Goal: Task Accomplishment & Management: Complete application form

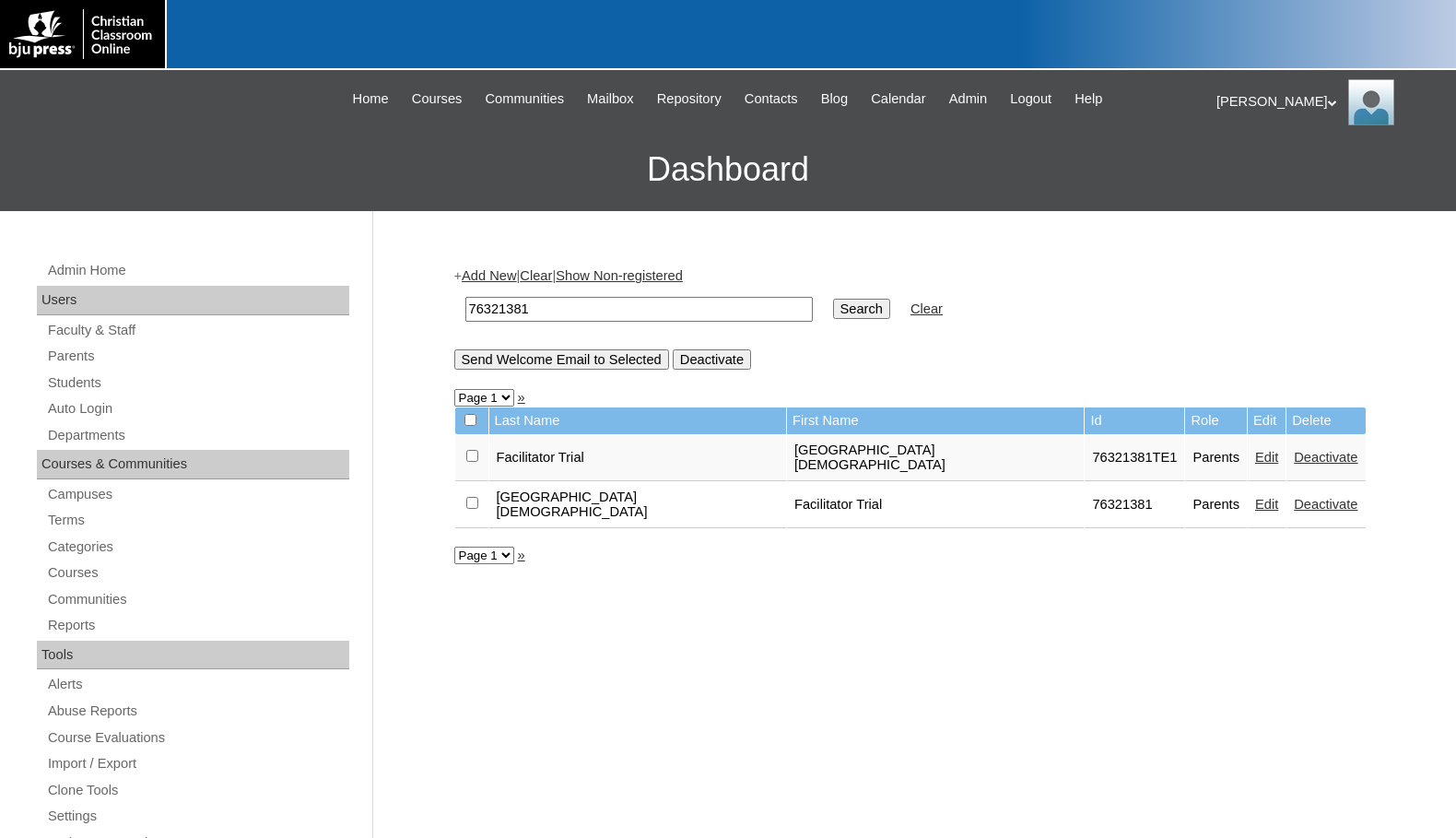
click at [1255, 451] on link "Edit" at bounding box center [1266, 457] width 23 height 15
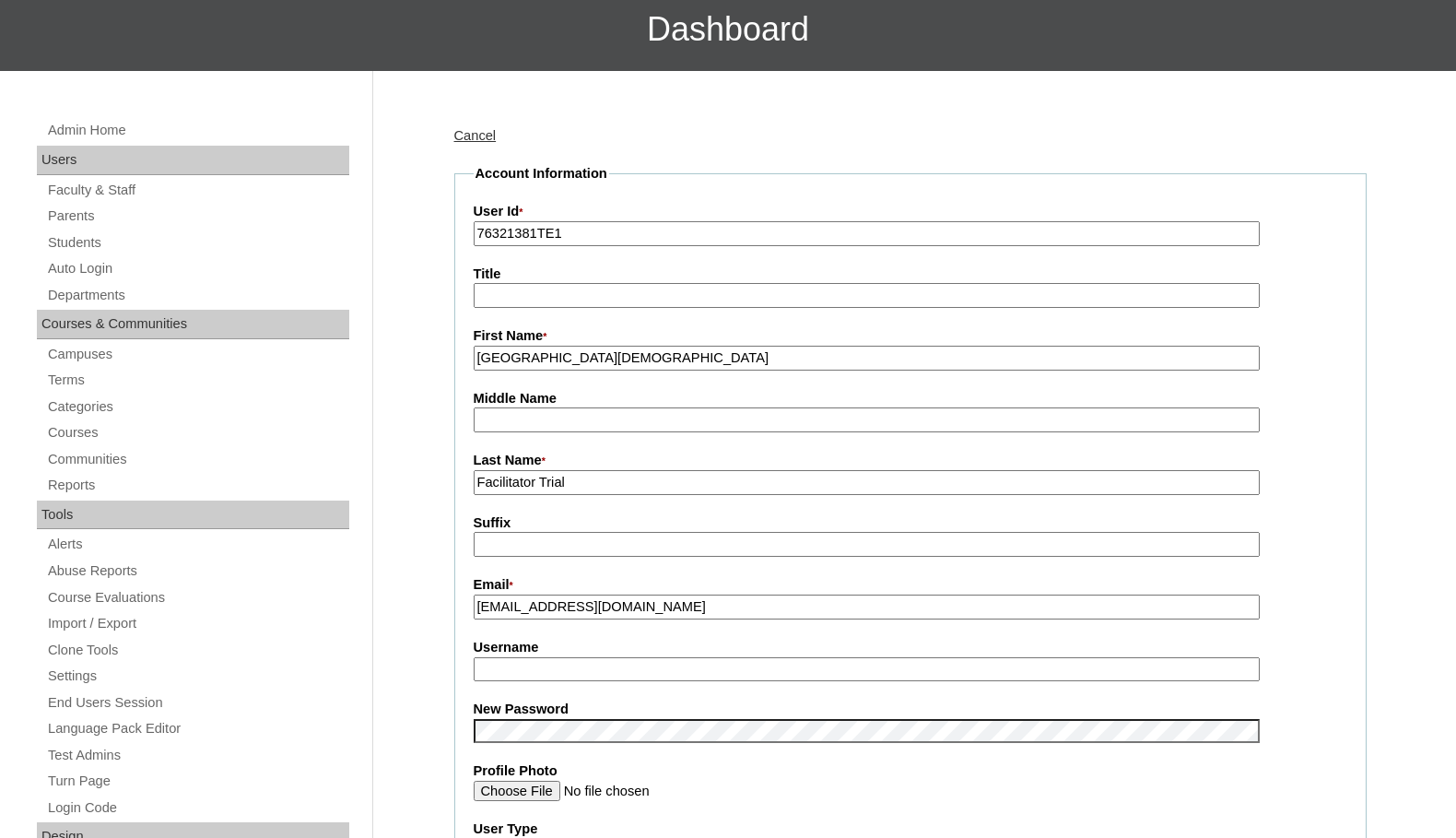
scroll to position [184, 0]
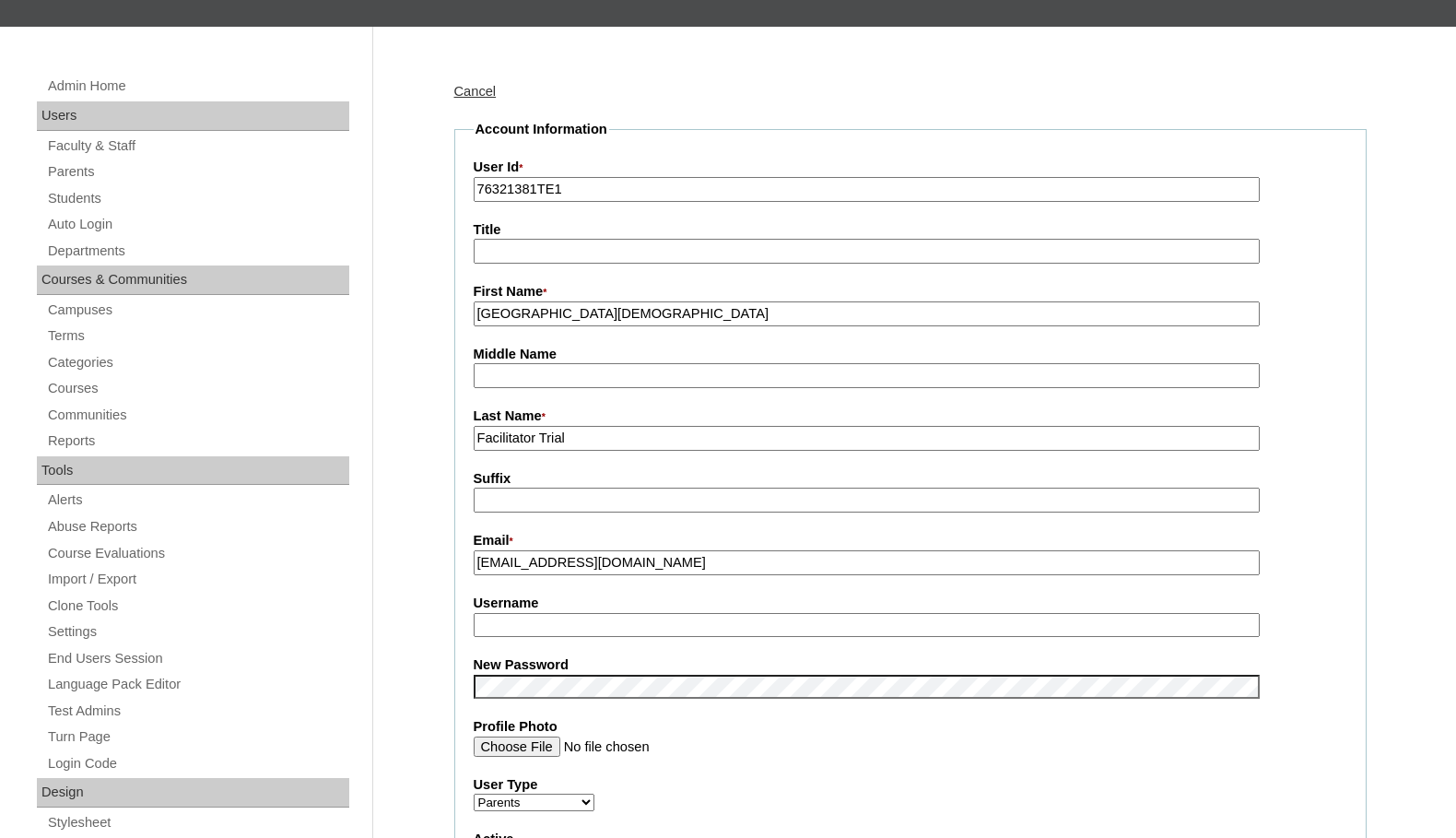
type input "msevilla"
drag, startPoint x: 714, startPoint y: 320, endPoint x: 439, endPoint y: 317, distance: 275.0
type input "[PERSON_NAME]"
type input "Phillippe"
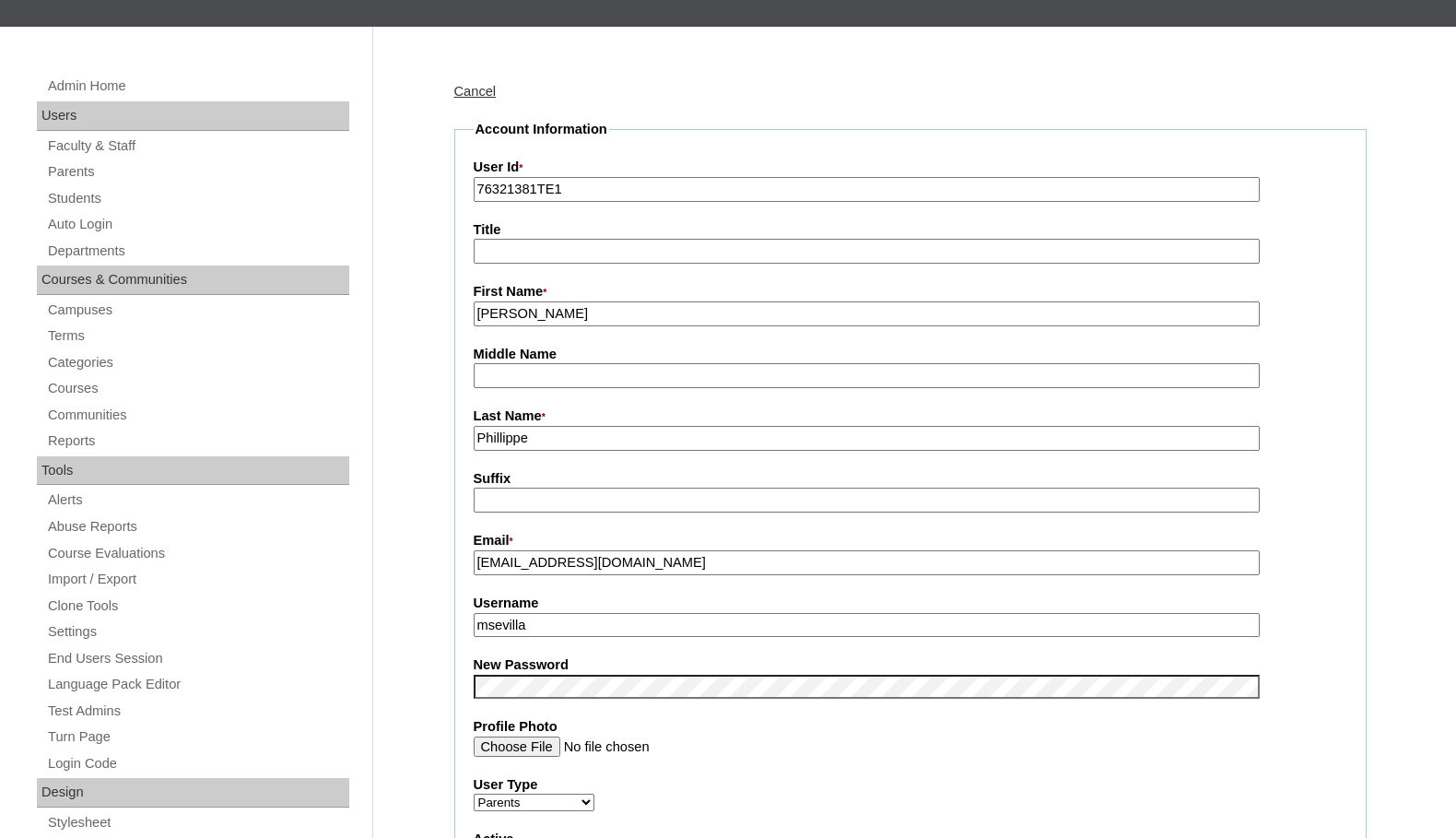
drag, startPoint x: 458, startPoint y: 619, endPoint x: 401, endPoint y: 610, distance: 57.7
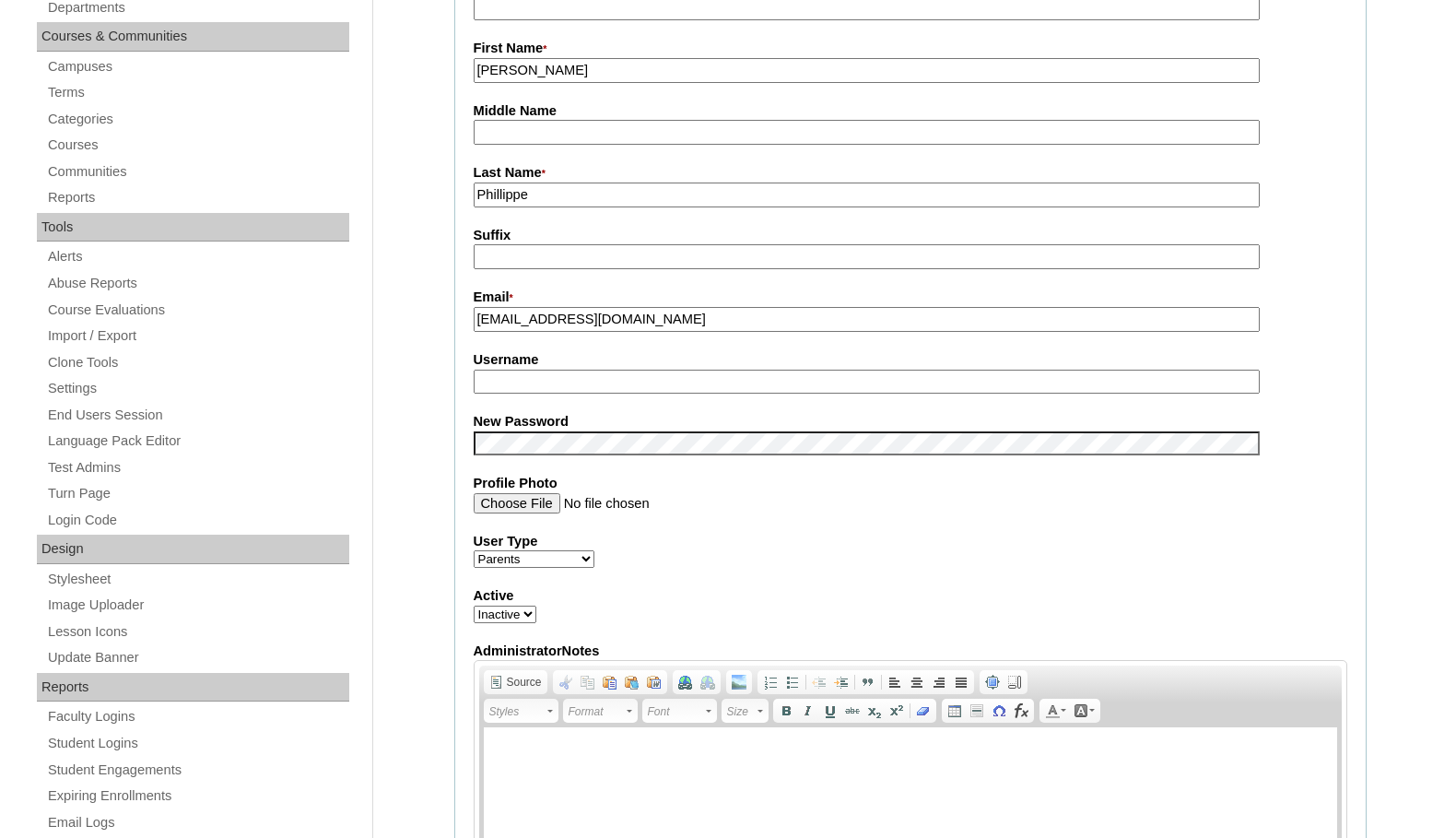
scroll to position [460, 0]
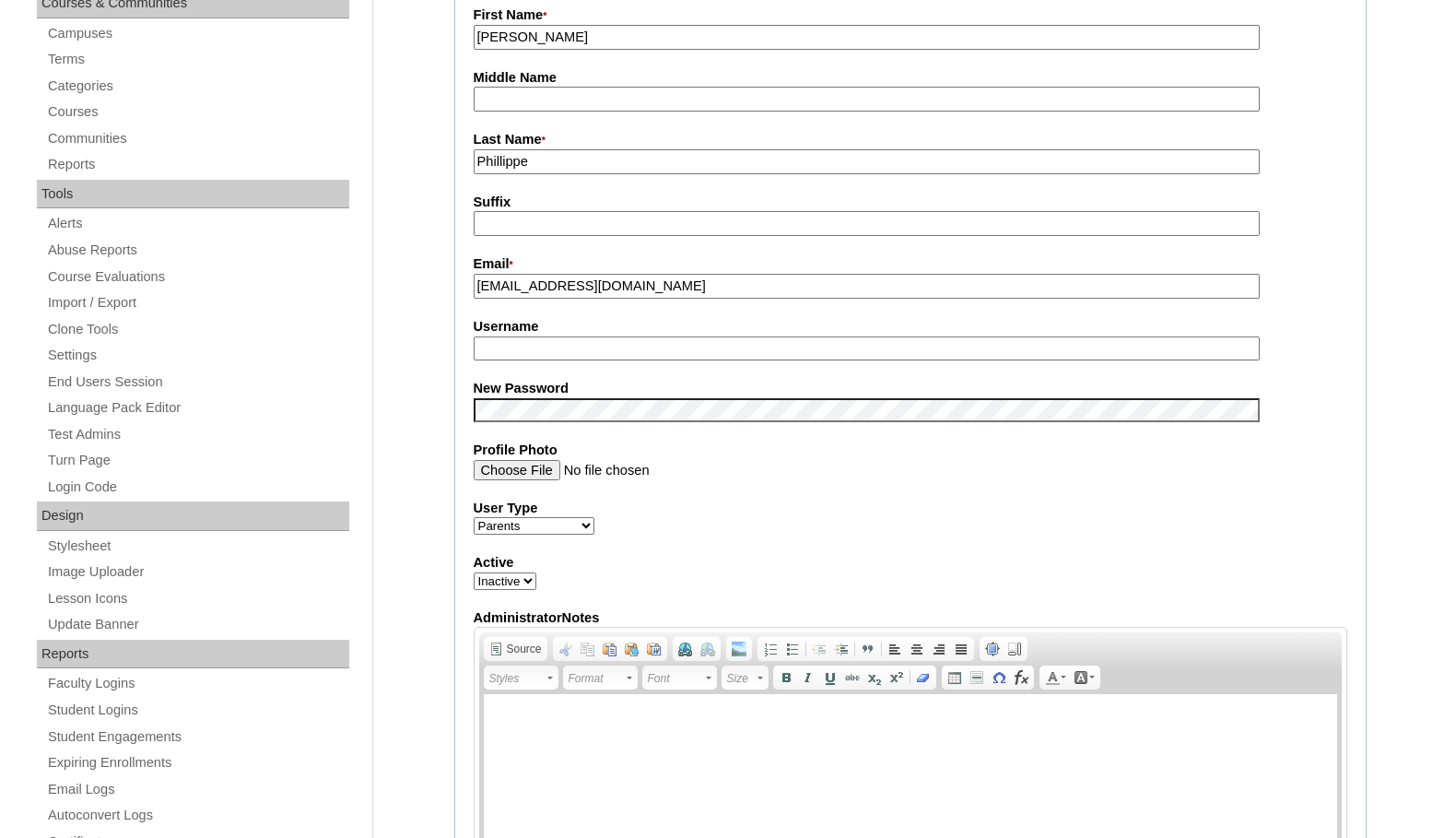
click at [514, 577] on select "Active Inactive" at bounding box center [505, 581] width 63 height 17
select select "1"
click at [474, 575] on select "Active Inactive" at bounding box center [505, 581] width 63 height 17
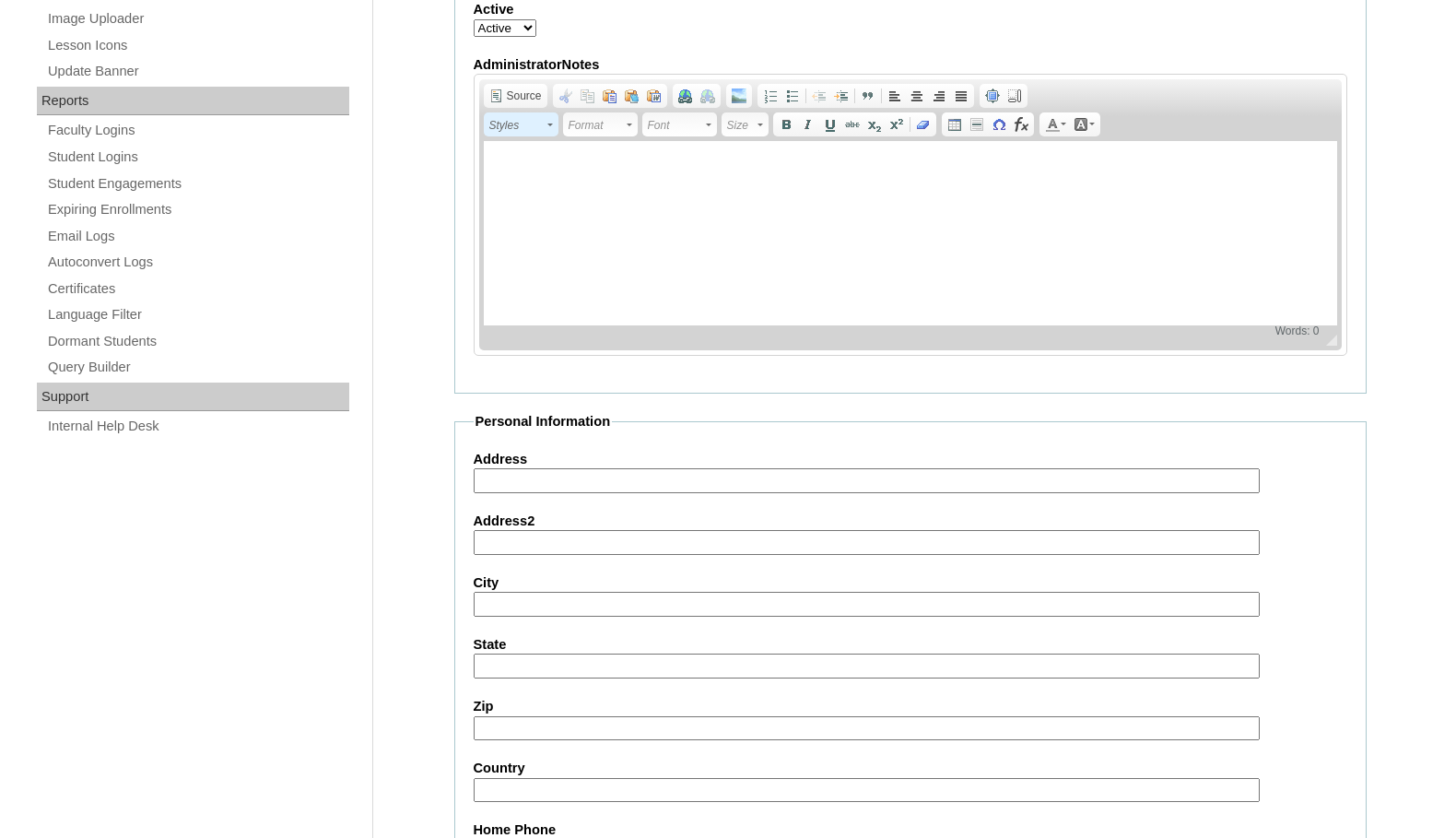
scroll to position [1583, 0]
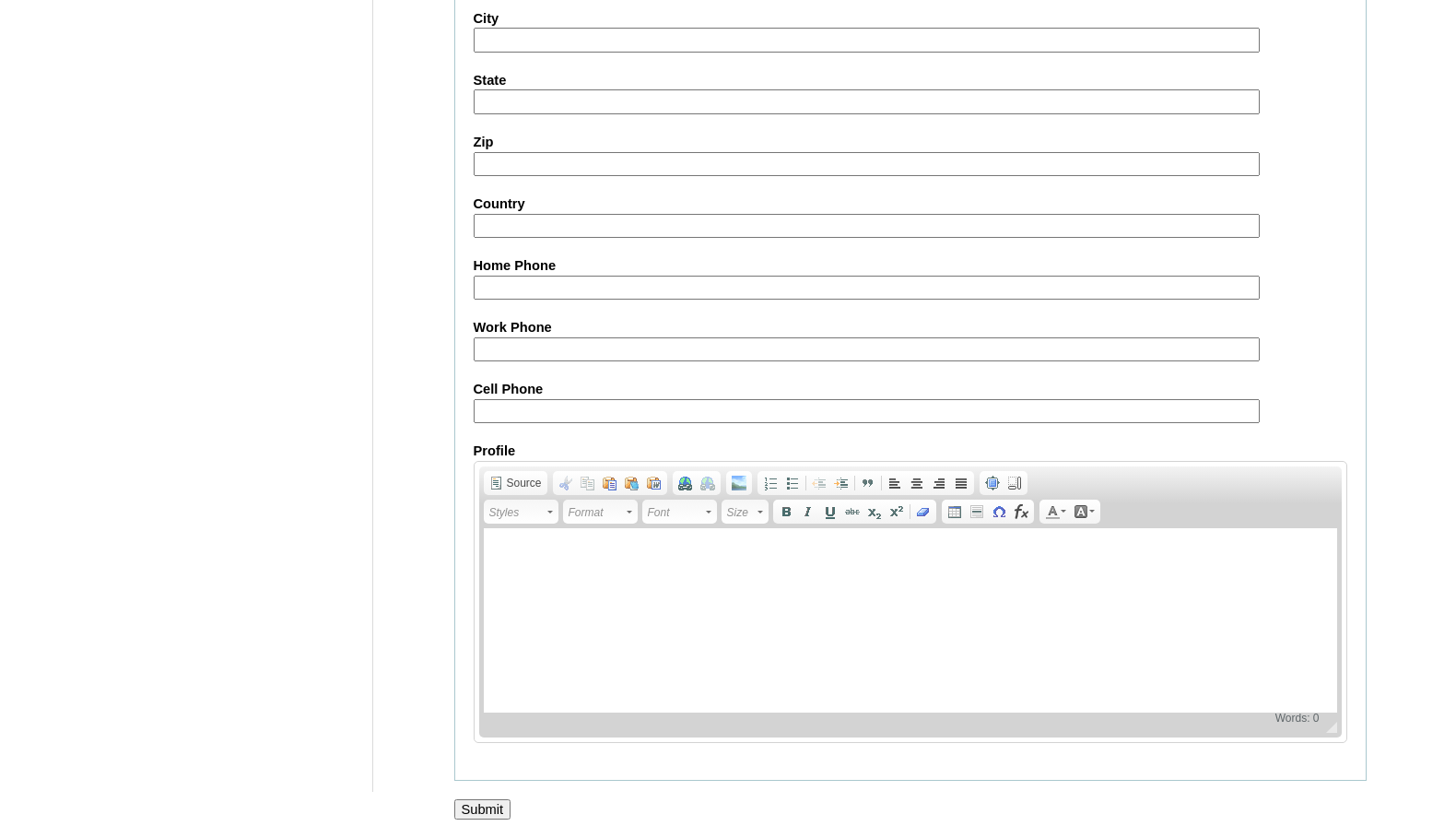
click at [486, 801] on input "Submit" at bounding box center [483, 809] width 57 height 20
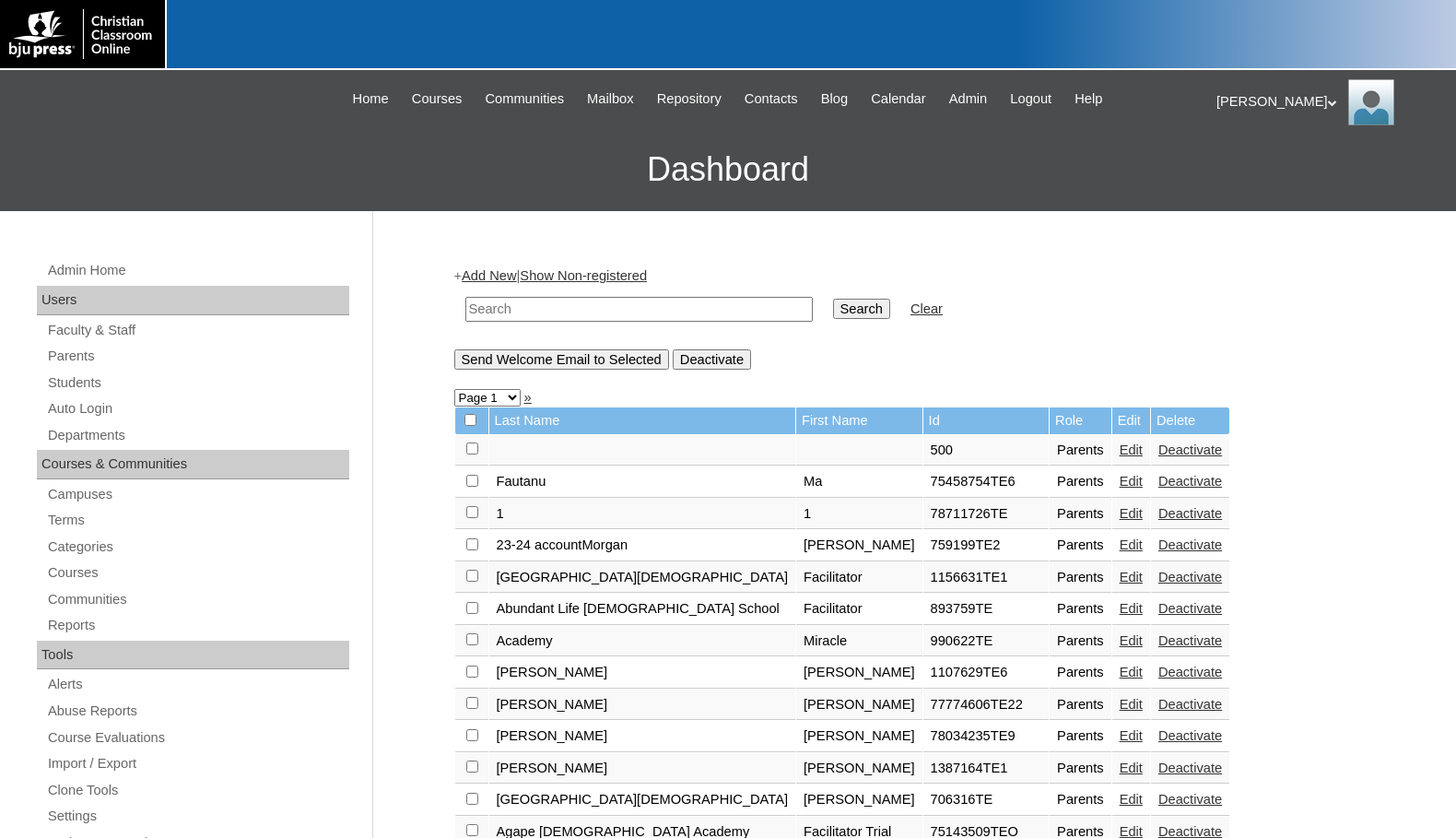
click at [716, 302] on input "text" at bounding box center [639, 309] width 347 height 25
paste input "76321381"
type input "76321381"
click at [833, 305] on input "Search" at bounding box center [862, 308] width 57 height 20
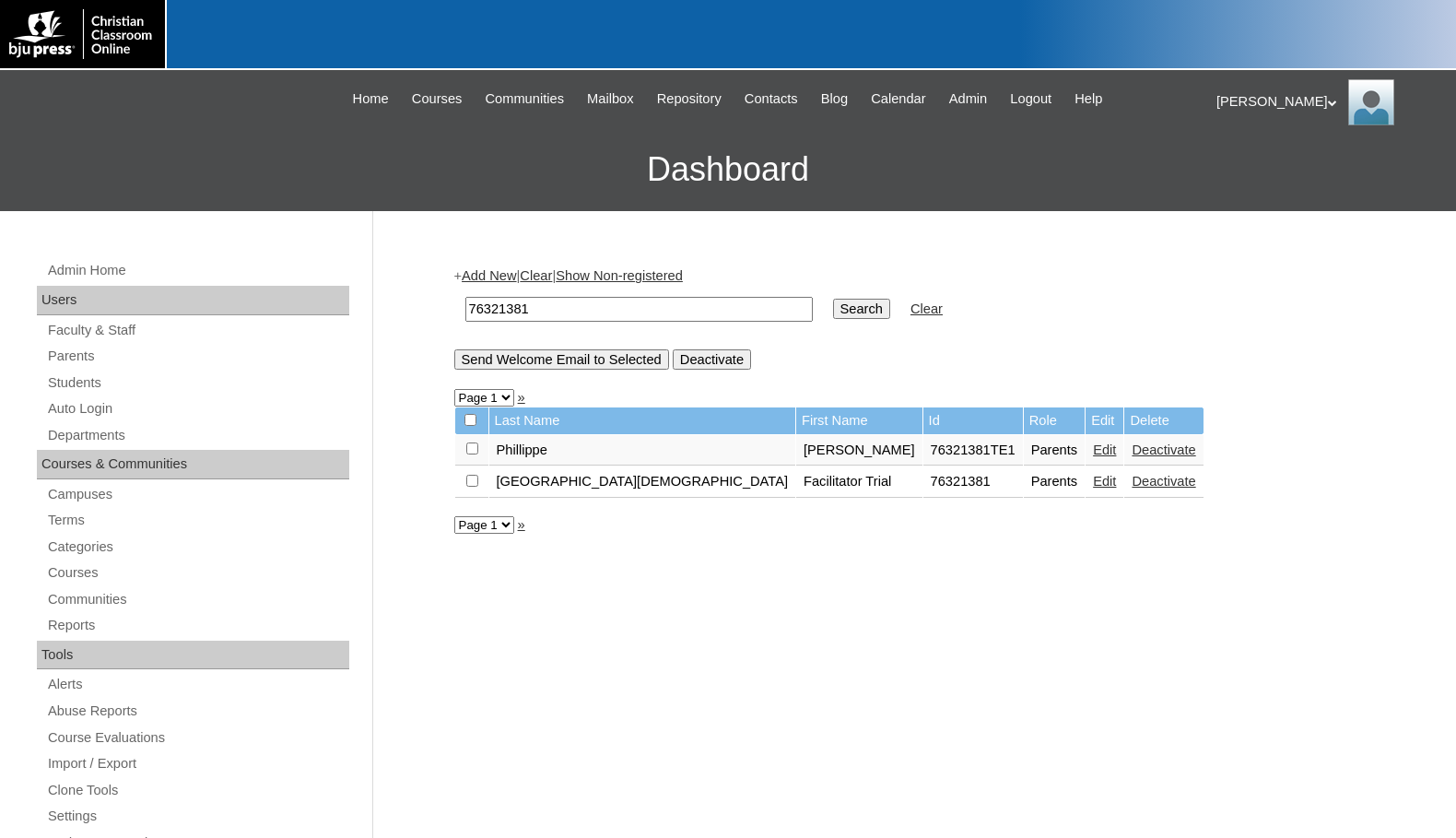
click at [473, 449] on input "checkbox" at bounding box center [472, 448] width 12 height 12
checkbox input "true"
click at [559, 356] on input "Send Welcome Email to Selected" at bounding box center [562, 359] width 215 height 20
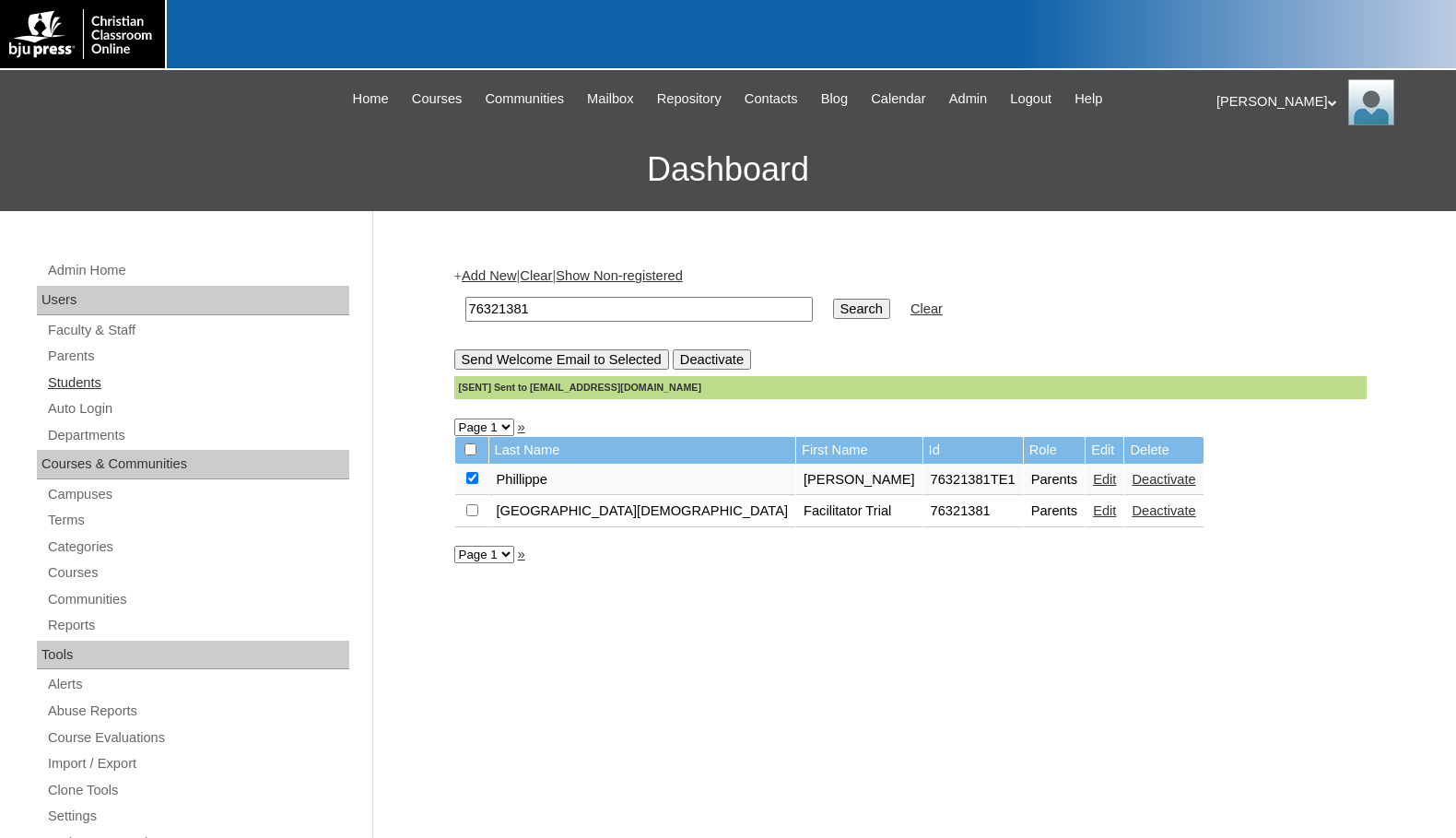
click at [73, 388] on link "Students" at bounding box center [197, 382] width 303 height 23
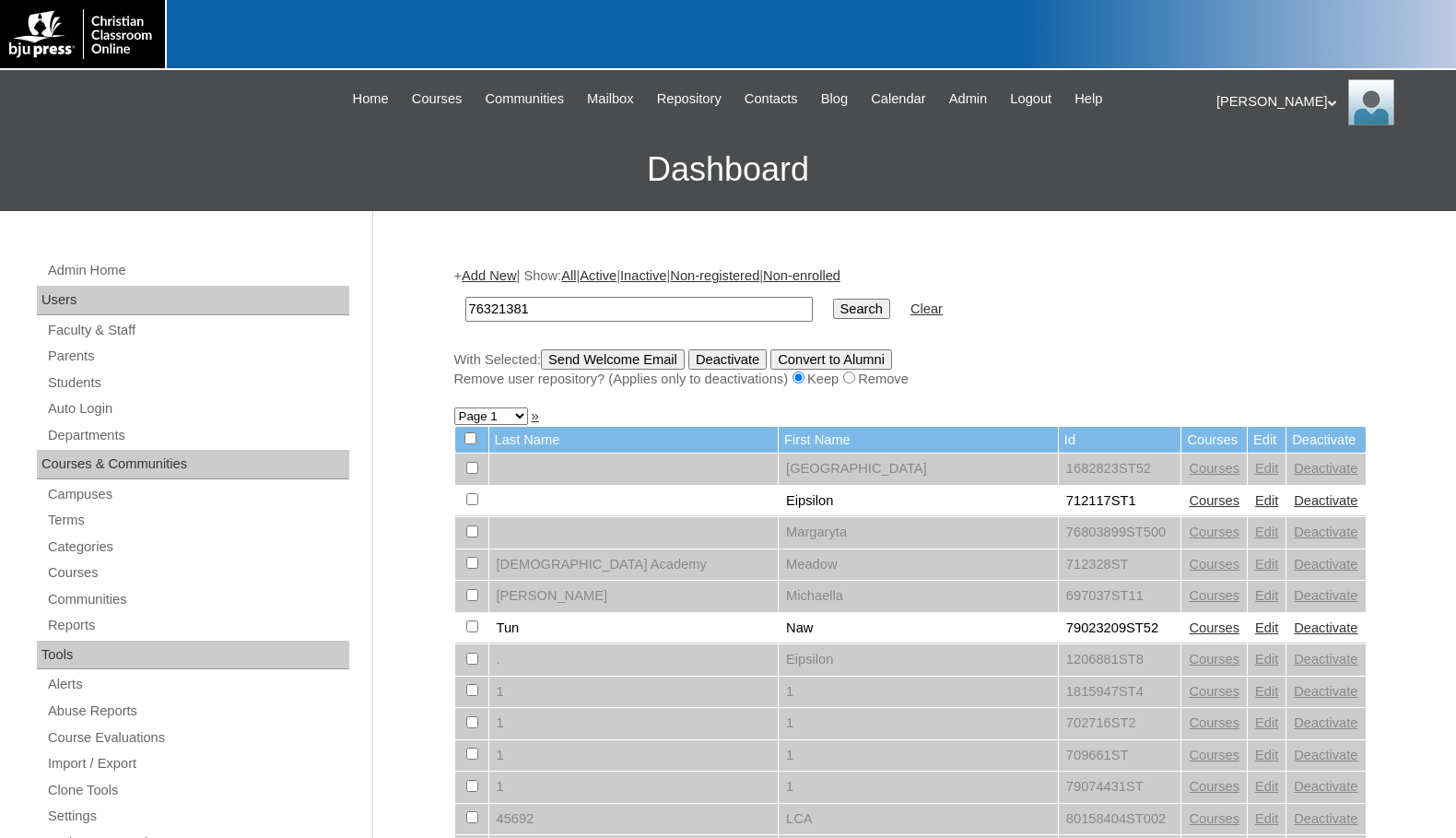
type input "76321381"
click at [833, 312] on input "Search" at bounding box center [862, 308] width 57 height 20
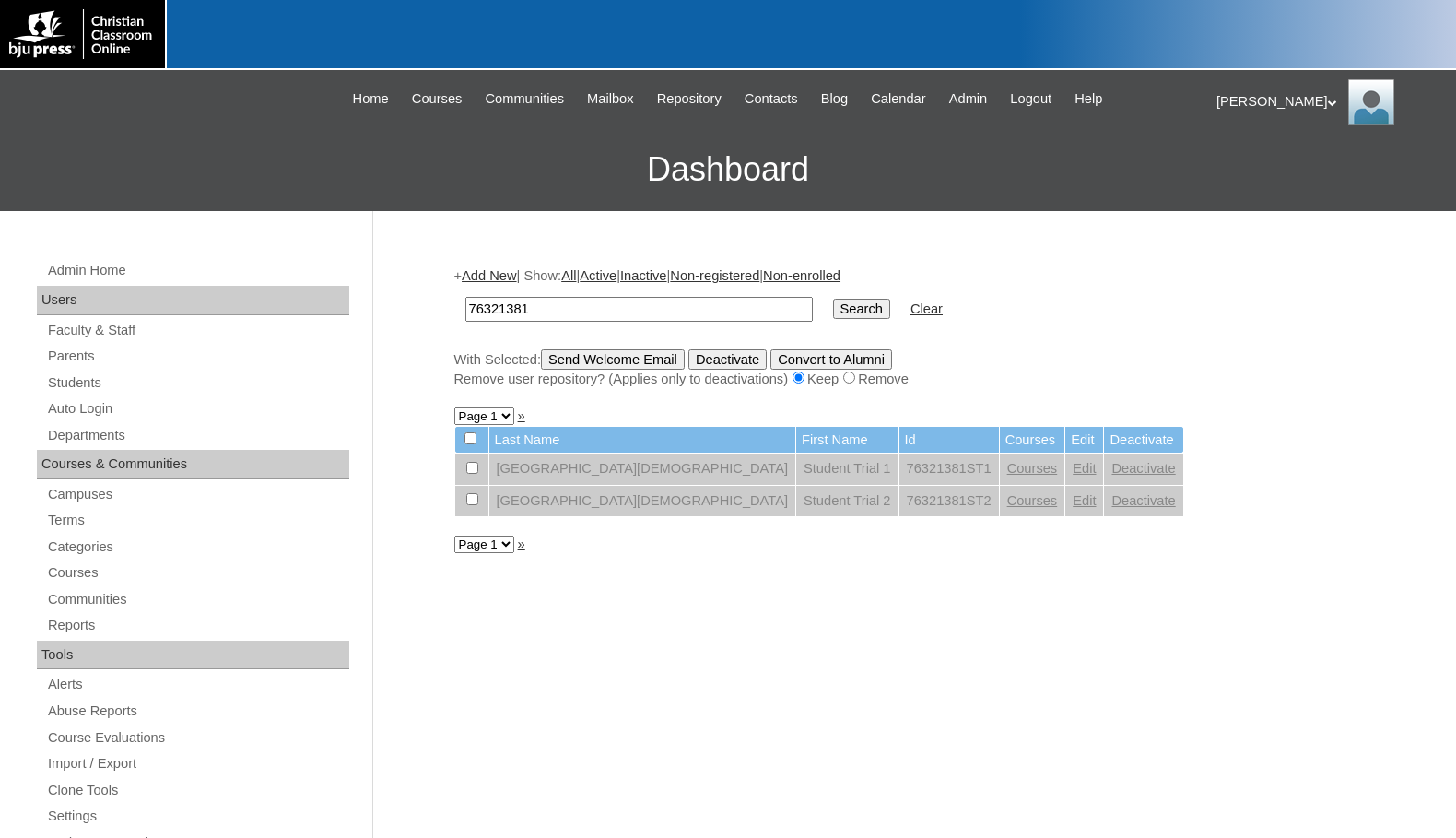
click at [1073, 467] on link "Edit" at bounding box center [1084, 468] width 23 height 15
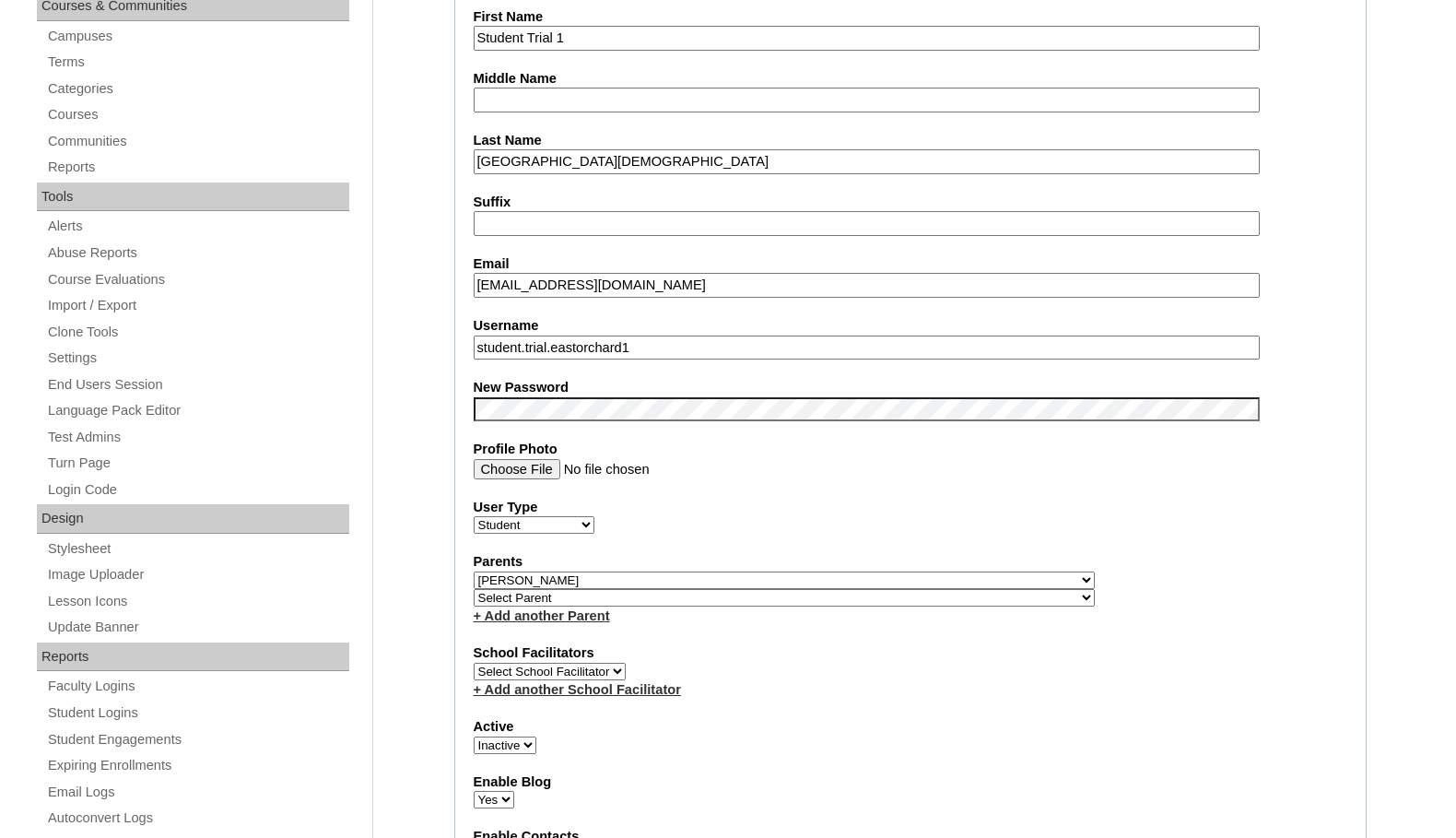
scroll to position [460, 0]
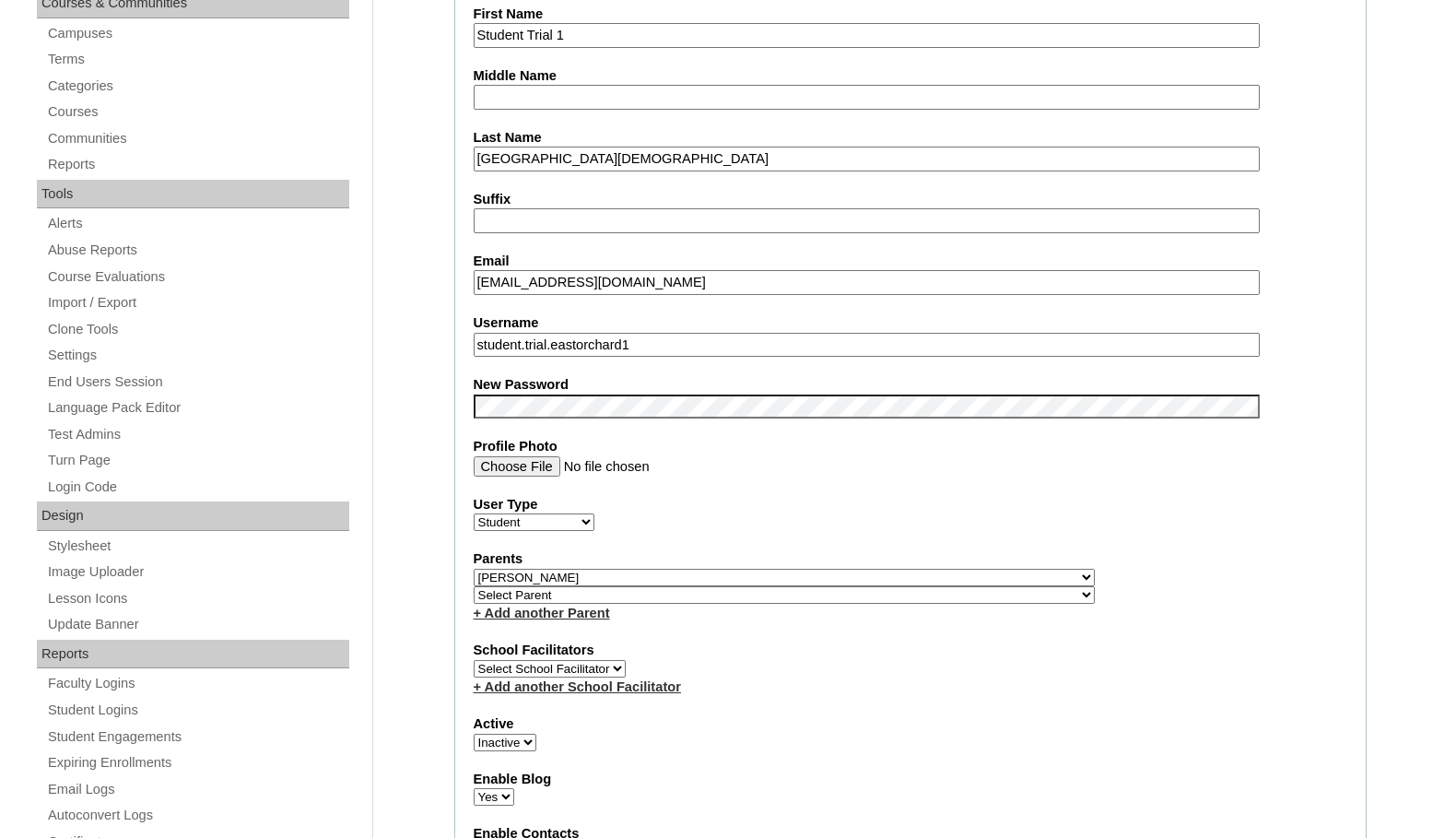
click at [855, 580] on select "Select Parent , Fautanu, Ma 1, 1 23-24 accountMorgan, Jason 6th Street Mennonit…" at bounding box center [784, 577] width 621 height 17
select select
click at [474, 568] on select "Select Parent , Fautanu, Ma 1, 1 23-24 accountMorgan, Jason 6th Street Mennonit…" at bounding box center [784, 577] width 621 height 17
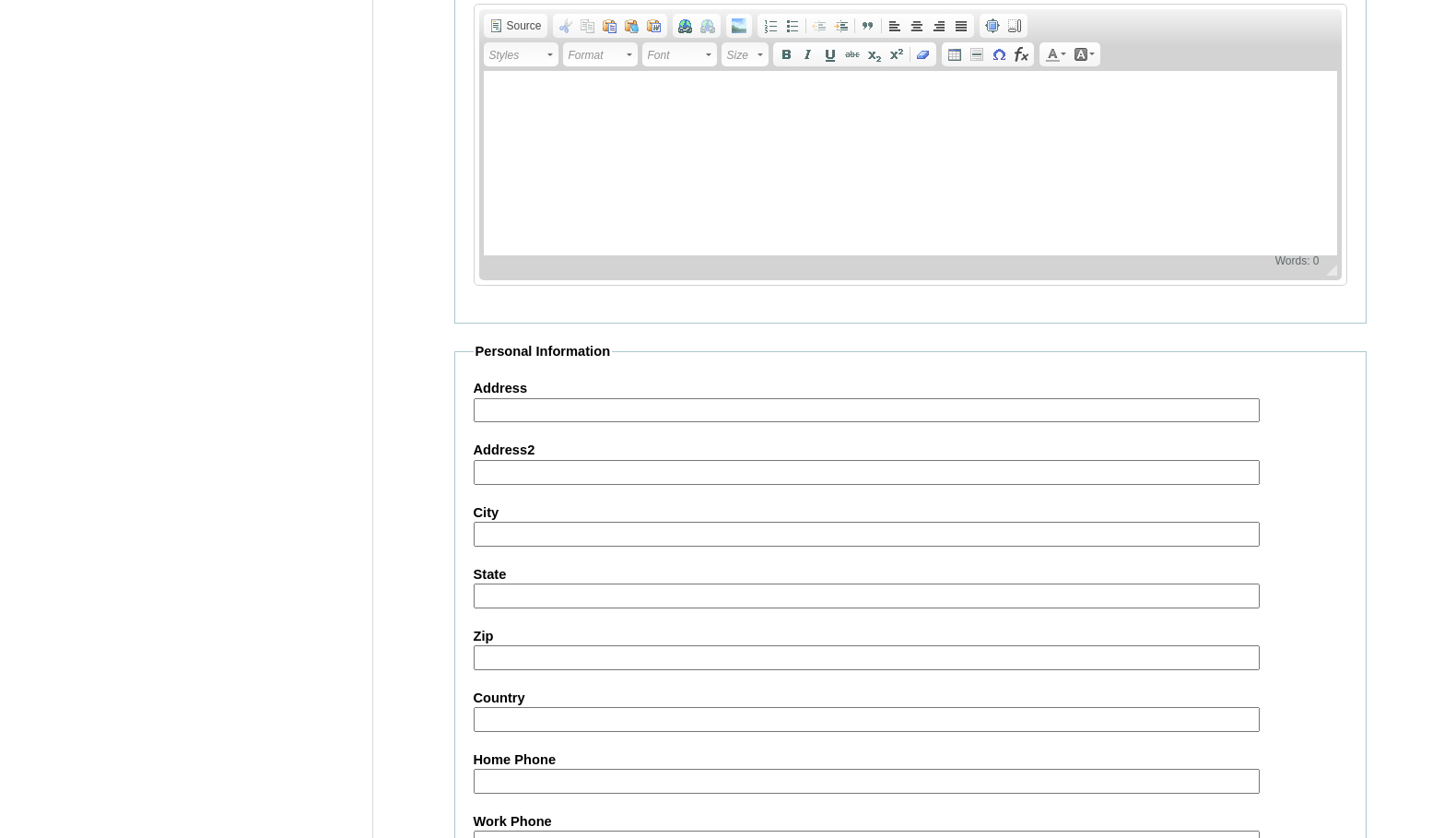
scroll to position [1970, 0]
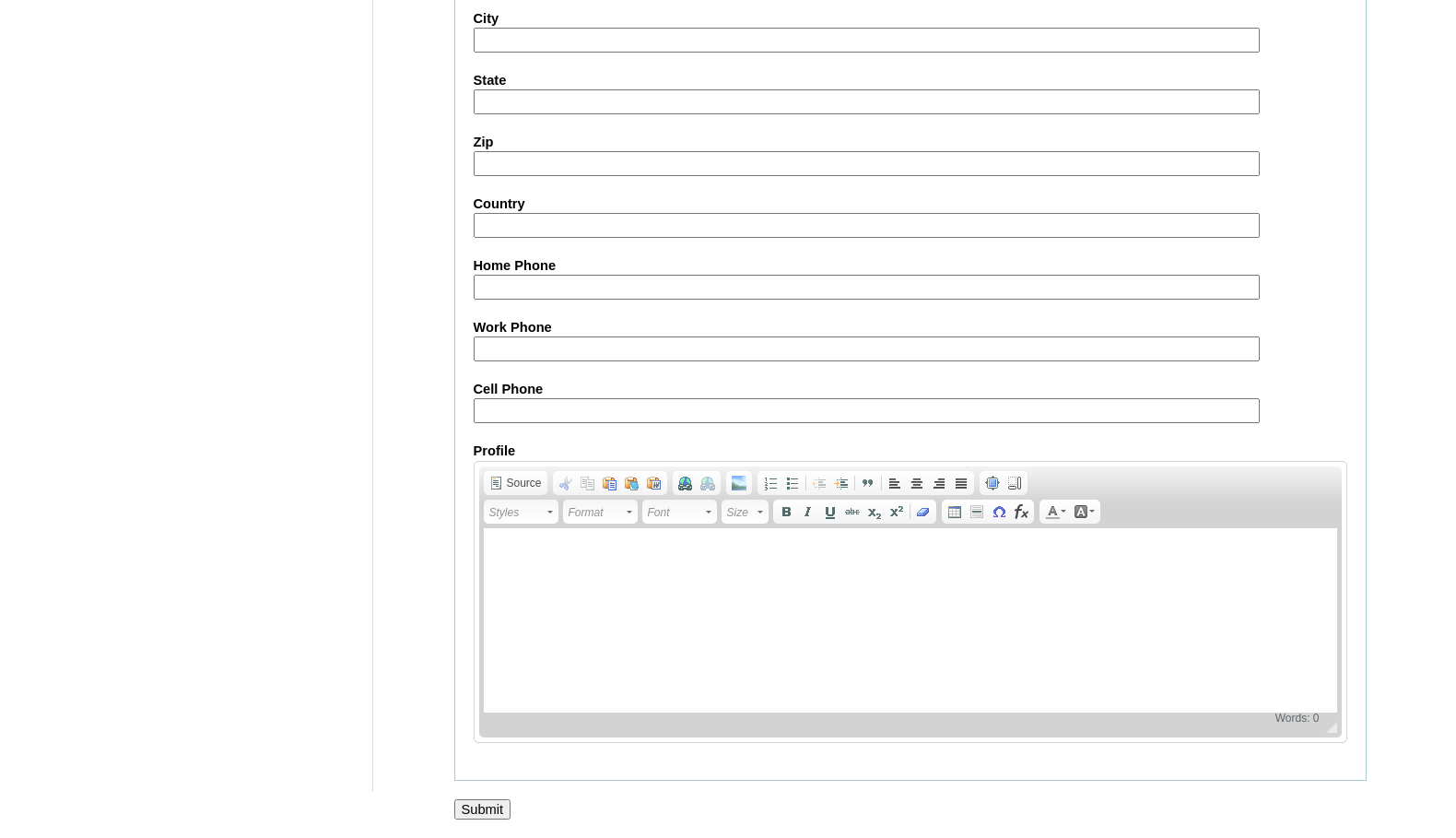
click at [495, 809] on input "Submit" at bounding box center [483, 809] width 57 height 20
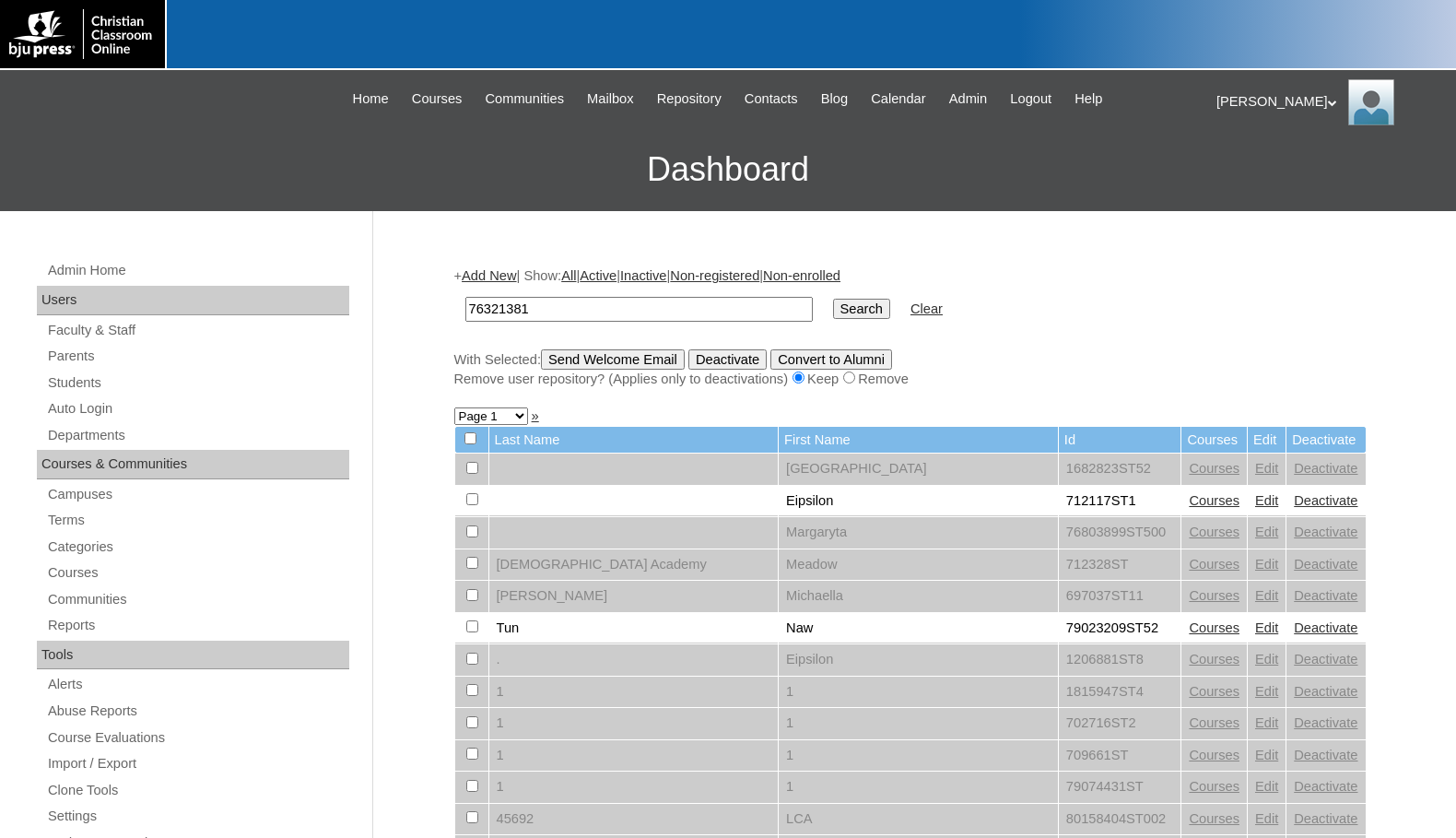
type input "76321381"
click at [833, 302] on input "Search" at bounding box center [862, 308] width 57 height 20
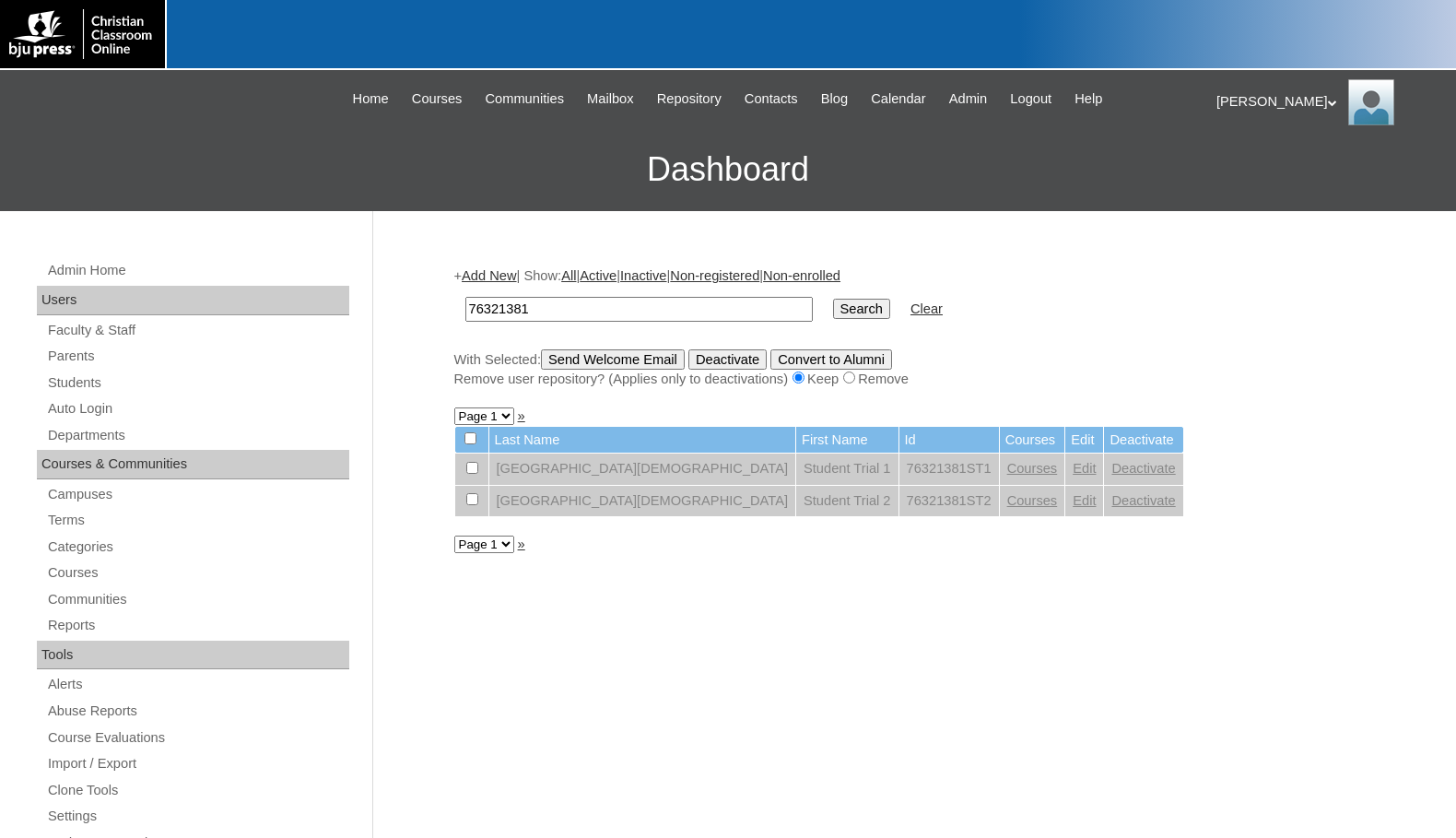
click at [1073, 503] on link "Edit" at bounding box center [1084, 500] width 23 height 15
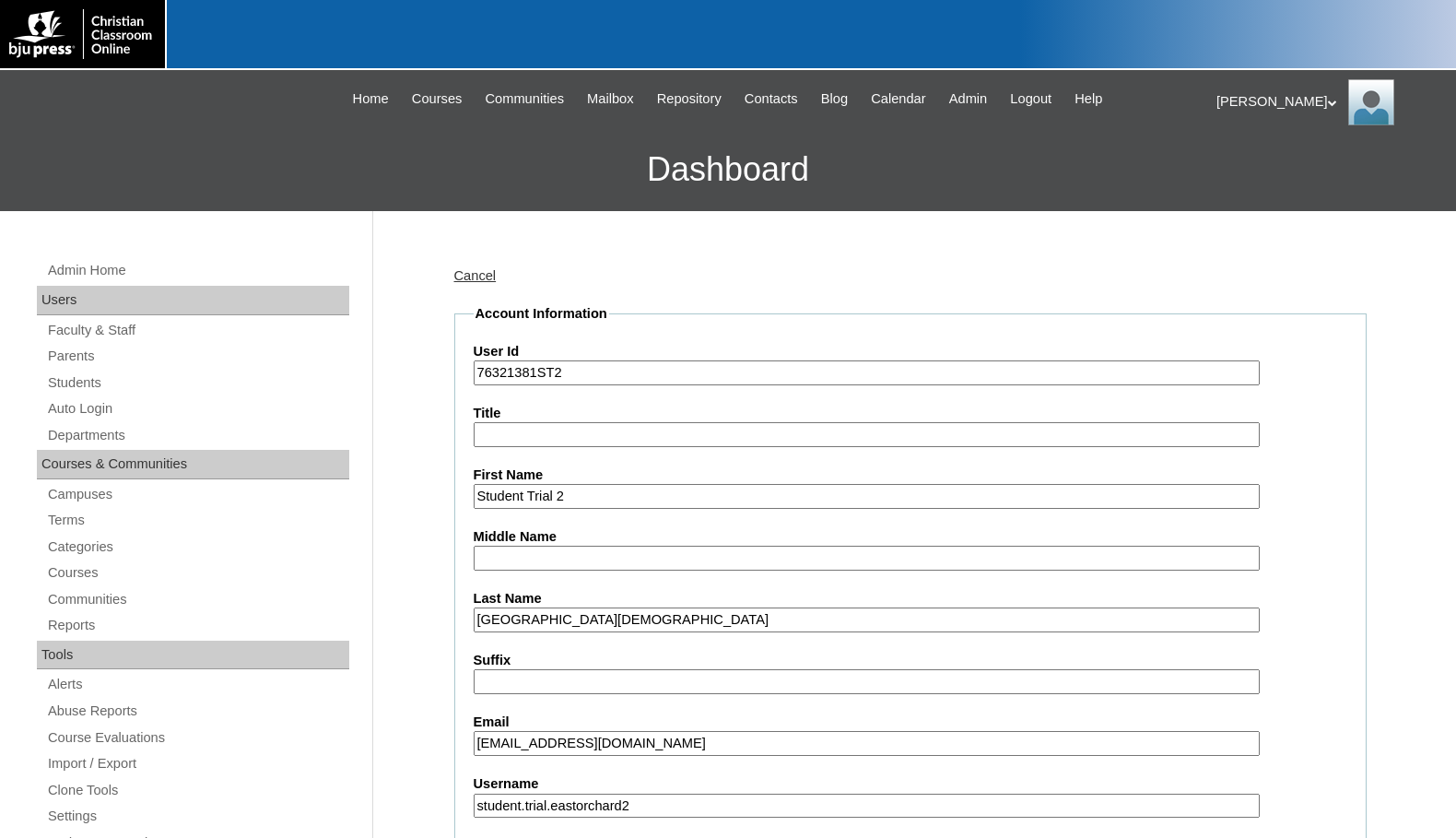
scroll to position [645, 0]
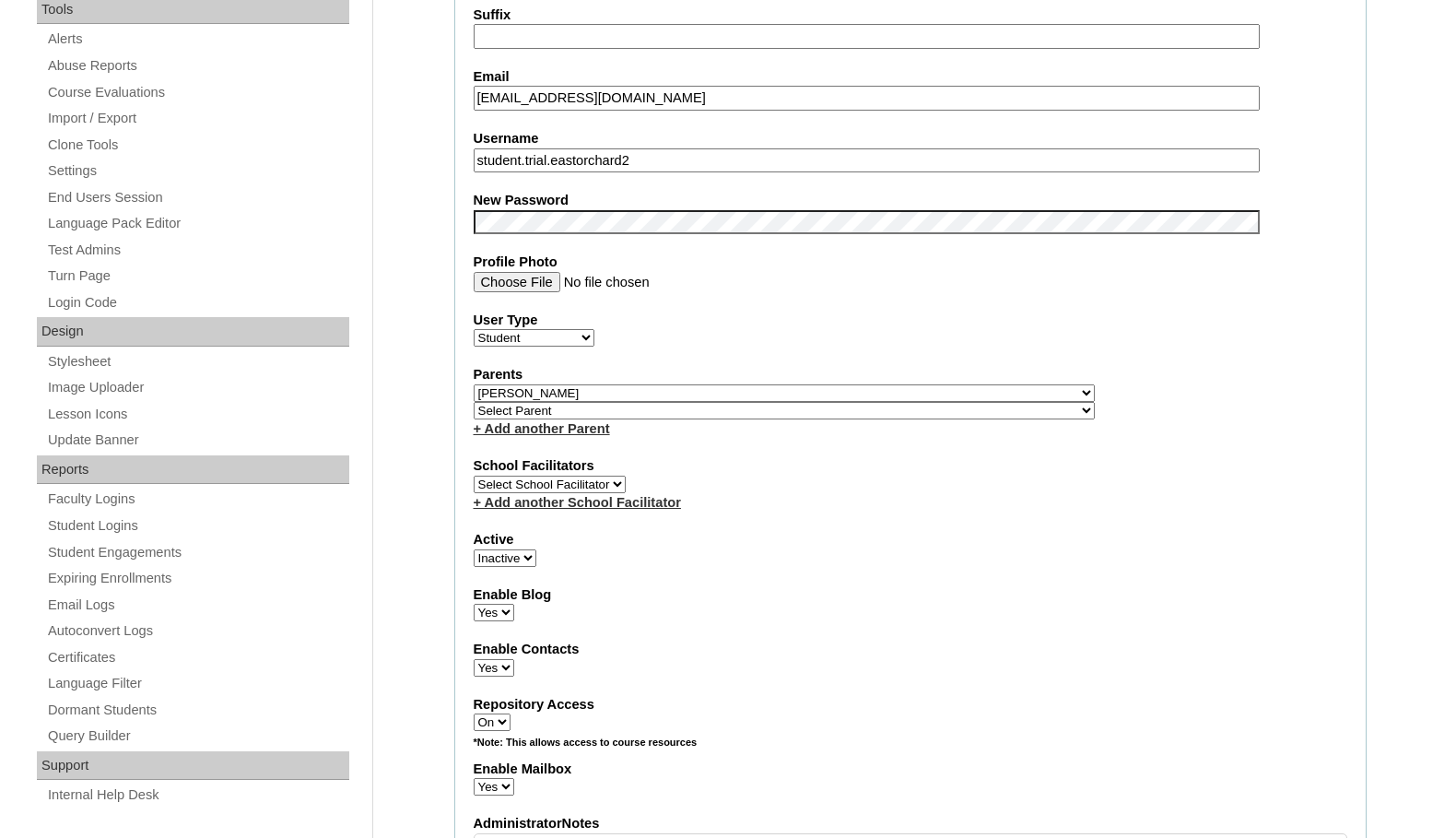
click at [860, 388] on select "Select Parent , Fautanu, Ma 1, 1 23-24 accountMorgan, Jason 6th Street Mennonit…" at bounding box center [784, 393] width 621 height 17
select select
click at [474, 384] on select "Select Parent , Fautanu, Ma 1, 1 23-24 accountMorgan, Jason 6th Street Mennonit…" at bounding box center [784, 393] width 621 height 17
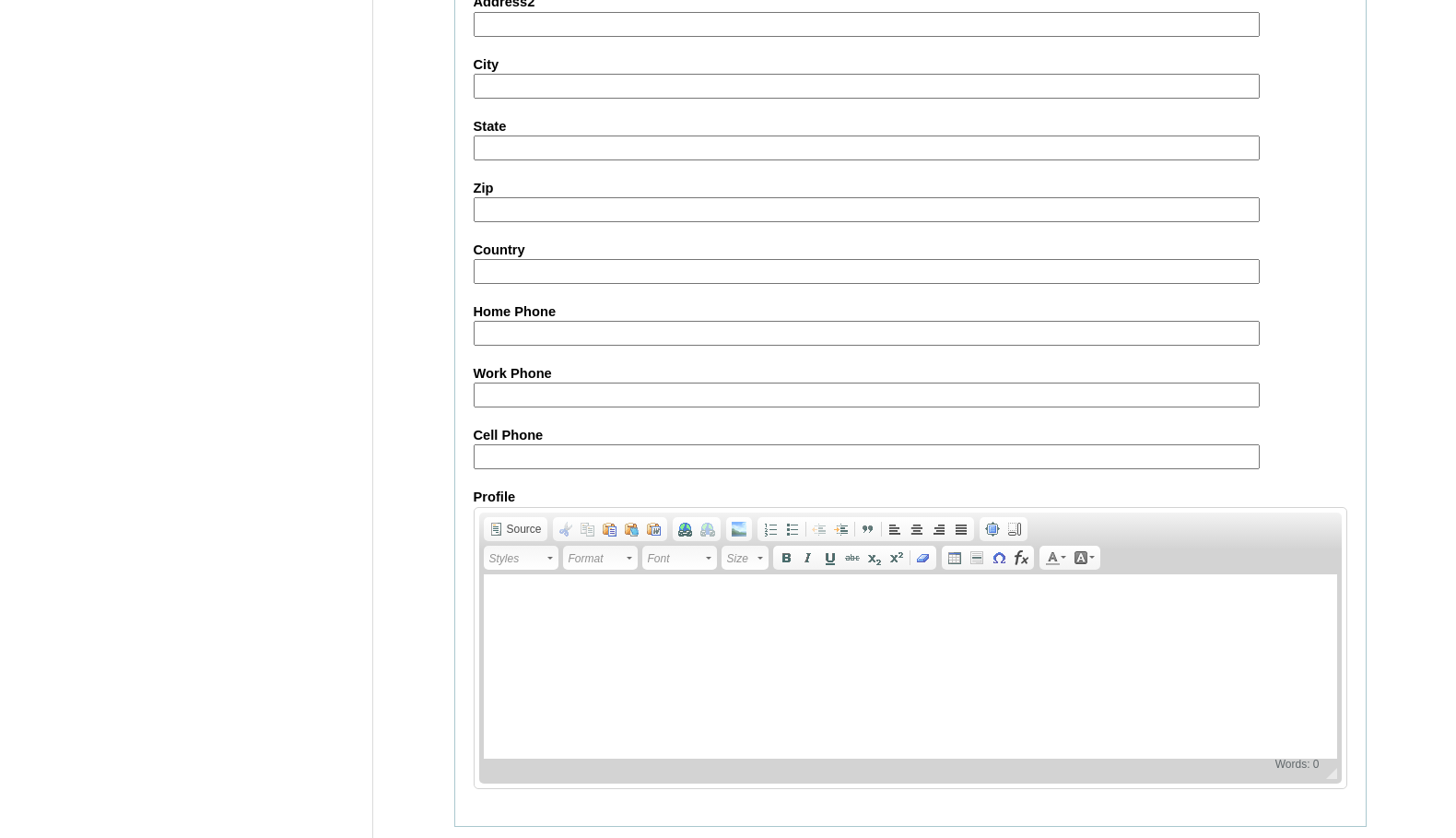
scroll to position [1970, 0]
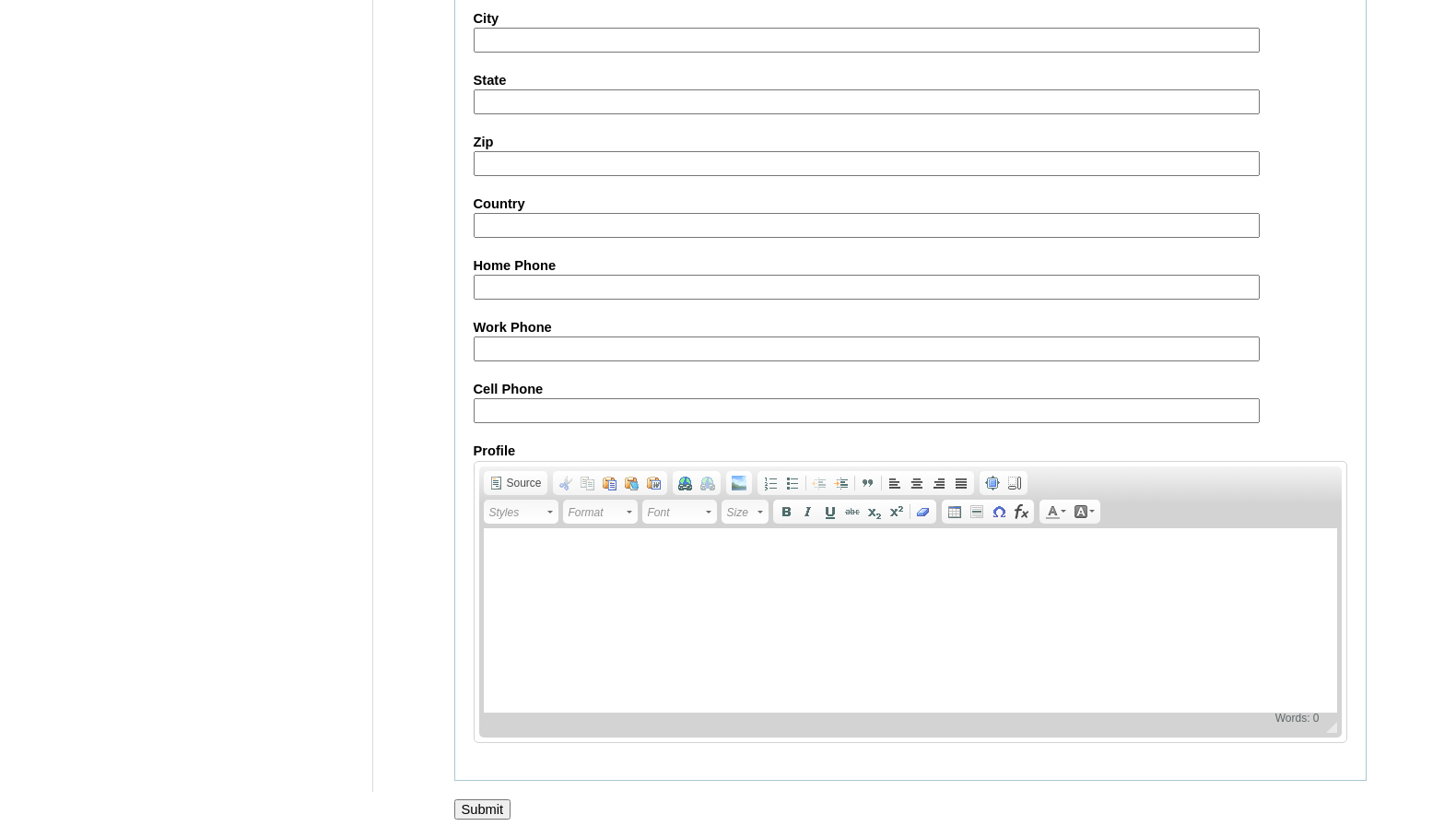
click at [469, 806] on input "Submit" at bounding box center [483, 809] width 57 height 20
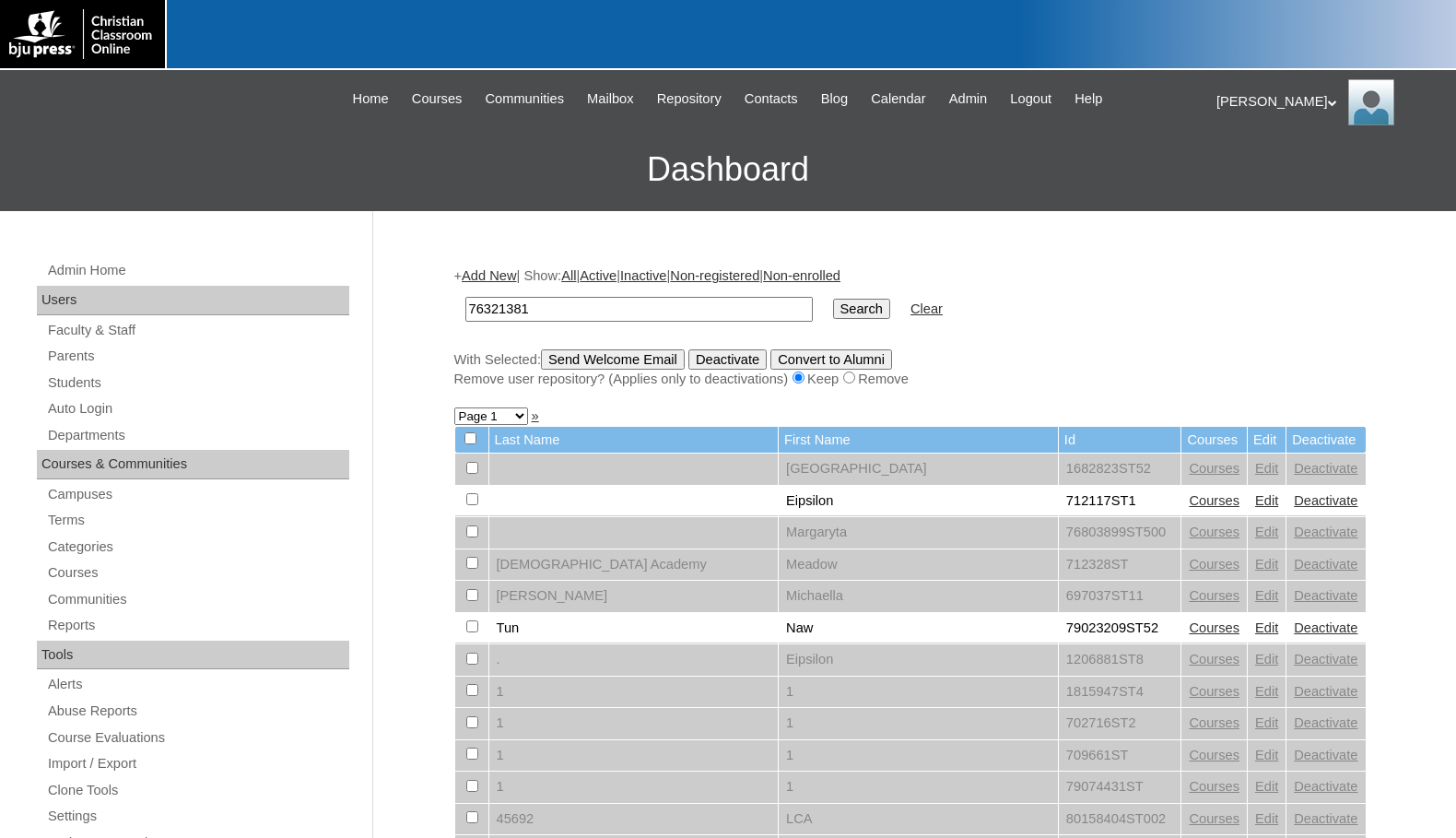
type input "76321381"
click at [833, 304] on input "Search" at bounding box center [862, 308] width 57 height 20
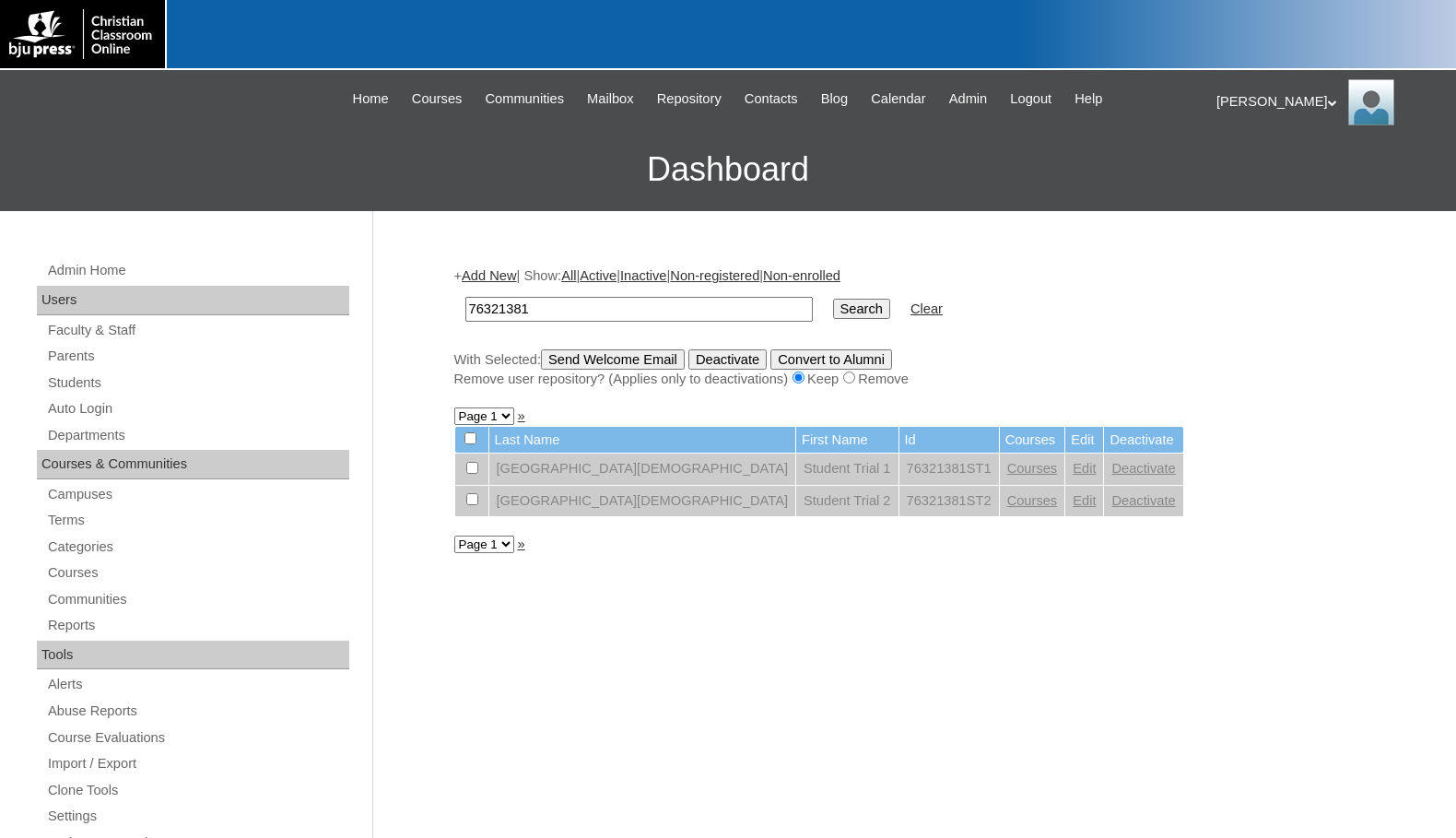
click at [513, 276] on link "Add New" at bounding box center [488, 276] width 54 height 15
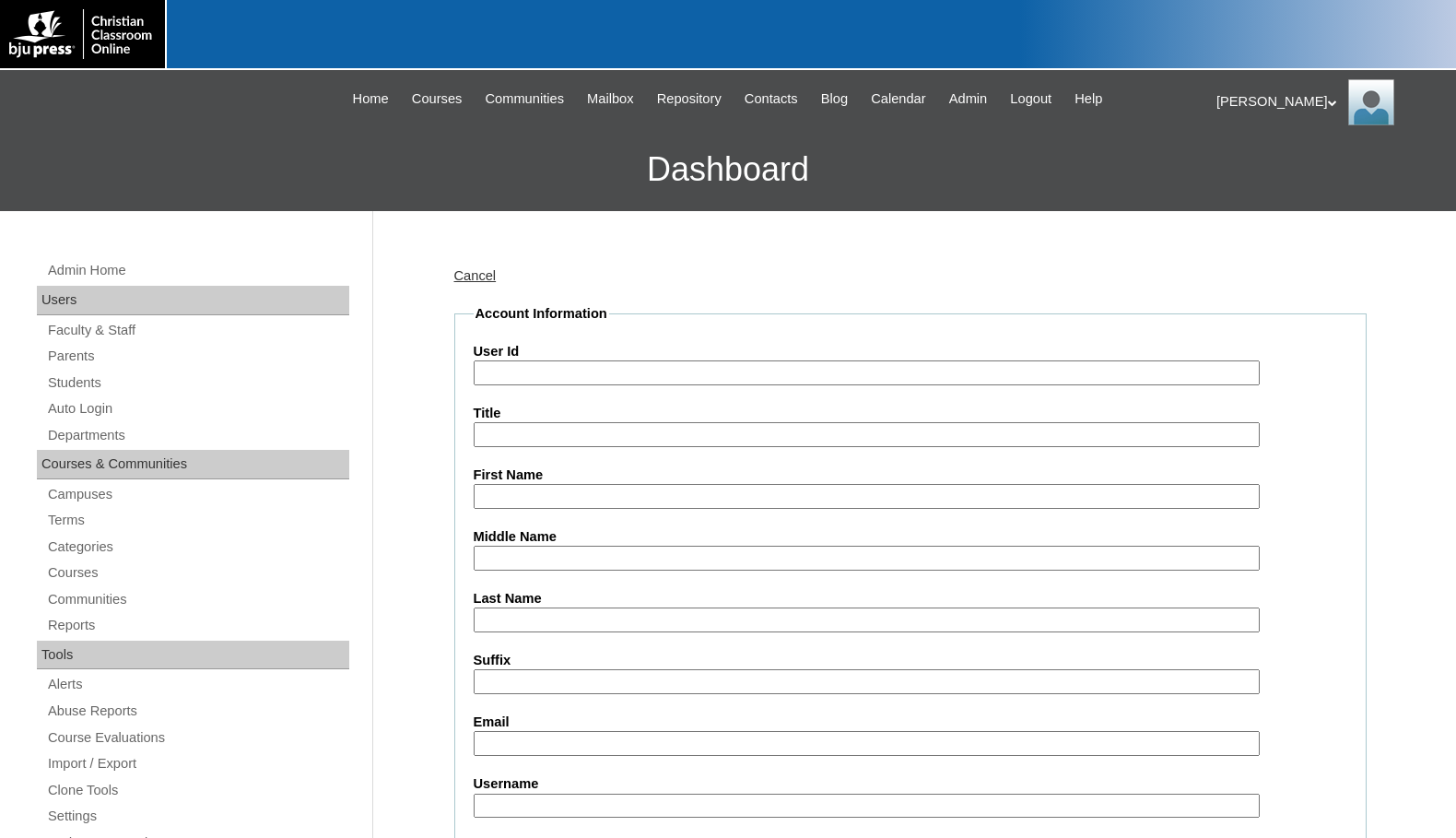
click at [551, 374] on input "User Id" at bounding box center [867, 373] width 786 height 25
paste input "76321381"
type input "76321381ST3"
type input "Kale"
type input "Dasch"
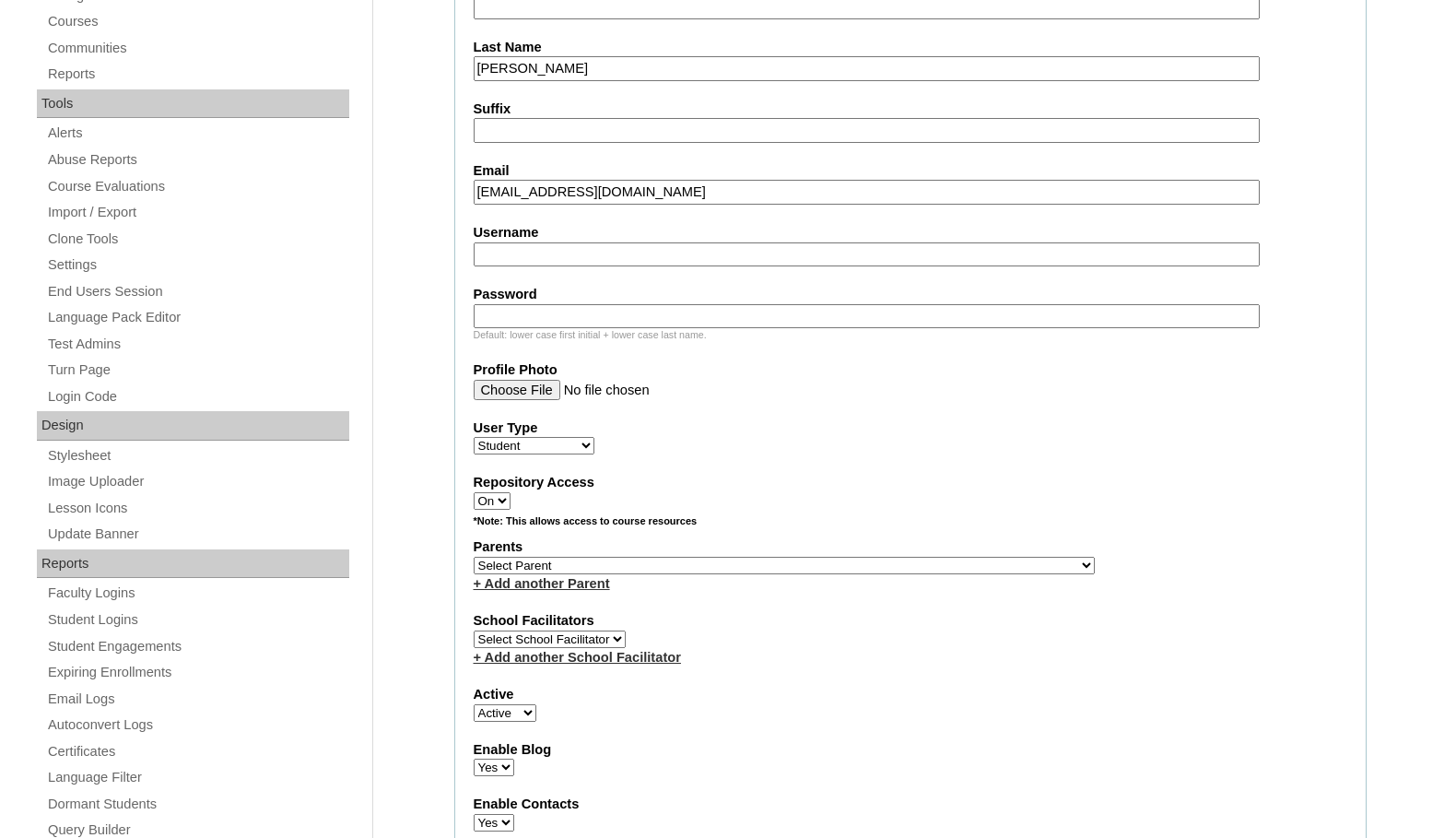
scroll to position [553, 0]
type input "daschkale@gmail.com"
click at [862, 562] on select "Select Parent , Fautanu, Ma 1, 1 23-24 accountMorgan, Jason 6th Street Mennonit…" at bounding box center [784, 564] width 621 height 17
select select "36019"
click at [903, 568] on div "Parents Select Parent , Fautanu, Ma 1, 1 23-24 accountMorgan, Jason 6th Street …" at bounding box center [910, 563] width 873 height 55
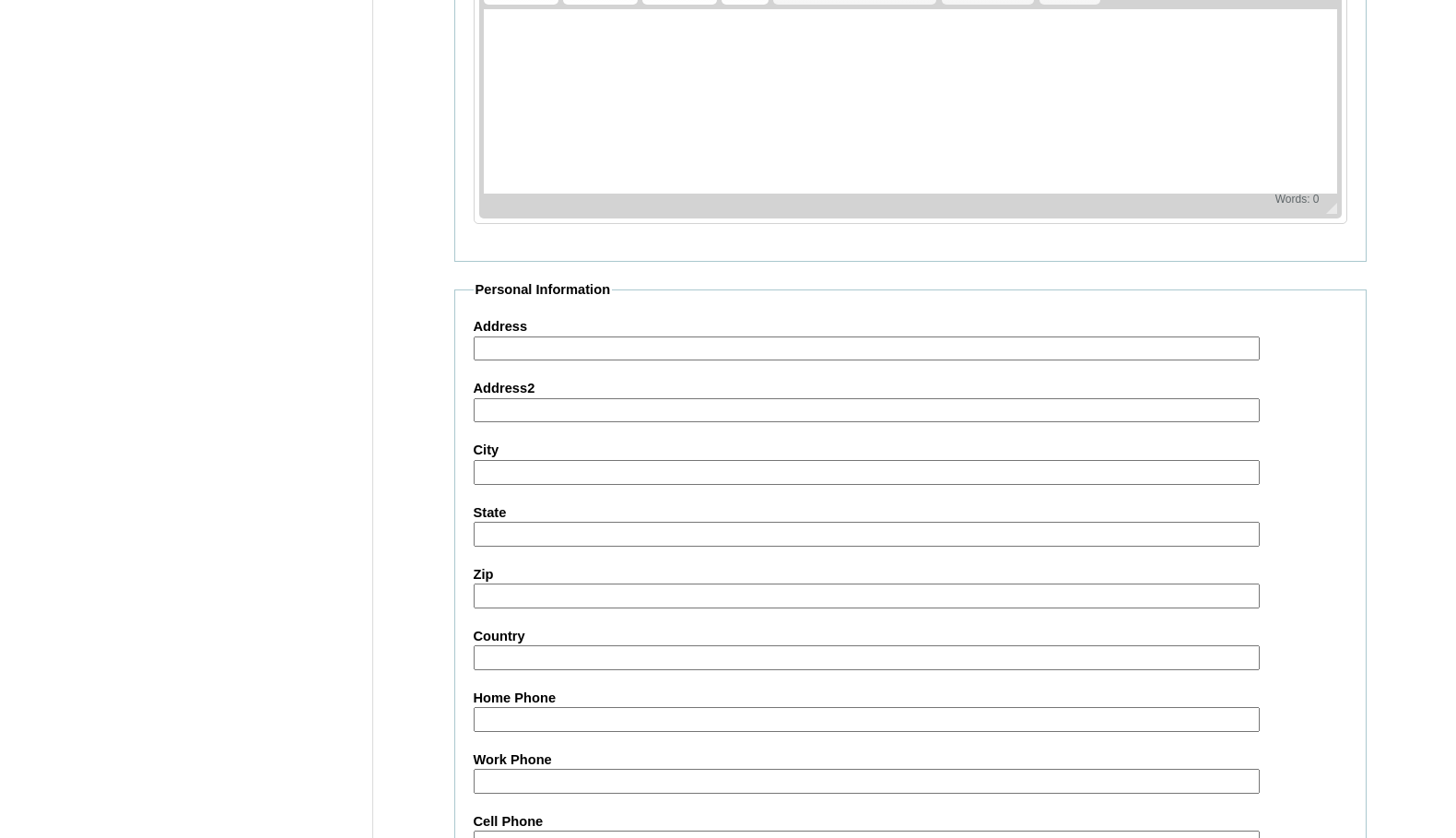
scroll to position [1966, 0]
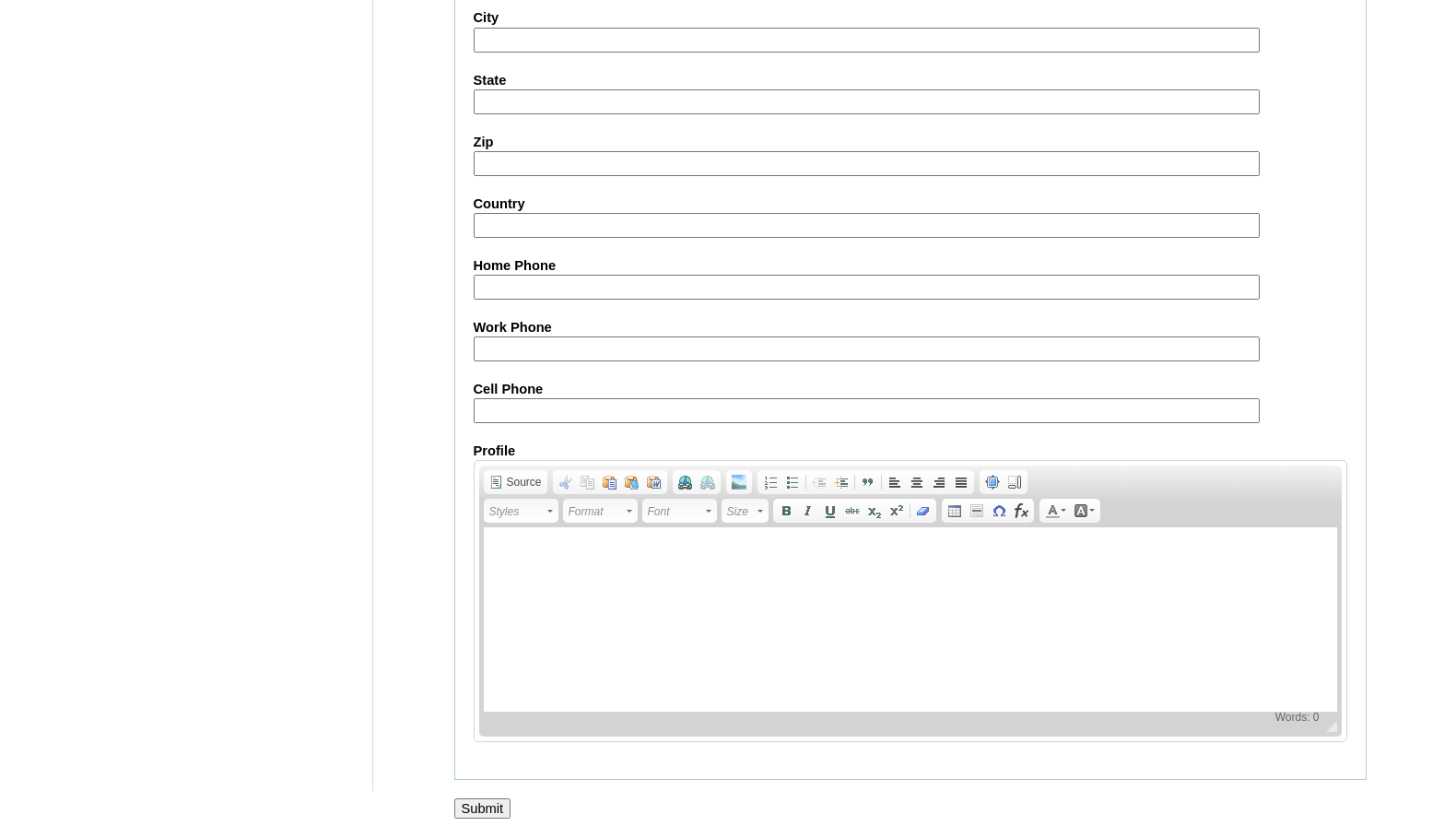
click at [495, 800] on input "Submit" at bounding box center [483, 808] width 57 height 20
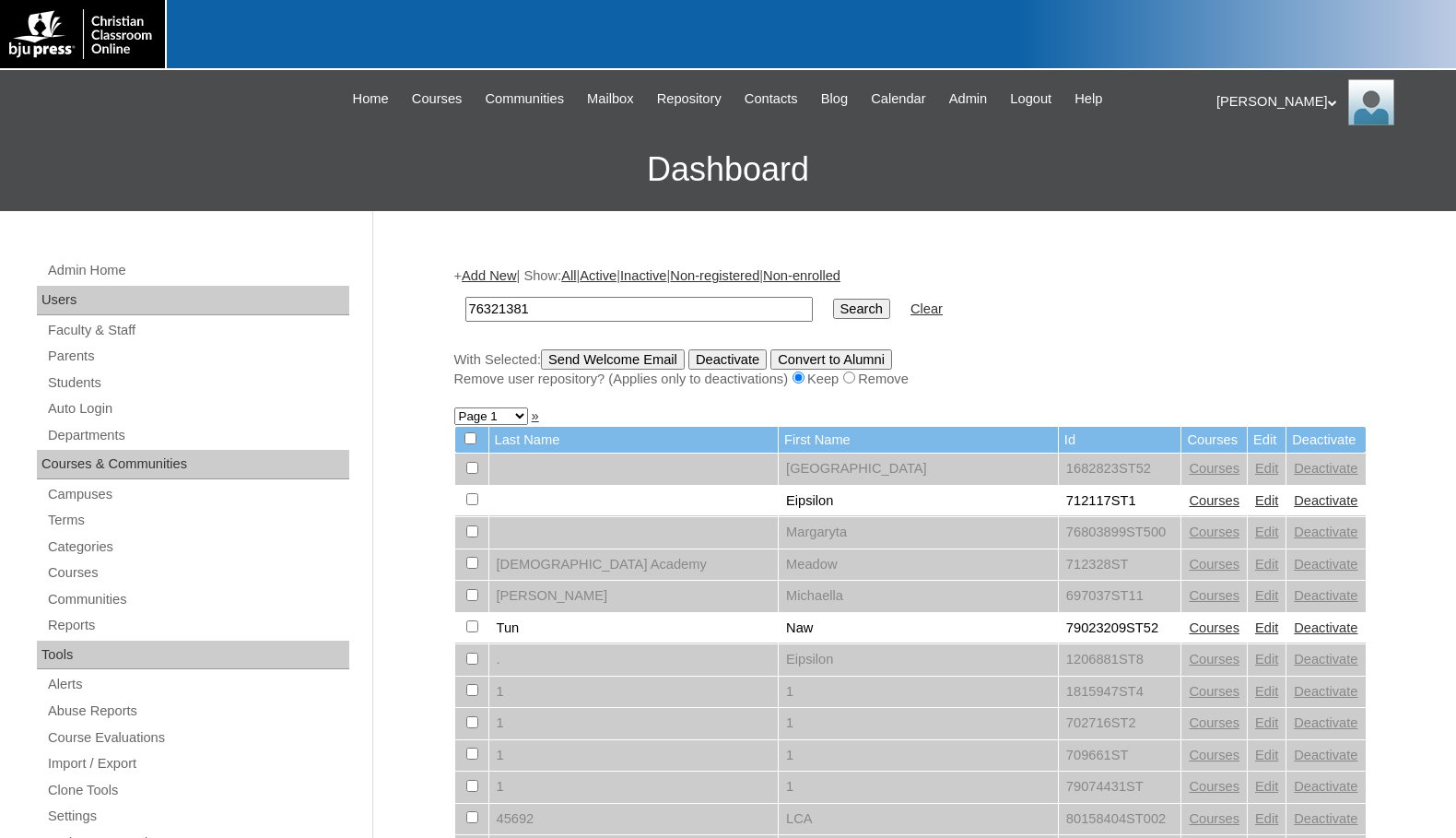
type input "76321381"
click at [833, 307] on input "Search" at bounding box center [862, 308] width 57 height 20
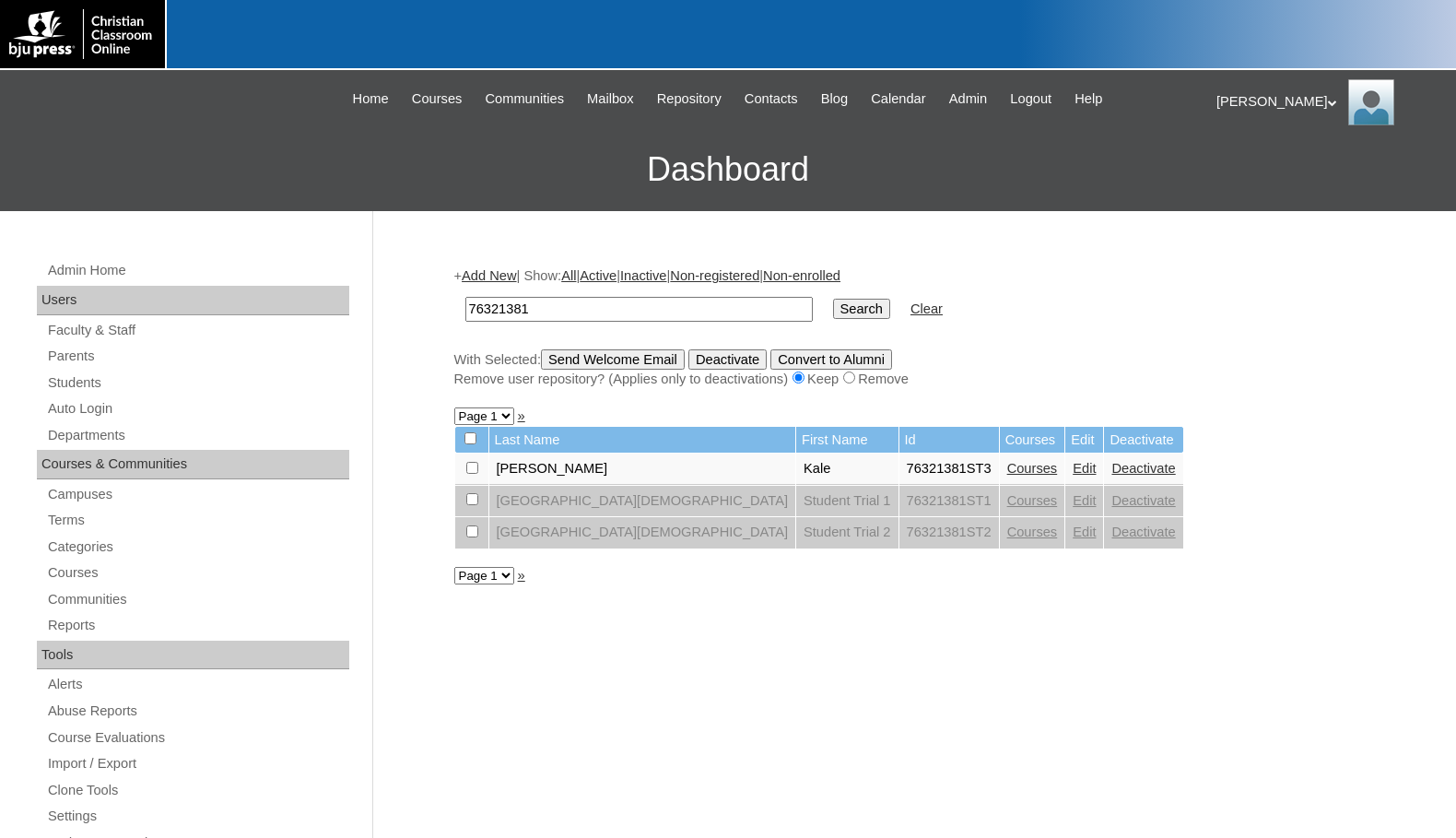
click at [1007, 467] on link "Courses" at bounding box center [1032, 468] width 50 height 15
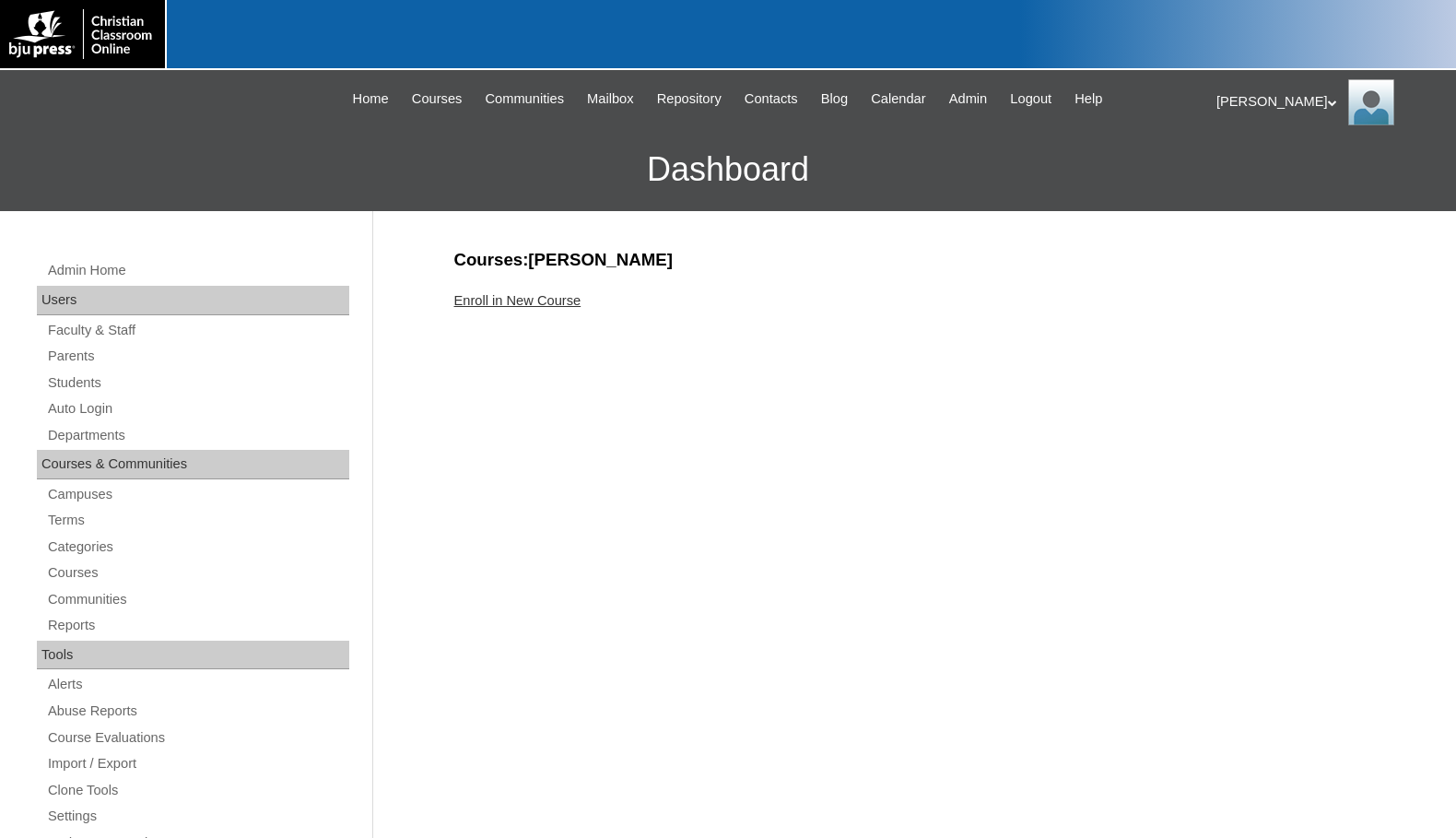
click at [564, 303] on link "Enroll in New Course" at bounding box center [518, 301] width 127 height 15
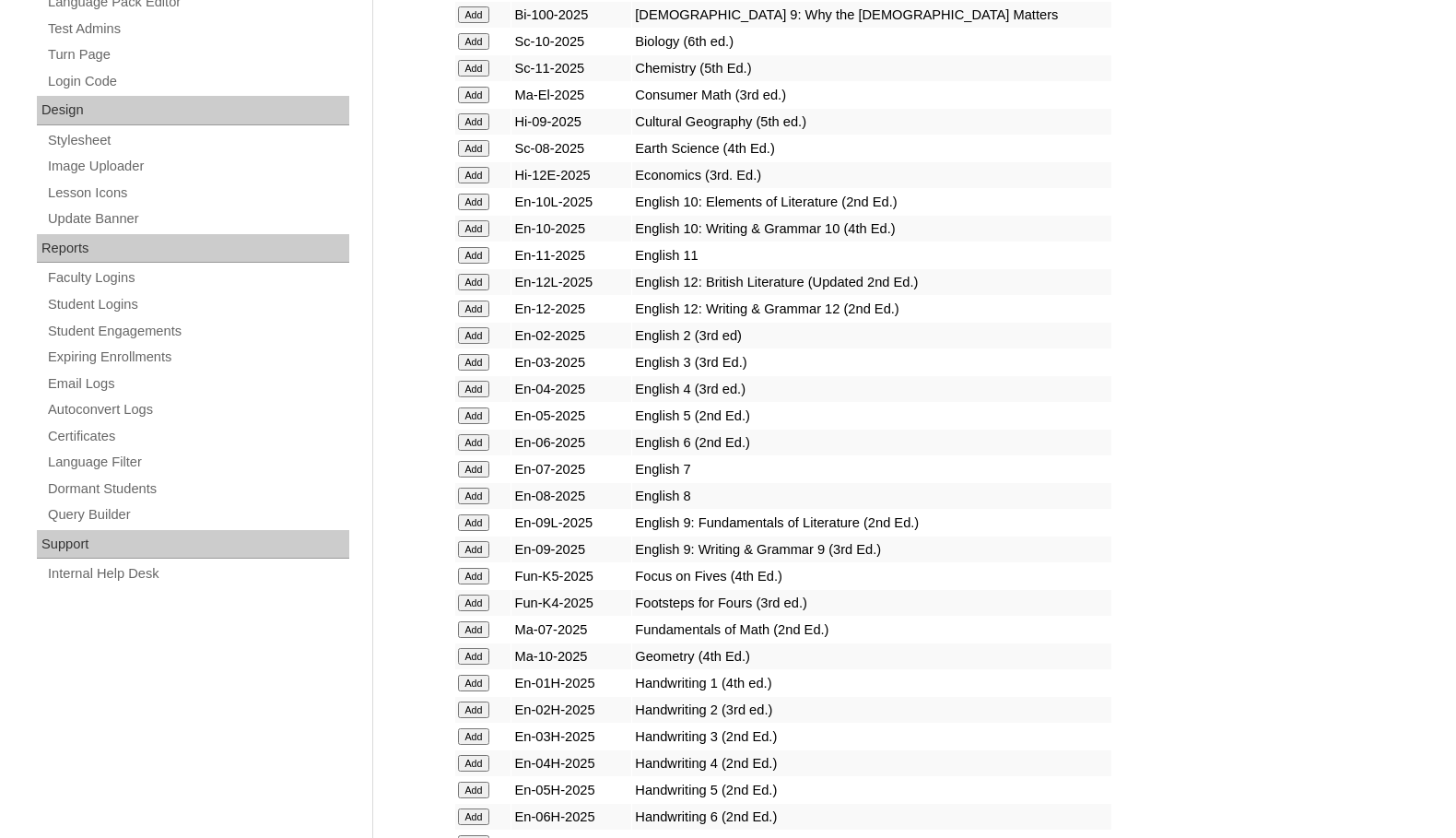
scroll to position [922, 0]
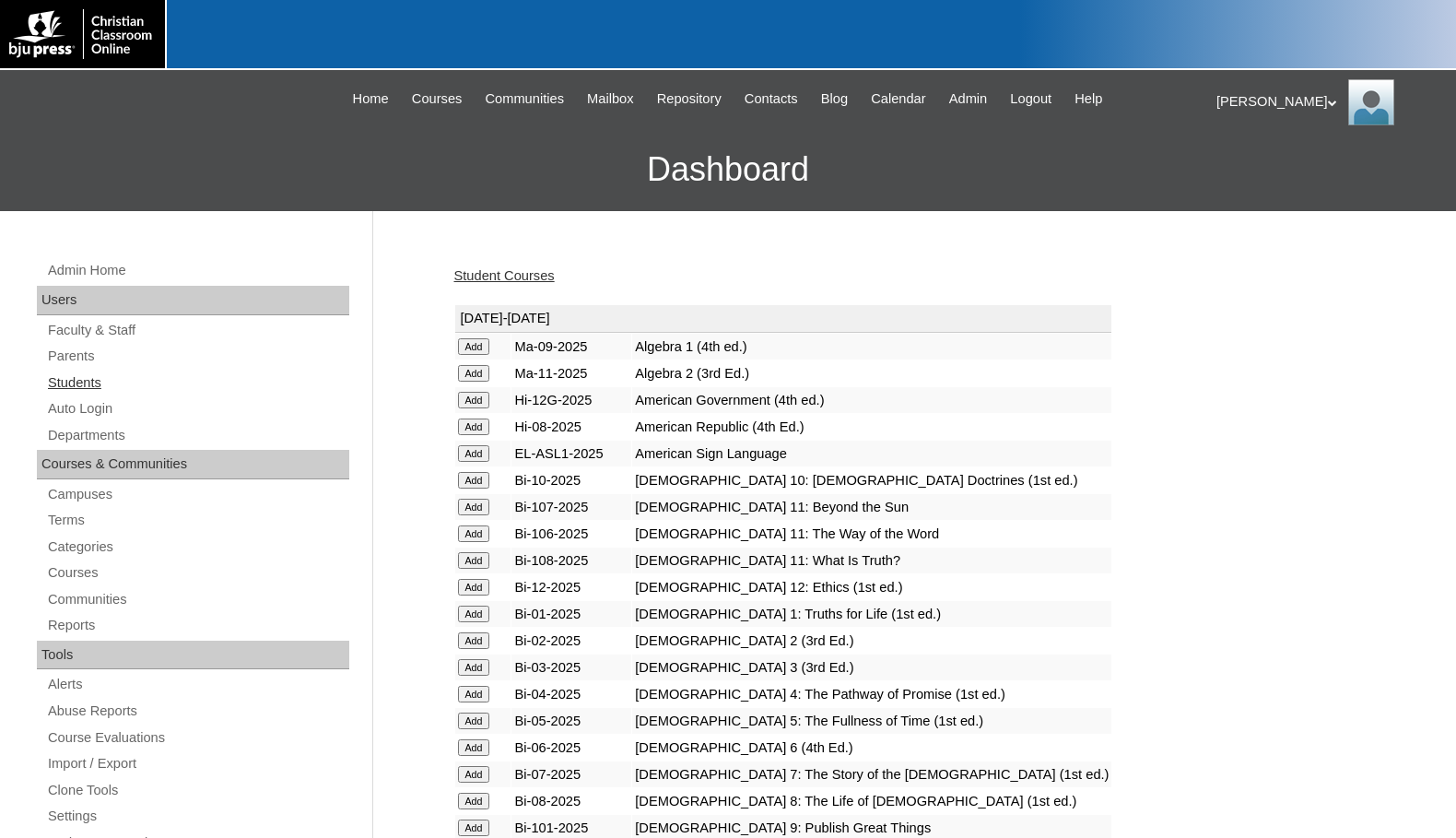
click at [83, 381] on link "Students" at bounding box center [197, 382] width 303 height 23
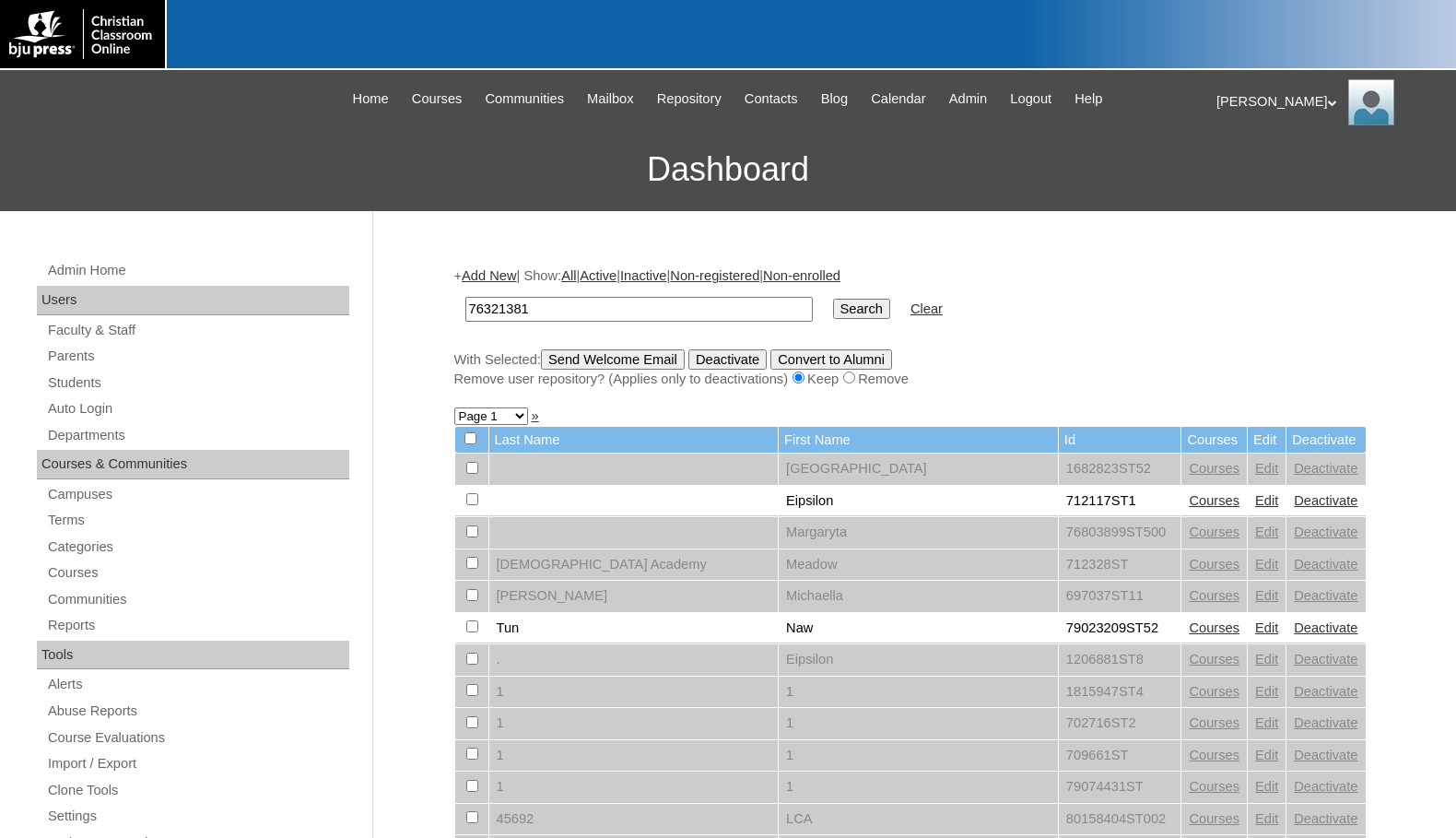
type input "76321381"
click at [833, 317] on input "Search" at bounding box center [862, 308] width 57 height 20
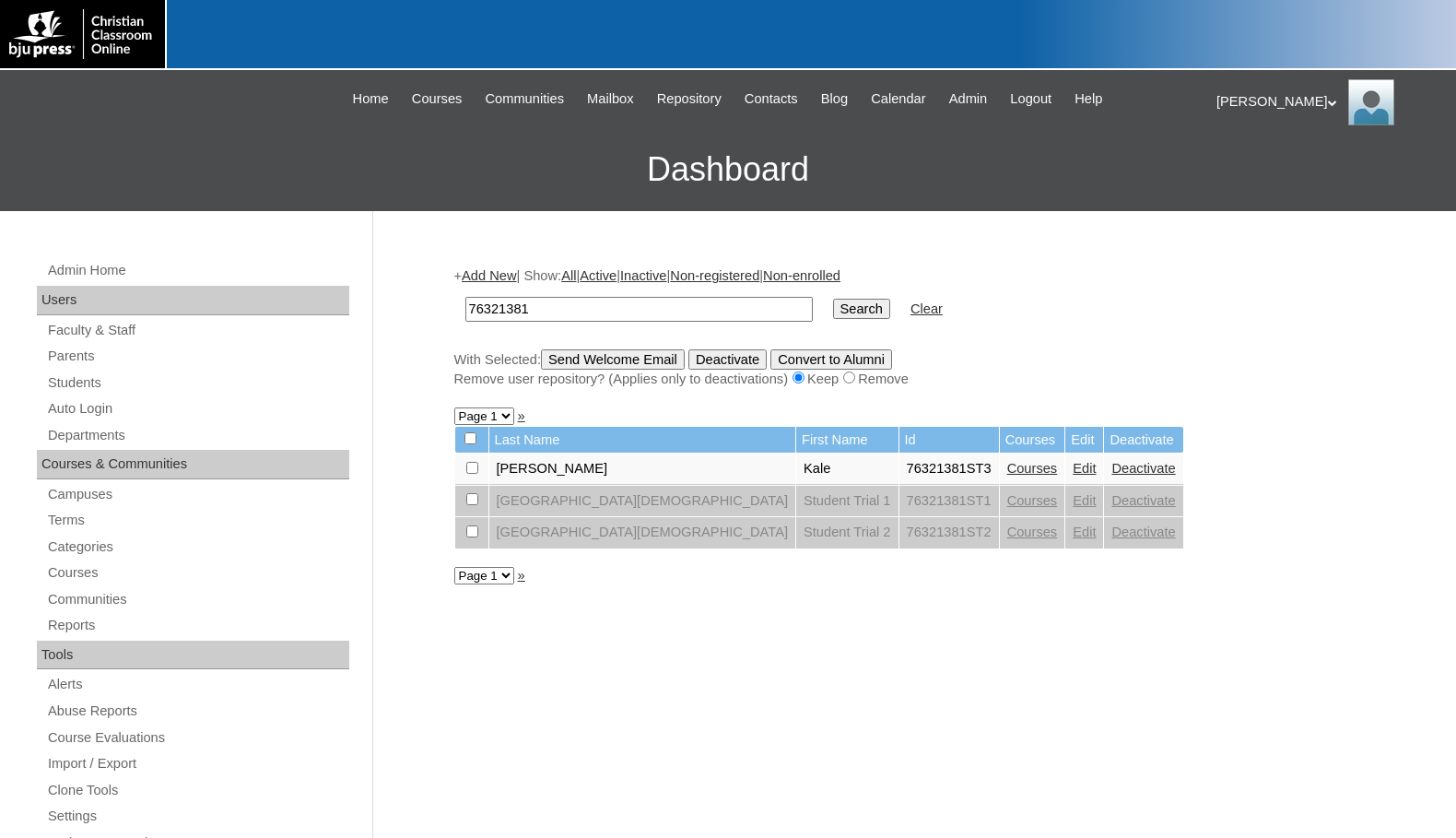
click at [488, 270] on link "Add New" at bounding box center [488, 276] width 54 height 15
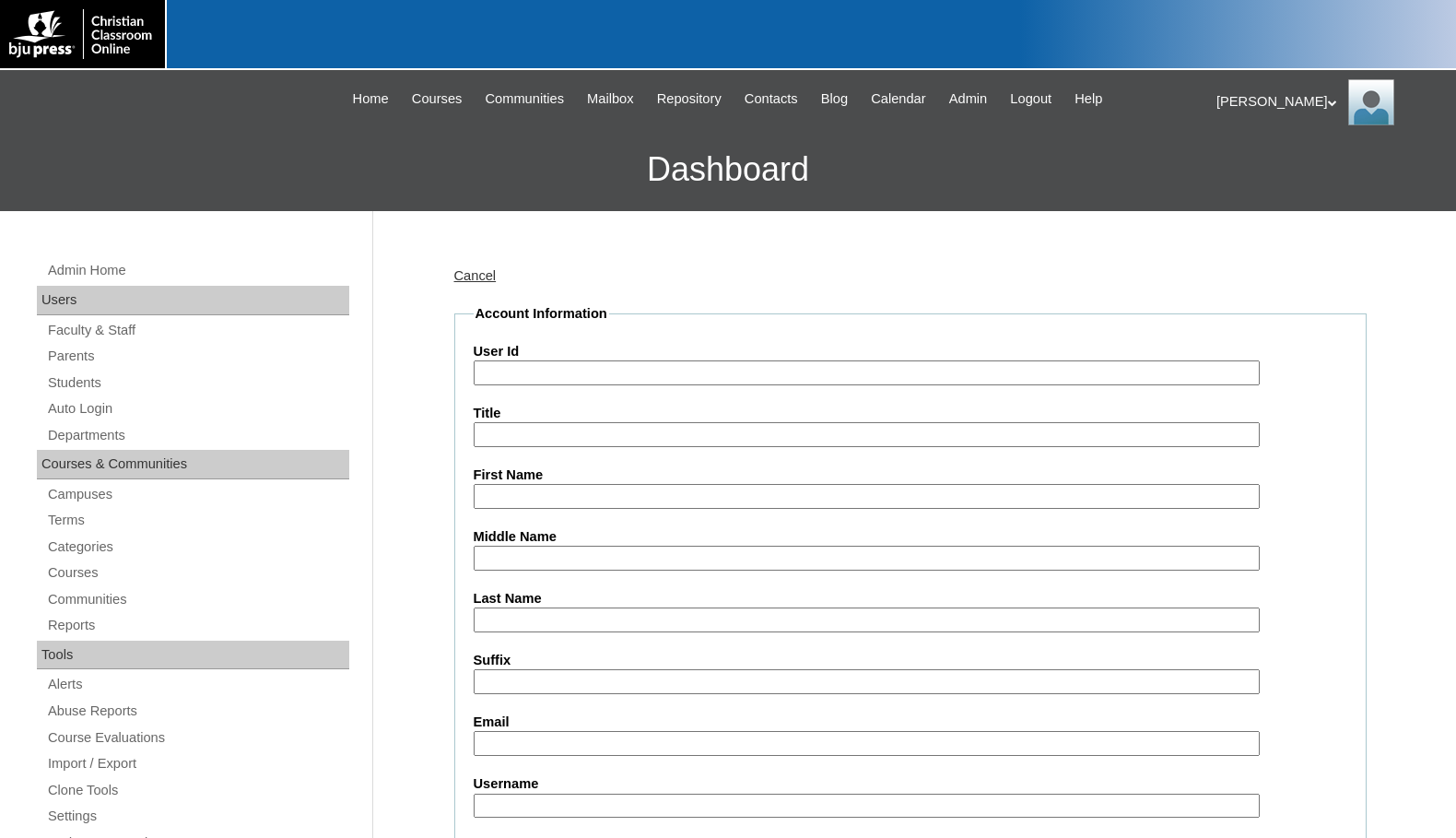
click at [554, 370] on input "User Id" at bounding box center [867, 373] width 786 height 25
paste input "76321381"
type input "76321381ST4"
type input "Jethro"
type input "Bergstrom"
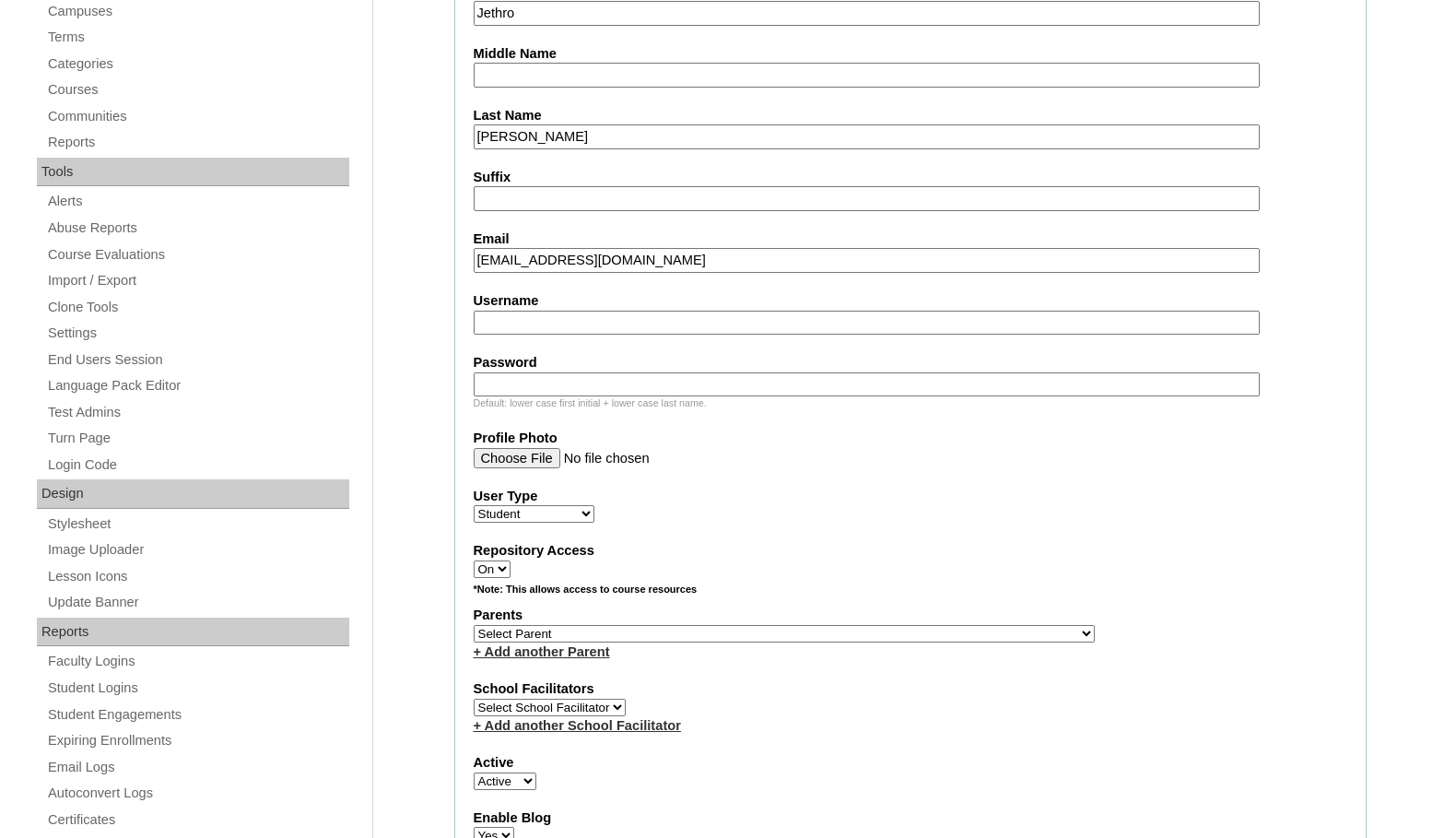
scroll to position [553, 0]
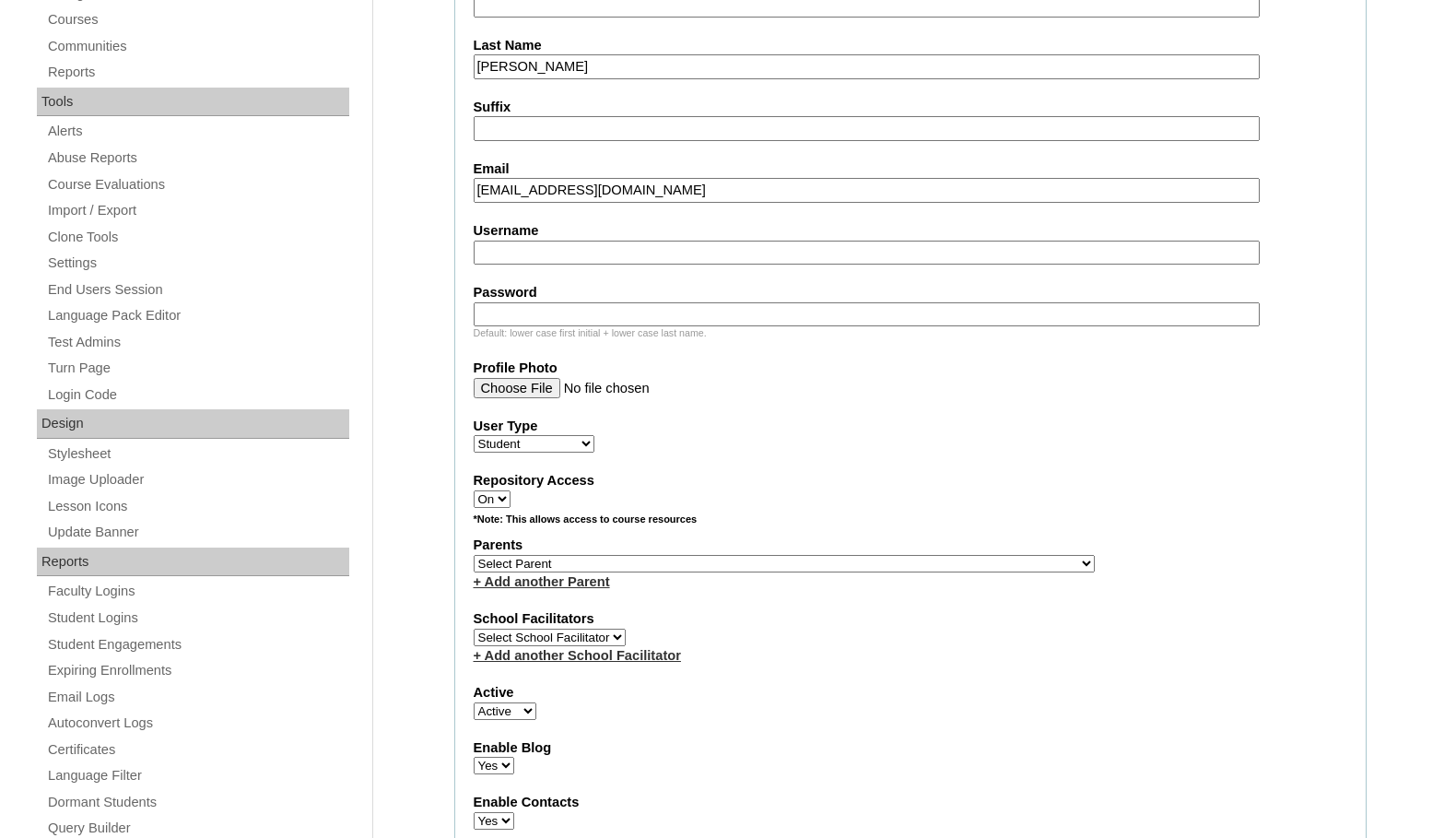
type input "bergstromjethro@gmail.com"
click at [856, 565] on select "Select Parent , Fautanu, Ma 1, 1 23-24 accountMorgan, Jason 6th Street Mennonit…" at bounding box center [784, 564] width 621 height 17
select select "36019"
click at [922, 562] on div "Parents Select Parent , Fautanu, Ma 1, 1 23-24 accountMorgan, Jason 6th Street …" at bounding box center [910, 563] width 873 height 55
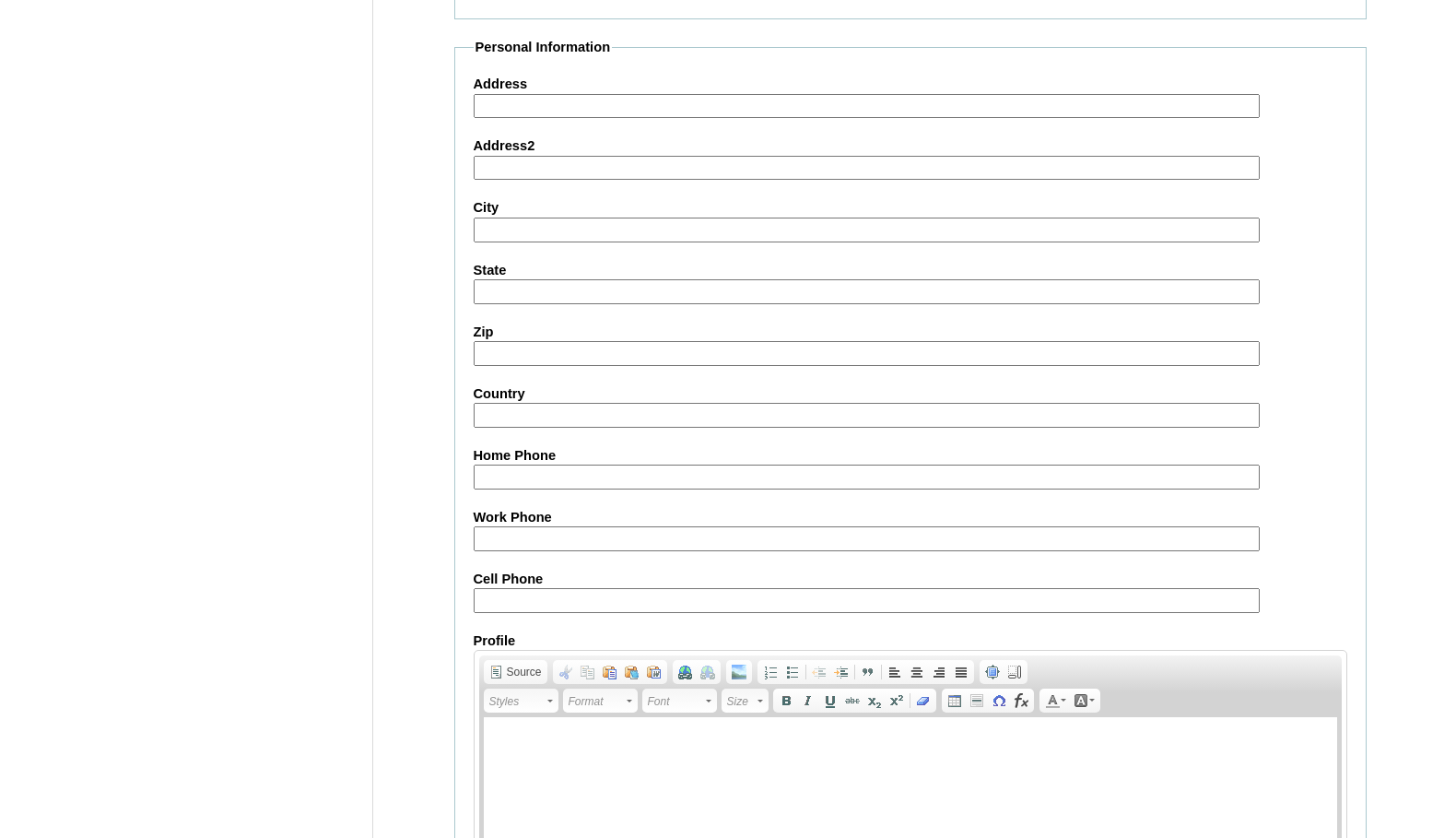
scroll to position [1966, 0]
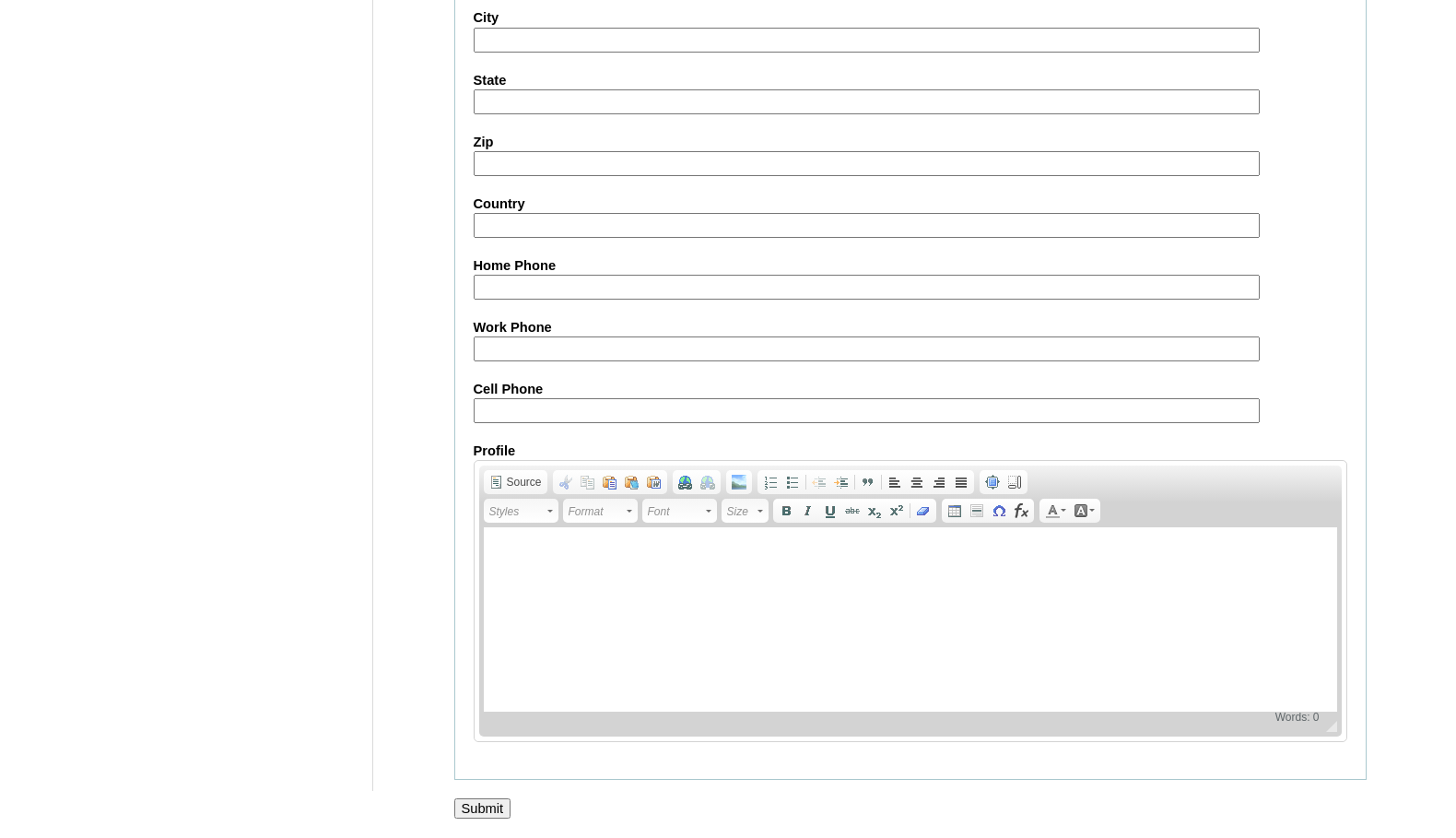
click at [496, 804] on input "Submit" at bounding box center [483, 808] width 57 height 20
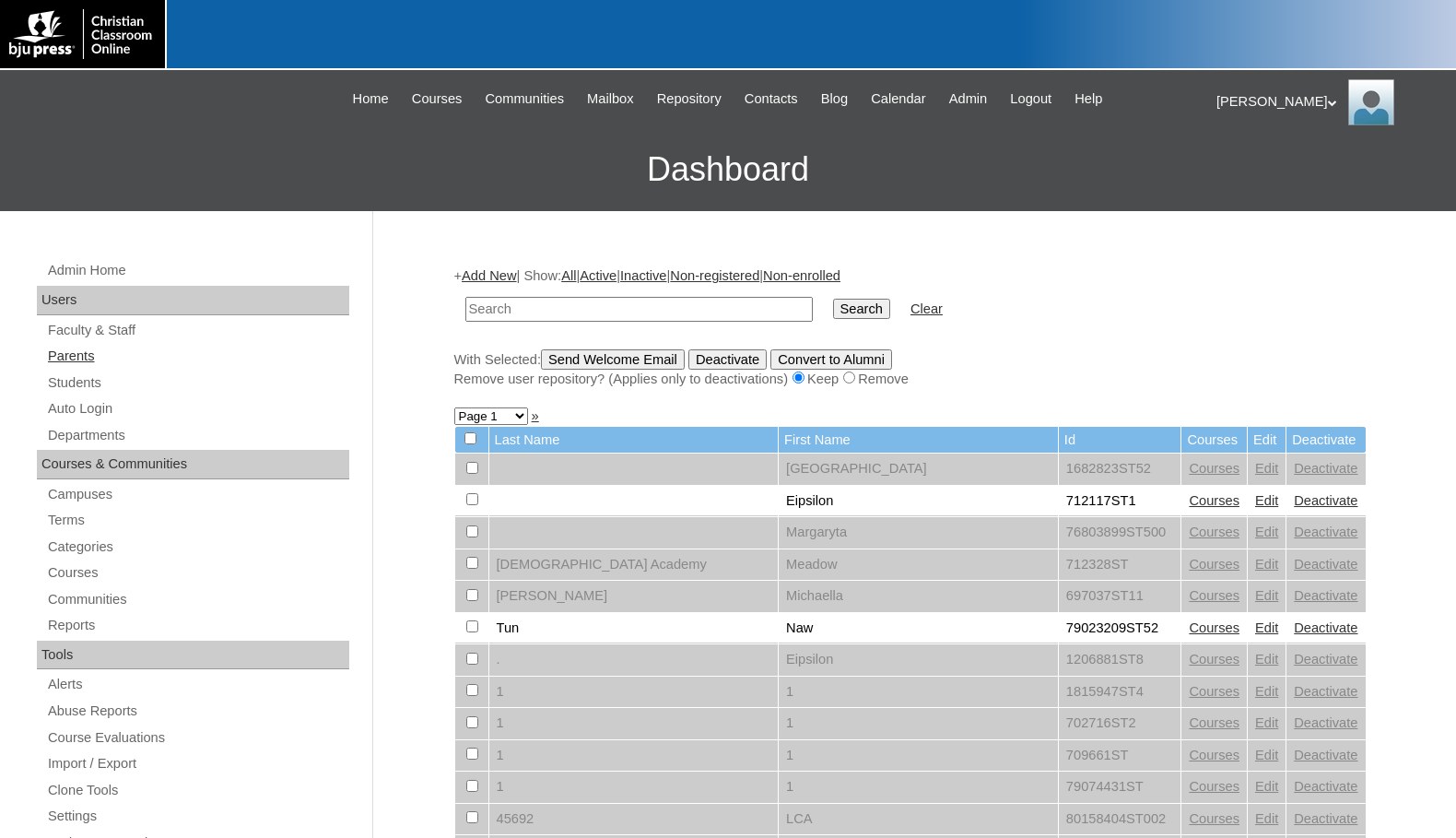
click at [140, 353] on link "Parents" at bounding box center [197, 356] width 303 height 23
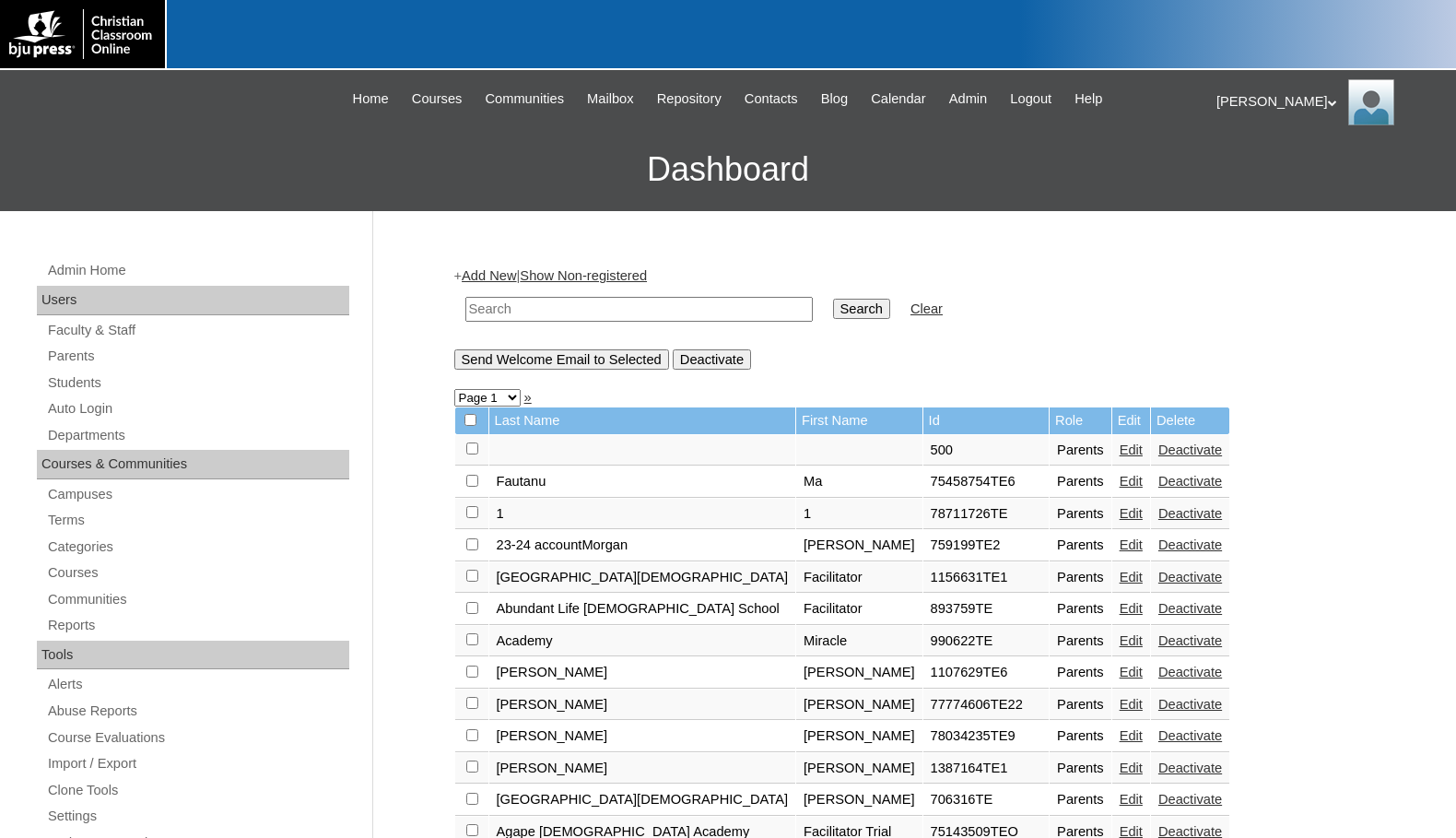
click at [533, 303] on input "text" at bounding box center [639, 309] width 347 height 25
paste input "695093"
type input "695093"
click at [833, 303] on input "Search" at bounding box center [862, 308] width 57 height 20
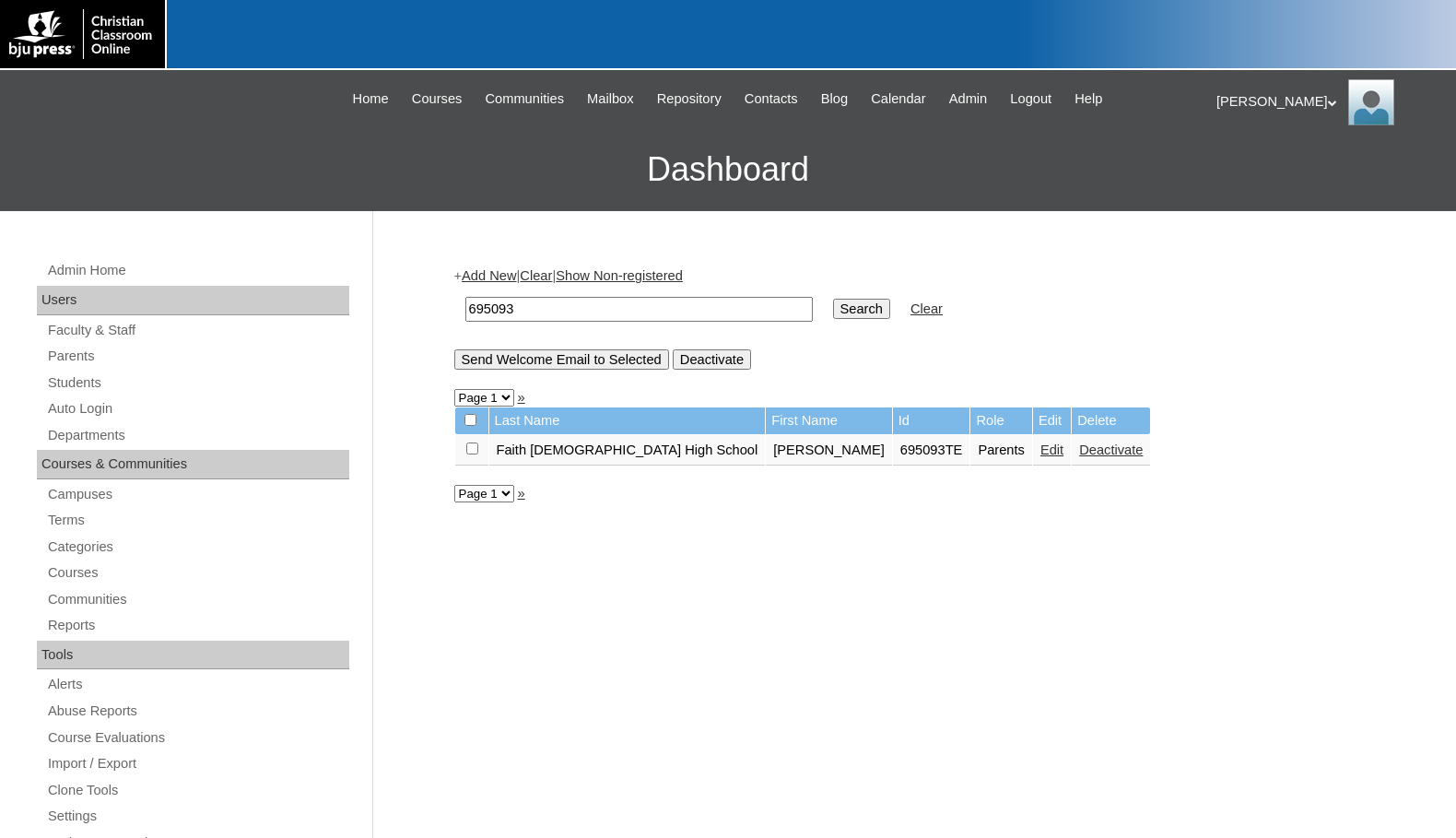
click at [1040, 448] on link "Edit" at bounding box center [1052, 450] width 23 height 15
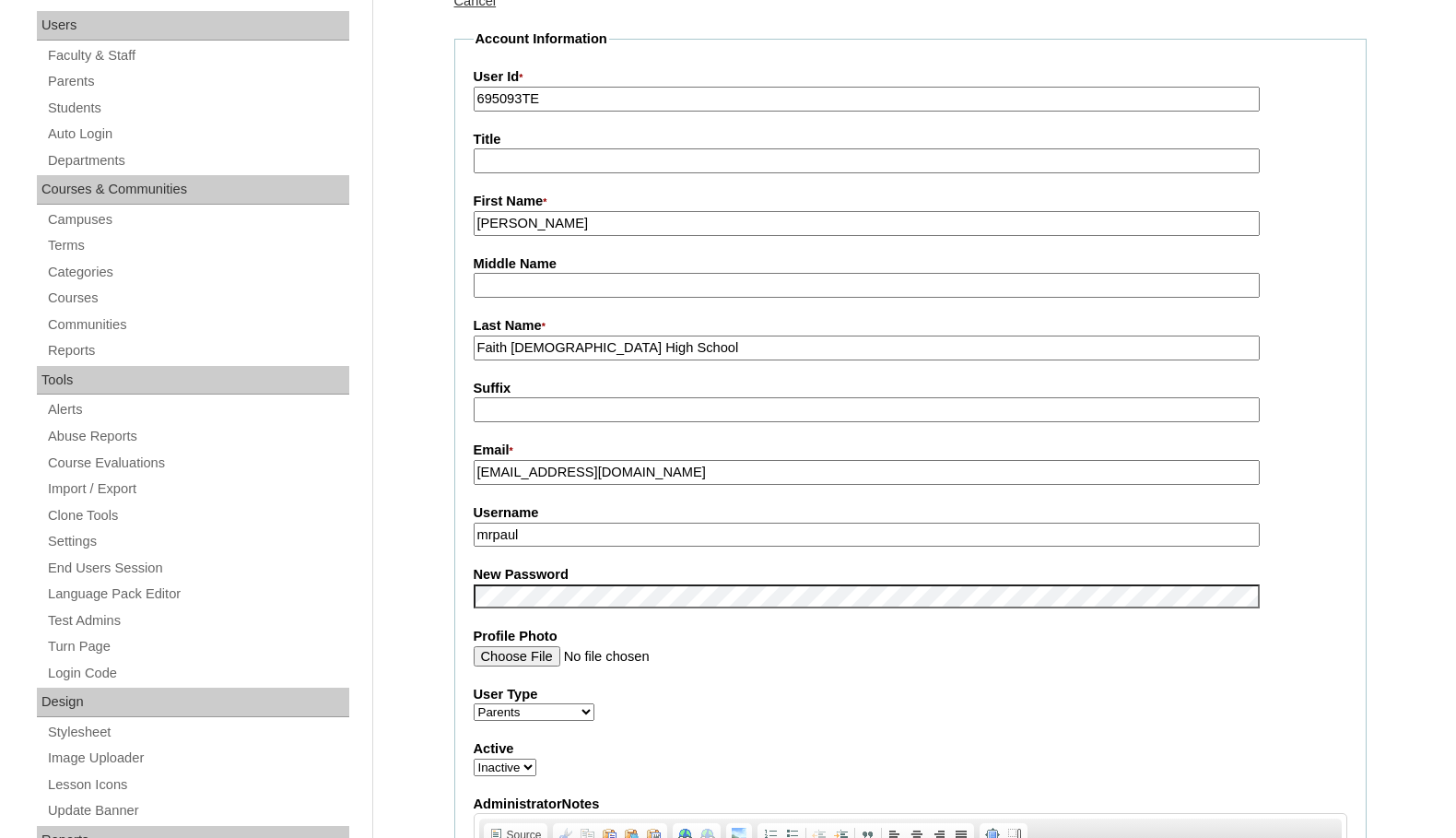
scroll to position [276, 0]
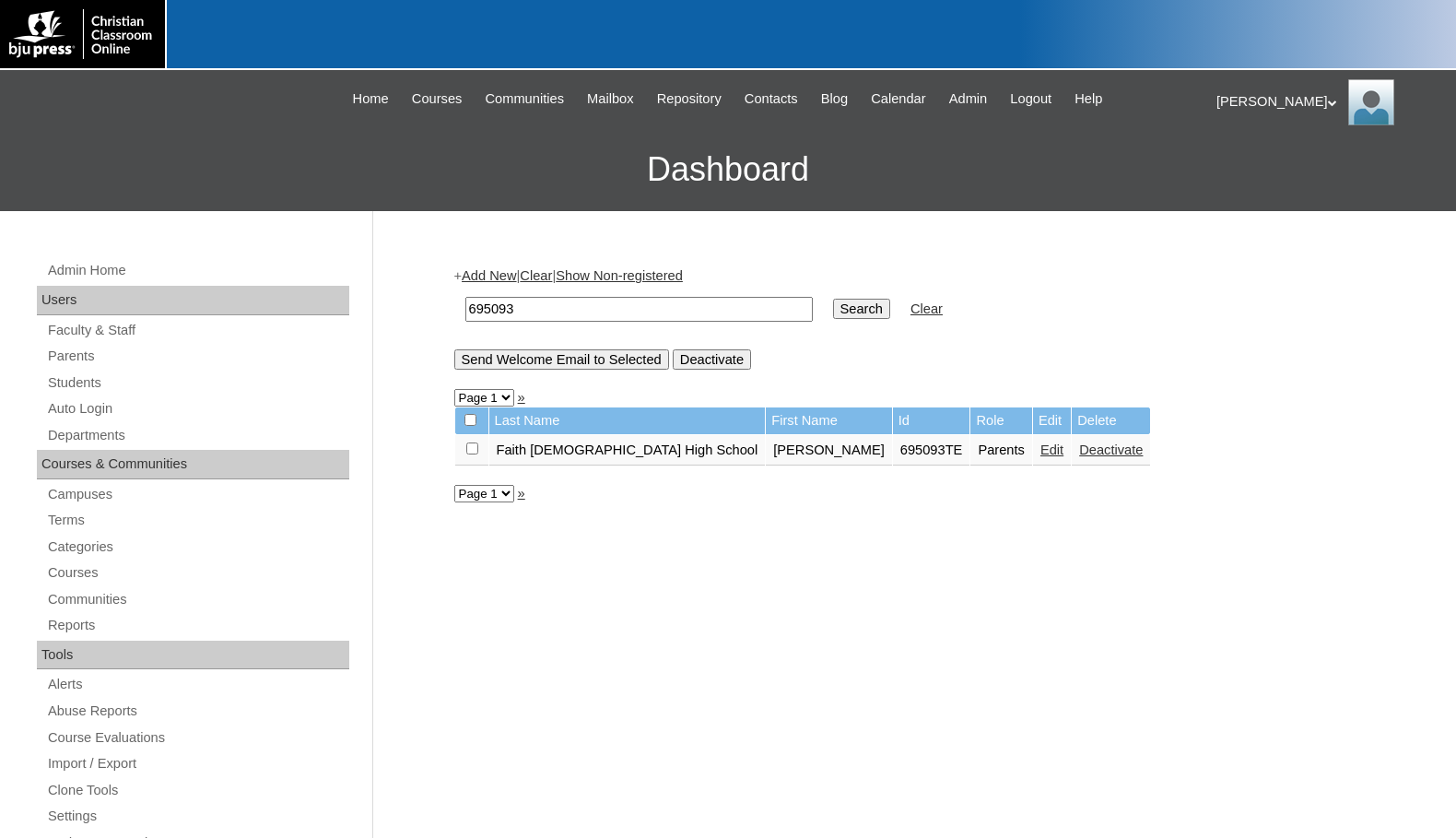
click at [480, 269] on link "Add New" at bounding box center [488, 276] width 54 height 15
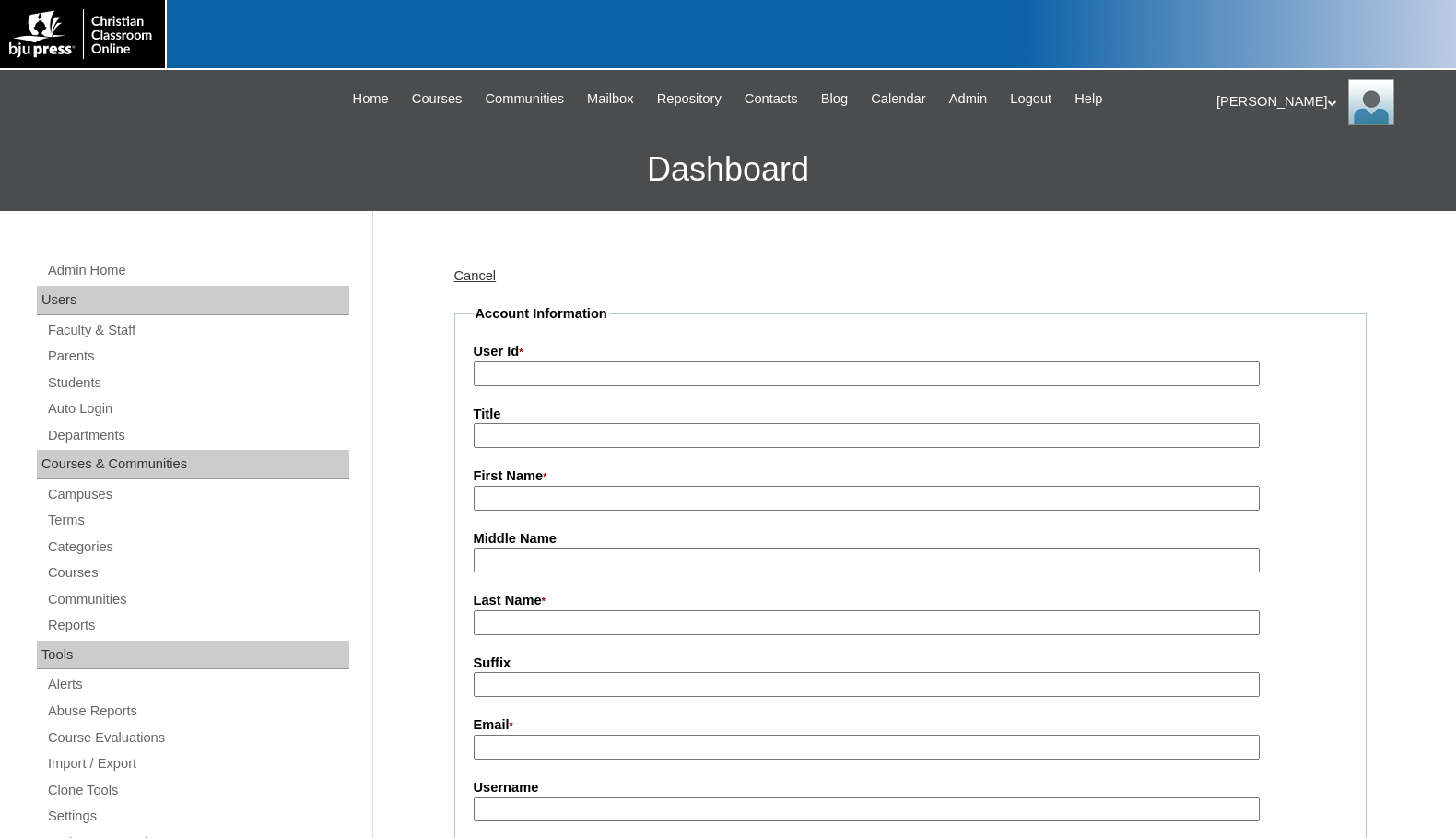
click at [568, 360] on label "User Id *" at bounding box center [910, 351] width 873 height 20
click at [568, 362] on input "User Id *" at bounding box center [867, 374] width 786 height 25
paste input "695093"
type input "695093TE2"
type input "Jordan"
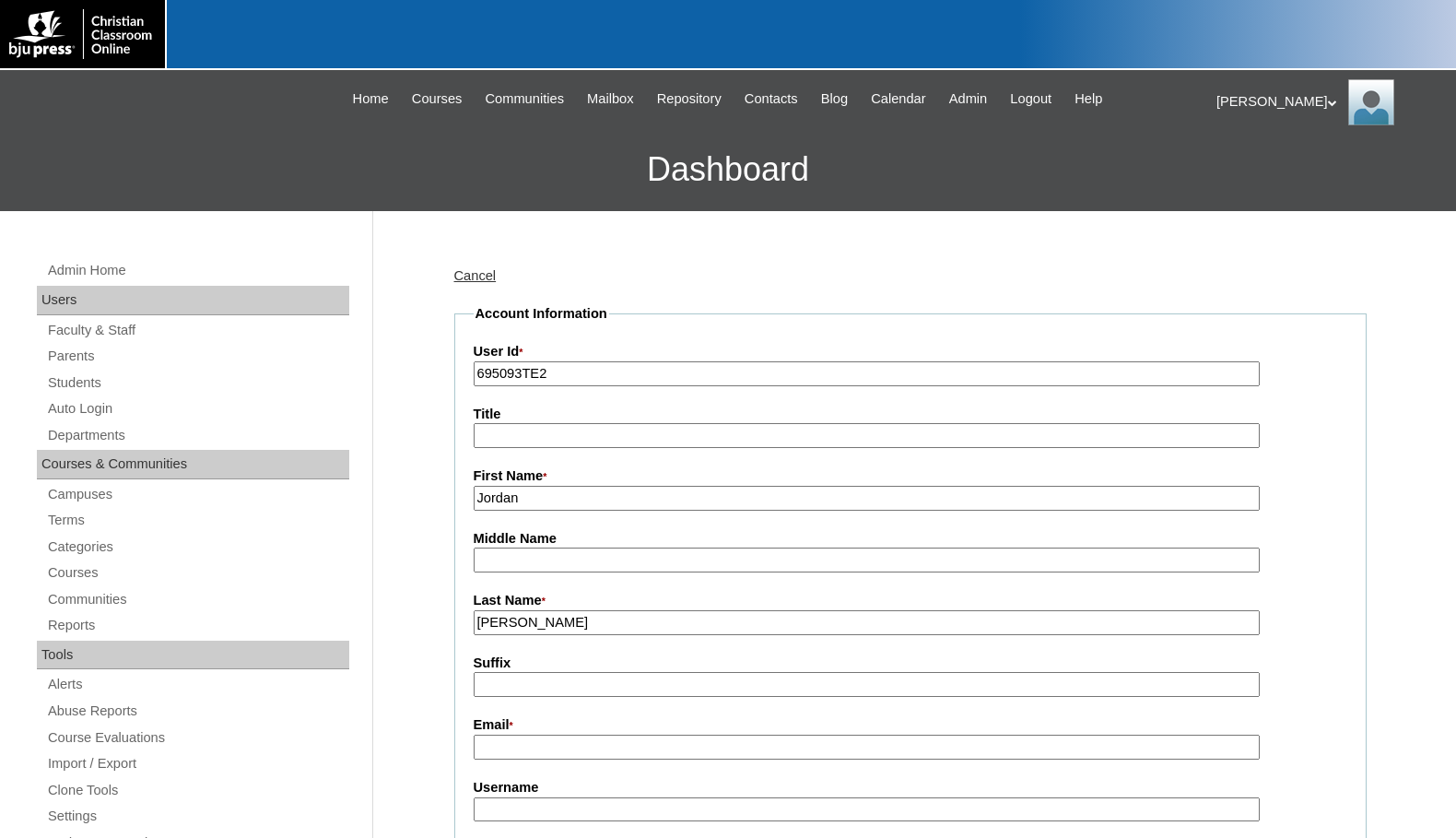
type input "[PERSON_NAME]"
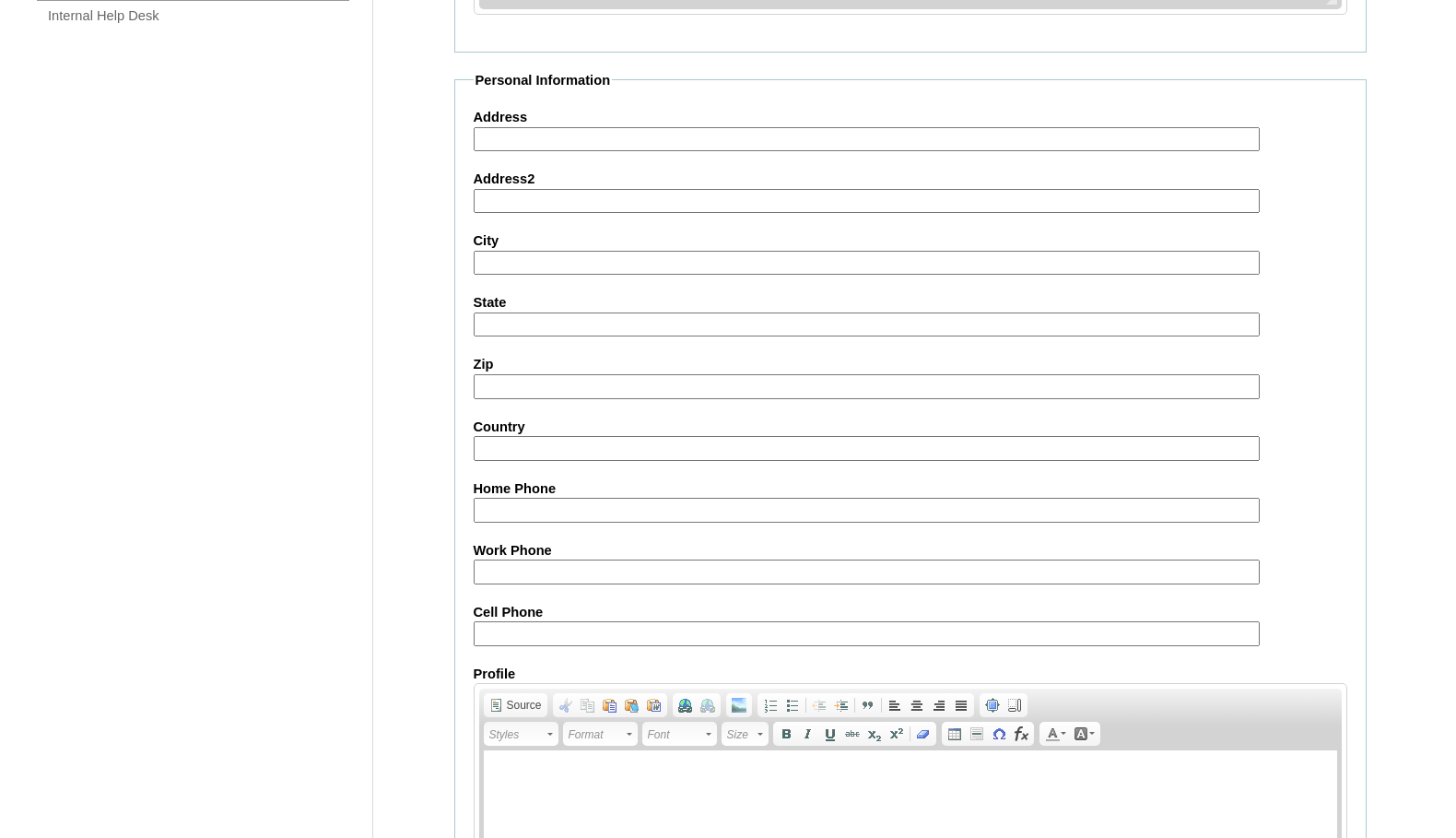
scroll to position [1652, 0]
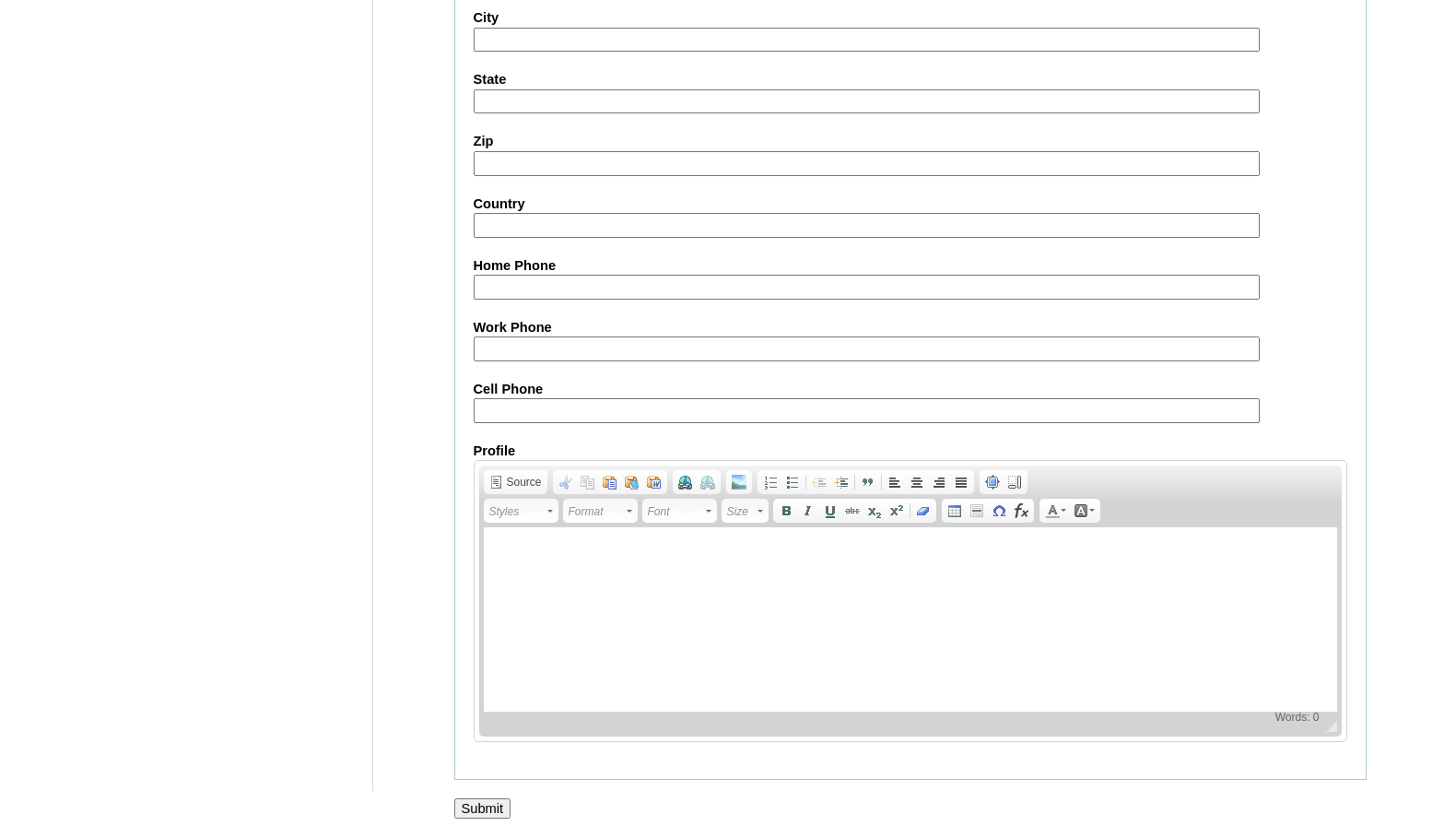
type input "mrstoltzfoos@faithhighschool.org"
click at [501, 807] on input "Submit" at bounding box center [483, 808] width 57 height 20
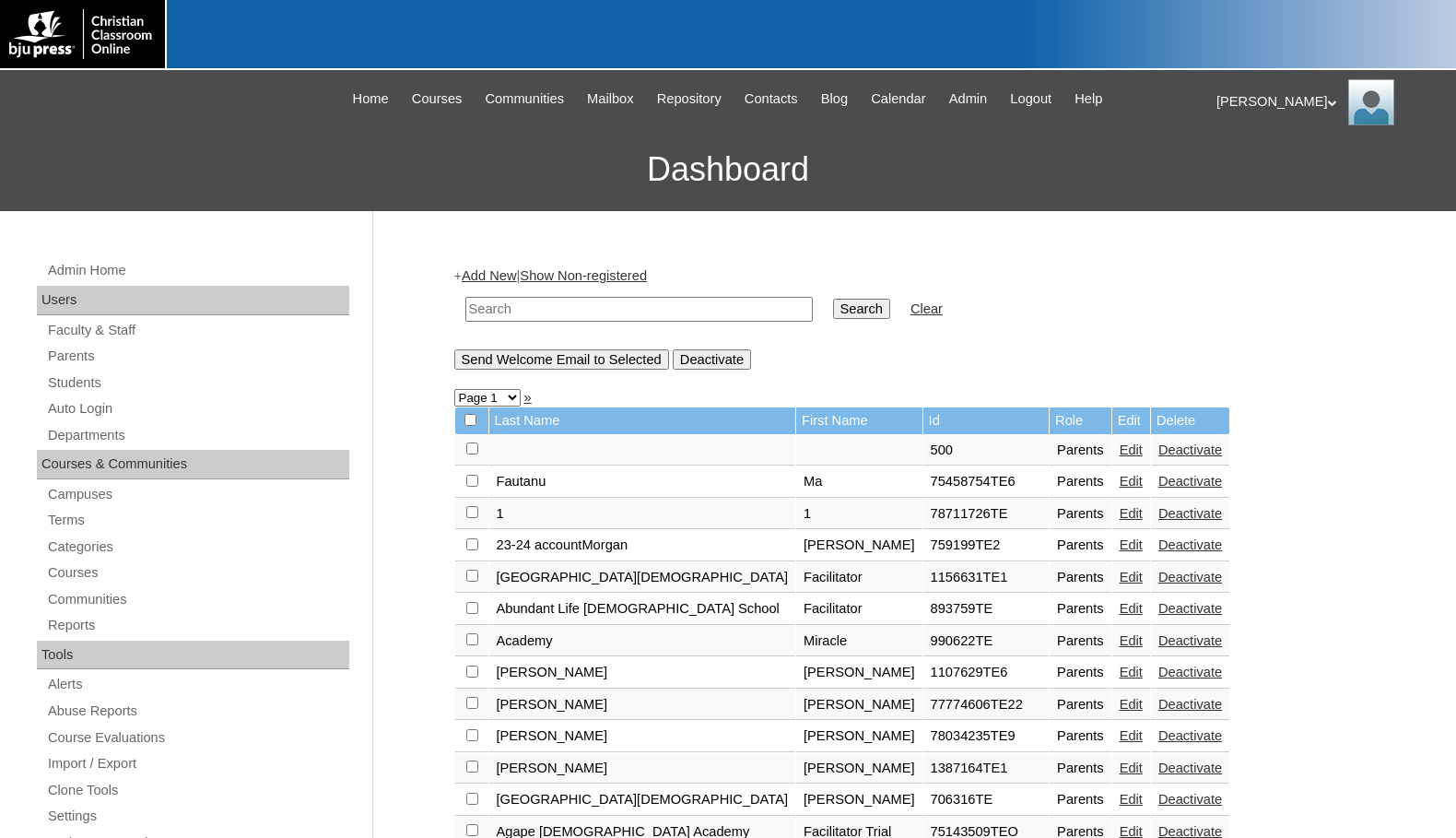
click at [649, 313] on input "text" at bounding box center [639, 309] width 347 height 25
paste input "695093"
type input "695093"
click at [833, 302] on input "Search" at bounding box center [862, 308] width 57 height 20
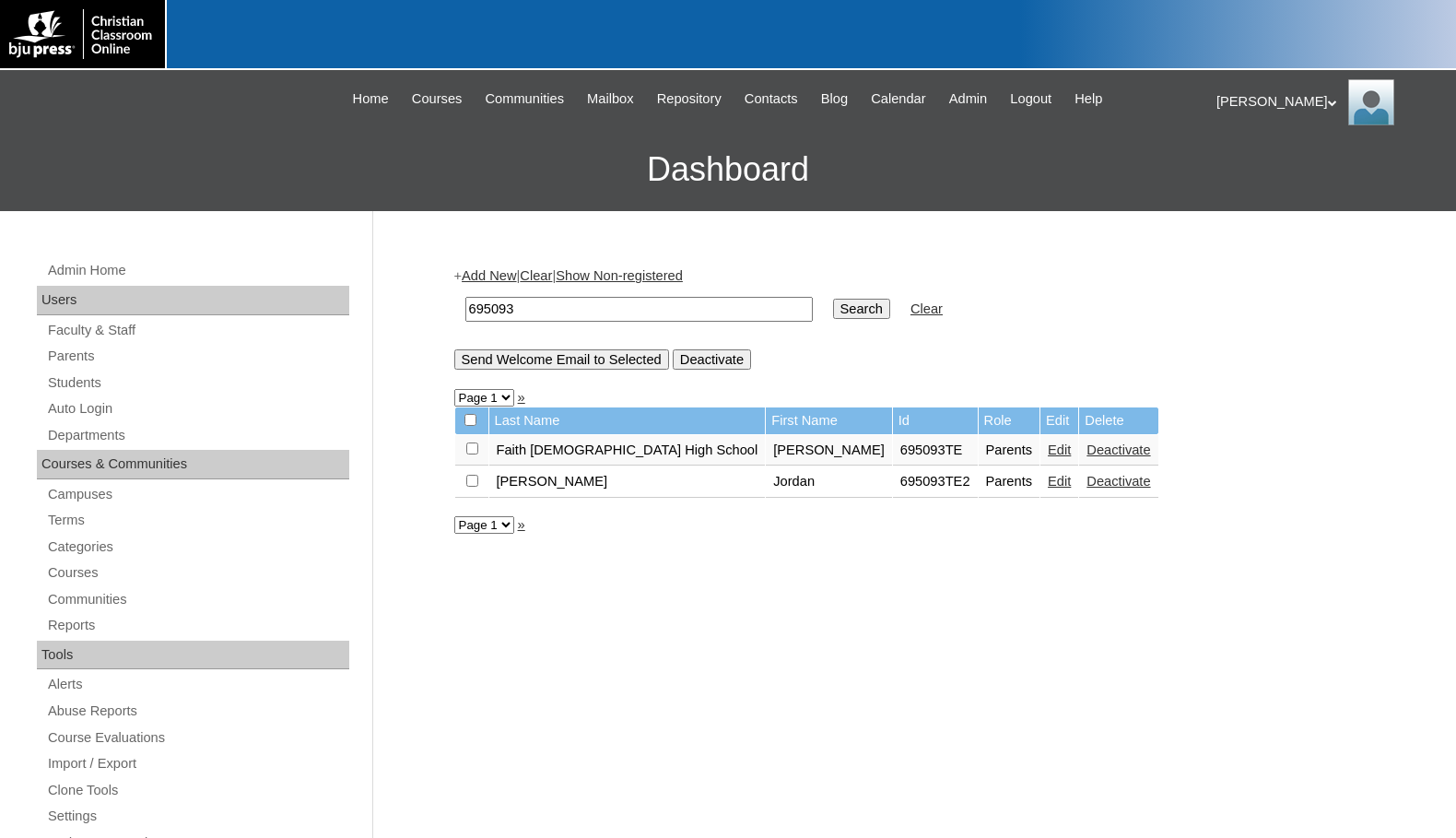
click at [473, 455] on input "checkbox" at bounding box center [472, 448] width 12 height 12
checkbox input "true"
click at [569, 360] on input "Send Welcome Email to Selected" at bounding box center [562, 359] width 215 height 20
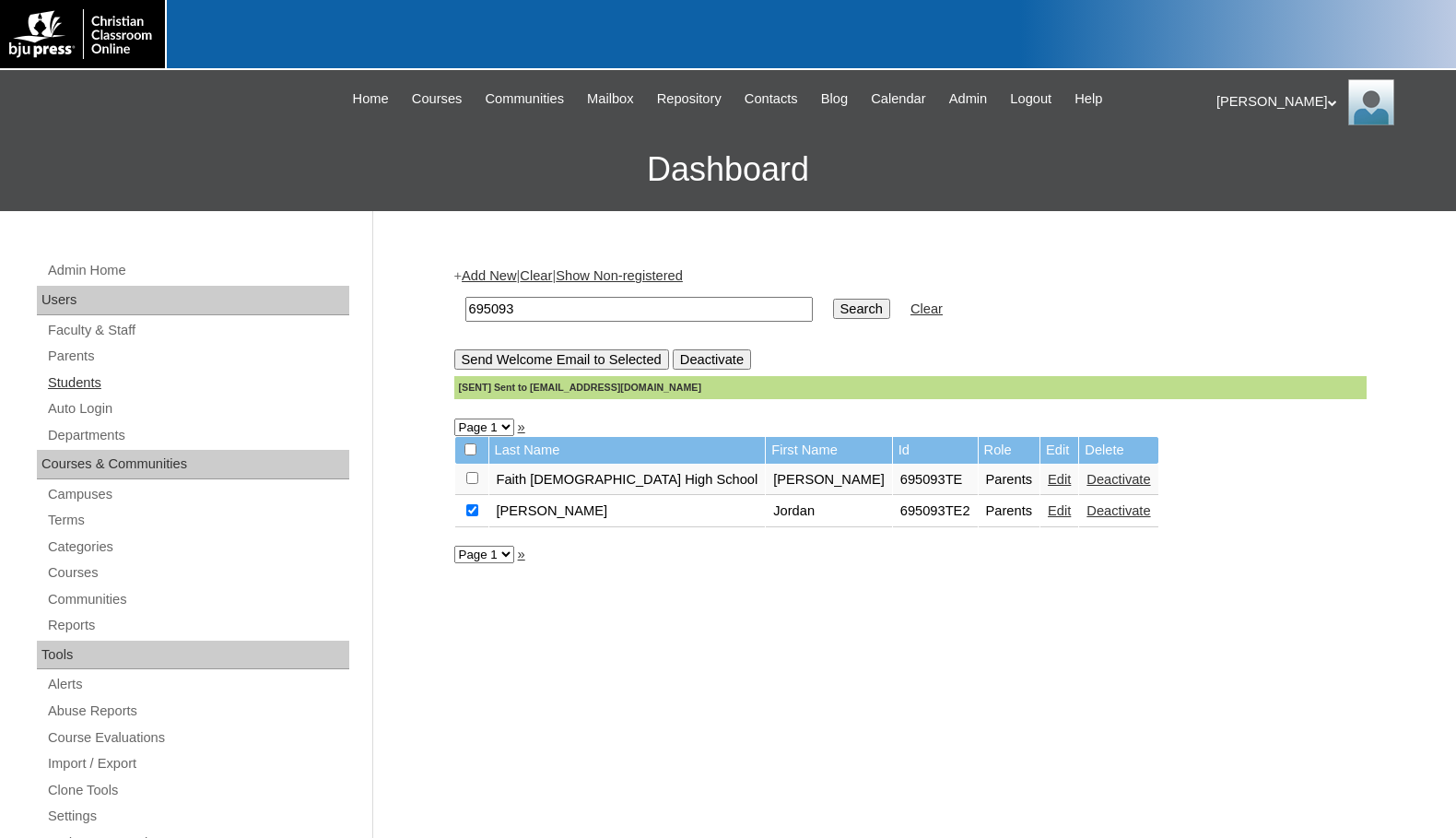
click at [96, 379] on link "Students" at bounding box center [197, 382] width 303 height 23
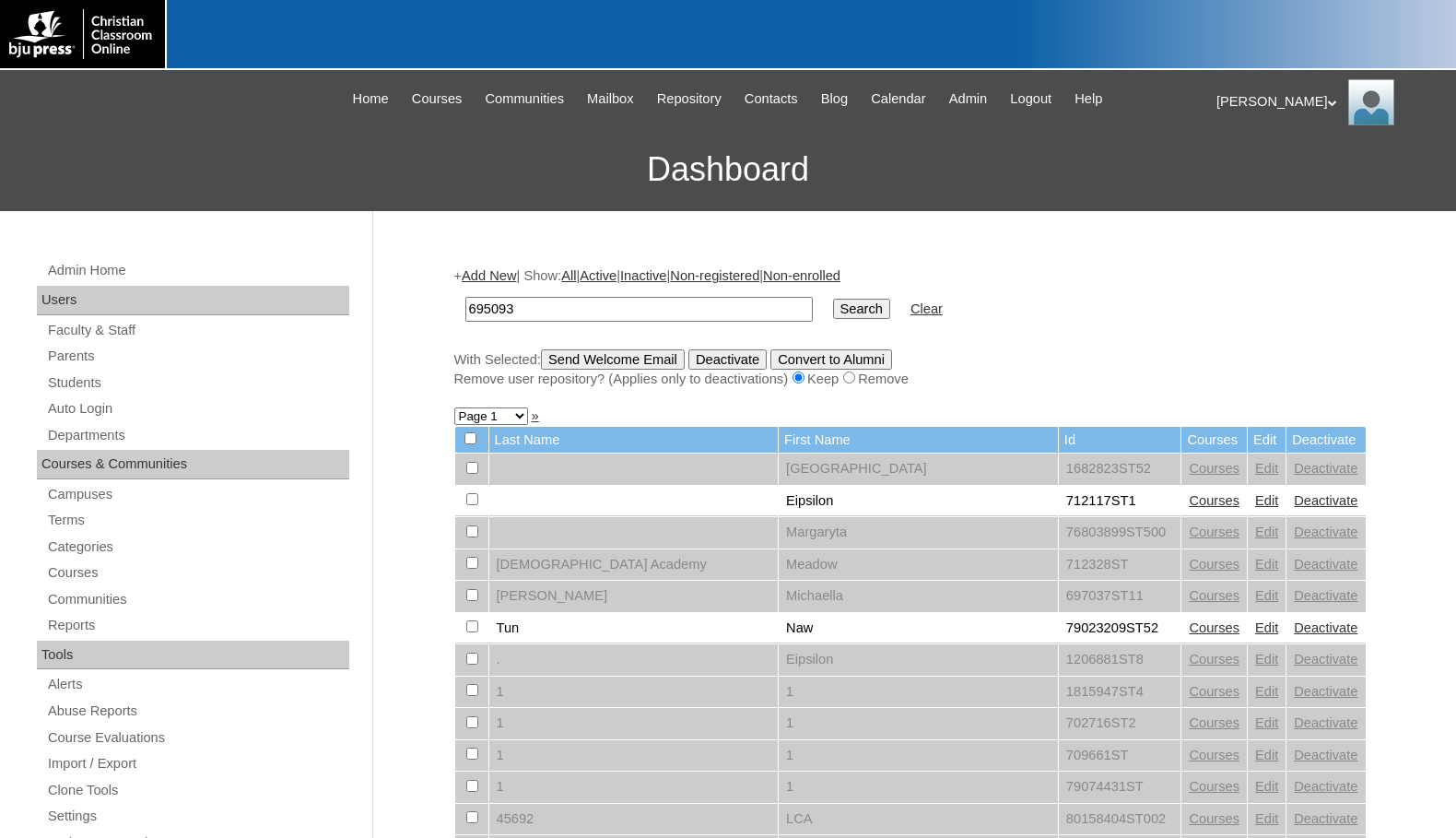
type input "695093"
click at [833, 307] on input "Search" at bounding box center [862, 308] width 57 height 20
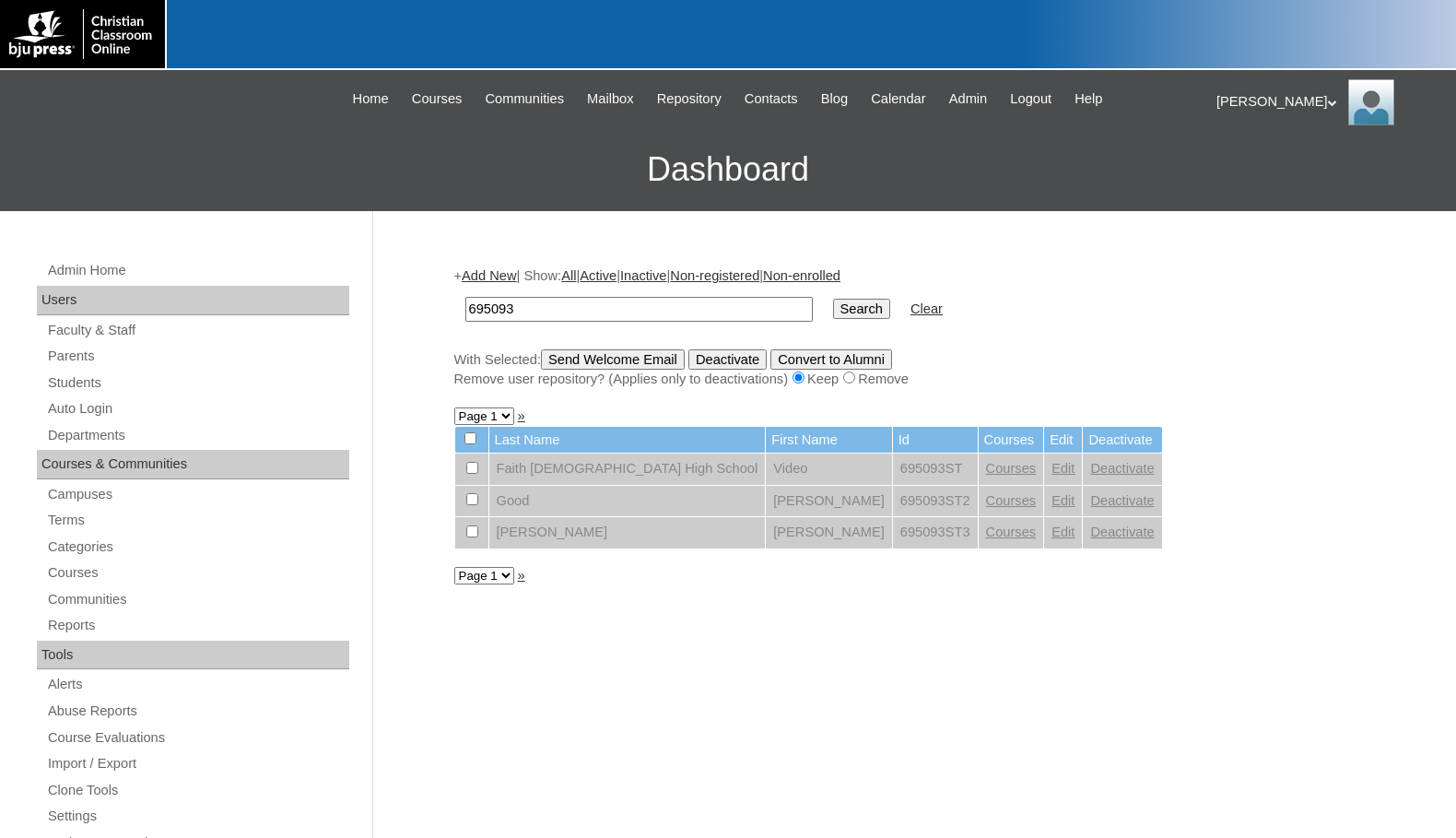
click at [494, 273] on link "Add New" at bounding box center [488, 276] width 54 height 15
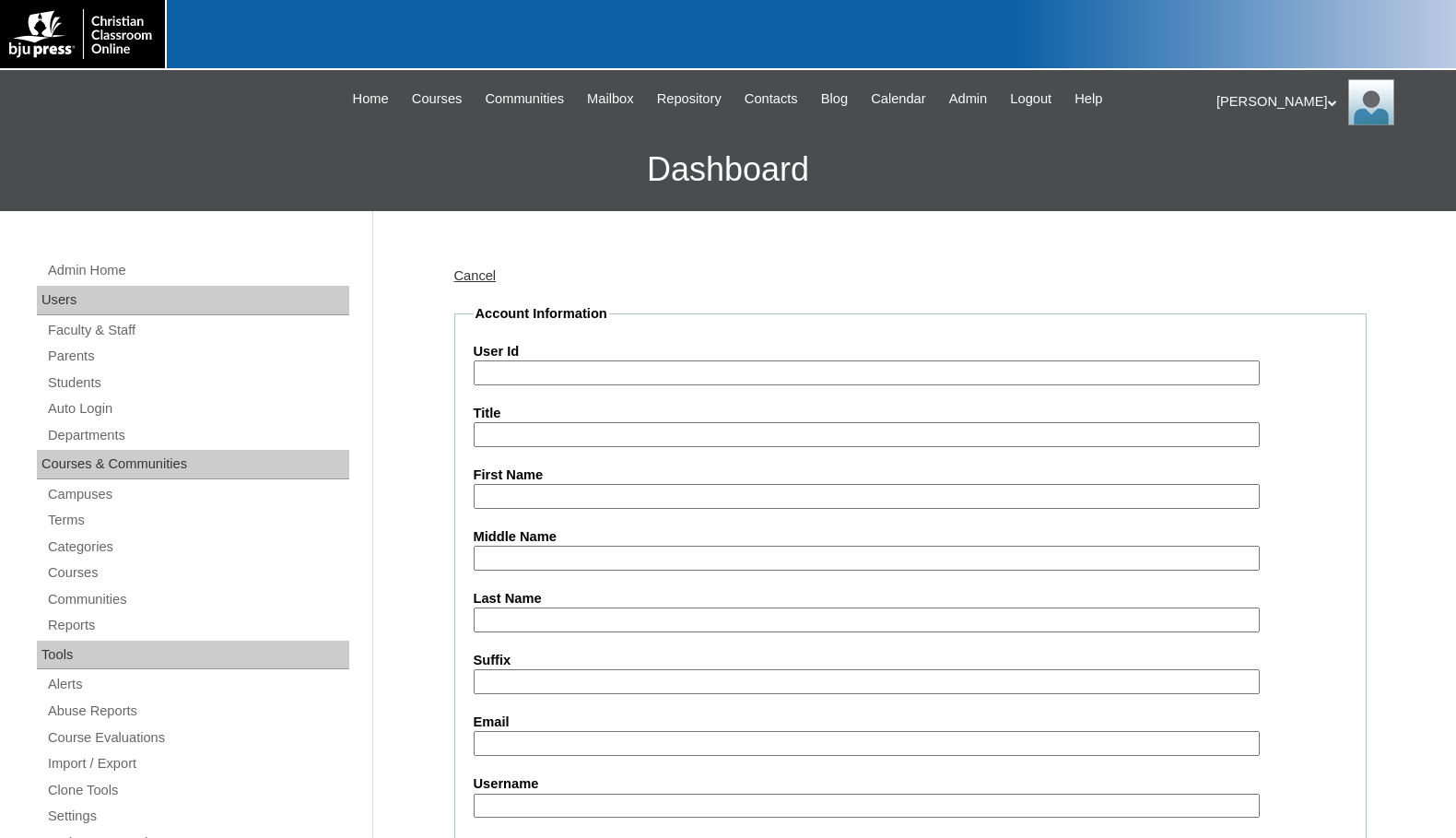
click at [541, 374] on input "User Id" at bounding box center [867, 373] width 786 height 25
paste input "695093"
type input "695093ST4"
type input "Craig"
type input "Lapp"
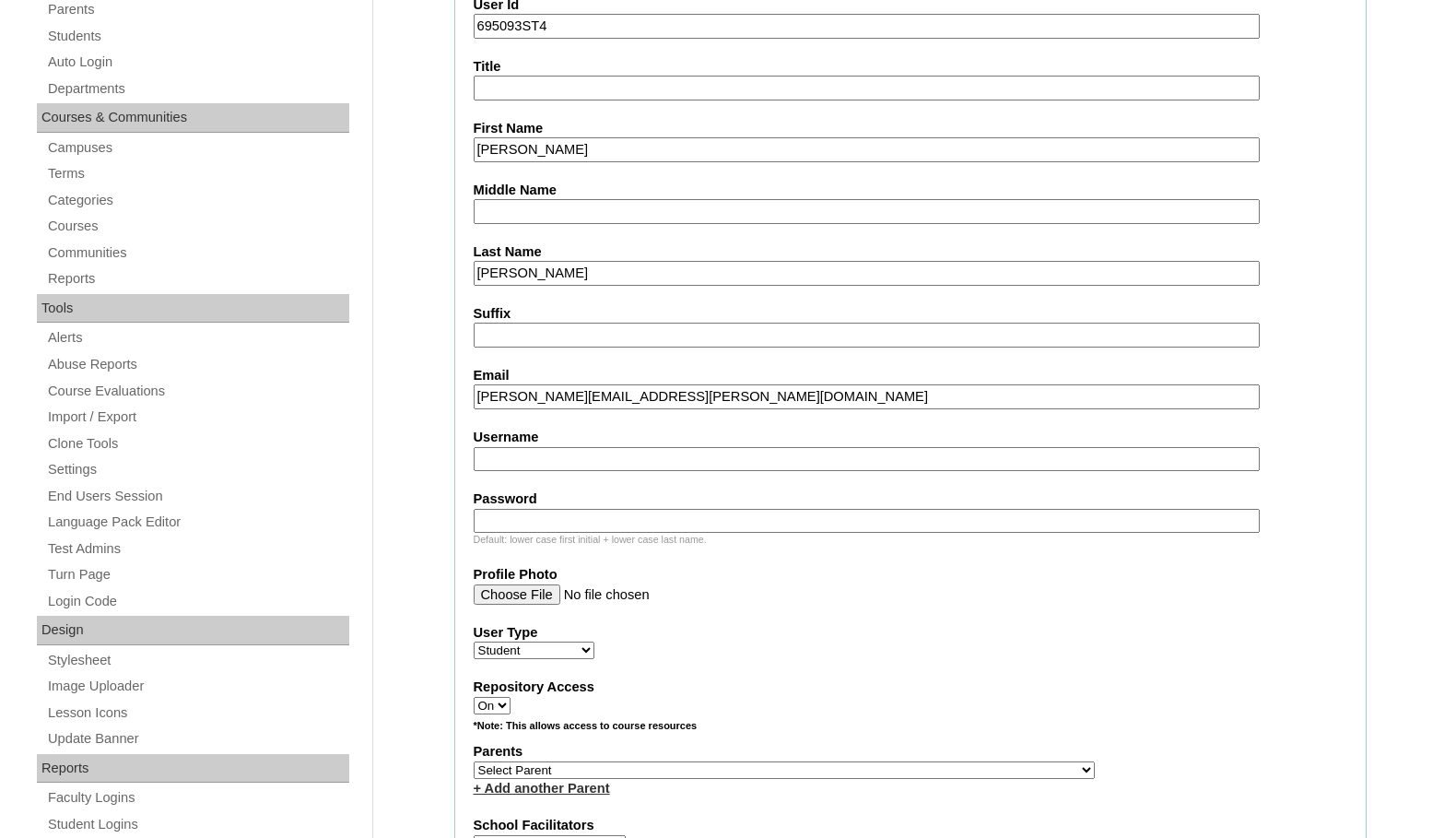
scroll to position [460, 0]
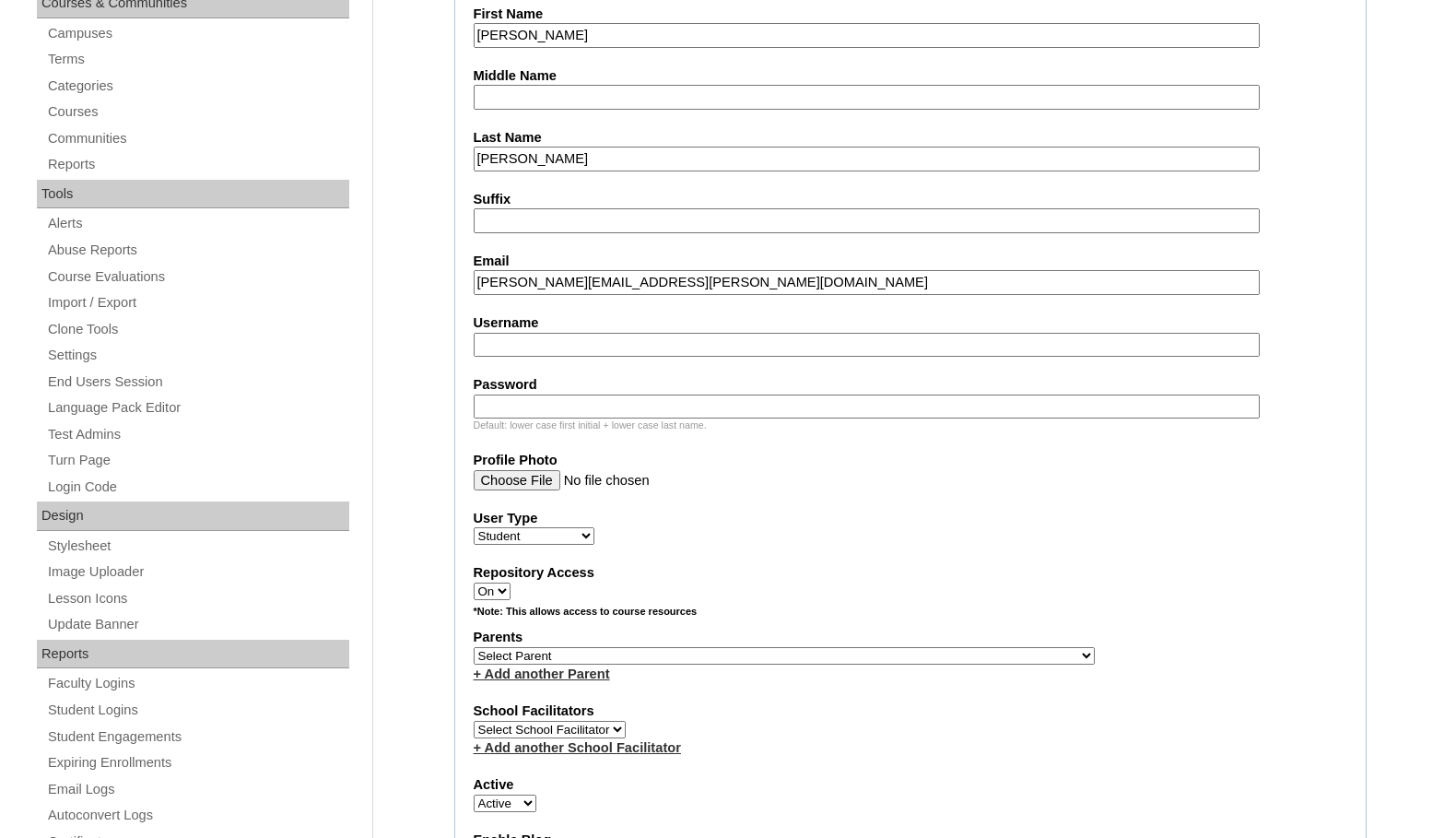
type input "craig.lapp@faithhighschool.org"
click at [871, 653] on select "Select Parent , Fautanu, Ma 1, 1 23-24 accountMorgan, Jason 6th Street Mennonit…" at bounding box center [784, 656] width 621 height 17
select select "37121"
click at [938, 650] on div "Parents Select Parent , Fautanu, Ma 1, 1 23-24 accountMorgan, Jason 6th Street …" at bounding box center [910, 655] width 873 height 55
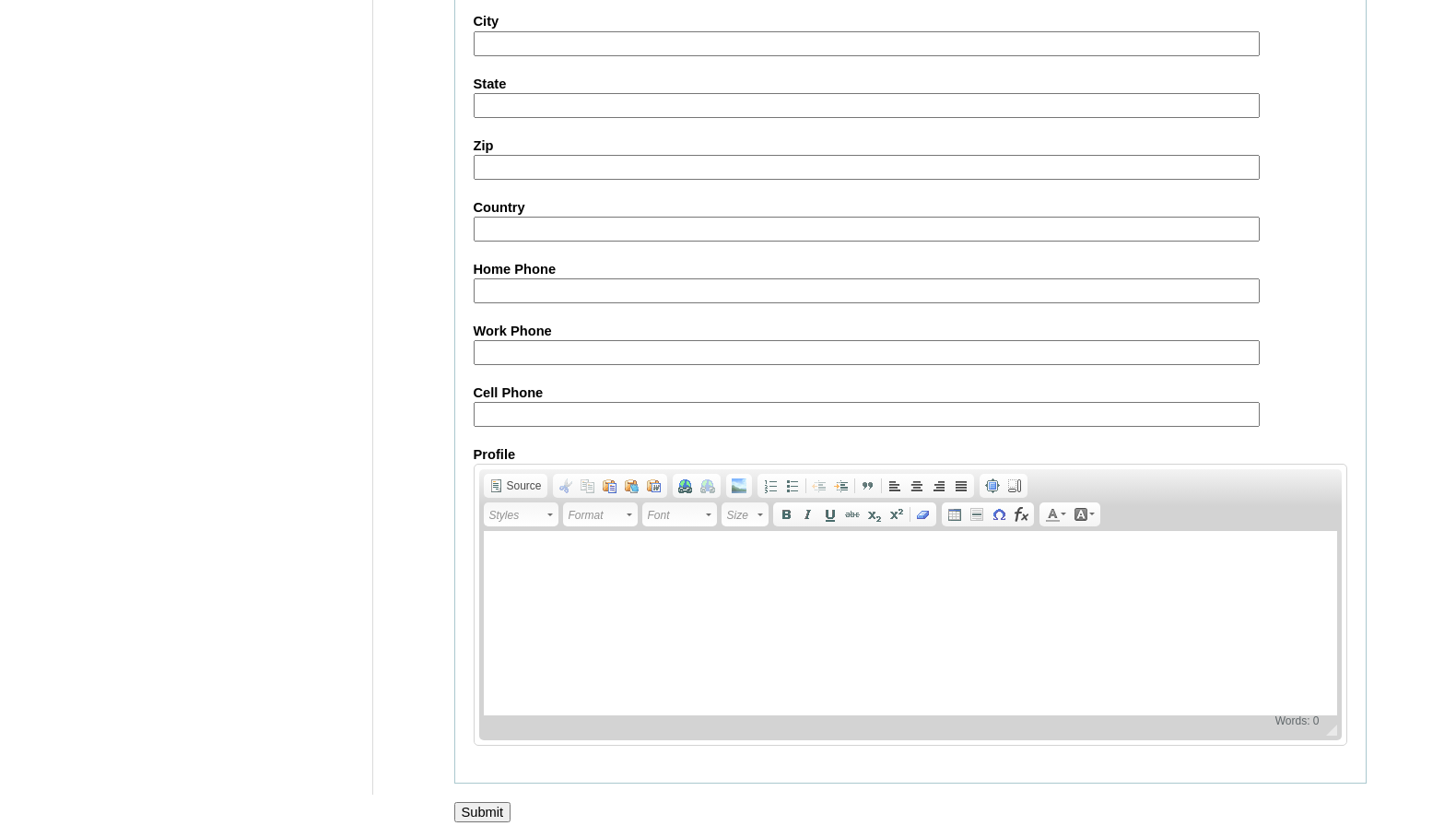
scroll to position [1966, 0]
click at [496, 809] on input "Submit" at bounding box center [483, 808] width 57 height 20
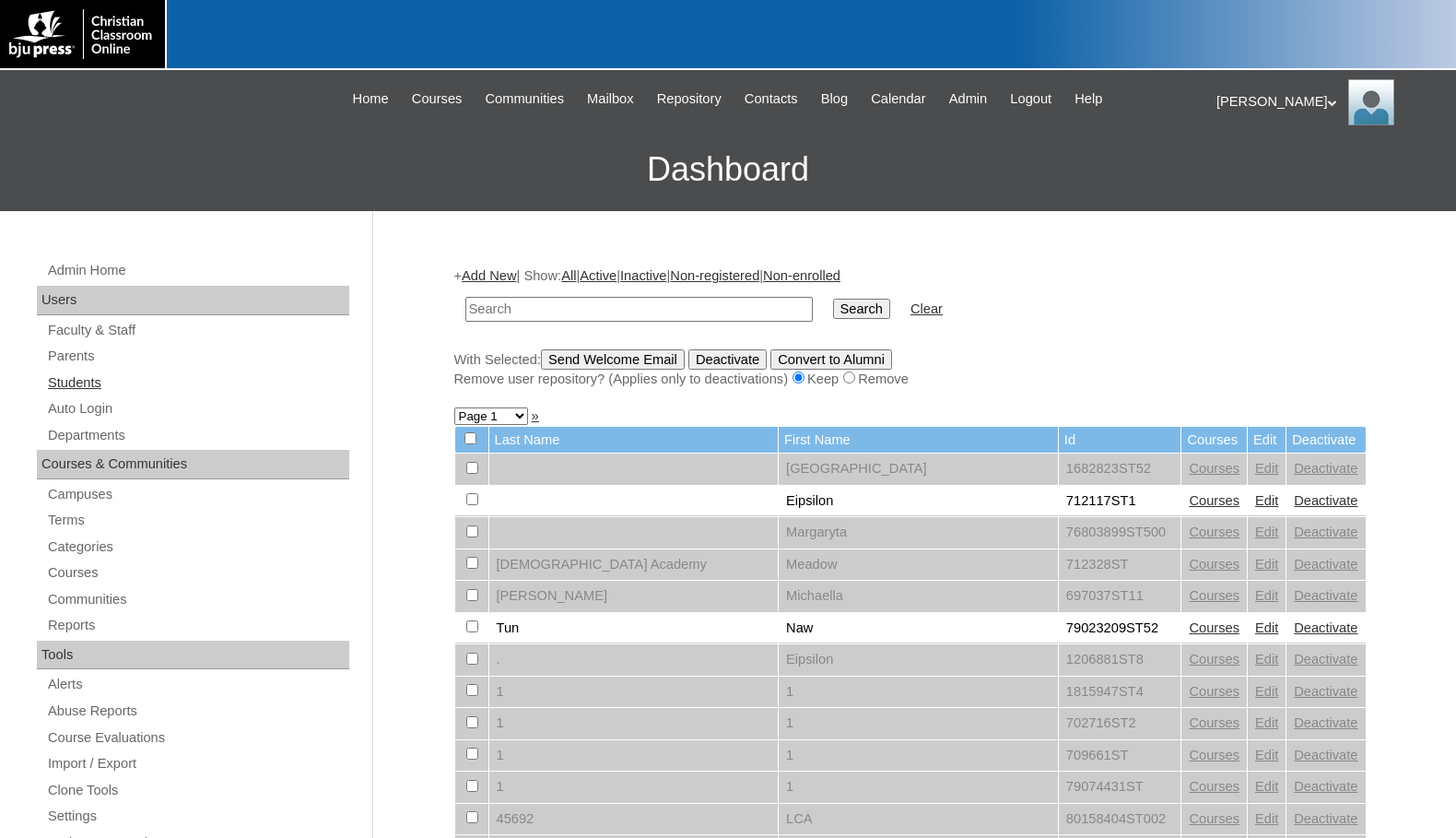
click at [76, 387] on link "Students" at bounding box center [197, 382] width 303 height 23
type input "707025"
click at [833, 310] on input "Search" at bounding box center [862, 308] width 57 height 20
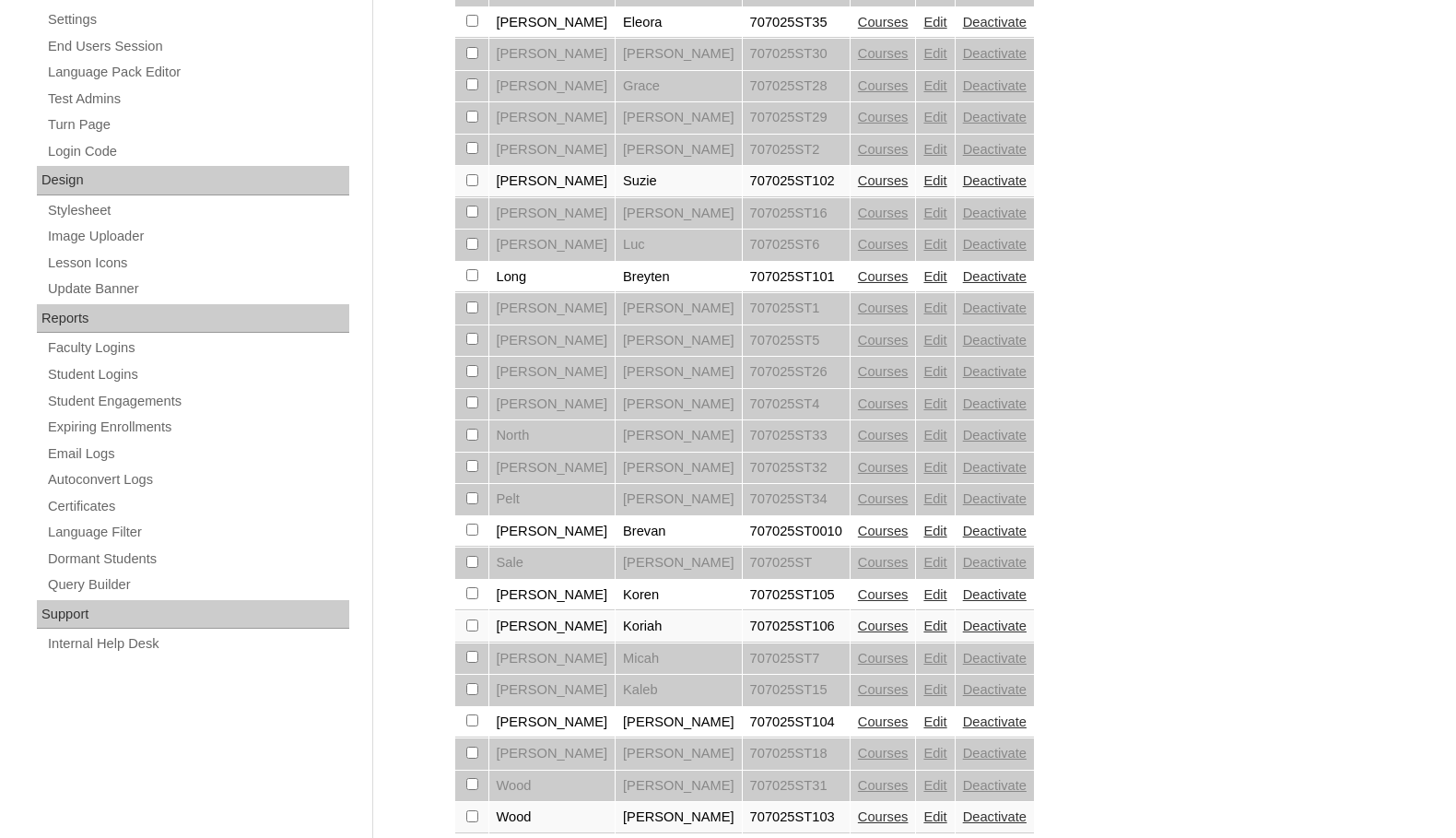
scroll to position [829, 0]
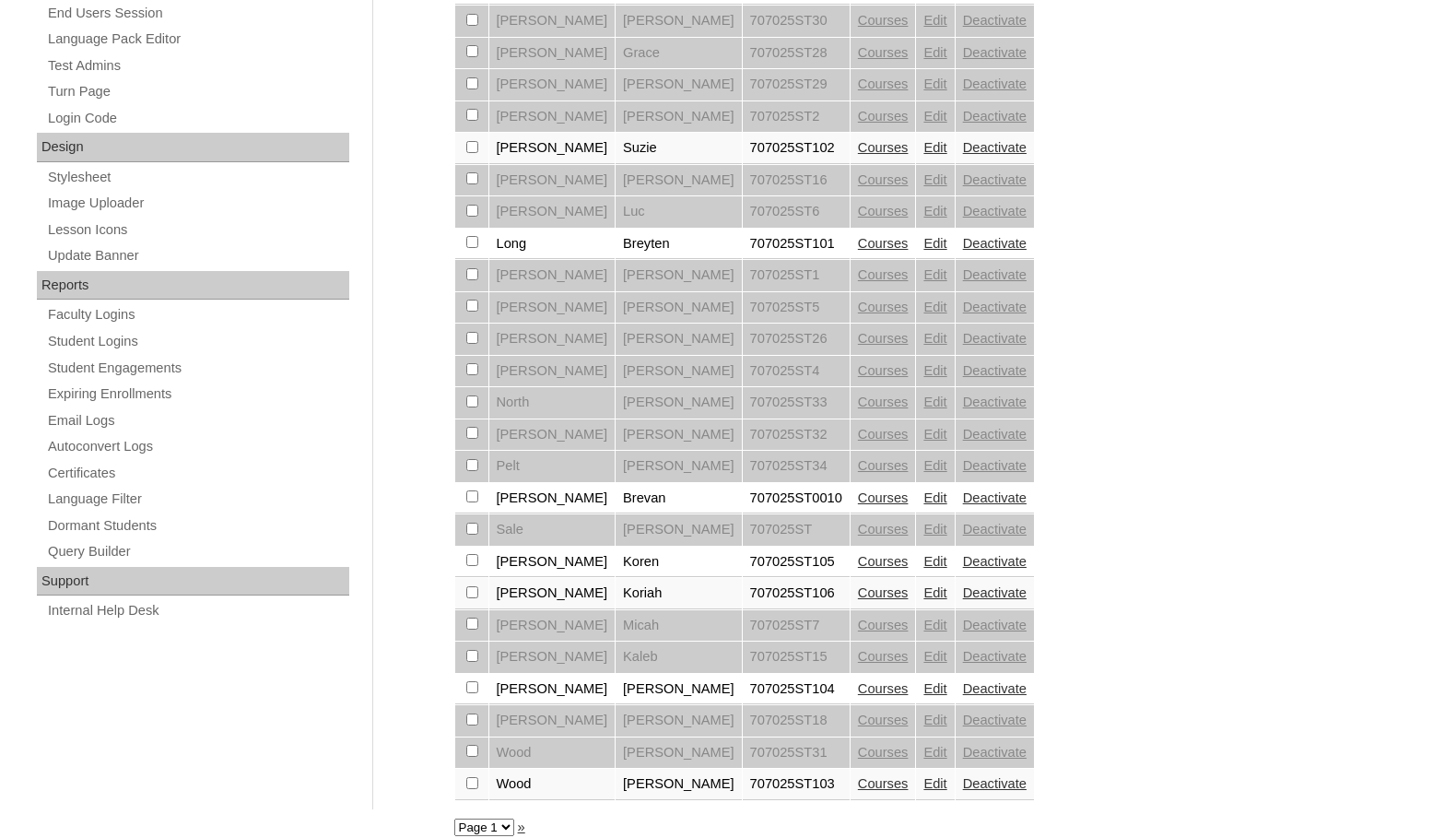
click at [858, 496] on link "Courses" at bounding box center [883, 498] width 50 height 15
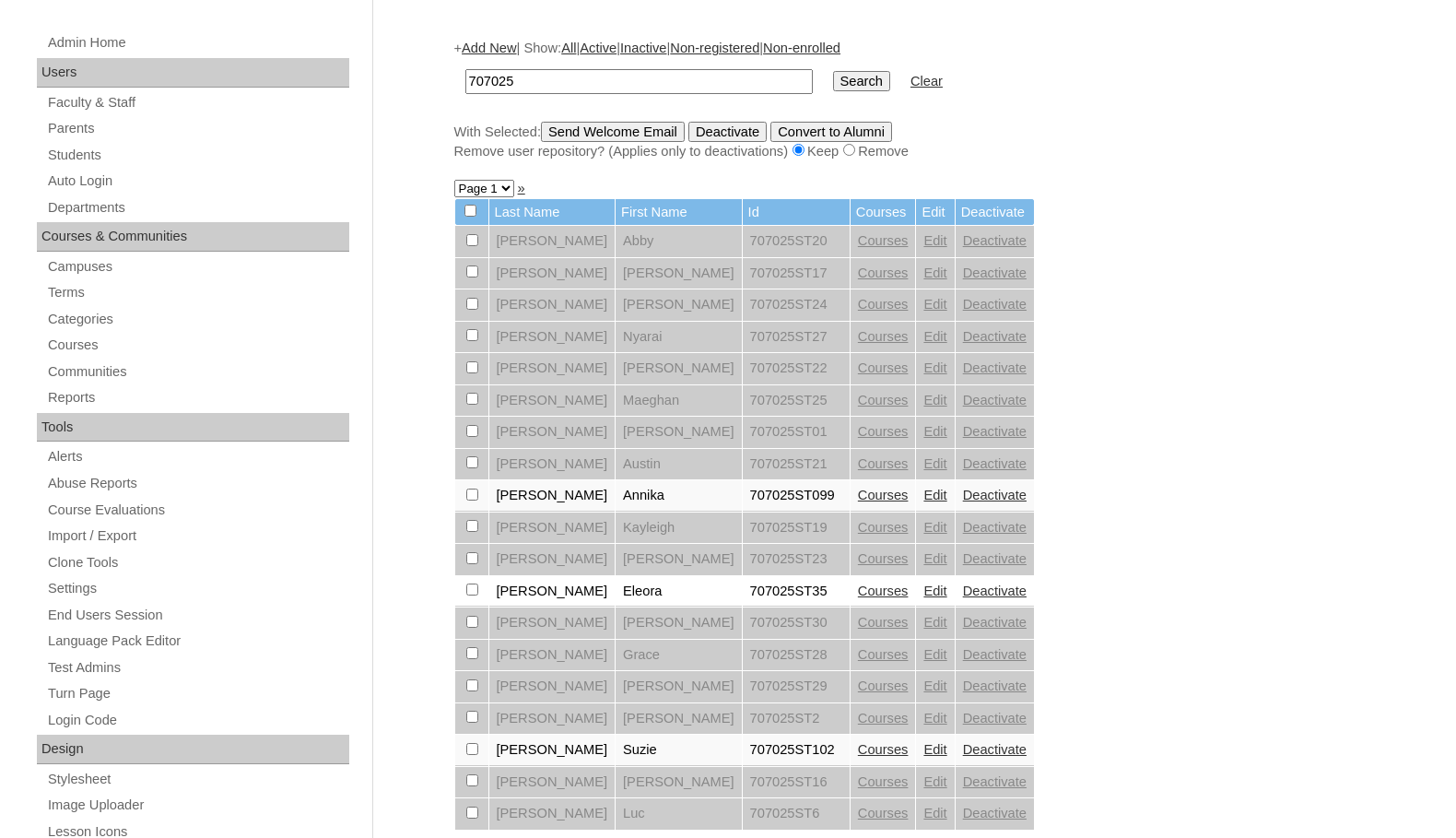
scroll to position [737, 0]
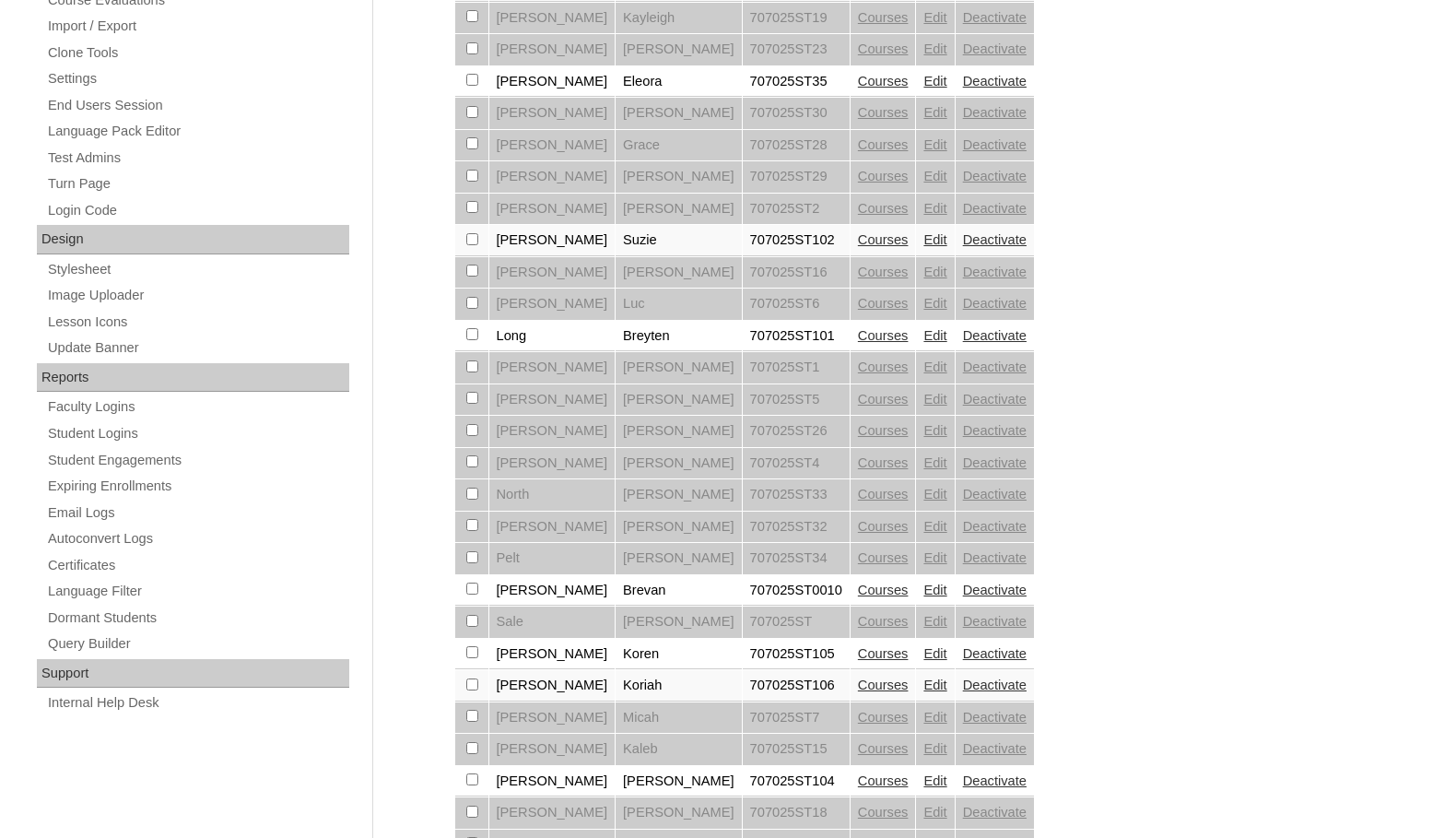
click at [858, 333] on link "Courses" at bounding box center [883, 336] width 50 height 15
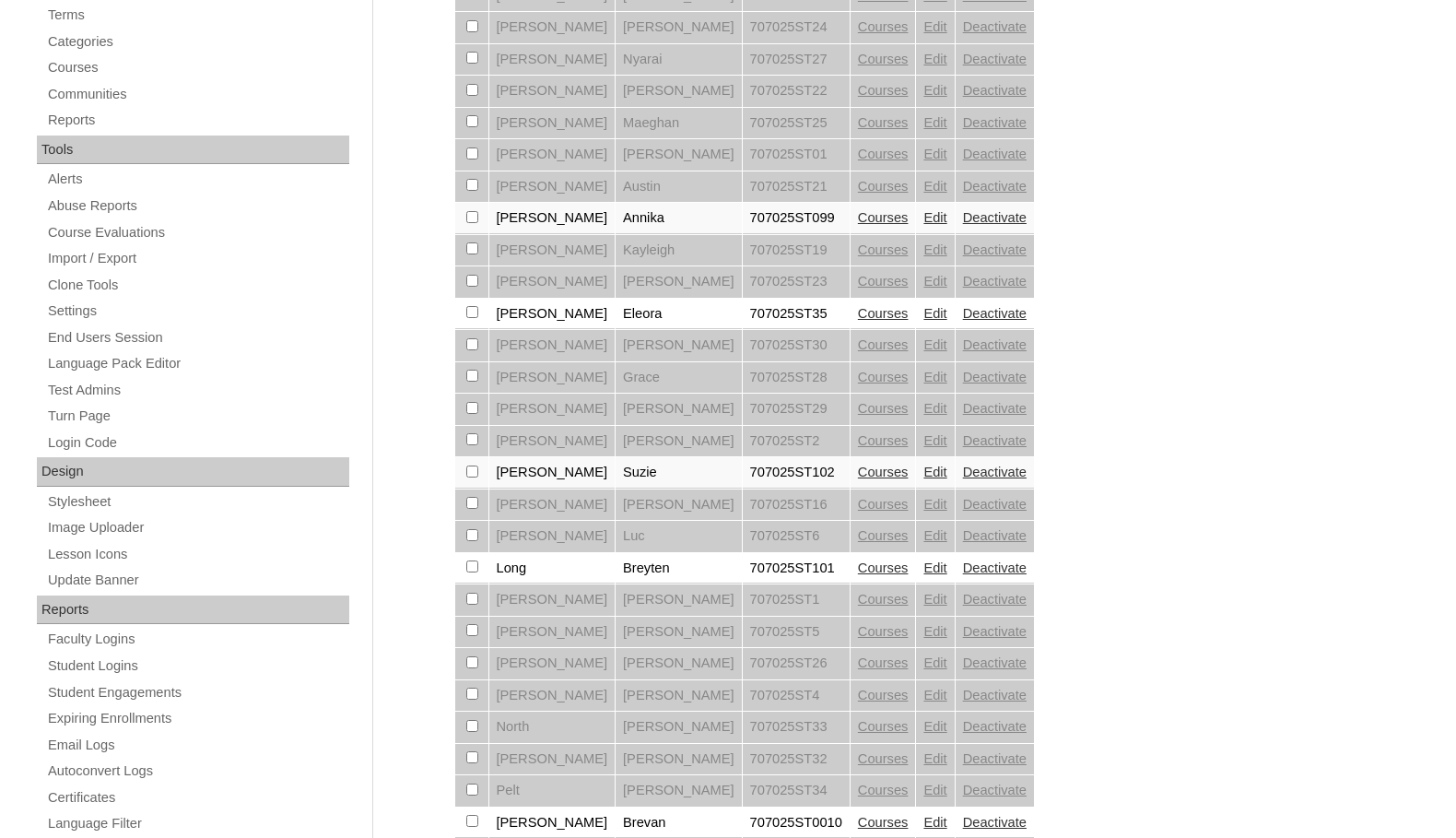
scroll to position [553, 0]
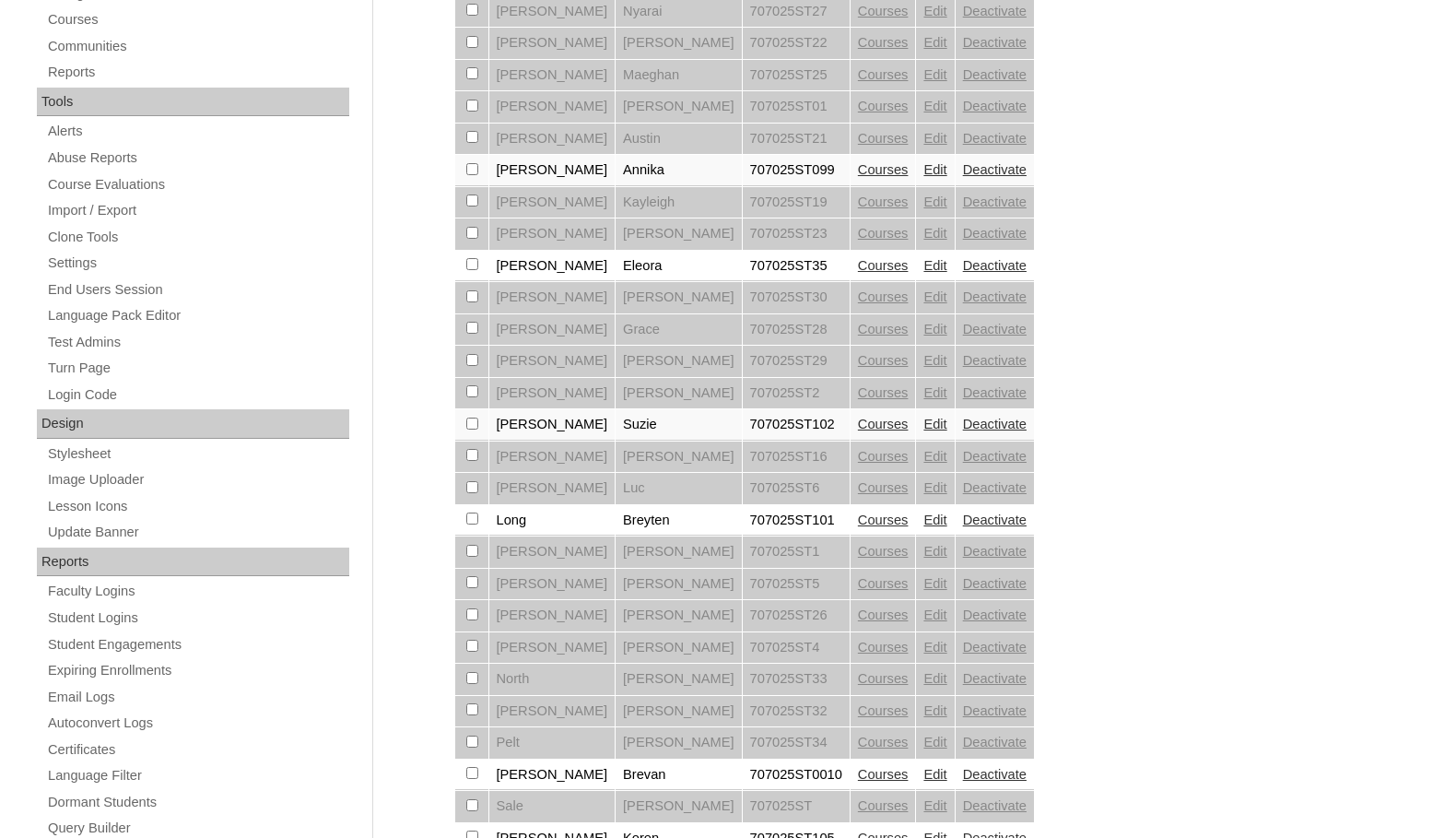
click at [924, 524] on link "Edit" at bounding box center [935, 520] width 23 height 15
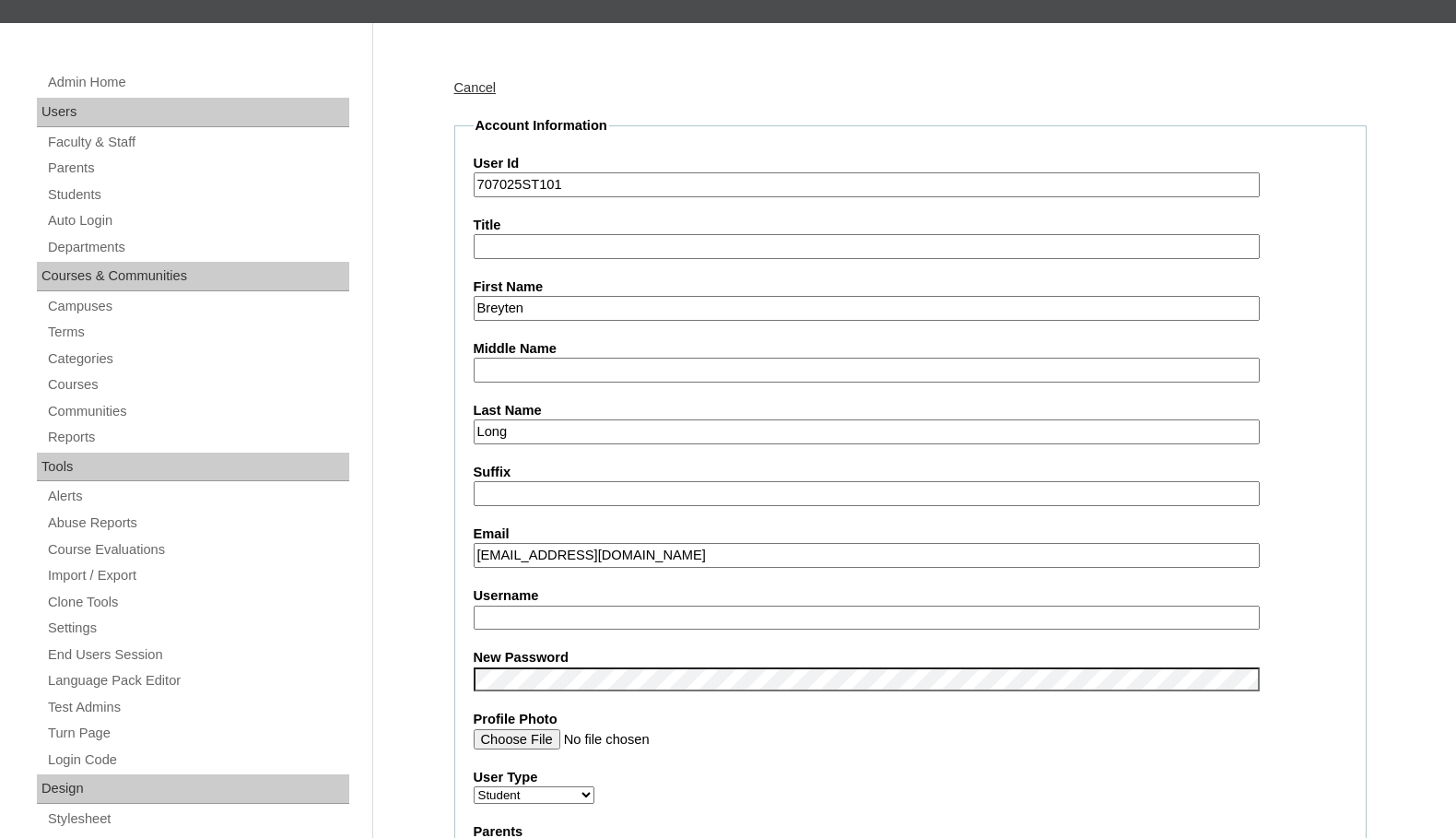
scroll to position [276, 0]
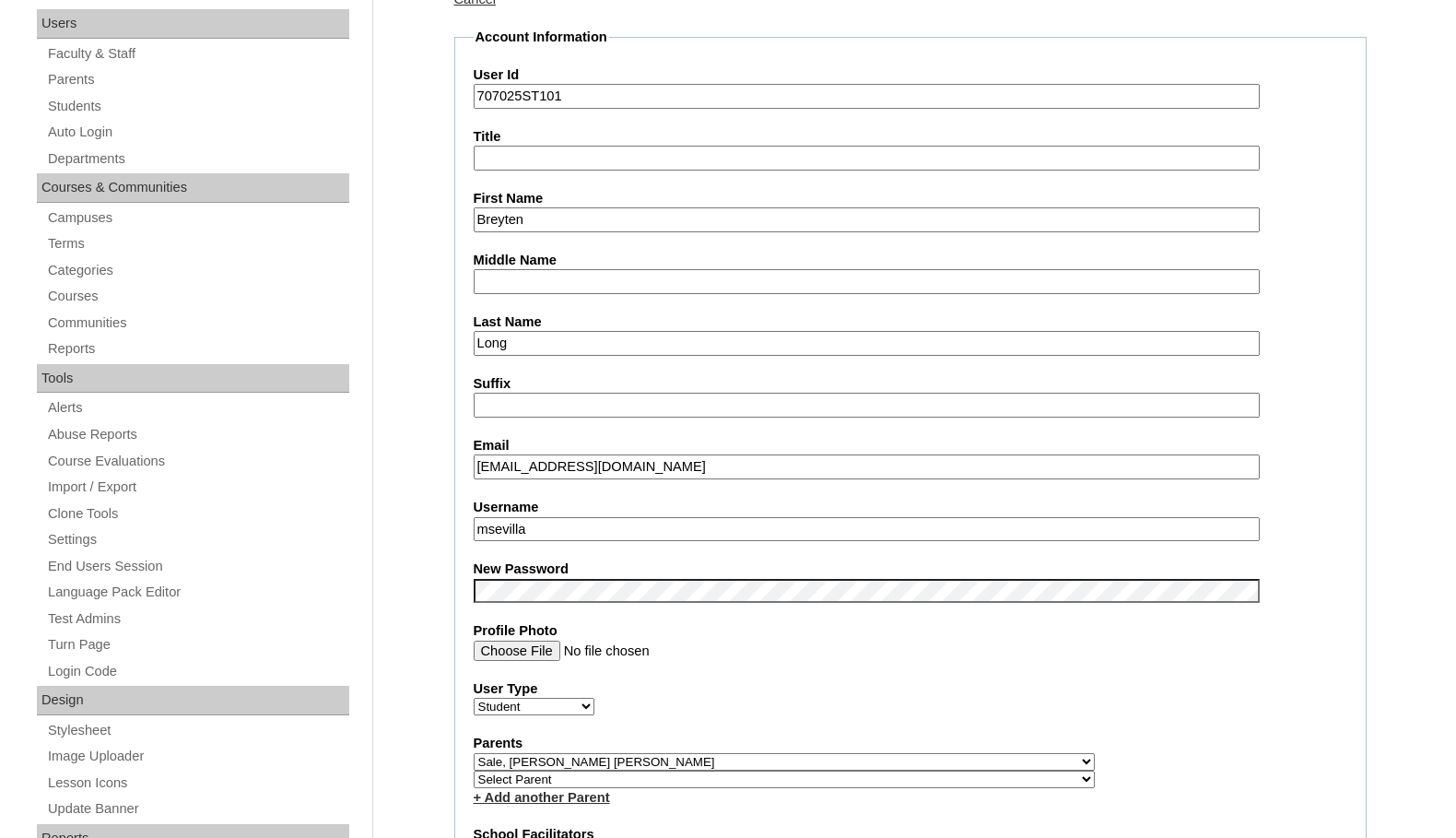
drag, startPoint x: 555, startPoint y: 462, endPoint x: 408, endPoint y: 446, distance: 147.9
drag, startPoint x: 530, startPoint y: 525, endPoint x: 419, endPoint y: 506, distance: 112.6
paste input "breytonlong"
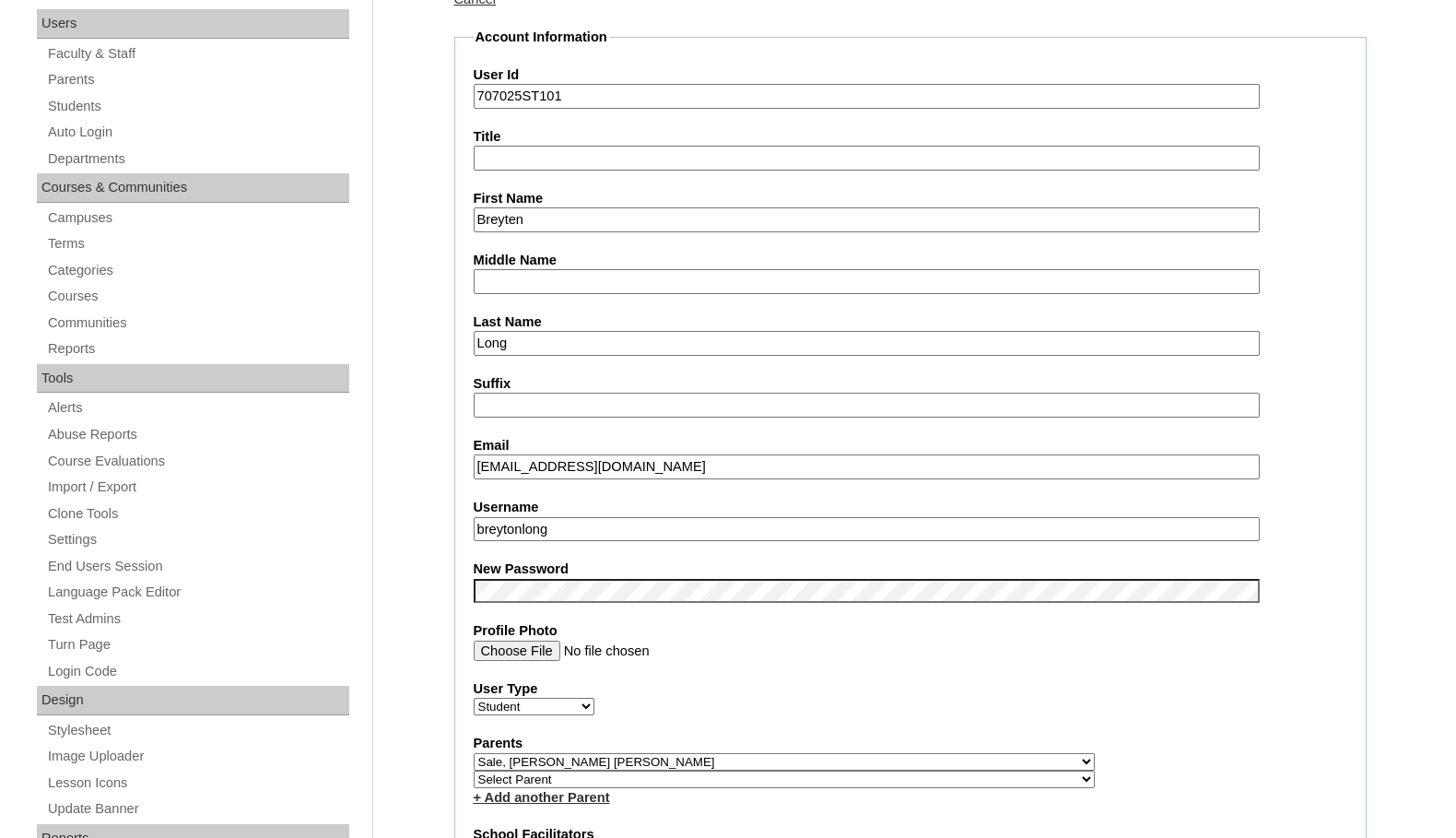
type input "breytonlong"
drag, startPoint x: 524, startPoint y: 102, endPoint x: 414, endPoint y: 95, distance: 110.2
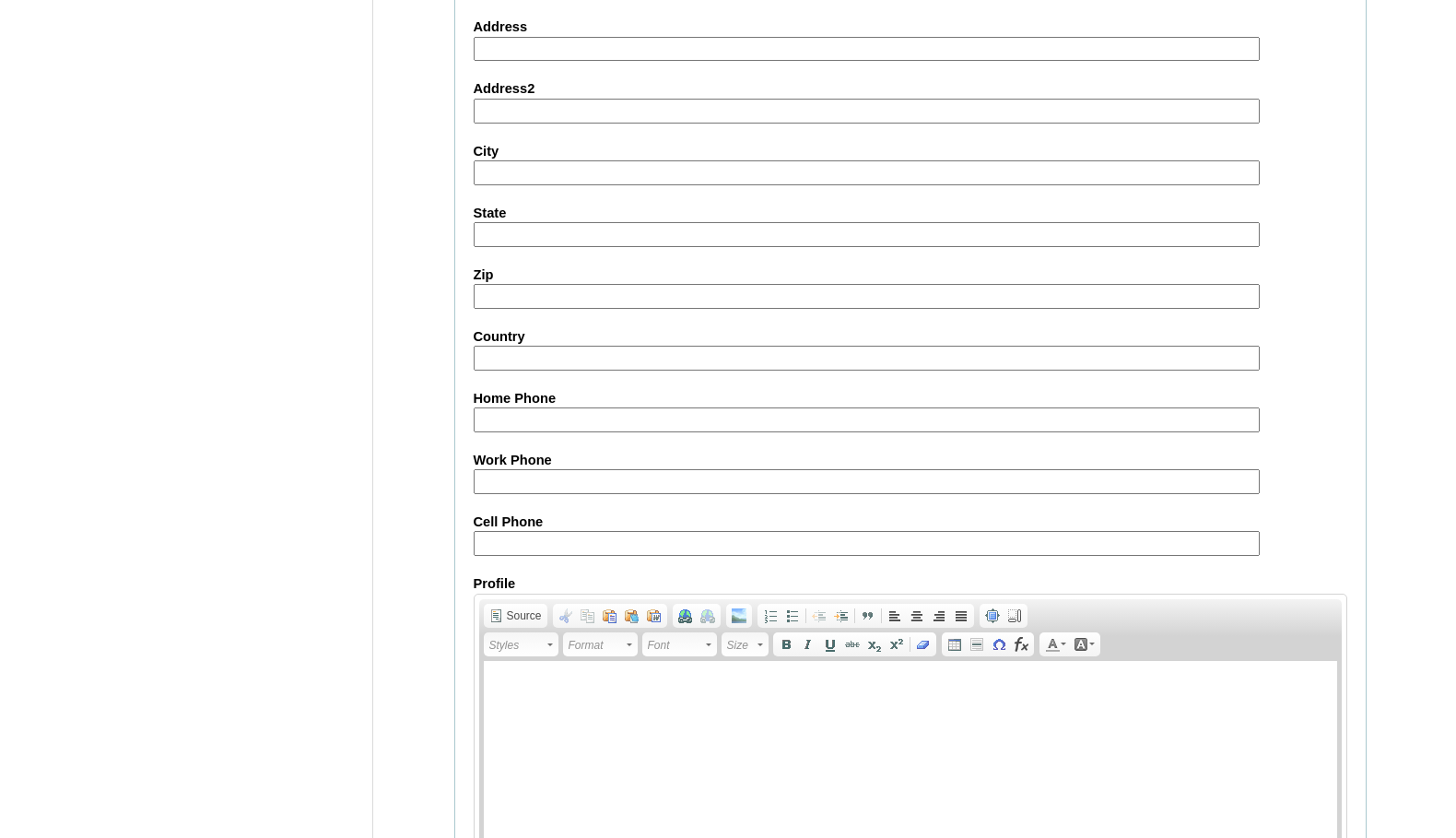
scroll to position [1970, 0]
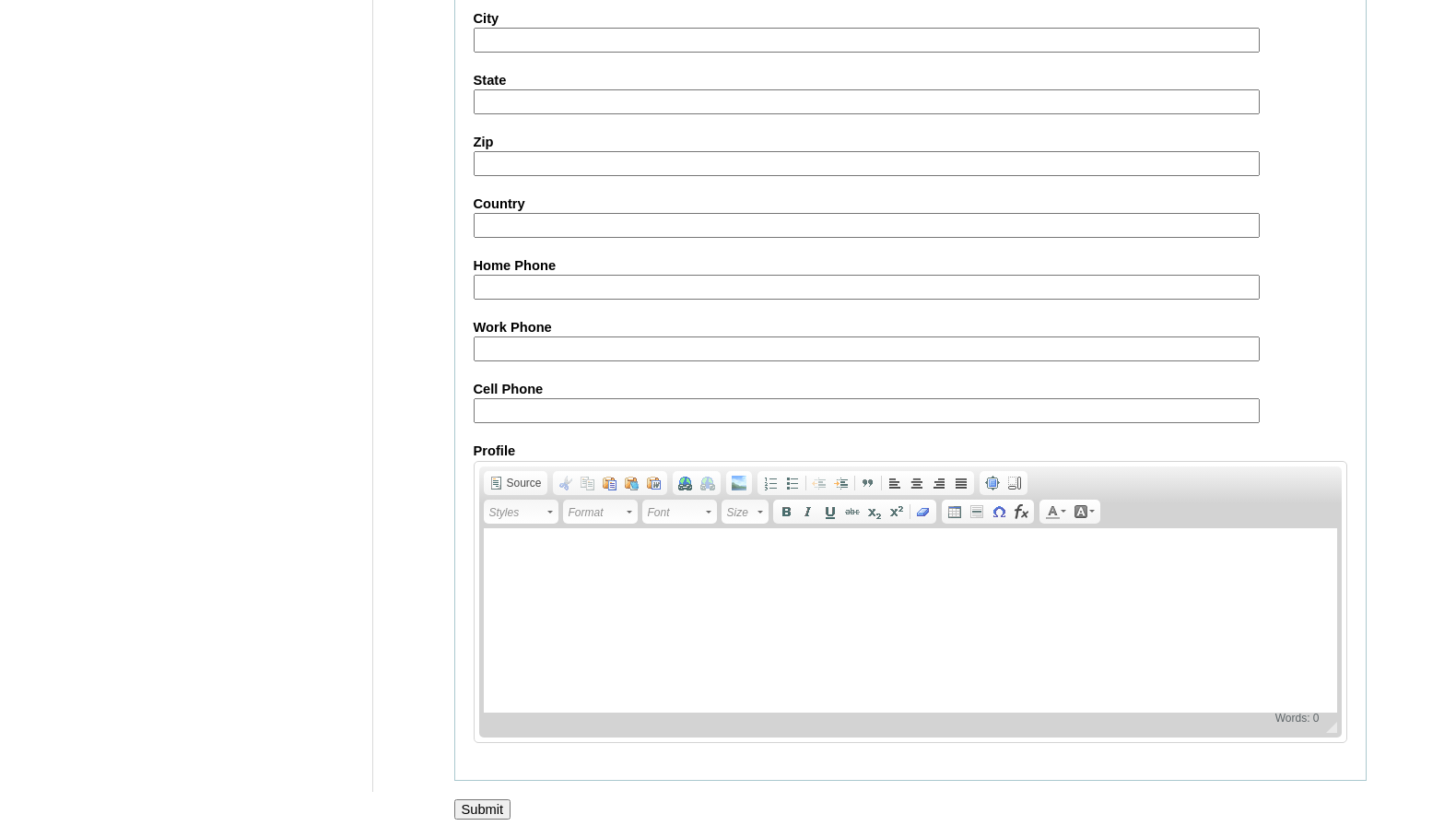
click at [500, 814] on input "Submit" at bounding box center [483, 809] width 57 height 20
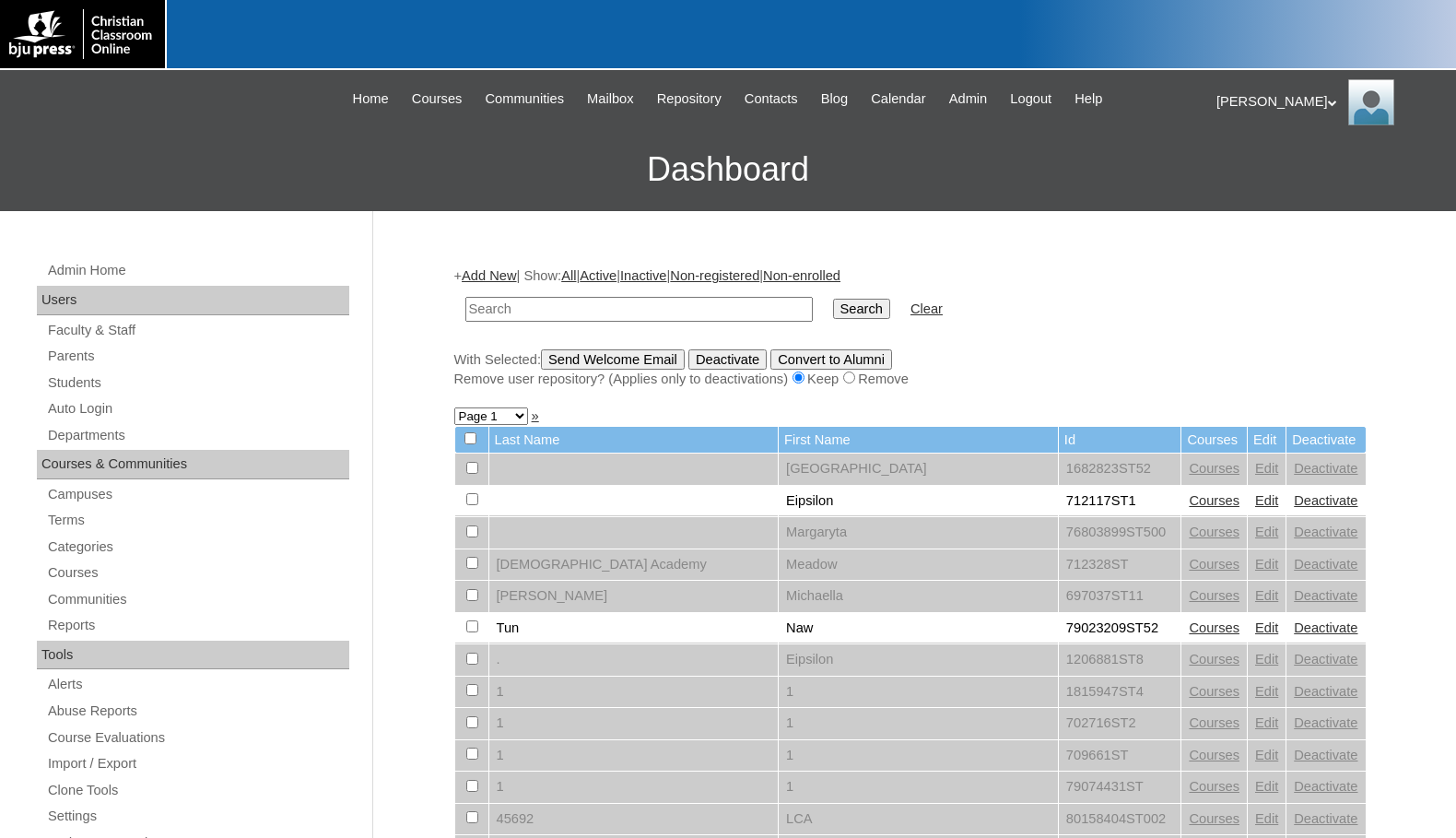
click at [651, 307] on input "text" at bounding box center [639, 309] width 347 height 25
type input "707025"
click at [833, 306] on input "Search" at bounding box center [862, 308] width 57 height 20
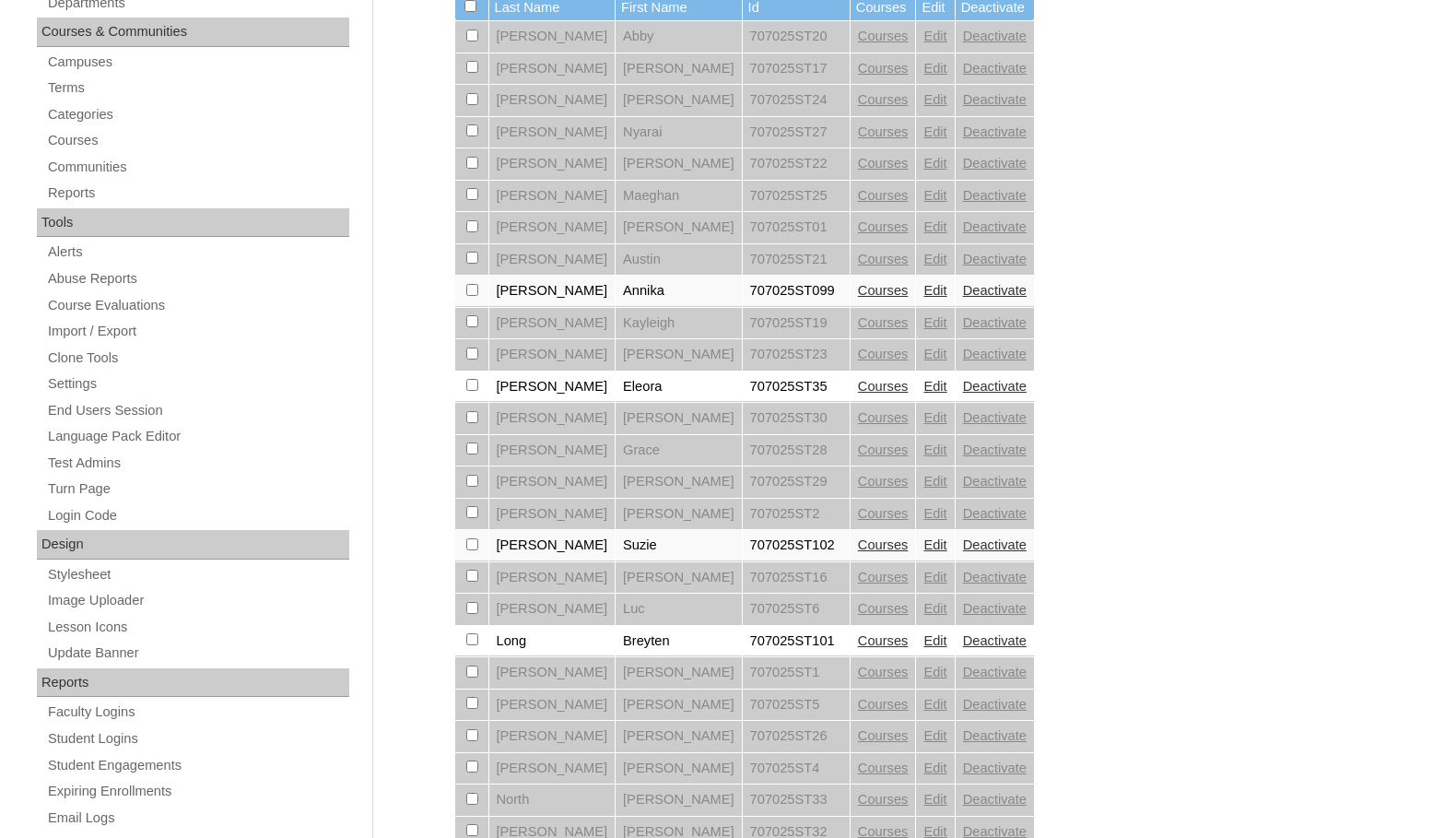
scroll to position [460, 0]
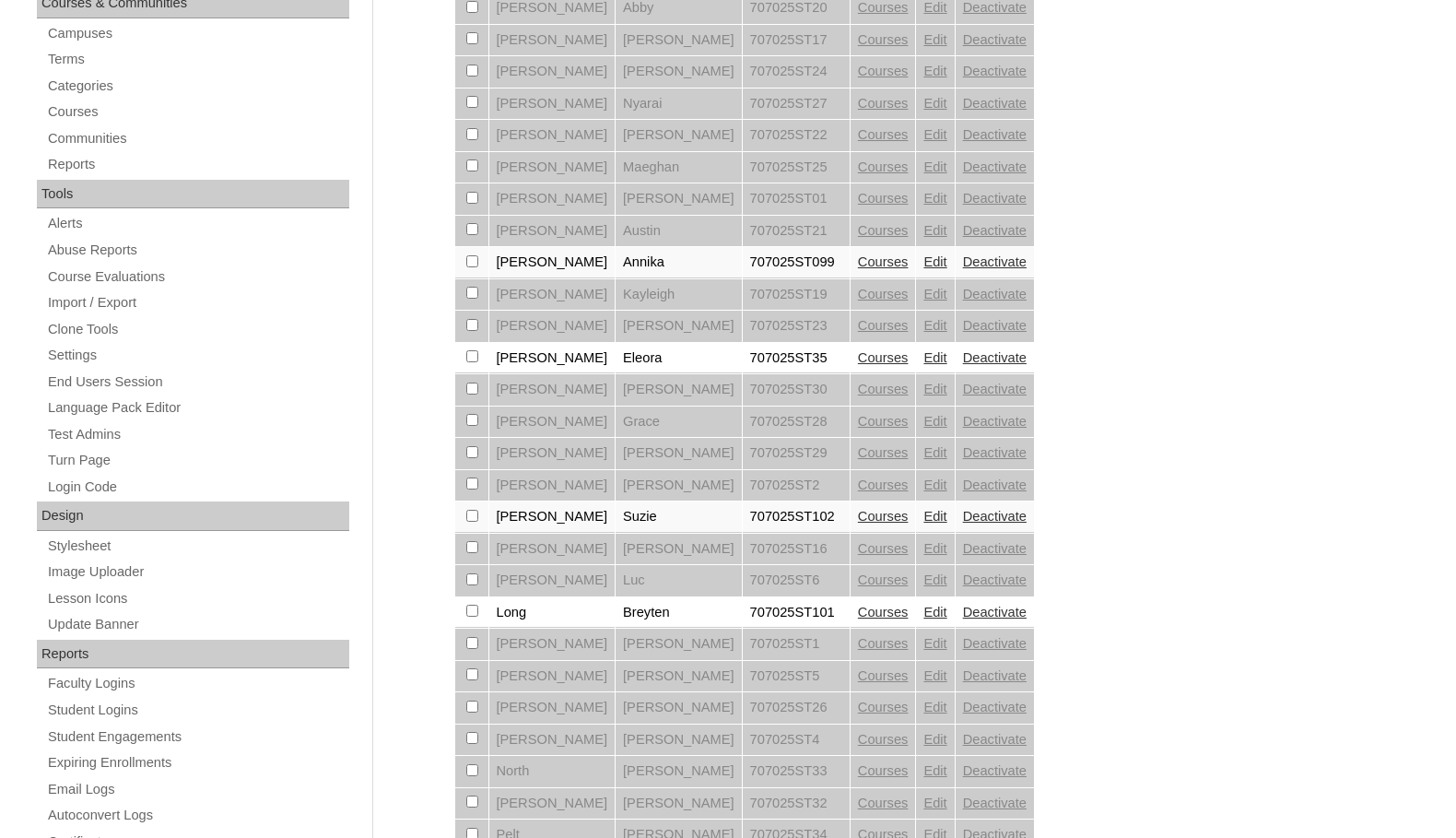
click at [858, 510] on link "Courses" at bounding box center [883, 516] width 50 height 15
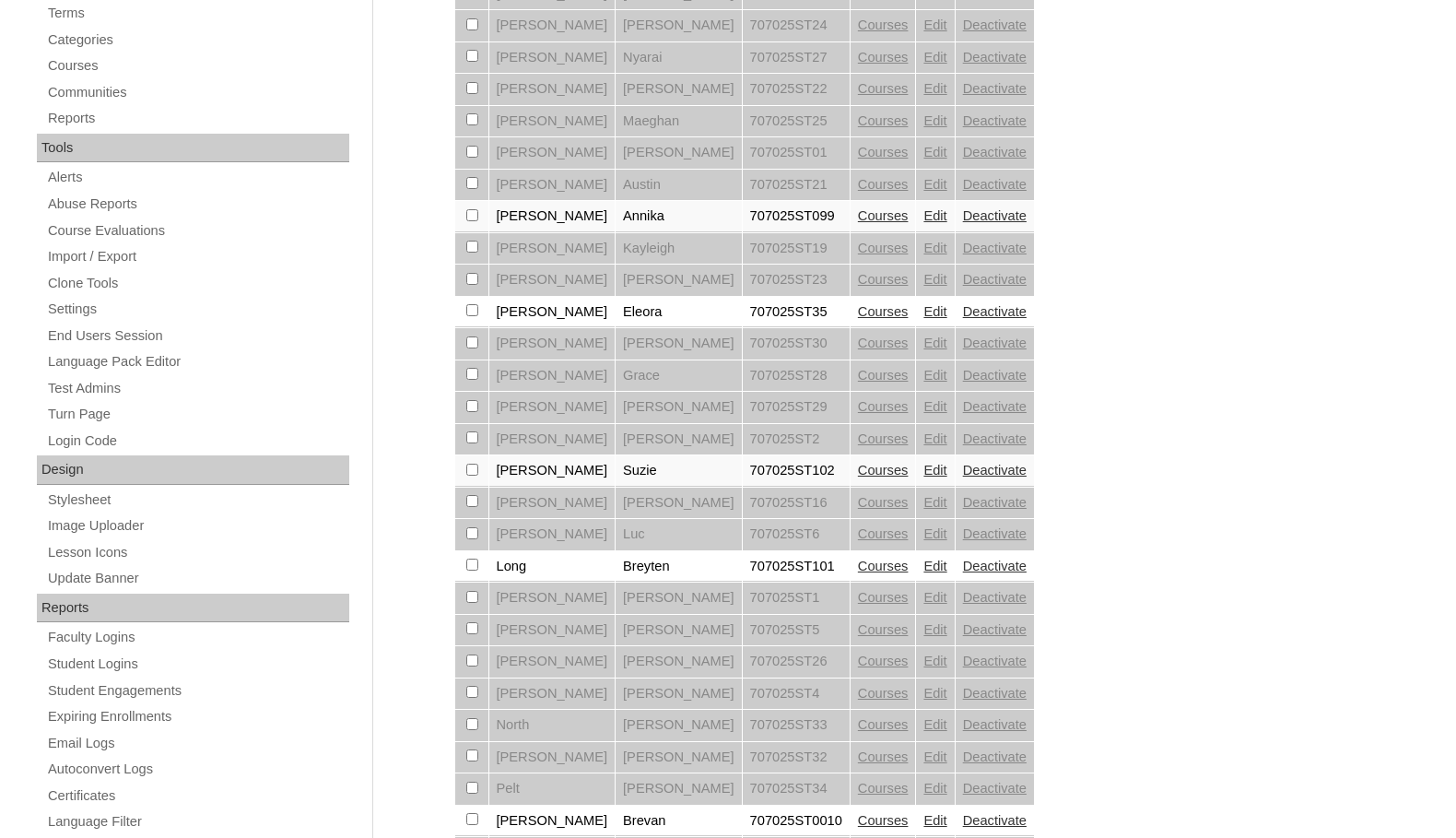
scroll to position [553, 0]
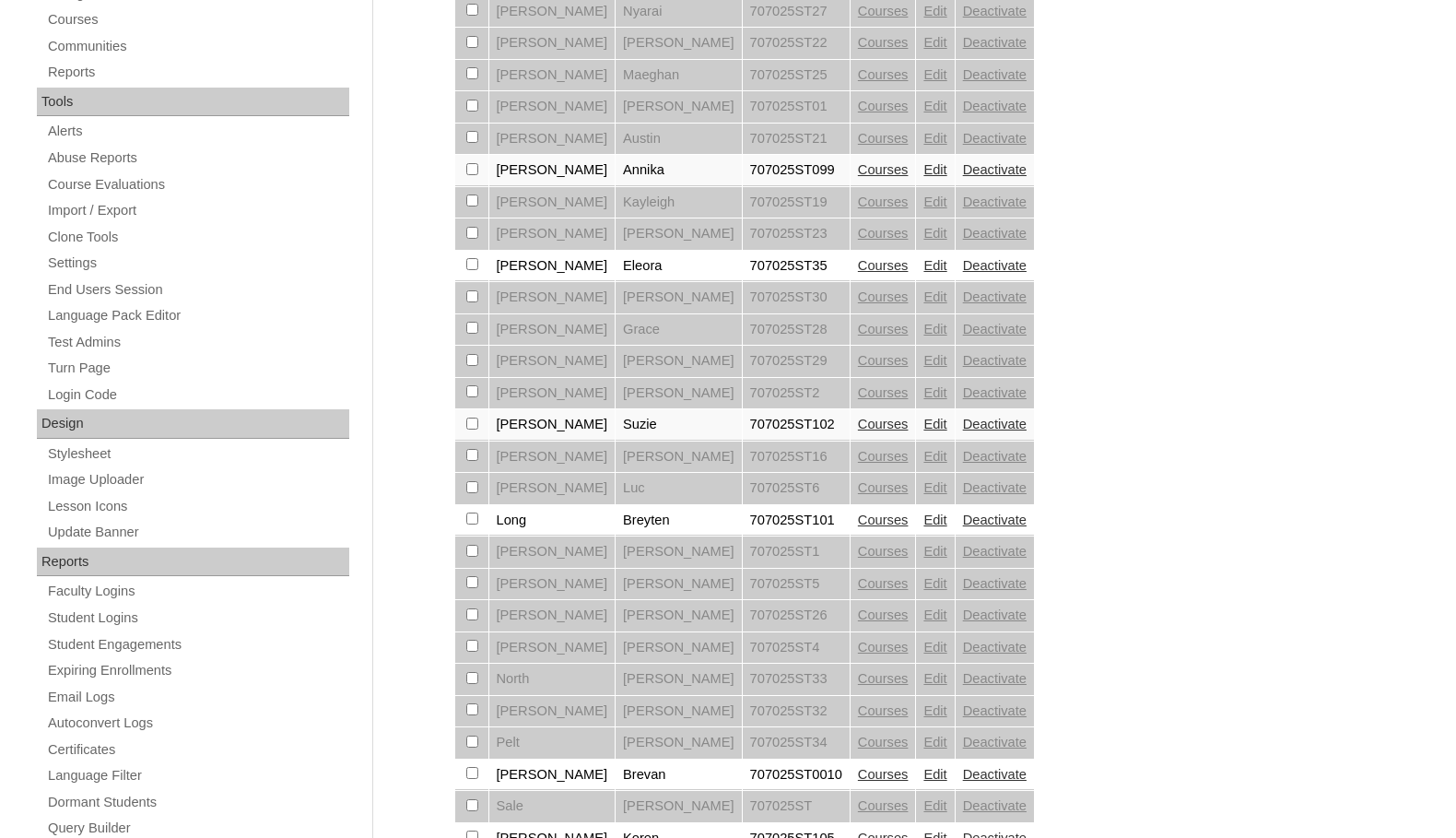
click at [924, 422] on link "Edit" at bounding box center [935, 424] width 23 height 15
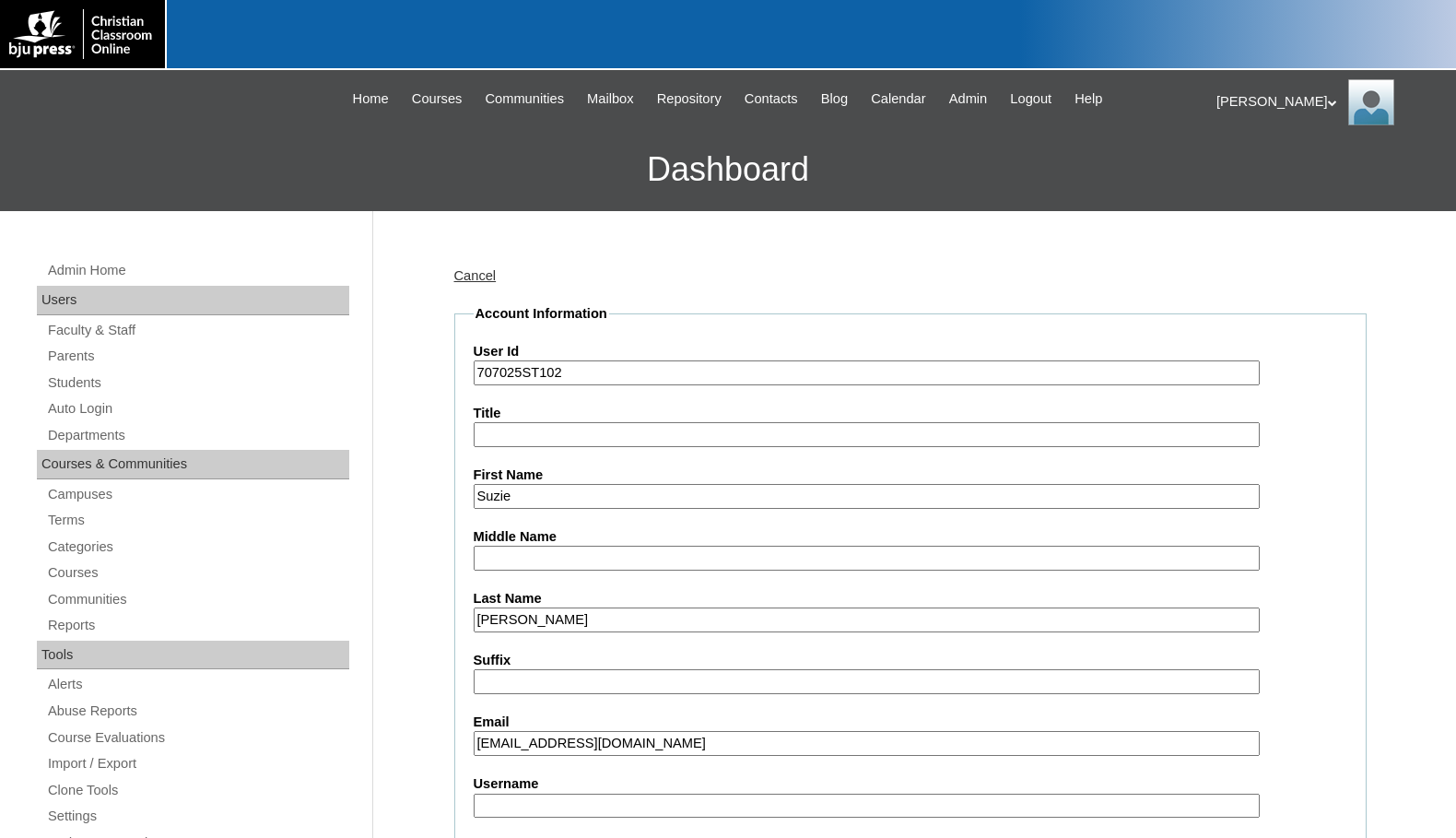
scroll to position [368, 0]
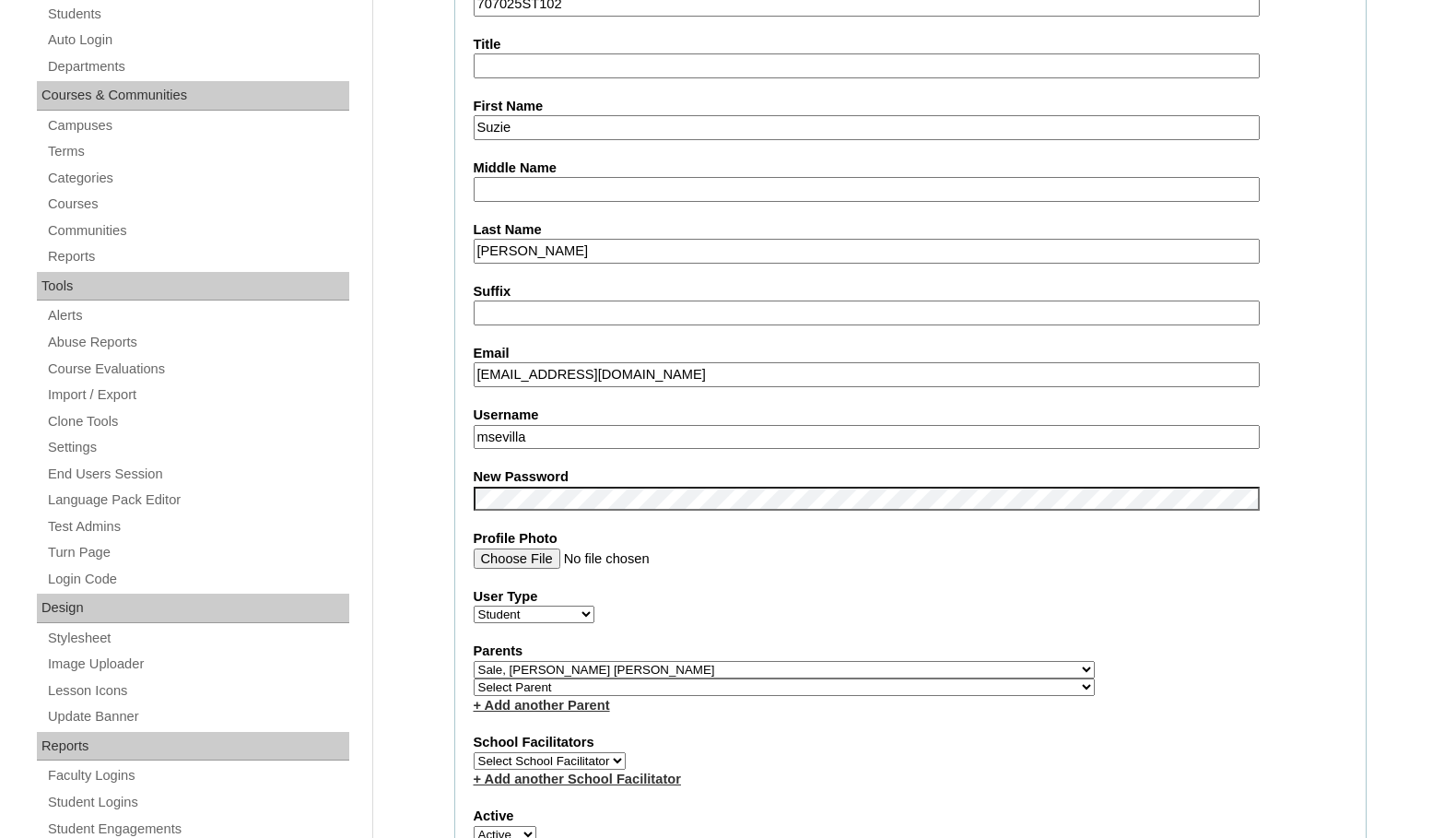
drag, startPoint x: 514, startPoint y: 375, endPoint x: 360, endPoint y: 359, distance: 154.8
drag, startPoint x: 556, startPoint y: 435, endPoint x: 389, endPoint y: 408, distance: 169.2
paste input "suziek"
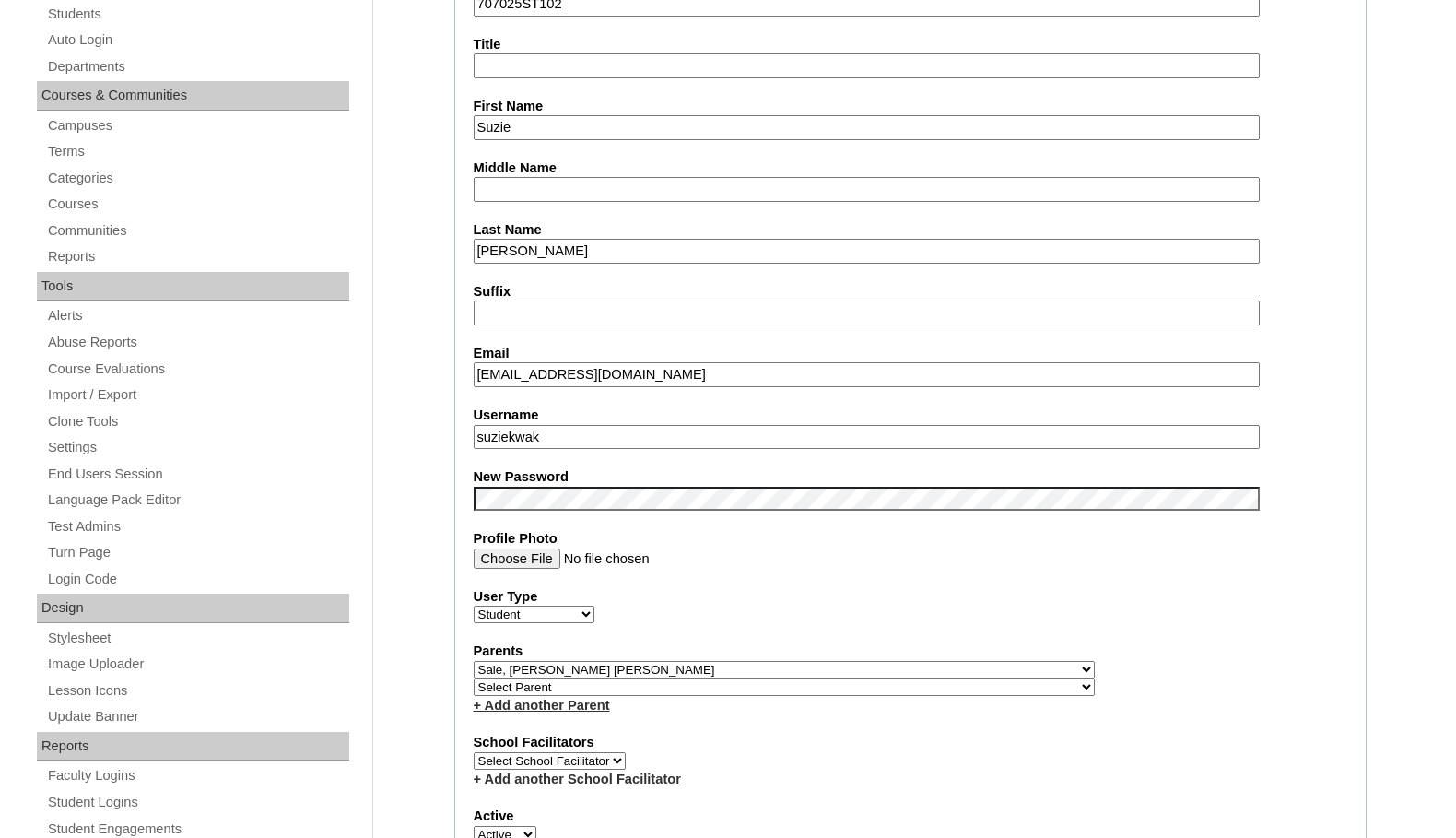
drag, startPoint x: 558, startPoint y: 435, endPoint x: 420, endPoint y: 420, distance: 138.8
type input "suziekwak"
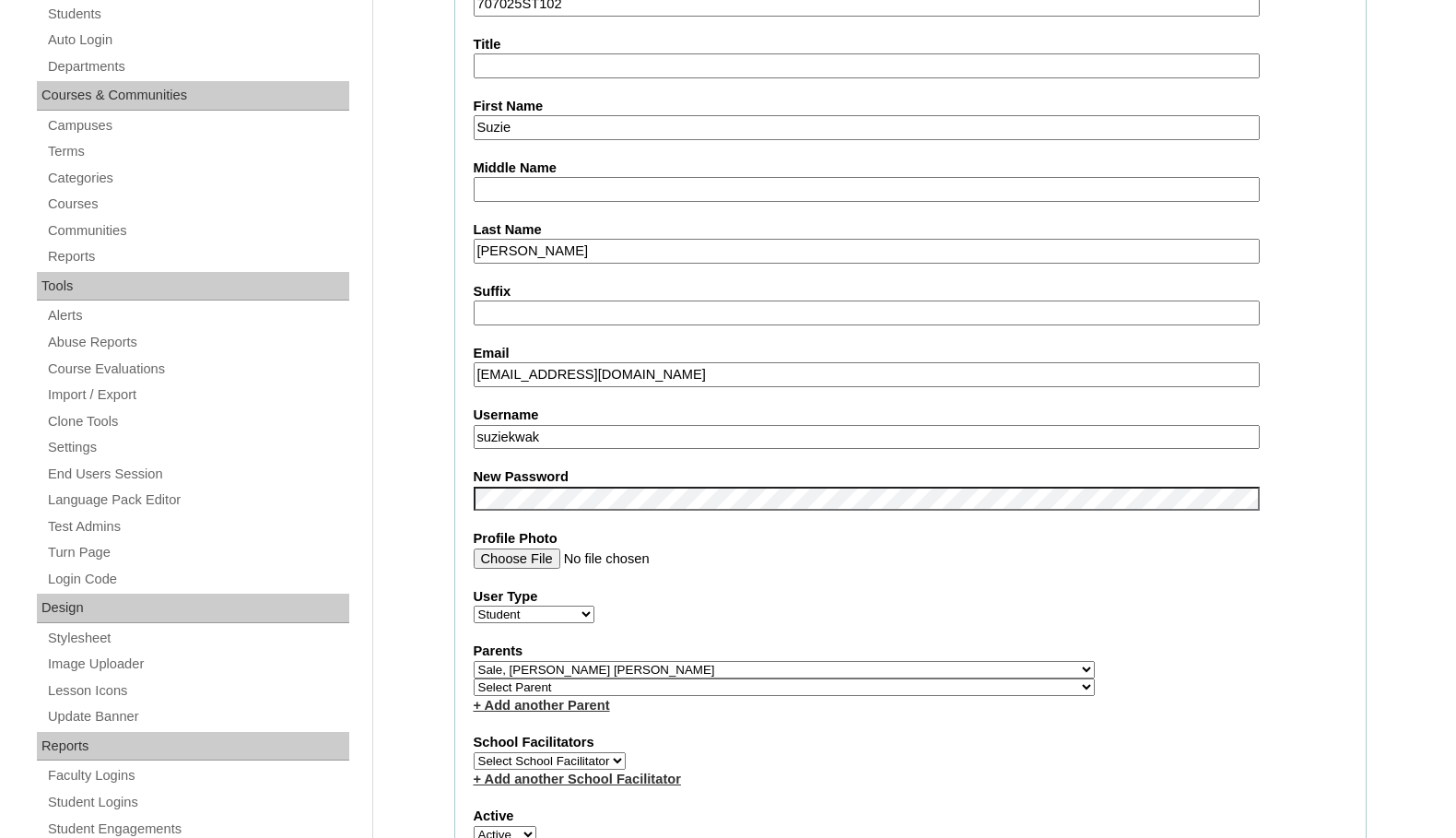
scroll to position [92, 0]
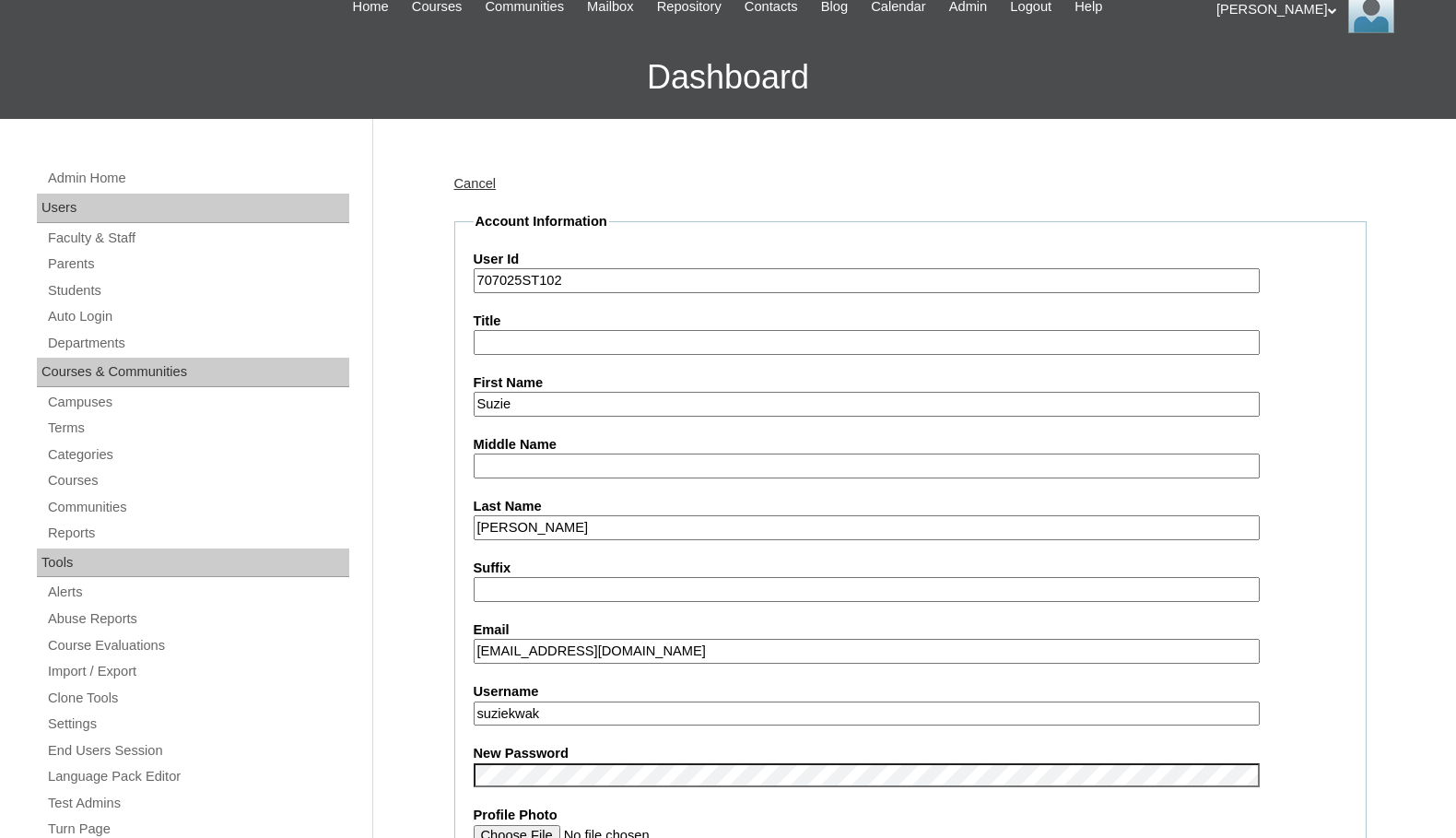
drag, startPoint x: 523, startPoint y: 280, endPoint x: 444, endPoint y: 272, distance: 79.4
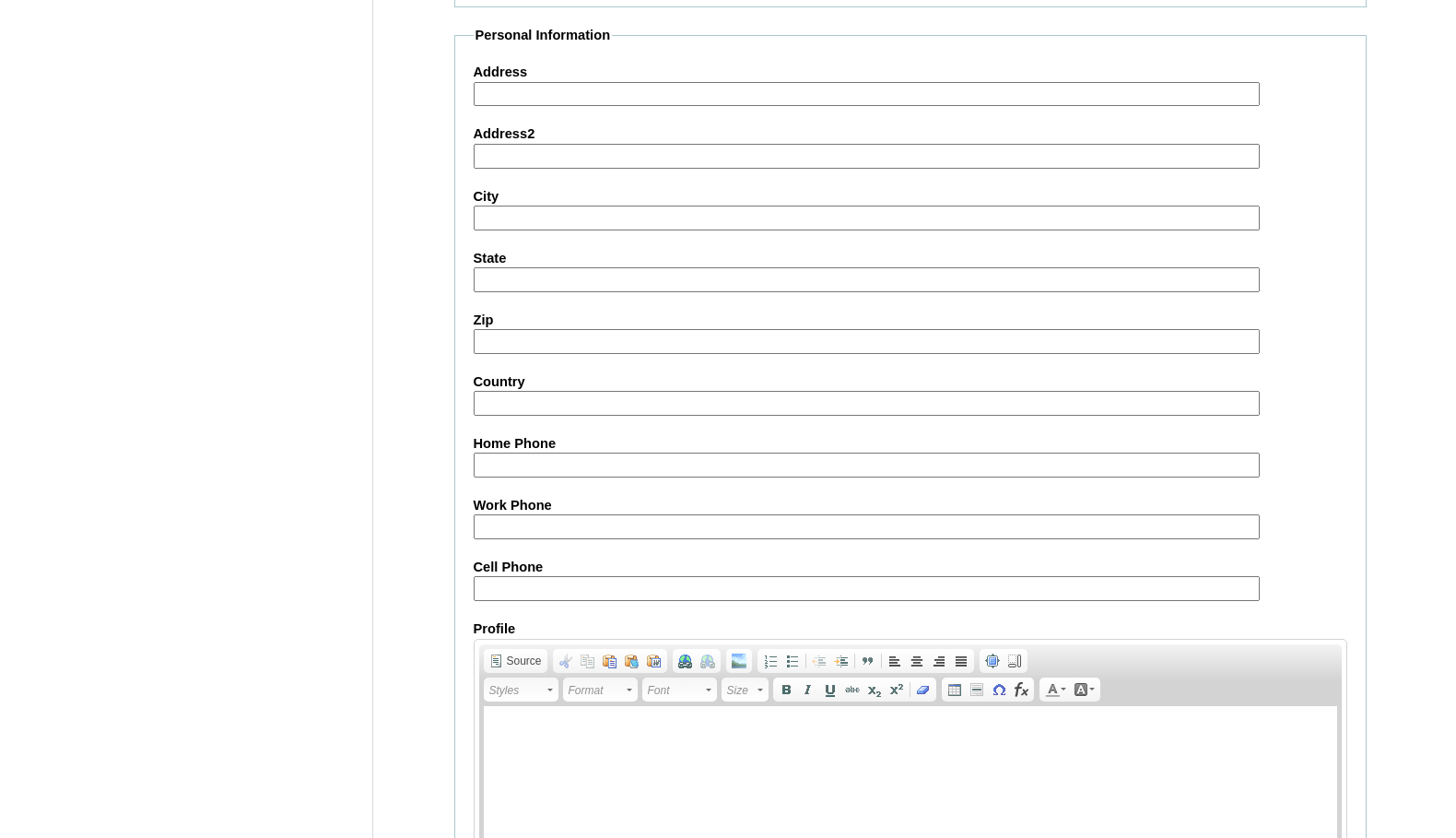
scroll to position [1970, 0]
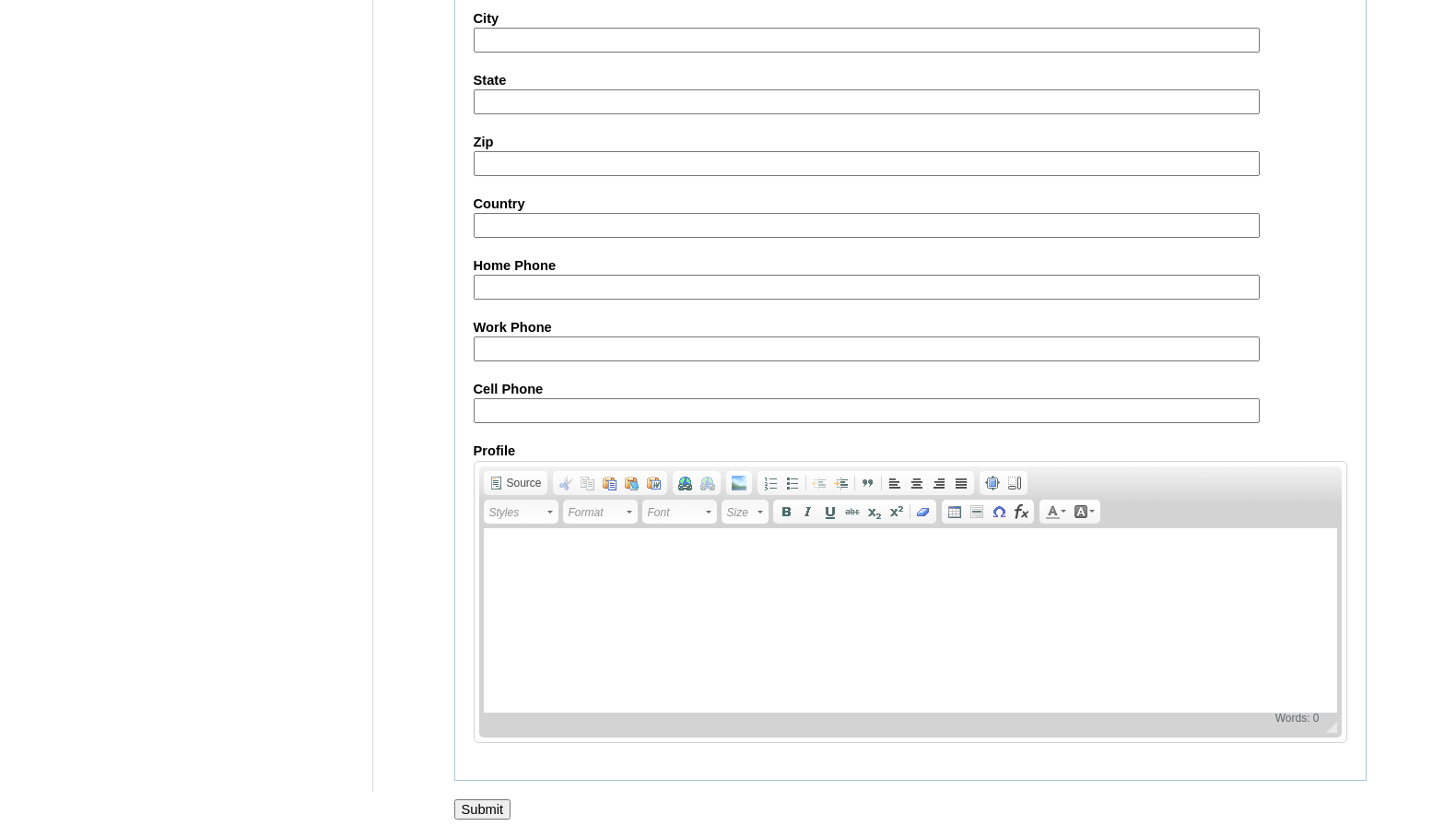
click at [491, 801] on input "Submit" at bounding box center [483, 809] width 57 height 20
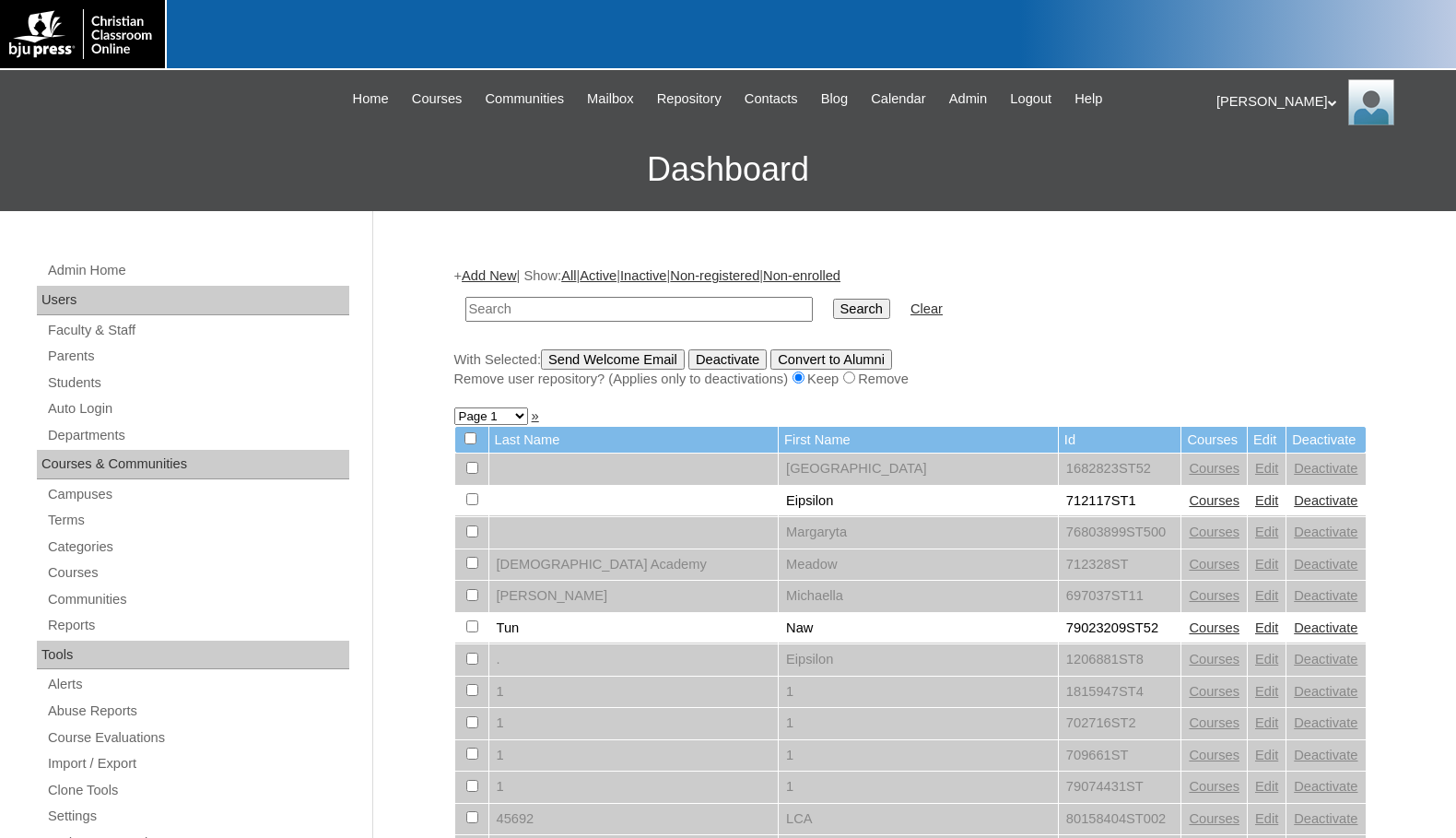
drag, startPoint x: 96, startPoint y: 231, endPoint x: 119, endPoint y: 238, distance: 24.0
click at [634, 294] on td at bounding box center [639, 309] width 365 height 44
click at [659, 304] on input "text" at bounding box center [639, 309] width 347 height 25
paste input "75283416"
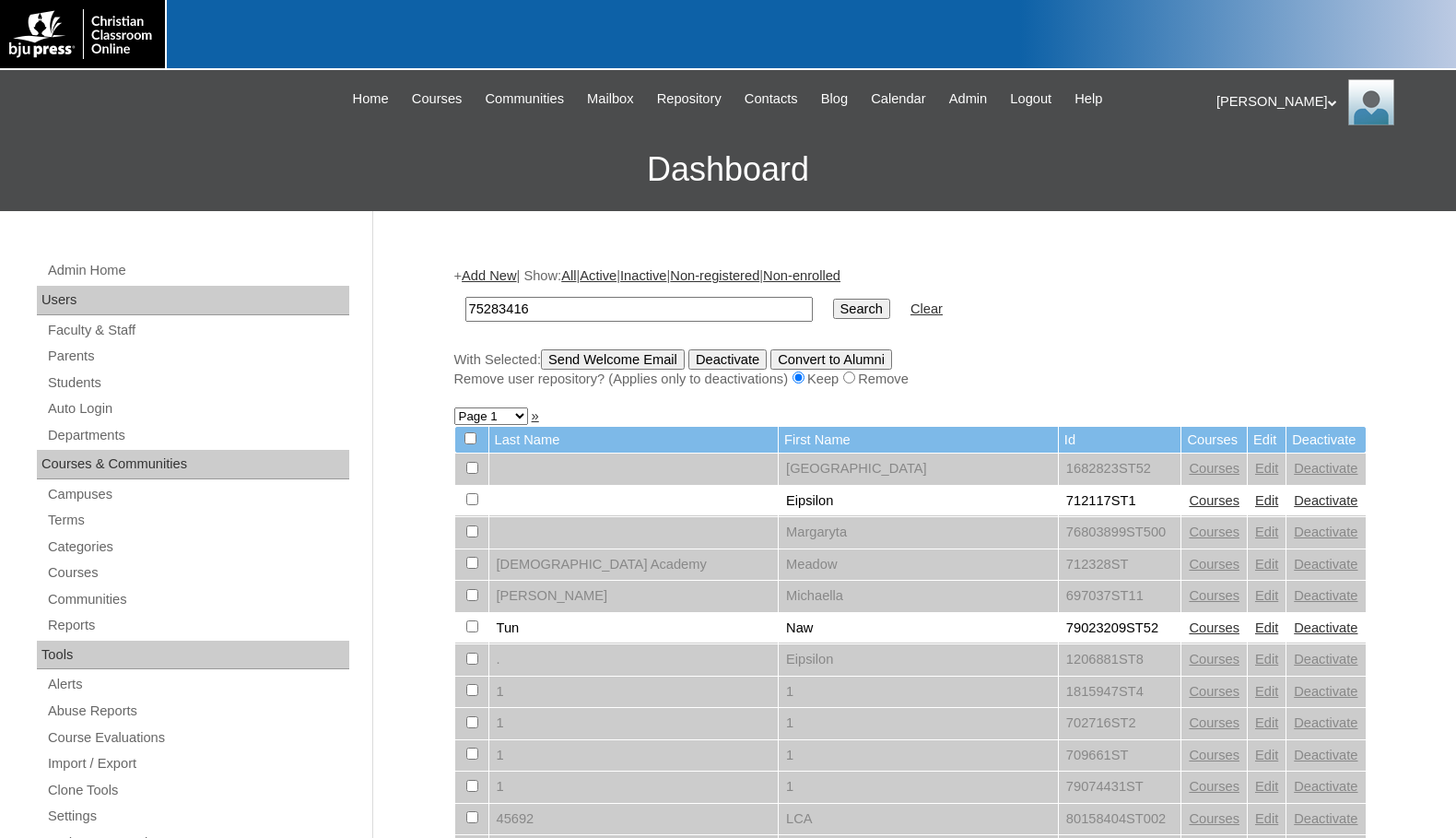
type input "75283416"
click at [833, 310] on input "Search" at bounding box center [862, 308] width 57 height 20
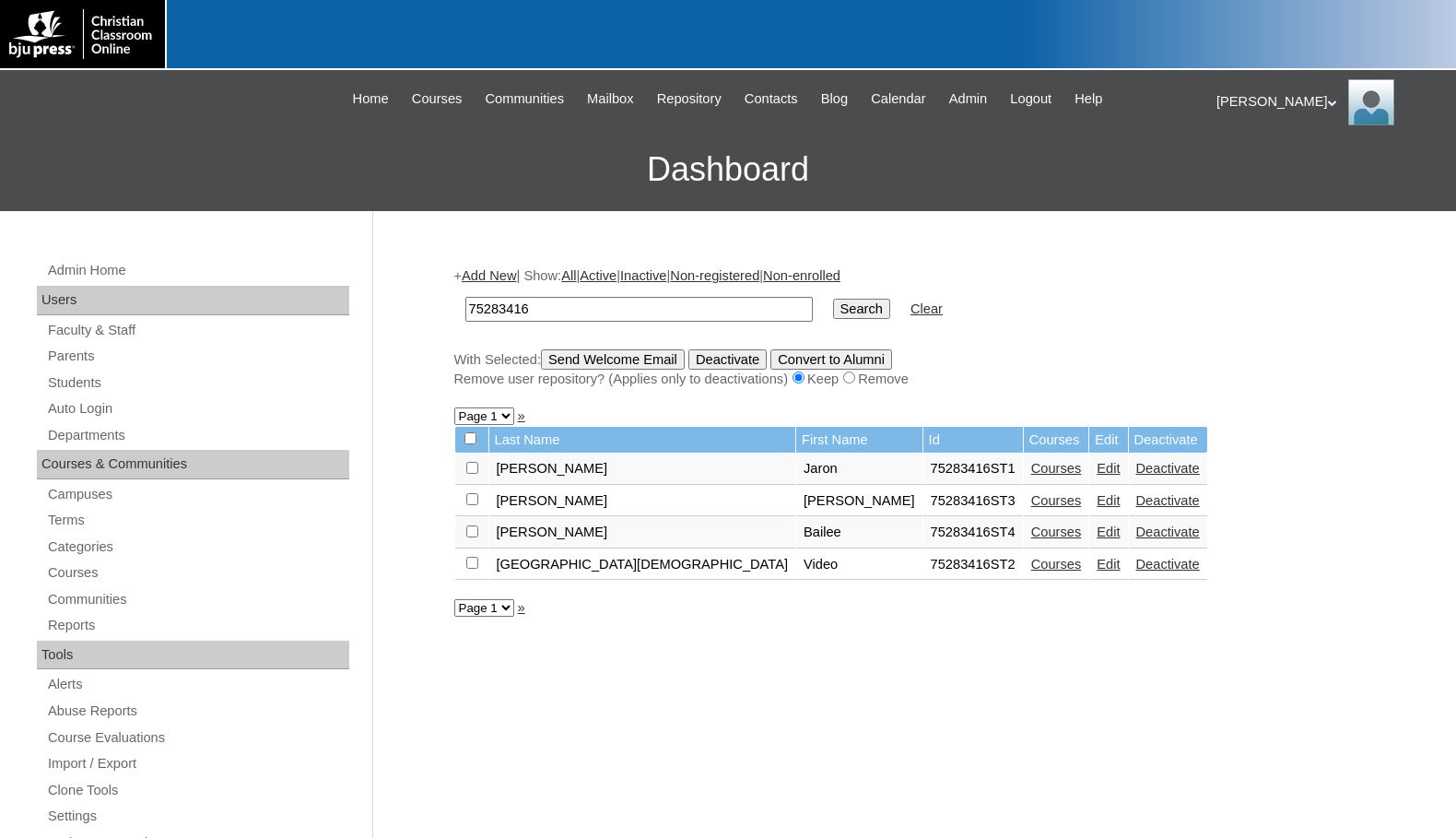
click at [1096, 502] on link "Edit" at bounding box center [1108, 500] width 23 height 15
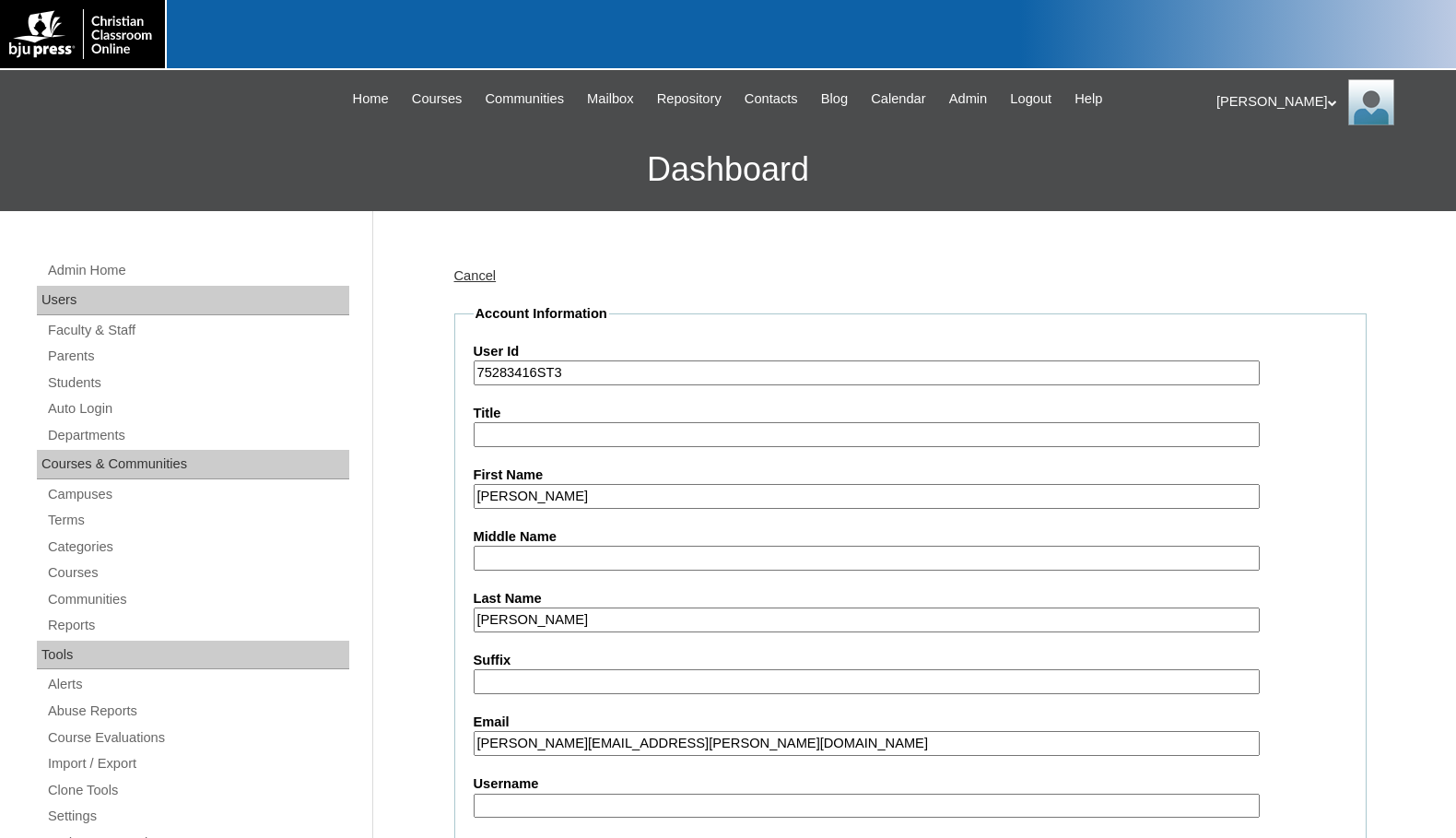
scroll to position [276, 0]
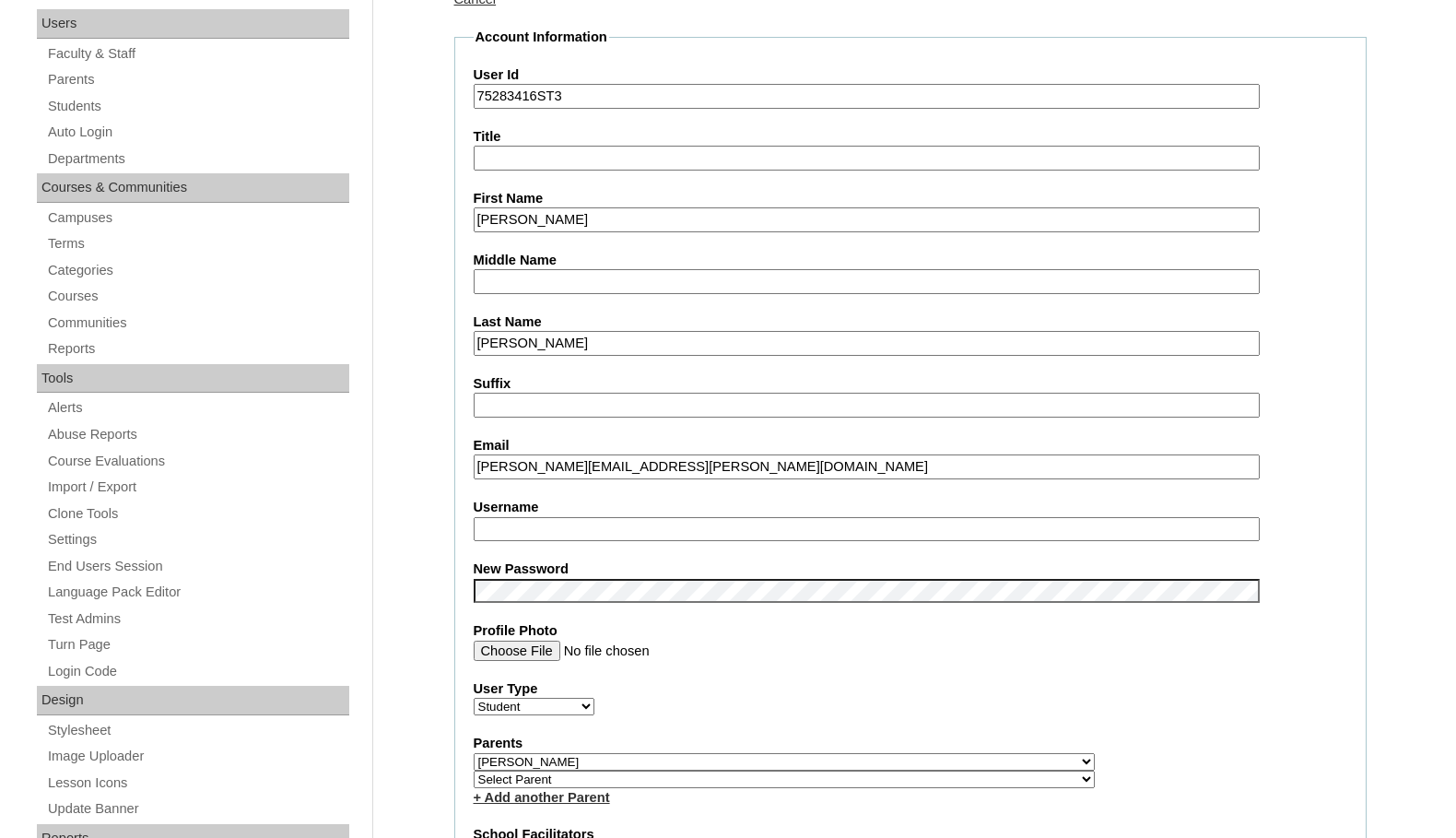
type input "msevilla"
click at [623, 464] on input "nolan.haney@students.springbaptistacademy.org" at bounding box center [867, 467] width 786 height 25
type input "nolan.haney@student.springbaptistacademy.org"
drag, startPoint x: 543, startPoint y: 524, endPoint x: 412, endPoint y: 500, distance: 133.2
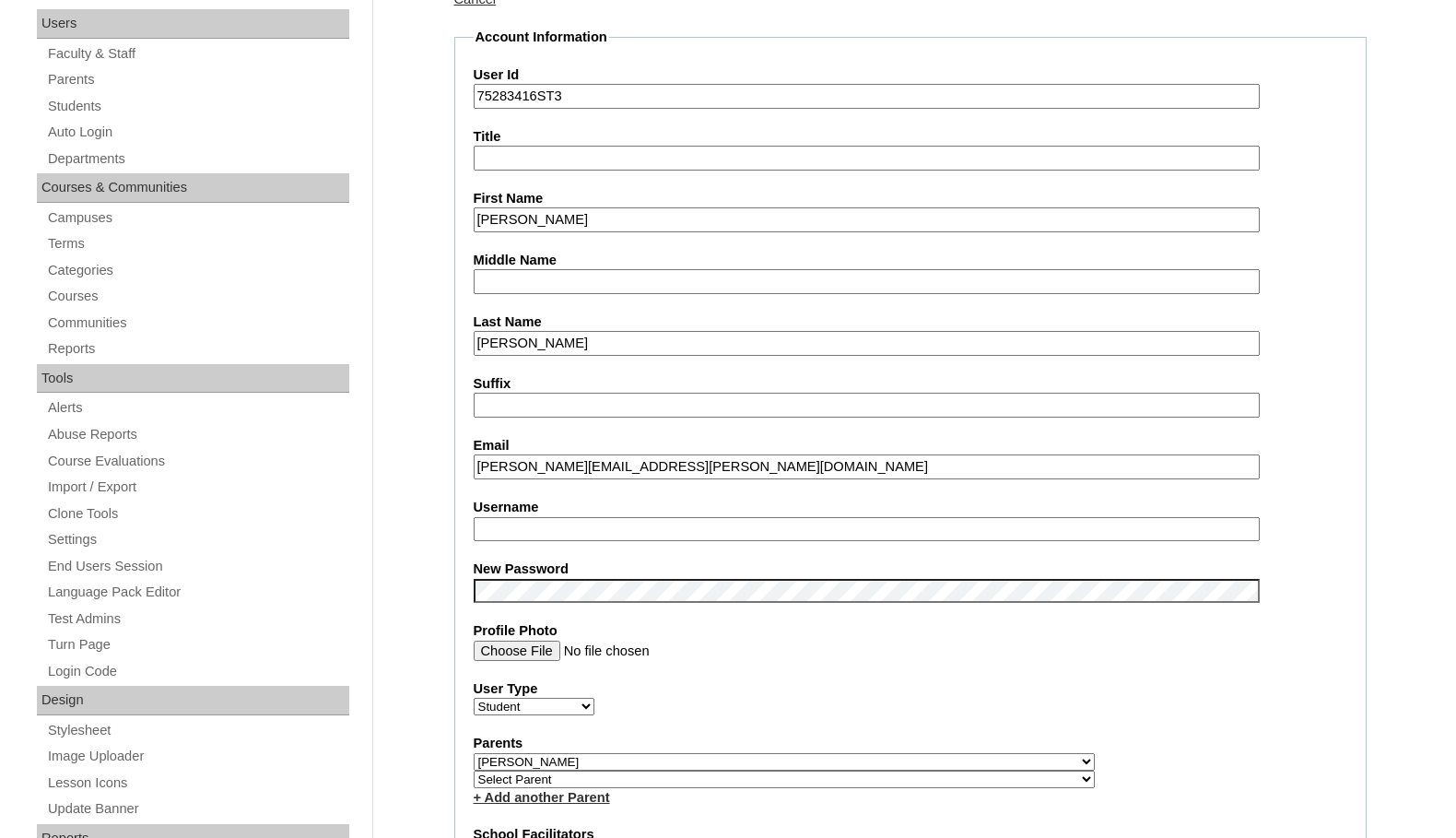
drag, startPoint x: 439, startPoint y: 568, endPoint x: 451, endPoint y: 591, distance: 25.9
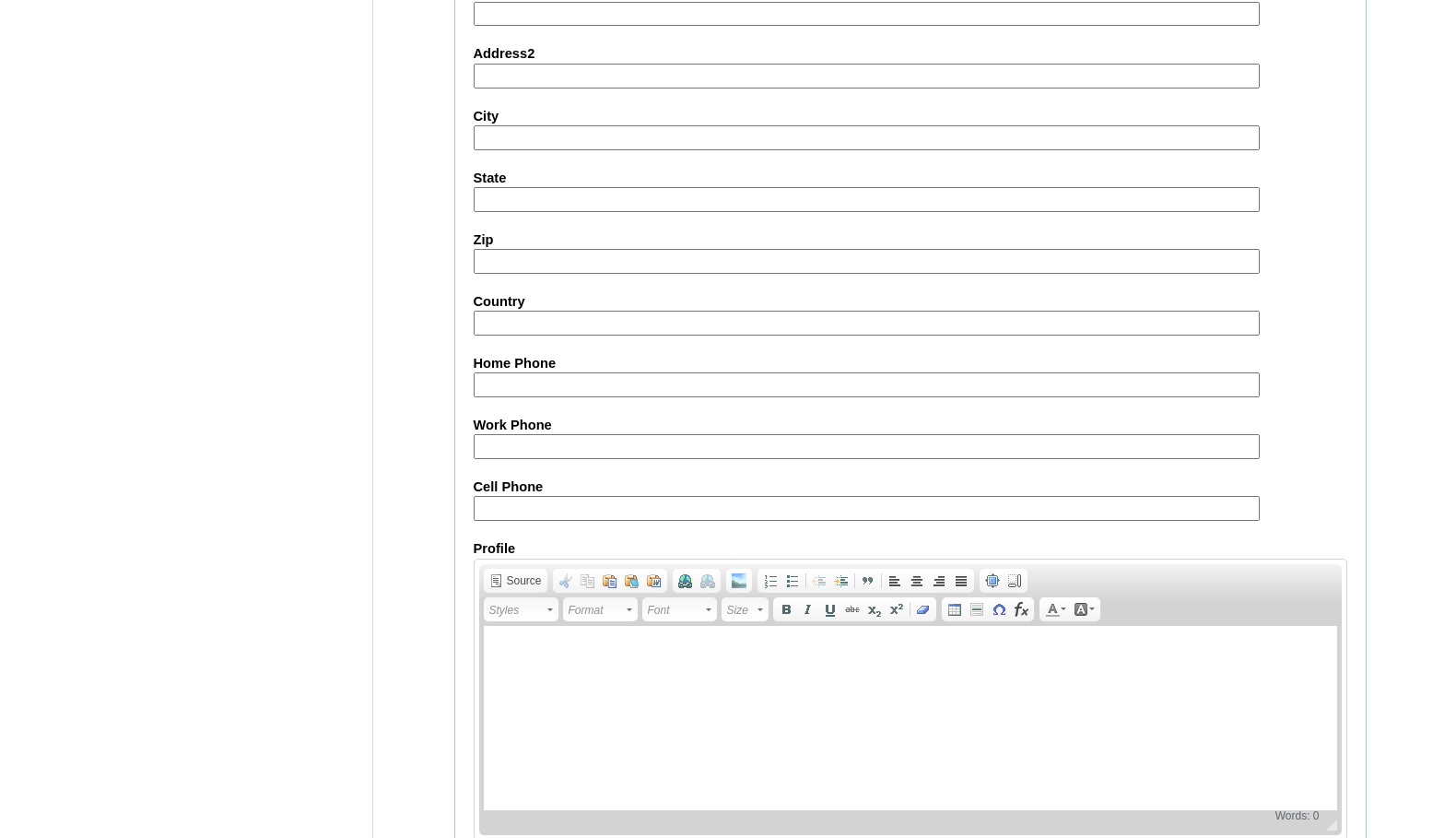
scroll to position [1970, 0]
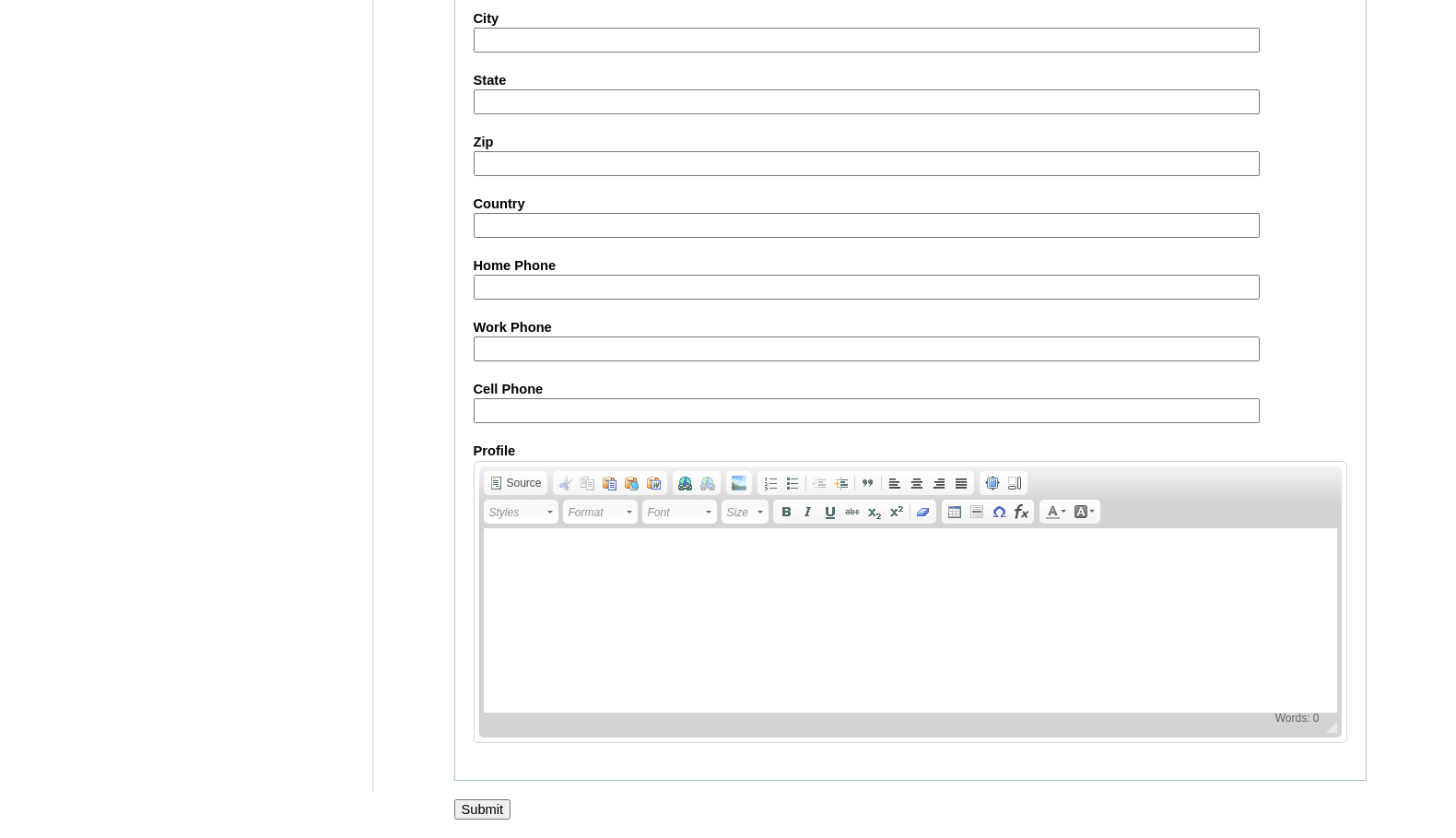
click at [488, 810] on input "Submit" at bounding box center [483, 809] width 57 height 20
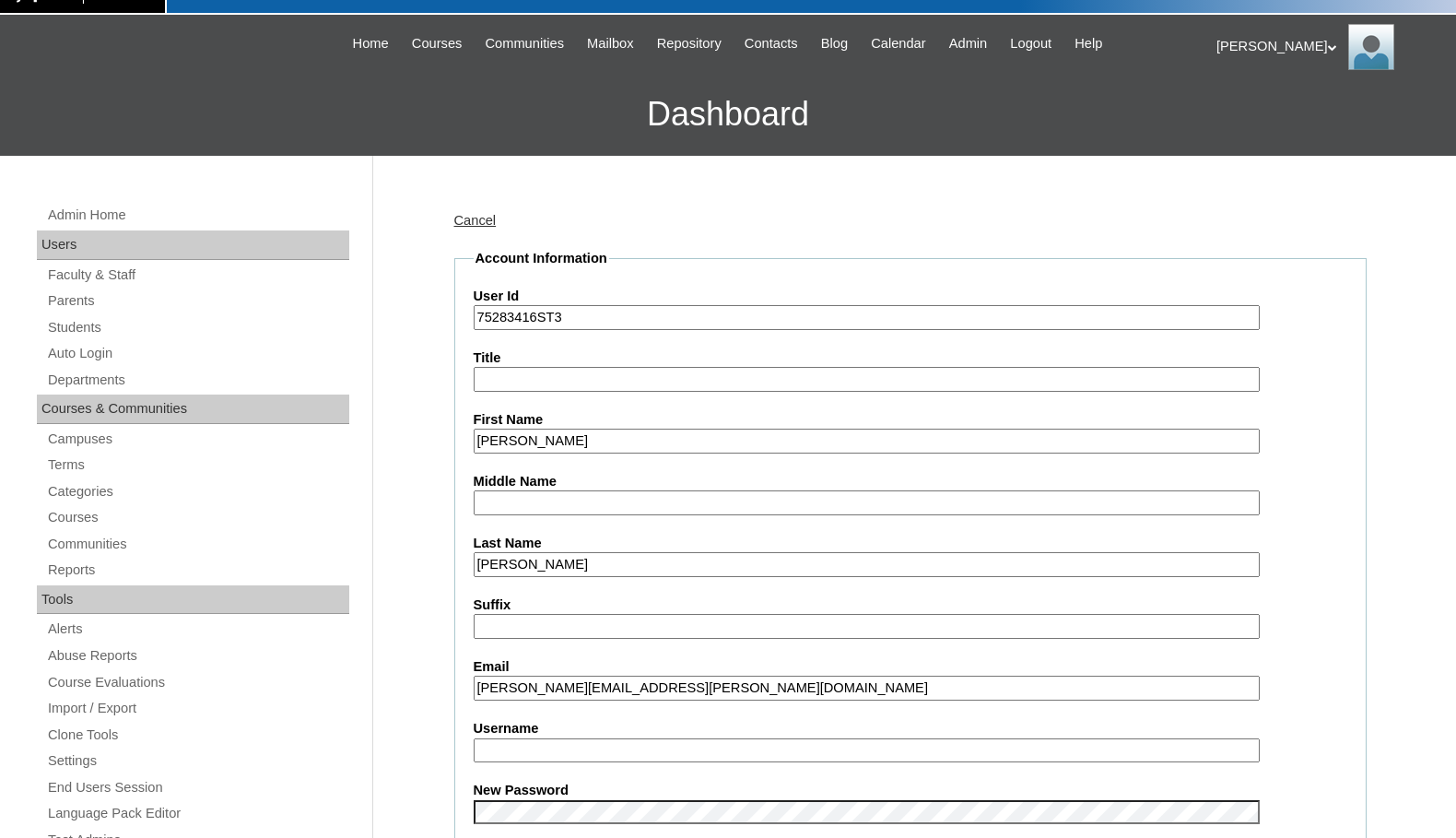
scroll to position [0, 0]
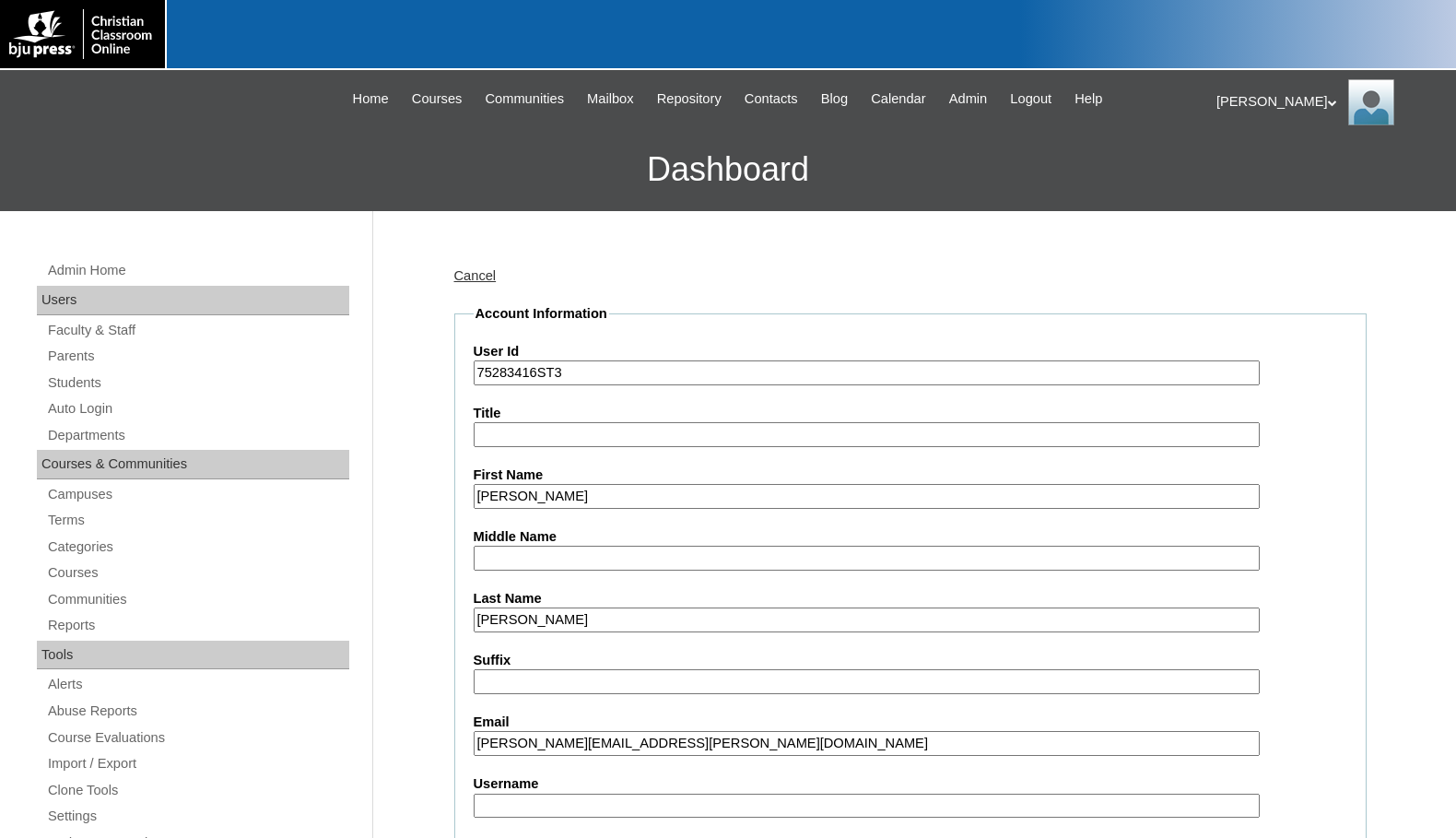
drag, startPoint x: 537, startPoint y: 368, endPoint x: 386, endPoint y: 362, distance: 151.1
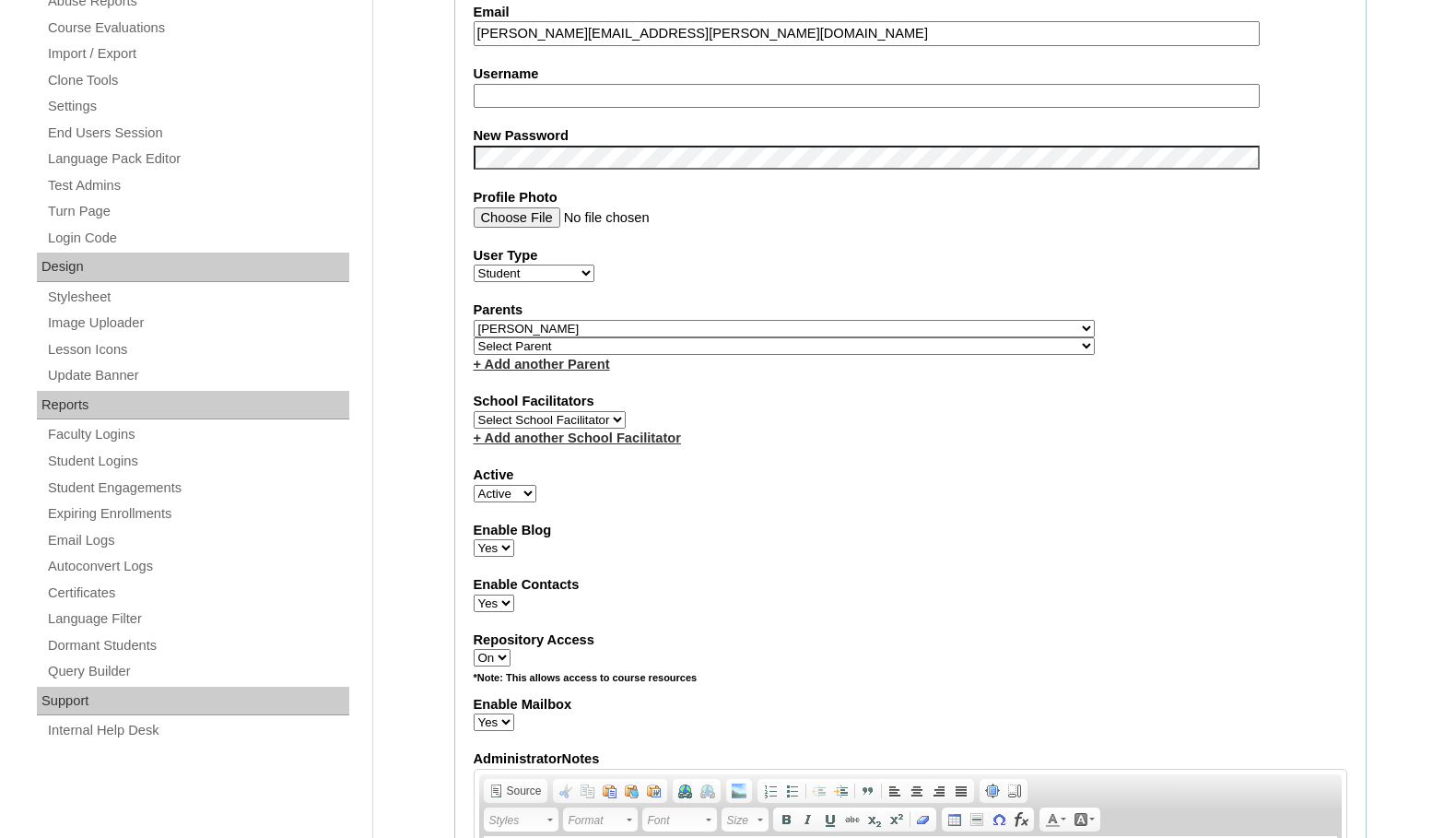
scroll to position [403, 0]
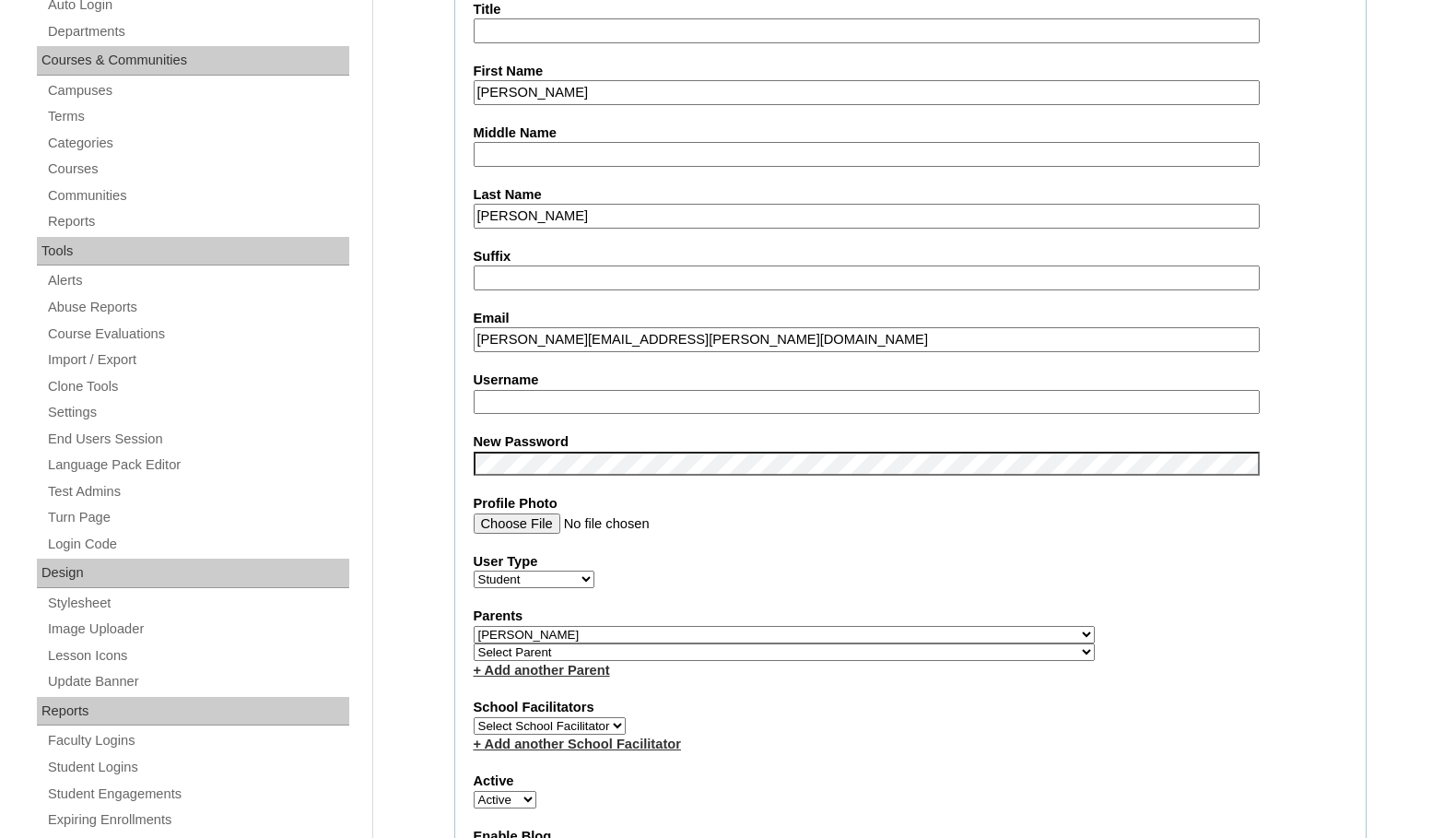
click at [543, 396] on input "Username" at bounding box center [867, 402] width 786 height 25
type input "nolan.haney"
drag, startPoint x: 562, startPoint y: 401, endPoint x: 392, endPoint y: 382, distance: 171.1
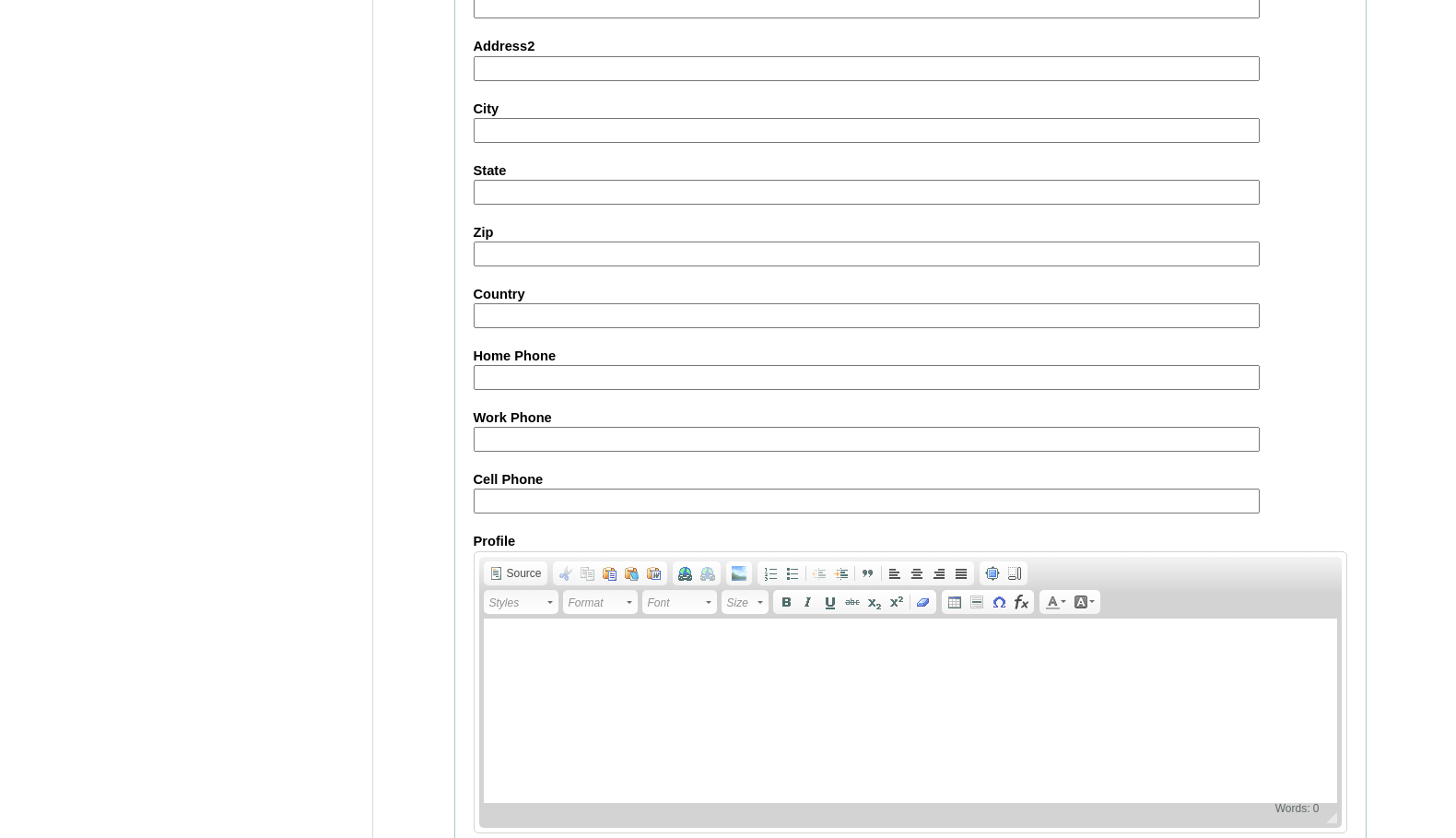
scroll to position [1970, 0]
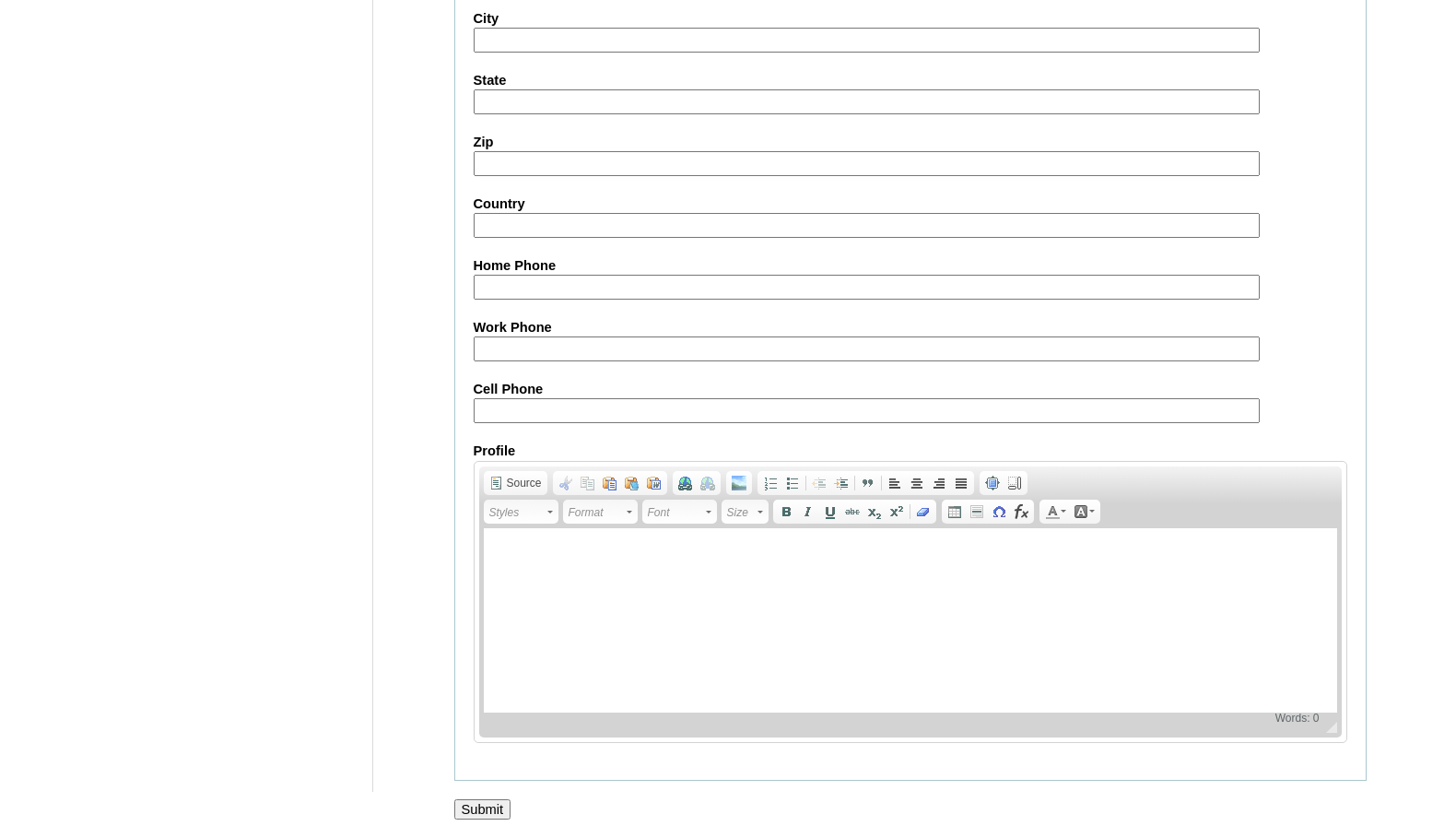
click at [478, 808] on input "Submit" at bounding box center [483, 809] width 57 height 20
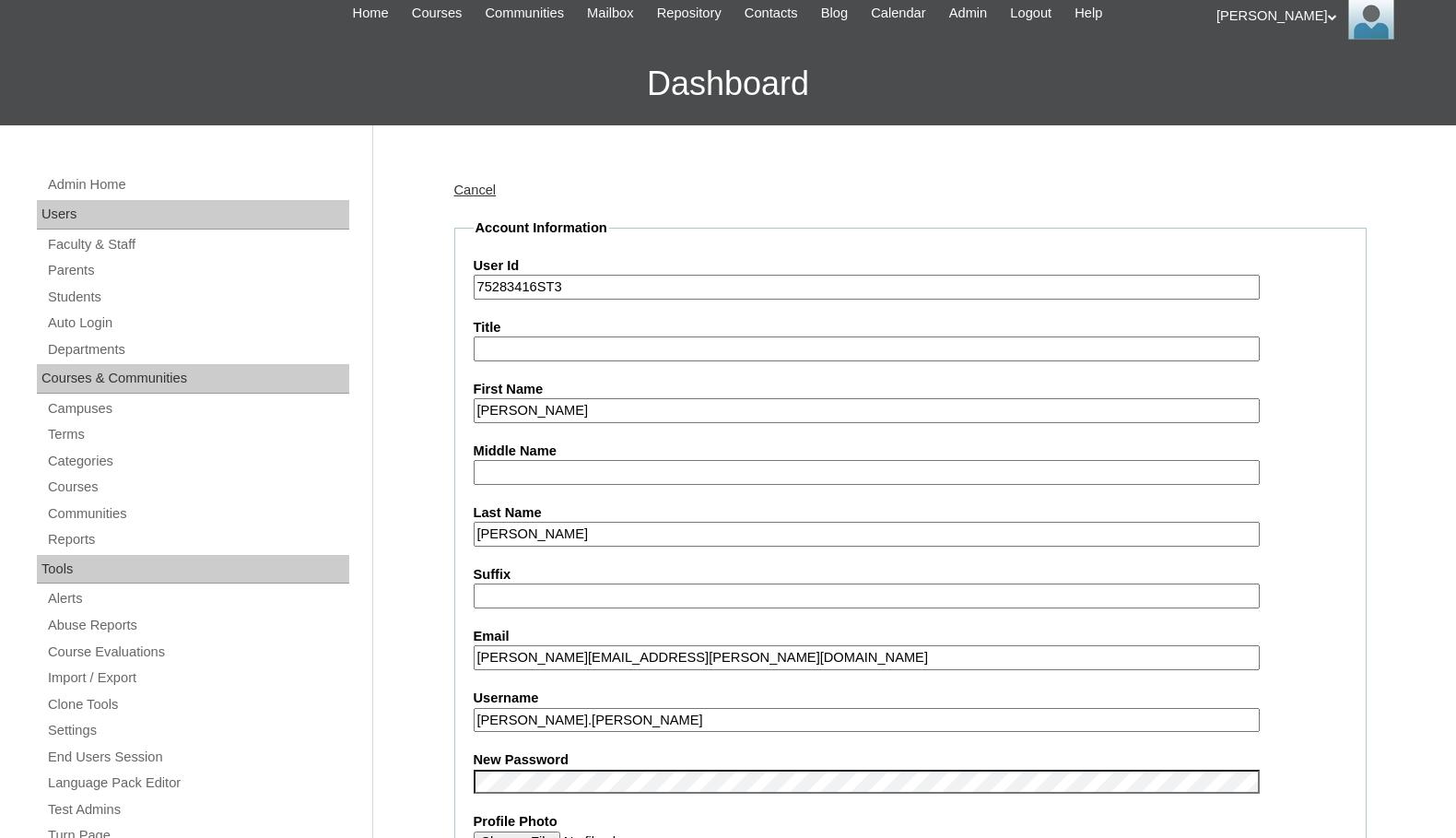
scroll to position [0, 0]
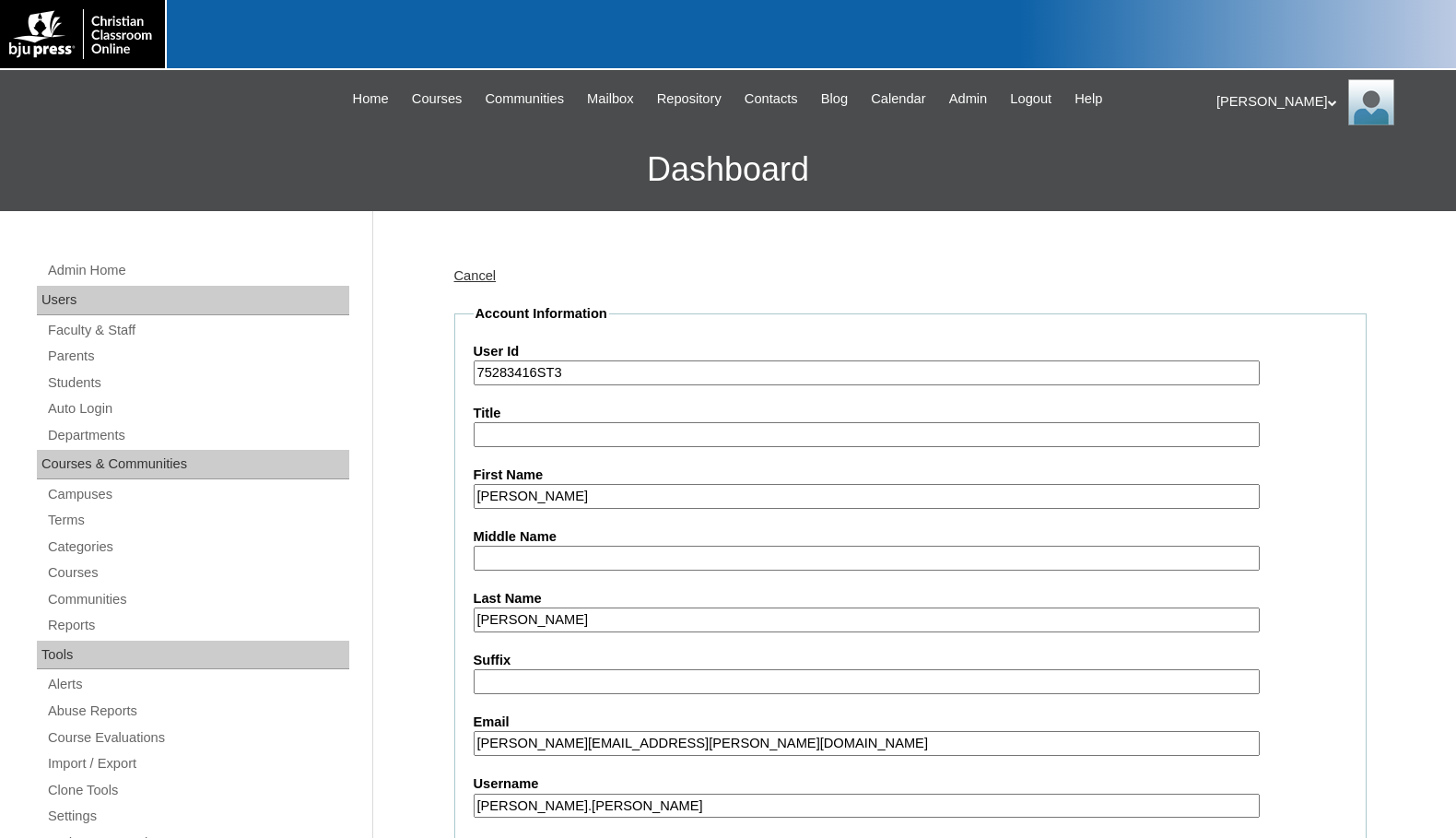
drag, startPoint x: 536, startPoint y: 376, endPoint x: 410, endPoint y: 363, distance: 126.7
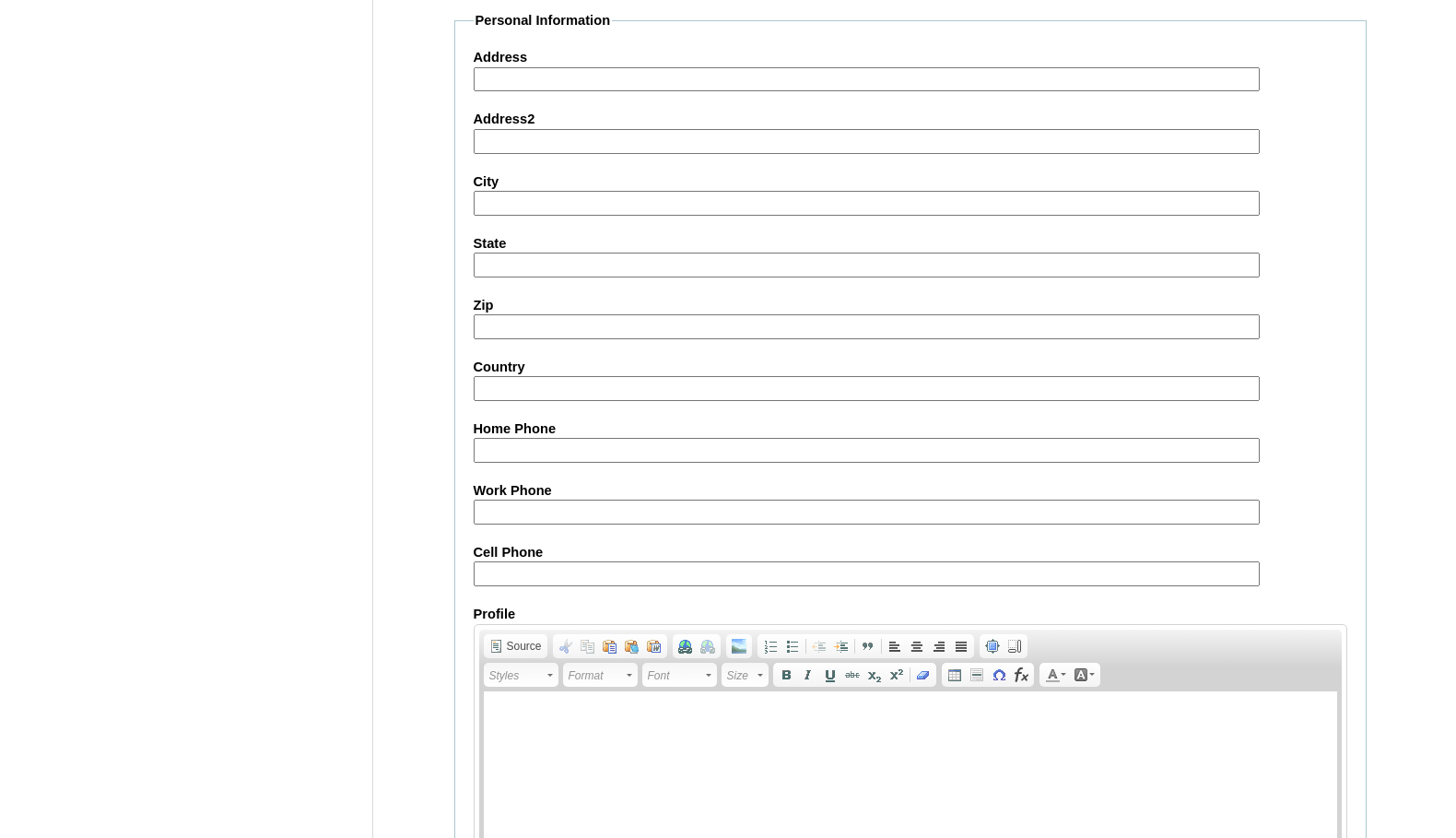
scroll to position [1970, 0]
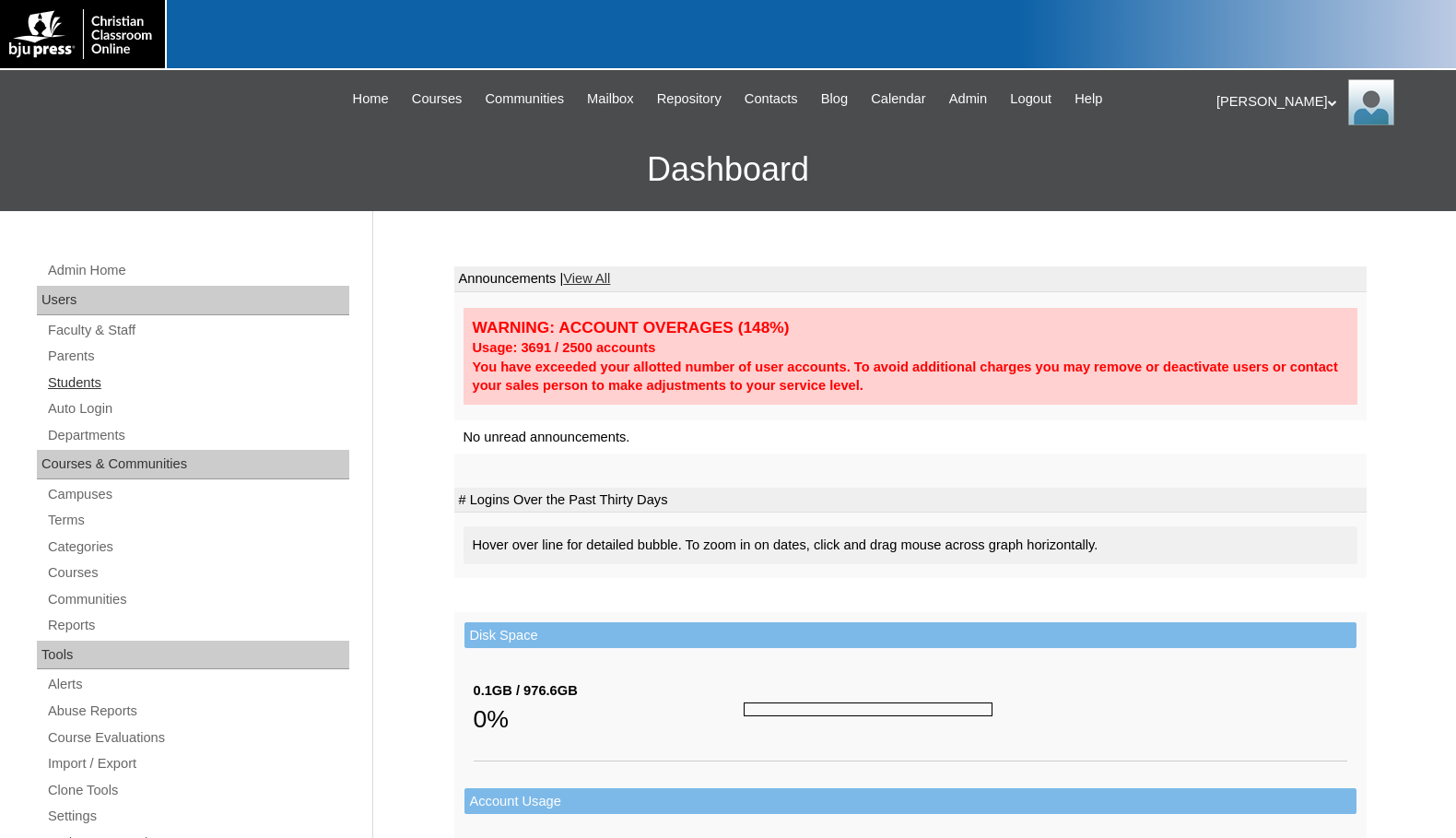
click at [88, 388] on link "Students" at bounding box center [197, 382] width 303 height 23
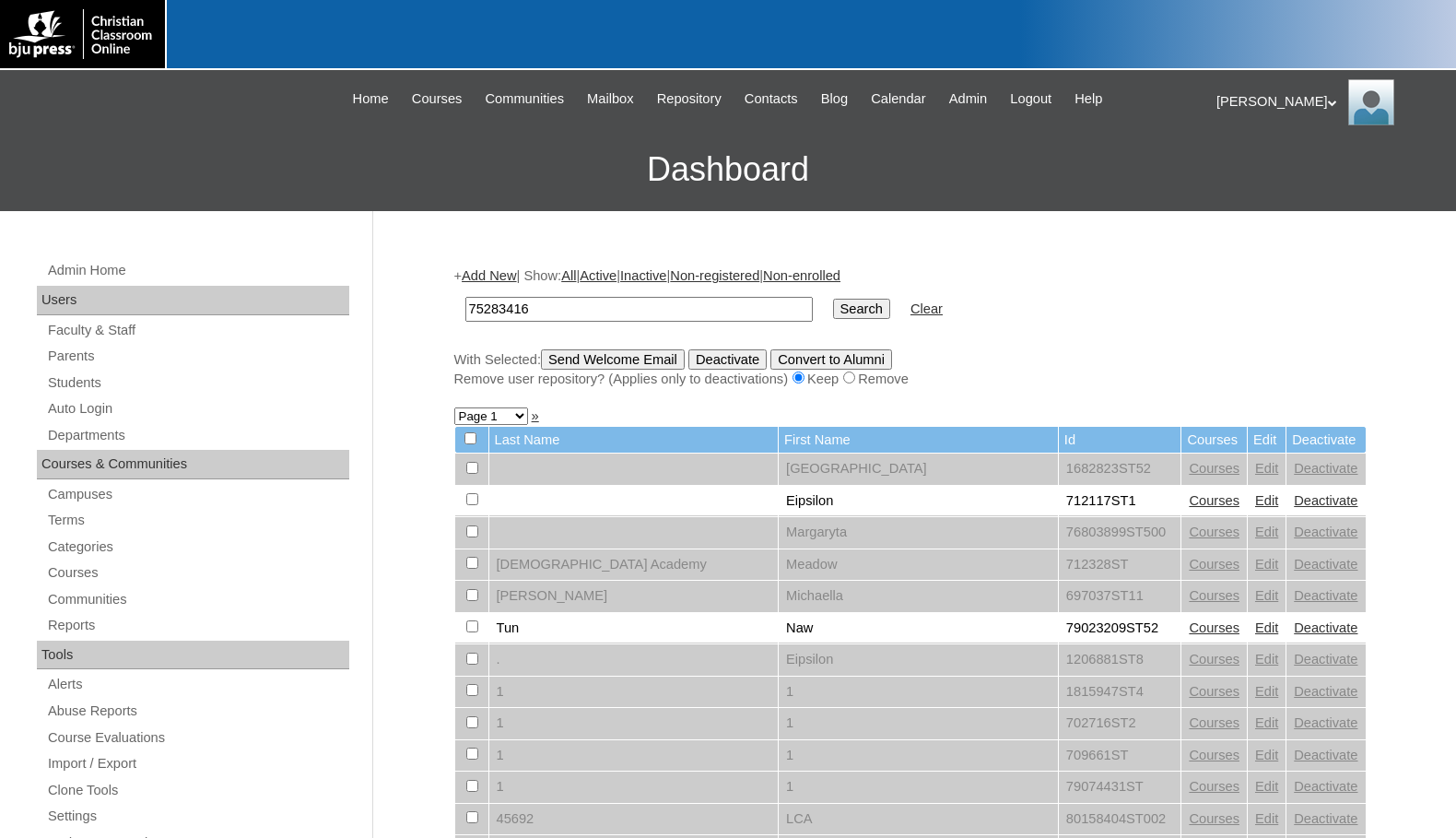
type input "75283416"
click at [833, 306] on input "Search" at bounding box center [862, 308] width 57 height 20
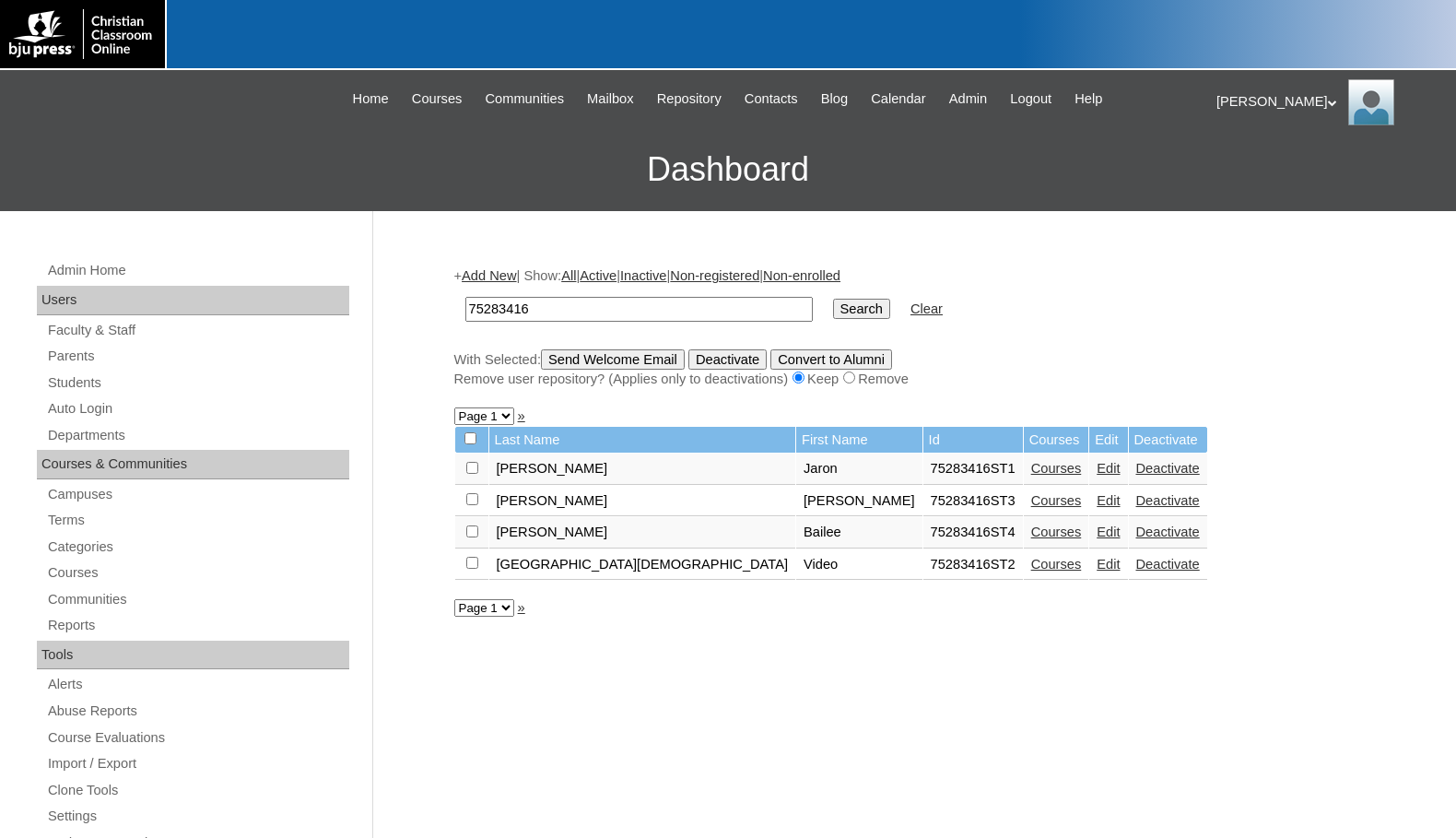
click at [1096, 530] on link "Edit" at bounding box center [1108, 531] width 23 height 15
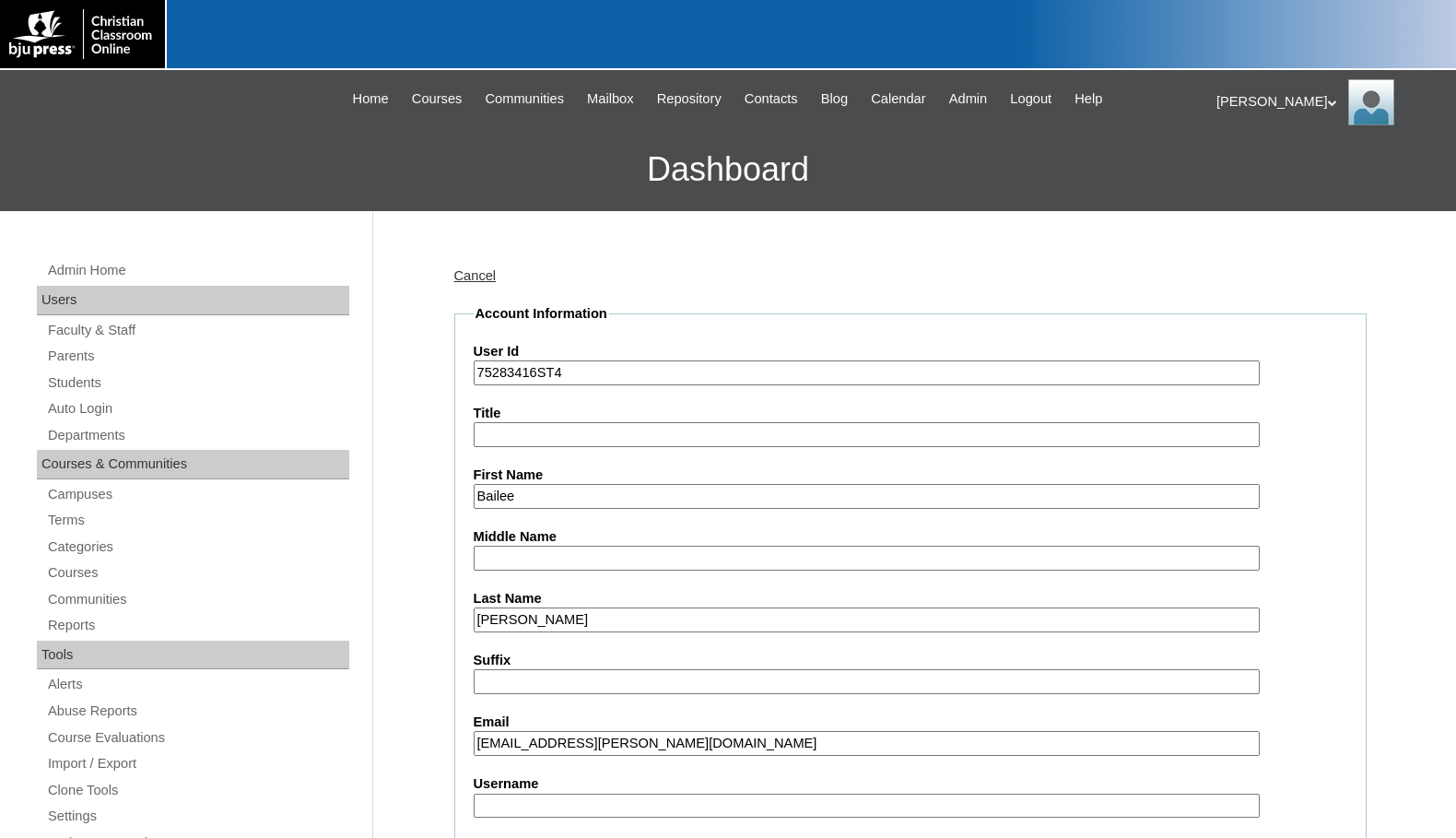
scroll to position [276, 0]
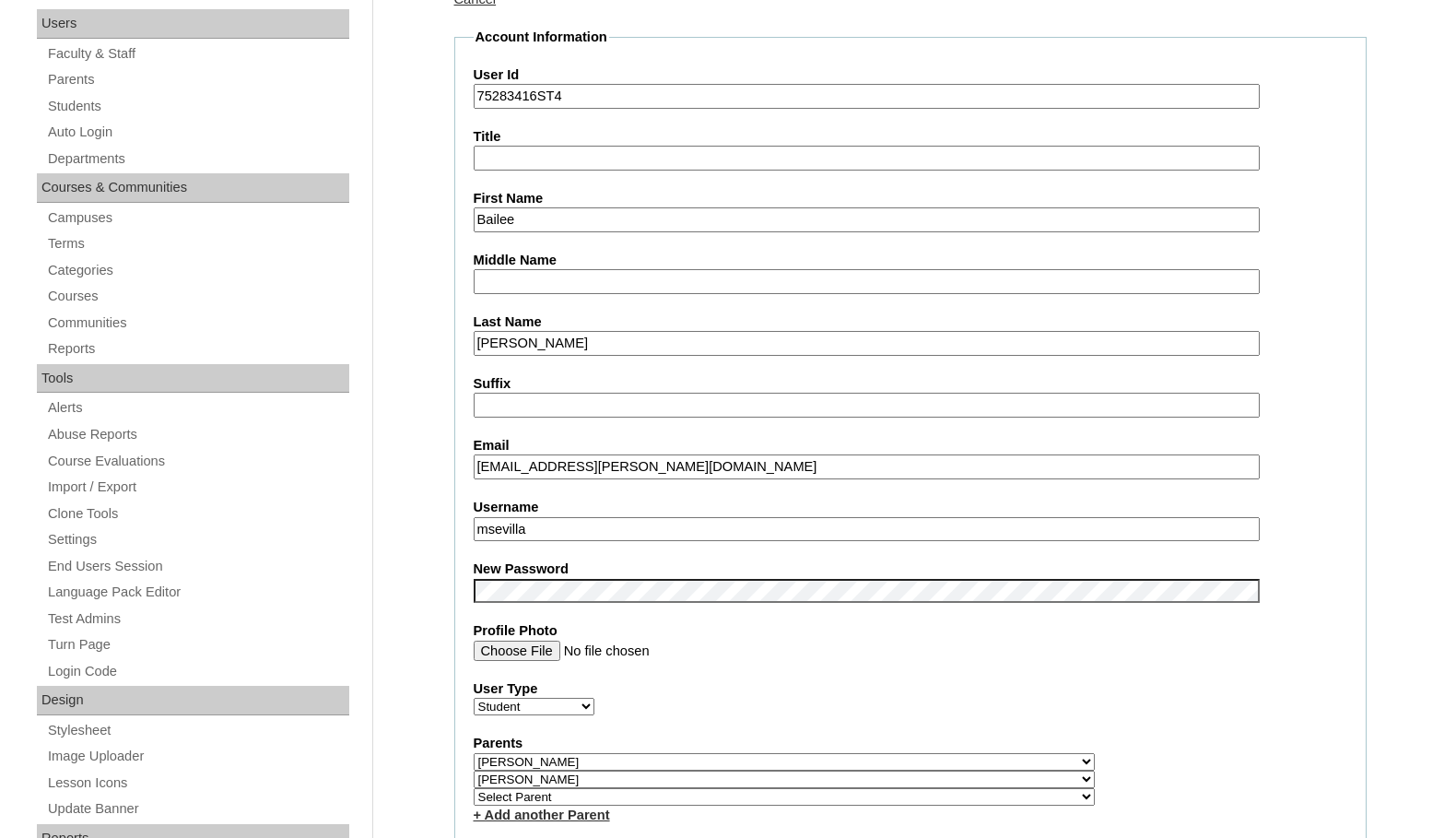
drag, startPoint x: 563, startPoint y: 467, endPoint x: 475, endPoint y: 462, distance: 88.1
click at [475, 462] on input "bailee.pierce@student.springbaptistacademy.org" at bounding box center [867, 467] width 786 height 25
drag, startPoint x: 540, startPoint y: 521, endPoint x: 405, endPoint y: 503, distance: 136.2
paste input "bailee.pierce"
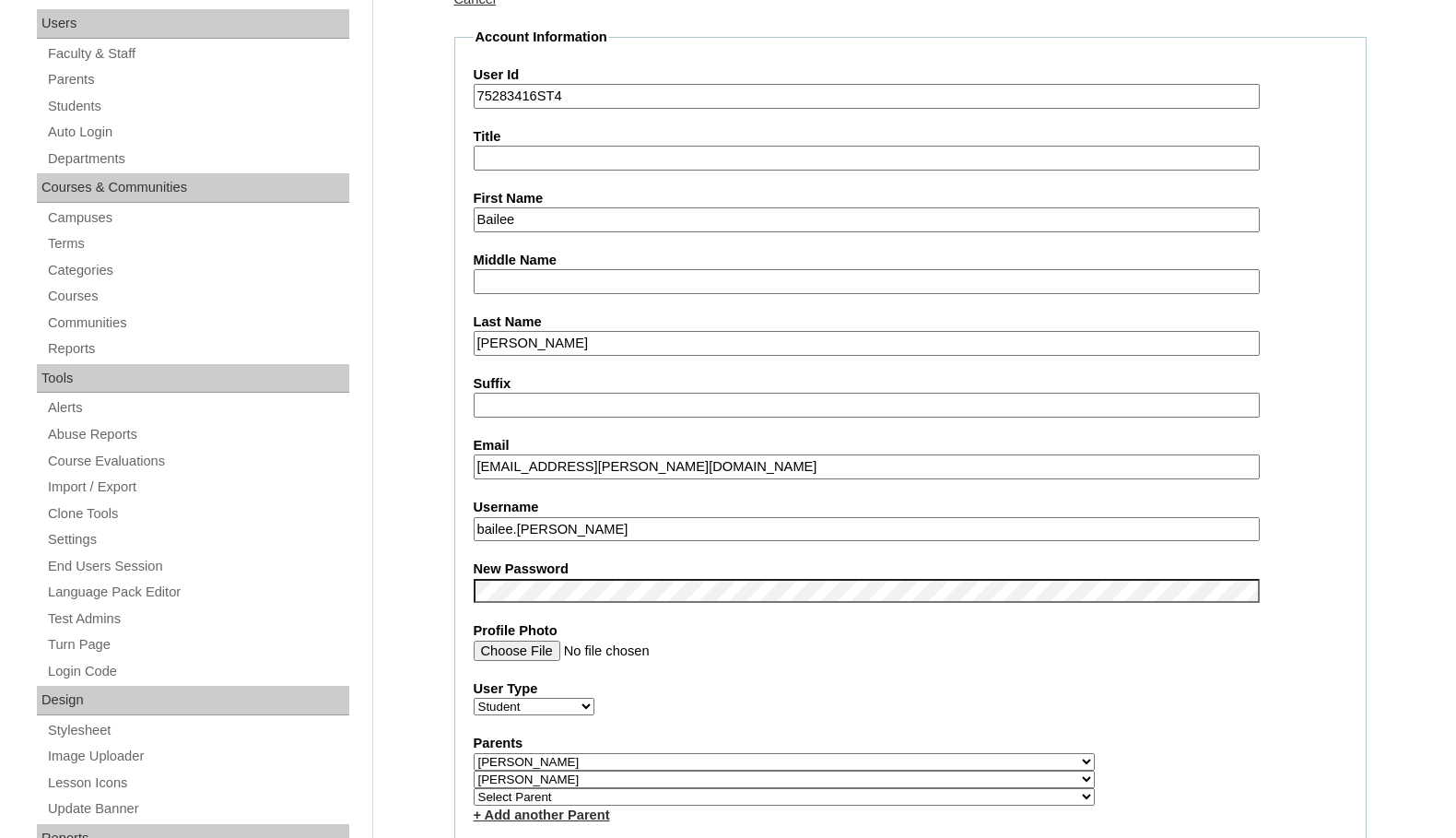
type input "bailee.pierce"
drag, startPoint x: 521, startPoint y: 577, endPoint x: 443, endPoint y: 568, distance: 78.5
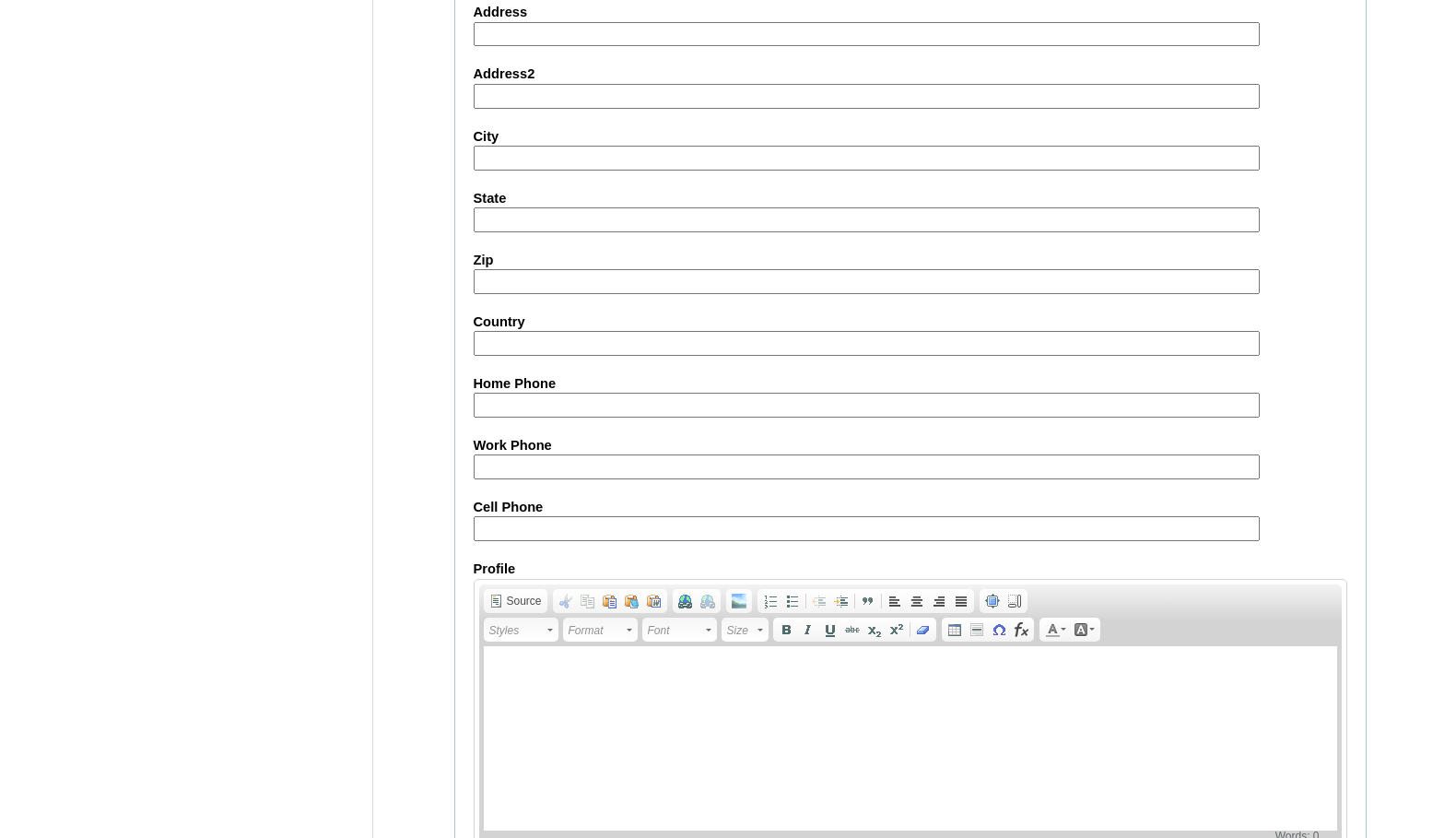
scroll to position [1987, 0]
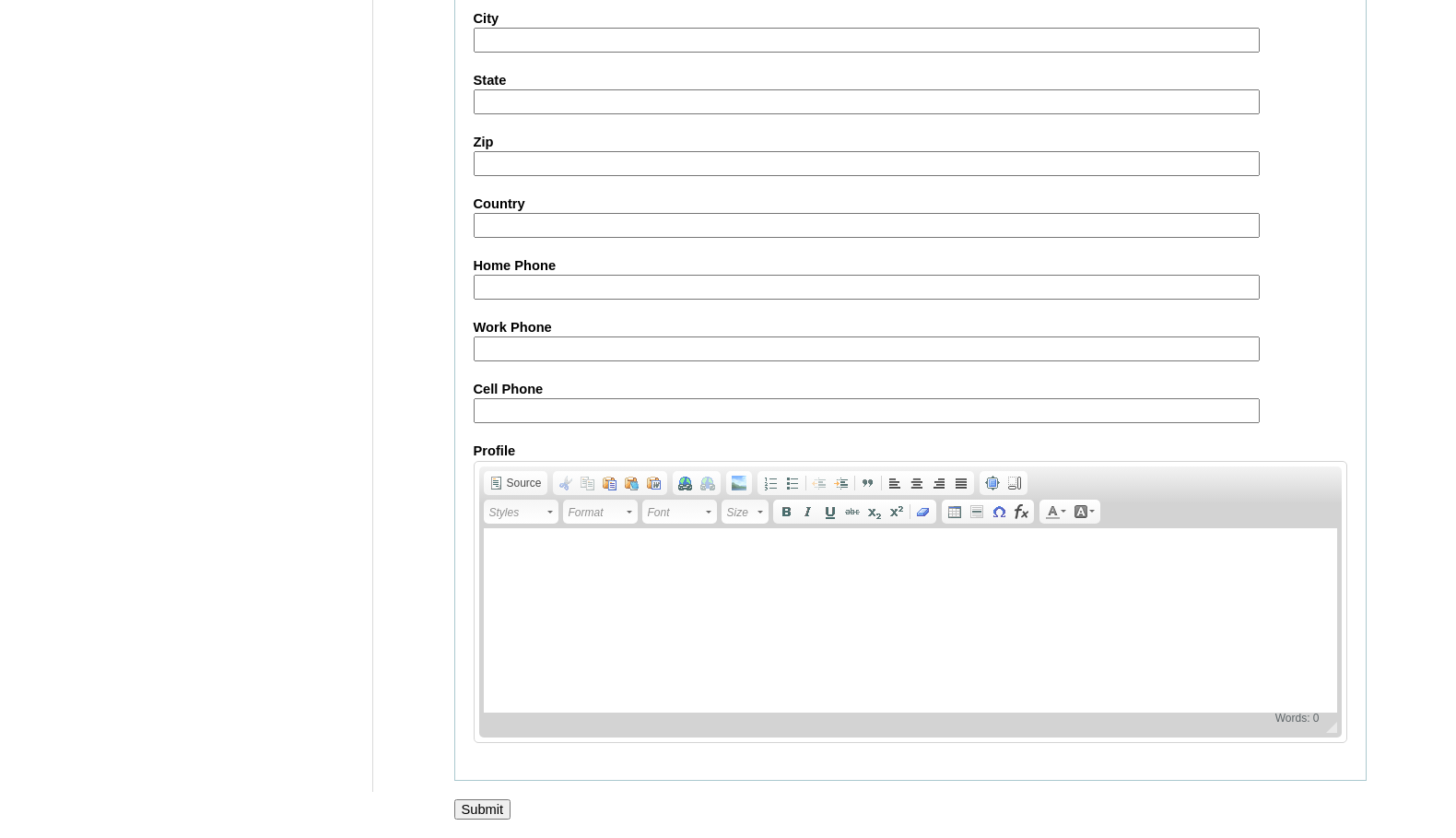
click at [463, 808] on input "Submit" at bounding box center [483, 809] width 57 height 20
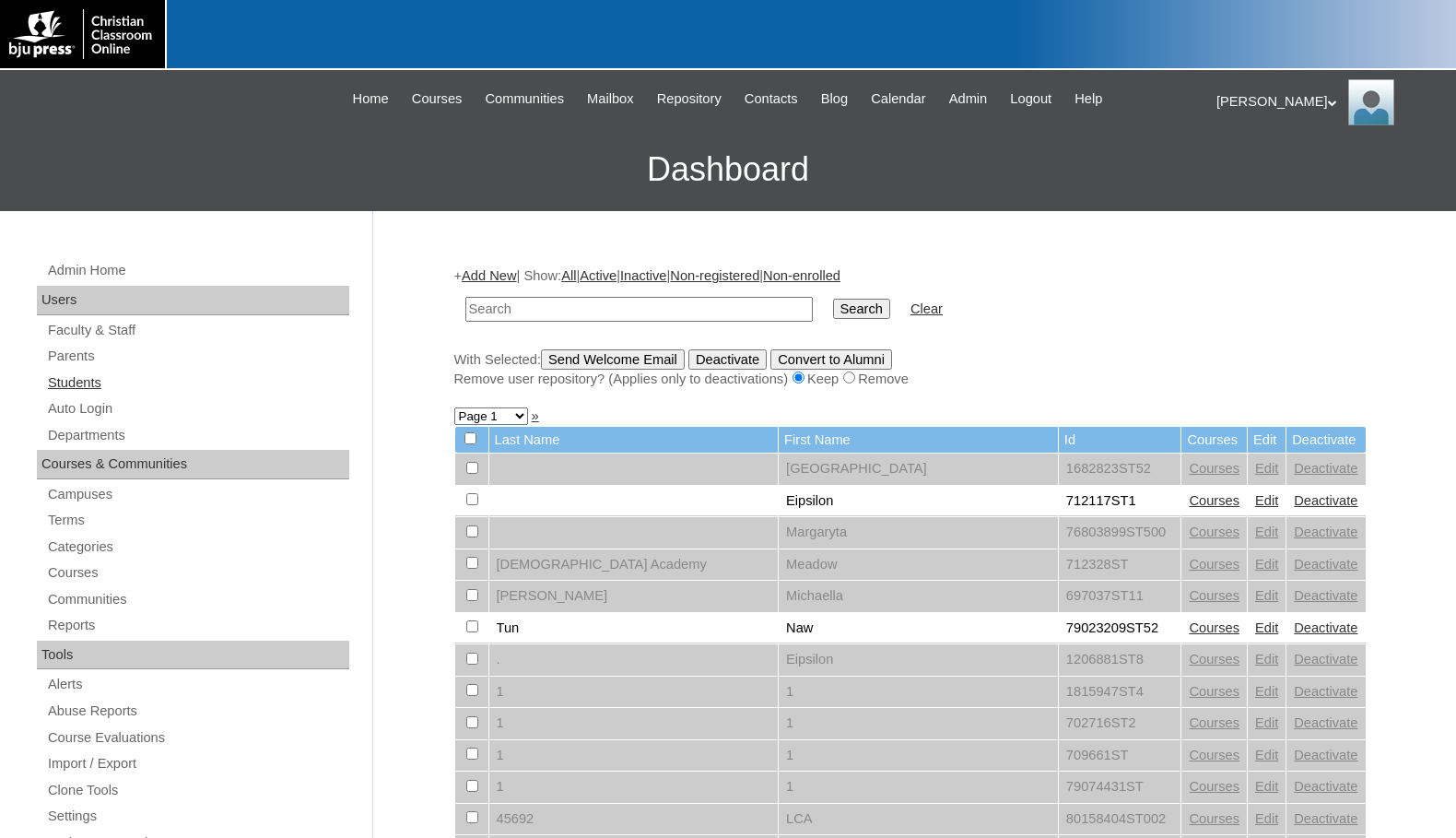
click at [61, 389] on link "Students" at bounding box center [197, 382] width 303 height 23
type input "695776"
click at [833, 299] on input "Search" at bounding box center [862, 308] width 57 height 20
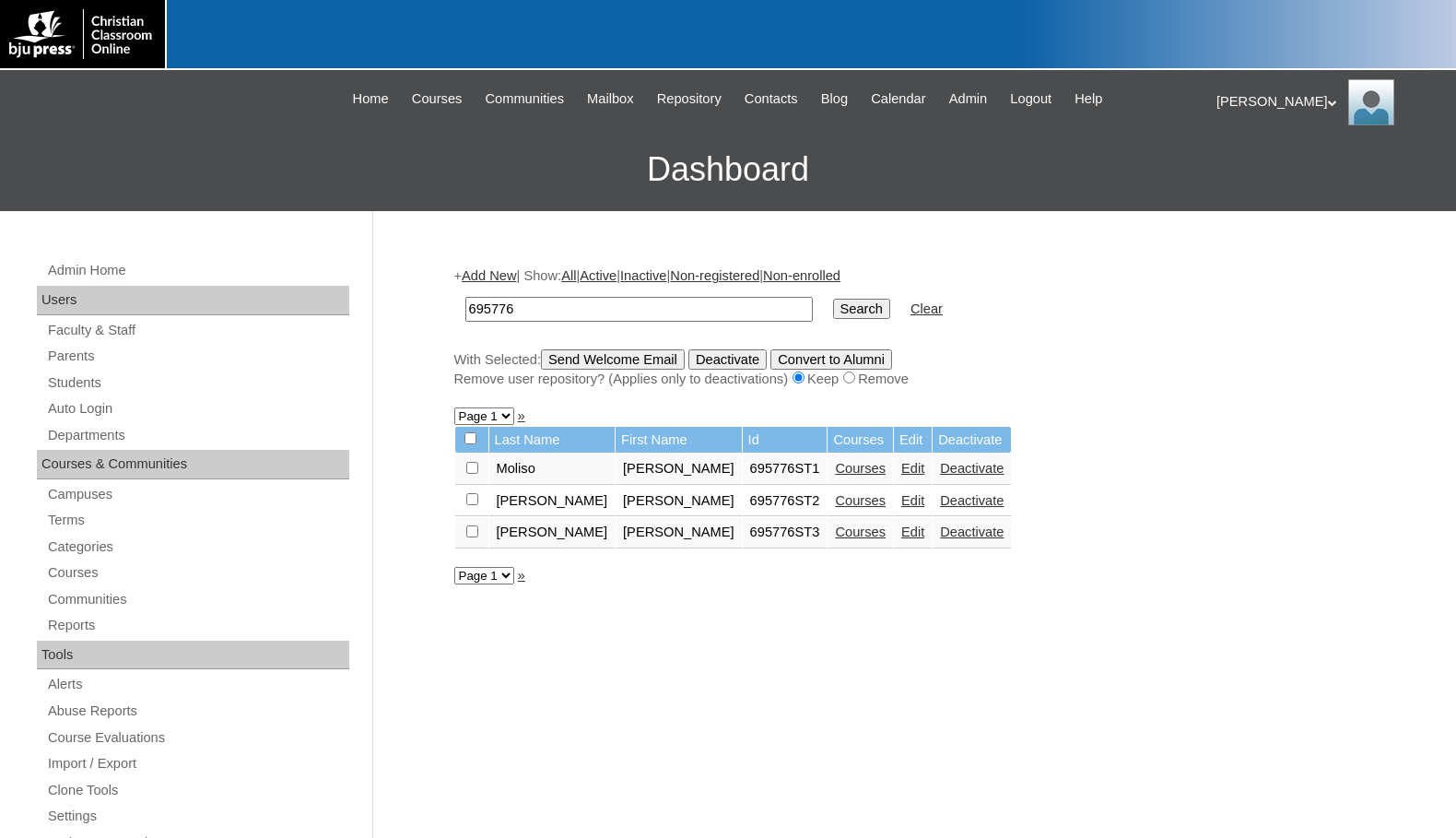
click at [902, 503] on link "Edit" at bounding box center [913, 500] width 23 height 15
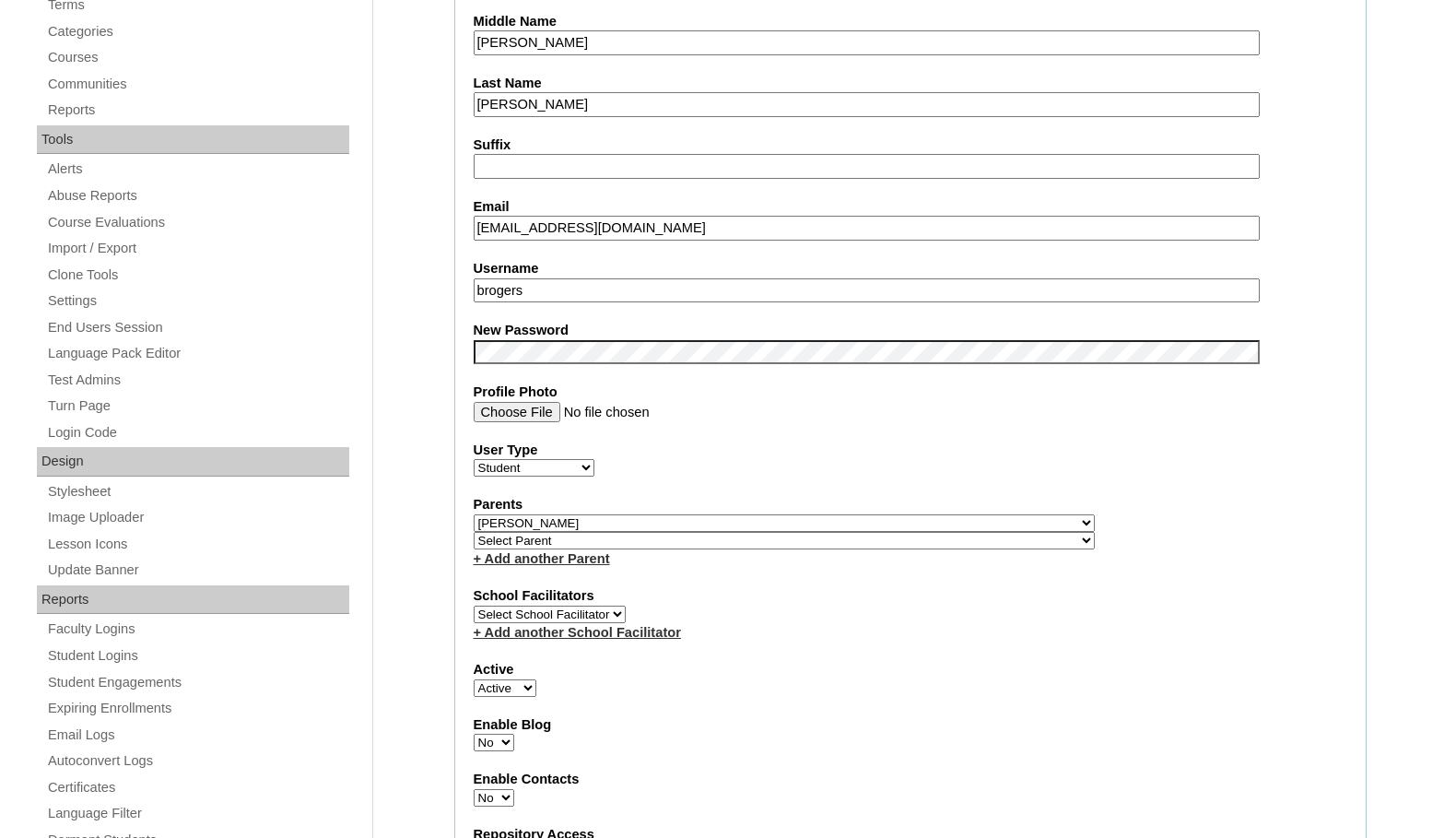
scroll to position [553, 0]
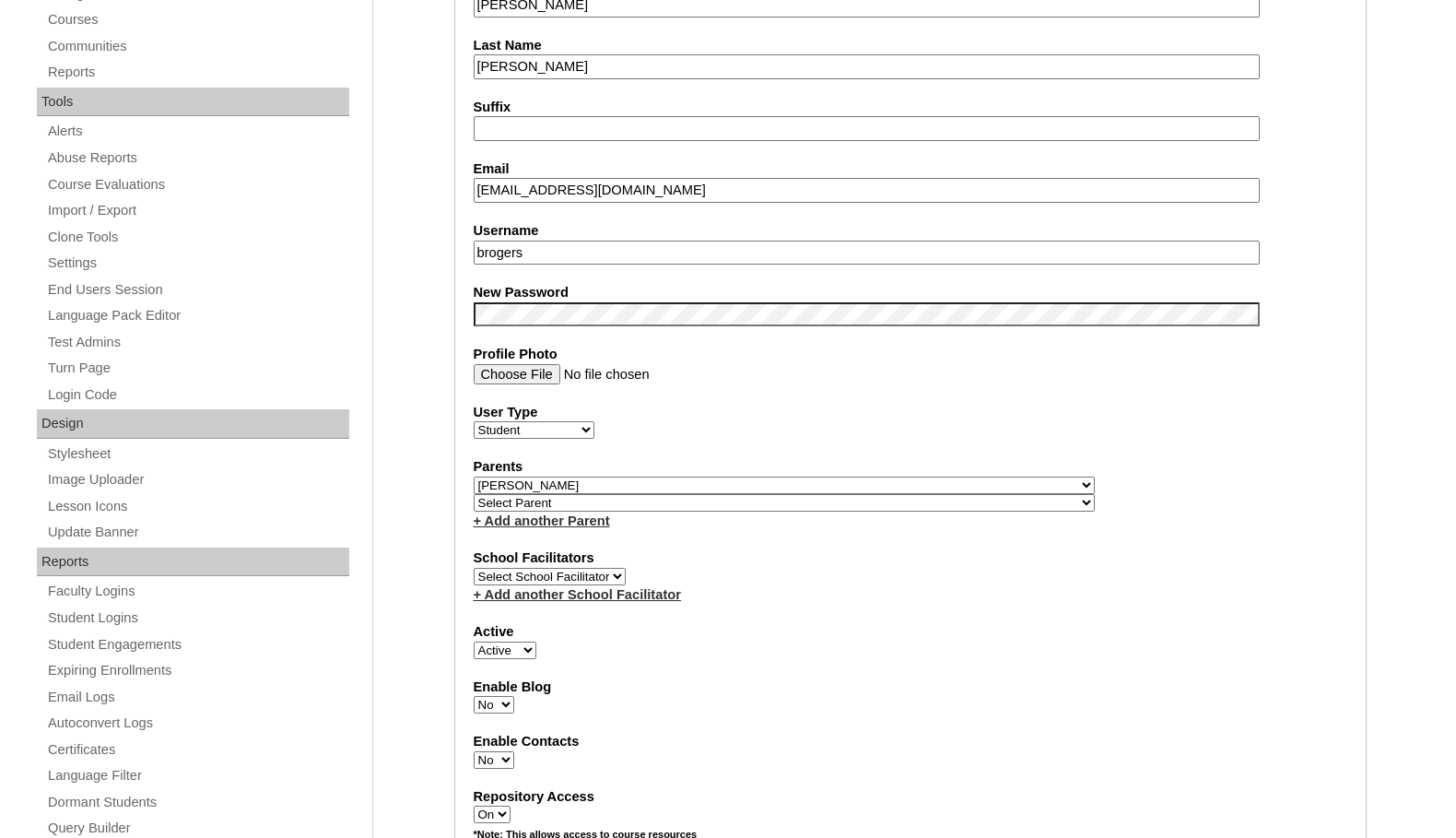
click at [878, 504] on select "Select Parent , Fautanu, Ma 1, 1 23-24 accountMorgan, Jason 6th Street Mennonit…" at bounding box center [784, 502] width 621 height 17
select select "37123"
click at [921, 496] on div "Parents Select Parent , Fautanu, Ma 1, 1 23-24 accountMorgan, Jason 6th Street …" at bounding box center [910, 493] width 873 height 73
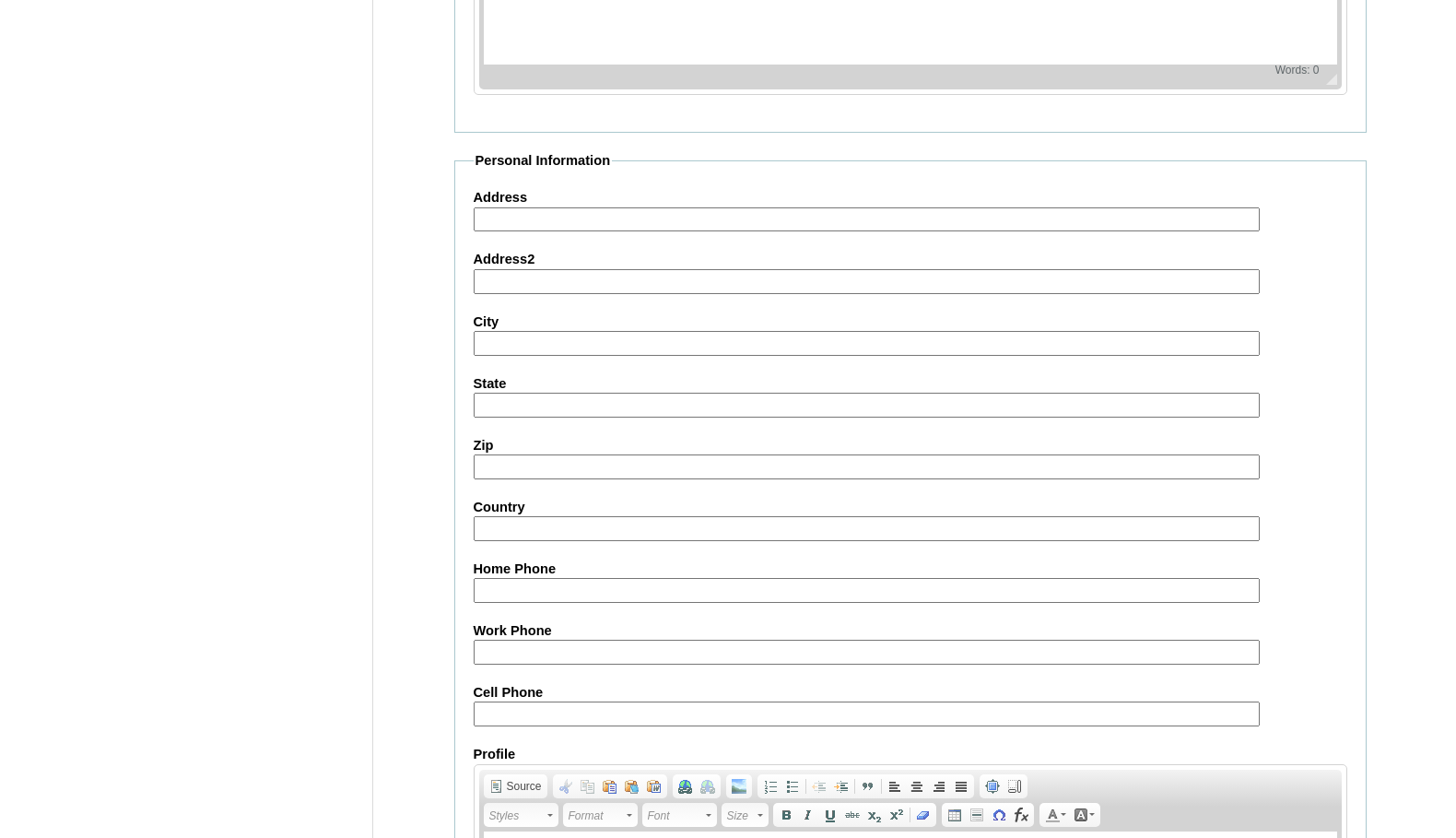
scroll to position [1970, 0]
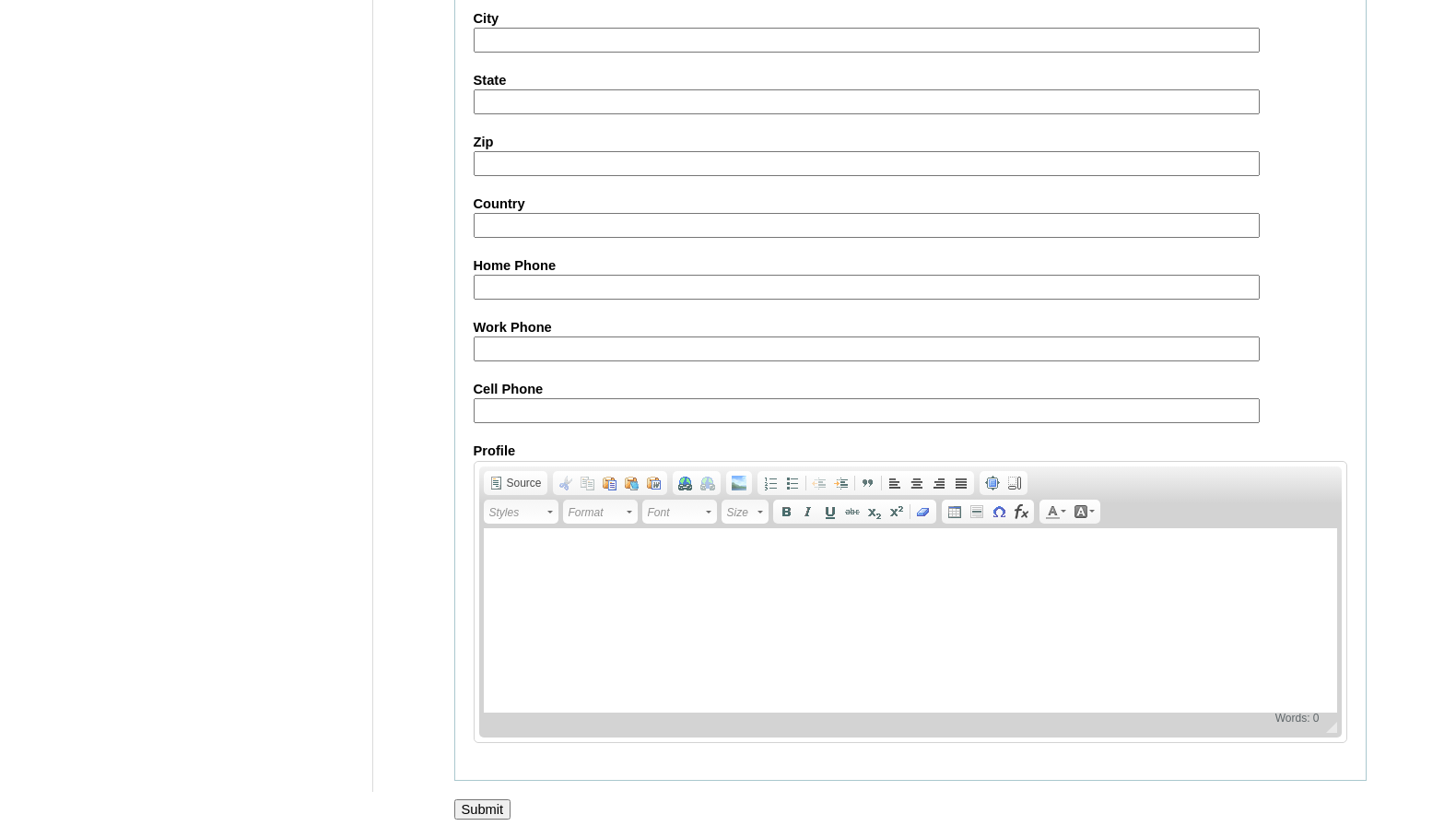
click at [494, 806] on input "Submit" at bounding box center [483, 809] width 57 height 20
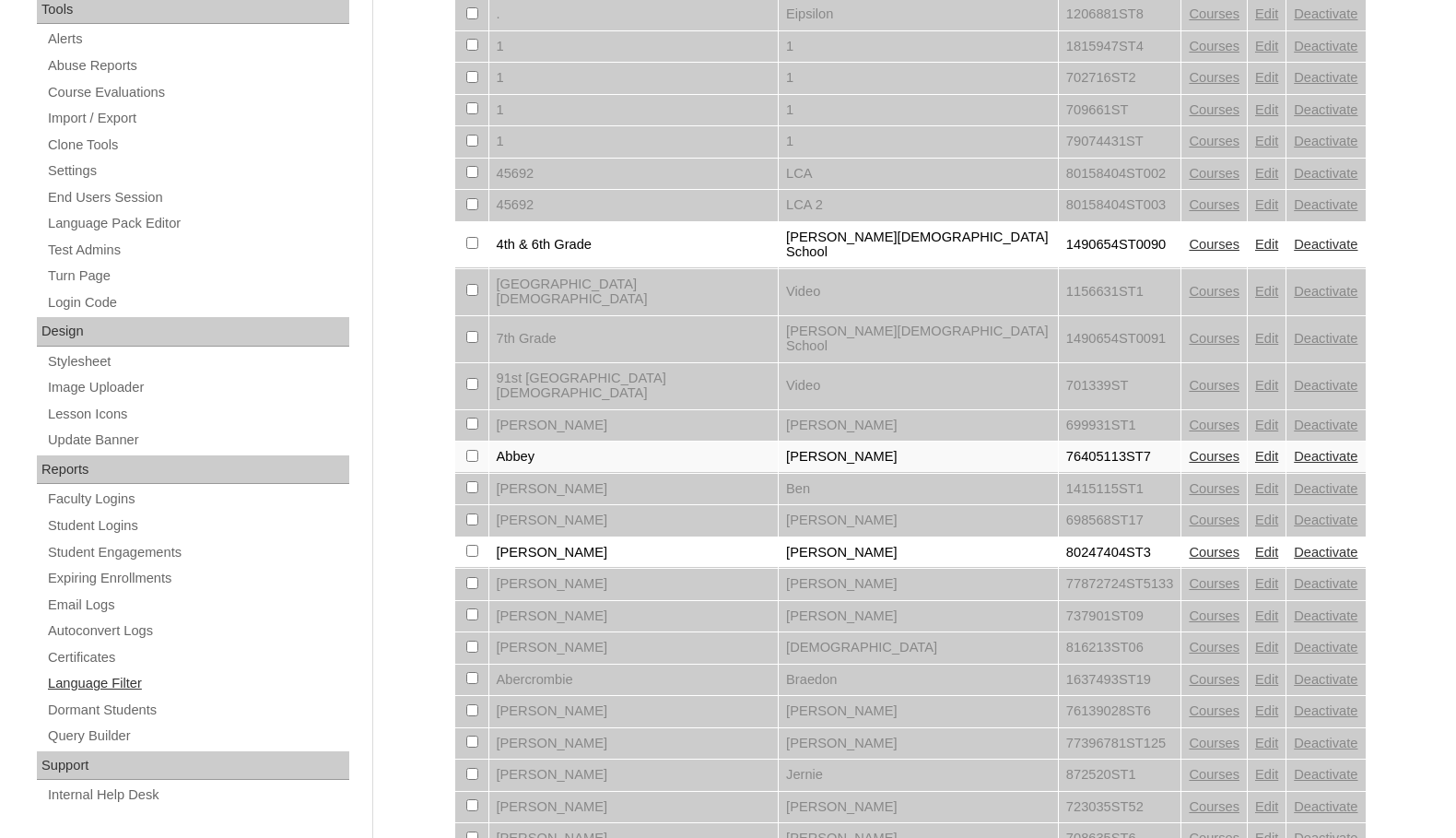
scroll to position [1262, 0]
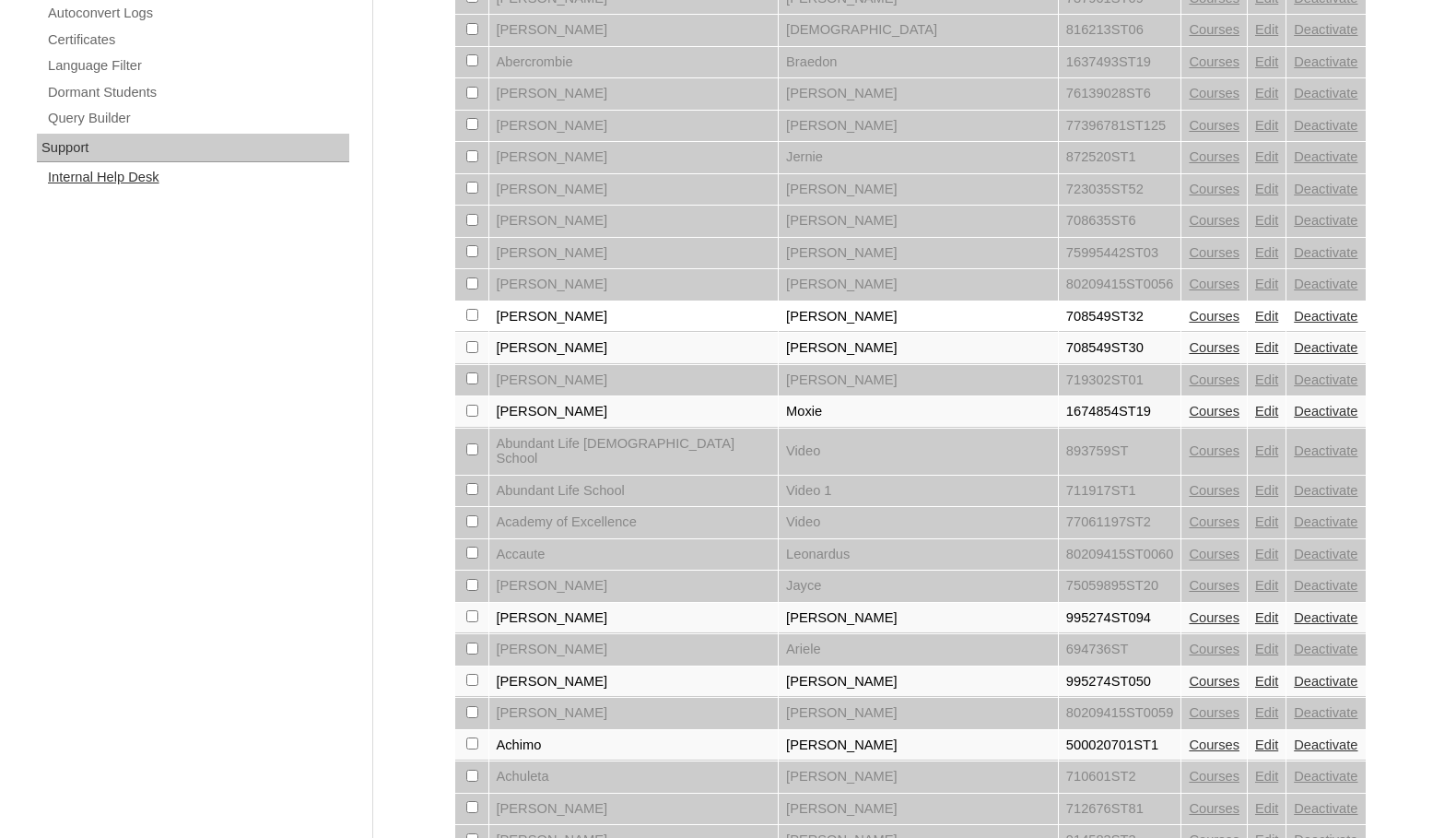
click at [125, 181] on link "Internal Help Desk" at bounding box center [197, 177] width 303 height 23
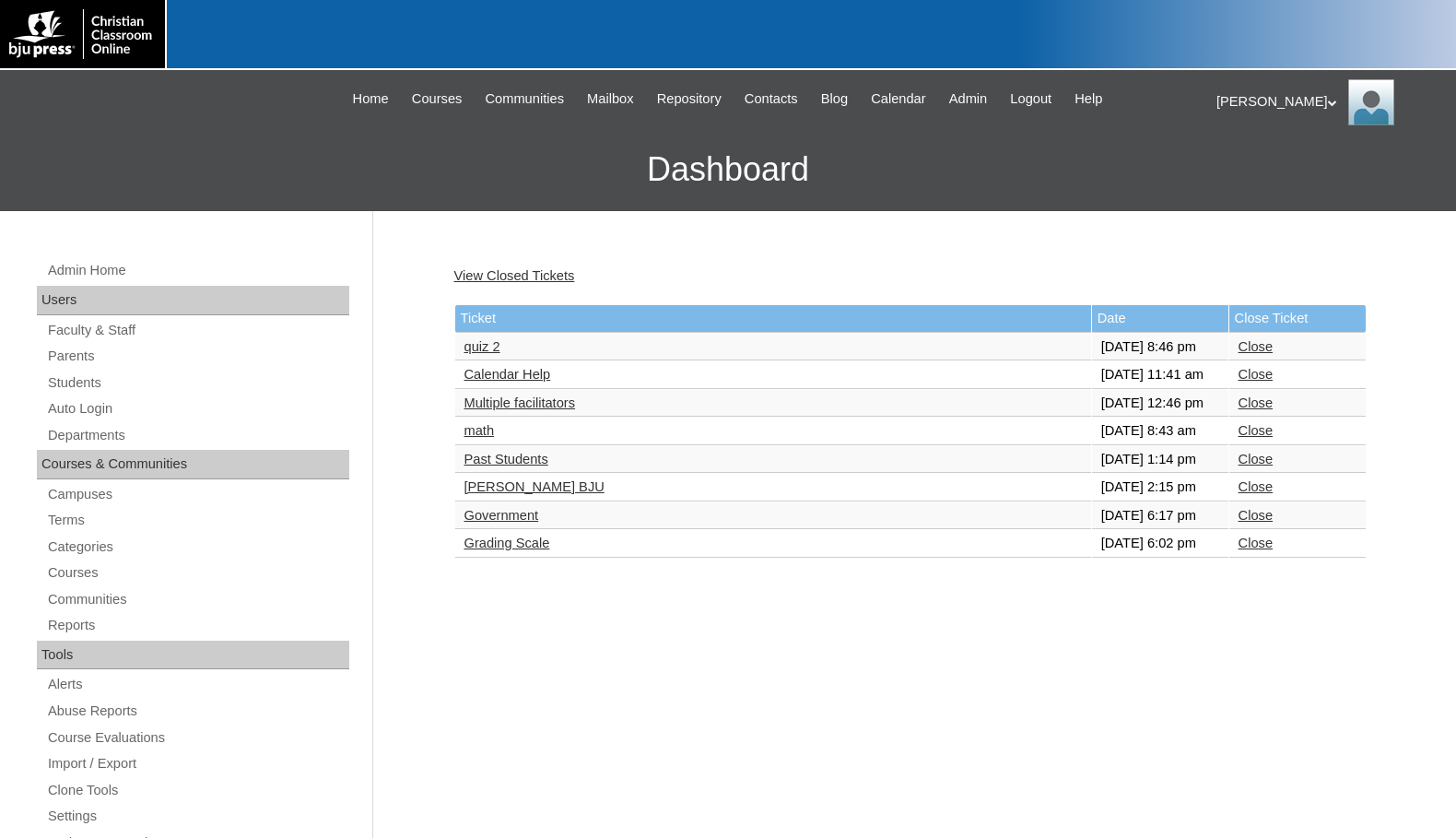
click at [557, 410] on link "Multiple facilitators" at bounding box center [519, 403] width 111 height 15
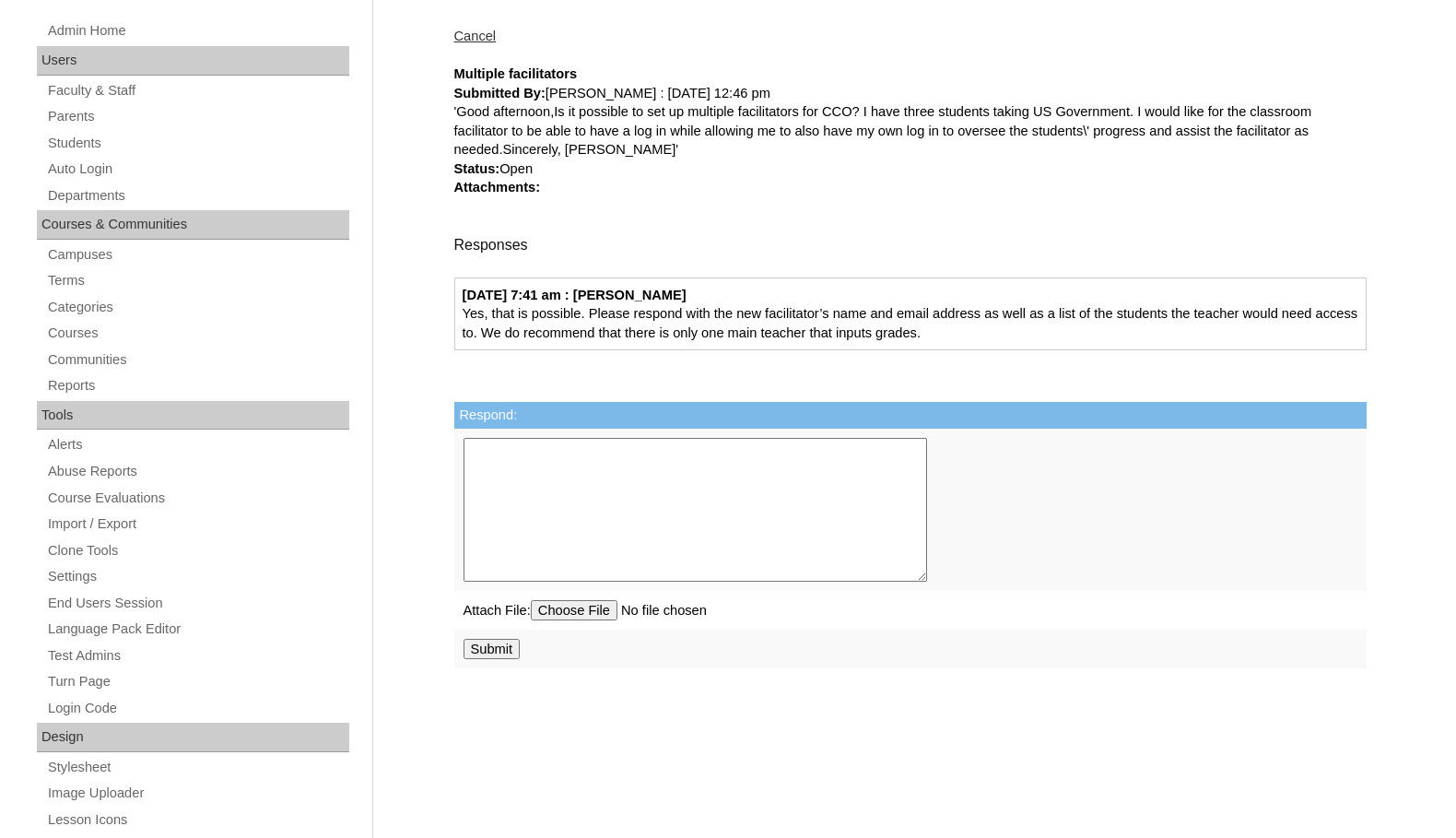
scroll to position [276, 0]
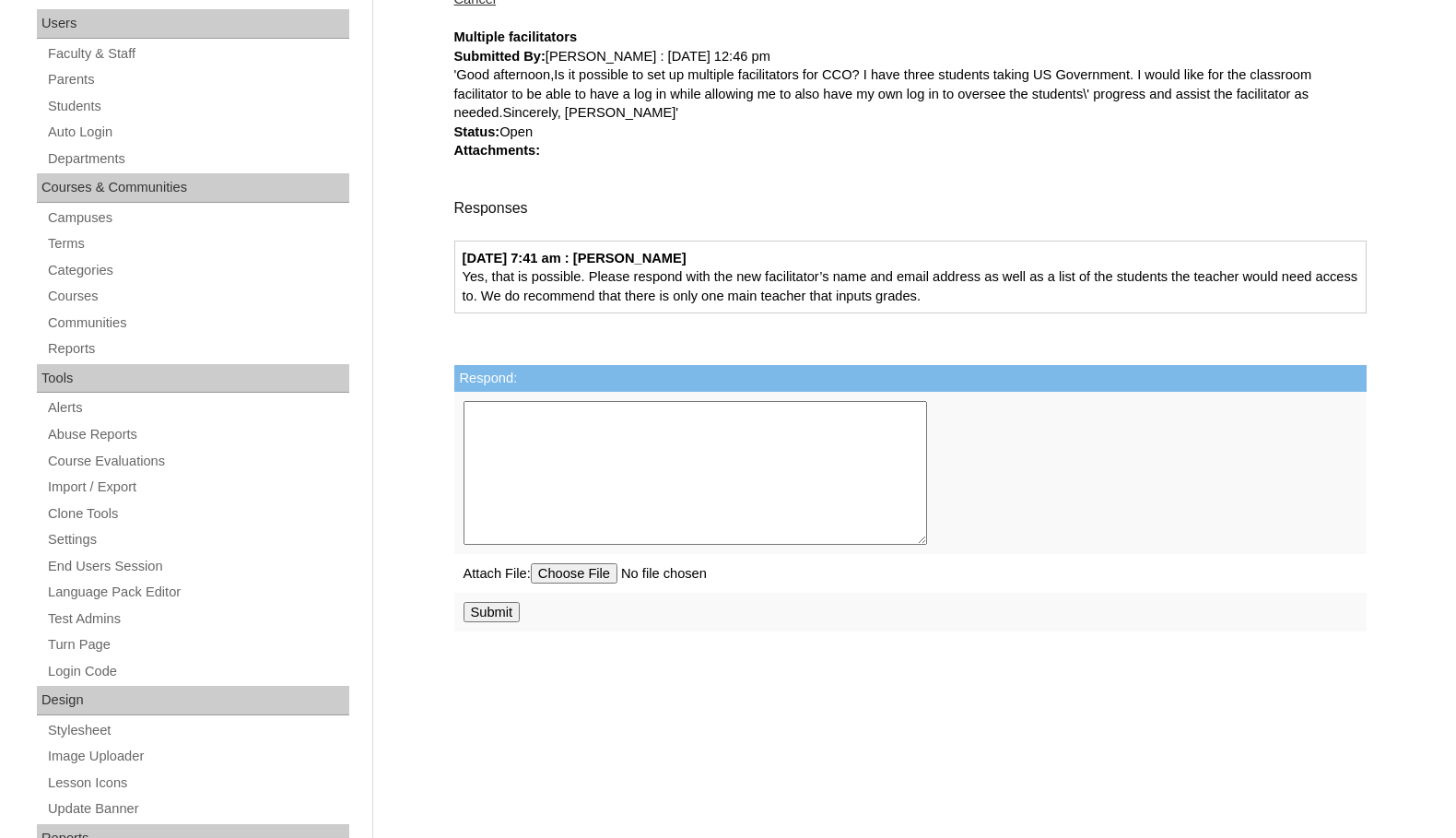
drag, startPoint x: 783, startPoint y: 485, endPoint x: 743, endPoint y: 506, distance: 45.2
click at [783, 485] on textarea "Respond:" at bounding box center [695, 472] width 463 height 143
paste textarea "Thank you for that information. We have sent [PERSON_NAME] a welcome email and …"
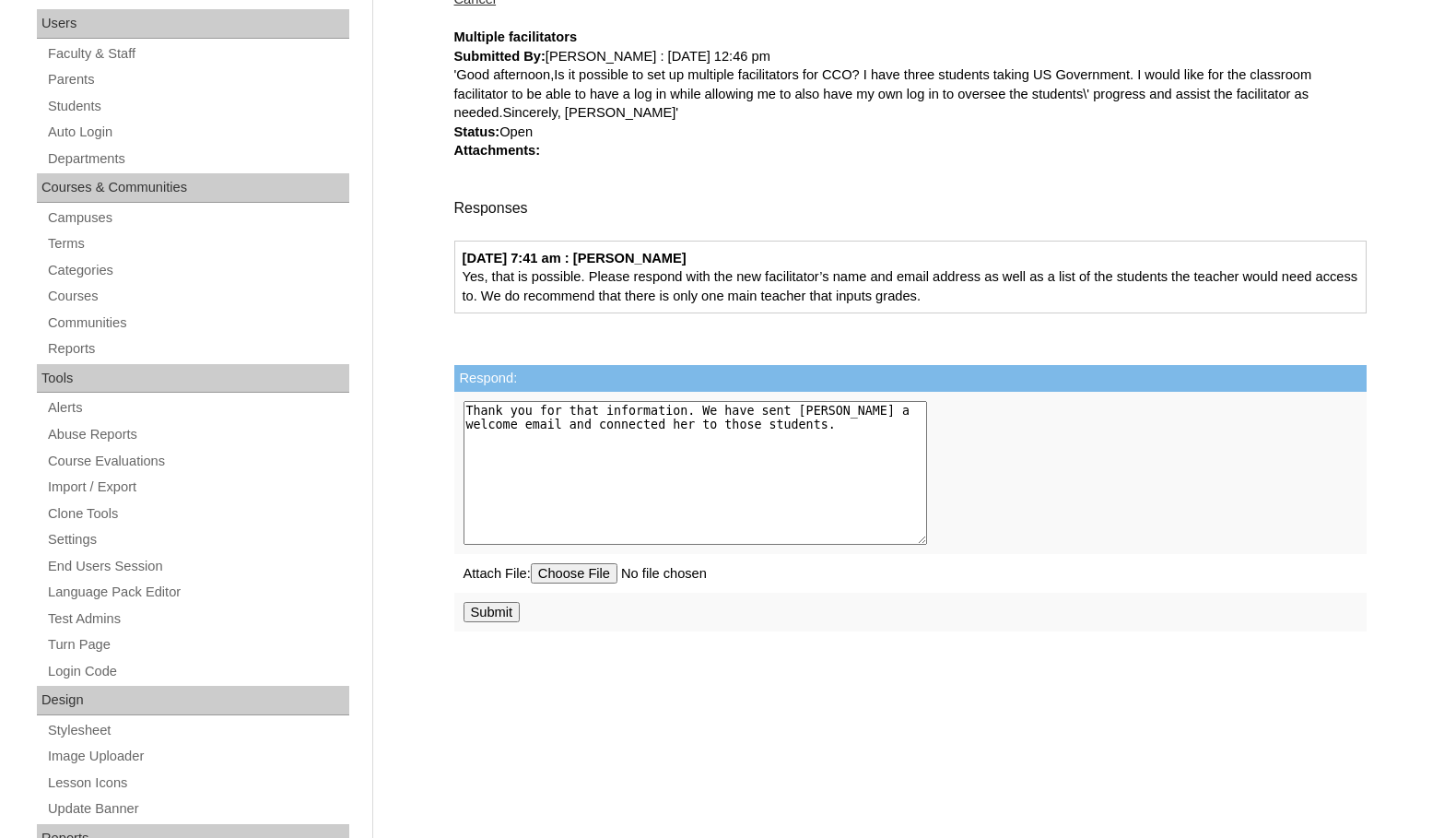
type textarea "Thank you for that information. We have sent [PERSON_NAME] a welcome email and …"
click at [495, 617] on input "Submit" at bounding box center [492, 611] width 57 height 20
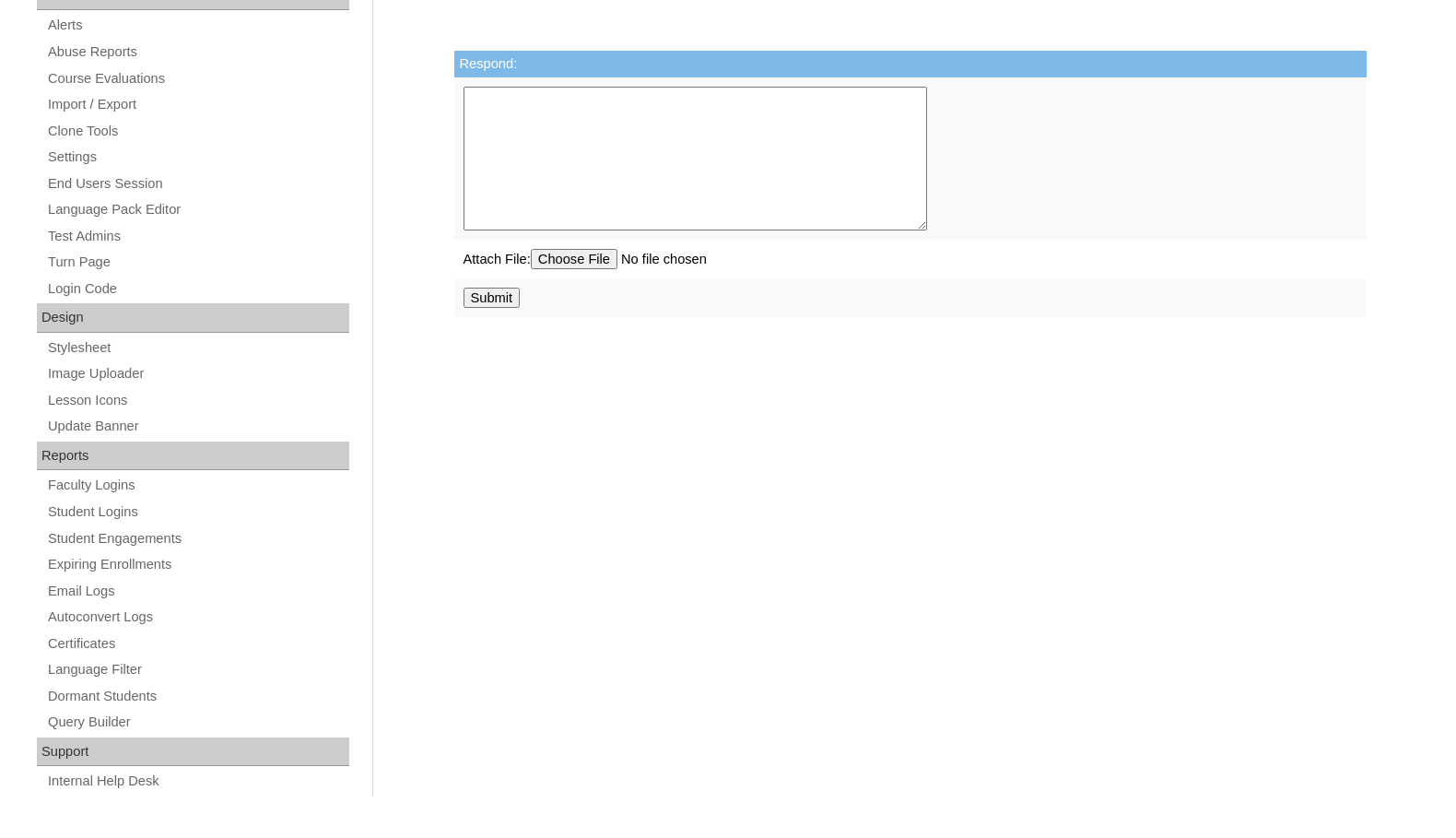
scroll to position [663, 0]
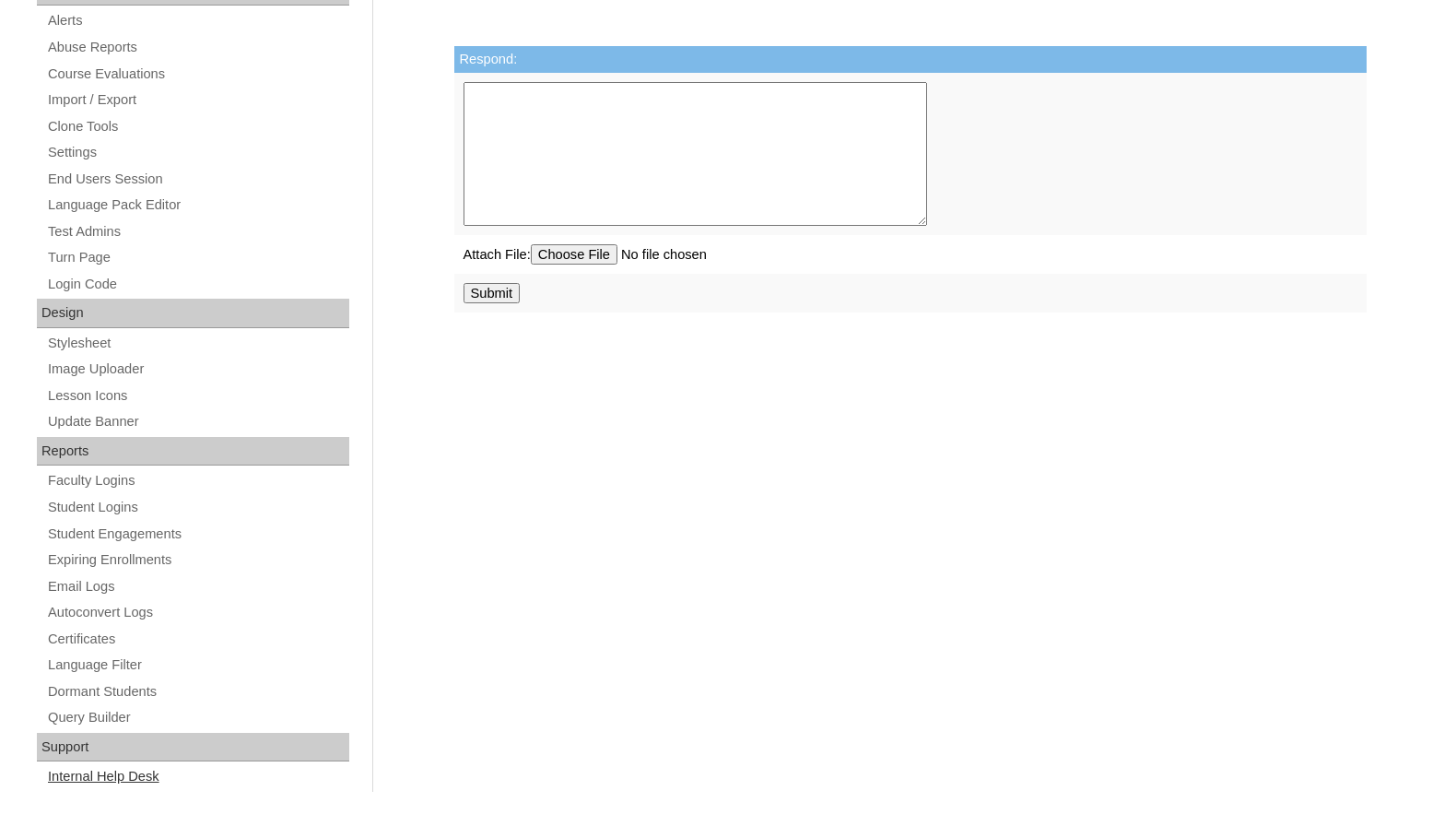
click at [136, 769] on link "Internal Help Desk" at bounding box center [197, 776] width 303 height 23
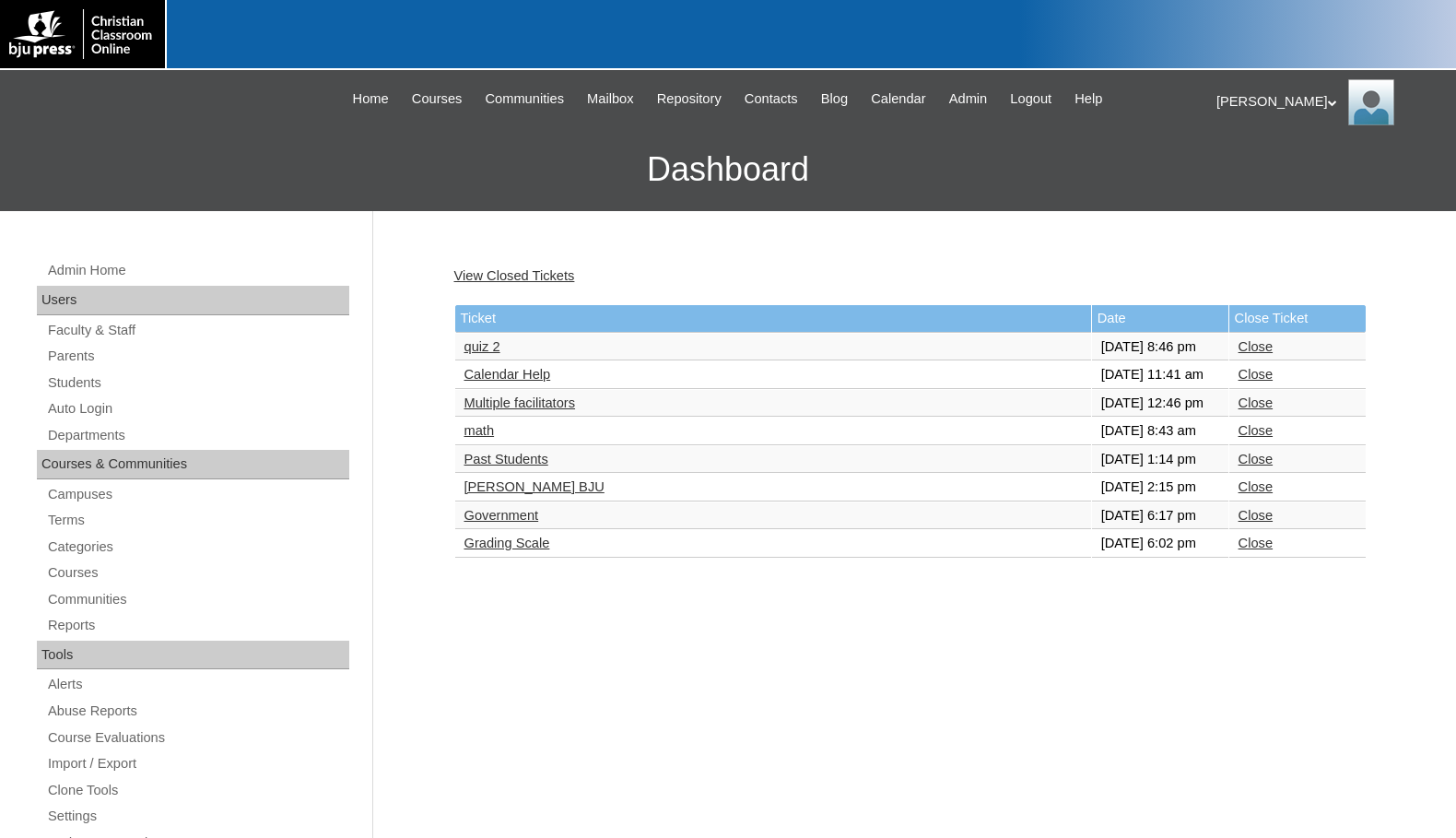
click at [1260, 410] on link "Close" at bounding box center [1256, 403] width 34 height 15
drag, startPoint x: 102, startPoint y: 380, endPoint x: 135, endPoint y: 375, distance: 33.4
click at [102, 380] on link "Students" at bounding box center [197, 382] width 303 height 23
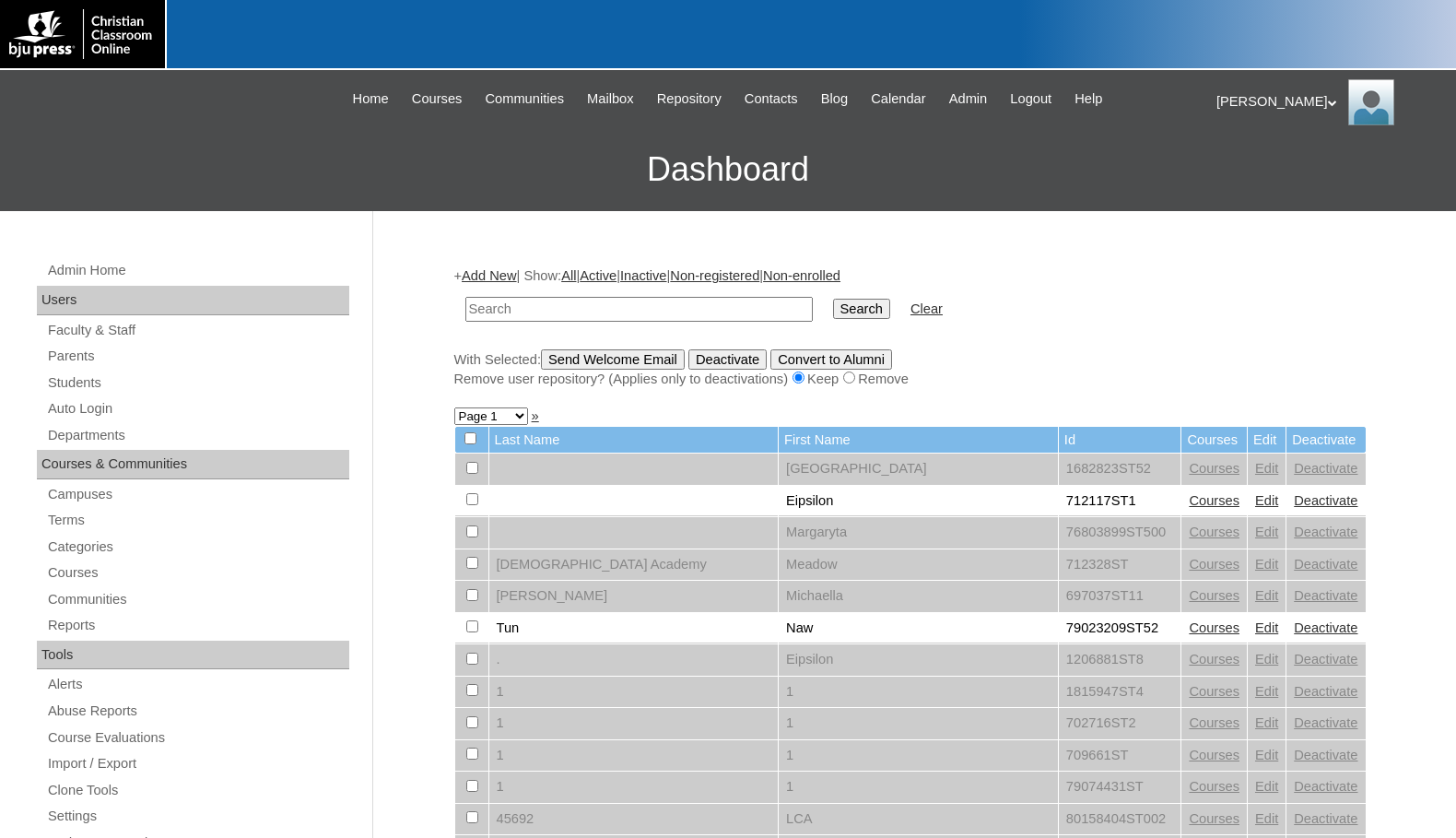
type input "Thank you for that information. We have sent [PERSON_NAME] a welcome email and …"
type input "695776"
click at [65, 357] on link "Parents" at bounding box center [197, 356] width 303 height 23
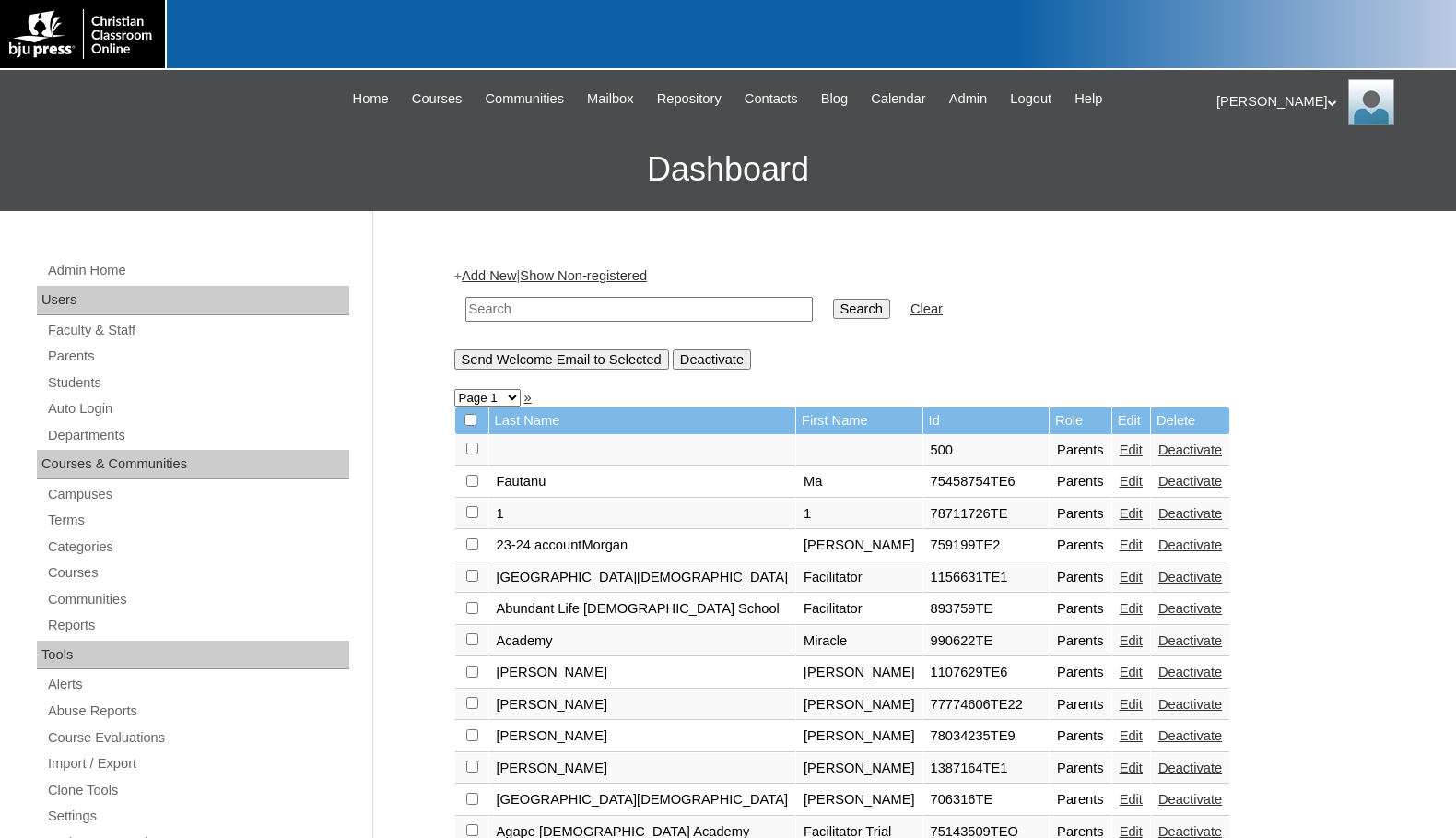
click at [564, 317] on input "text" at bounding box center [639, 309] width 347 height 25
type input "carafa"
click at [833, 299] on input "Search" at bounding box center [862, 308] width 57 height 20
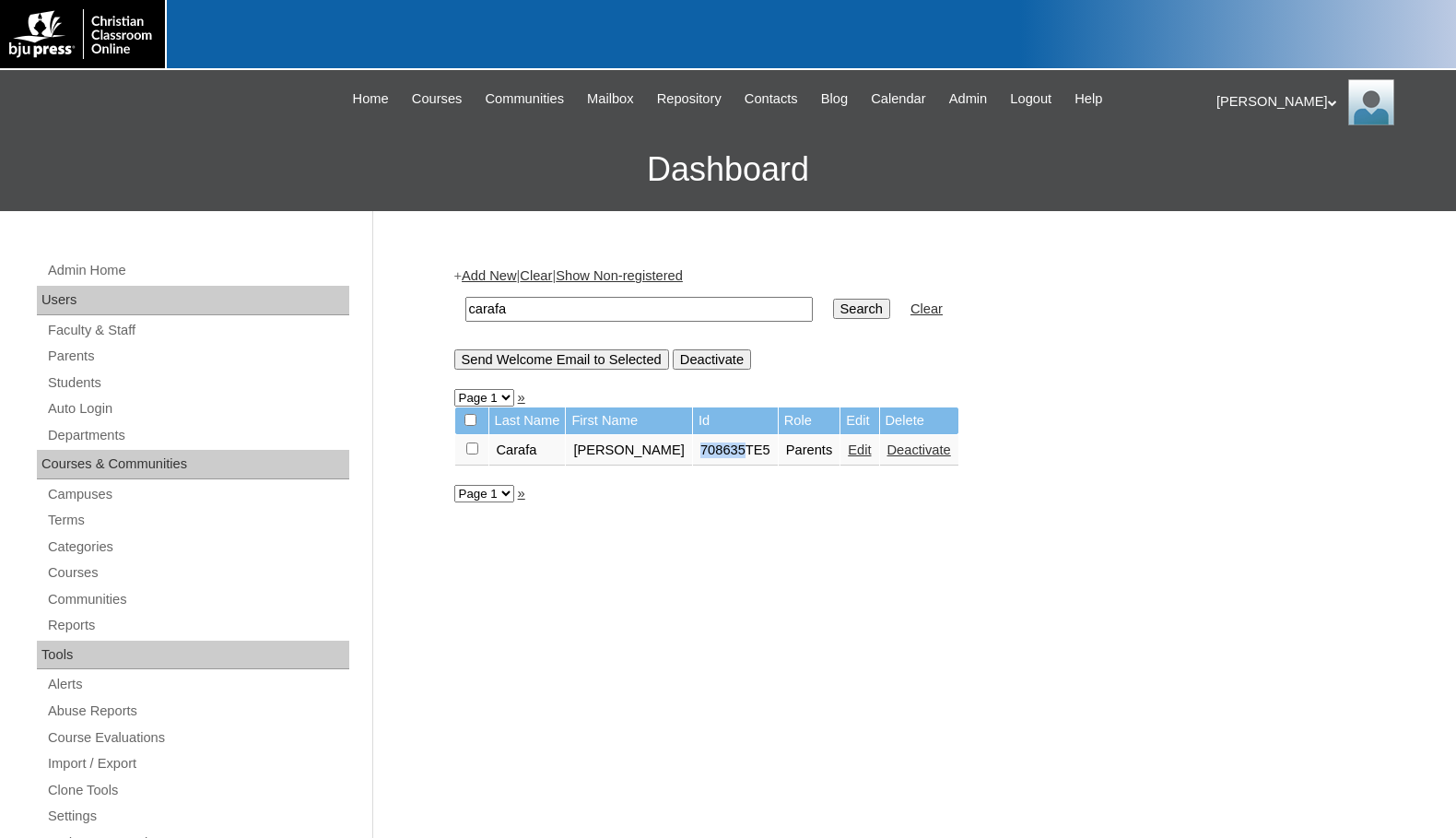
drag, startPoint x: 656, startPoint y: 452, endPoint x: 704, endPoint y: 458, distance: 48.4
click at [704, 458] on td "708635TE5" at bounding box center [735, 450] width 84 height 31
copy td "708635"
click at [848, 455] on link "Edit" at bounding box center [859, 450] width 23 height 15
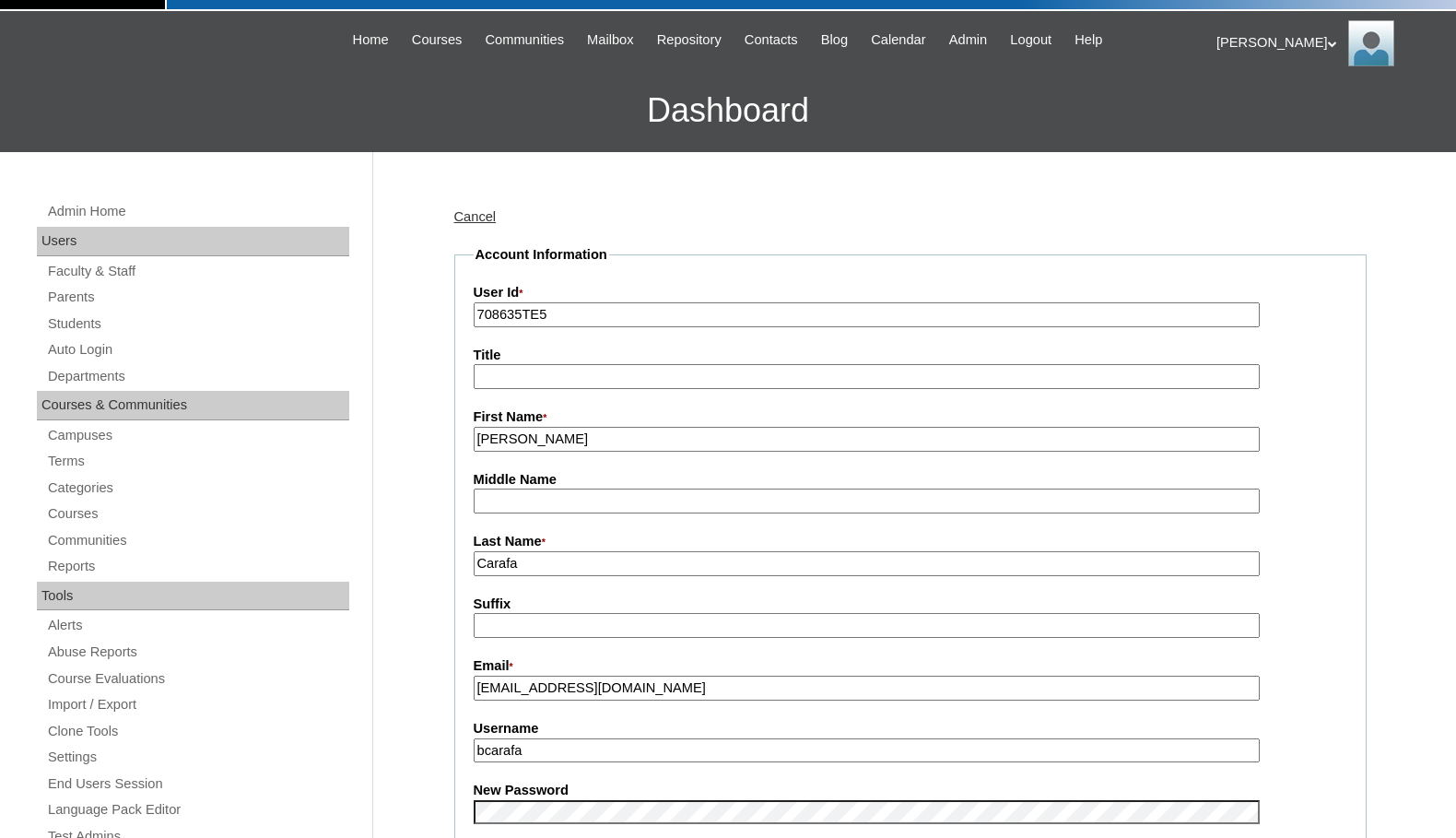
scroll to position [92, 0]
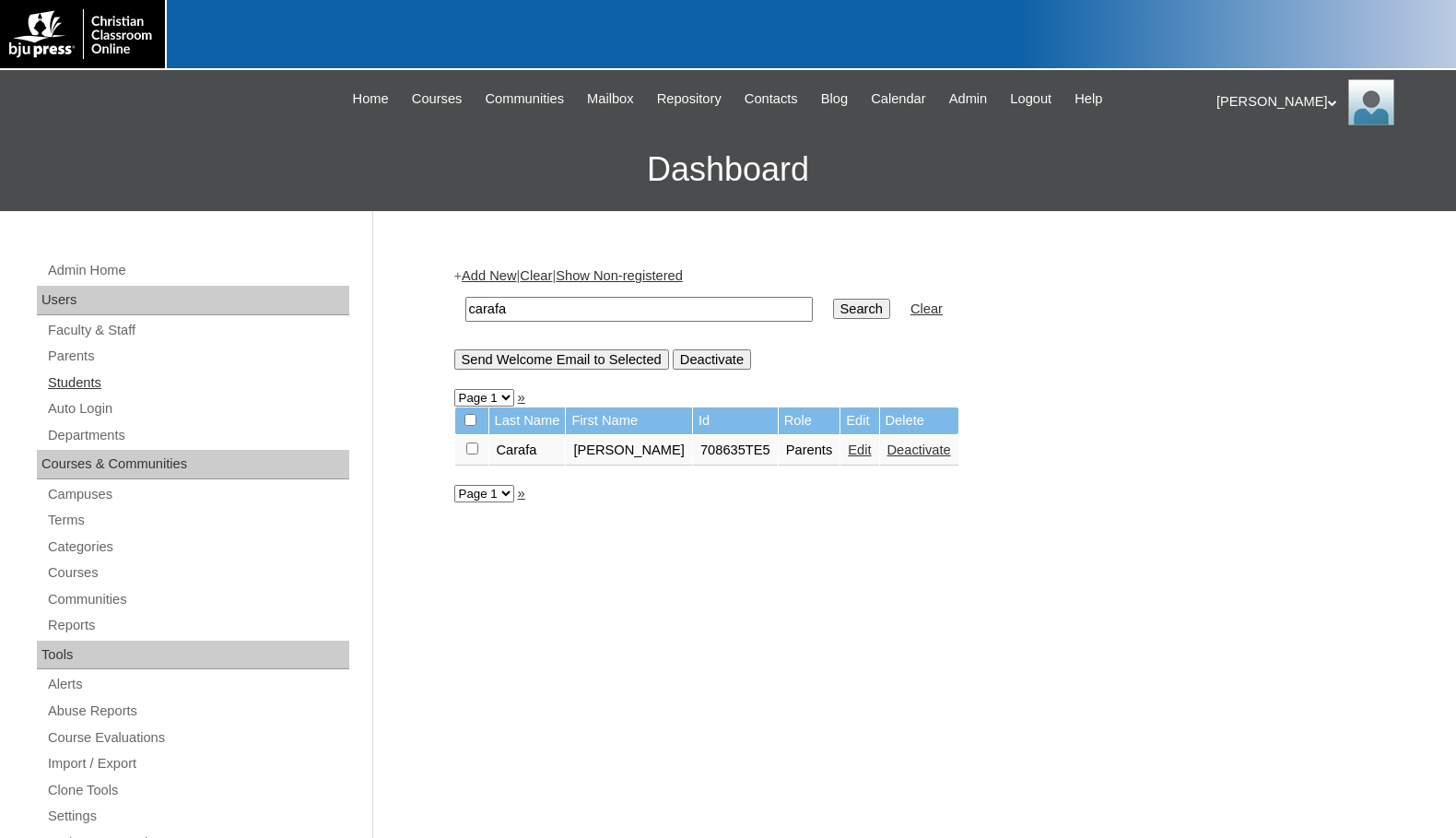
click at [93, 379] on link "Students" at bounding box center [197, 382] width 303 height 23
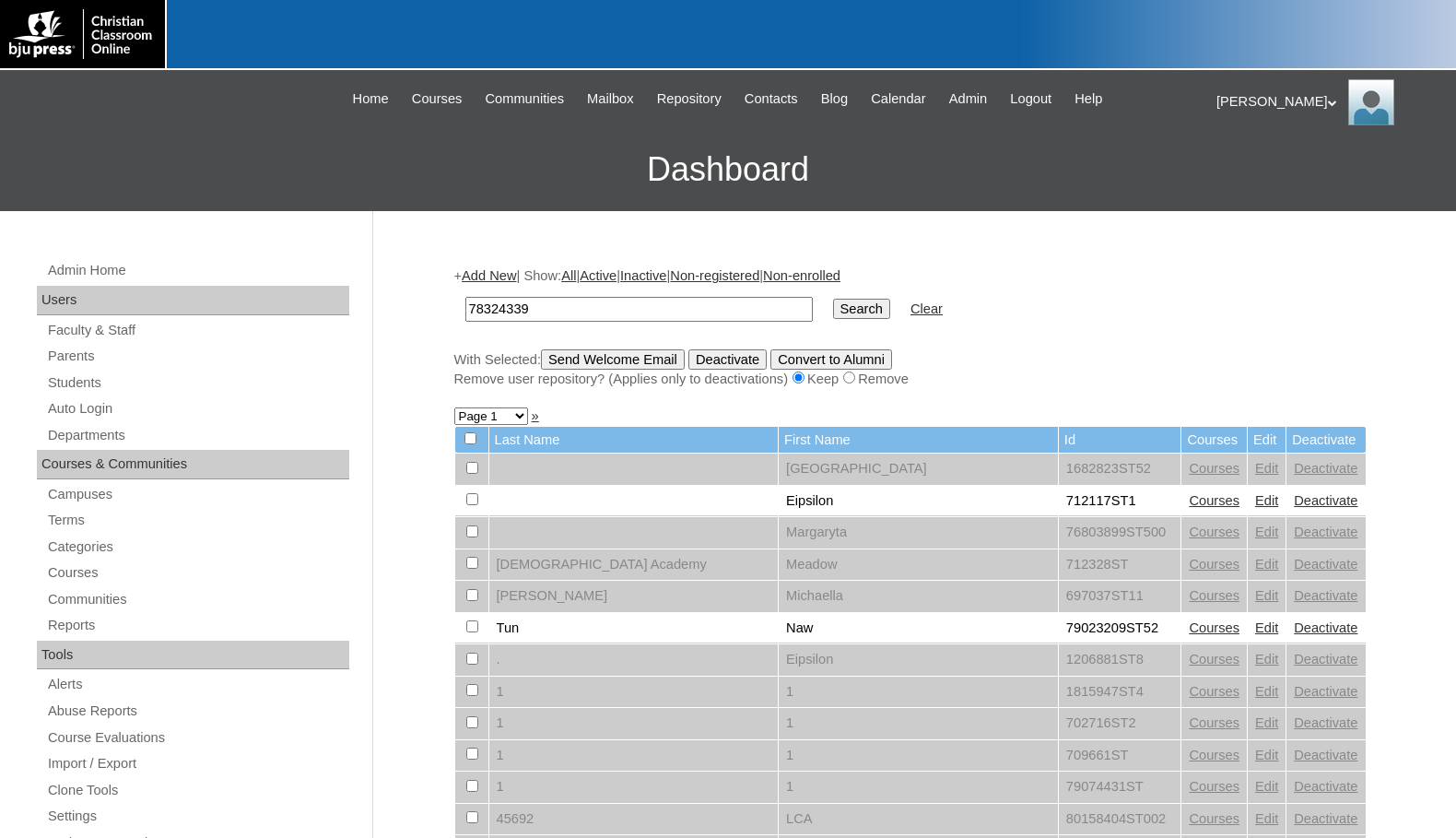
type input "78324339"
click at [833, 316] on input "Search" at bounding box center [862, 308] width 57 height 20
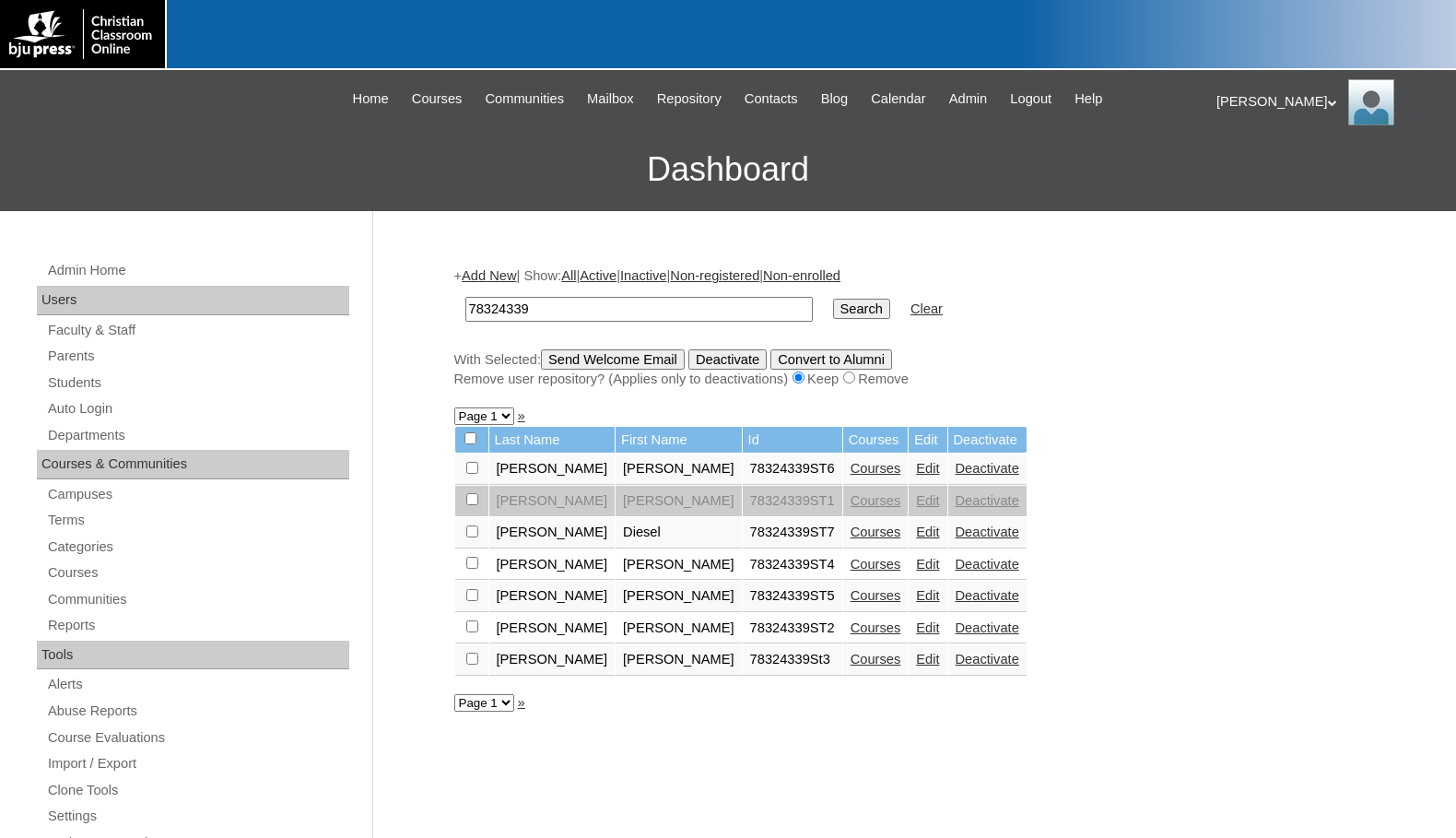
click at [916, 463] on link "Edit" at bounding box center [927, 468] width 23 height 15
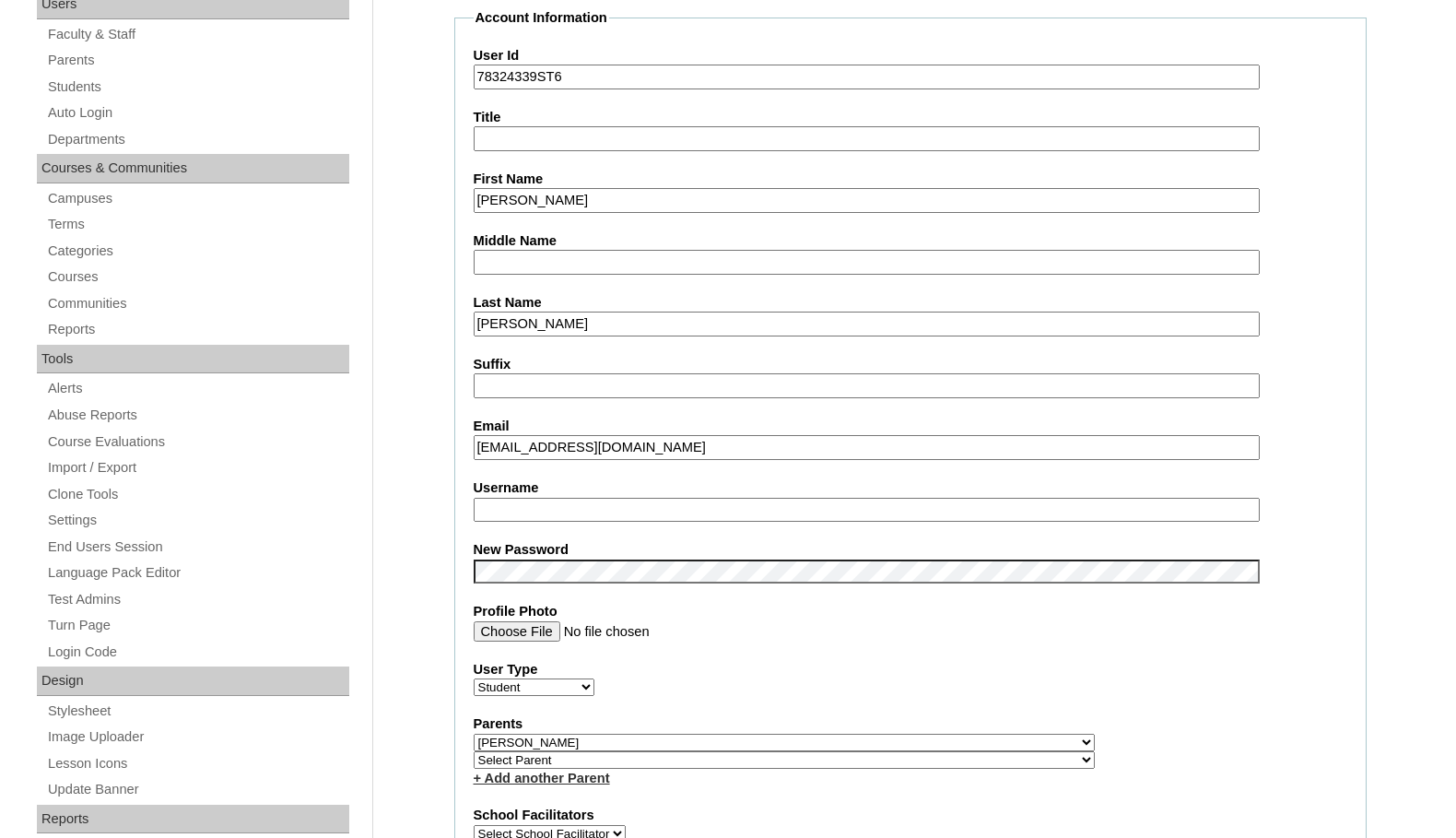
scroll to position [368, 0]
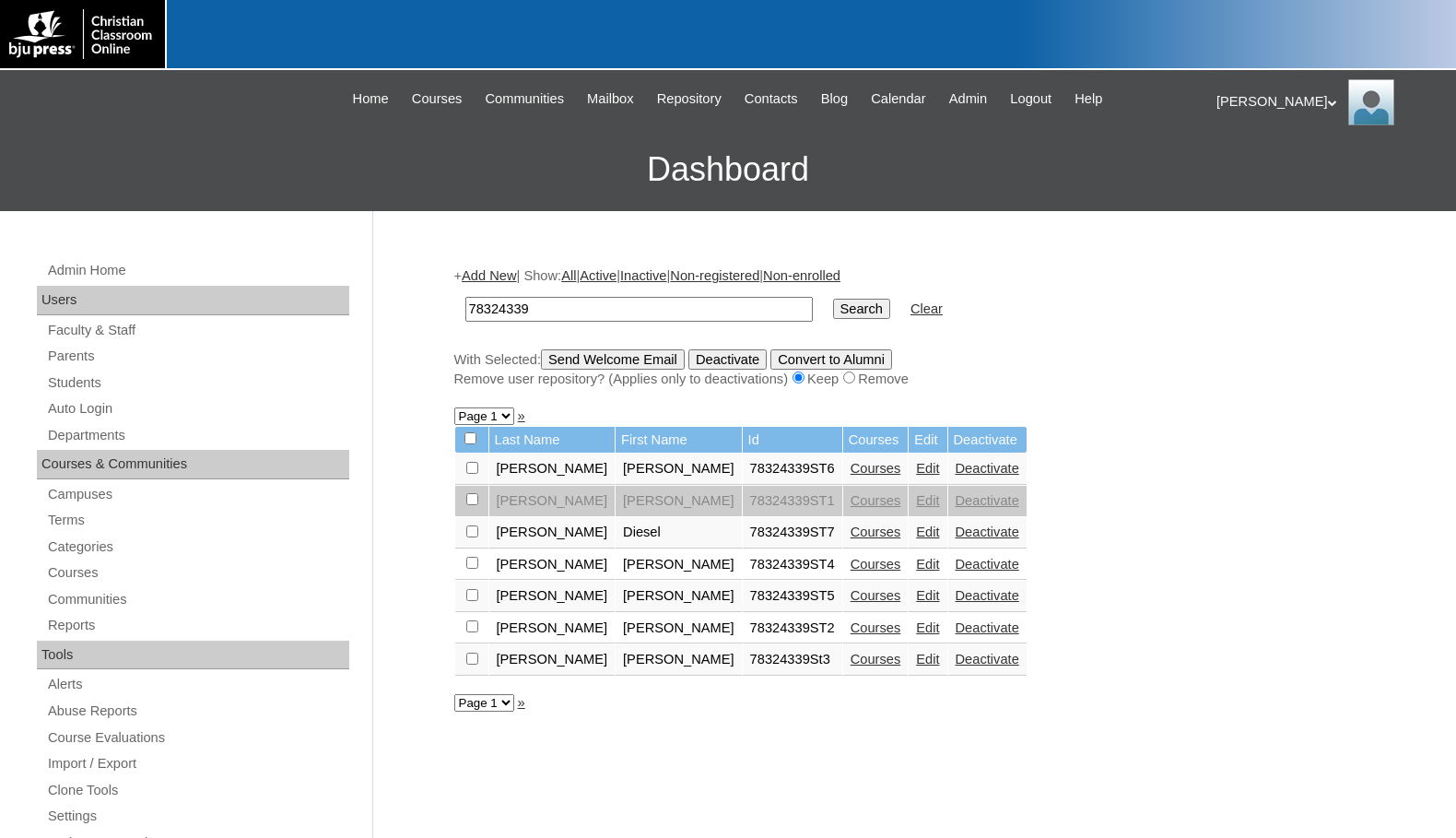
click at [916, 530] on link "Edit" at bounding box center [927, 531] width 23 height 15
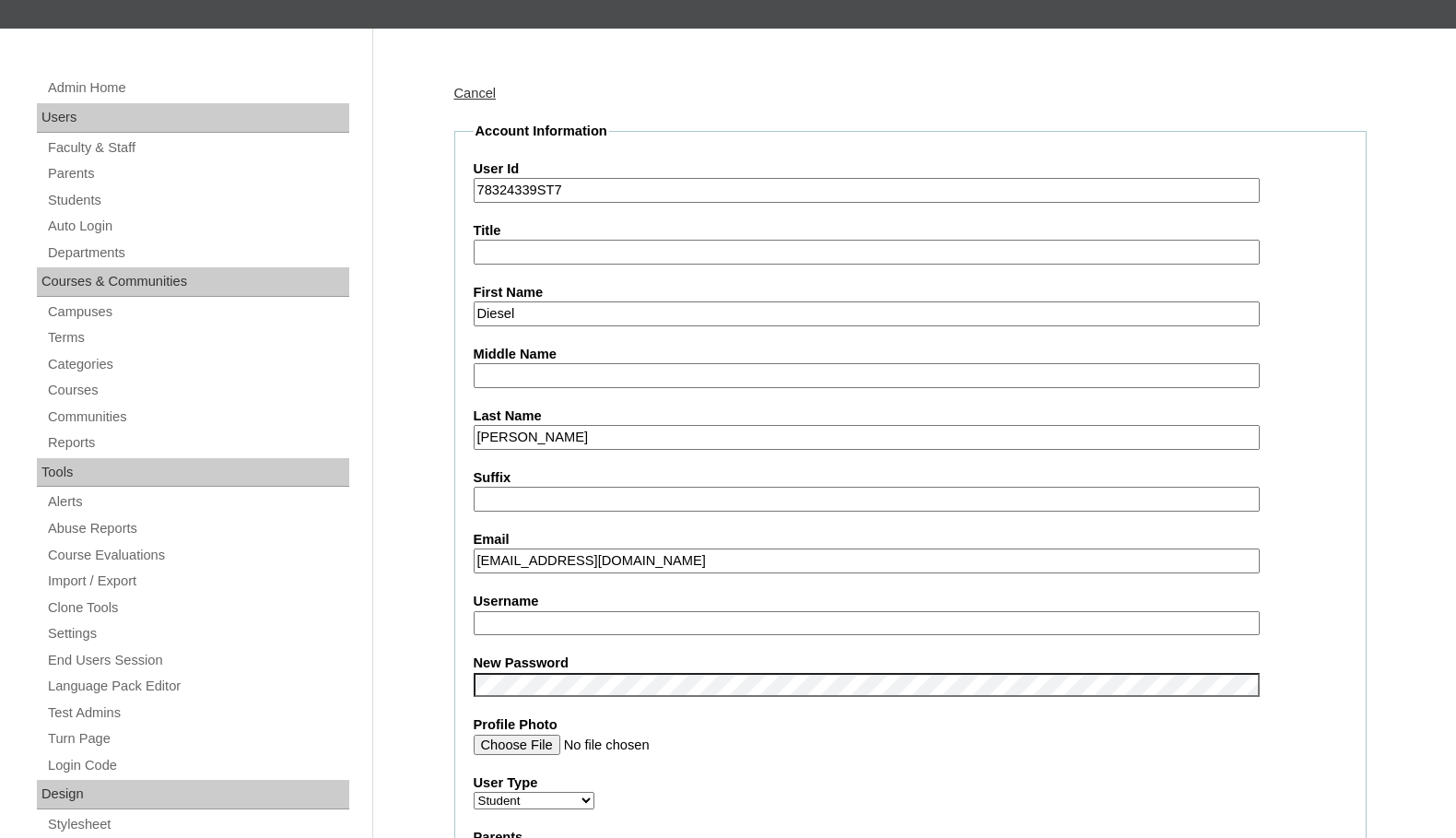
scroll to position [184, 0]
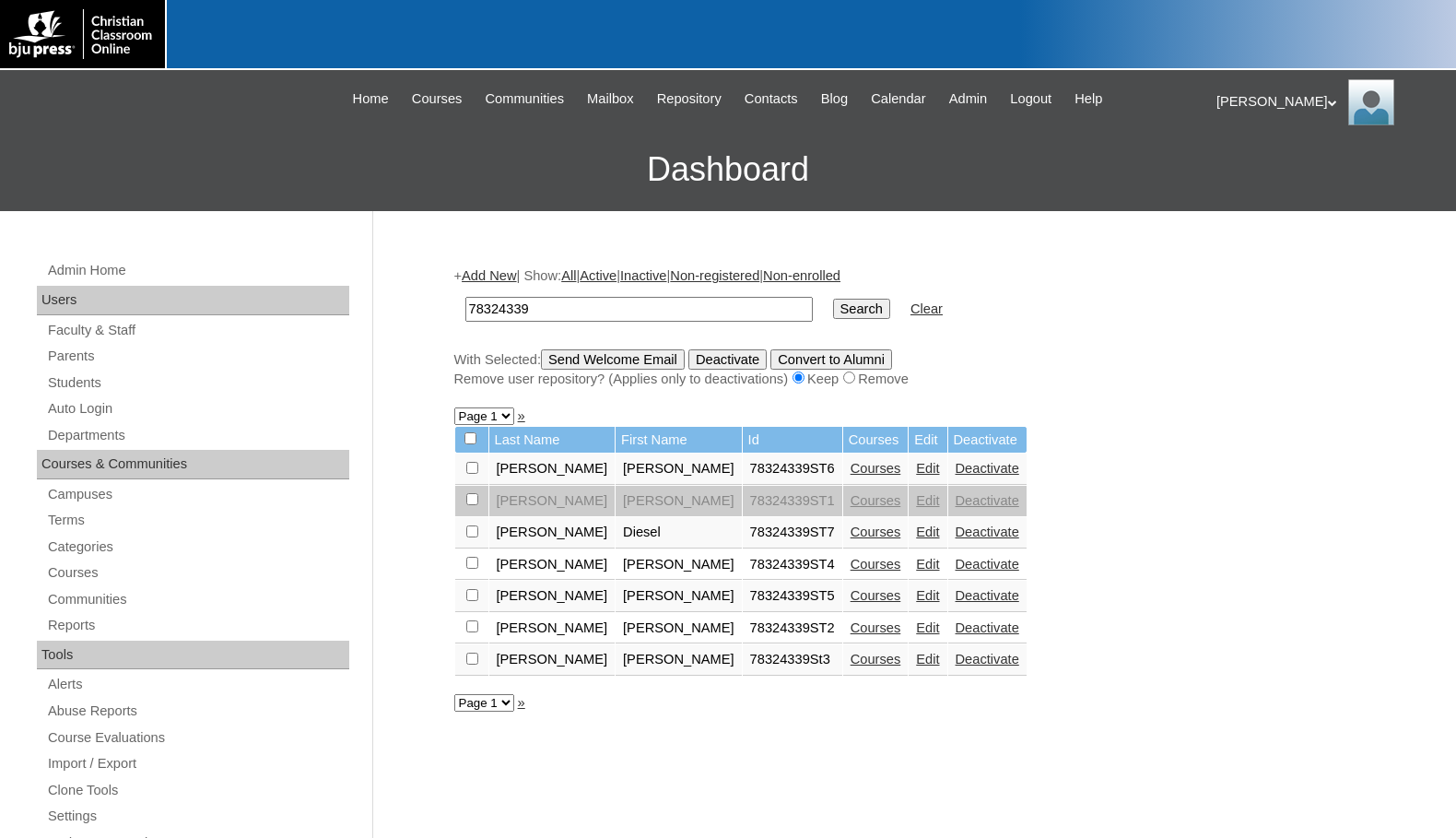
click at [916, 567] on link "Edit" at bounding box center [927, 564] width 23 height 15
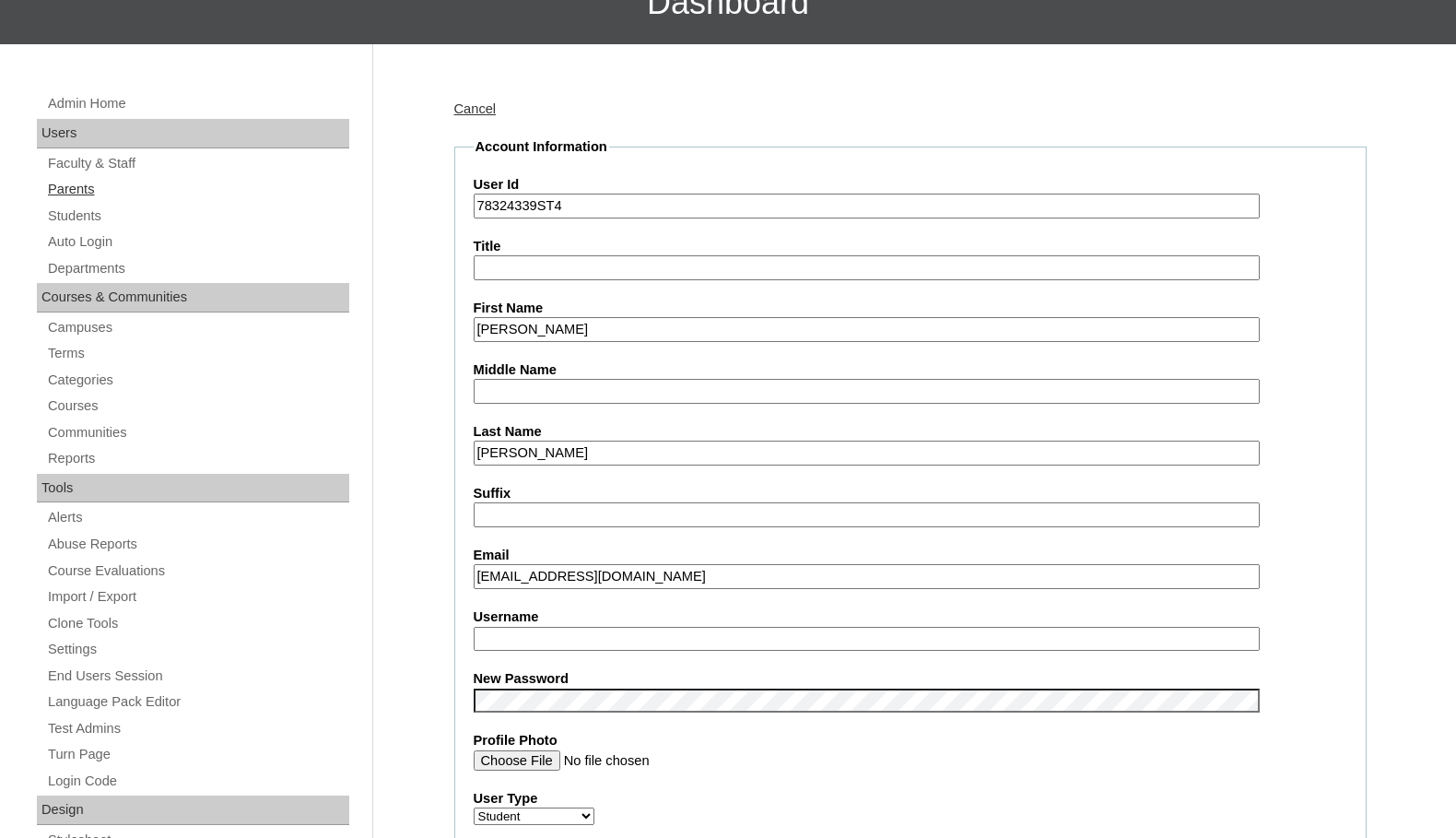
scroll to position [184, 0]
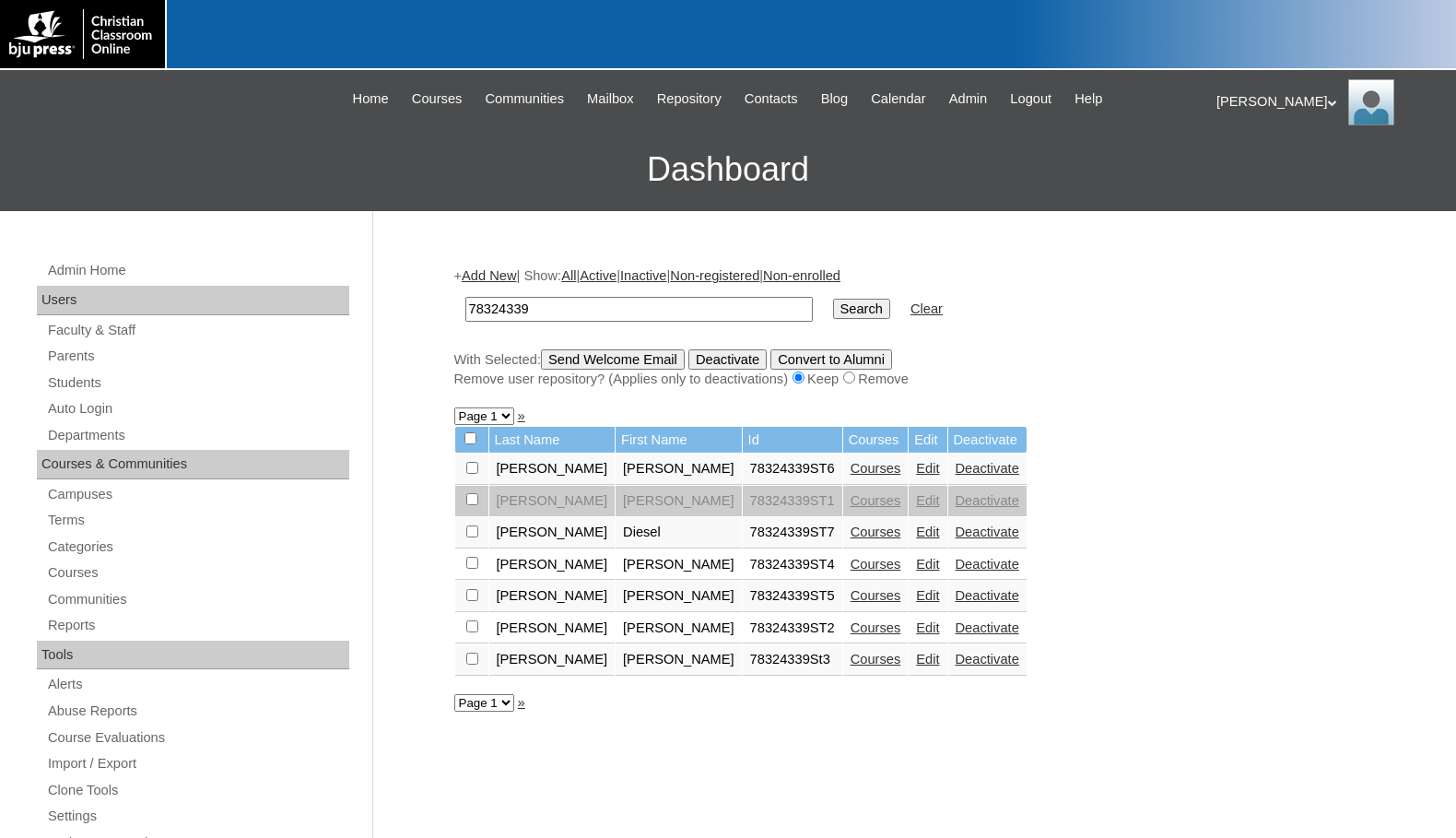
click at [916, 597] on link "Edit" at bounding box center [927, 595] width 23 height 15
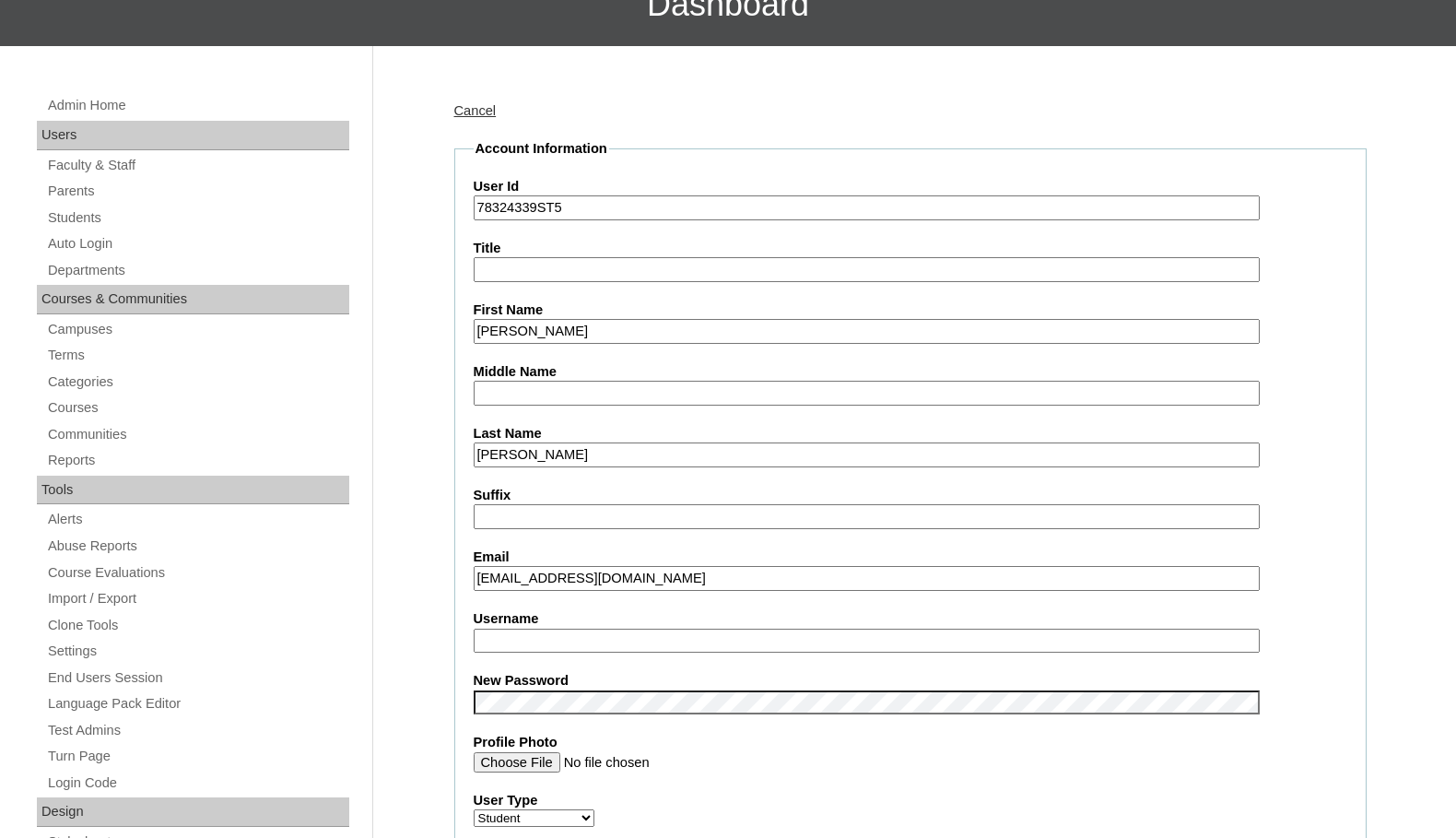
scroll to position [184, 0]
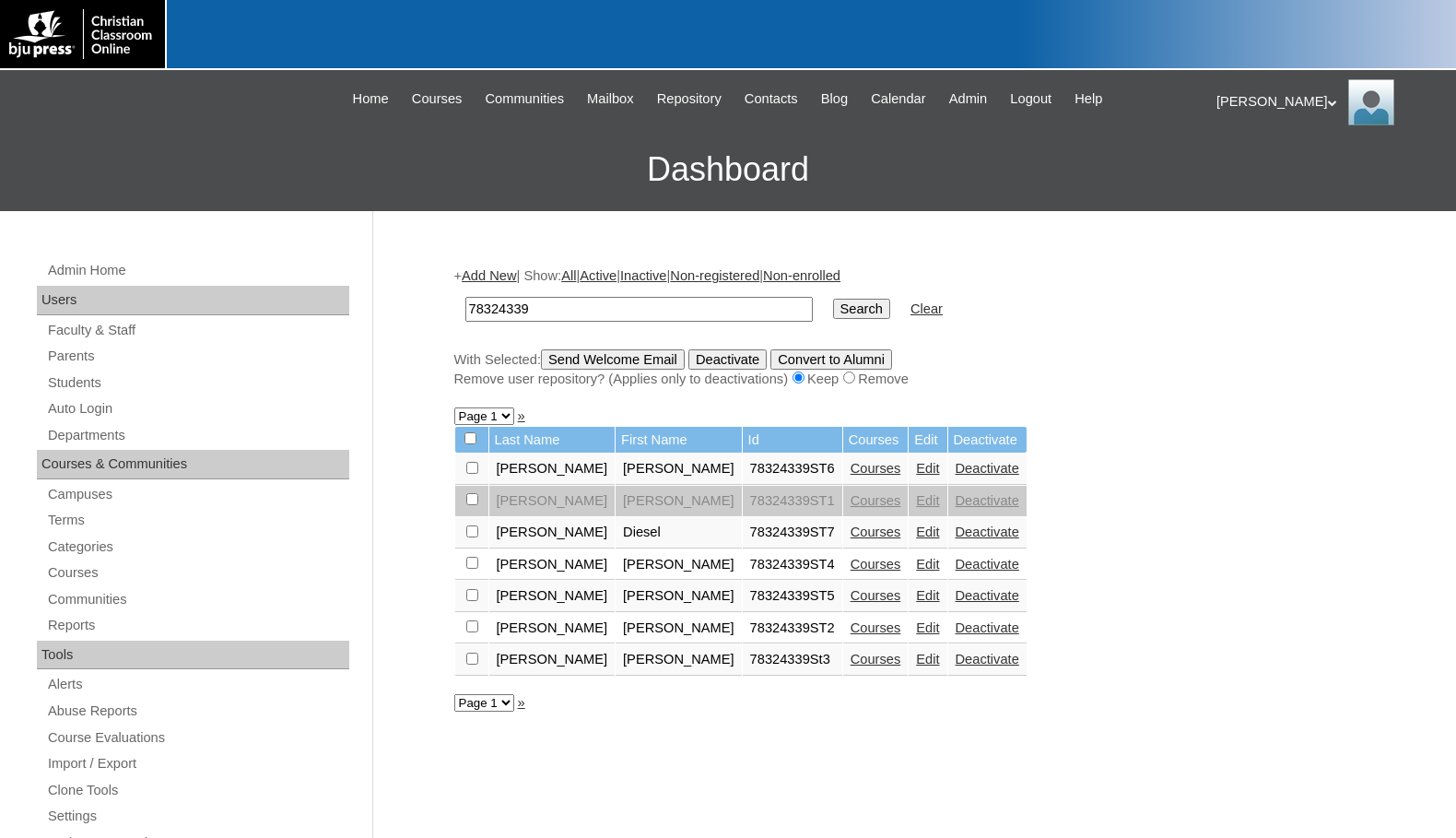
click at [916, 631] on link "Edit" at bounding box center [927, 627] width 23 height 15
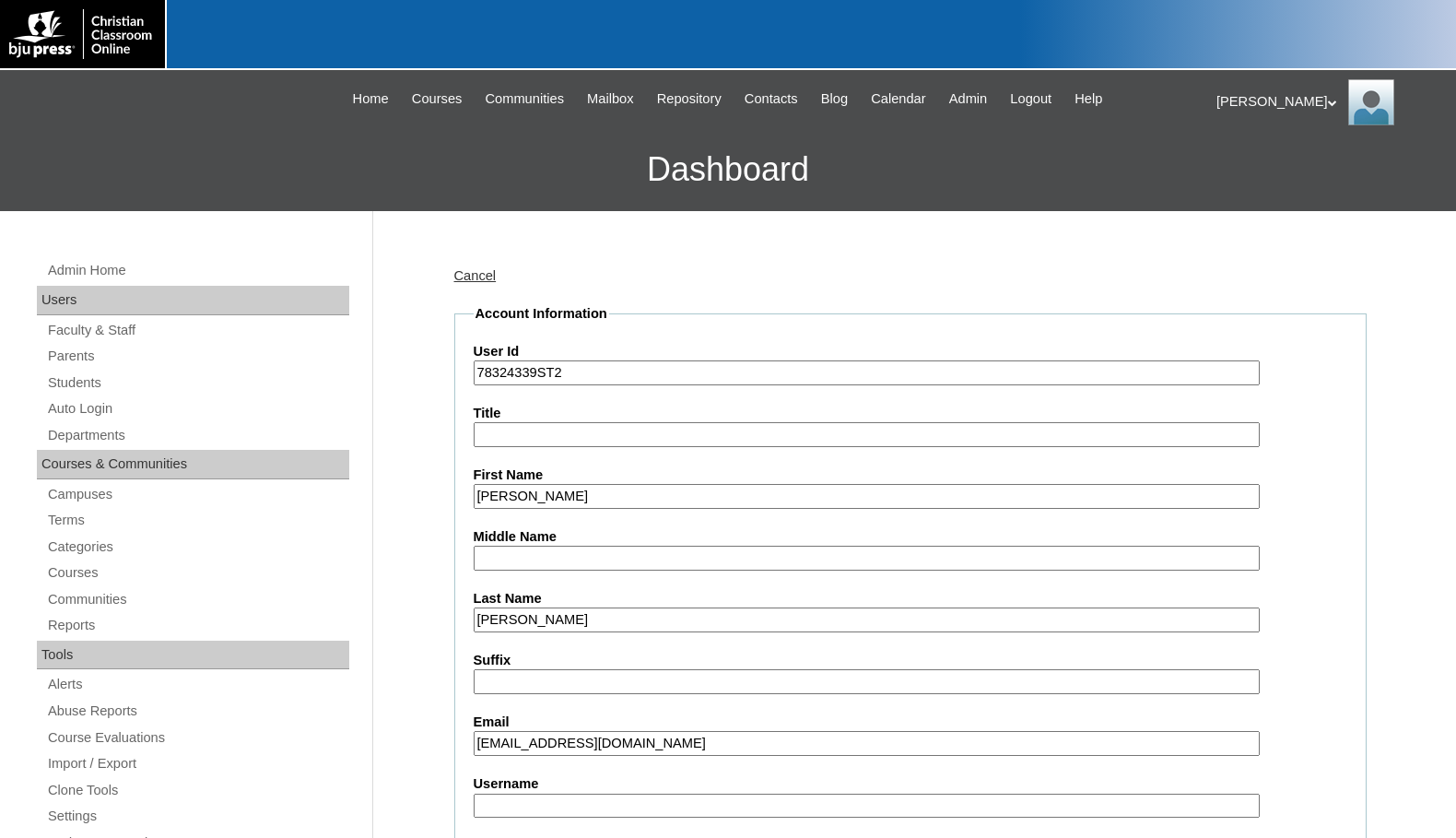
scroll to position [368, 0]
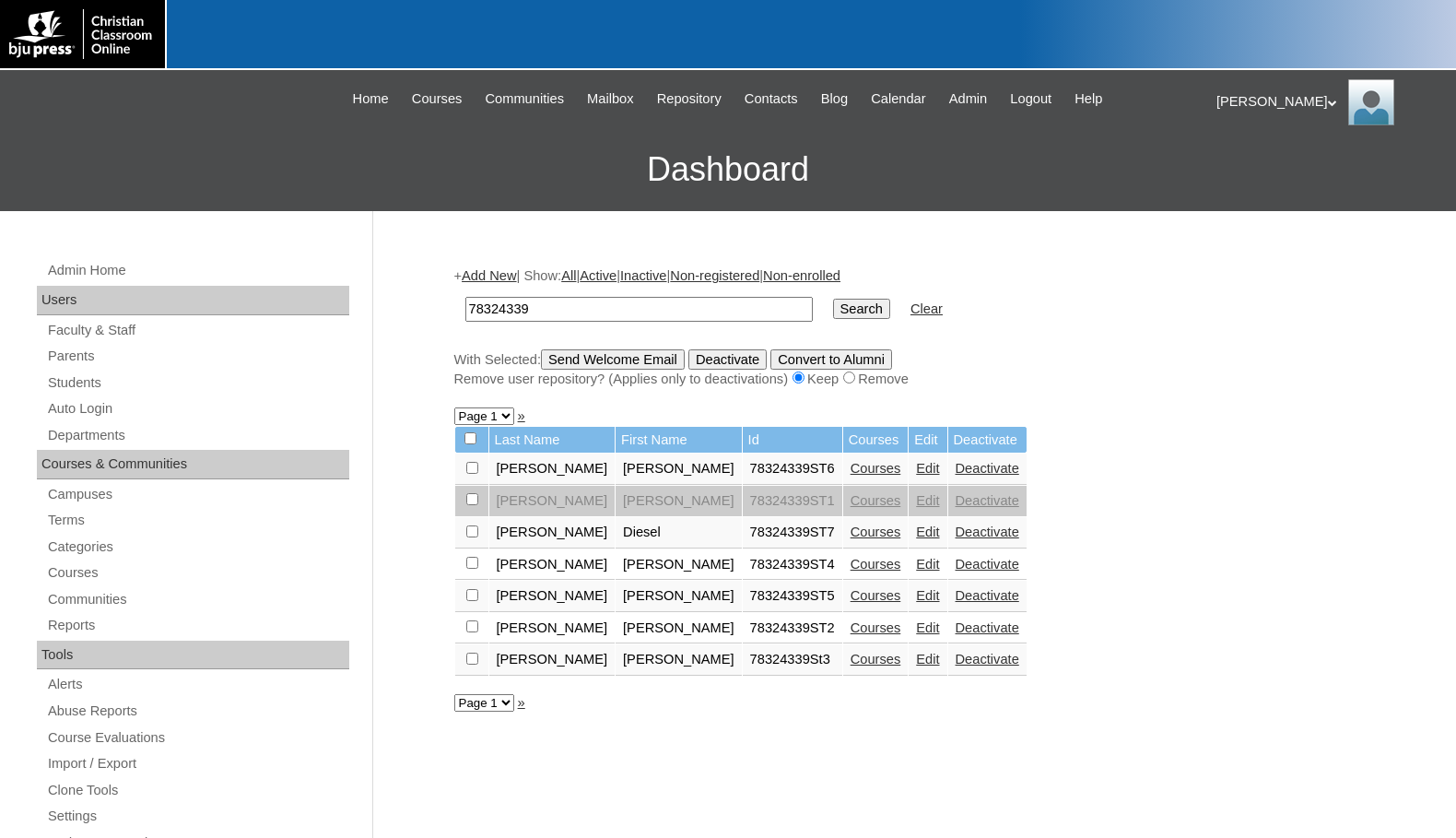
click at [916, 657] on link "Edit" at bounding box center [927, 659] width 23 height 15
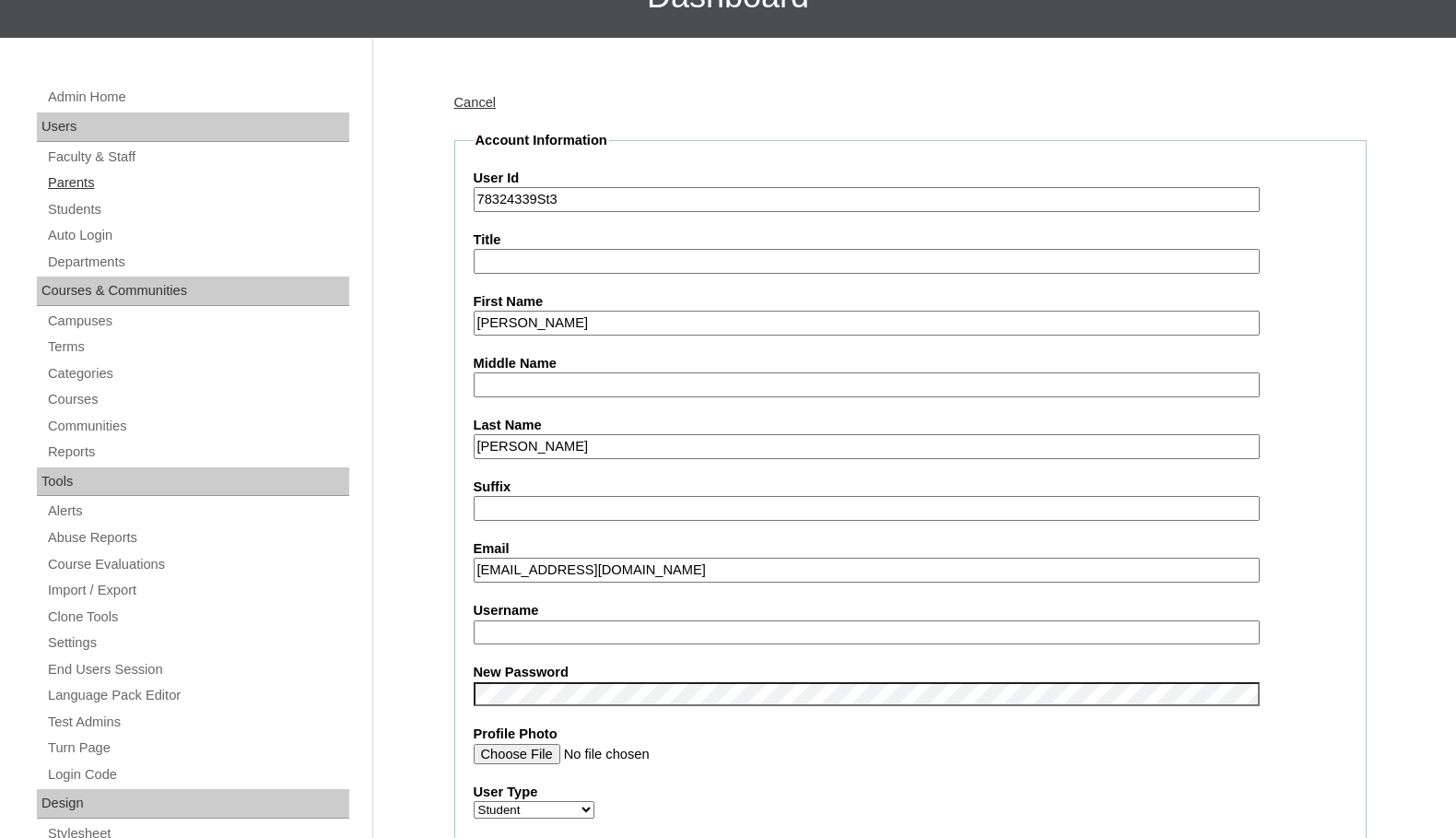
scroll to position [184, 0]
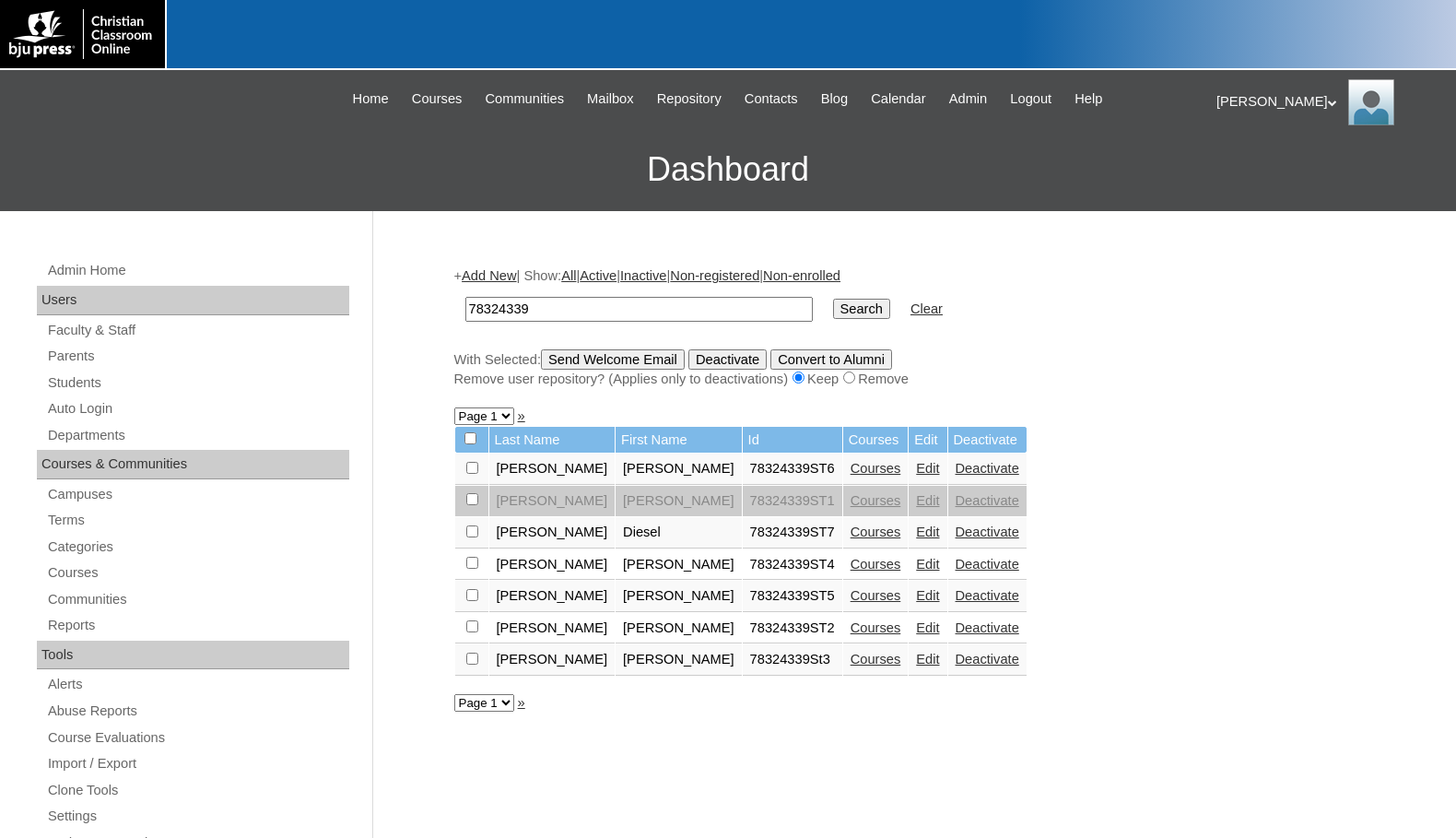
click at [470, 441] on input "checkbox" at bounding box center [470, 438] width 12 height 12
checkbox input "true"
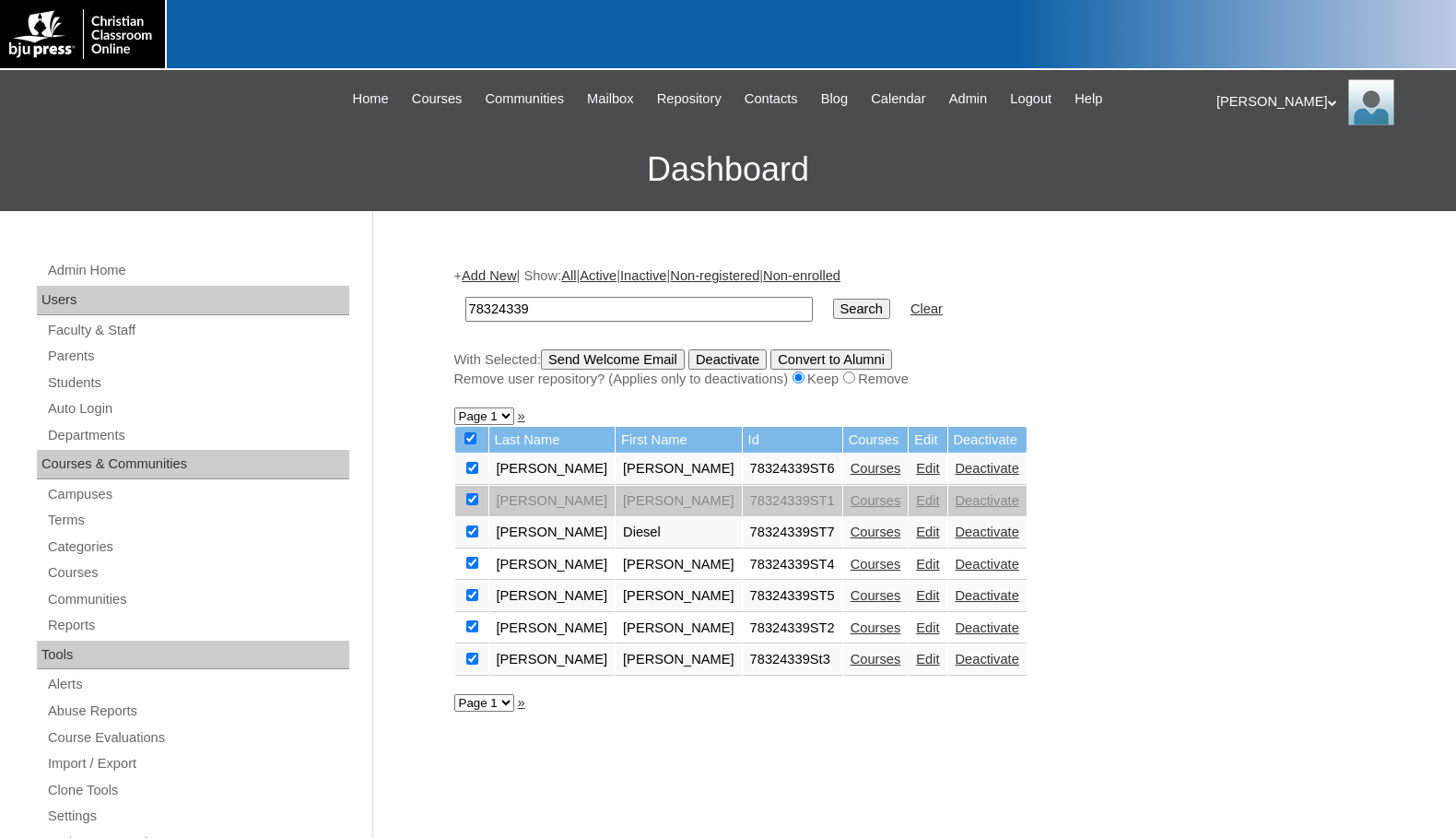
checkbox input "true"
click at [472, 500] on input "checkbox" at bounding box center [472, 498] width 12 height 12
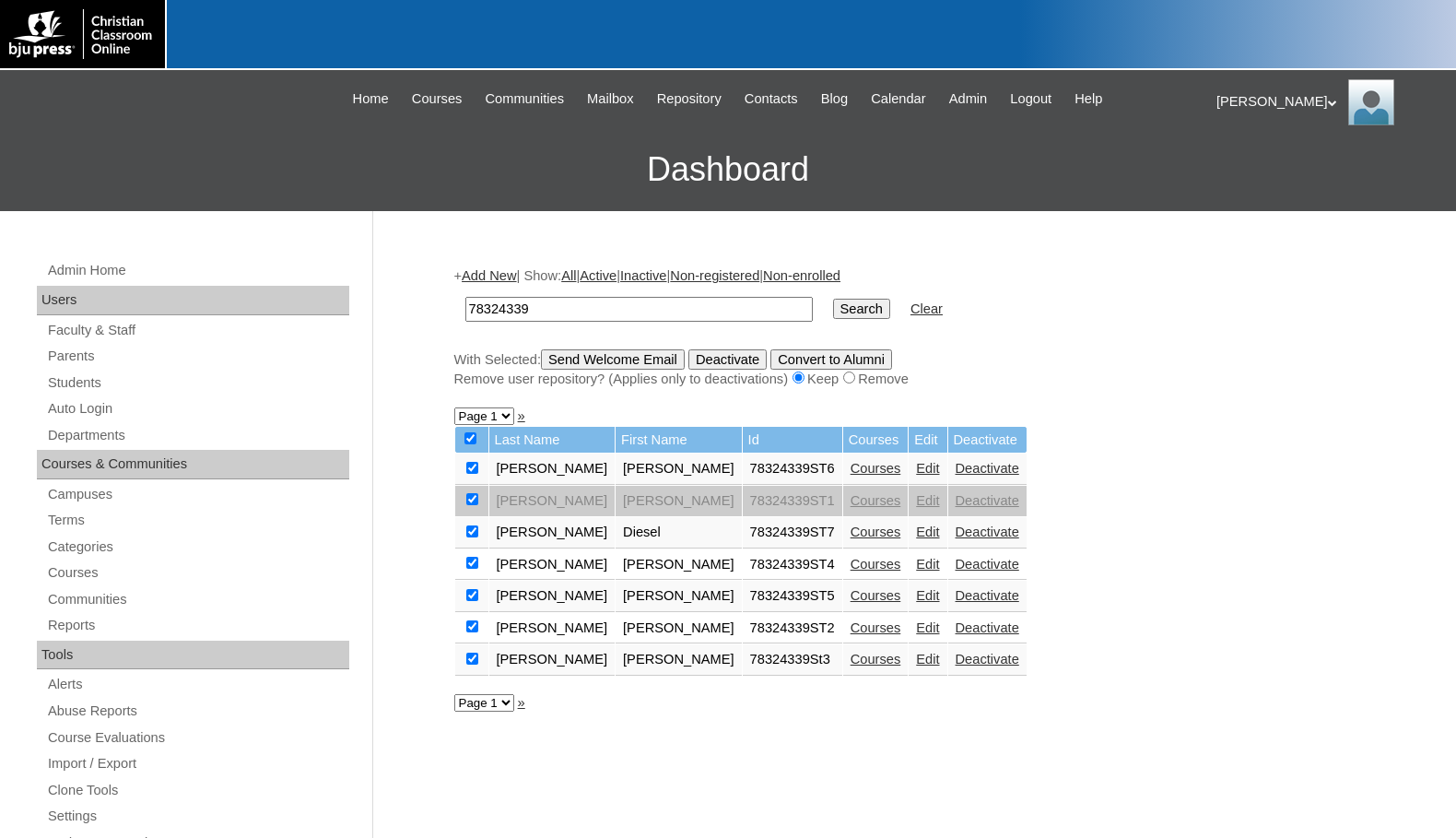
checkbox input "false"
click at [613, 360] on input "Send Welcome Email" at bounding box center [612, 359] width 143 height 20
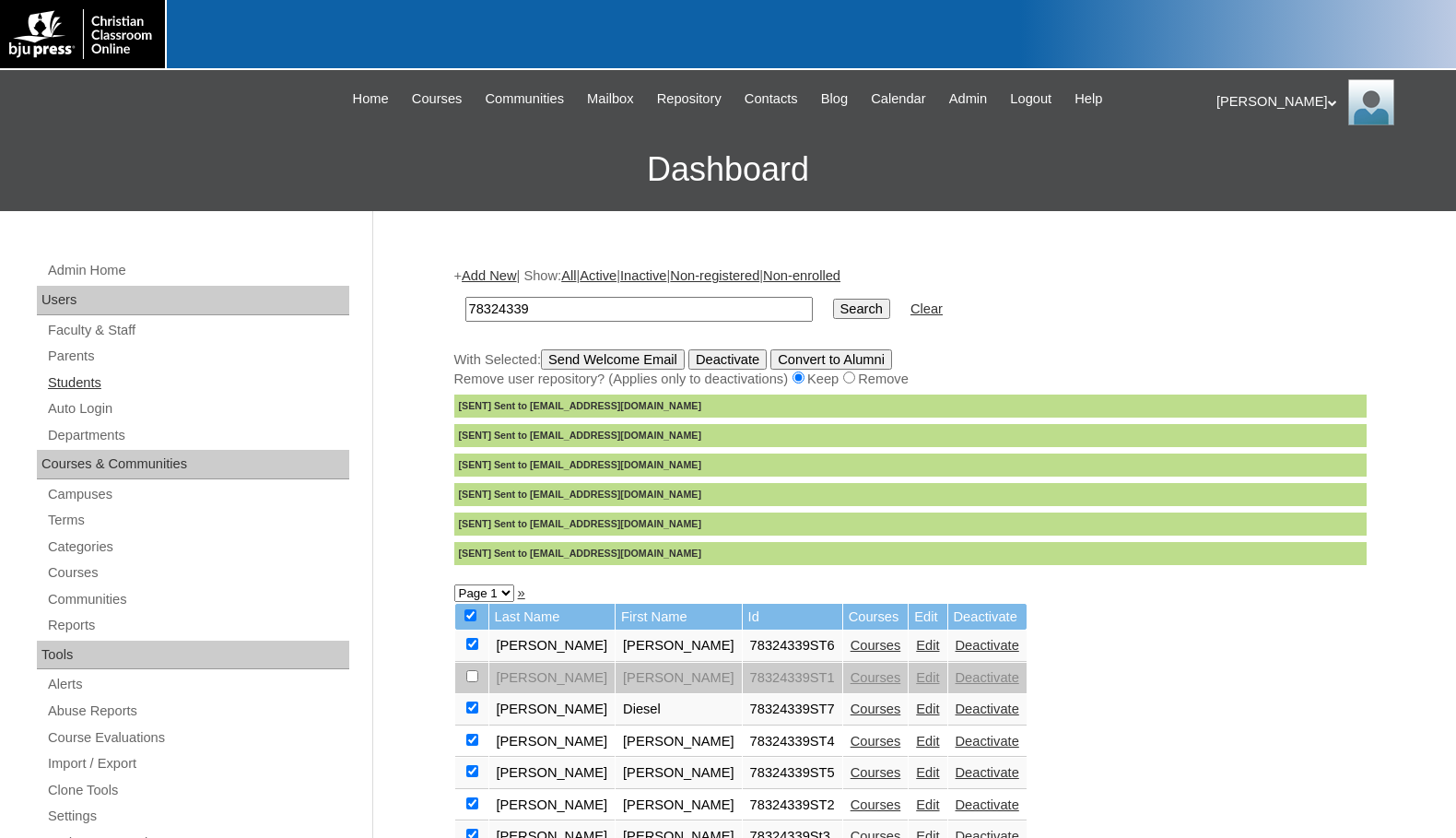
click at [91, 379] on link "Students" at bounding box center [197, 382] width 303 height 23
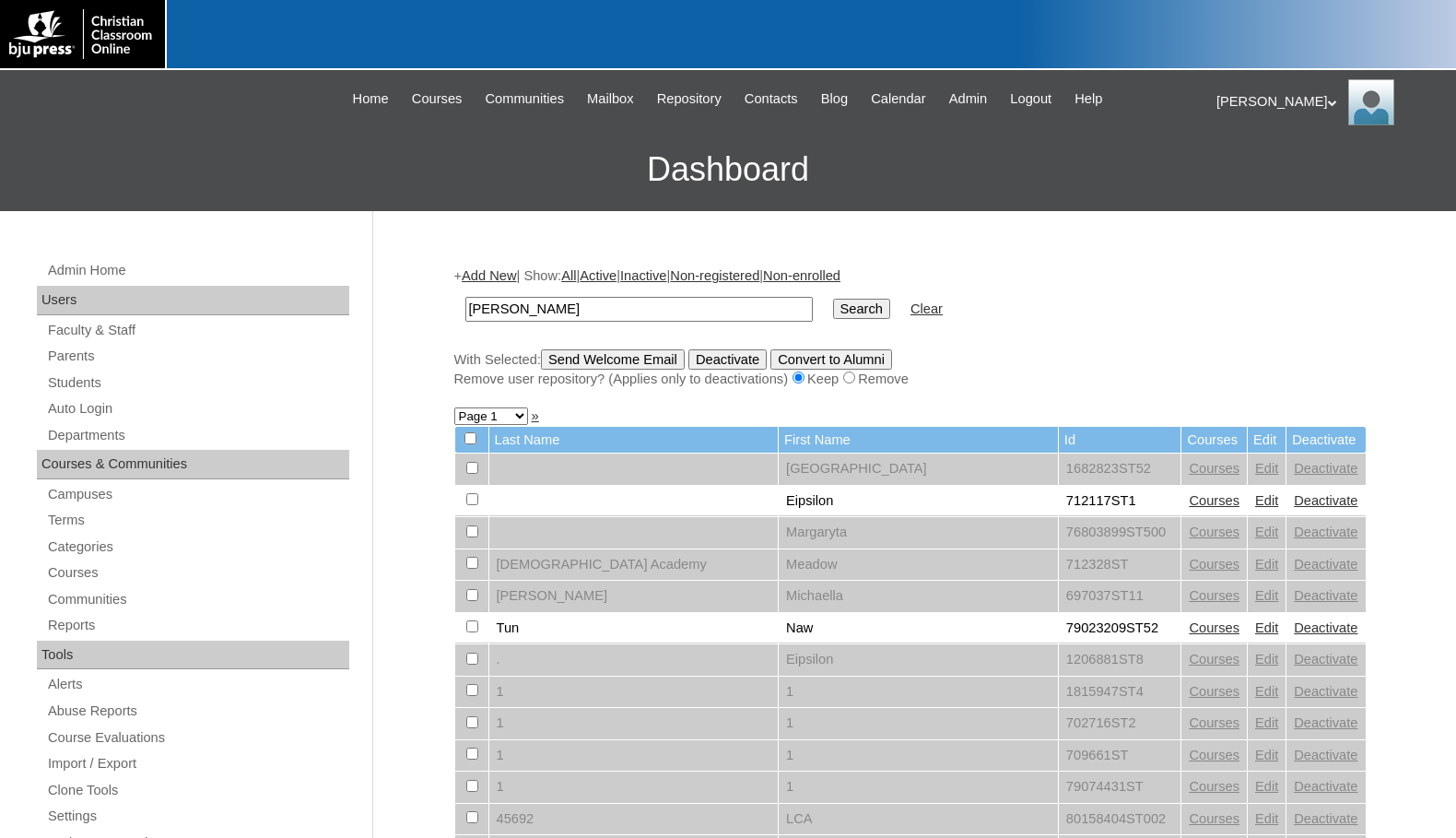
type input "[PERSON_NAME]"
click at [833, 299] on input "Search" at bounding box center [862, 308] width 57 height 20
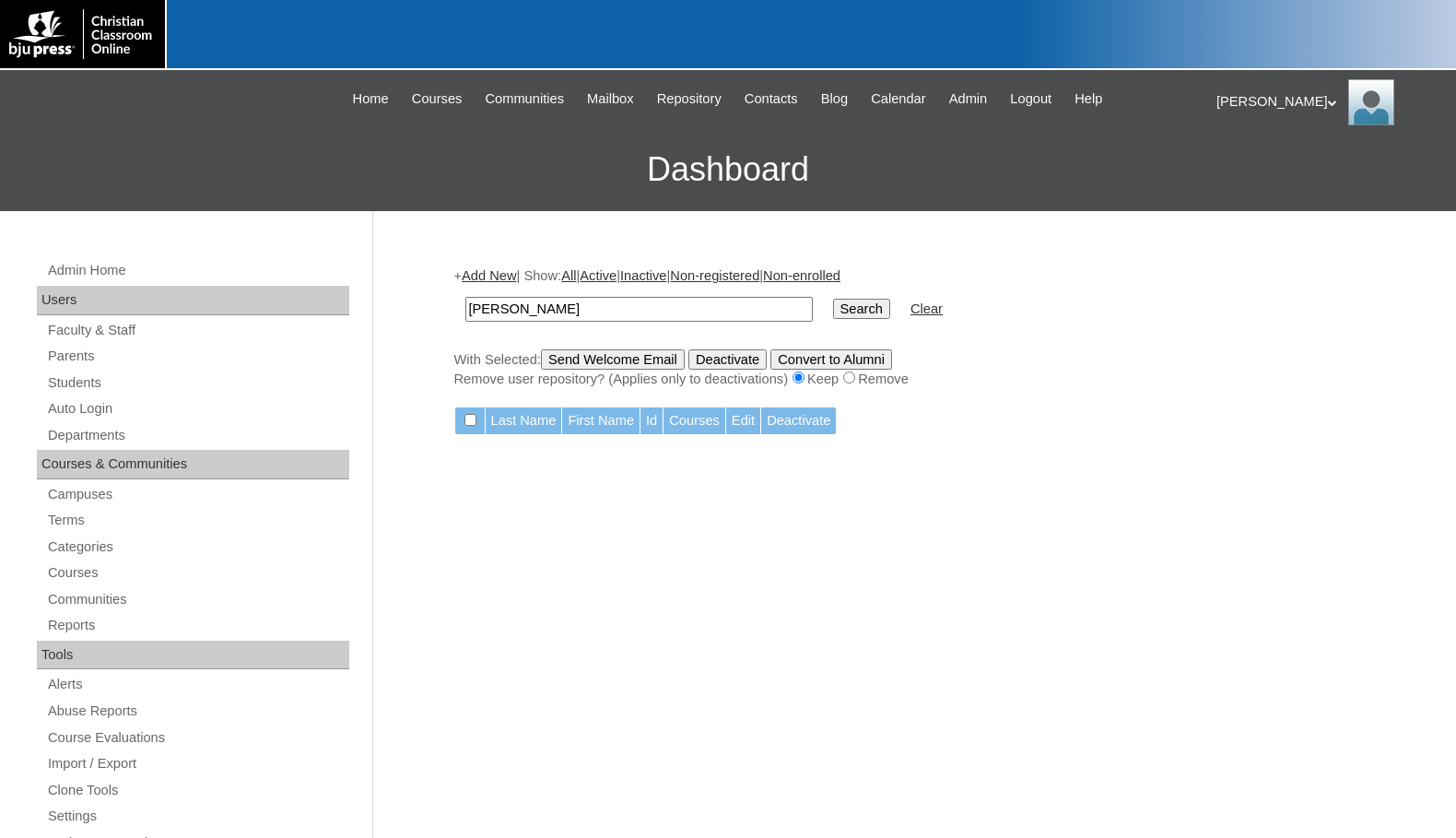
drag, startPoint x: 579, startPoint y: 308, endPoint x: 531, endPoint y: 311, distance: 48.1
click at [531, 311] on input "sebastian paula" at bounding box center [639, 309] width 347 height 25
type input "[PERSON_NAME]"
click at [833, 299] on input "Search" at bounding box center [862, 308] width 57 height 20
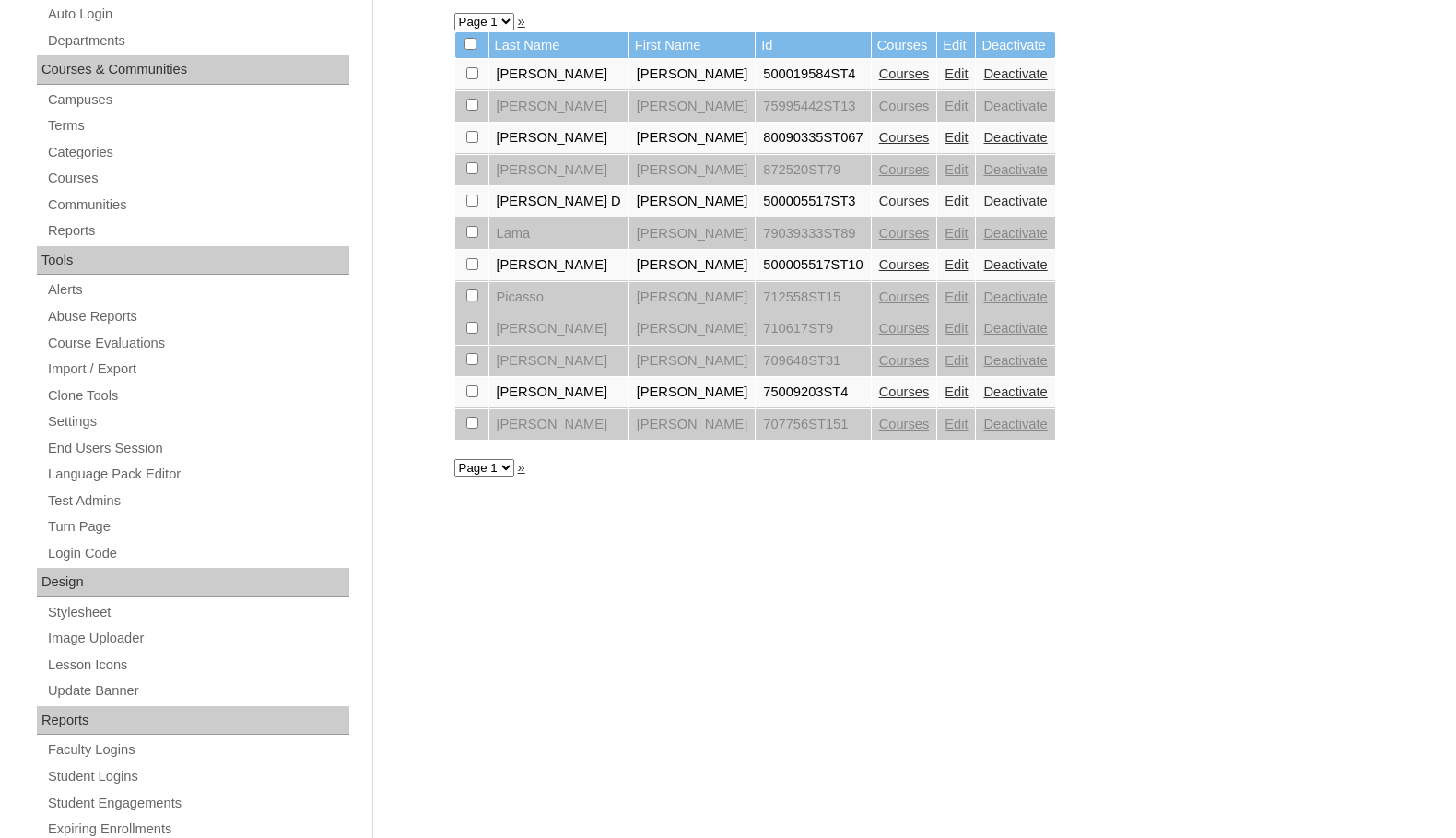
scroll to position [276, 0]
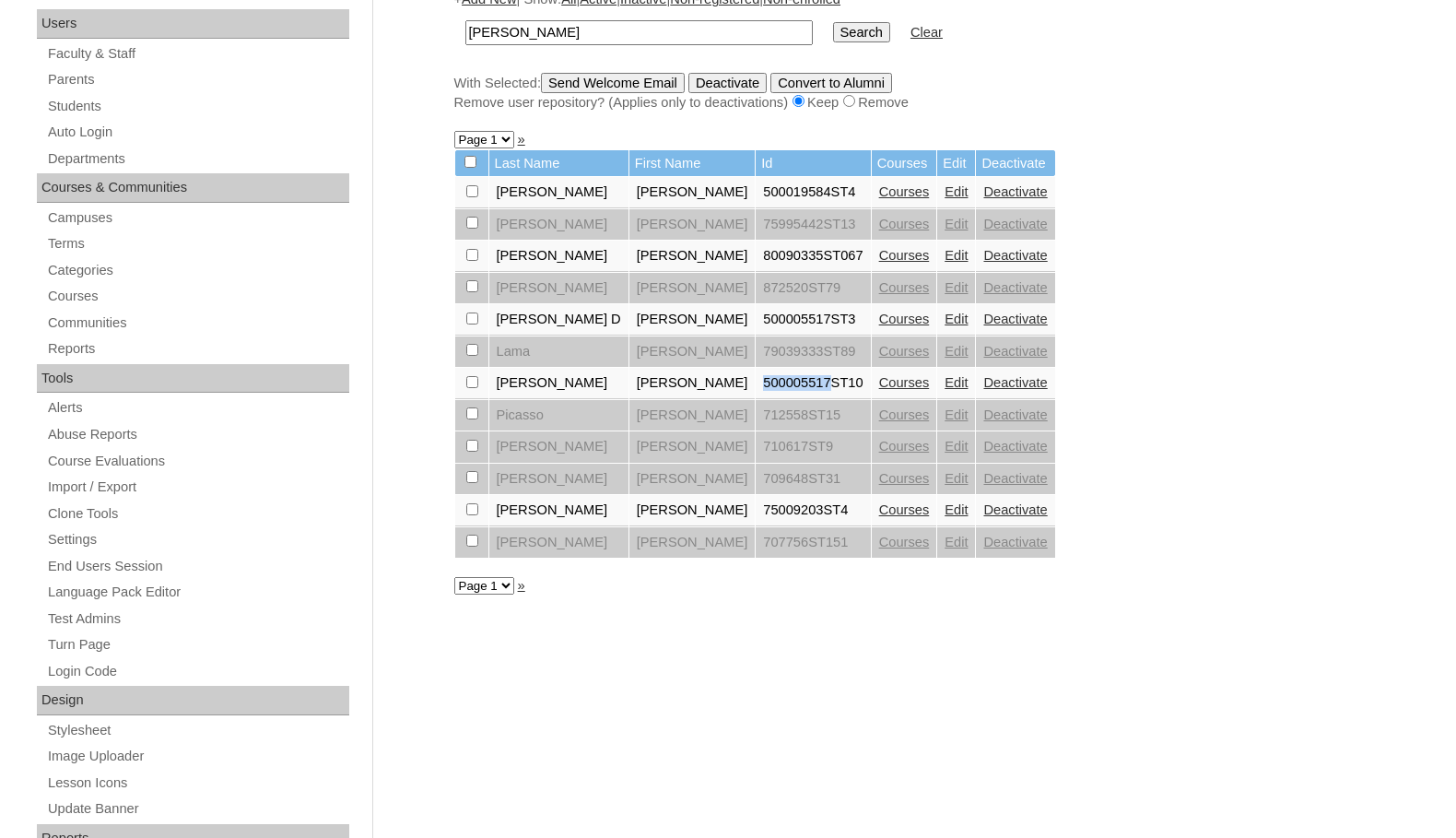
drag, startPoint x: 765, startPoint y: 382, endPoint x: 834, endPoint y: 390, distance: 69.5
click at [834, 390] on td "500005517ST10" at bounding box center [812, 382] width 114 height 31
copy td "500005517"
click at [950, 380] on link "Edit" at bounding box center [956, 382] width 23 height 15
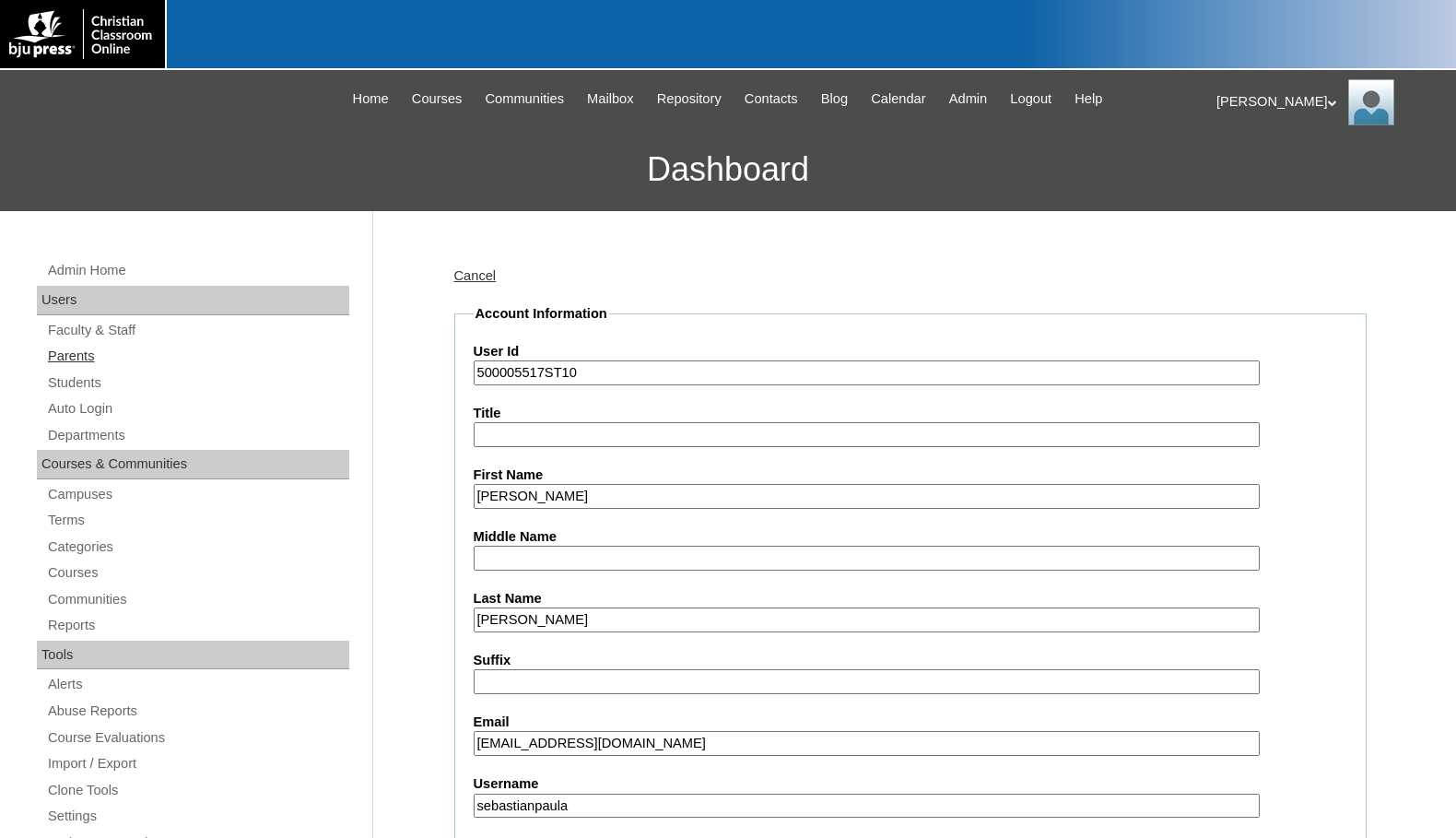
click at [72, 357] on link "Parents" at bounding box center [197, 356] width 303 height 23
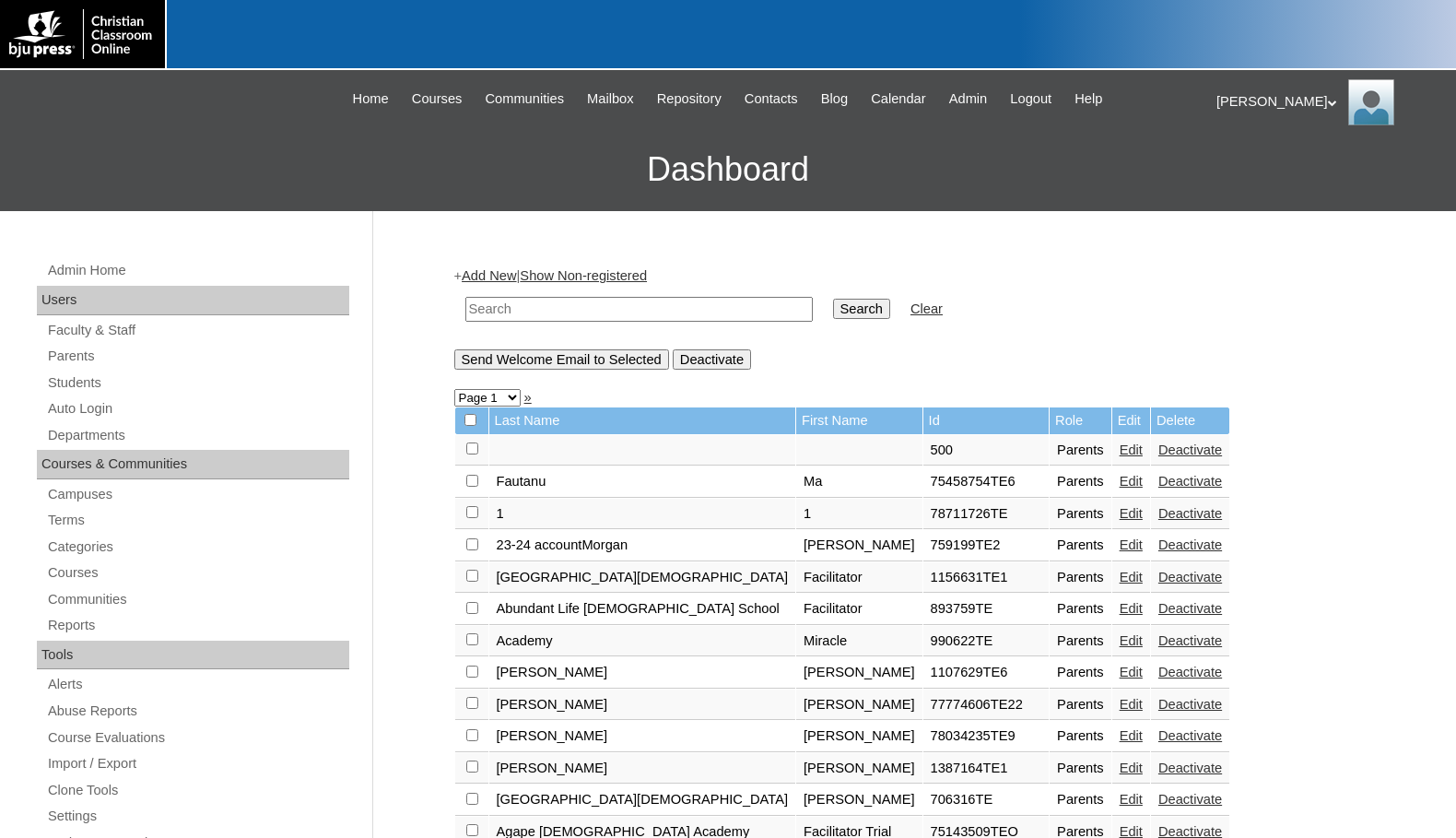
drag, startPoint x: 703, startPoint y: 308, endPoint x: 746, endPoint y: 306, distance: 43.0
click at [703, 308] on input "text" at bounding box center [639, 309] width 347 height 25
paste input "500005517"
type input "500005517"
click at [833, 306] on input "Search" at bounding box center [862, 308] width 57 height 20
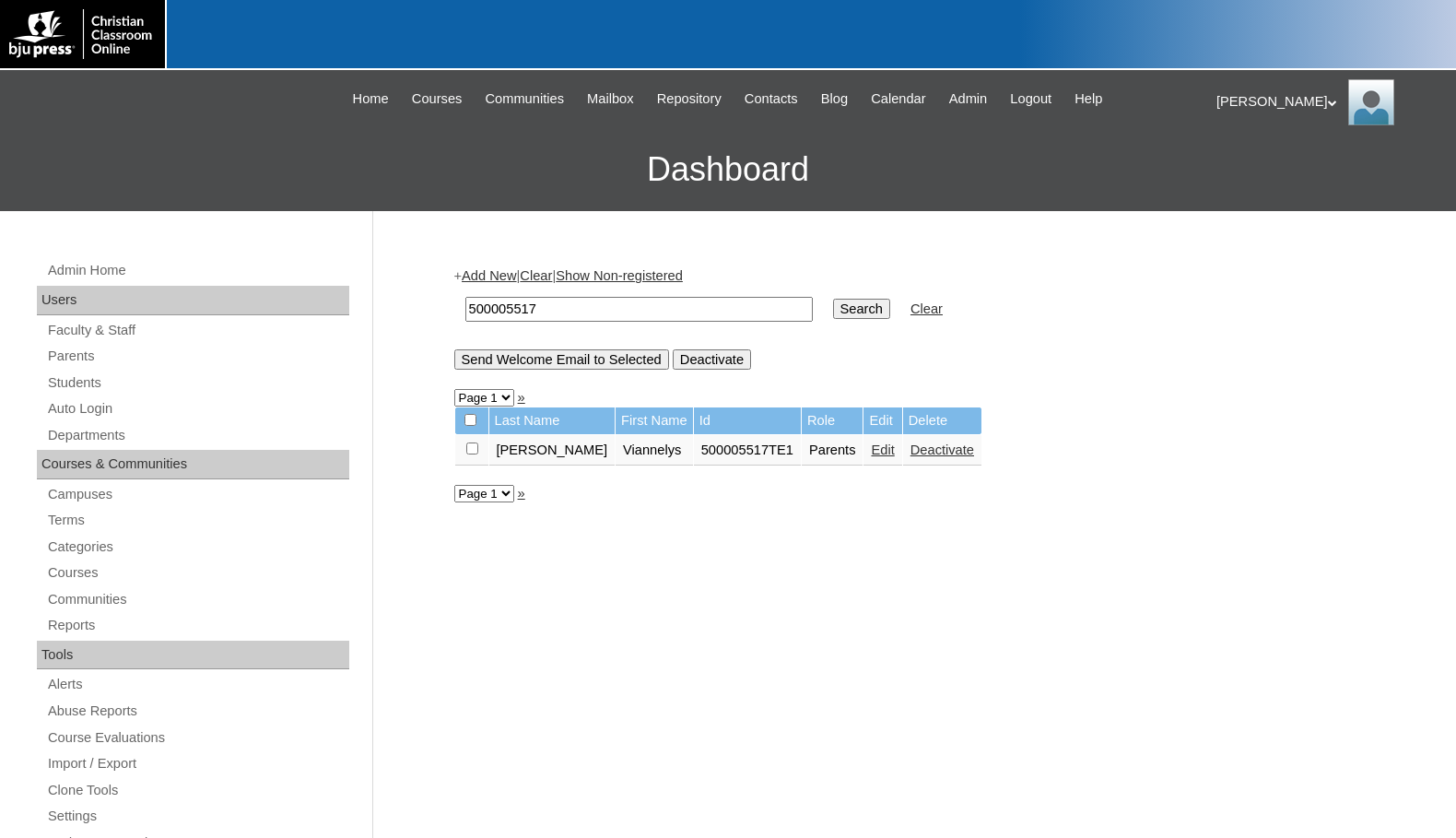
click at [871, 449] on link "Edit" at bounding box center [883, 450] width 23 height 15
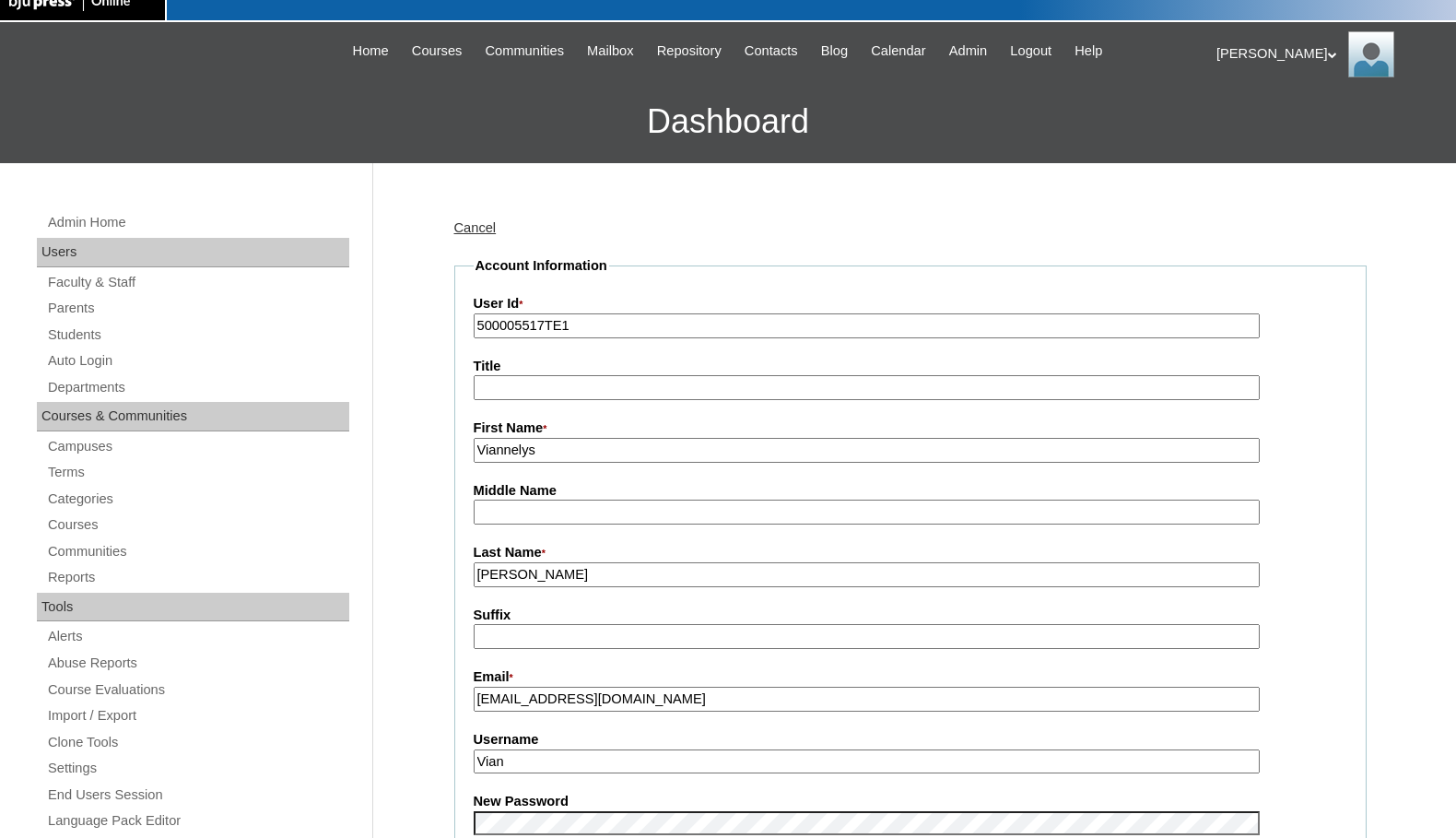
scroll to position [92, 0]
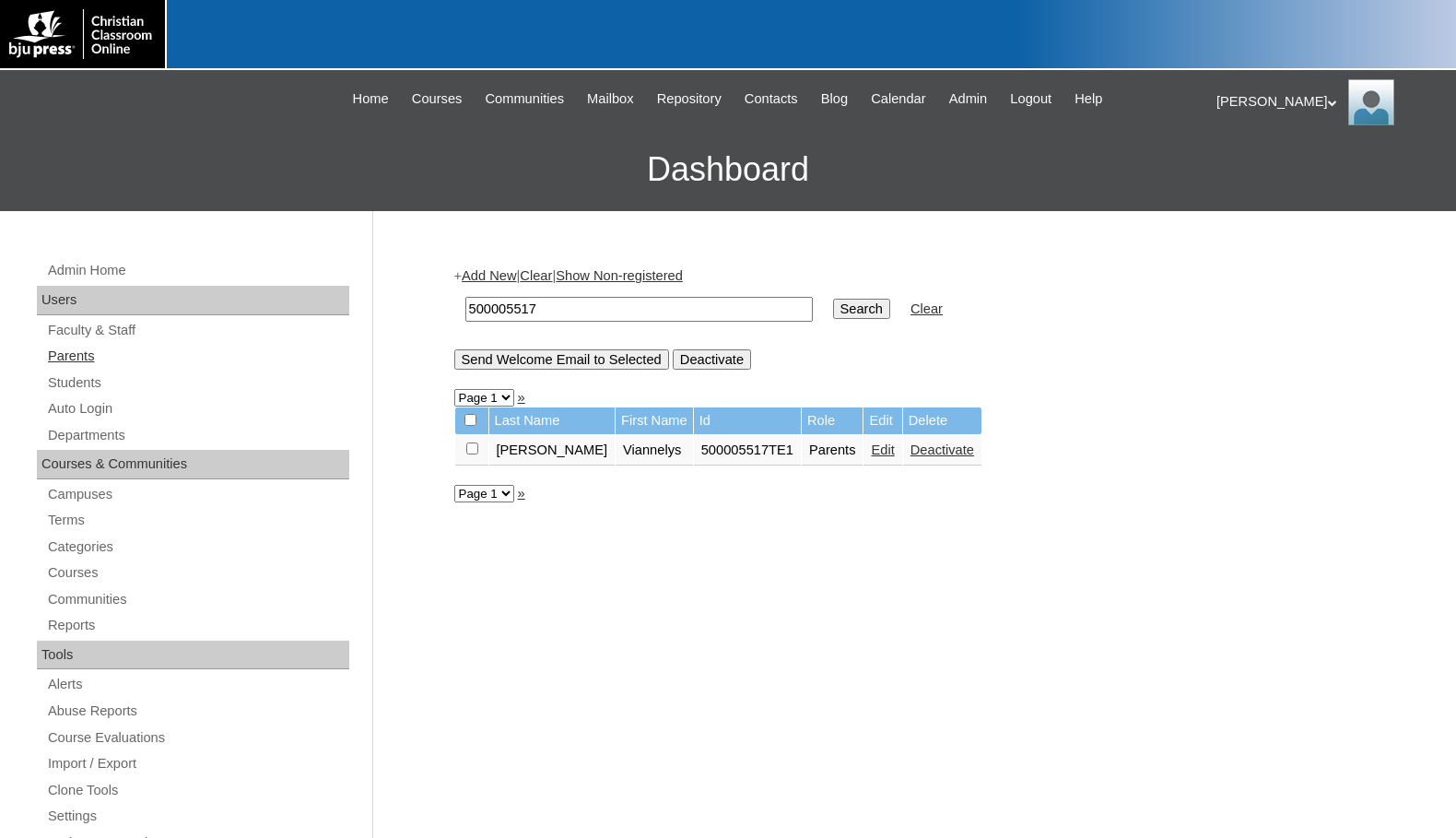
click at [104, 363] on link "Parents" at bounding box center [197, 356] width 303 height 23
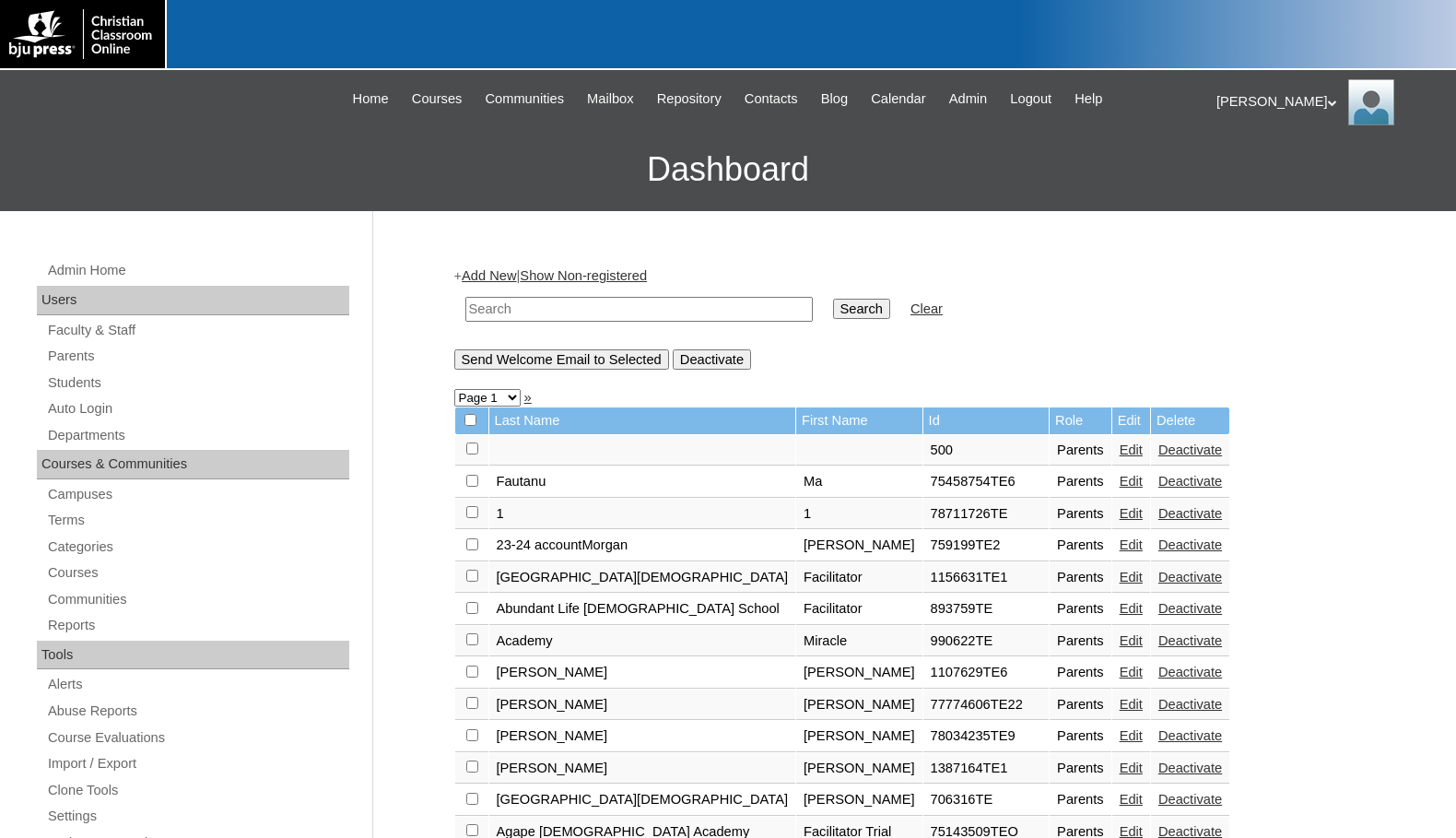
click at [555, 307] on input "text" at bounding box center [639, 309] width 347 height 25
drag, startPoint x: 554, startPoint y: 311, endPoint x: 383, endPoint y: 289, distance: 172.4
type input "75650287"
click at [824, 297] on td "Search" at bounding box center [862, 309] width 76 height 44
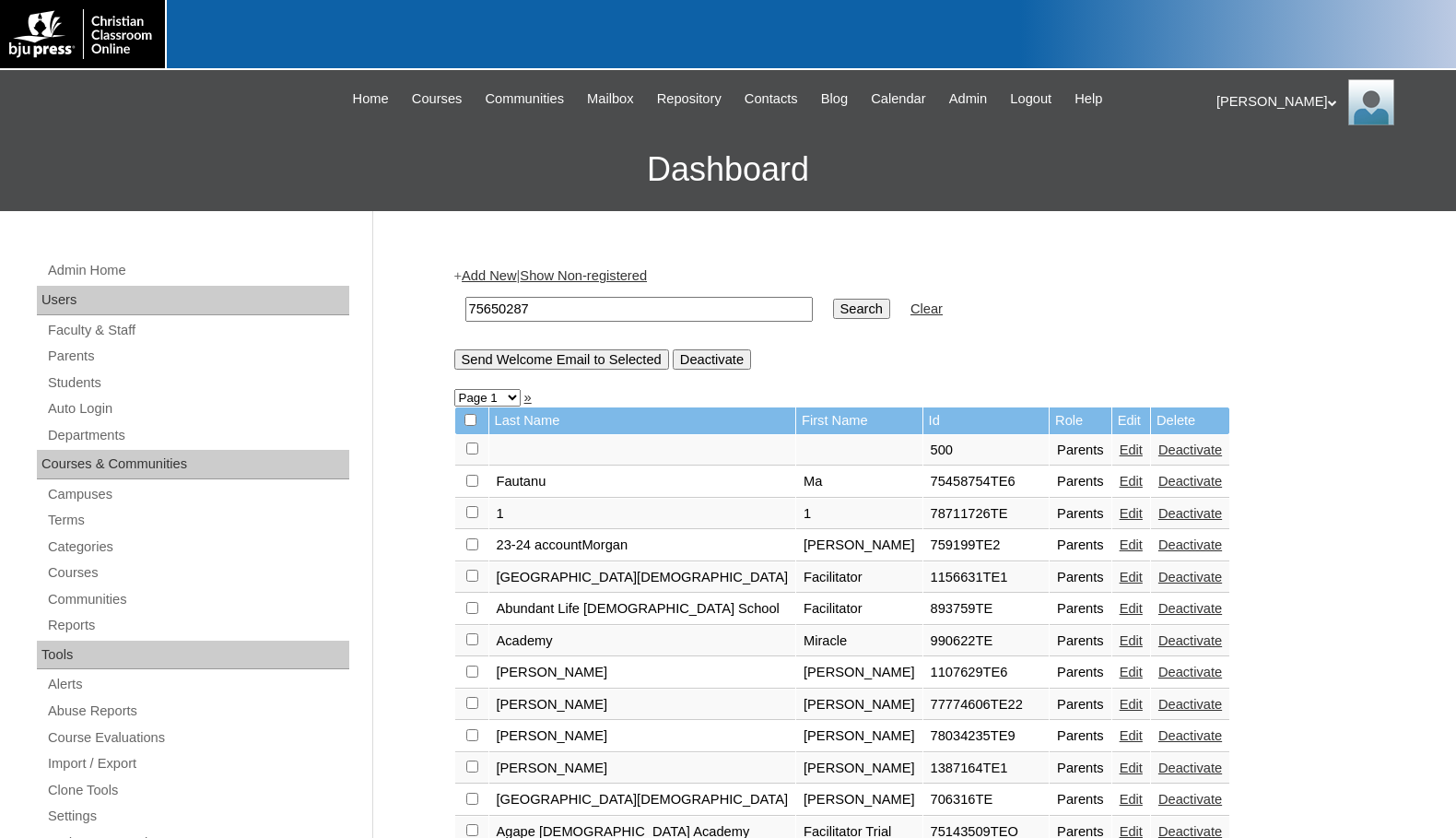
click at [833, 310] on input "Search" at bounding box center [862, 308] width 57 height 20
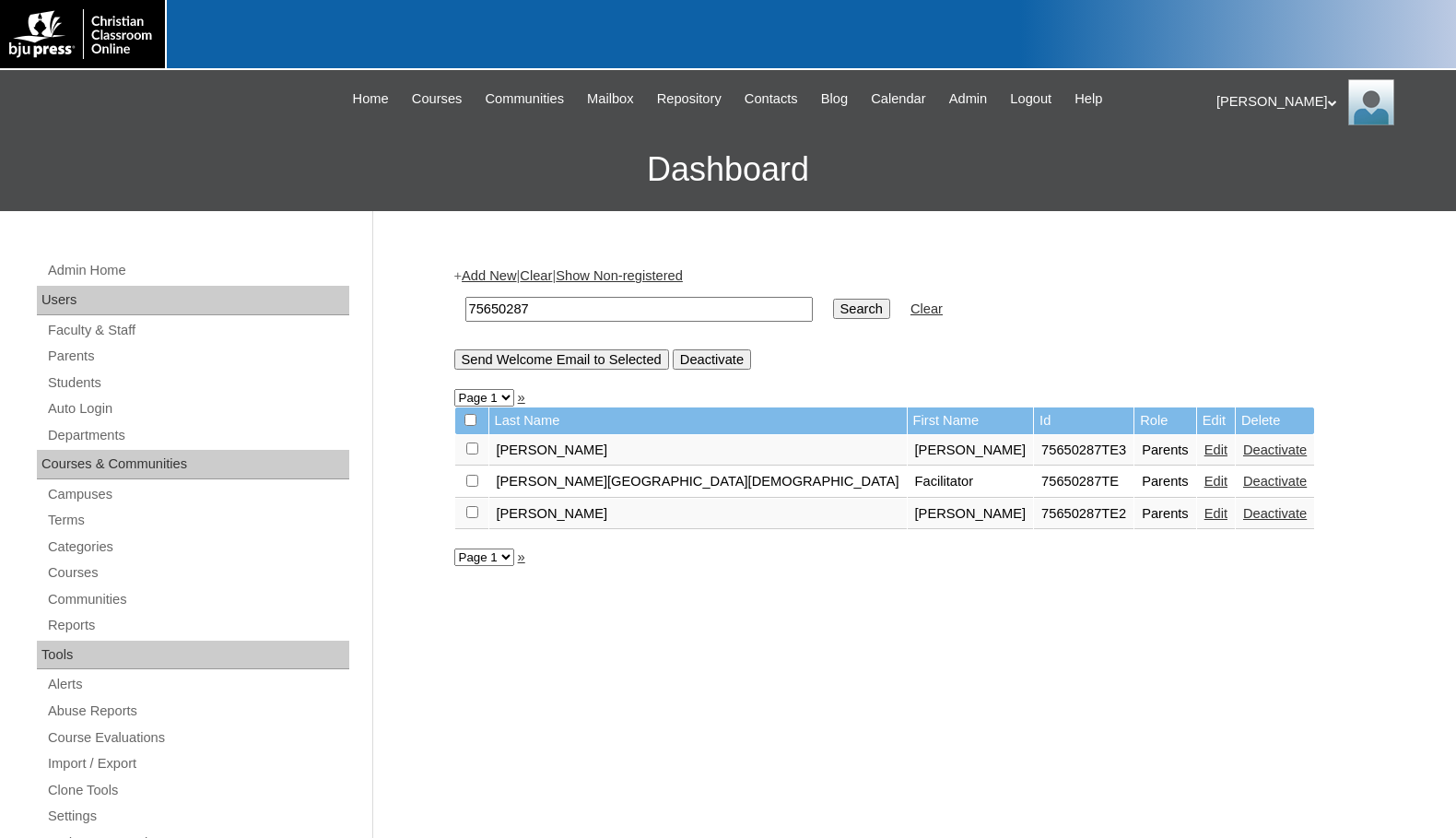
click at [1204, 447] on link "Edit" at bounding box center [1216, 450] width 23 height 15
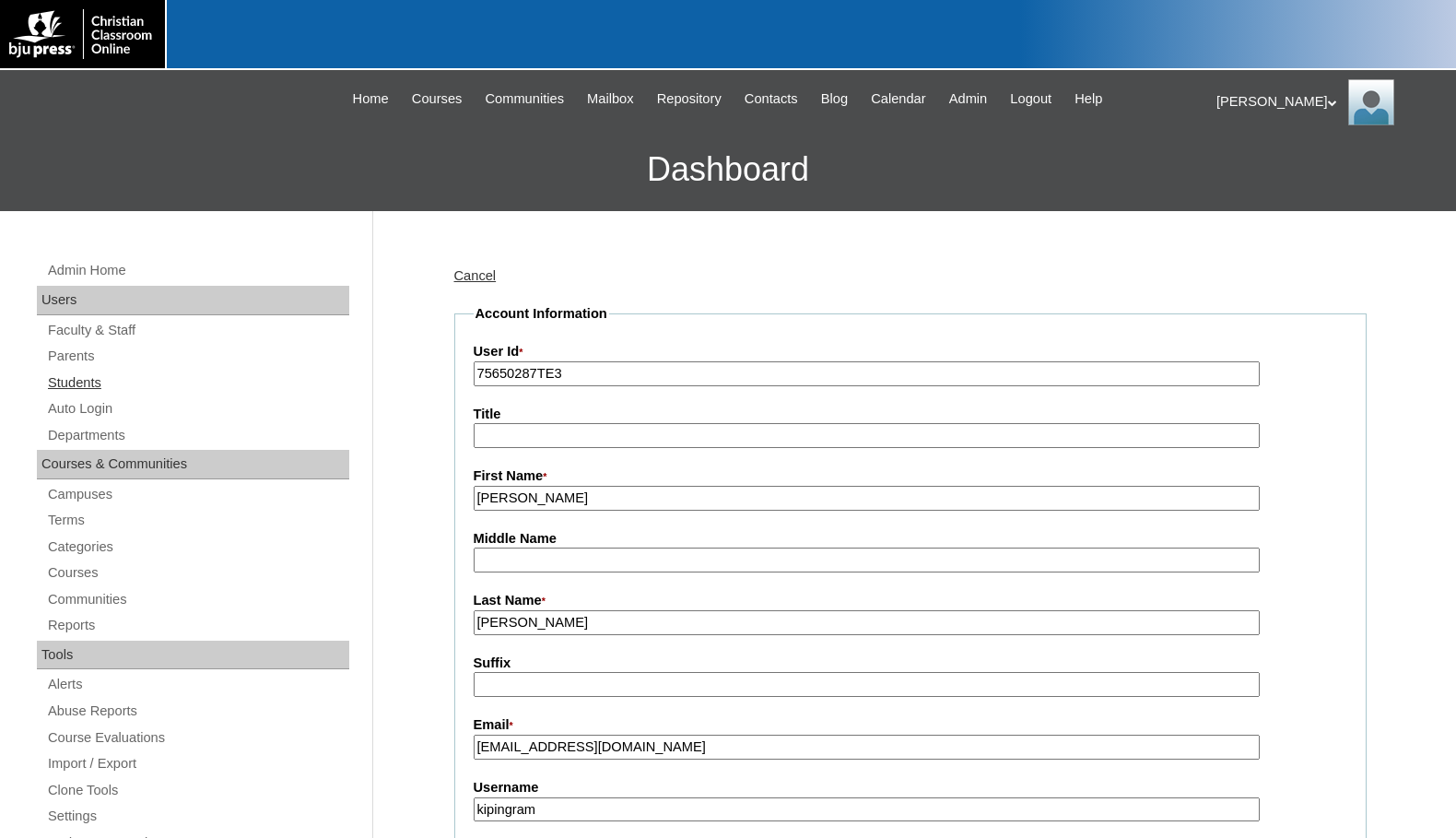
click at [106, 373] on link "Students" at bounding box center [197, 382] width 303 height 23
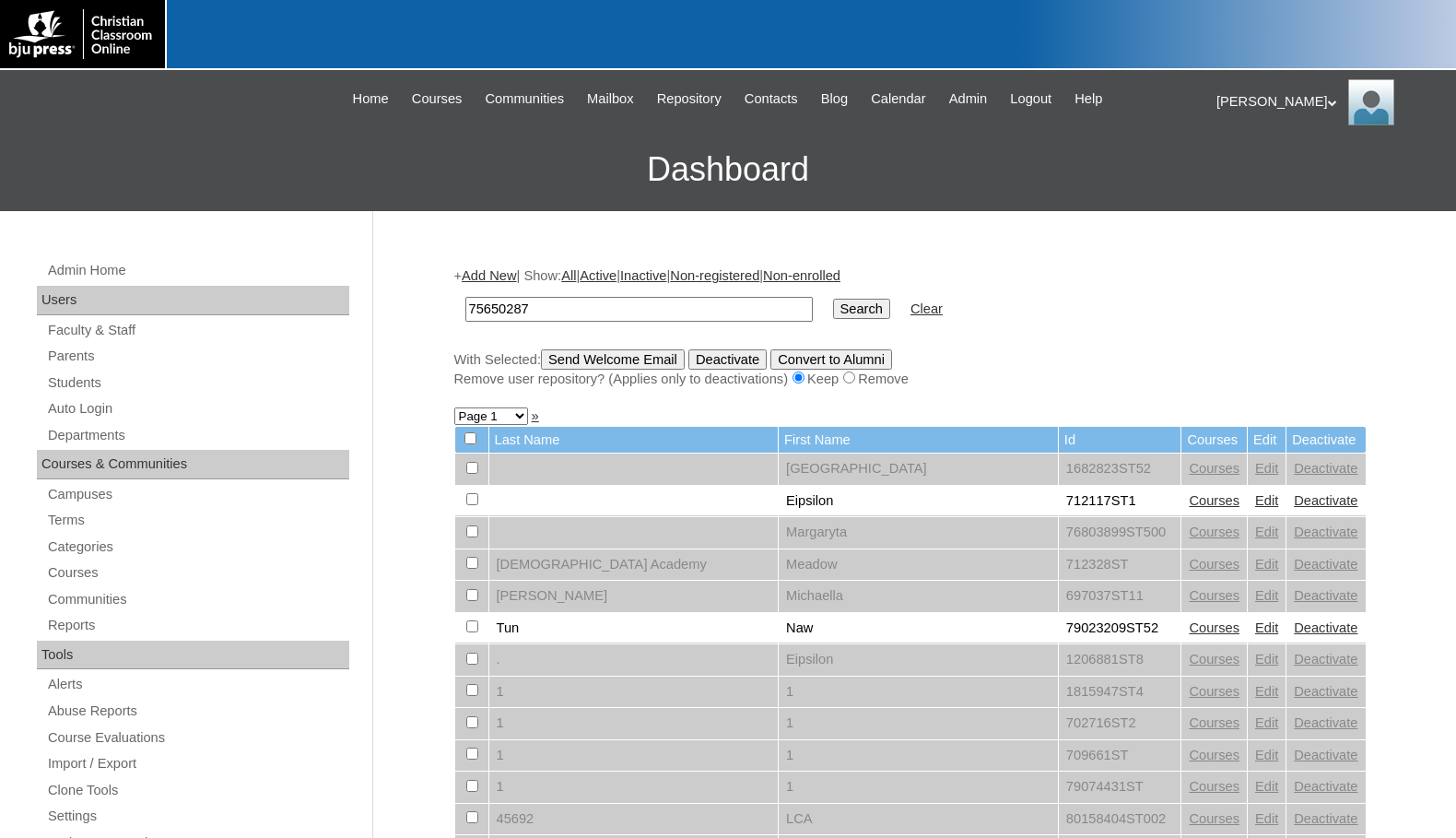
type input "75650287"
click at [833, 308] on input "Search" at bounding box center [862, 308] width 57 height 20
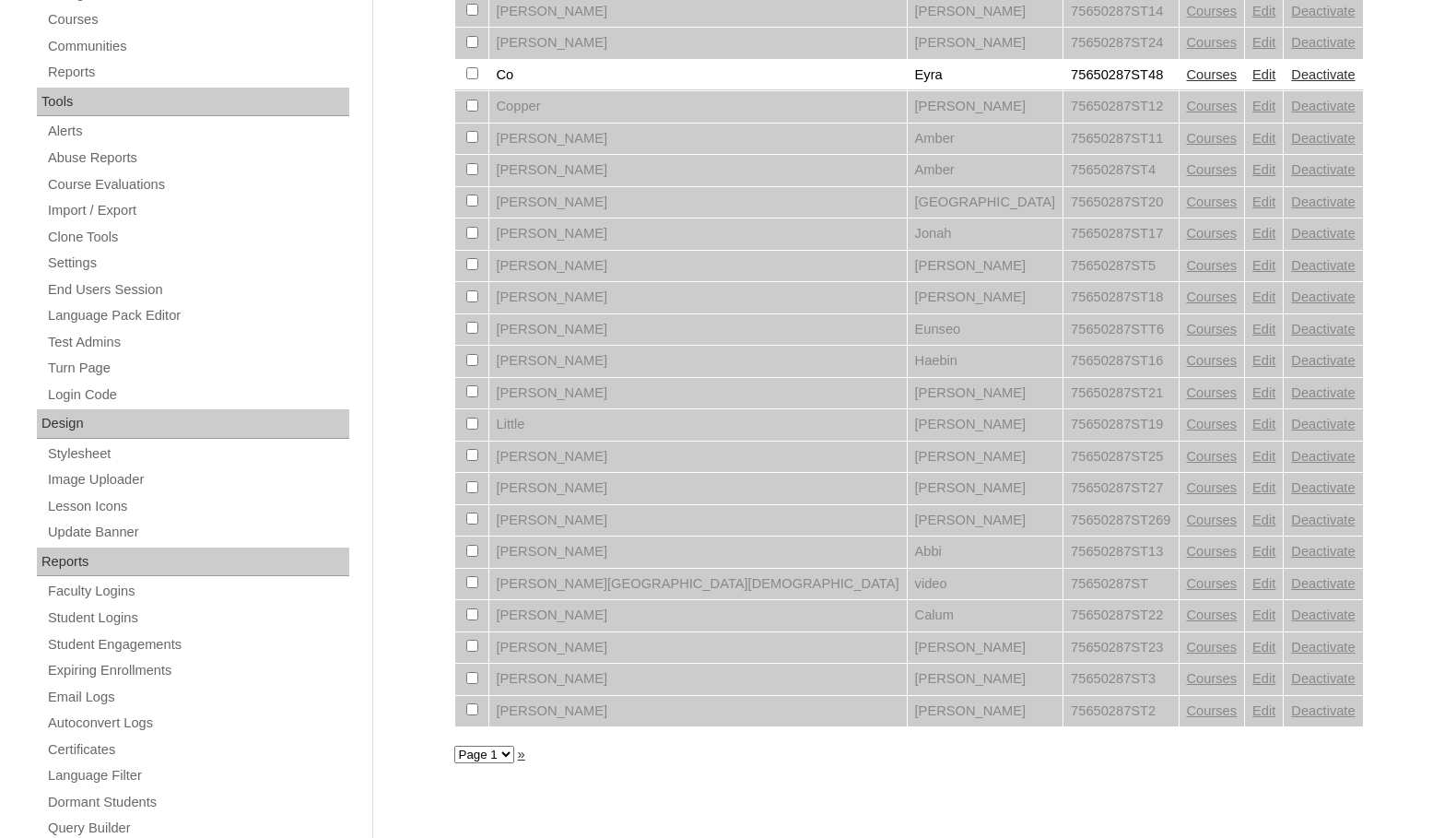
scroll to position [92, 0]
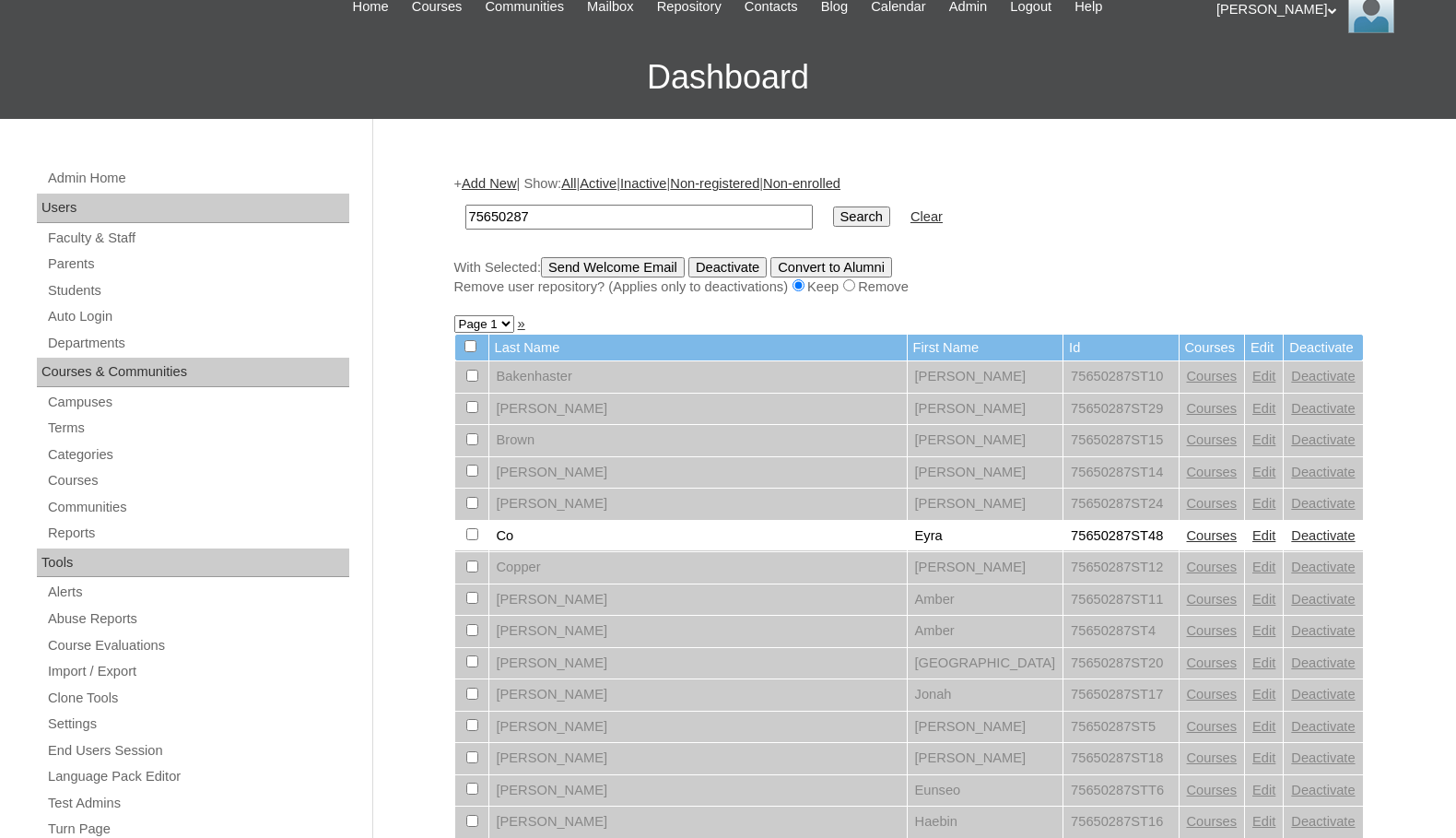
click at [513, 180] on link "Add New" at bounding box center [488, 183] width 54 height 15
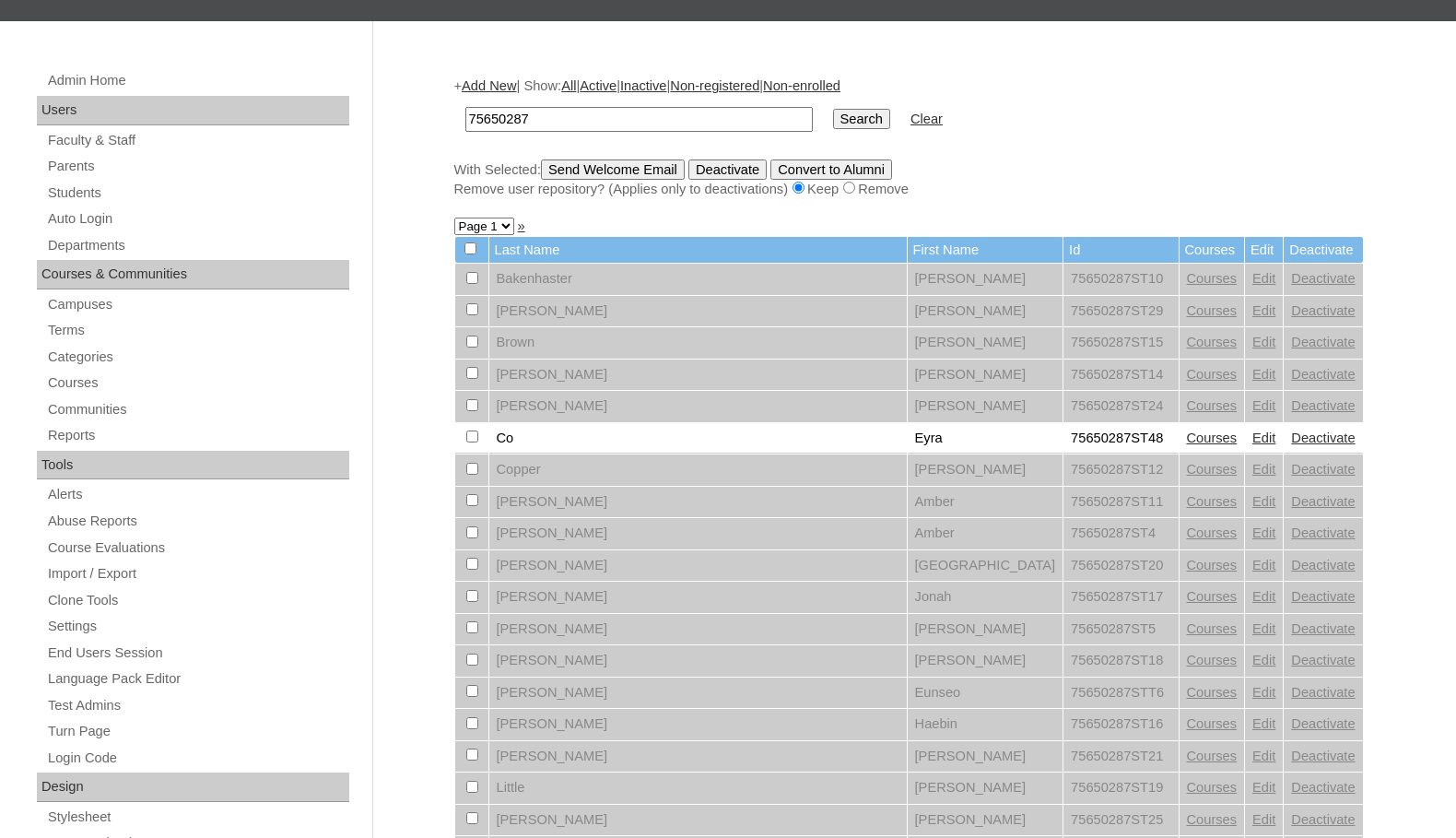
scroll to position [79, 0]
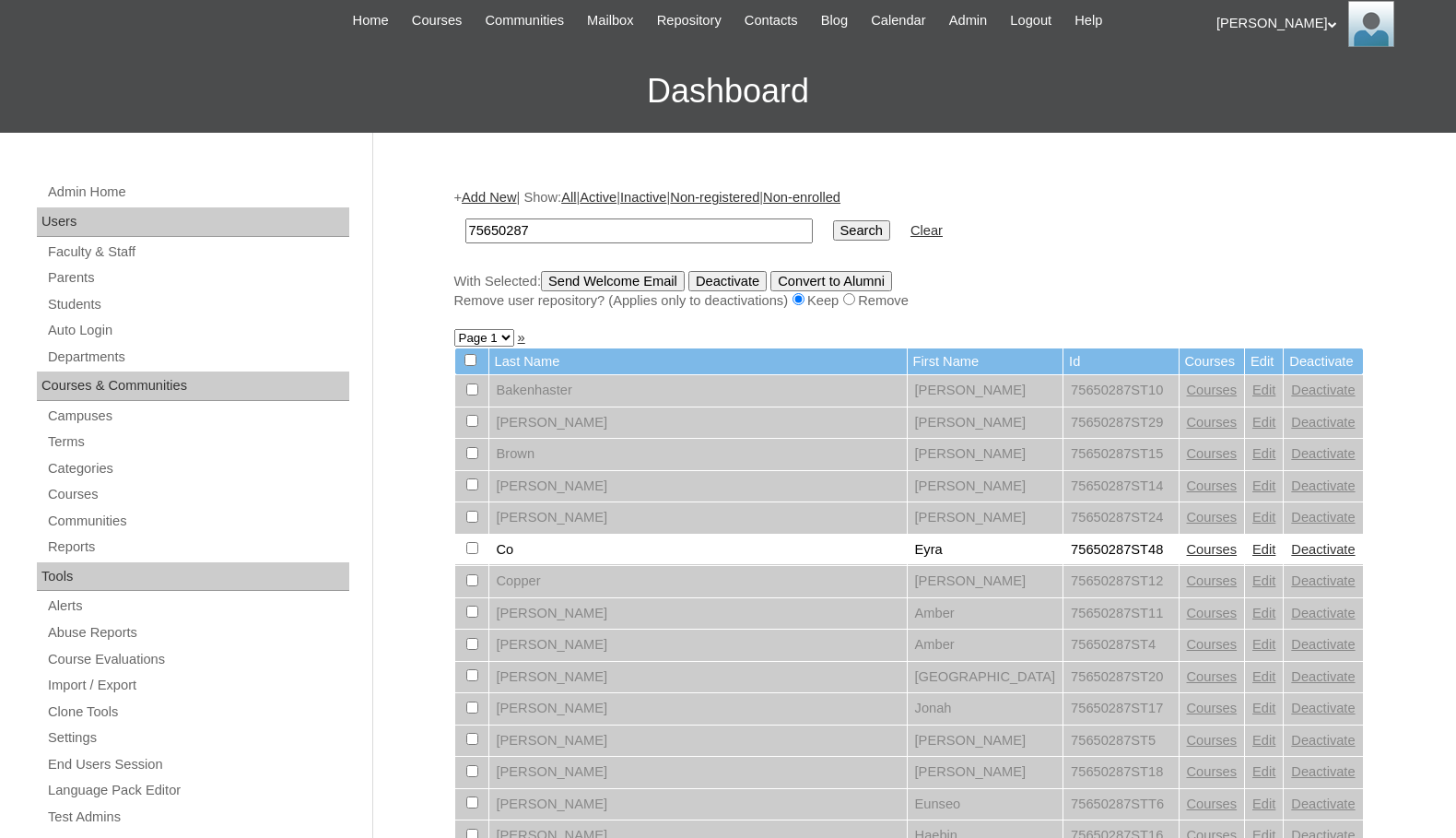
click at [487, 196] on link "Add New" at bounding box center [488, 197] width 54 height 15
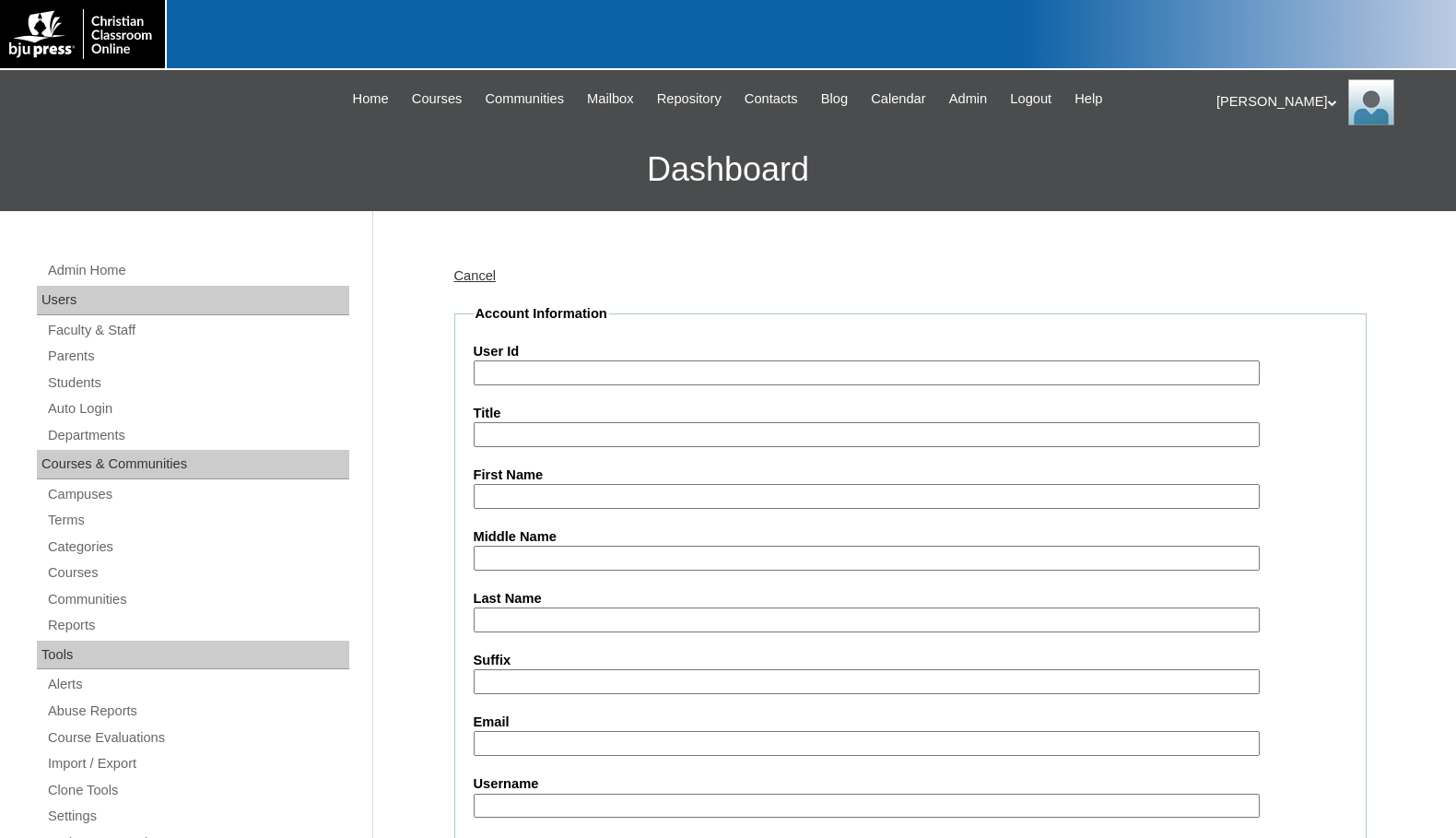
click at [609, 365] on input "User Id" at bounding box center [867, 373] width 786 height 25
paste input "75650287"
type input "75650287ST30"
type input "Hyeyeon"
type input "Han"
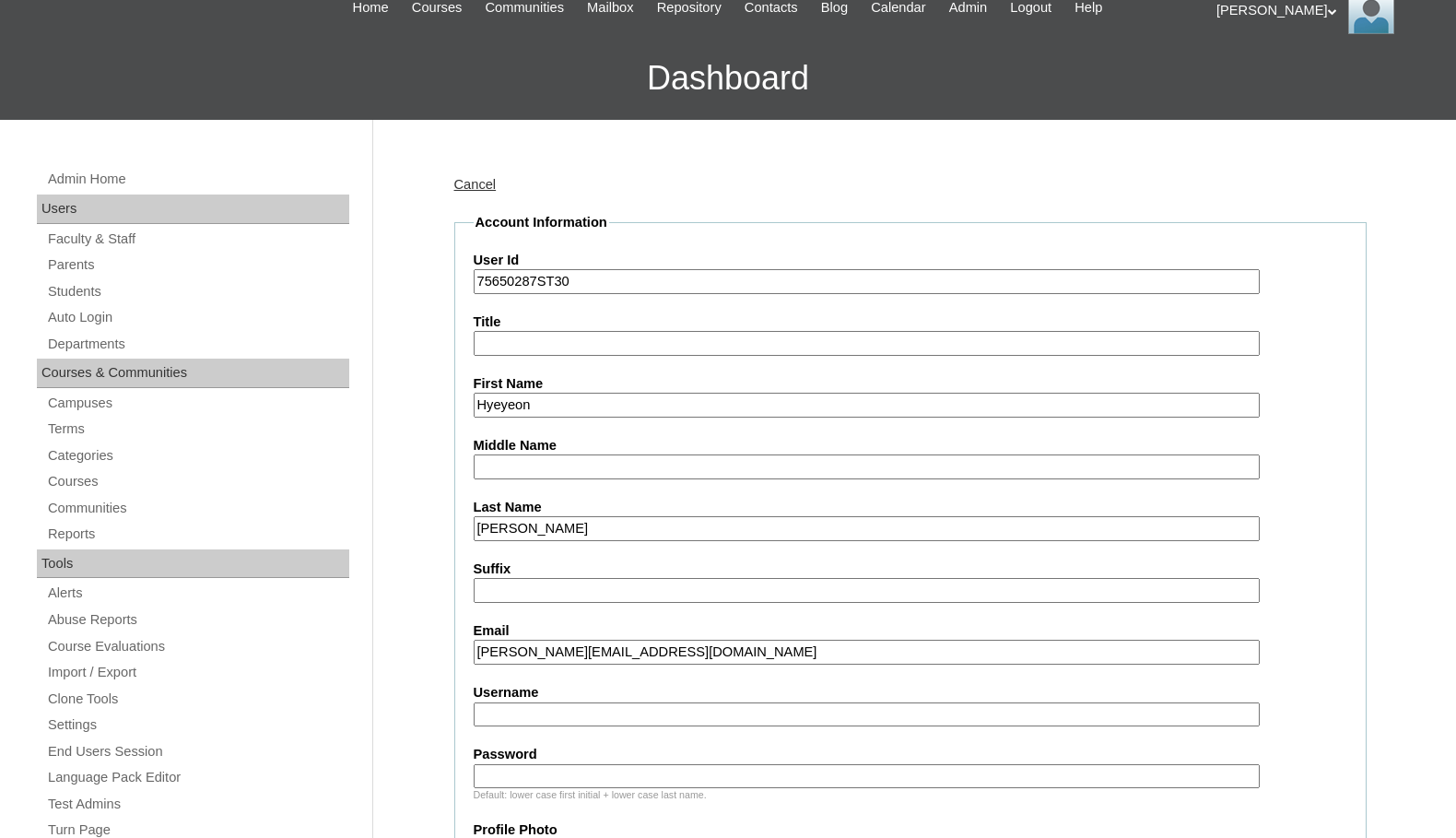
scroll to position [460, 0]
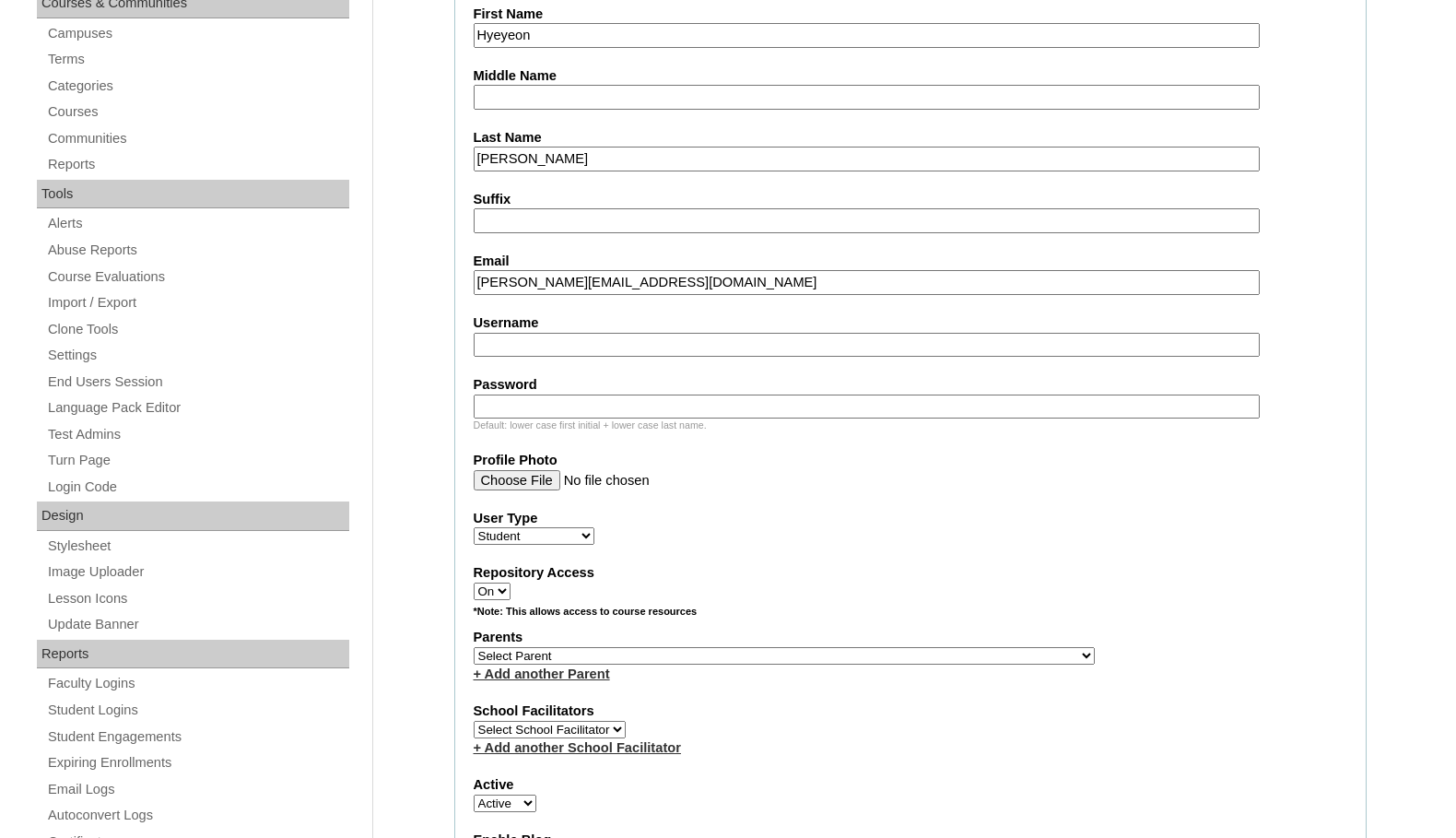
type input "amyh@pikechristian.org"
click at [874, 647] on select "Select Parent , Fautanu, Ma 1, 1 23-24 accountMorgan, Jason 6th Street Mennonit…" at bounding box center [784, 656] width 621 height 17
select select "26031"
click at [950, 653] on div "Parents Select Parent , Fautanu, Ma 1, 1 23-24 accountMorgan, Jason 6th Street …" at bounding box center [910, 655] width 873 height 55
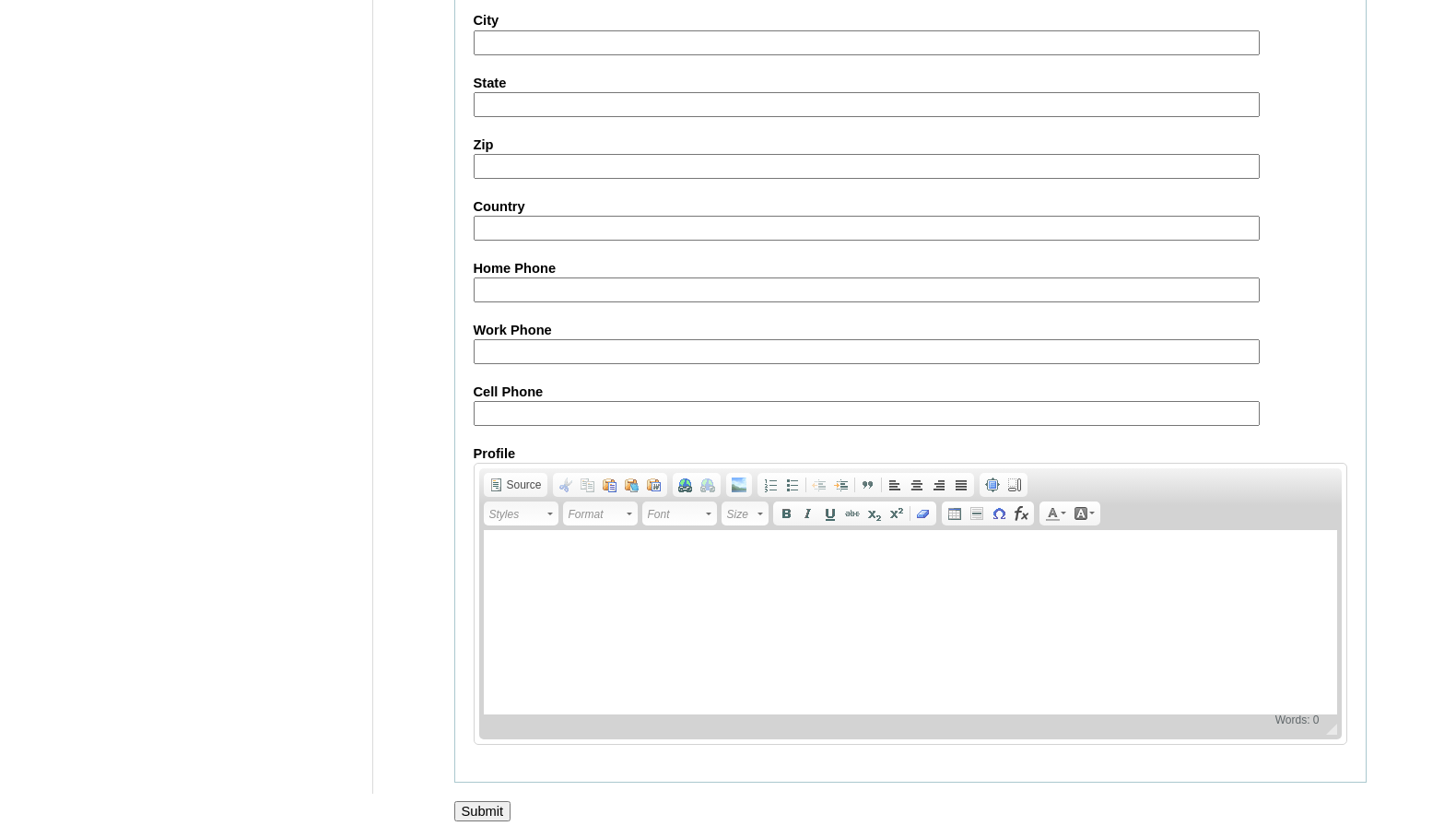
scroll to position [1966, 0]
click at [495, 810] on input "Submit" at bounding box center [483, 808] width 57 height 20
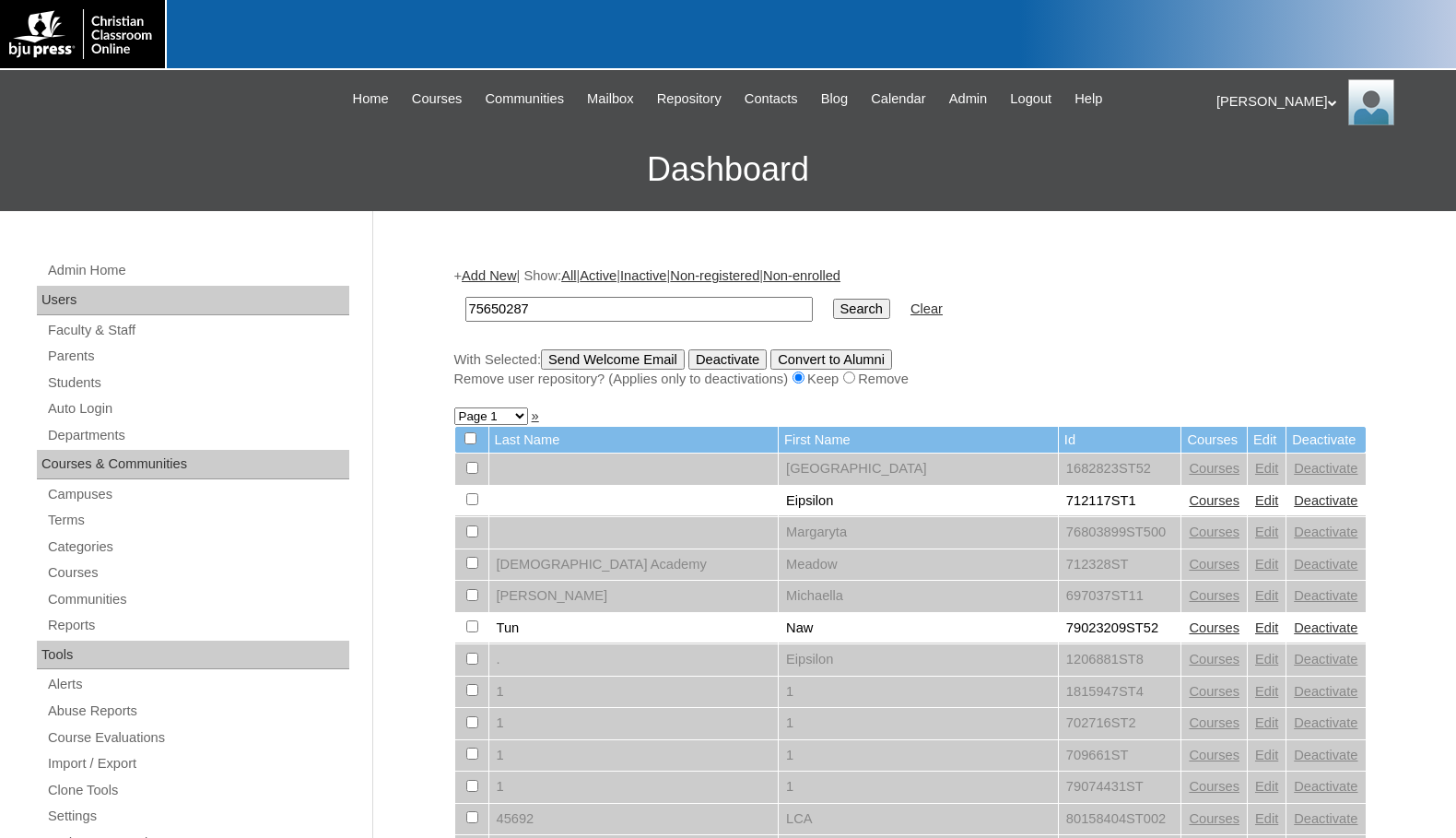
type input "75650287"
click at [833, 299] on input "Search" at bounding box center [862, 308] width 57 height 20
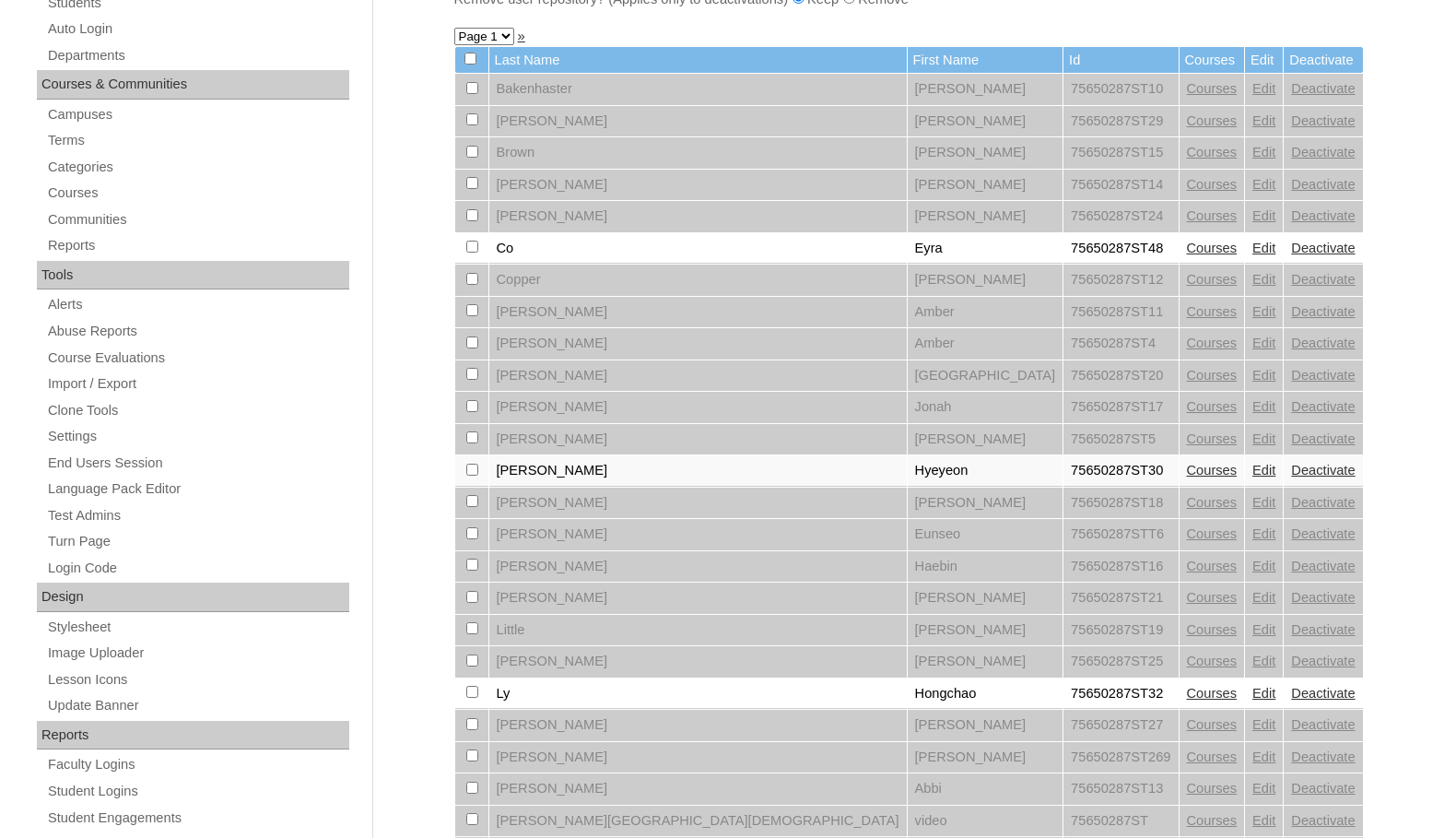
scroll to position [553, 0]
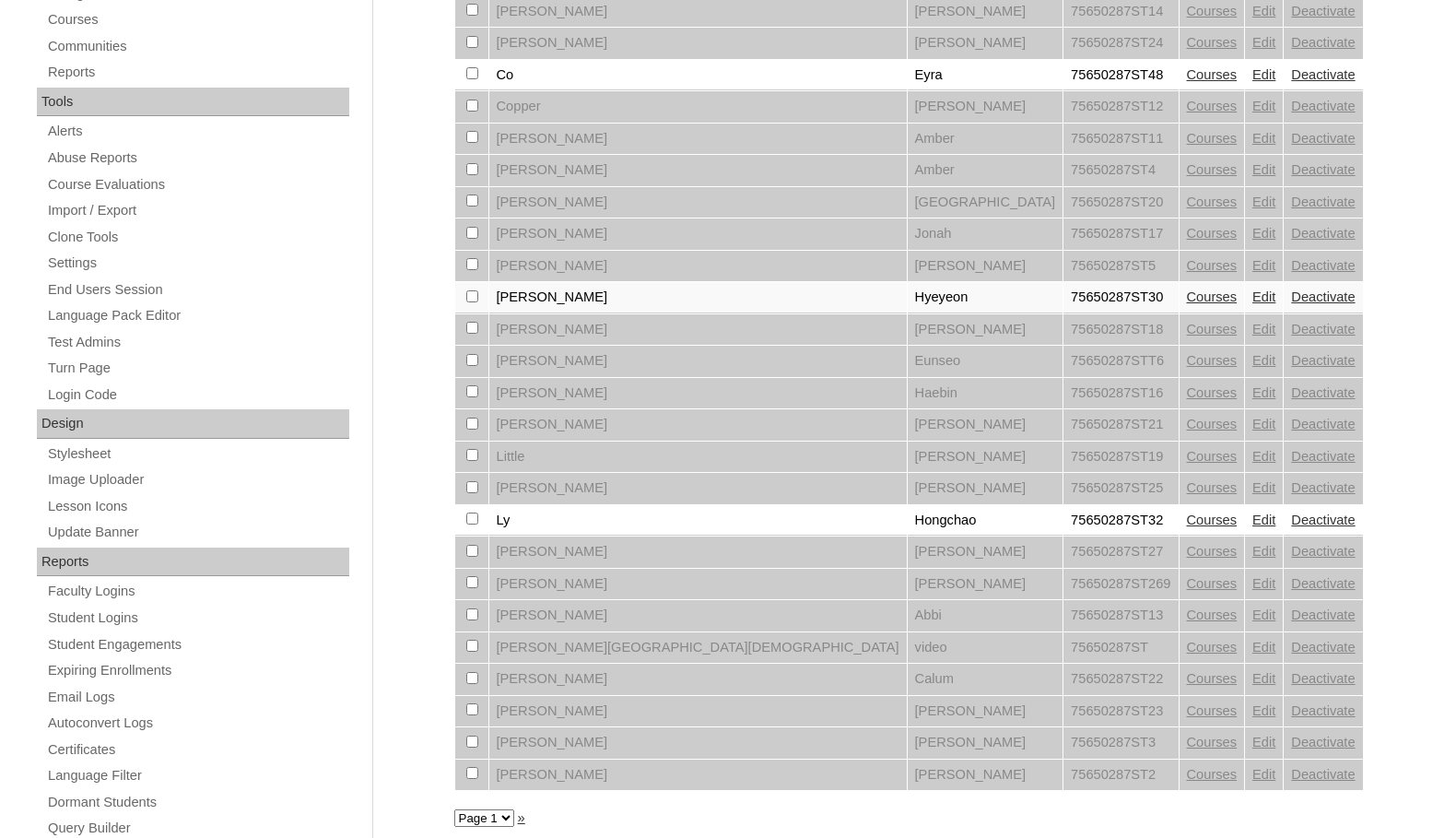
click at [1187, 514] on link "Courses" at bounding box center [1212, 520] width 50 height 15
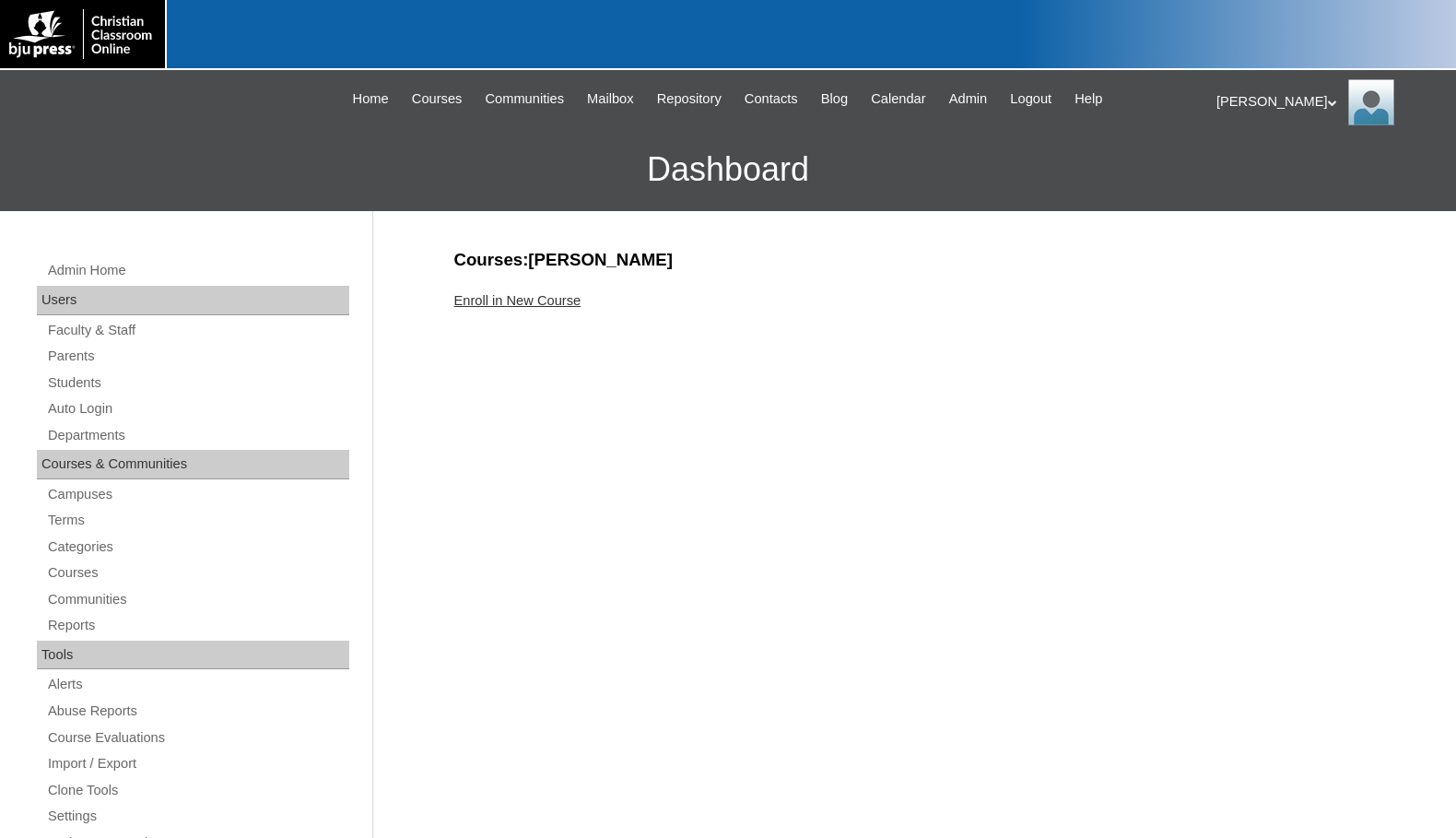
click at [558, 299] on link "Enroll in New Course" at bounding box center [518, 301] width 127 height 15
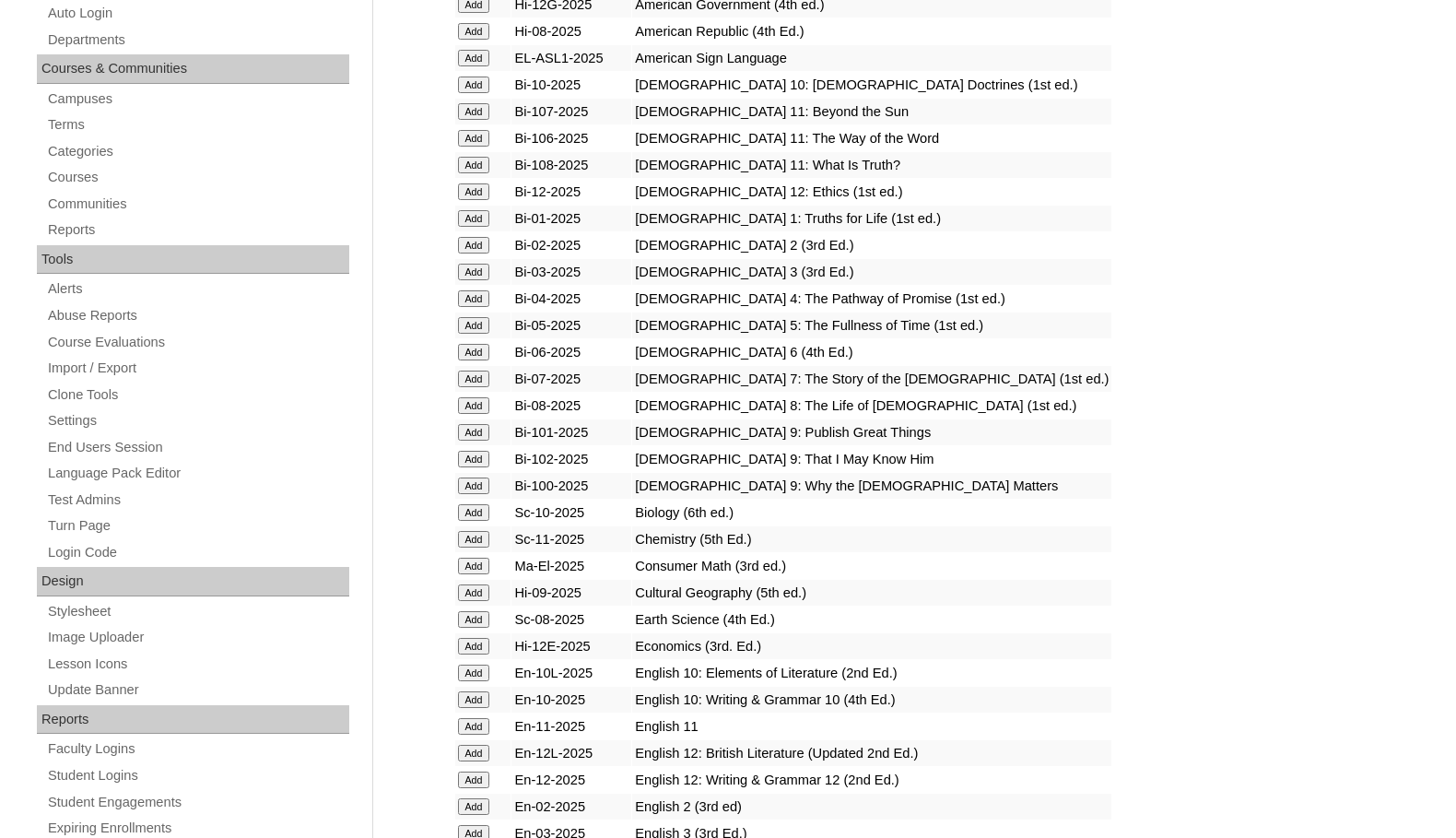
scroll to position [553, 0]
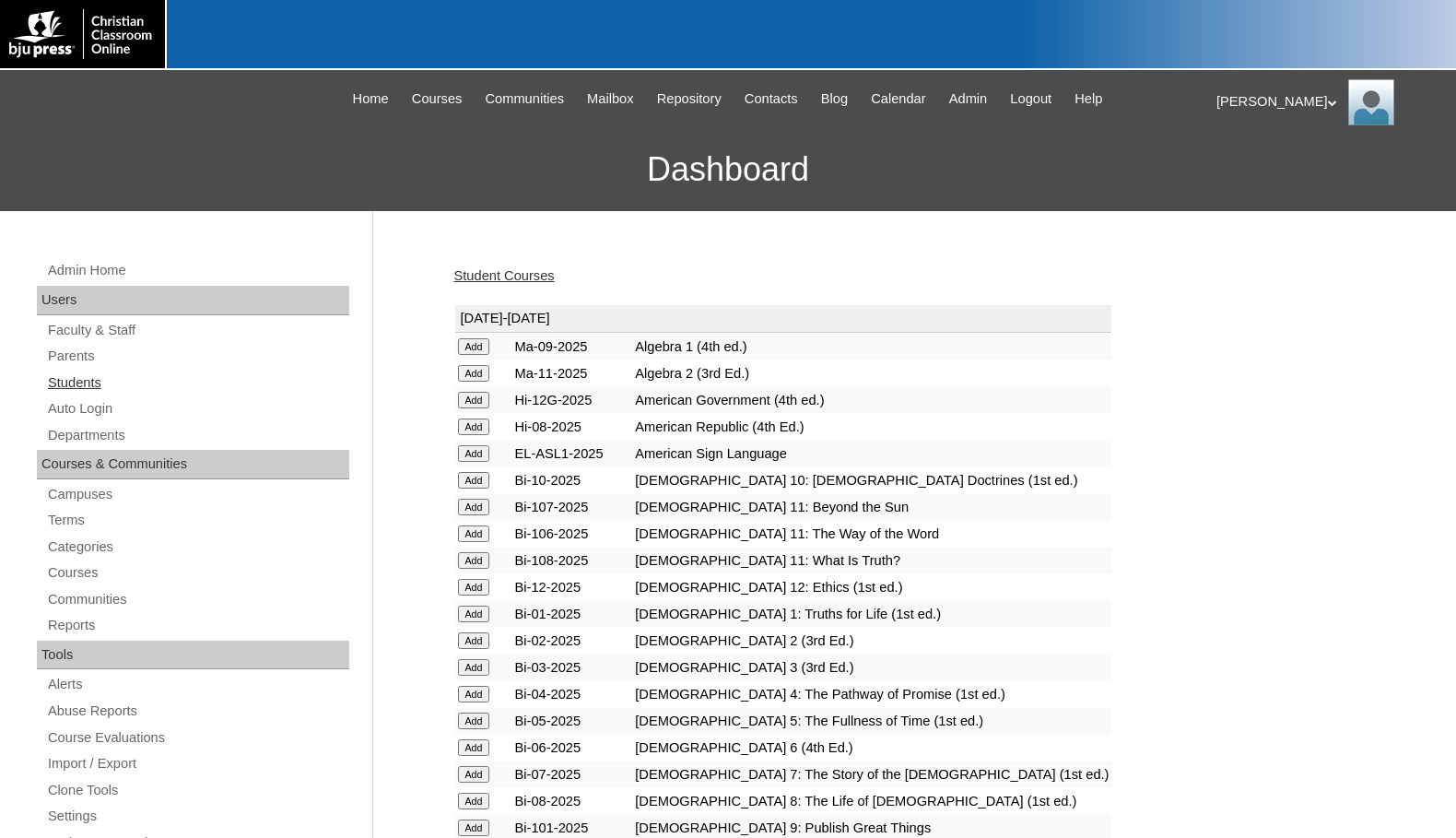
click at [97, 382] on link "Students" at bounding box center [197, 382] width 303 height 23
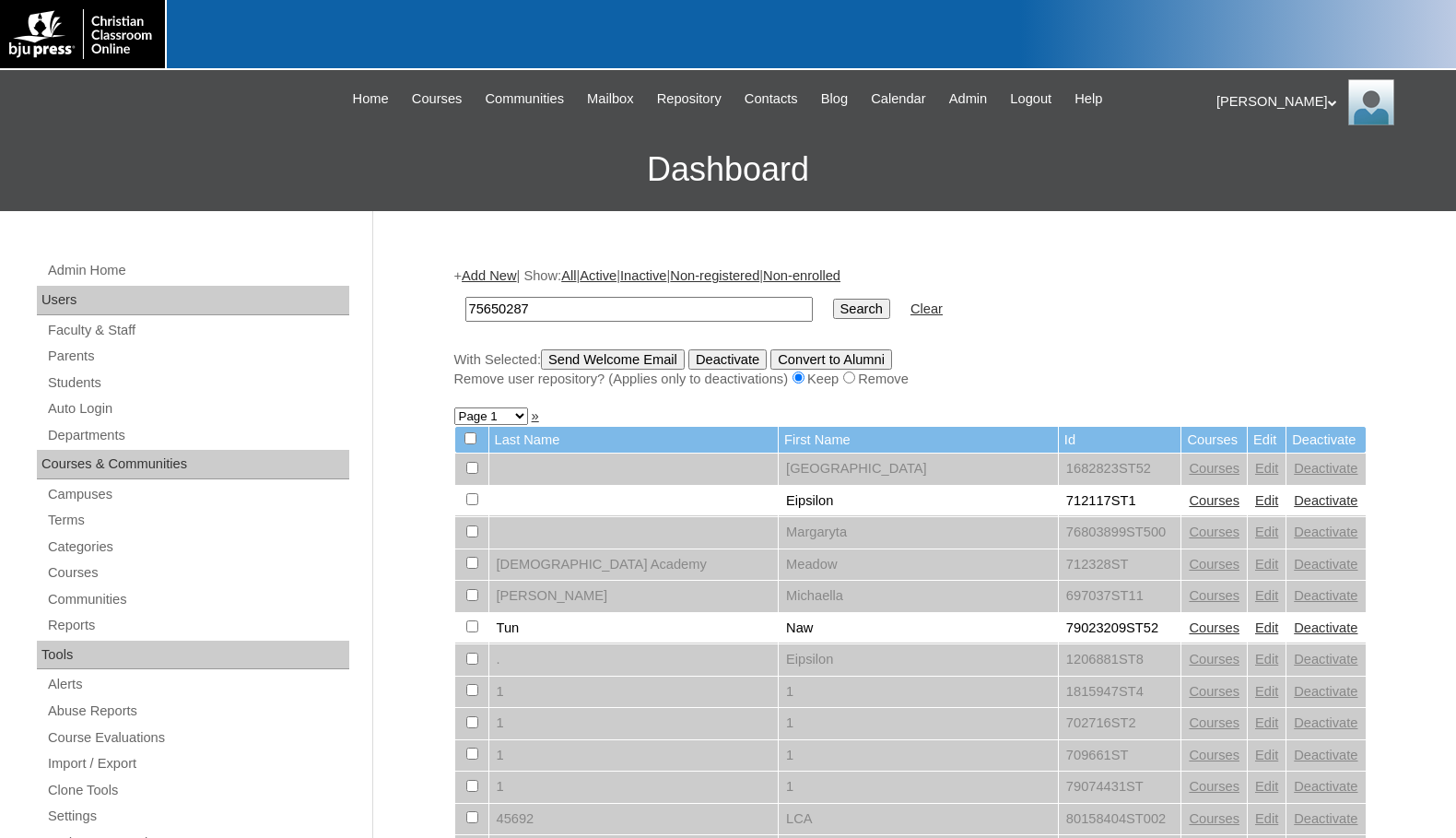
type input "75650287"
click at [833, 309] on input "Search" at bounding box center [862, 308] width 57 height 20
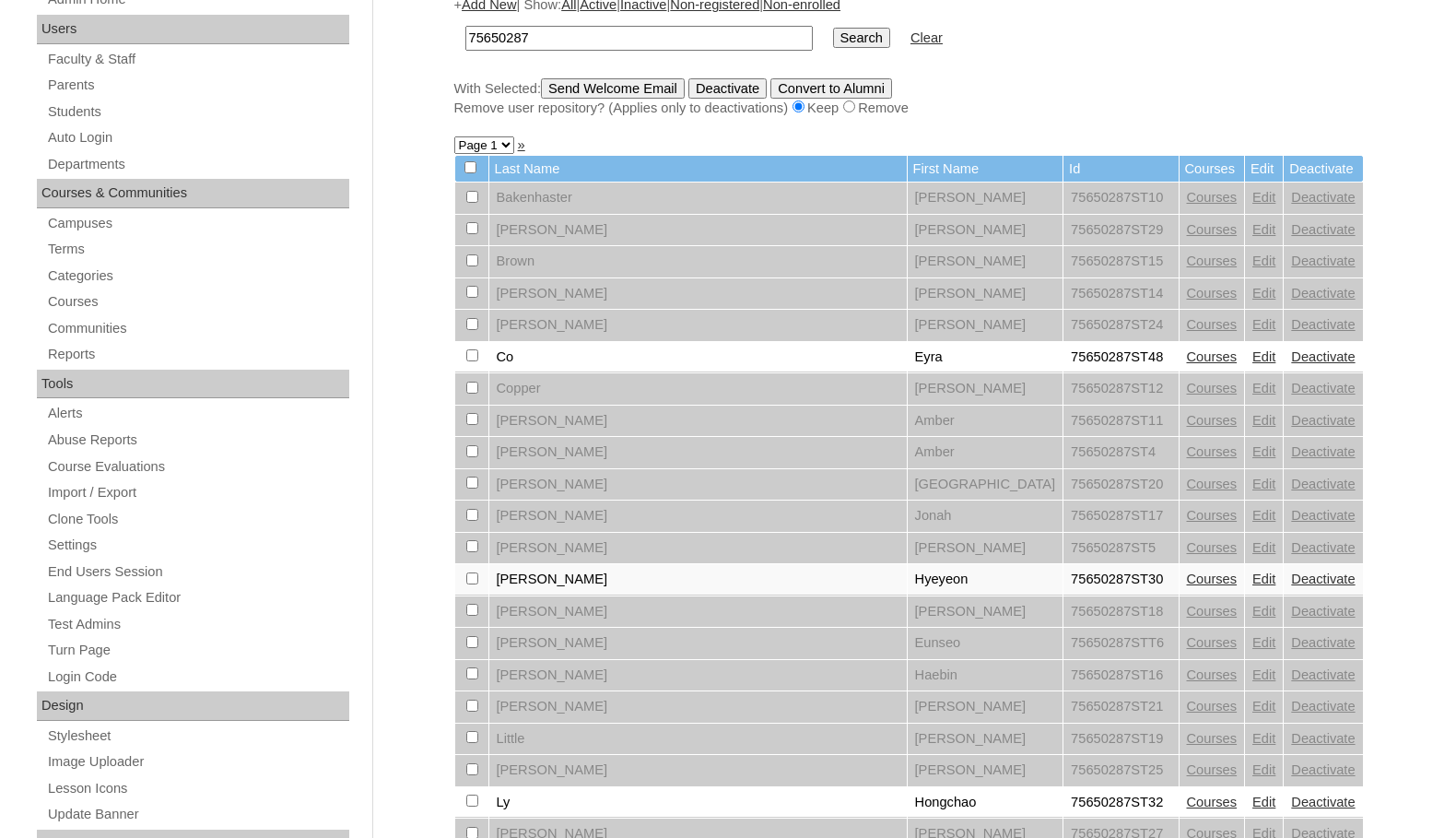
scroll to position [276, 0]
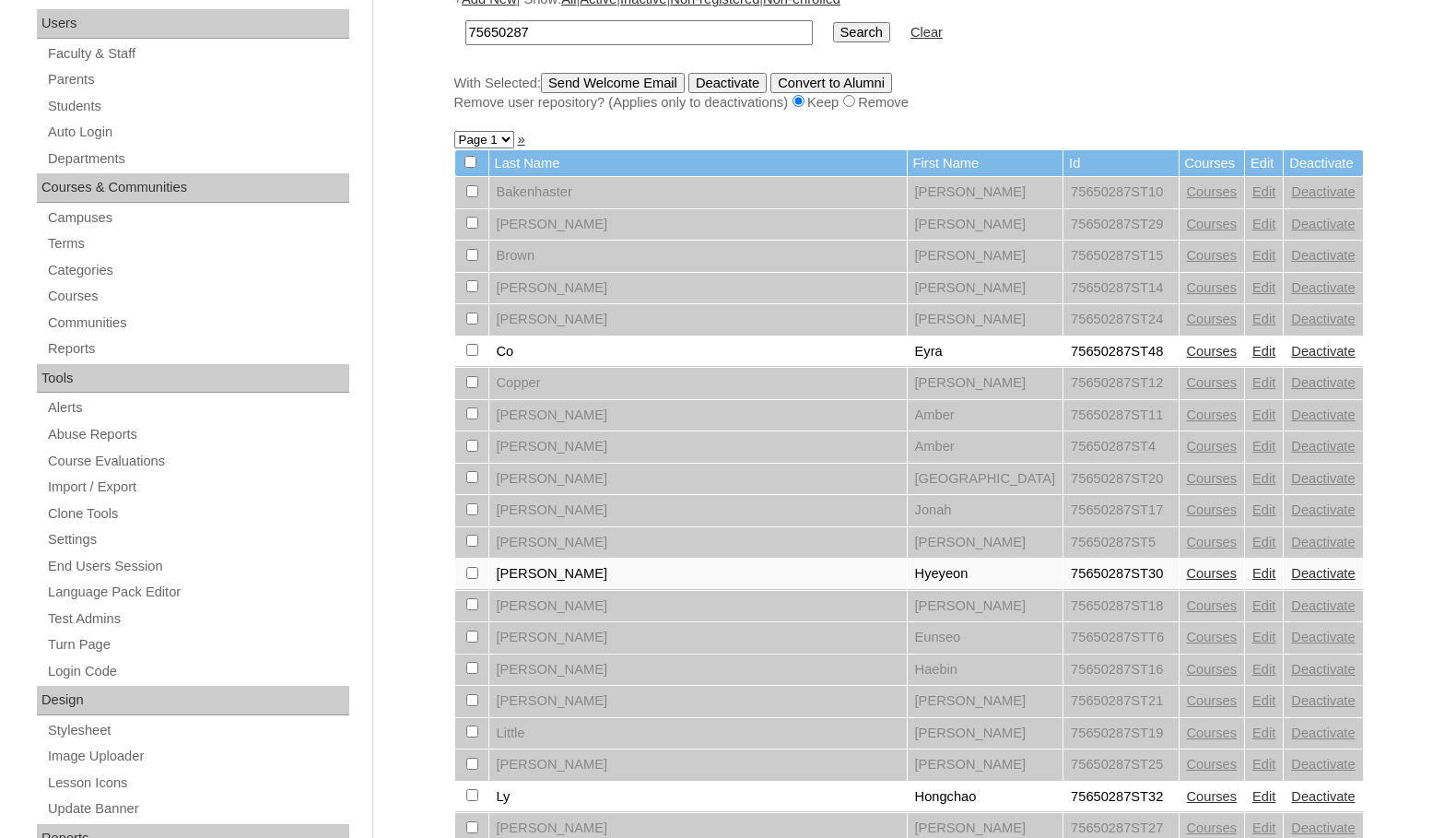
click at [473, 197] on input "checkbox" at bounding box center [472, 191] width 12 height 12
checkbox input "true"
click at [472, 197] on input "checkbox" at bounding box center [472, 191] width 12 height 12
checkbox input "true"
click at [651, 78] on input "Send Welcome Email" at bounding box center [612, 83] width 143 height 20
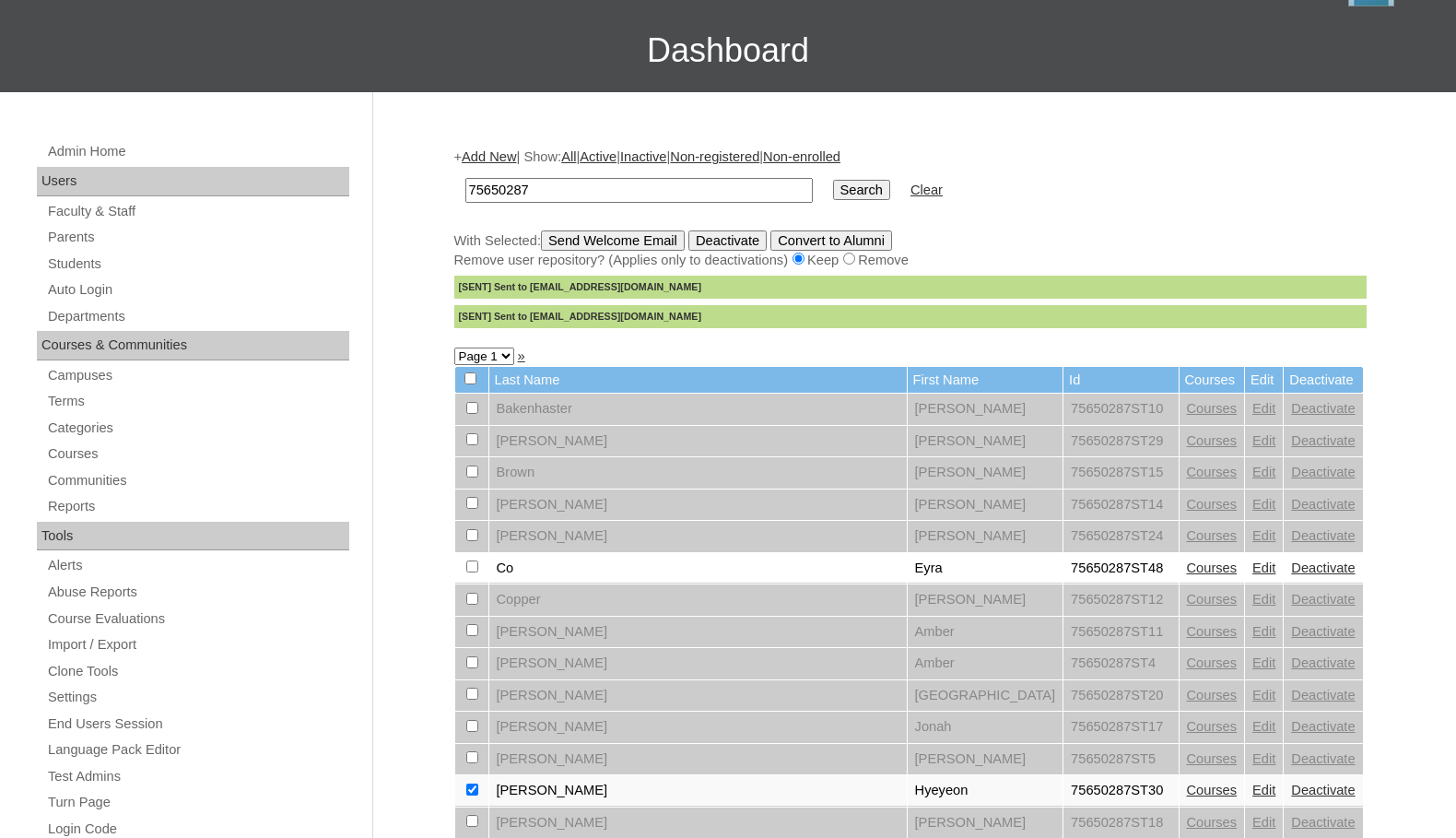
scroll to position [460, 0]
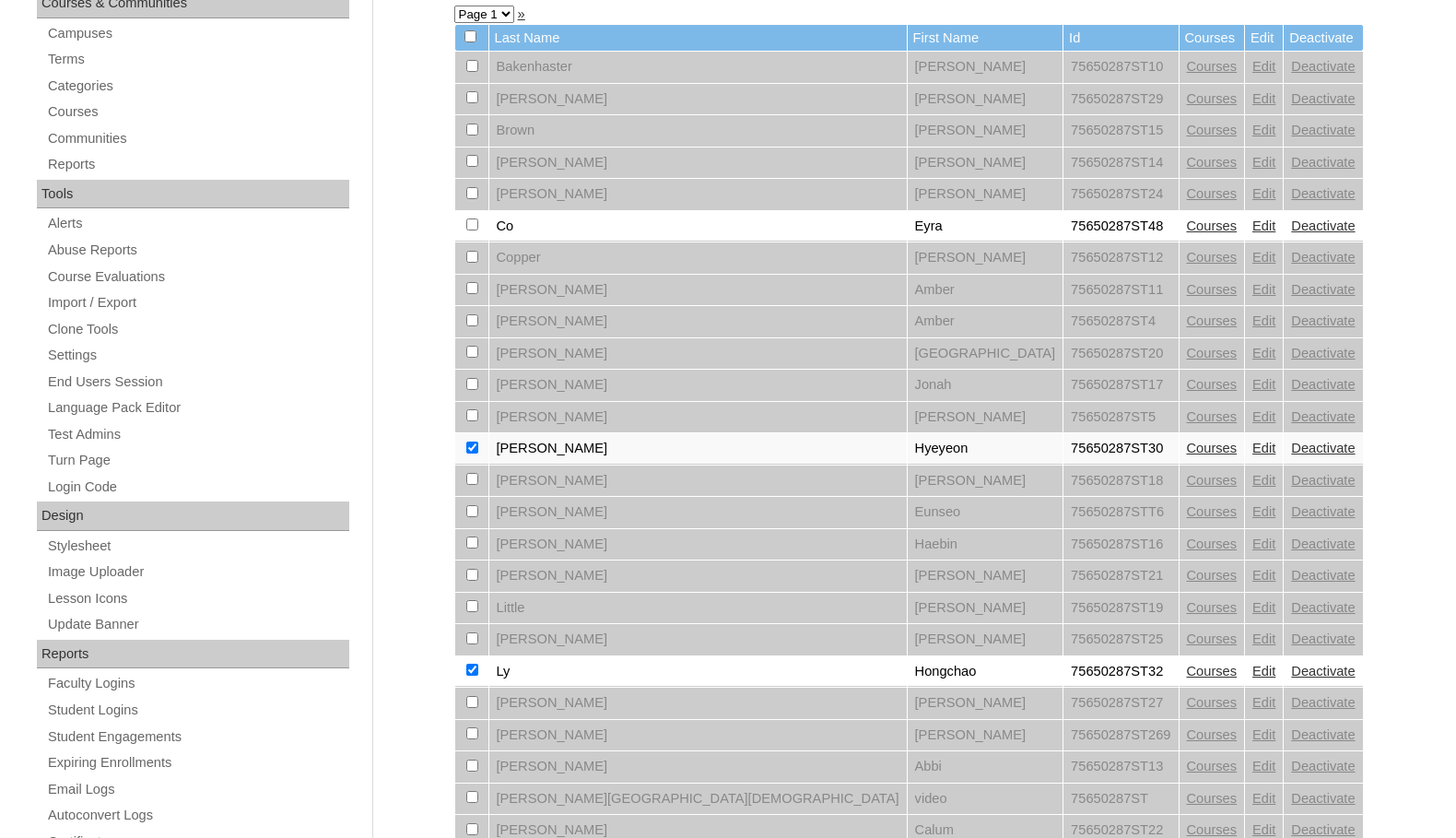
click at [1187, 445] on link "Courses" at bounding box center [1212, 448] width 50 height 15
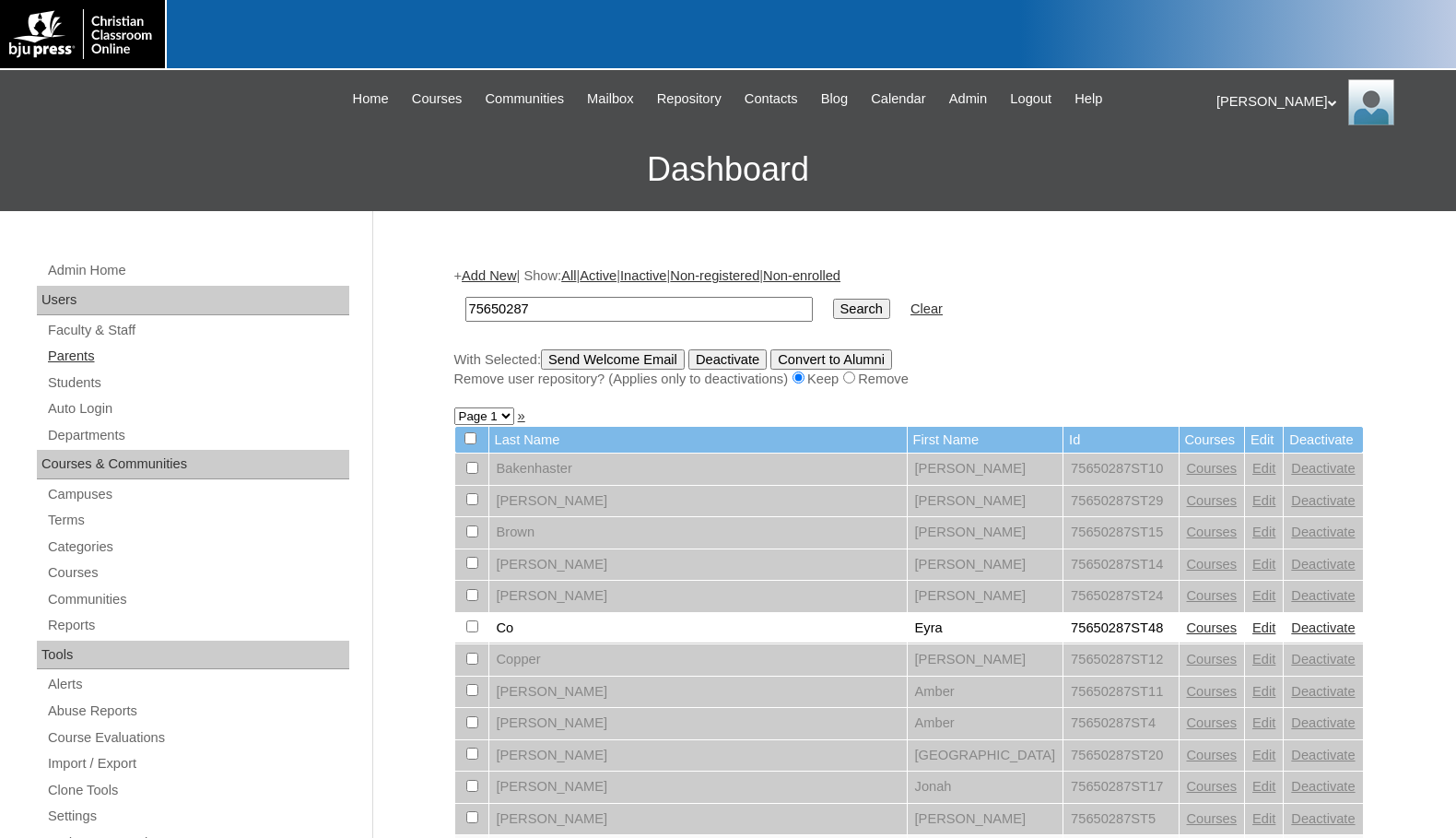
click at [212, 364] on link "Parents" at bounding box center [197, 356] width 303 height 23
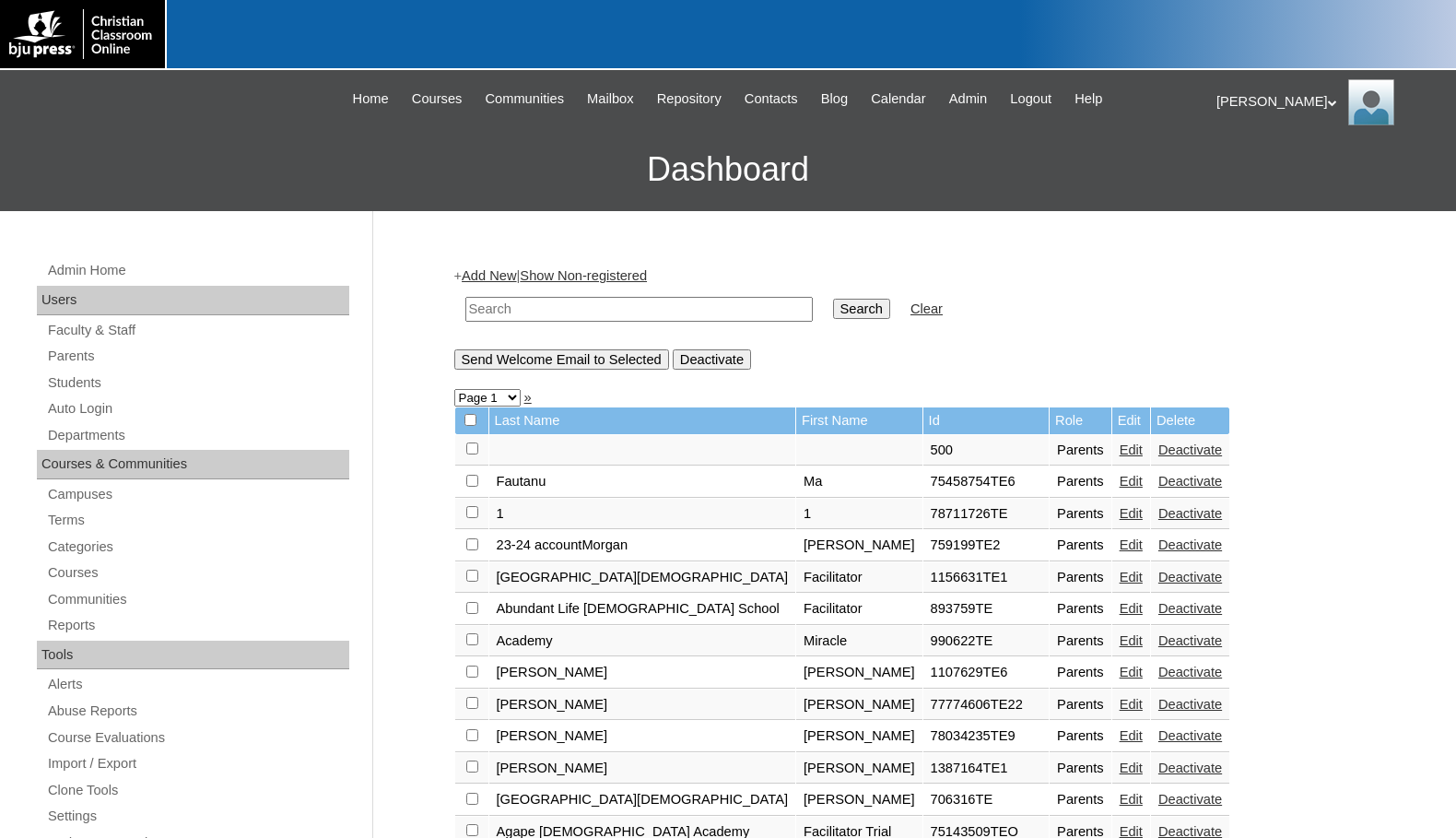
click at [734, 317] on input "text" at bounding box center [639, 309] width 347 height 25
paste input "712522"
type input "712522"
click at [833, 311] on input "Search" at bounding box center [862, 308] width 57 height 20
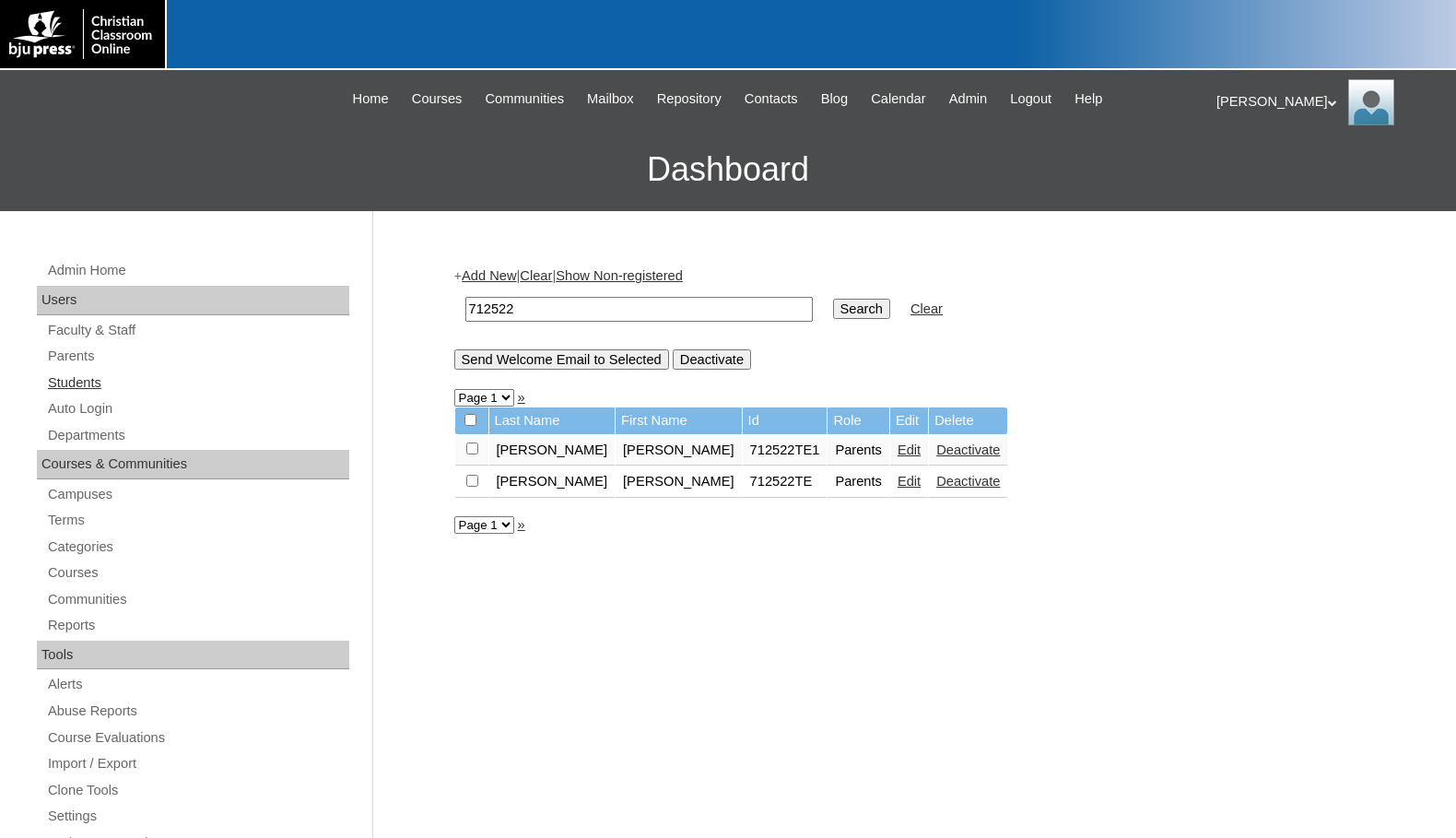
click at [108, 382] on link "Students" at bounding box center [197, 382] width 303 height 23
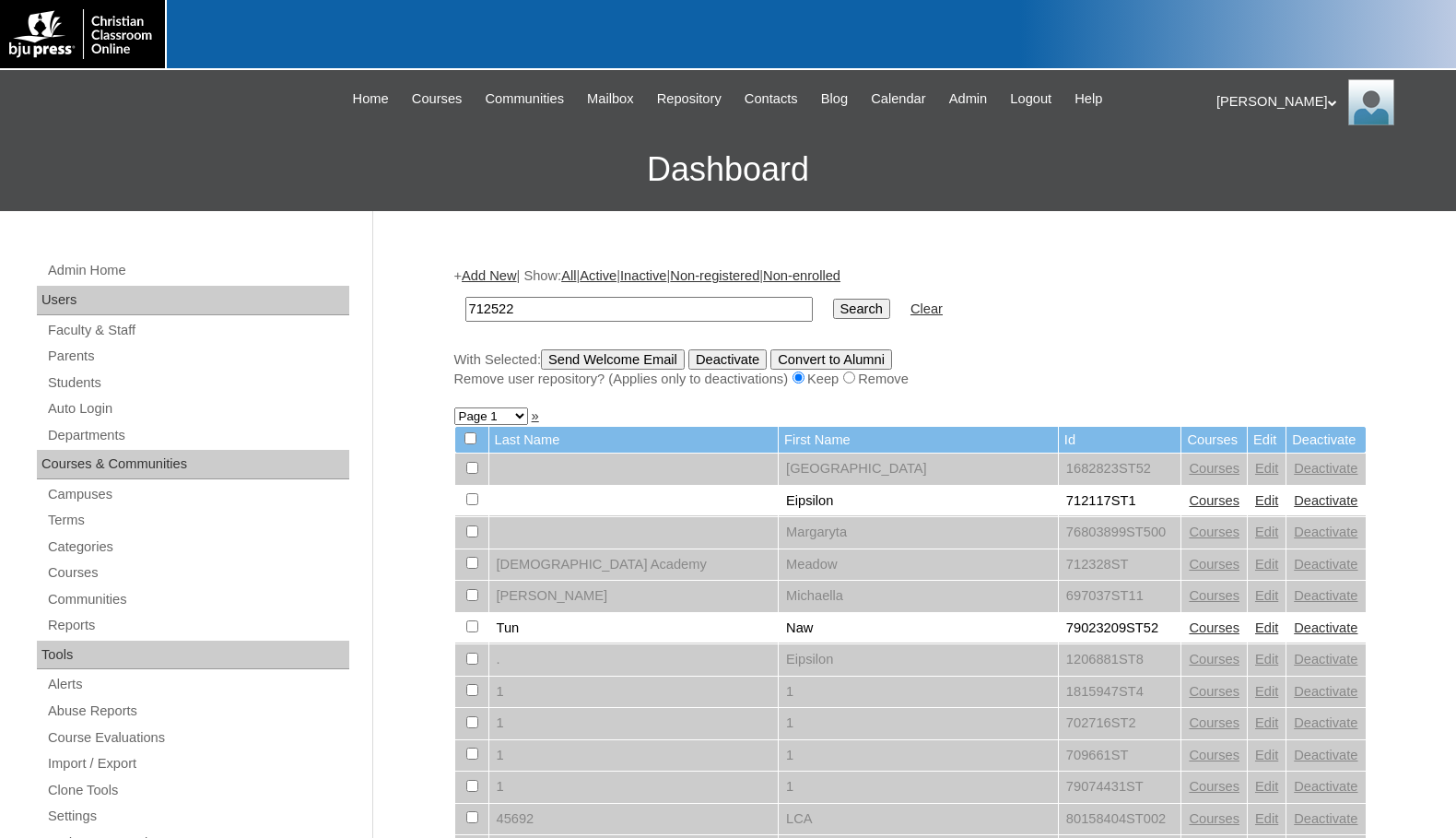
type input "712522"
click at [833, 309] on input "Search" at bounding box center [862, 308] width 57 height 20
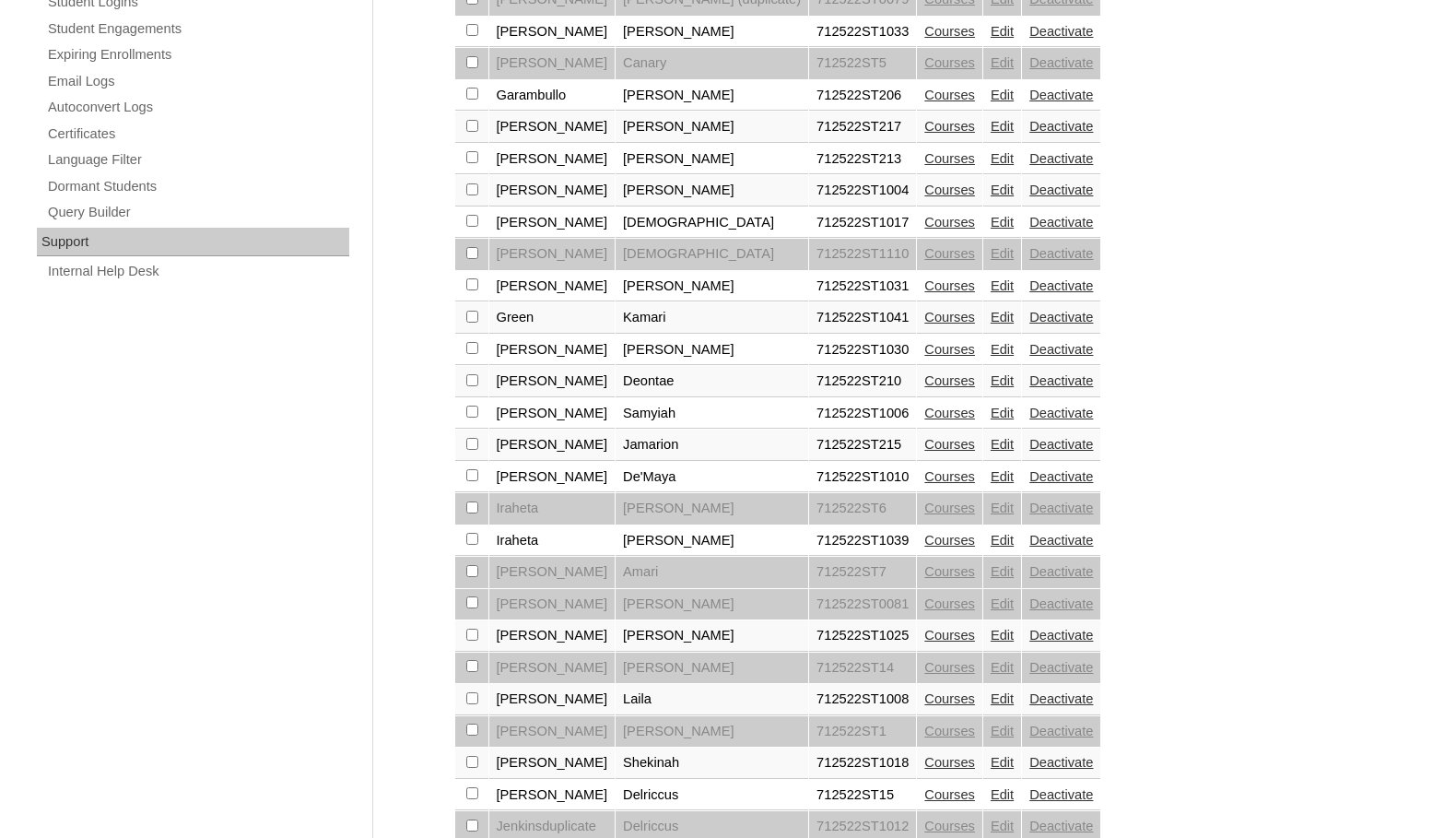
scroll to position [1262, 0]
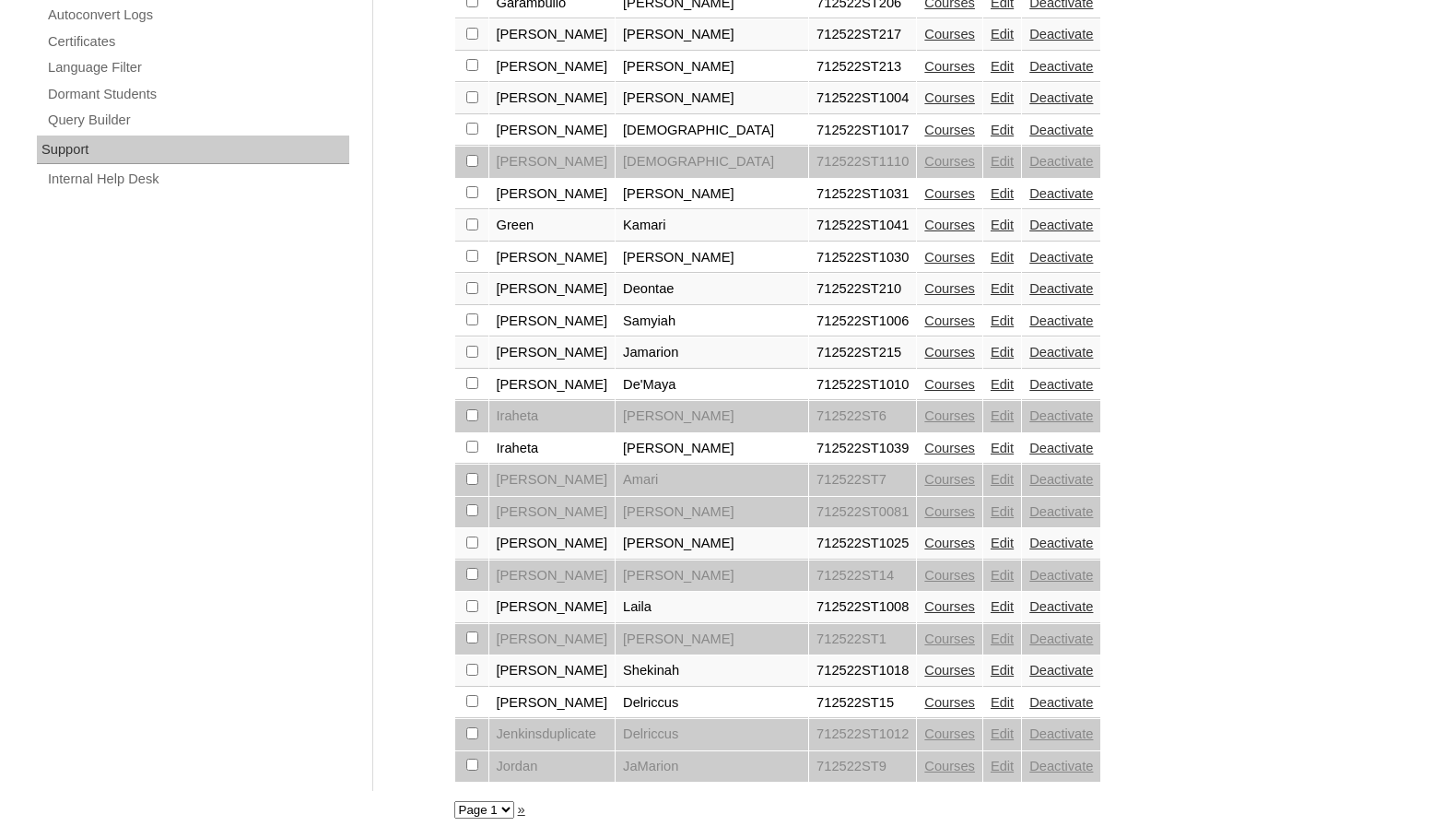
click at [499, 809] on select "Page 1 Page 2" at bounding box center [484, 810] width 60 height 17
select select "admin_students.php?q=712522&submit=Search&page=2"
click at [455, 801] on select "Page 1 Page 2" at bounding box center [484, 810] width 60 height 17
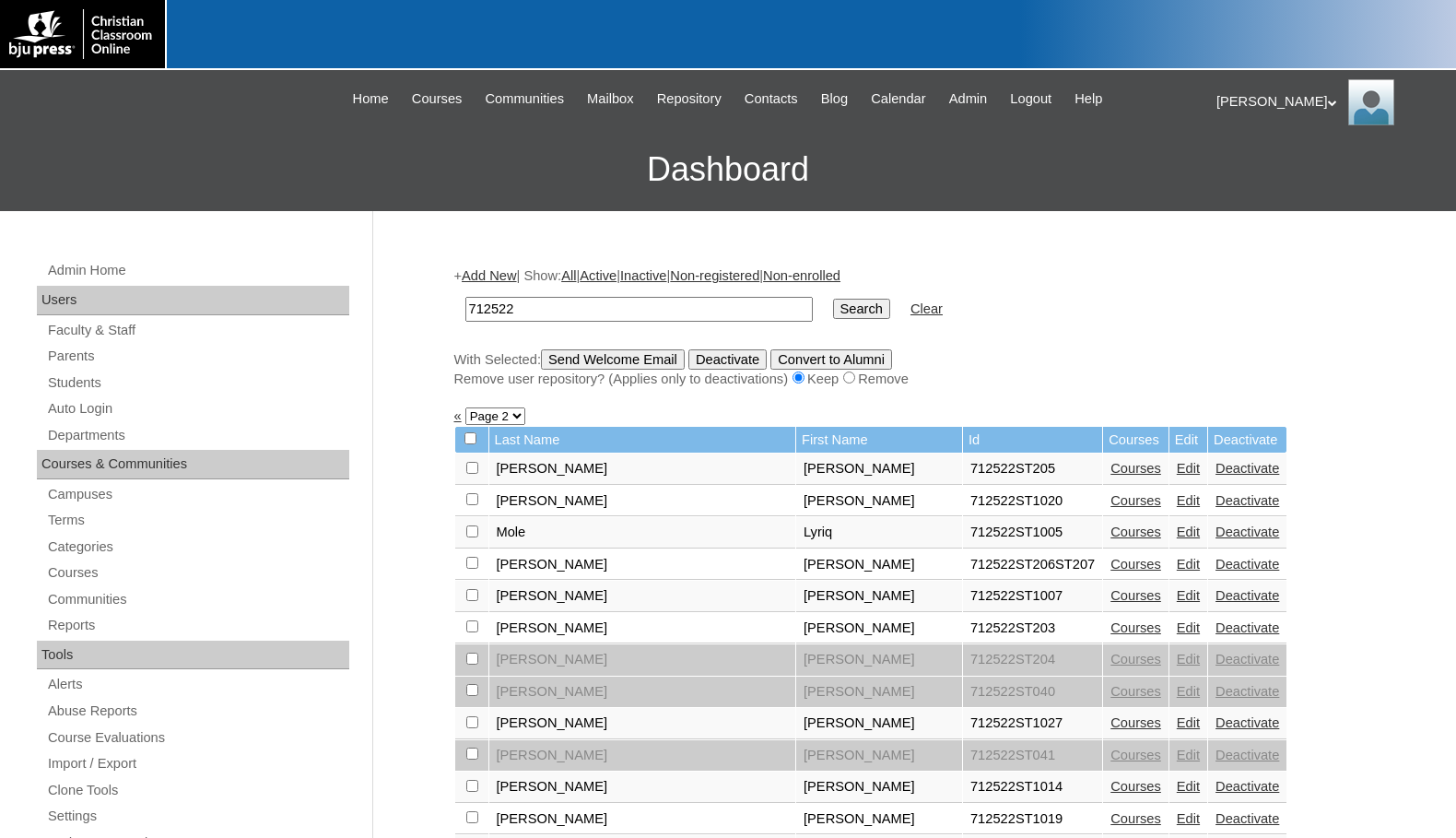
click at [1111, 536] on link "Courses" at bounding box center [1135, 531] width 50 height 15
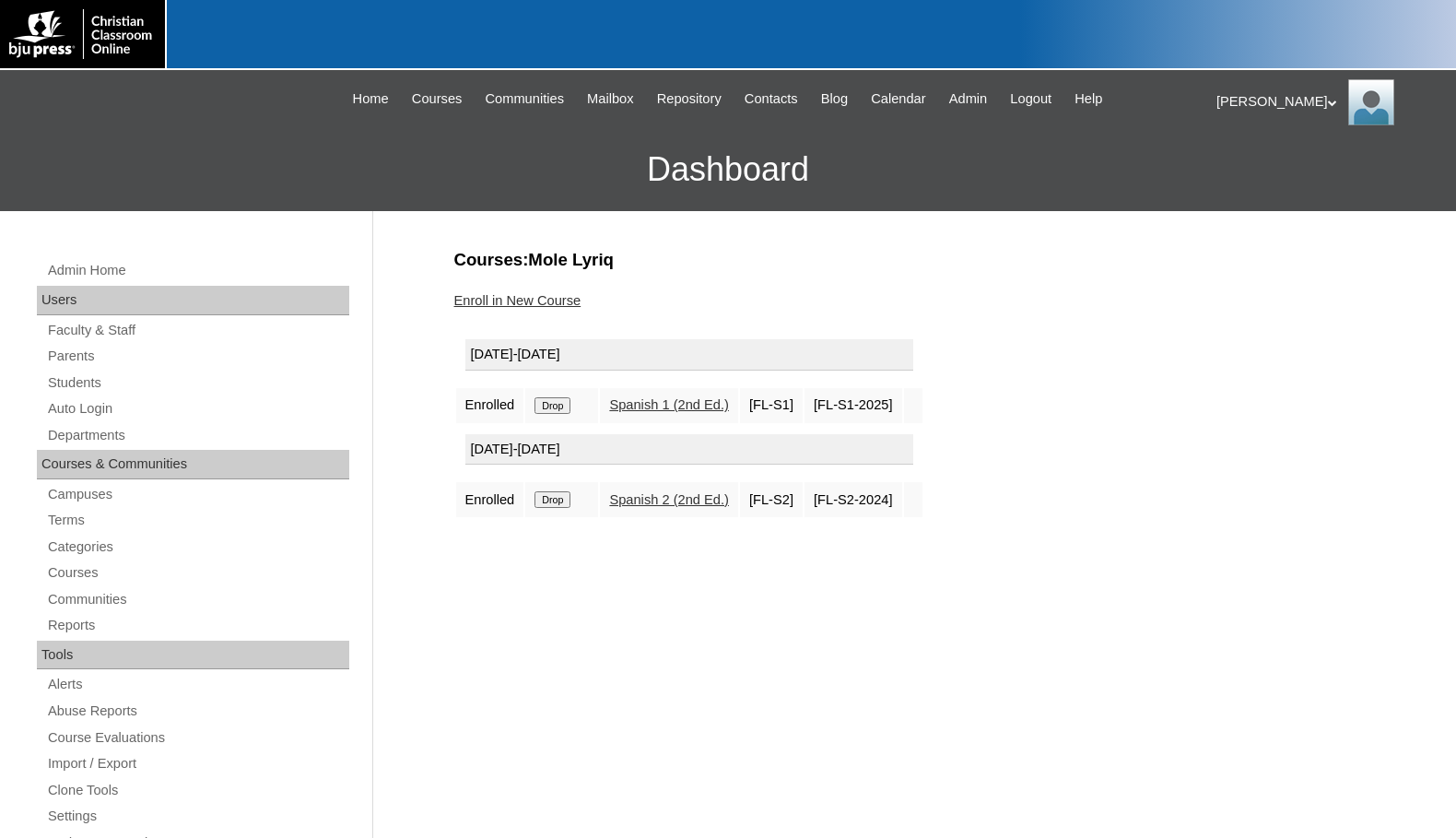
click at [532, 302] on link "Enroll in New Course" at bounding box center [518, 301] width 127 height 15
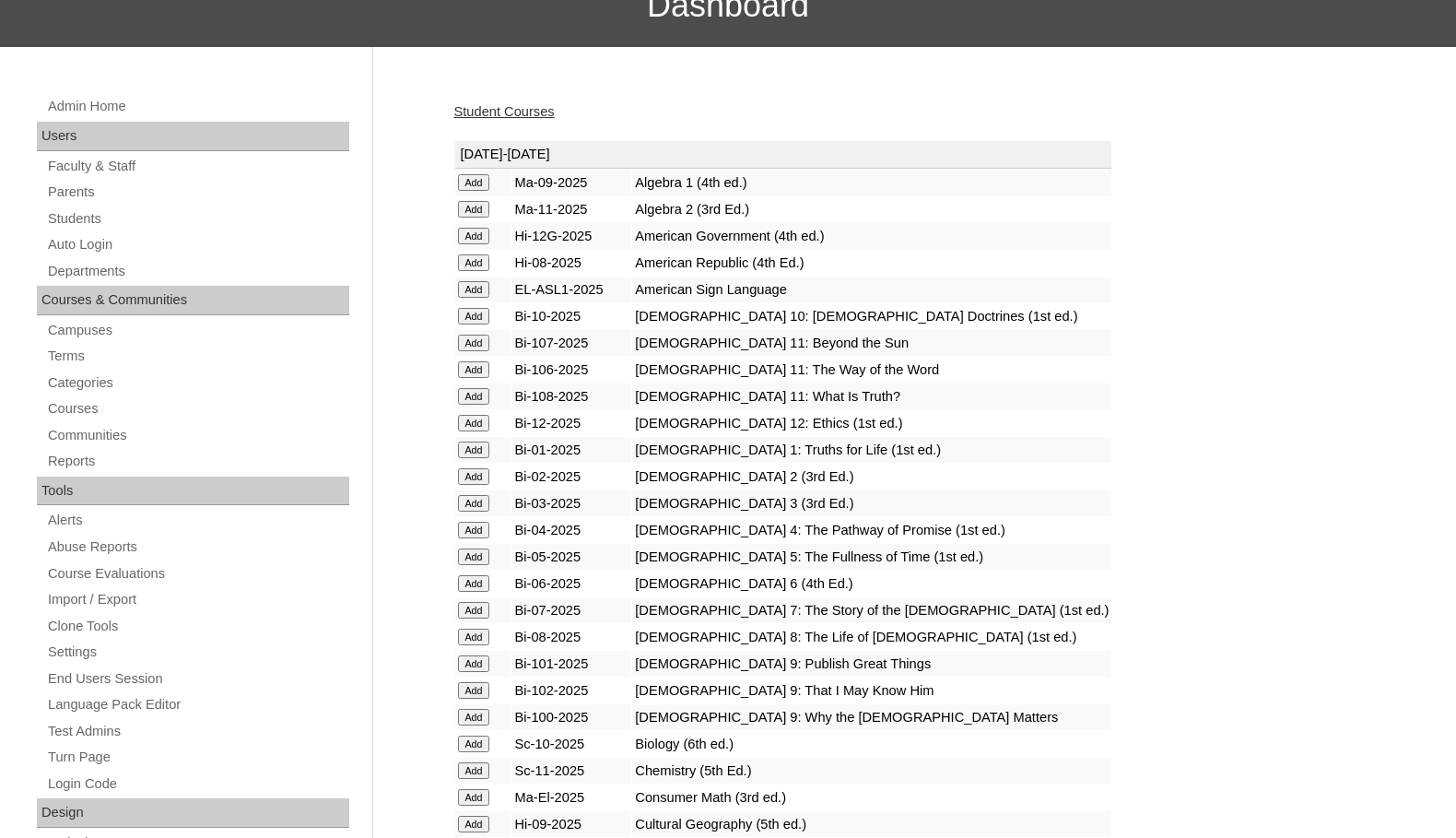
scroll to position [553, 0]
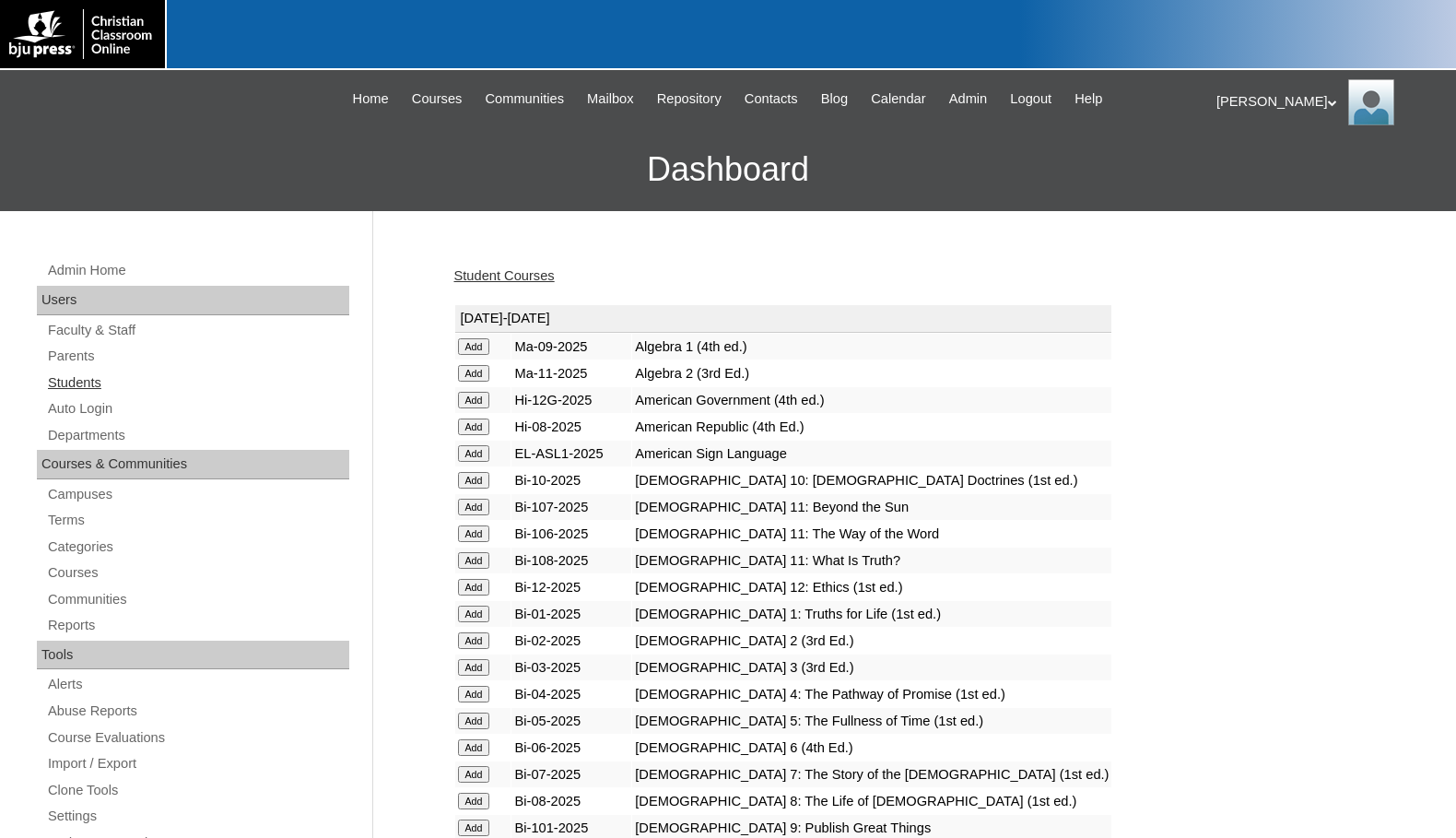
click at [72, 379] on link "Students" at bounding box center [197, 382] width 303 height 23
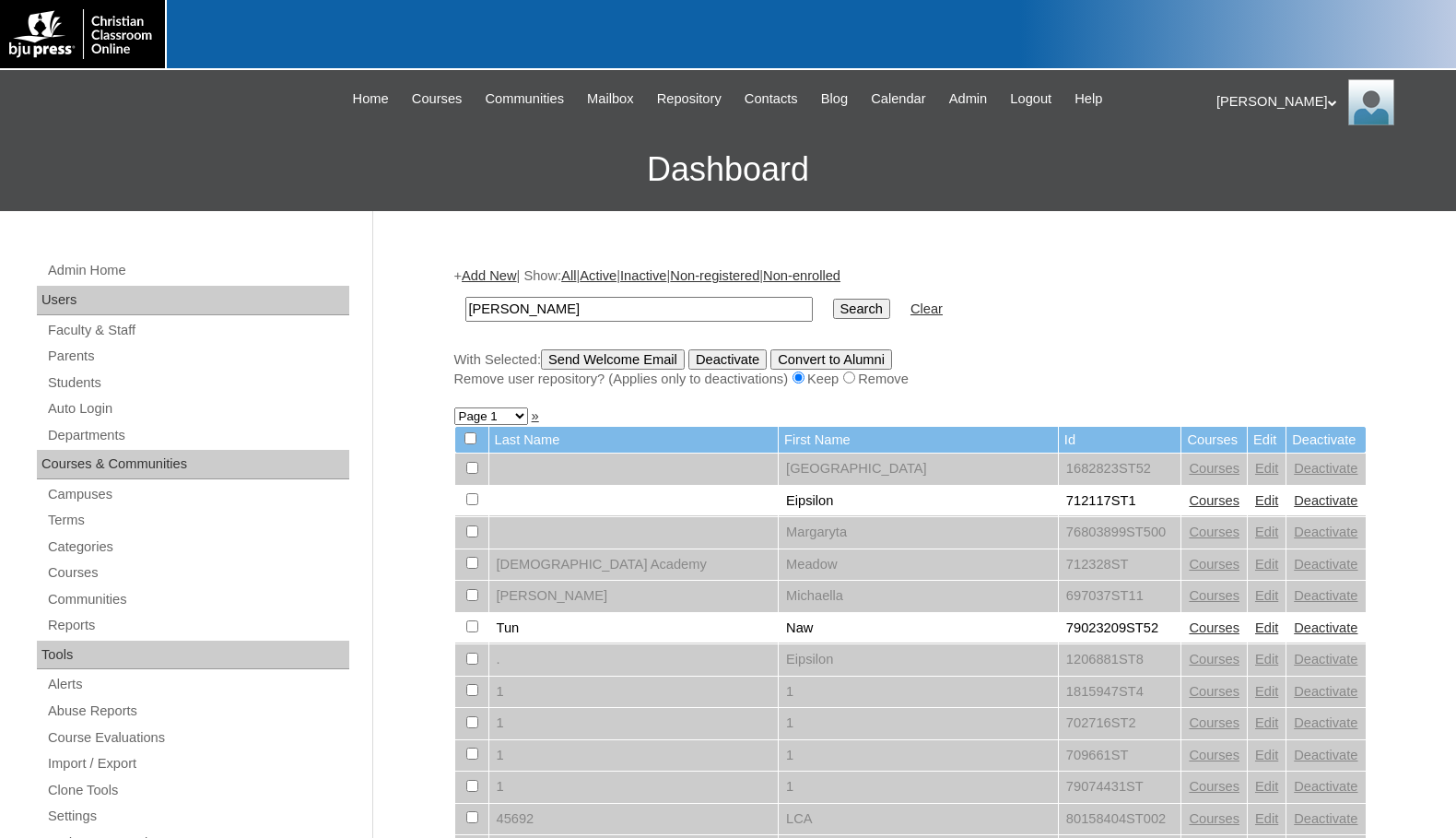
type input "[PERSON_NAME]"
click at [833, 299] on input "Search" at bounding box center [862, 308] width 57 height 20
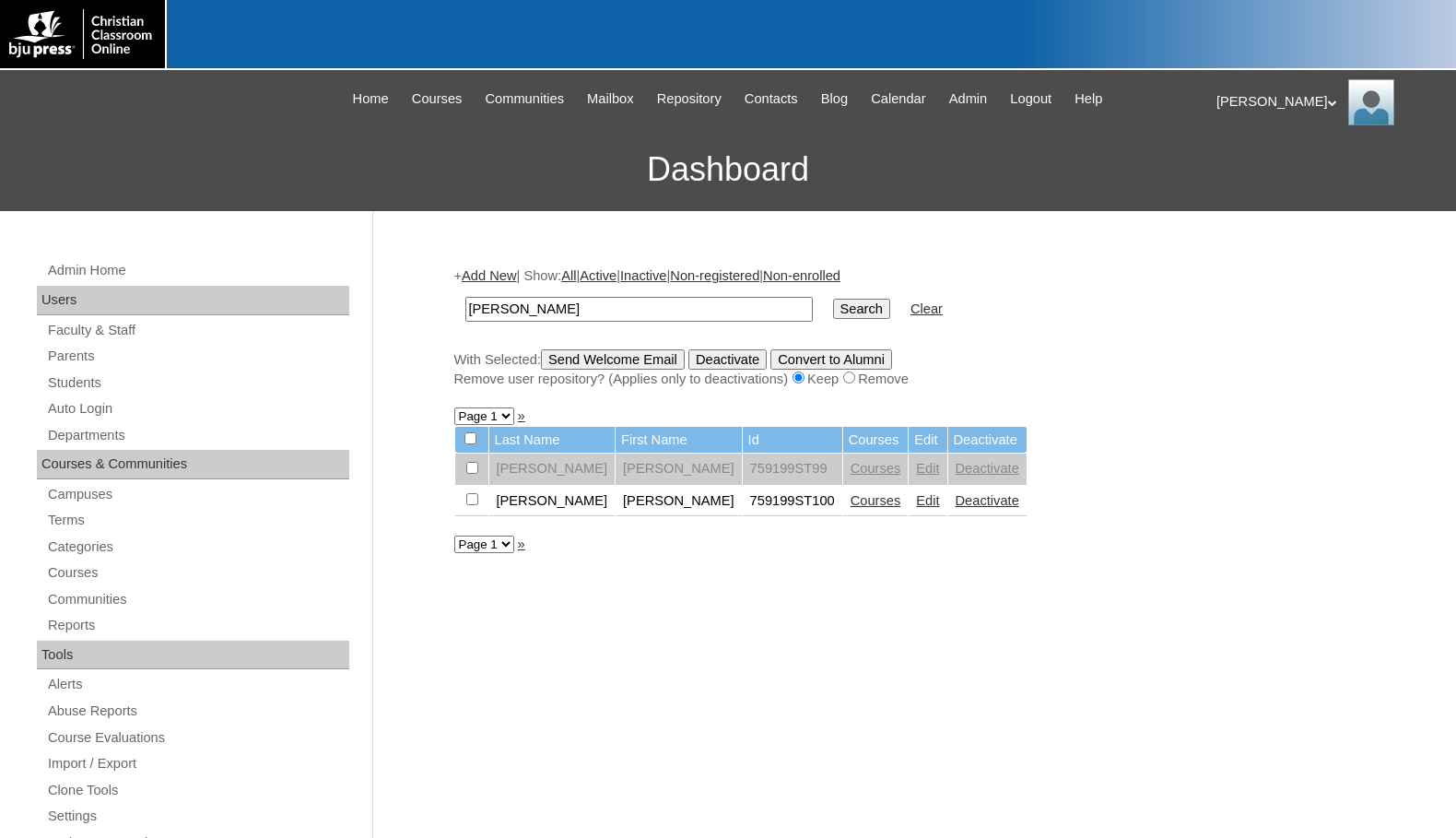
click at [916, 503] on link "Edit" at bounding box center [927, 500] width 23 height 15
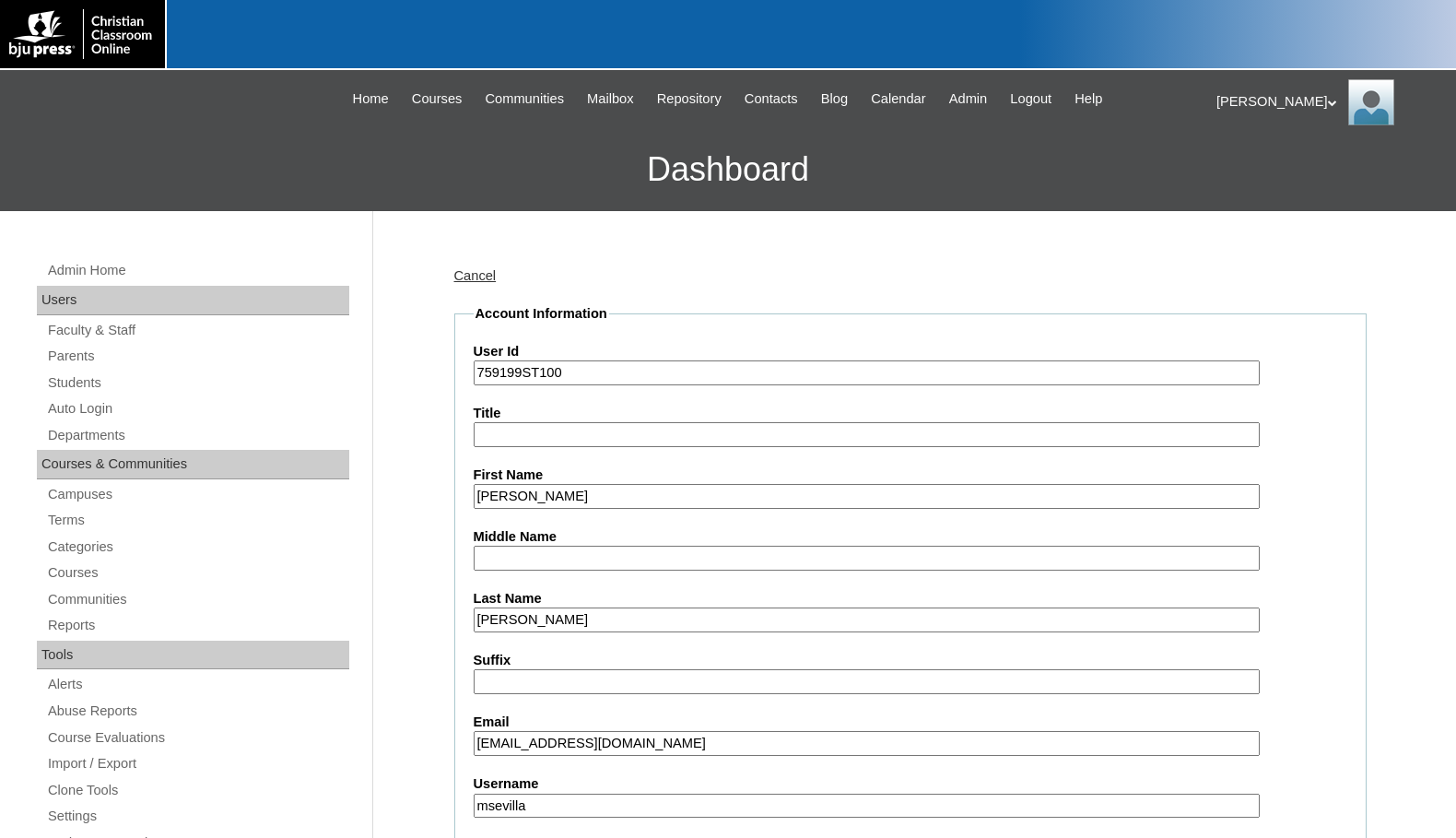
drag, startPoint x: 523, startPoint y: 377, endPoint x: 440, endPoint y: 370, distance: 83.3
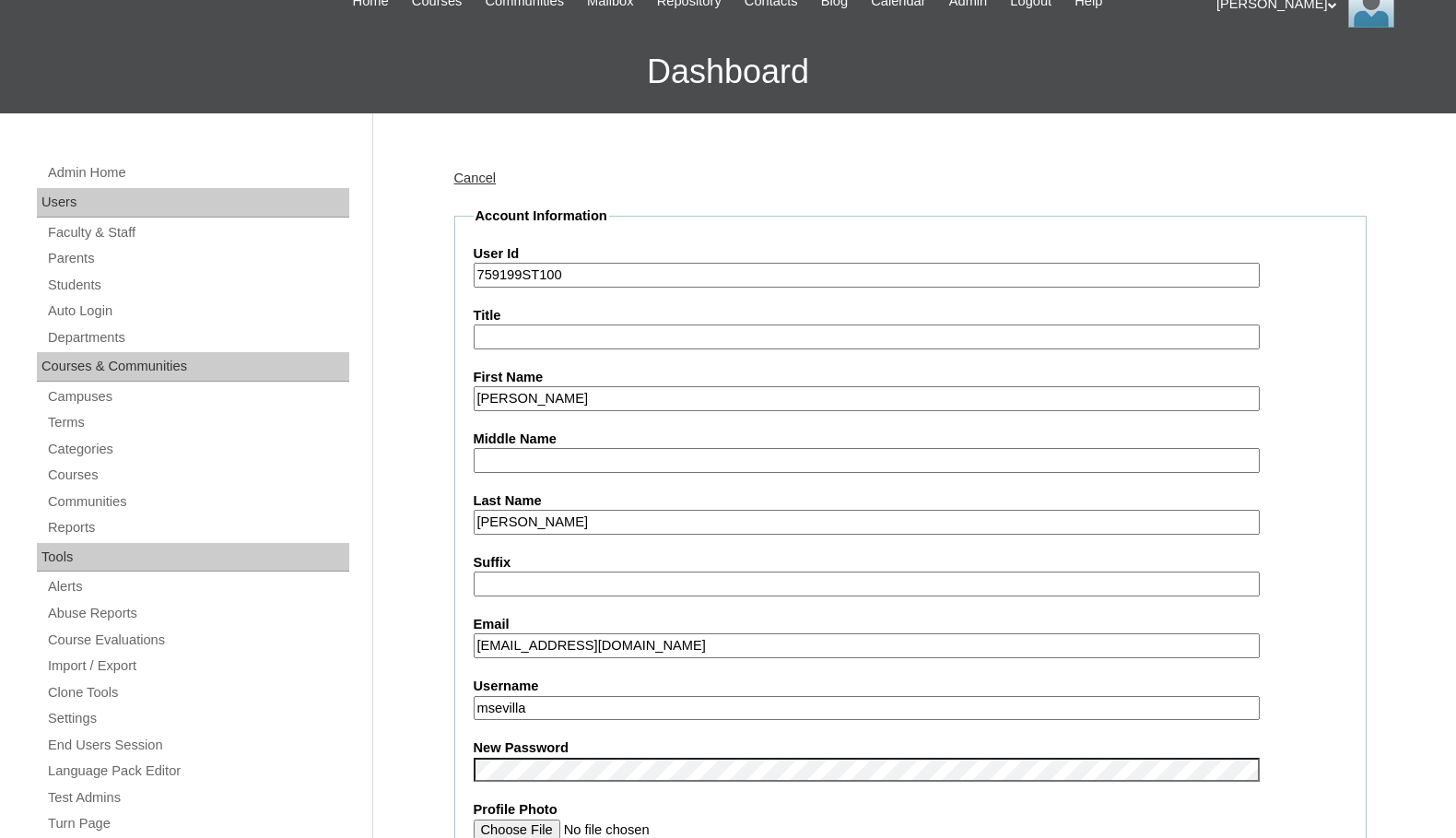
scroll to position [184, 0]
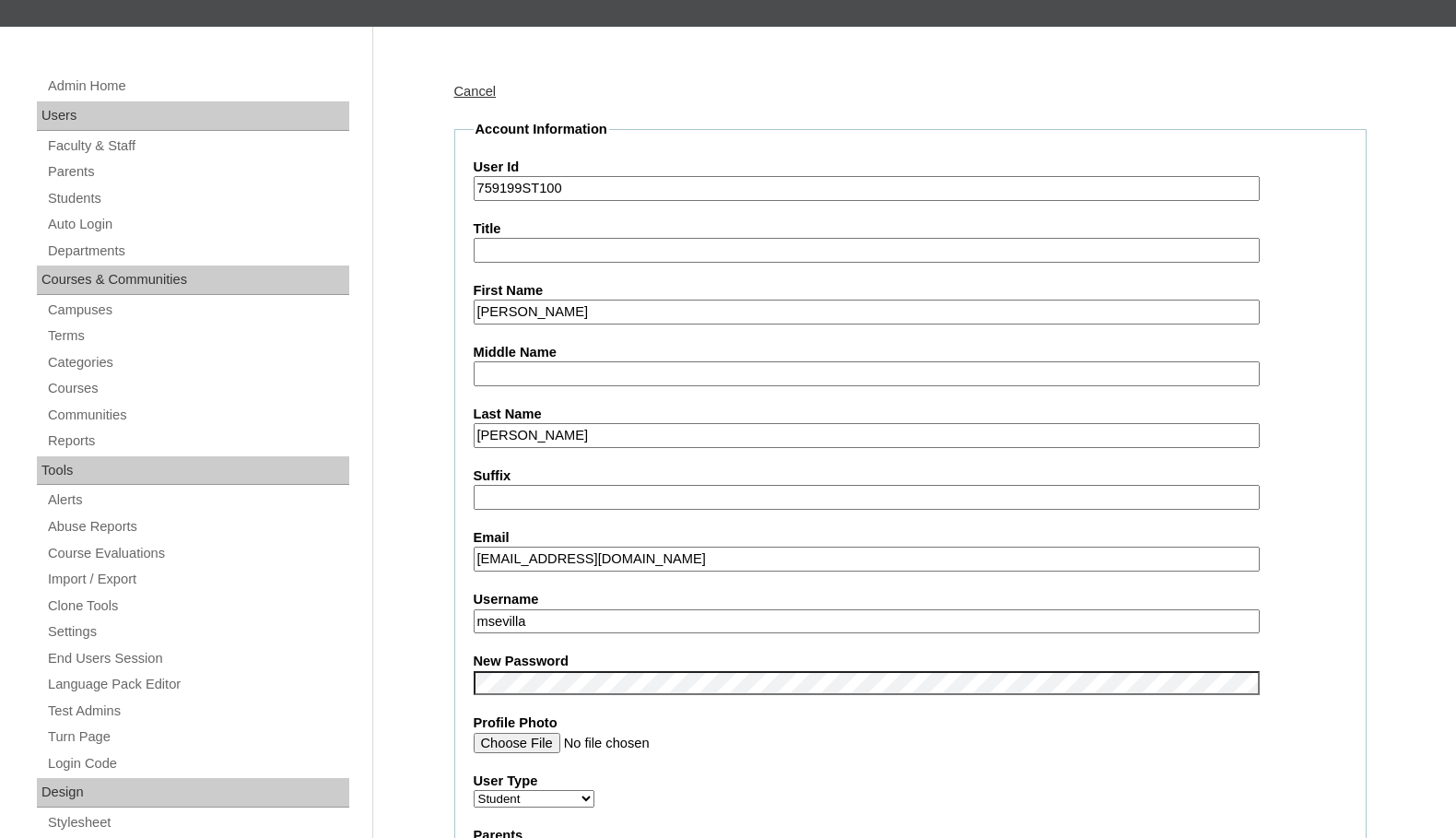
drag, startPoint x: 561, startPoint y: 625, endPoint x: 431, endPoint y: 615, distance: 130.4
type input "tanner.walsworth"
drag, startPoint x: 618, startPoint y: 624, endPoint x: 412, endPoint y: 617, distance: 206.1
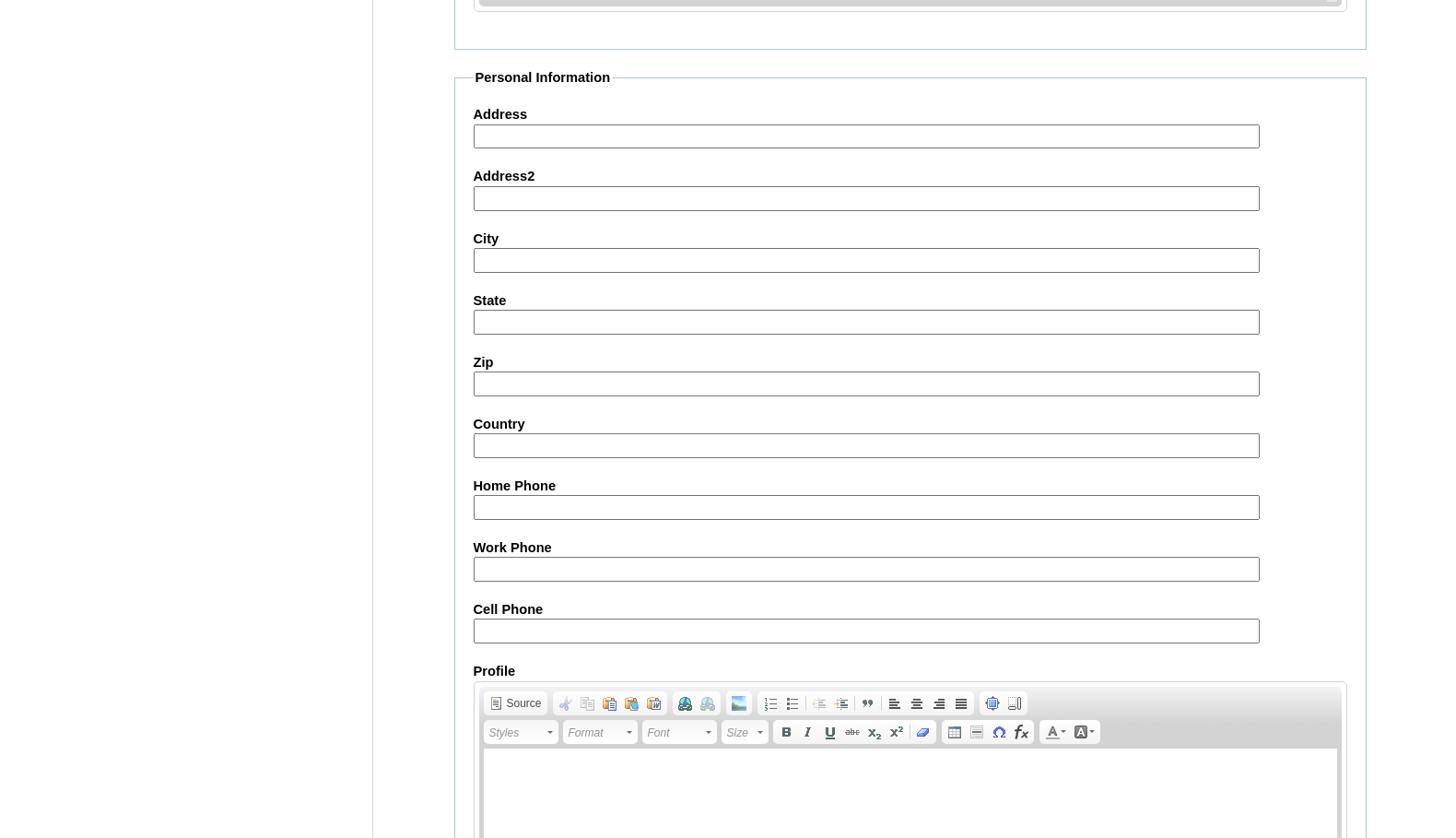
scroll to position [1987, 0]
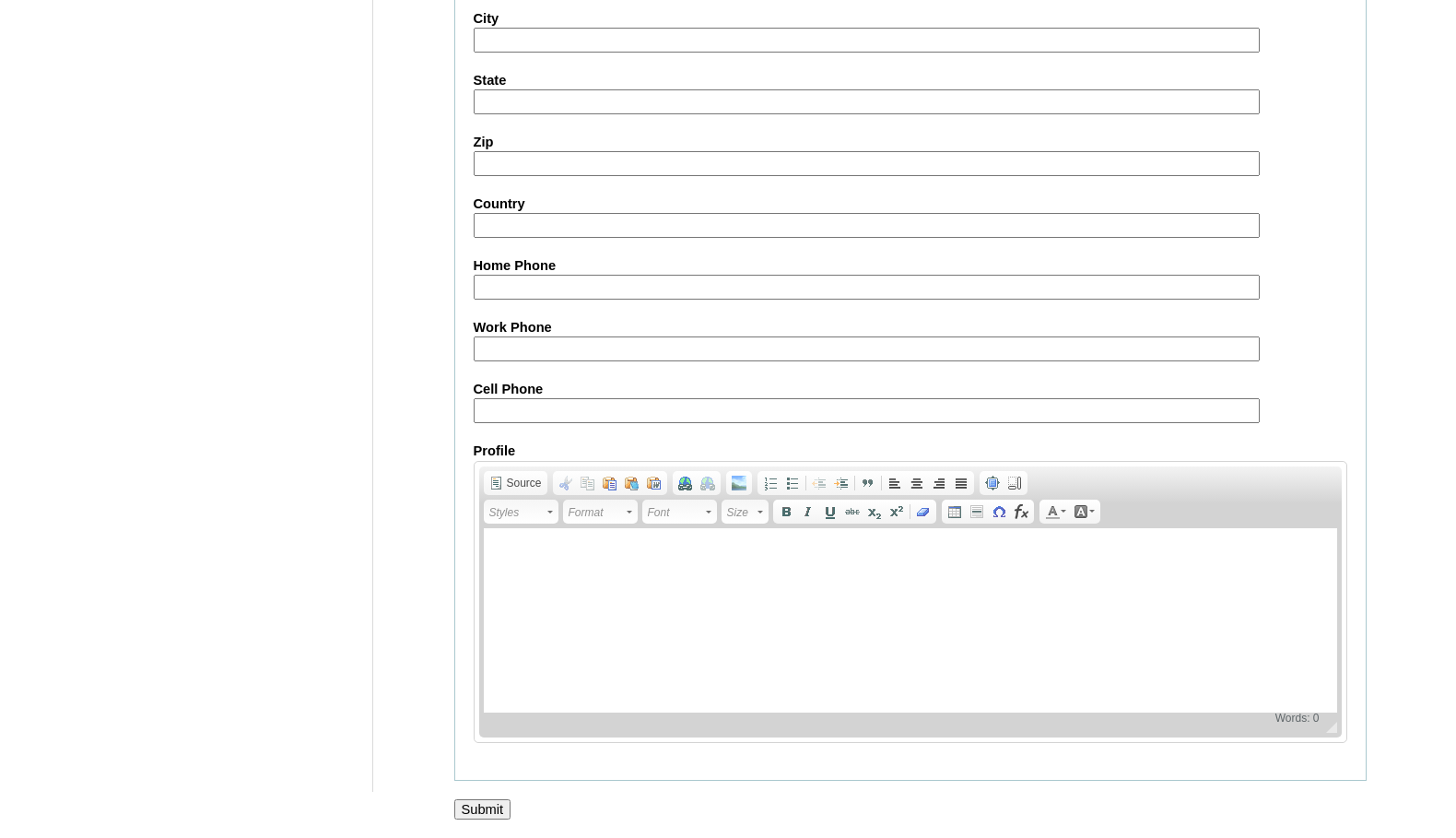
click at [508, 807] on input "Submit" at bounding box center [483, 809] width 57 height 20
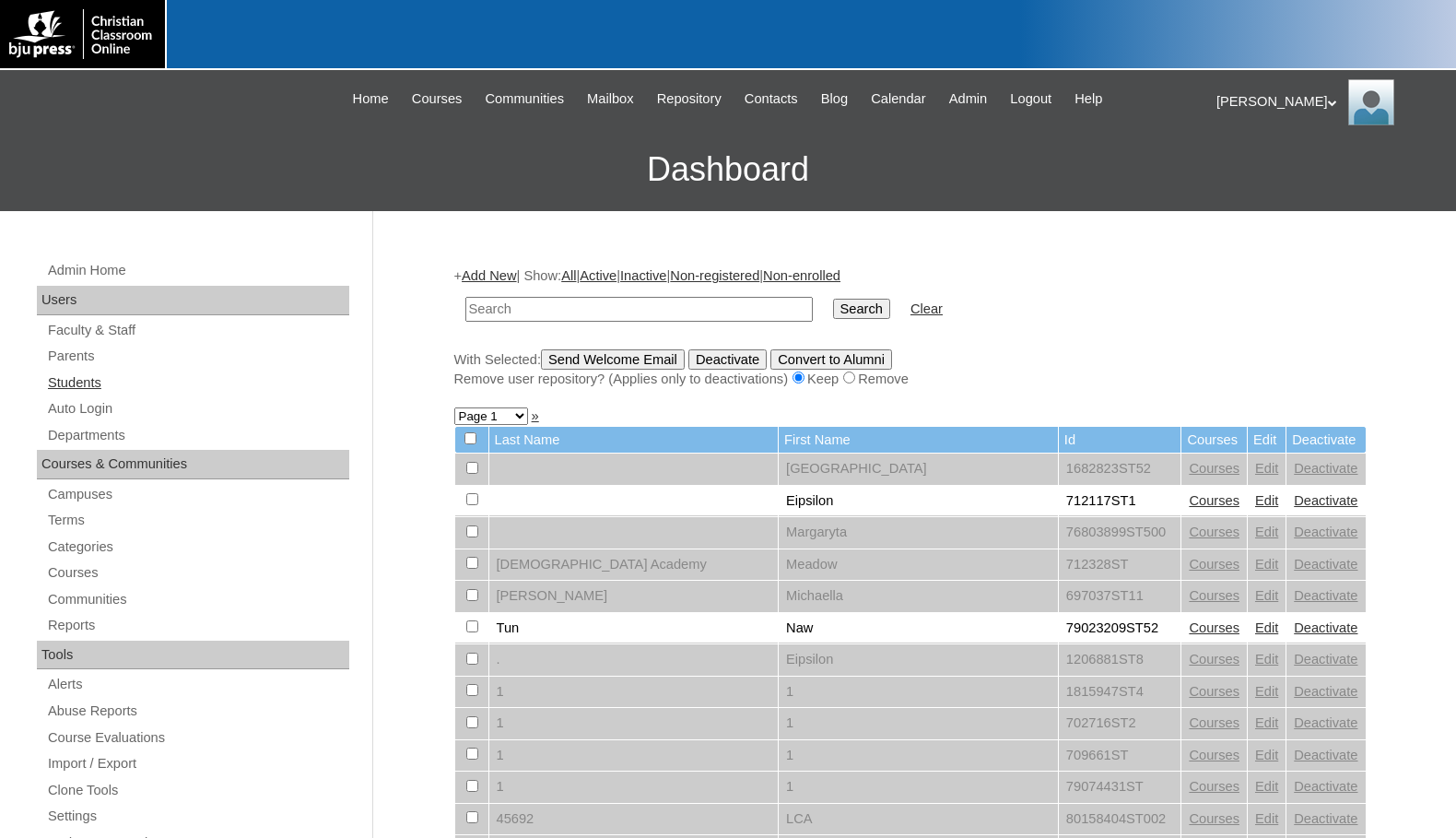
click at [111, 378] on link "Students" at bounding box center [197, 382] width 303 height 23
type input "709344"
click at [833, 309] on input "Search" at bounding box center [862, 308] width 57 height 20
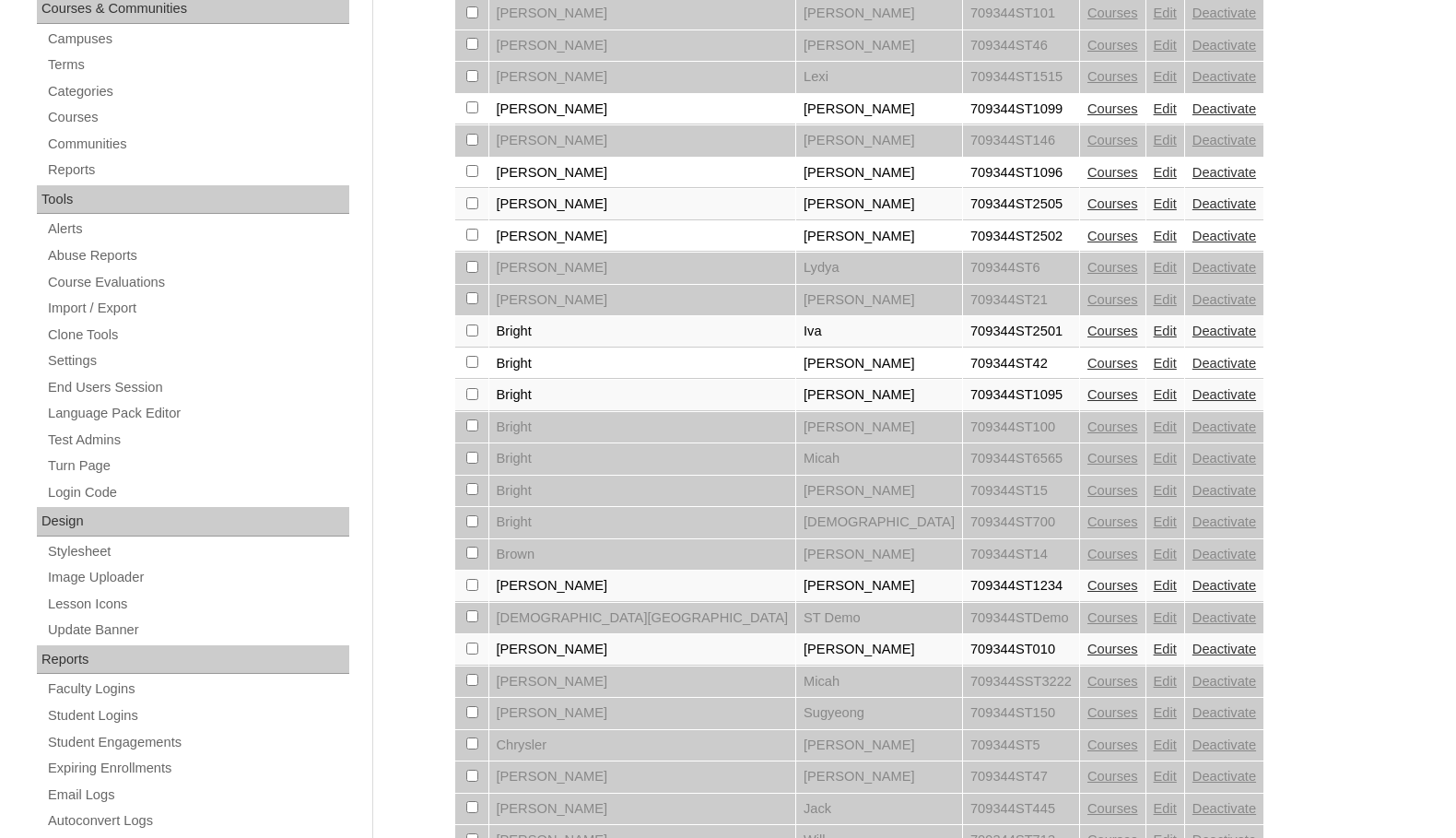
scroll to position [460, 0]
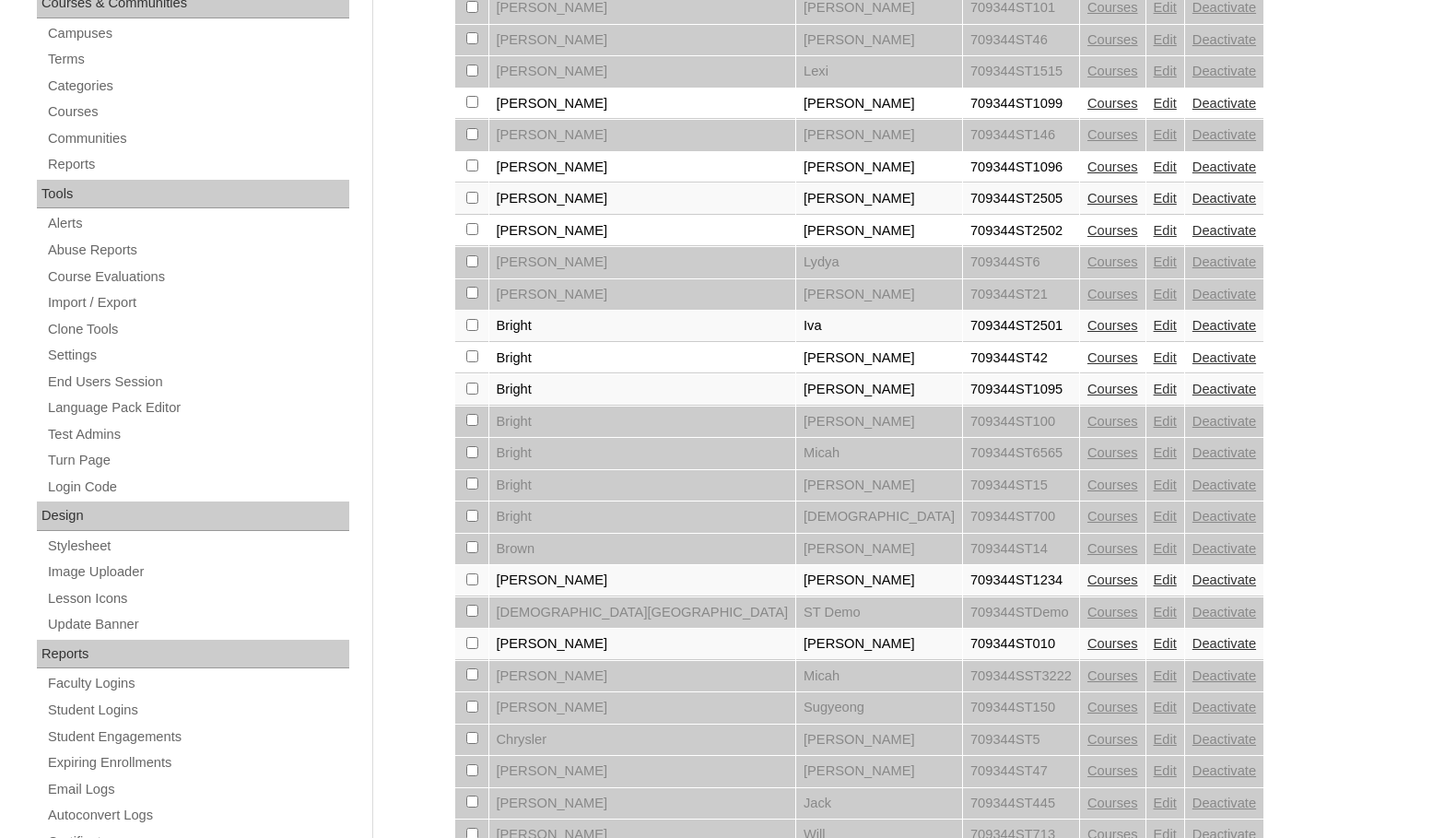
click at [1088, 360] on link "Courses" at bounding box center [1112, 358] width 50 height 15
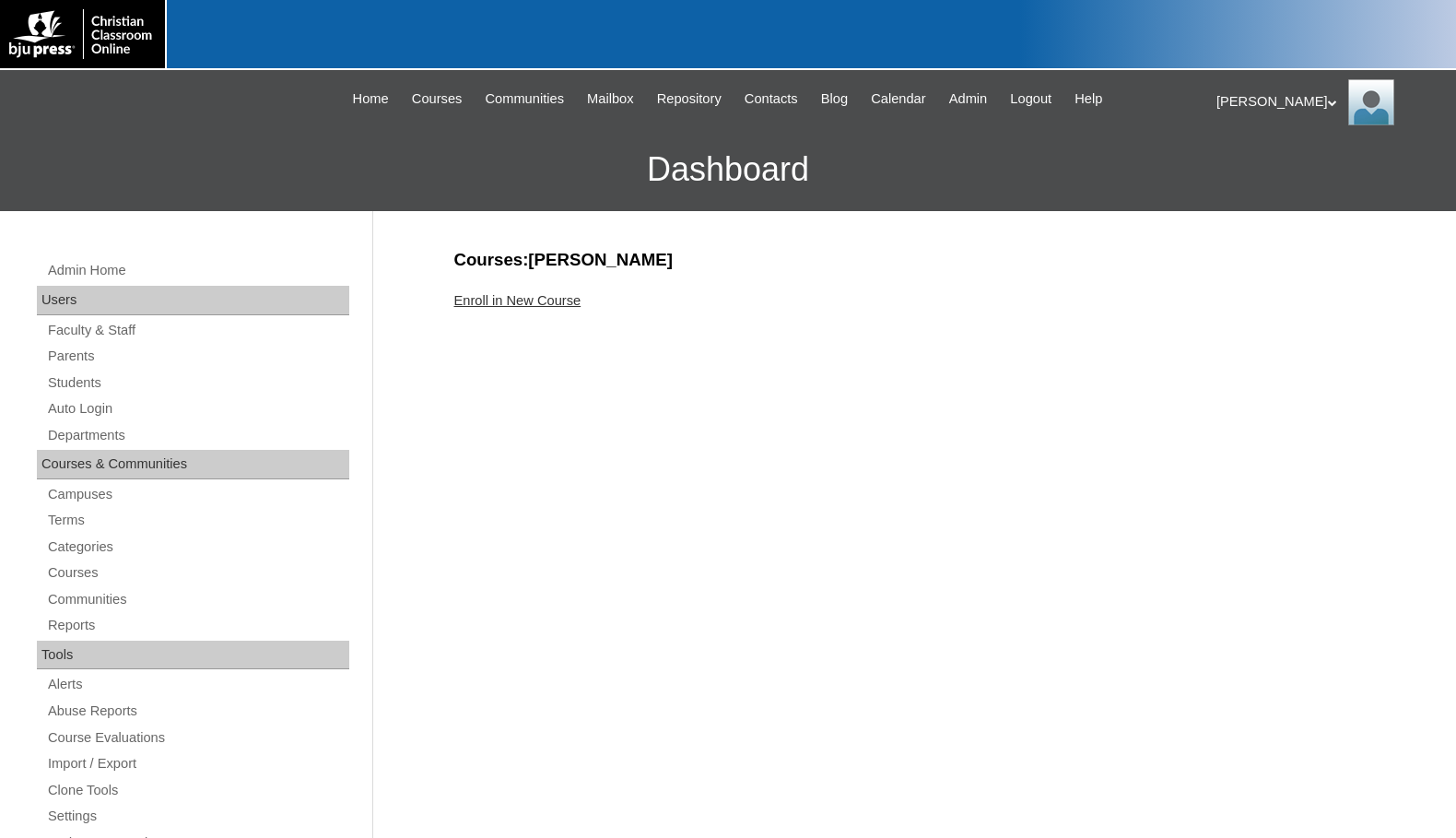
click at [557, 297] on link "Enroll in New Course" at bounding box center [518, 301] width 127 height 15
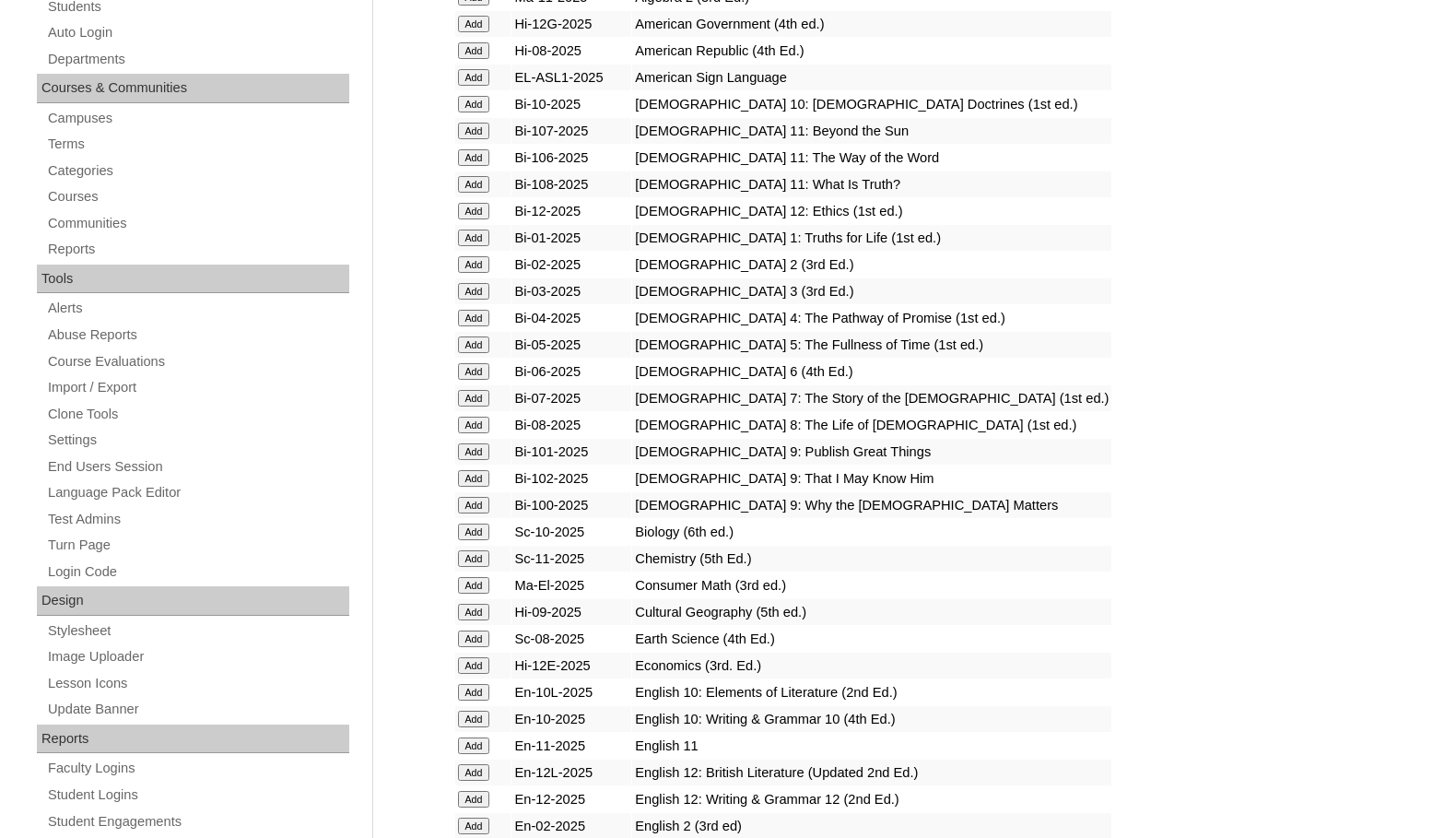
scroll to position [368, 0]
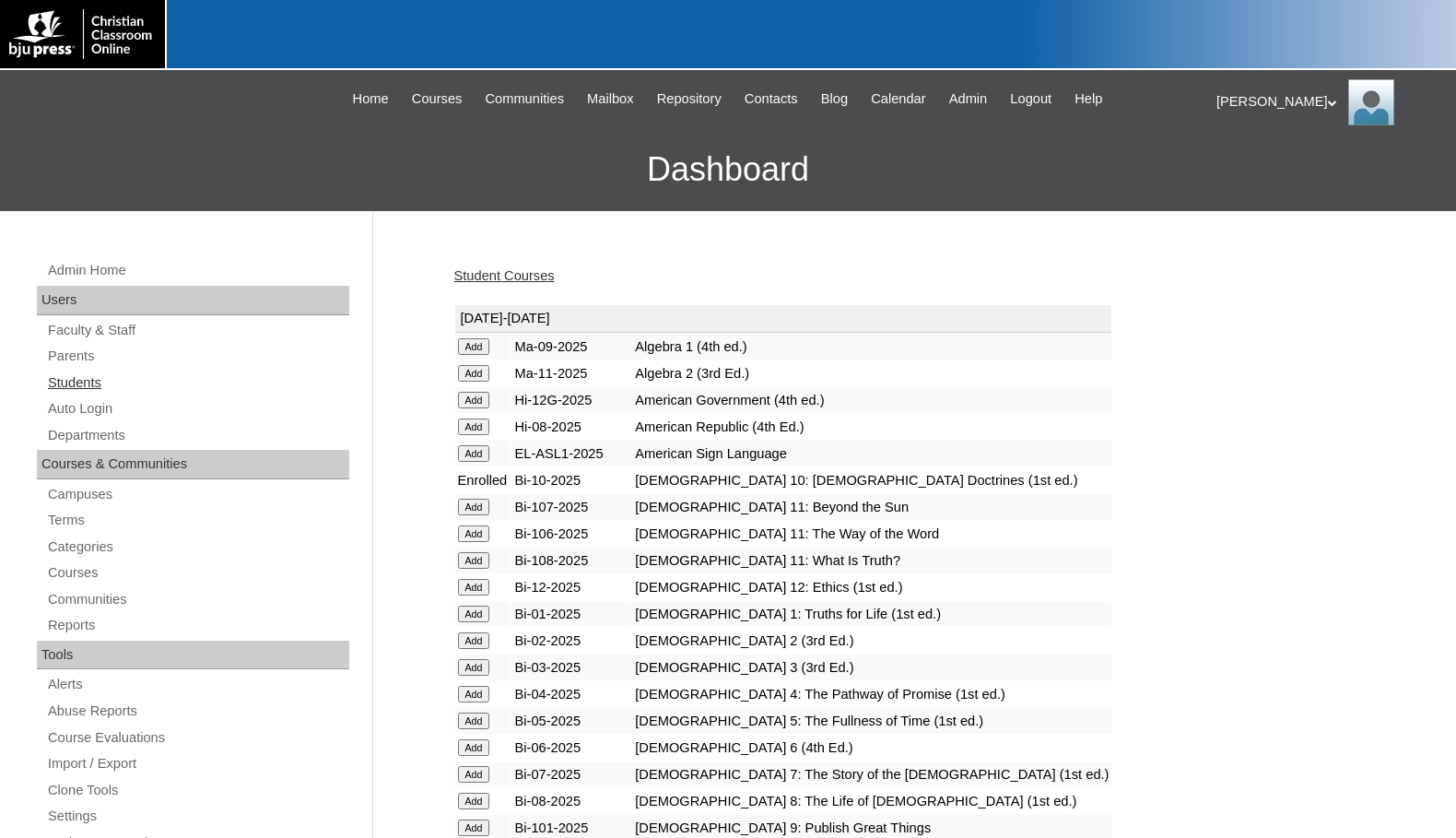
click at [83, 377] on link "Students" at bounding box center [197, 382] width 303 height 23
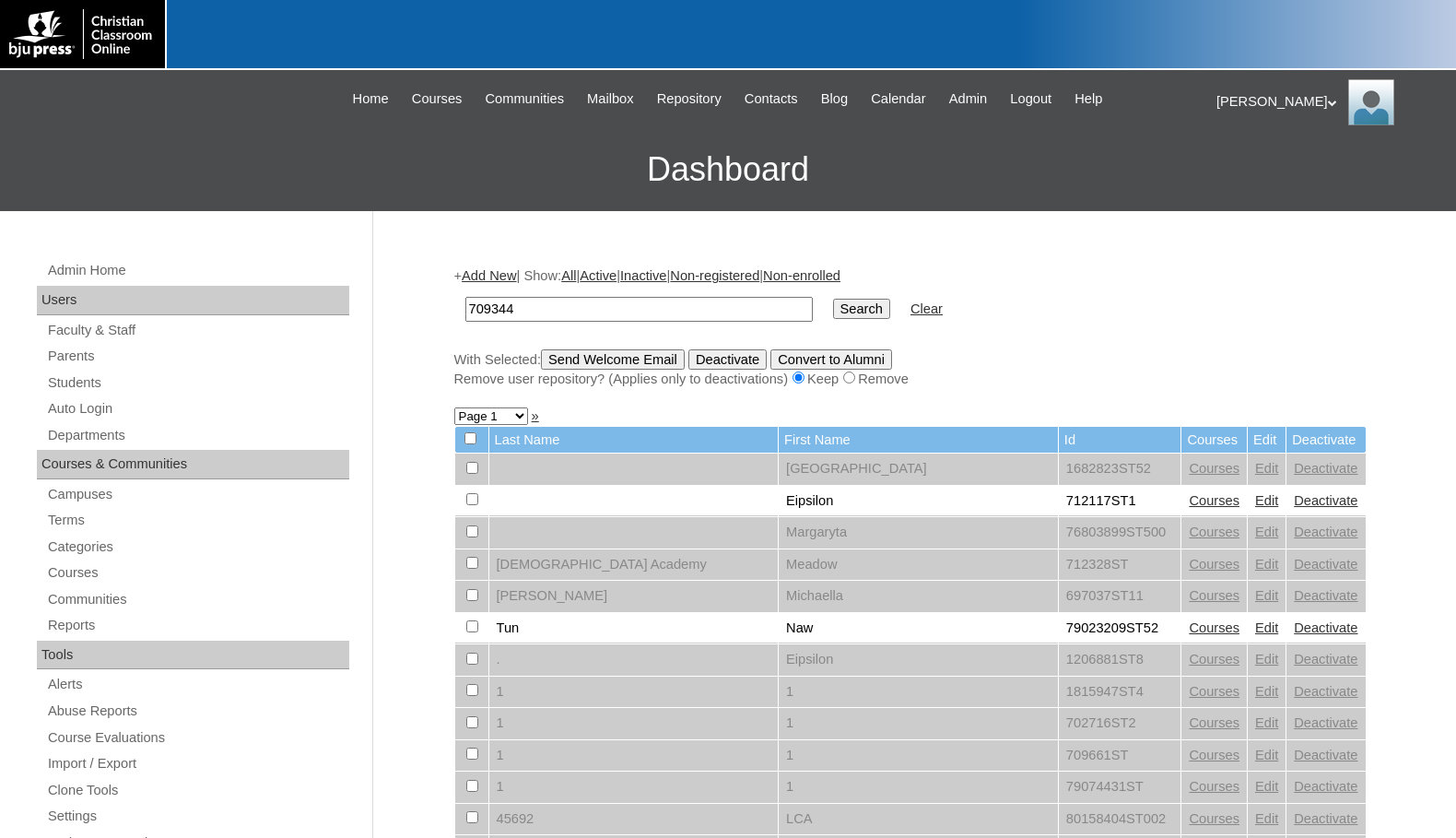
type input "709344"
click at [833, 310] on input "Search" at bounding box center [862, 308] width 57 height 20
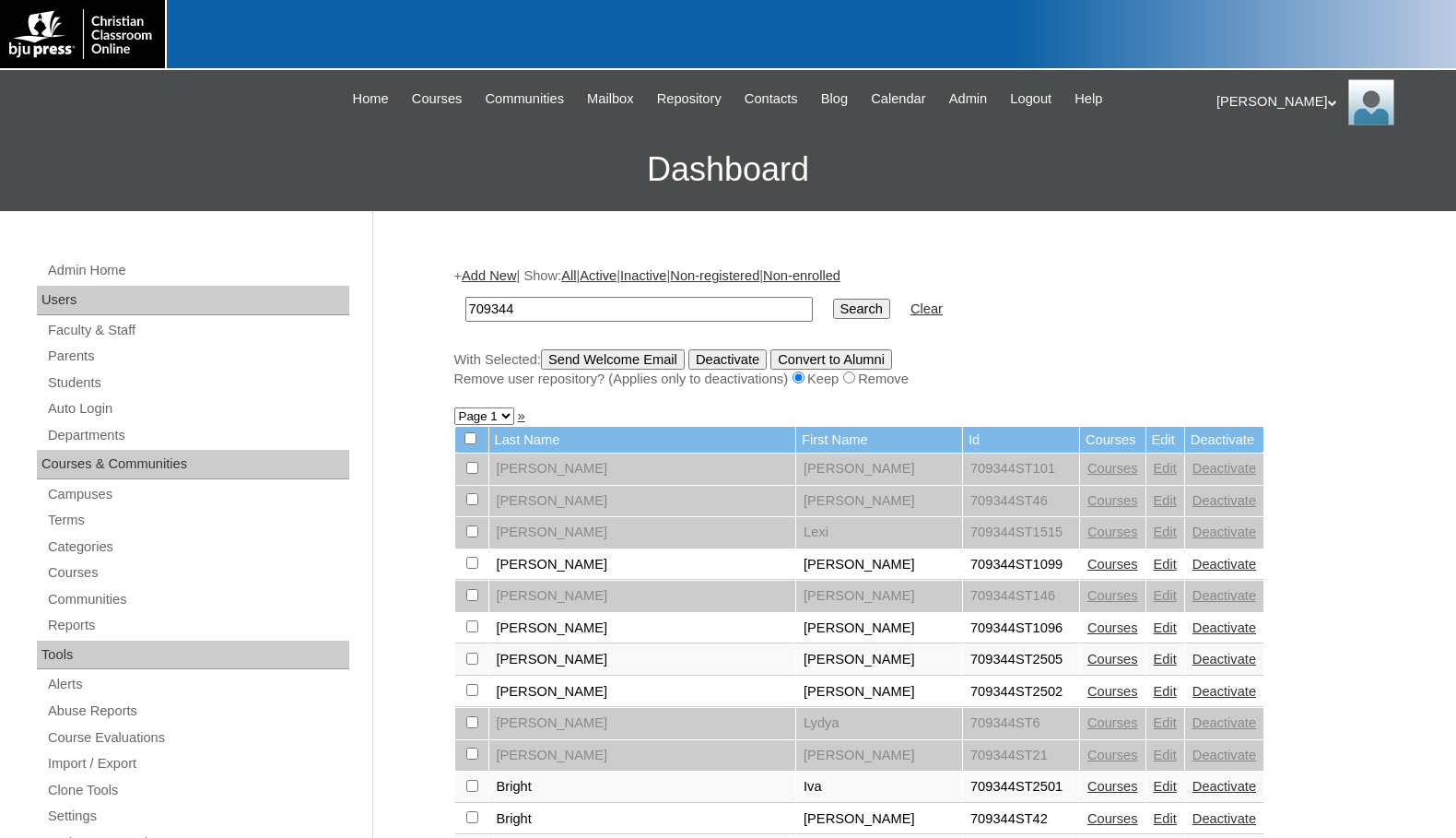
click at [489, 411] on select "Page 1 Page 2 Page 3" at bounding box center [484, 416] width 60 height 17
select select "admin_students.php?q=709344&submit=Search&page=3"
click at [455, 409] on select "Page 1 Page 2 Page 3" at bounding box center [484, 416] width 60 height 17
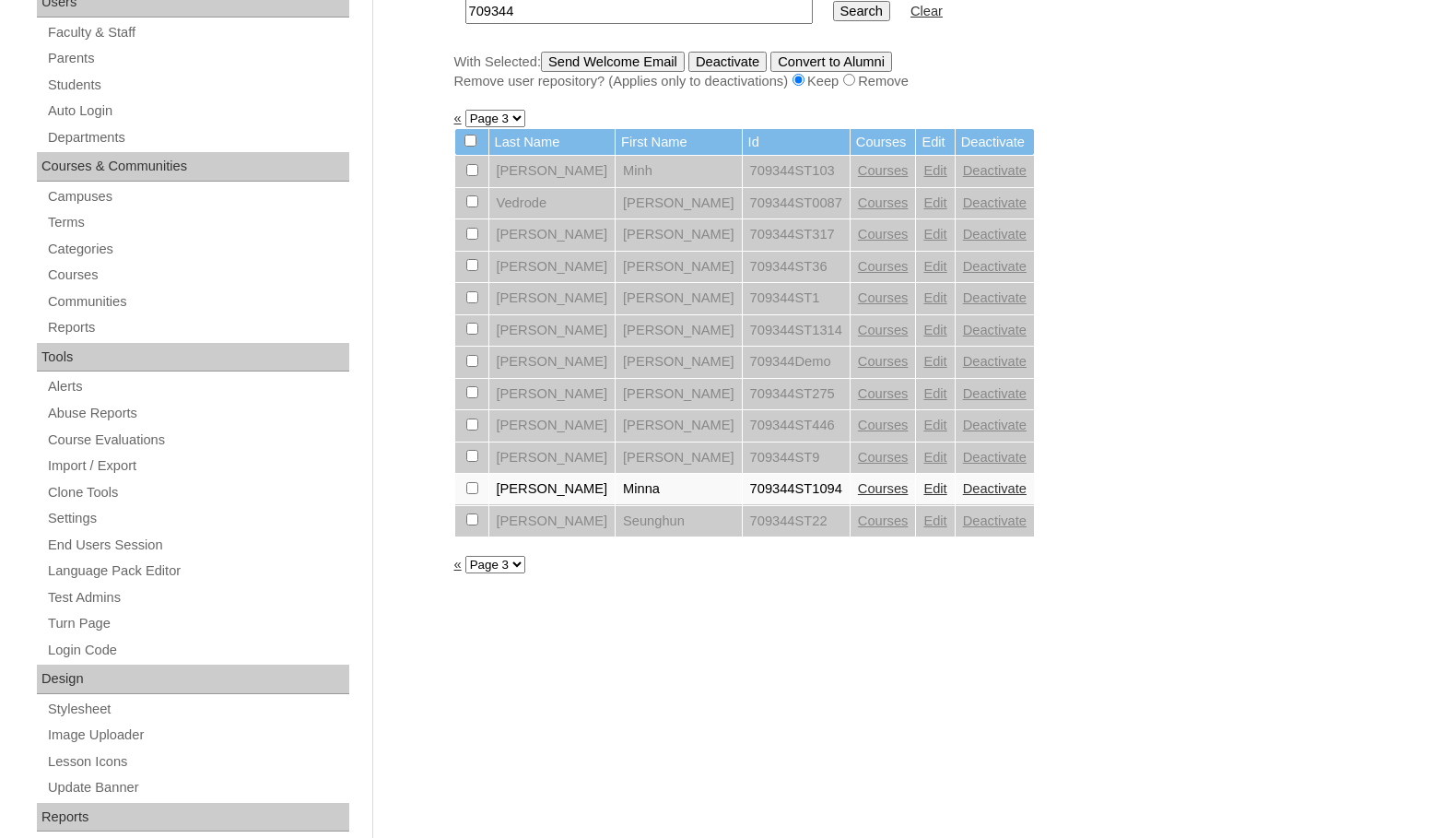
scroll to position [276, 0]
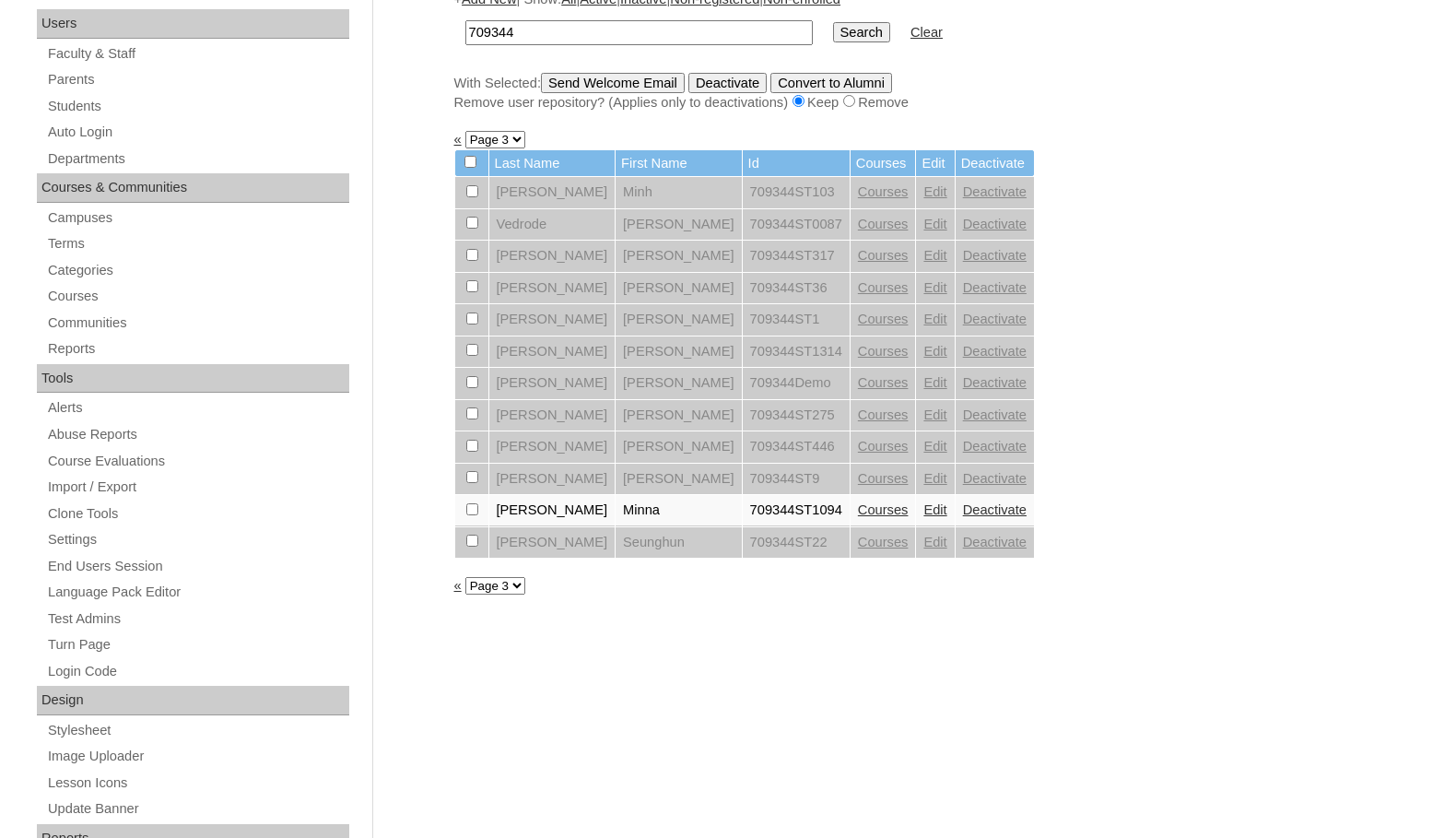
drag, startPoint x: 533, startPoint y: 38, endPoint x: 428, endPoint y: 28, distance: 105.5
click at [428, 28] on div "Admin Home Users Faculty & Staff Parents Students Auto Login Departments Course…" at bounding box center [728, 569] width 1456 height 1271
click at [489, 587] on select "Page 1 Page 2 Page 3" at bounding box center [495, 586] width 60 height 17
select select "admin_students.php?q=709344&submit=Search&page=1"
click at [465, 578] on select "Page 1 Page 2 Page 3" at bounding box center [495, 586] width 60 height 17
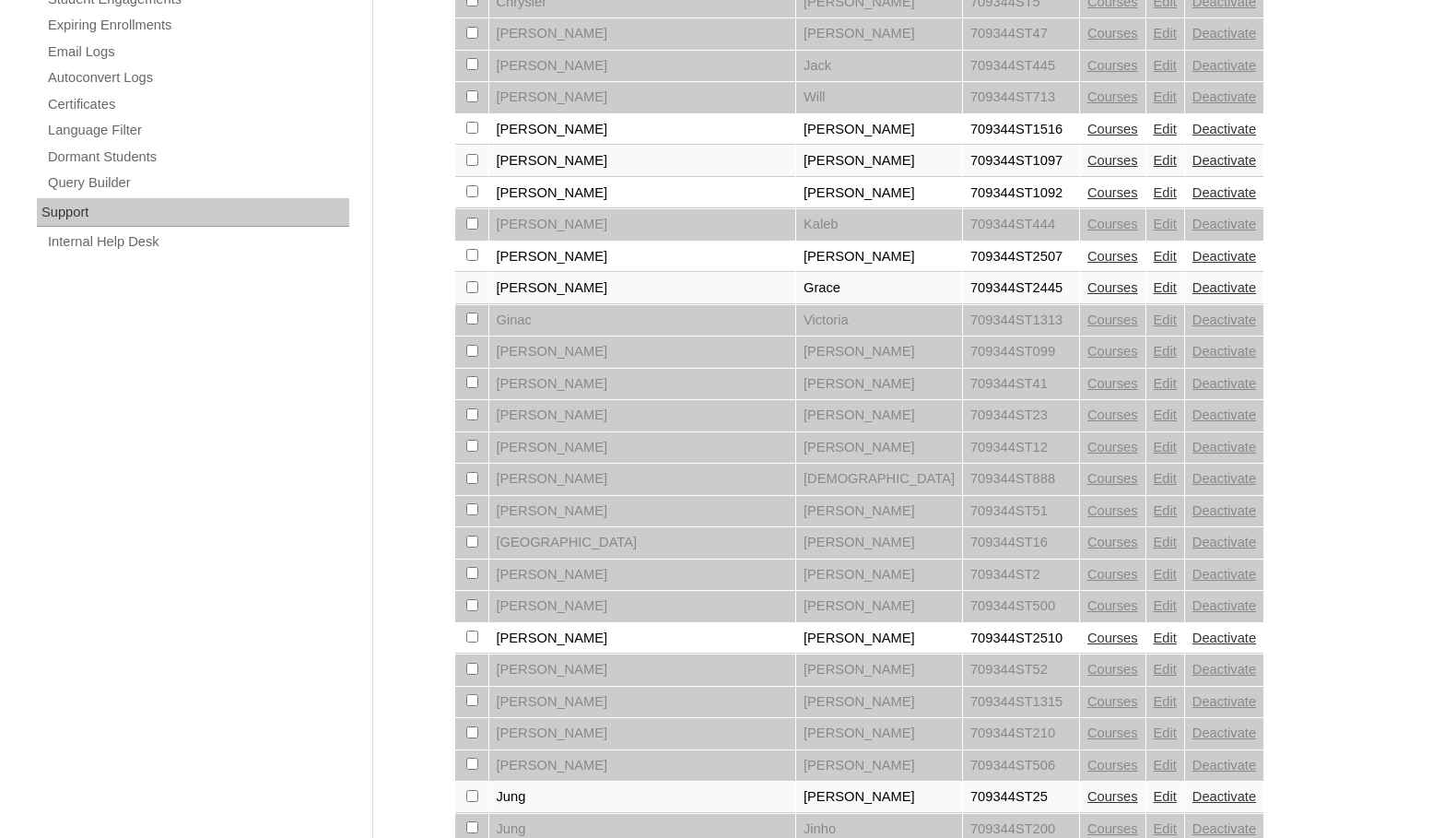
scroll to position [1262, 0]
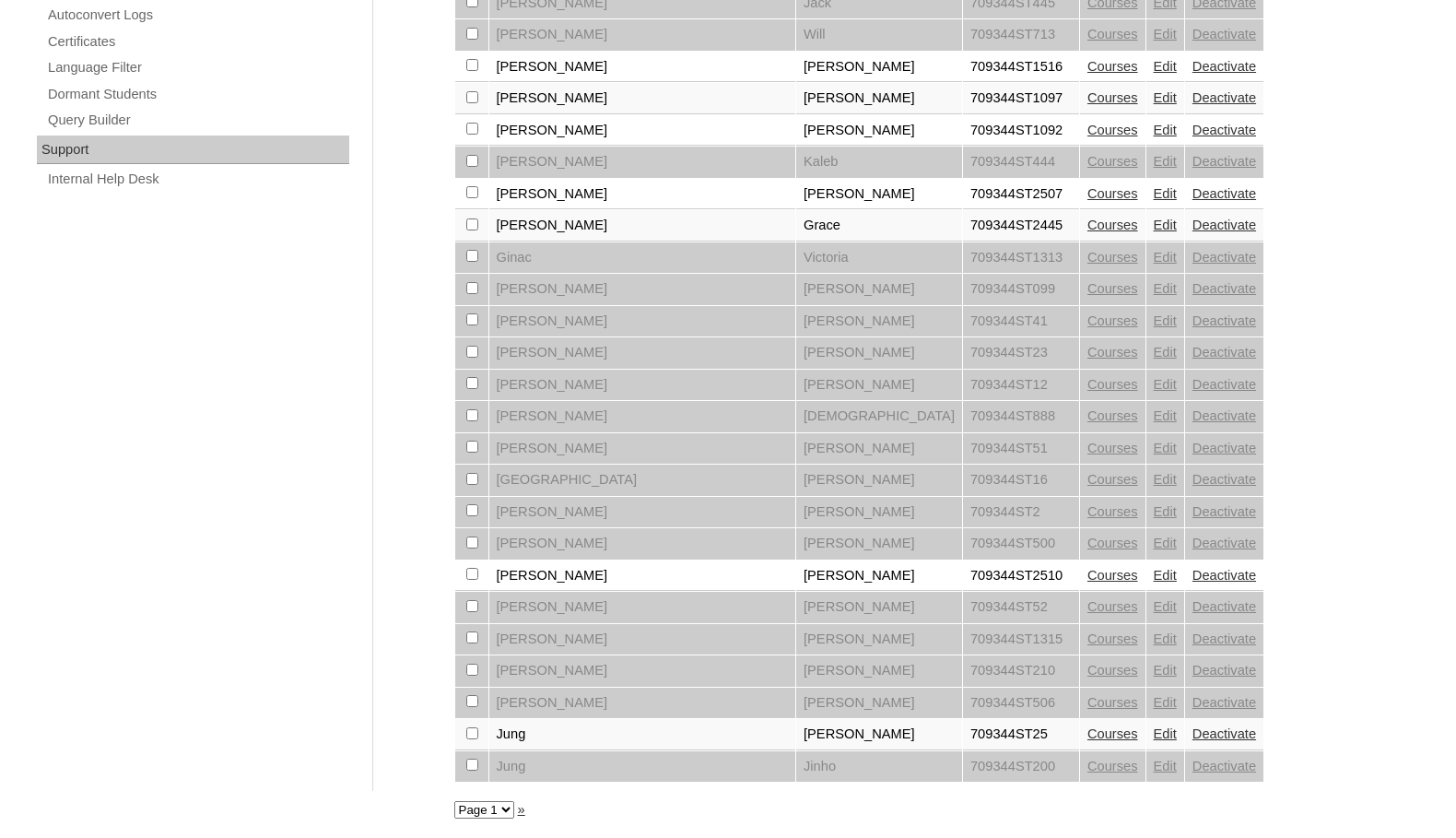
click at [498, 810] on select "Page 1 Page 2 Page 3" at bounding box center [484, 810] width 60 height 17
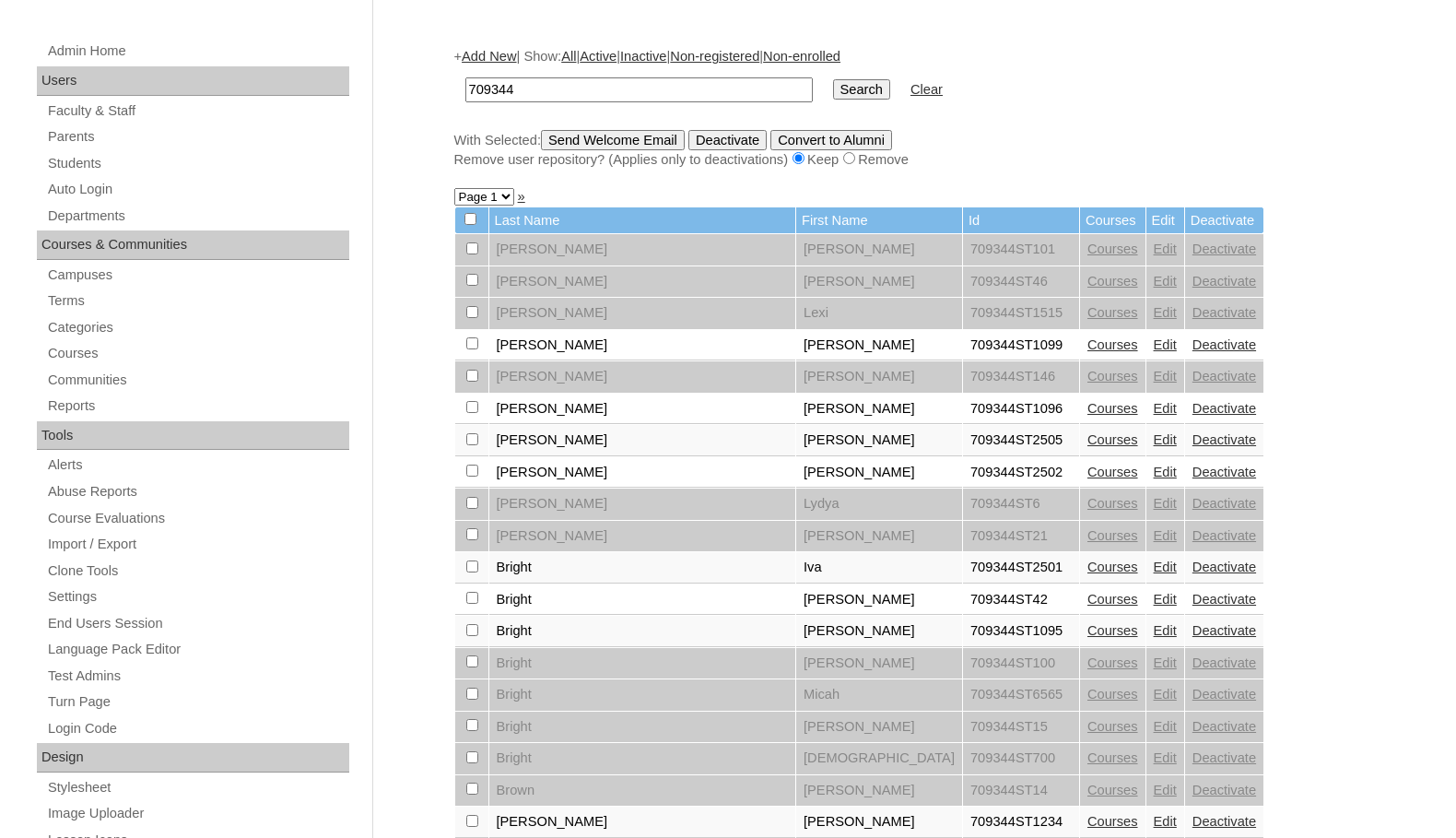
scroll to position [157, 0]
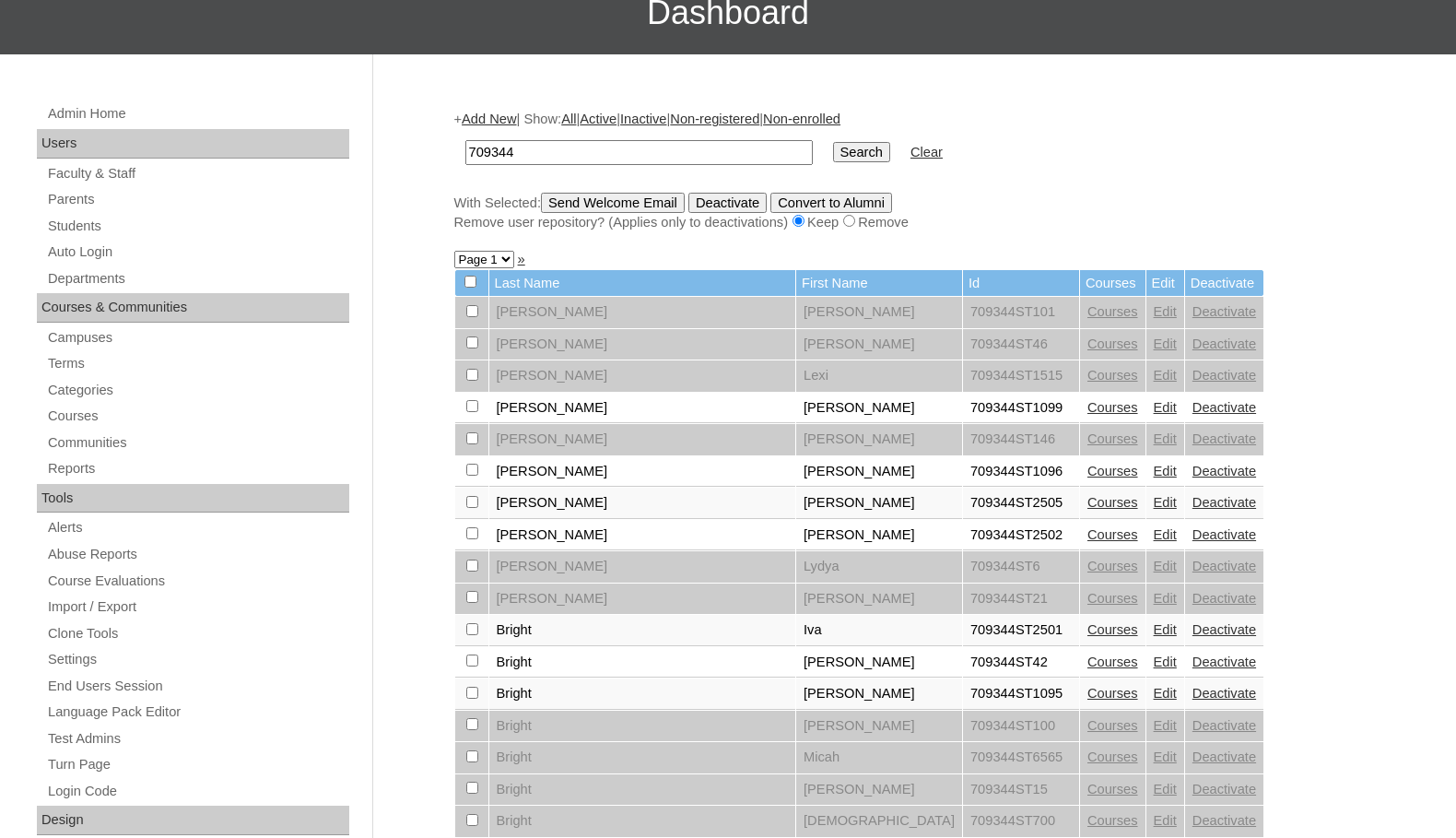
click at [518, 258] on link "»" at bounding box center [522, 259] width 8 height 15
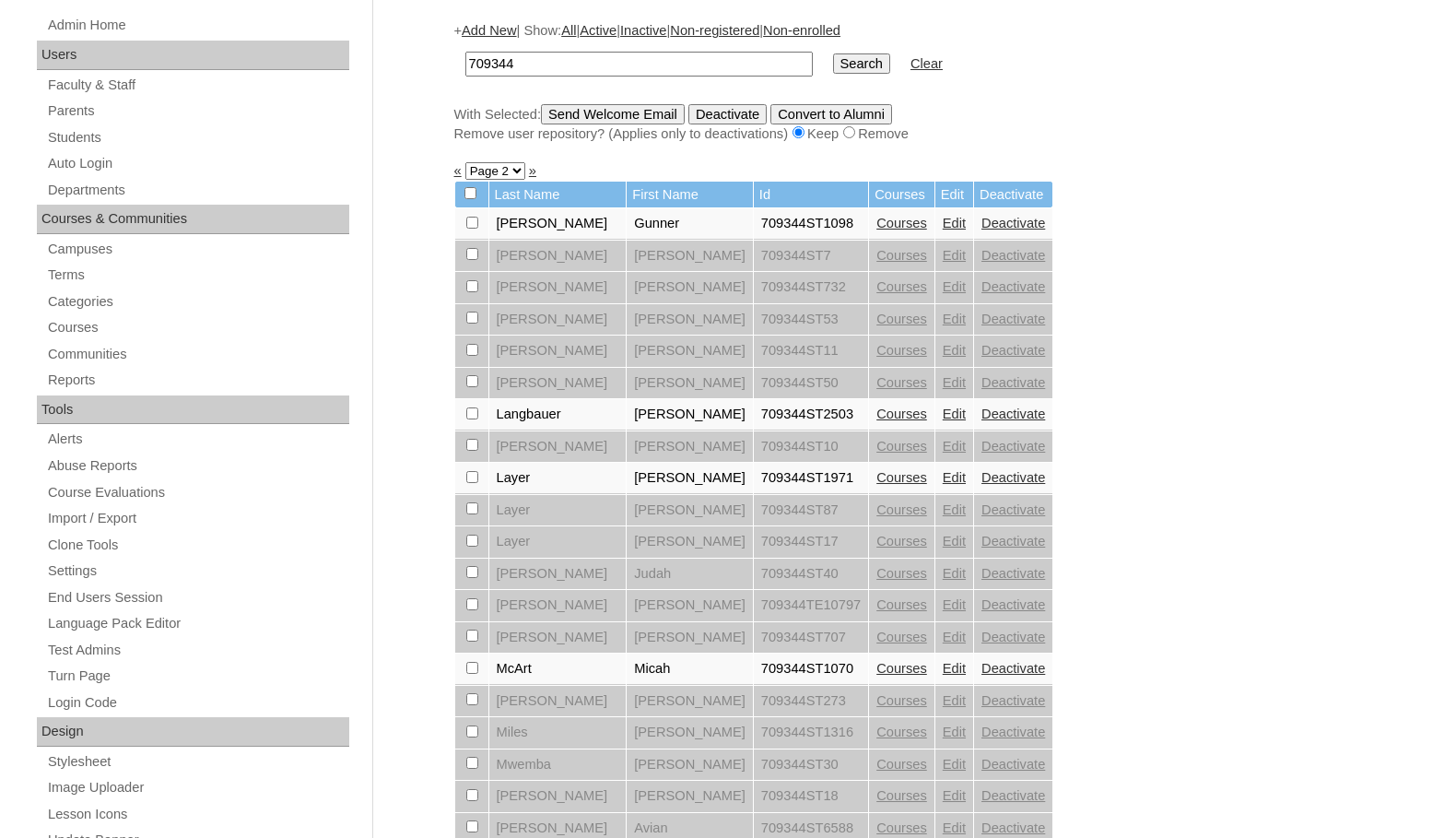
scroll to position [276, 0]
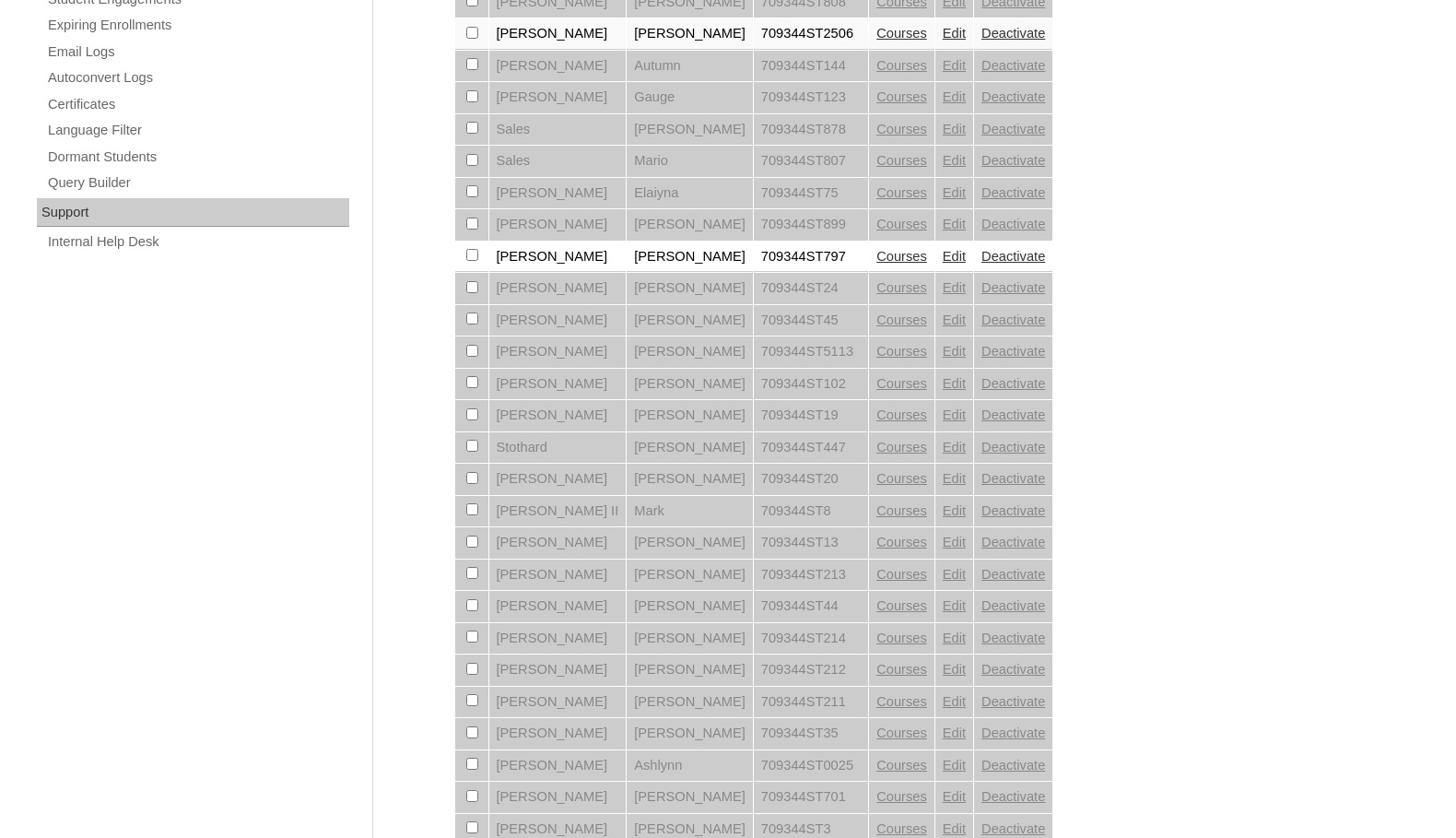
scroll to position [1262, 0]
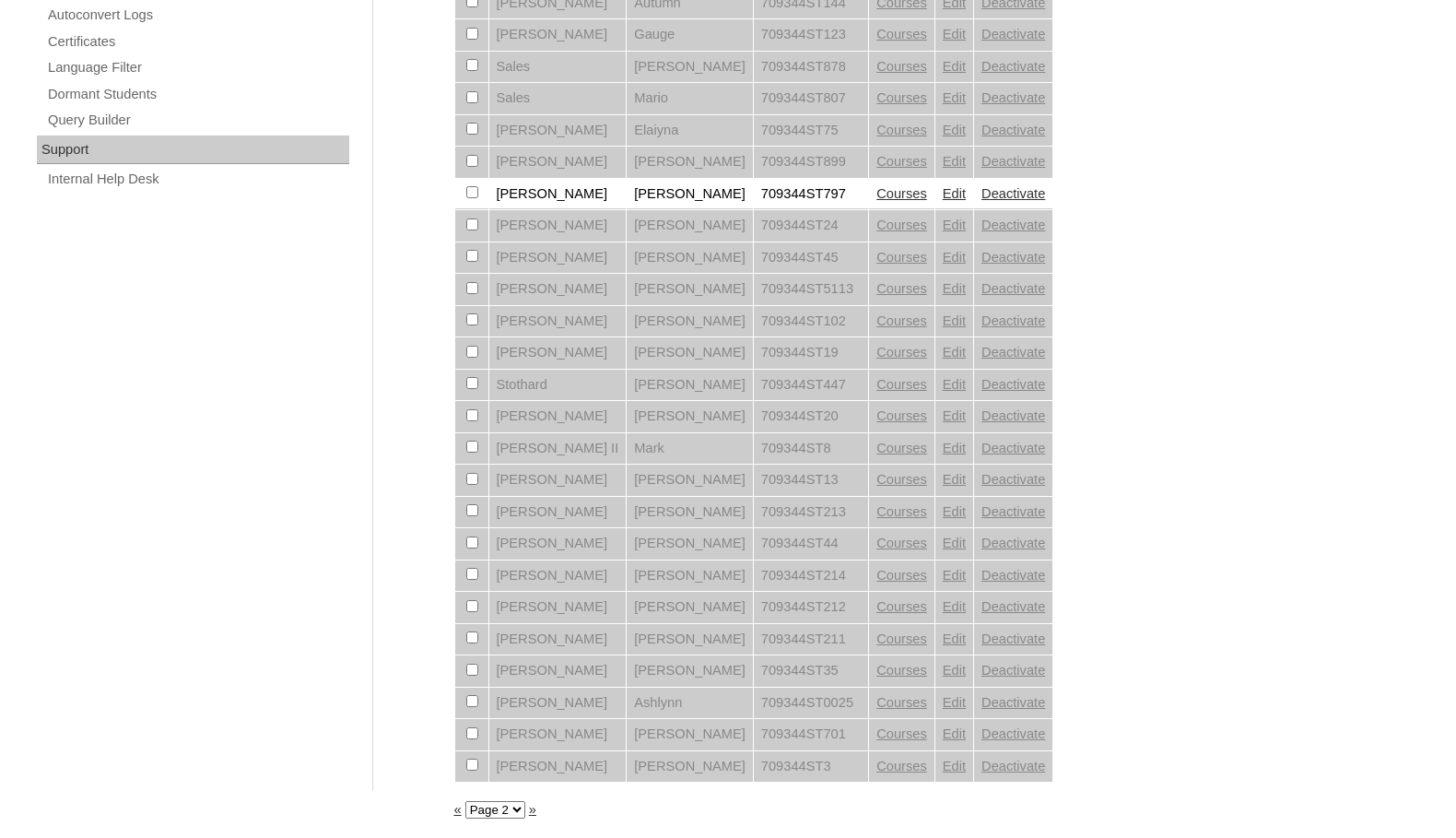
click at [532, 810] on link "»" at bounding box center [532, 810] width 8 height 15
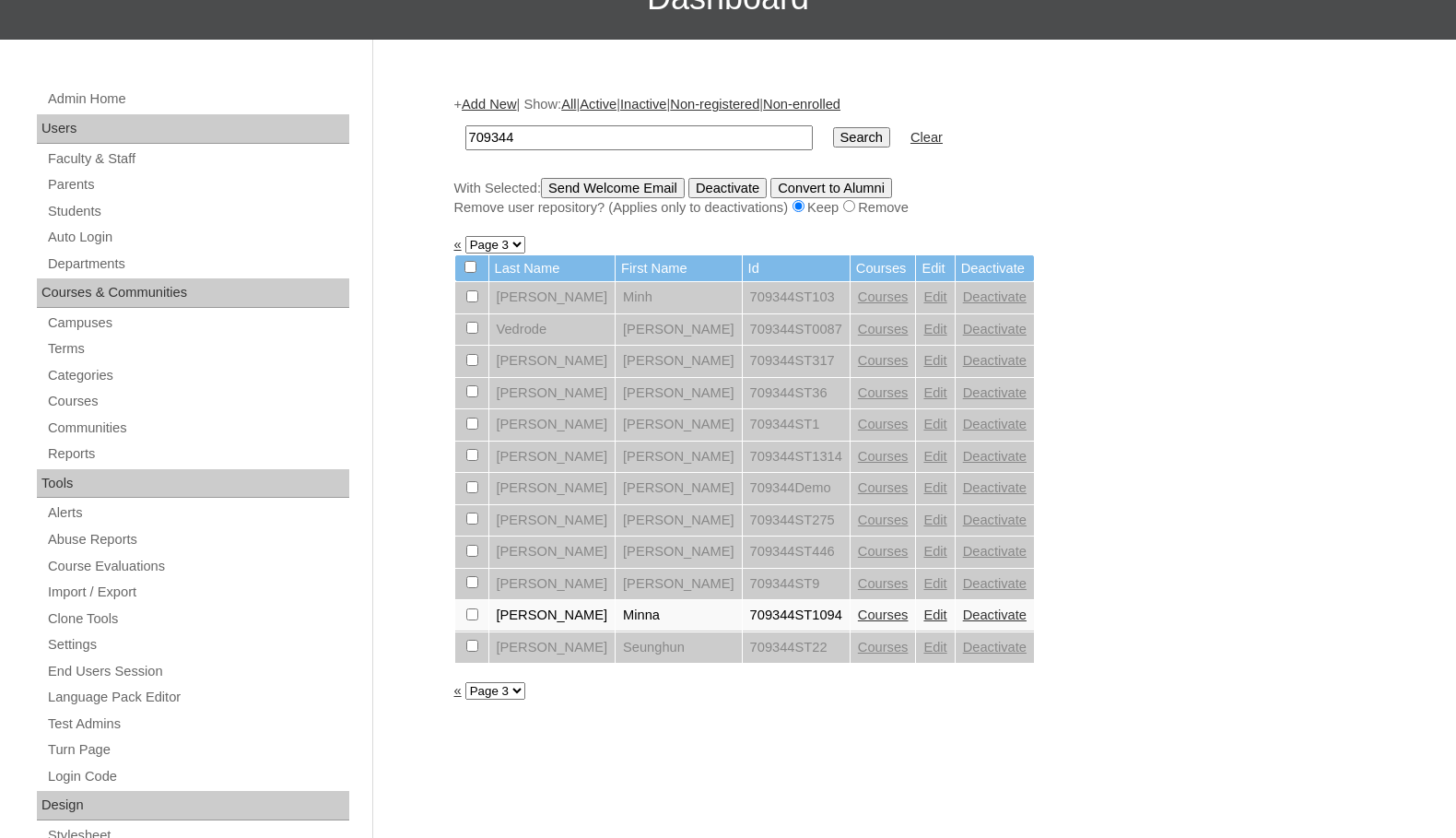
scroll to position [184, 0]
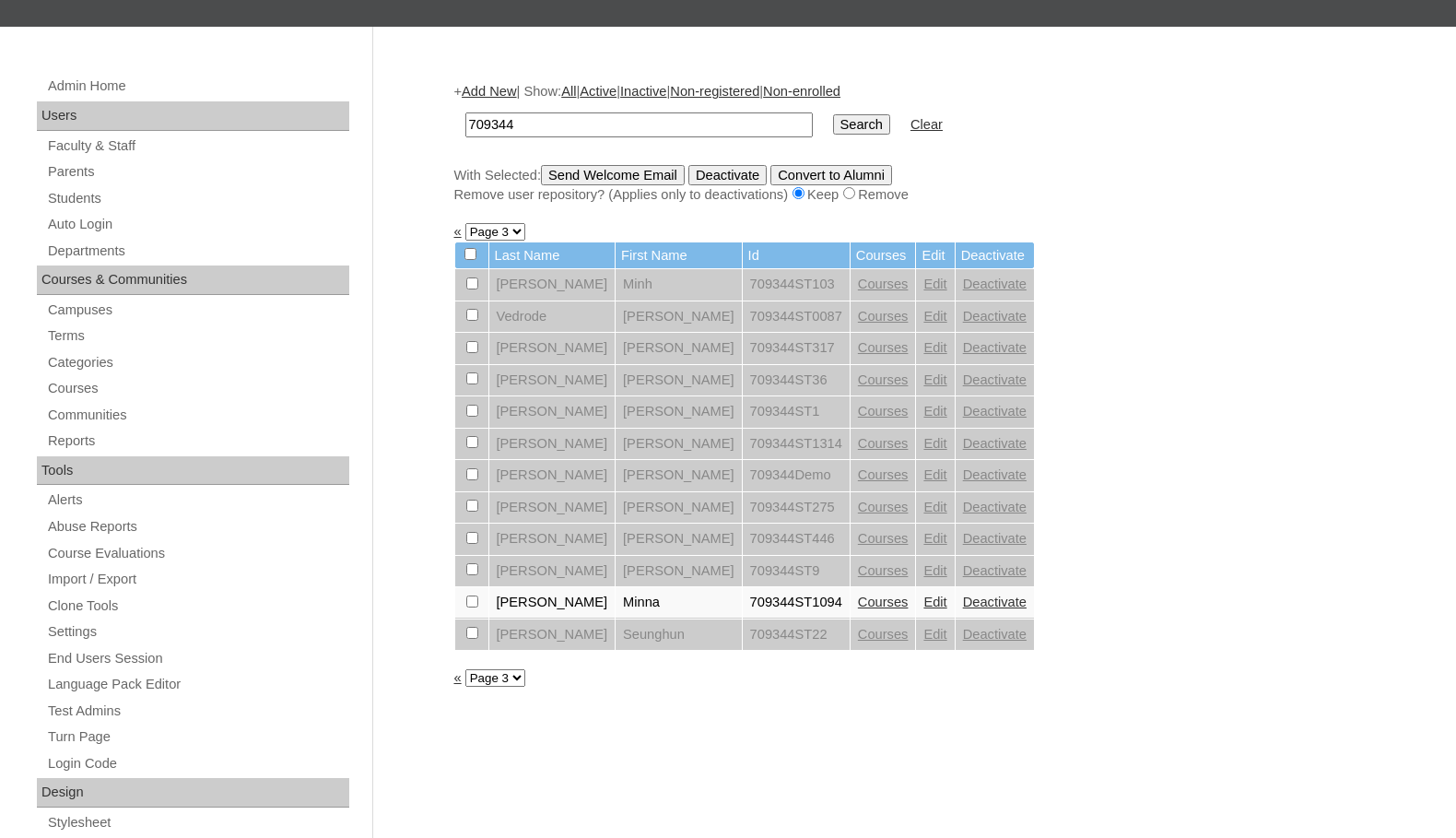
click at [493, 92] on link "Add New" at bounding box center [488, 91] width 54 height 15
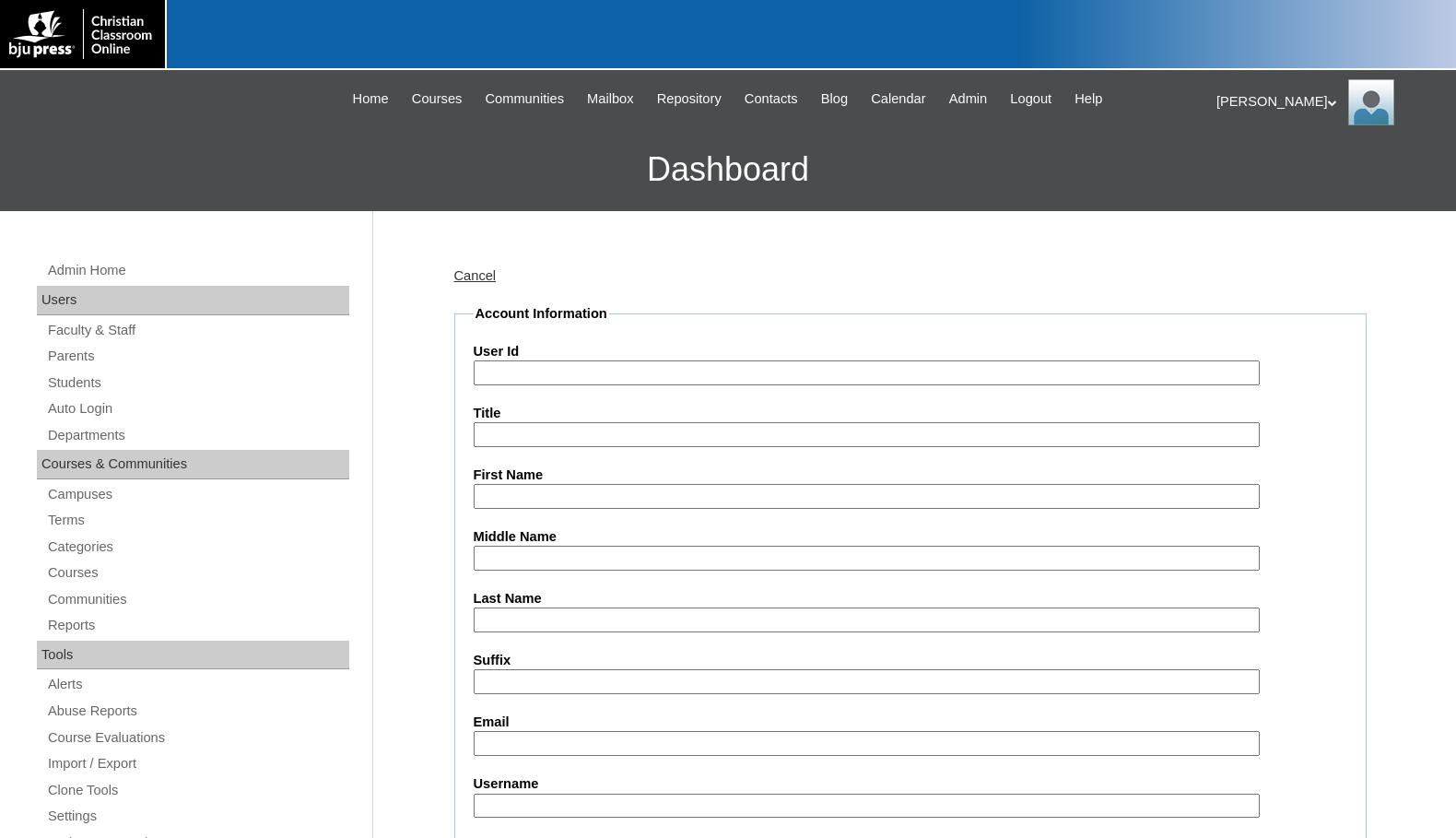
click at [551, 378] on input "User Id" at bounding box center [867, 373] width 786 height 25
paste input "709344"
type input "709344ST104"
type input "J"
type input "Micah"
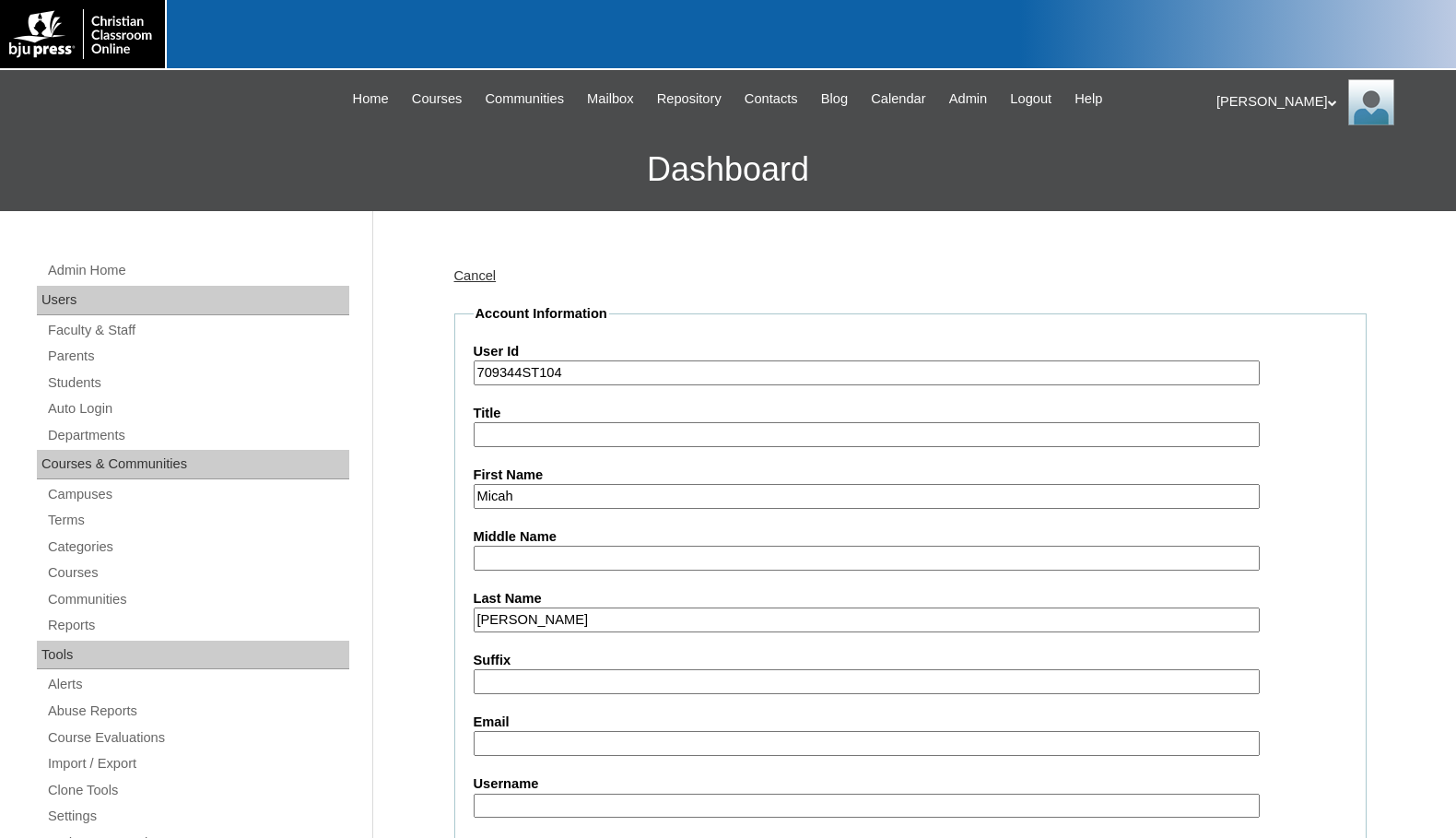
type input "[PERSON_NAME]"
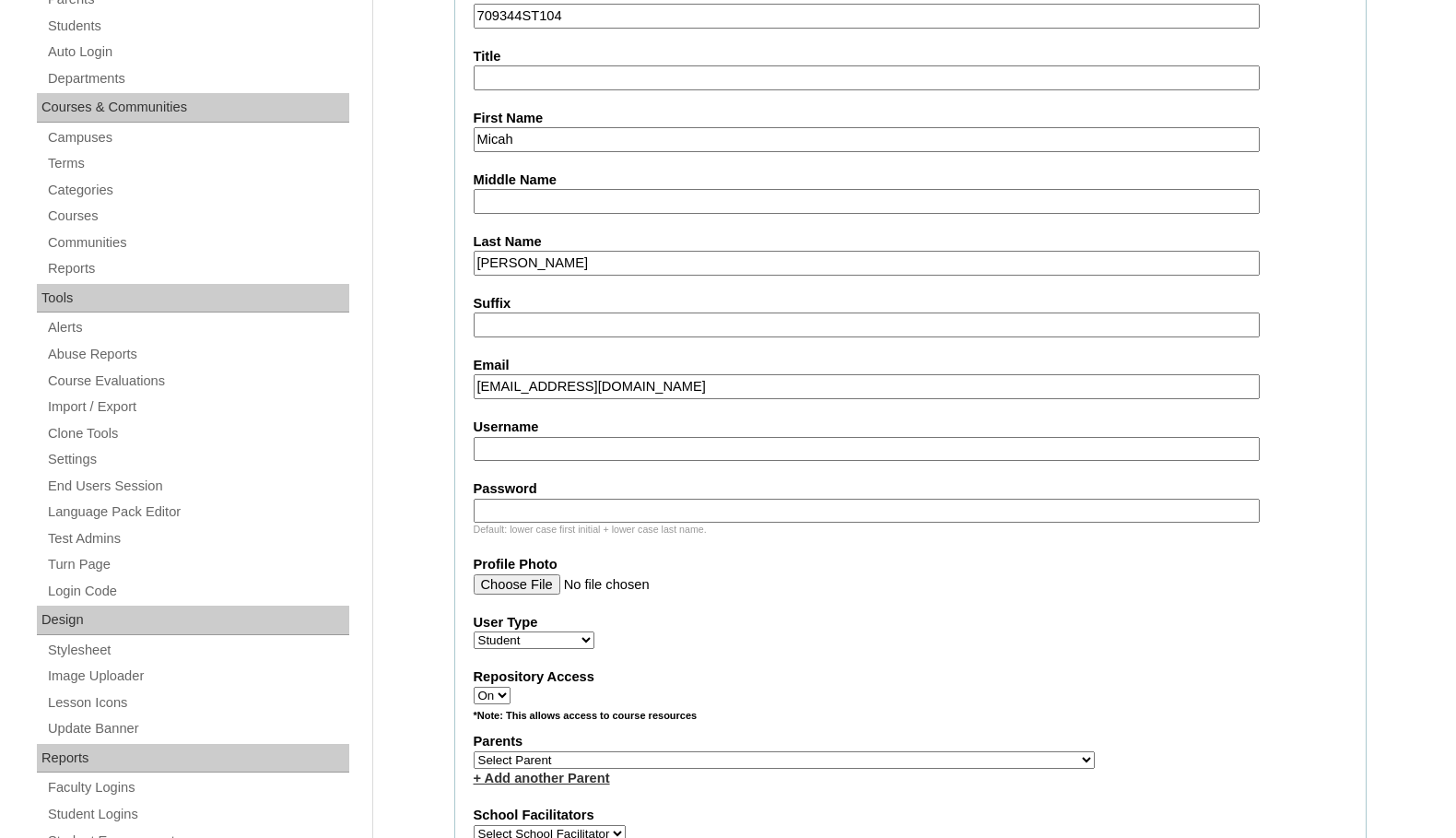
scroll to position [553, 0]
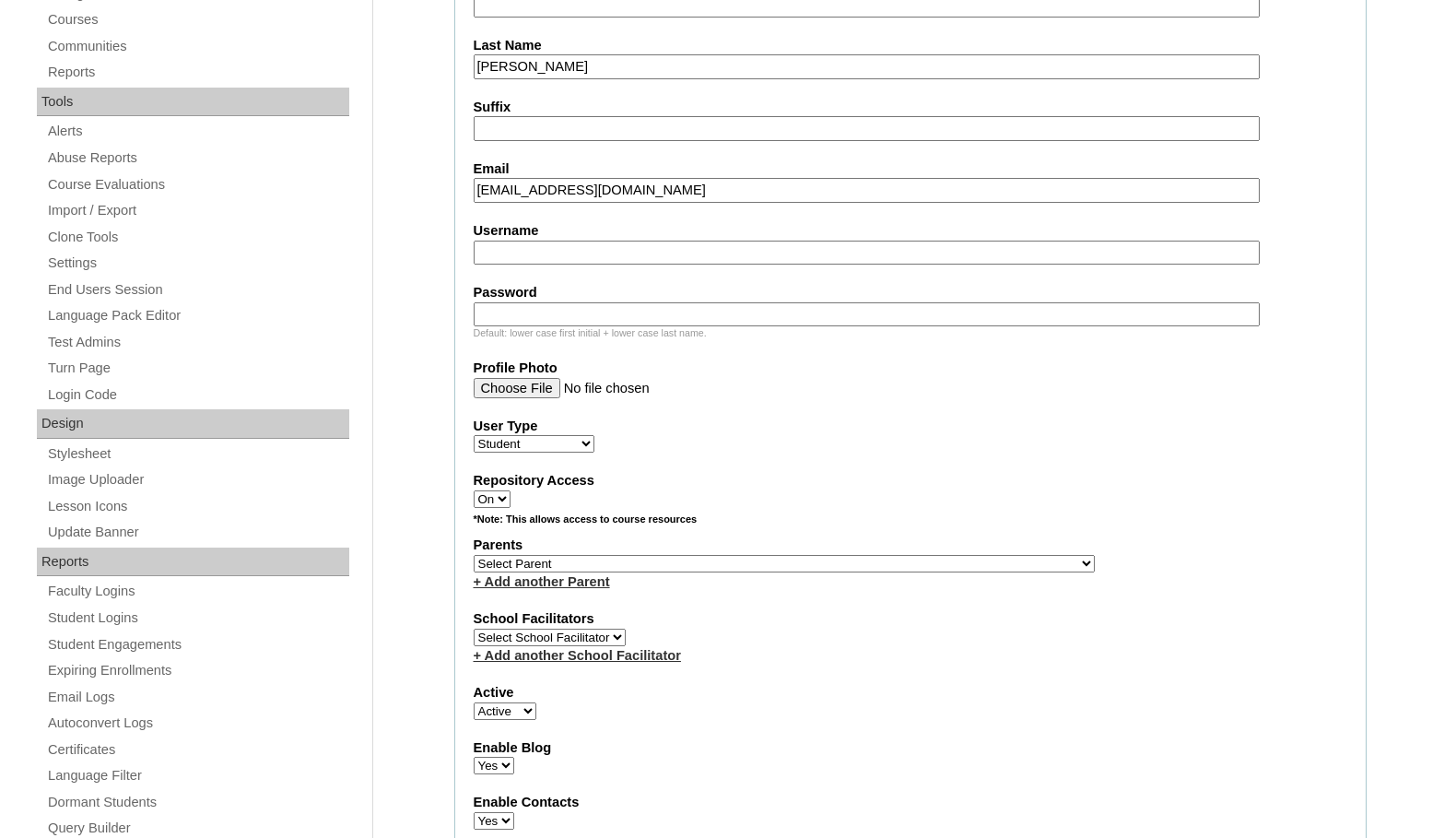
type input "micahbabcock@cbamidland.org"
click at [816, 563] on select "Select Parent , Fautanu, Ma 1, 1 23-24 accountMorgan, Jason 6th Street Mennonit…" at bounding box center [784, 564] width 621 height 17
select select "35920"
click at [916, 555] on div "Parents Select Parent , [GEOGRAPHIC_DATA], Ma 1, 1 23-24 accountMorgan, [PERSON…" at bounding box center [910, 563] width 873 height 55
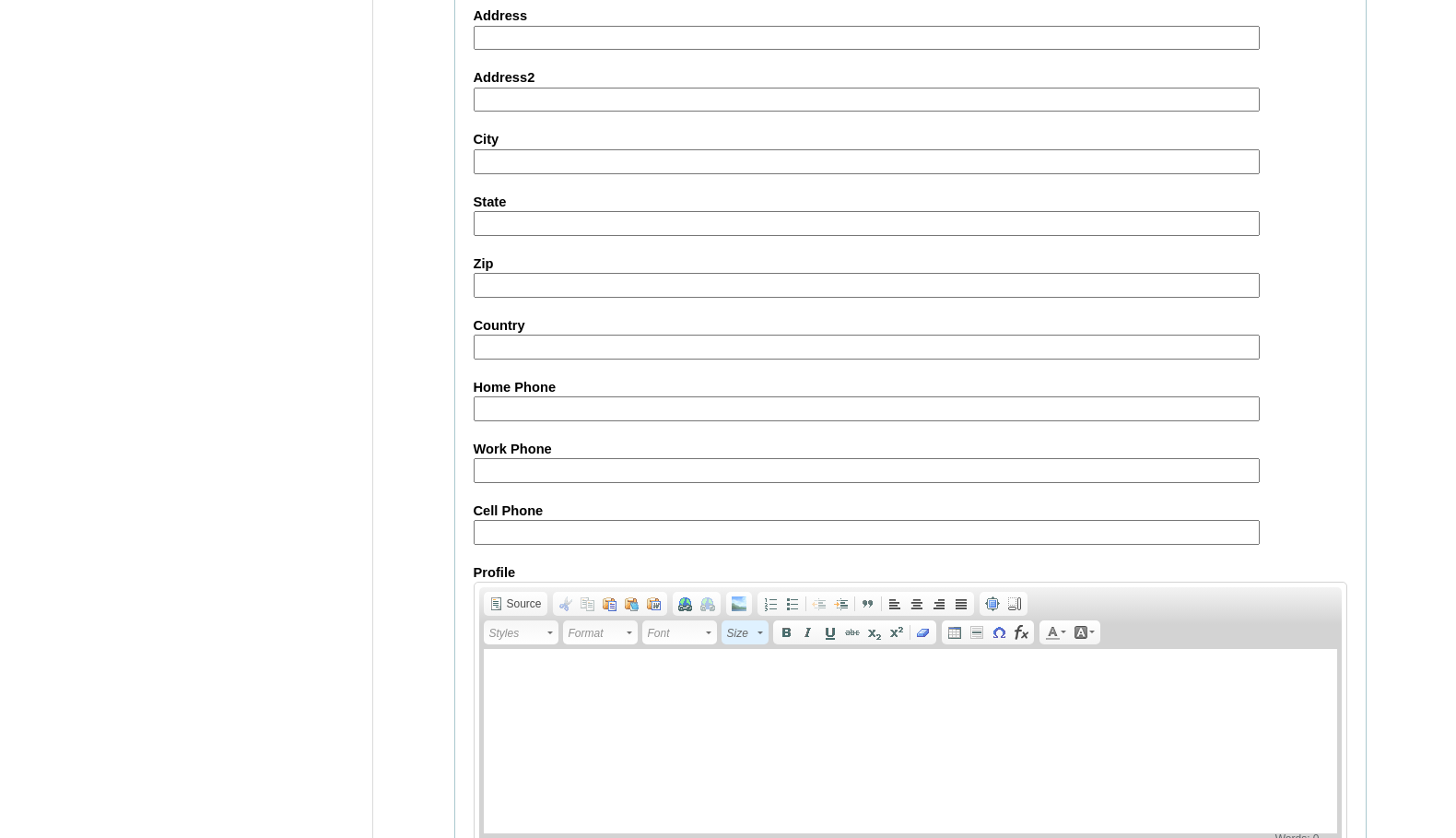
scroll to position [1966, 0]
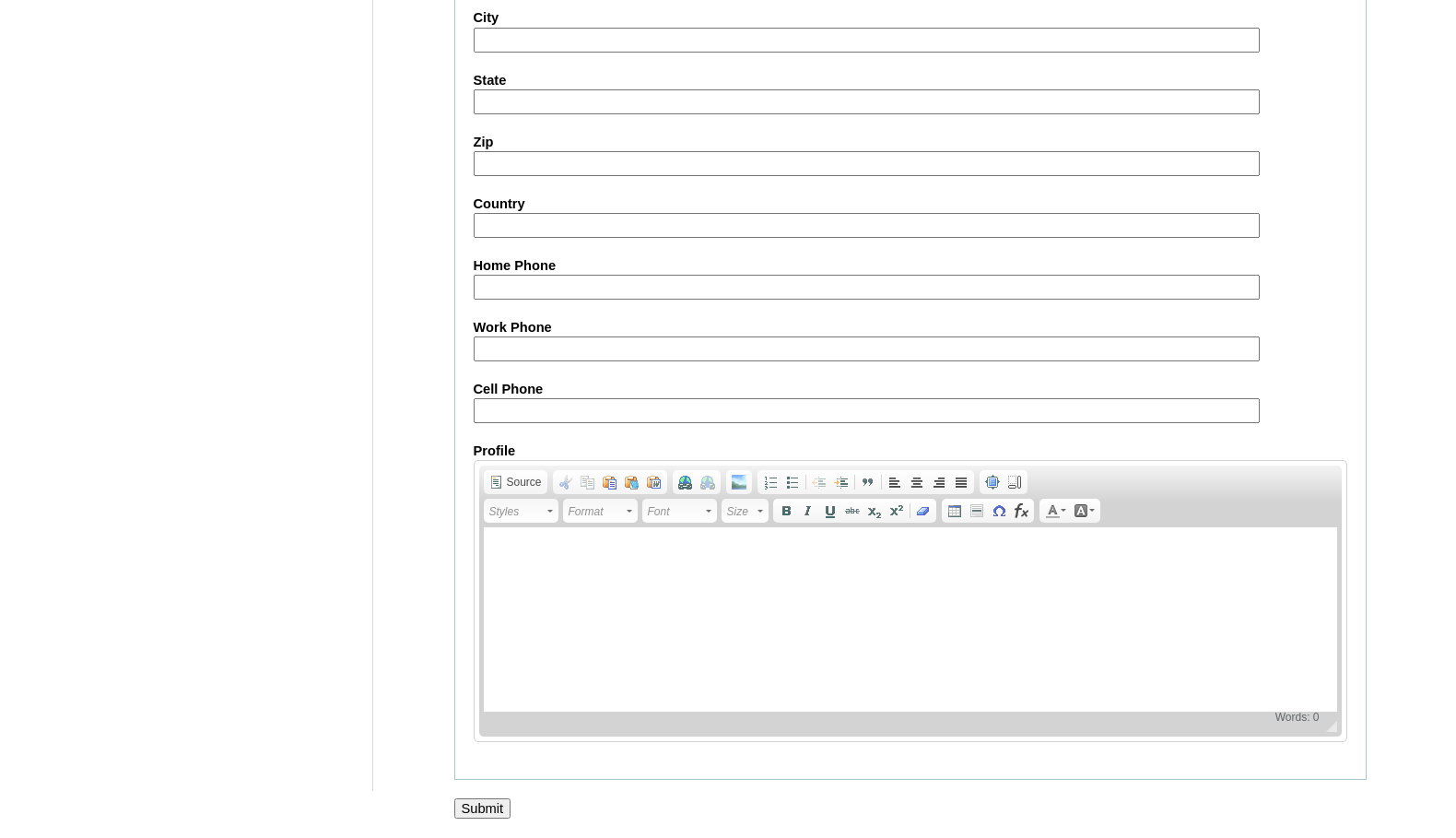
click at [494, 808] on input "Submit" at bounding box center [483, 808] width 57 height 20
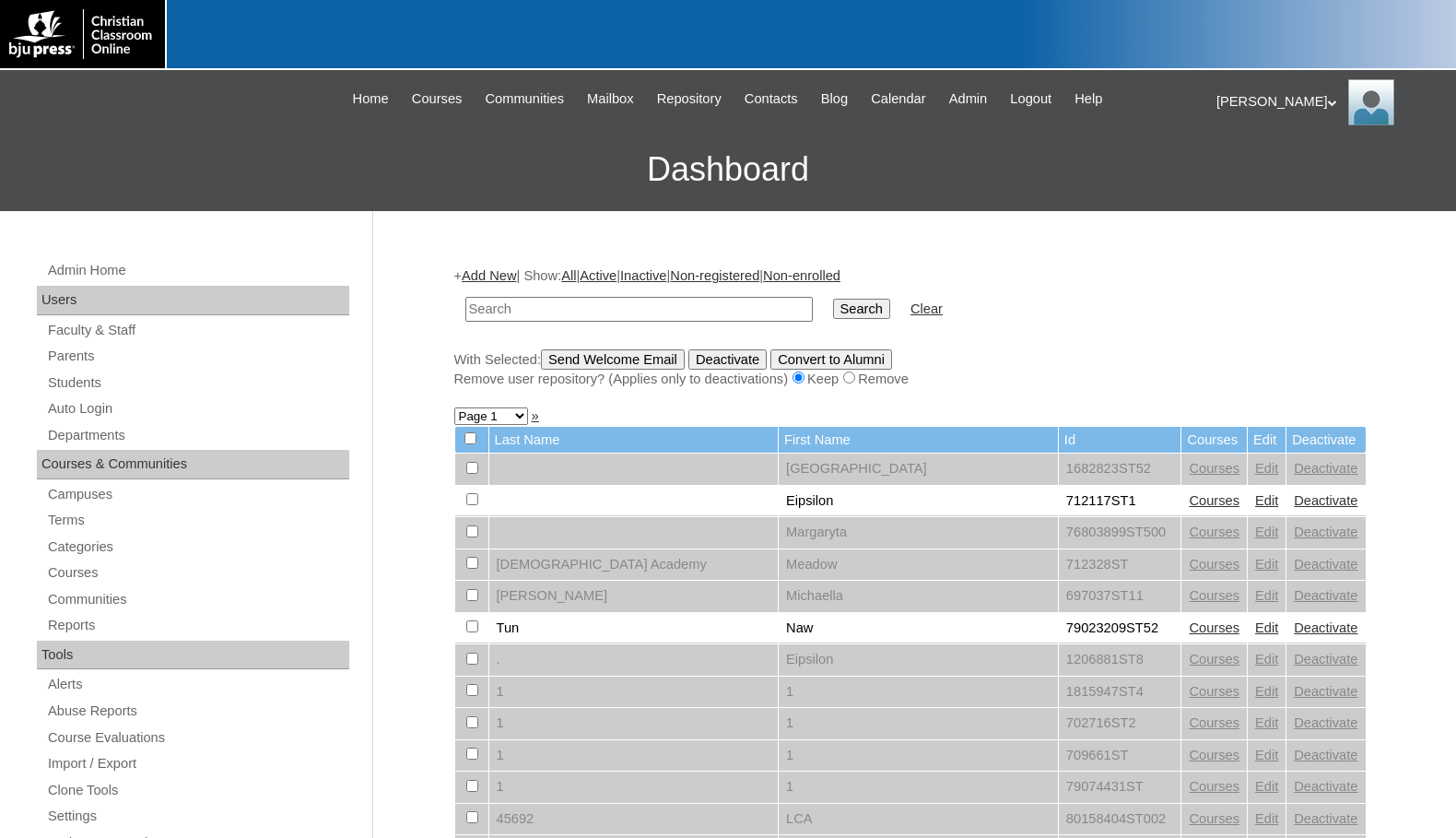
paste input "709344"
type input "709344"
click at [833, 299] on input "Search" at bounding box center [862, 308] width 57 height 20
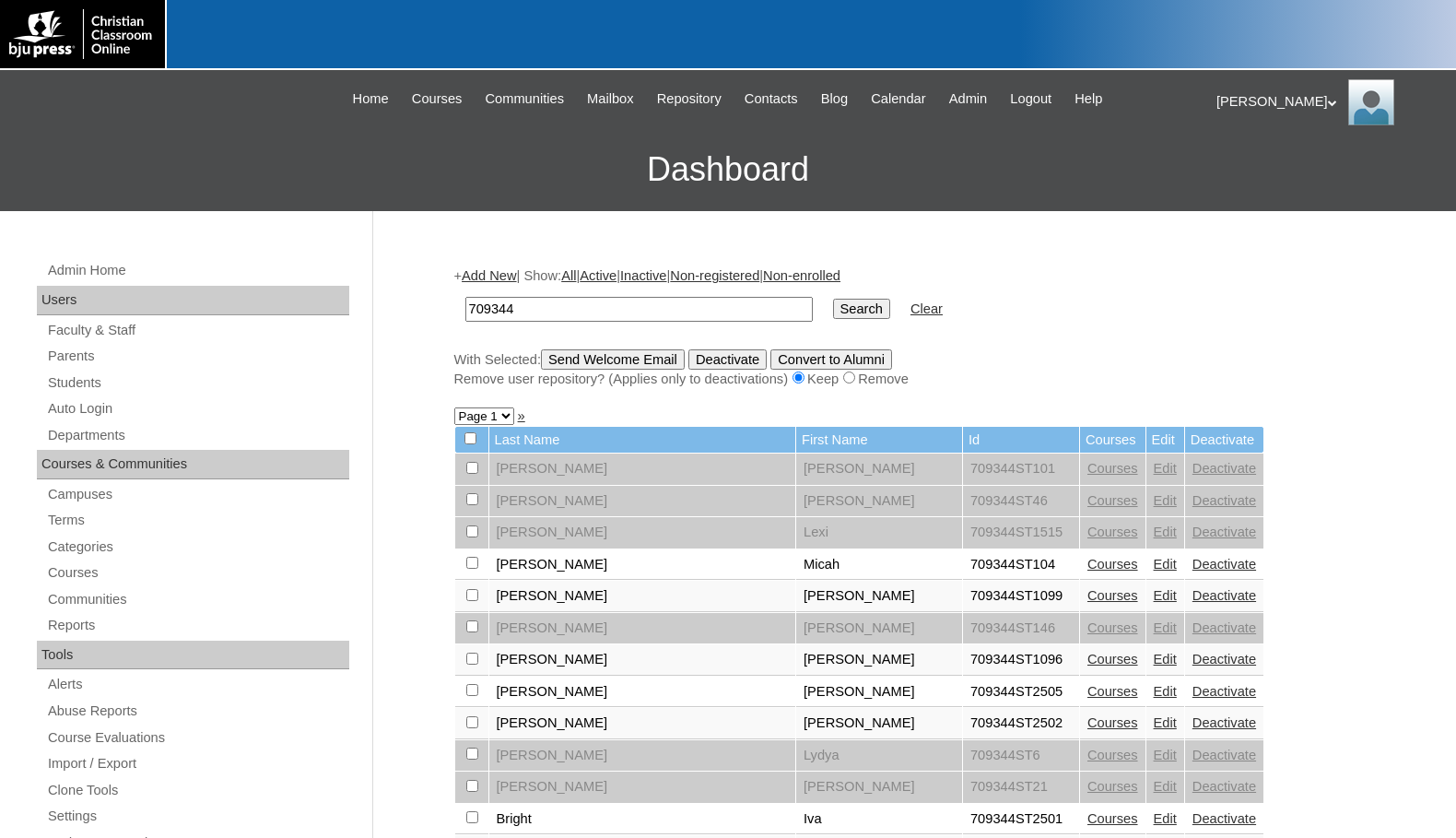
drag, startPoint x: 489, startPoint y: 414, endPoint x: 498, endPoint y: 425, distance: 14.2
click at [489, 414] on select "Page 1 Page 2 Page 3" at bounding box center [484, 416] width 60 height 17
select select "admin_students.php?q=709344&submit=Search&page=3"
click at [455, 409] on select "Page 1 Page 2 Page 3" at bounding box center [484, 416] width 60 height 17
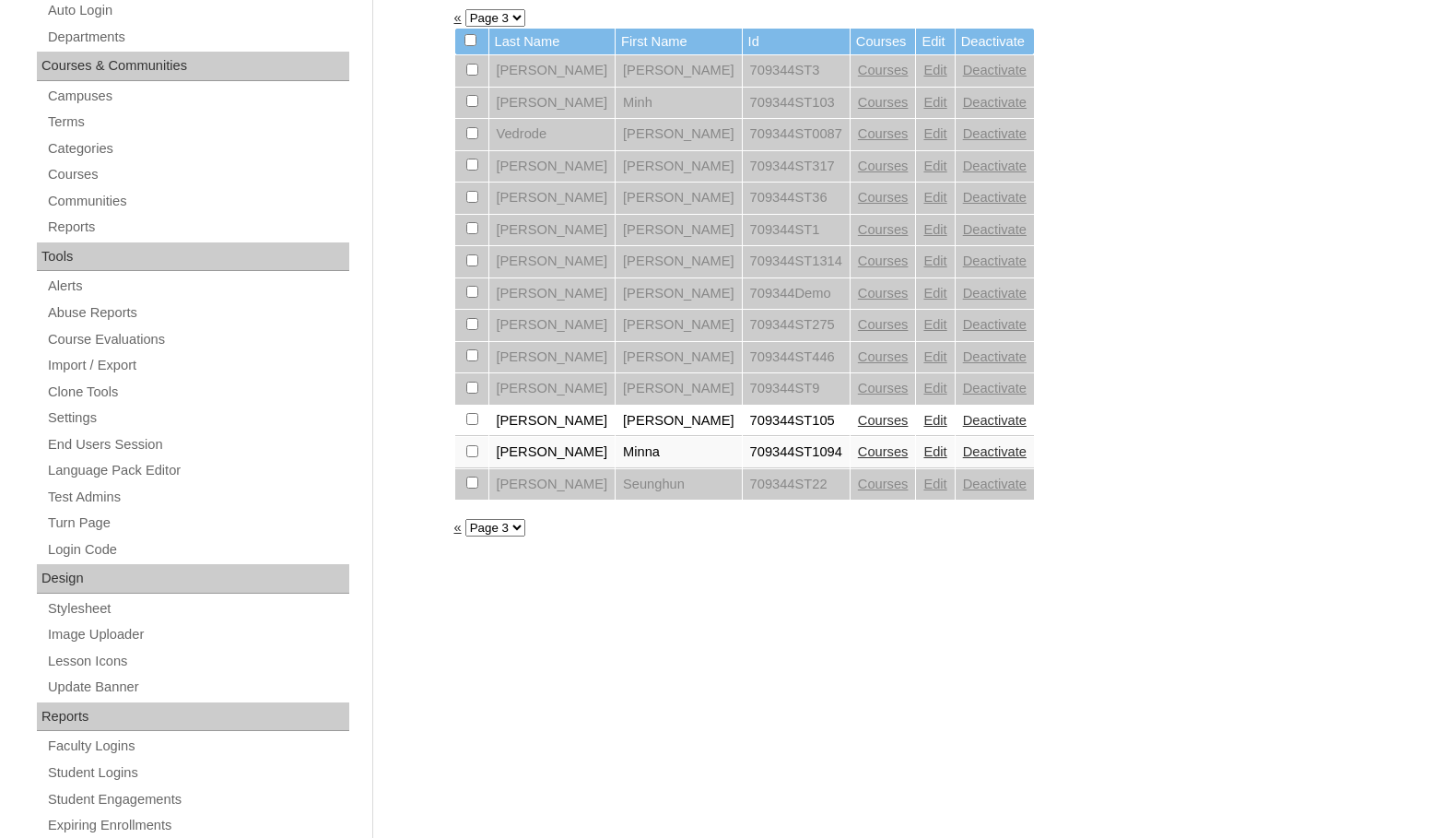
scroll to position [368, 0]
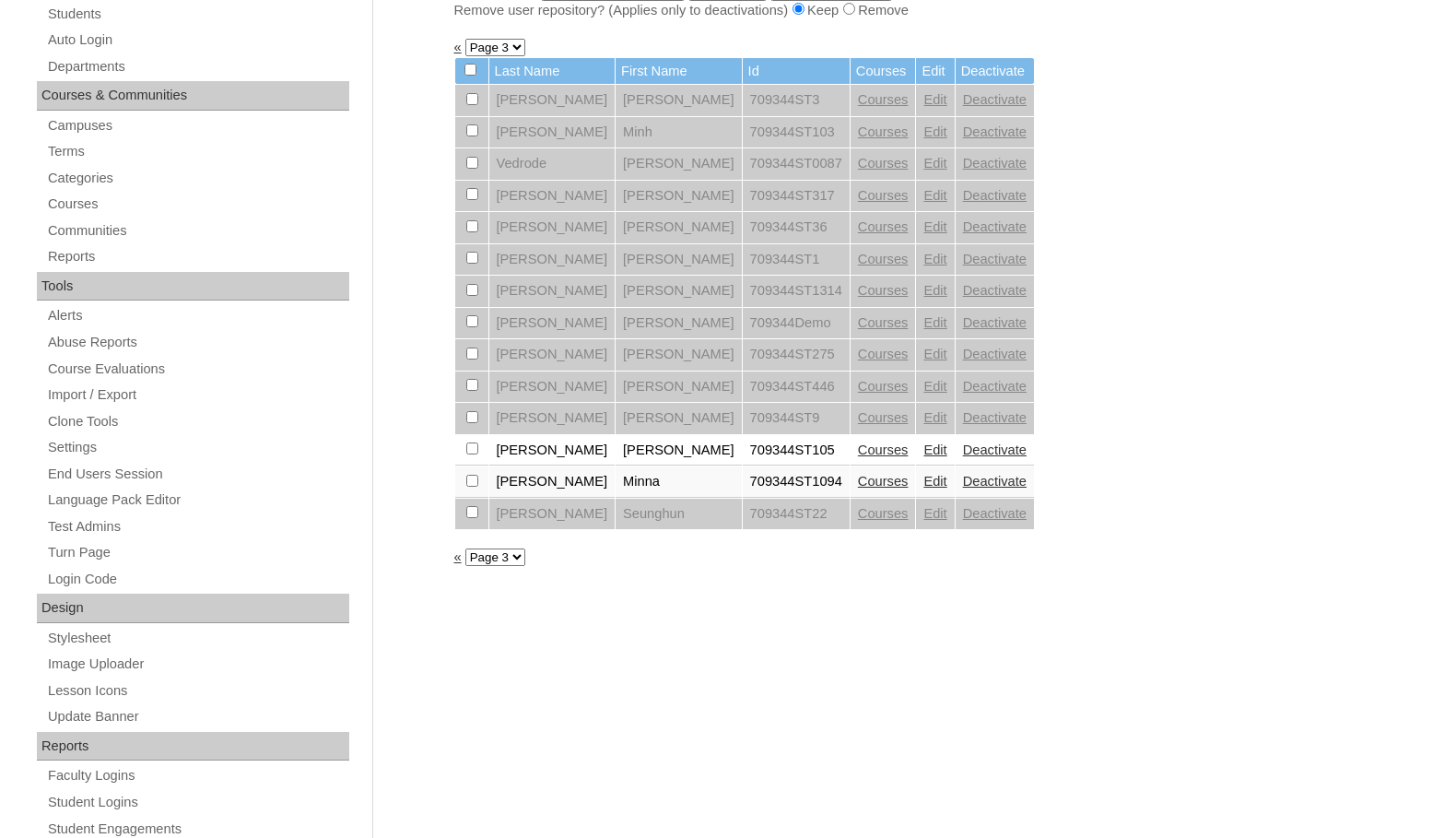
click at [858, 454] on link "Courses" at bounding box center [883, 450] width 50 height 15
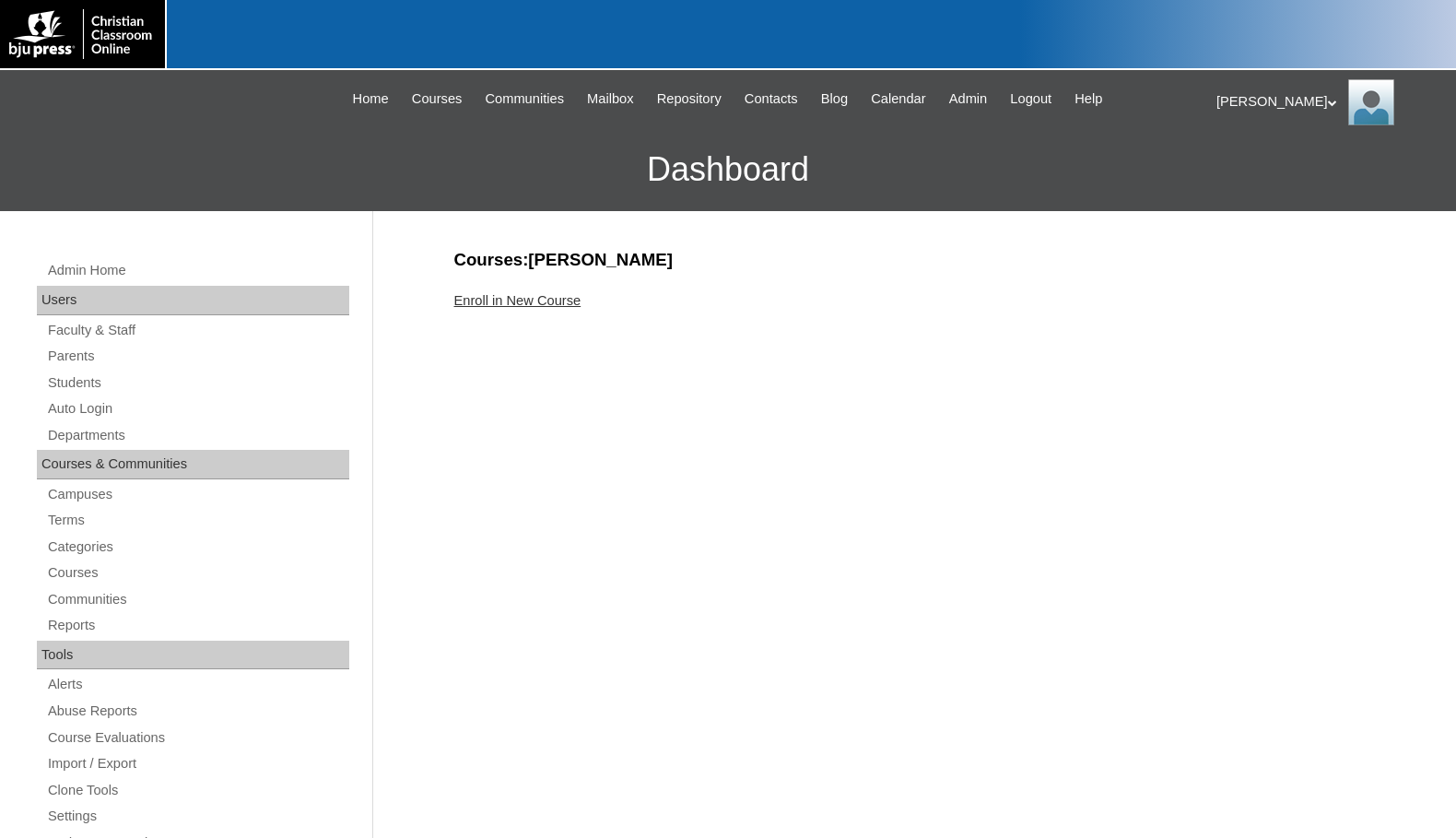
click at [563, 295] on link "Enroll in New Course" at bounding box center [518, 301] width 127 height 15
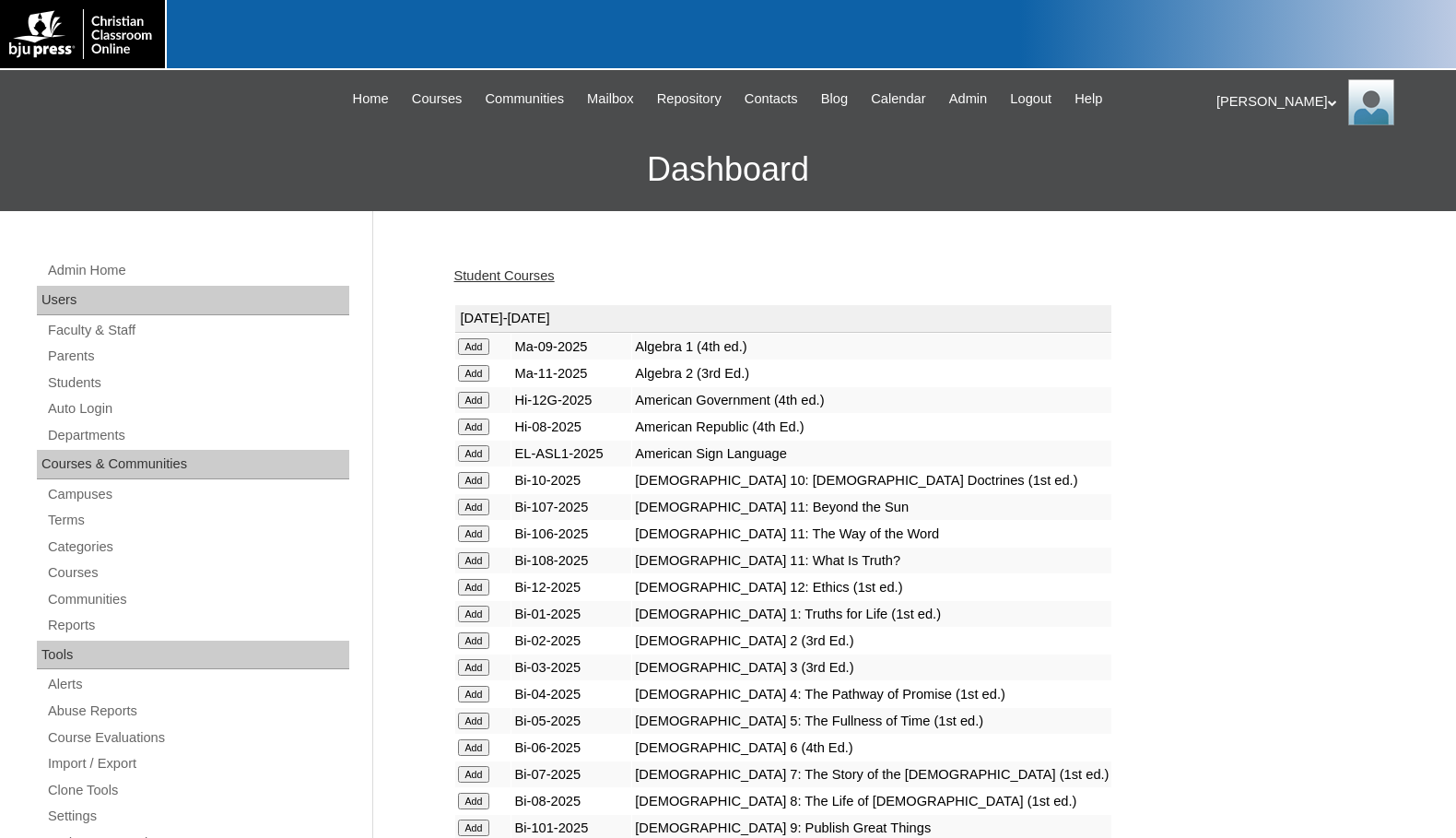
click at [485, 355] on input "Add" at bounding box center [475, 345] width 32 height 16
click at [123, 382] on link "Students" at bounding box center [197, 382] width 303 height 23
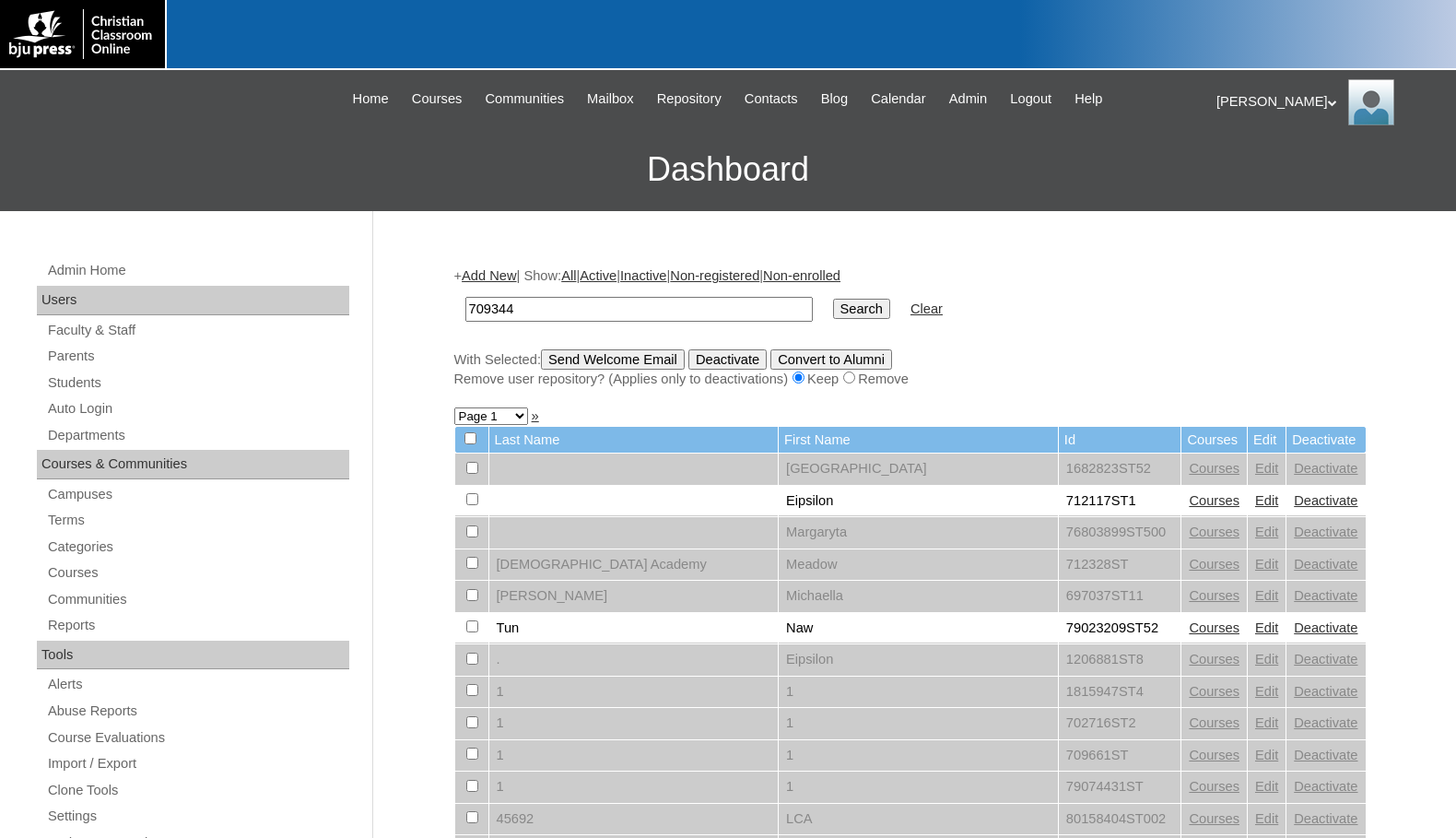
type input "709344"
click at [833, 305] on input "Search" at bounding box center [862, 308] width 57 height 20
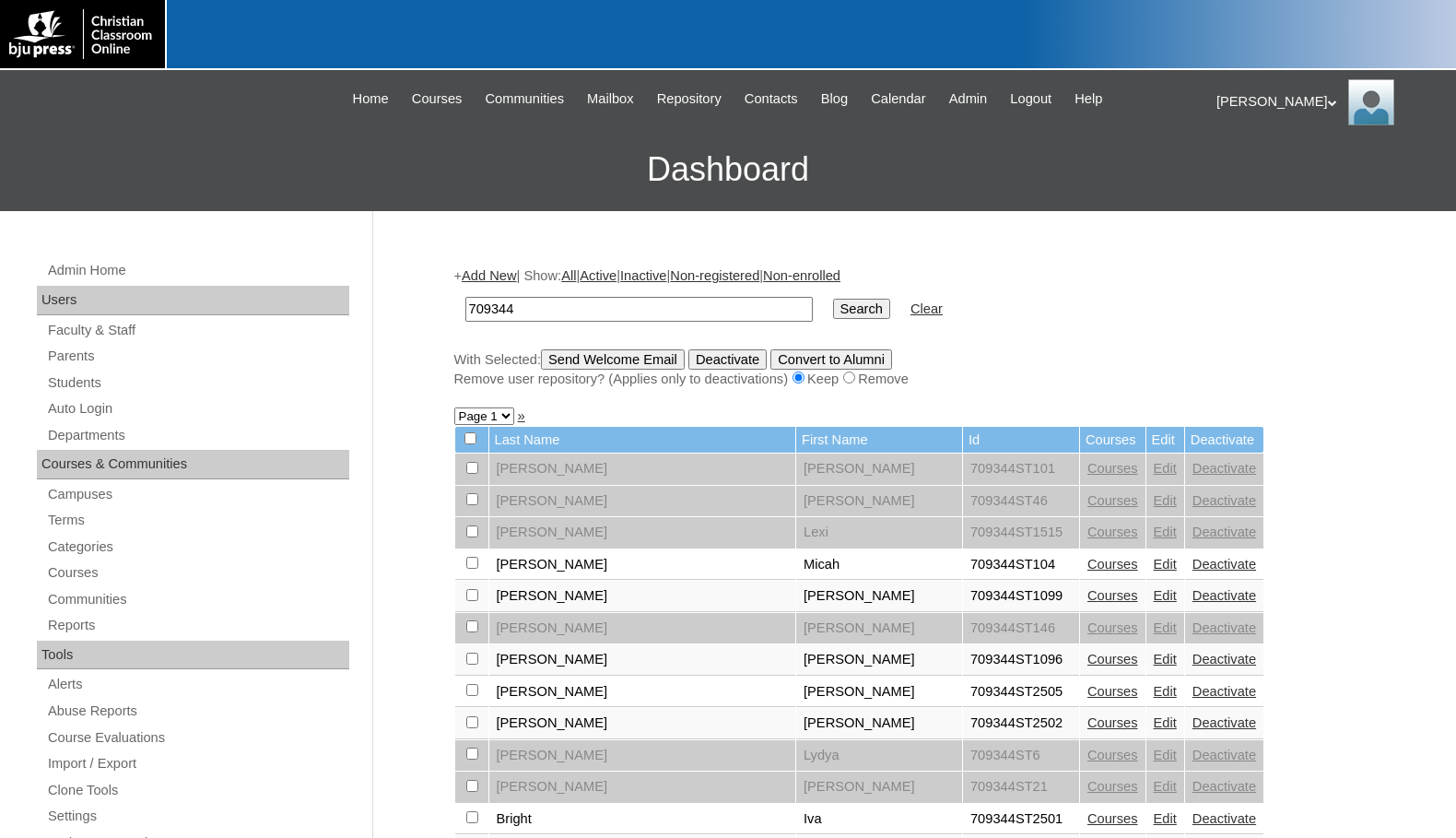
click at [486, 418] on select "Page 1 Page 2 Page 3" at bounding box center [484, 416] width 60 height 17
select select "admin_students.php?q=709344&submit=Search&page=3"
click at [455, 409] on select "Page 1 Page 2 Page 3" at bounding box center [484, 416] width 60 height 17
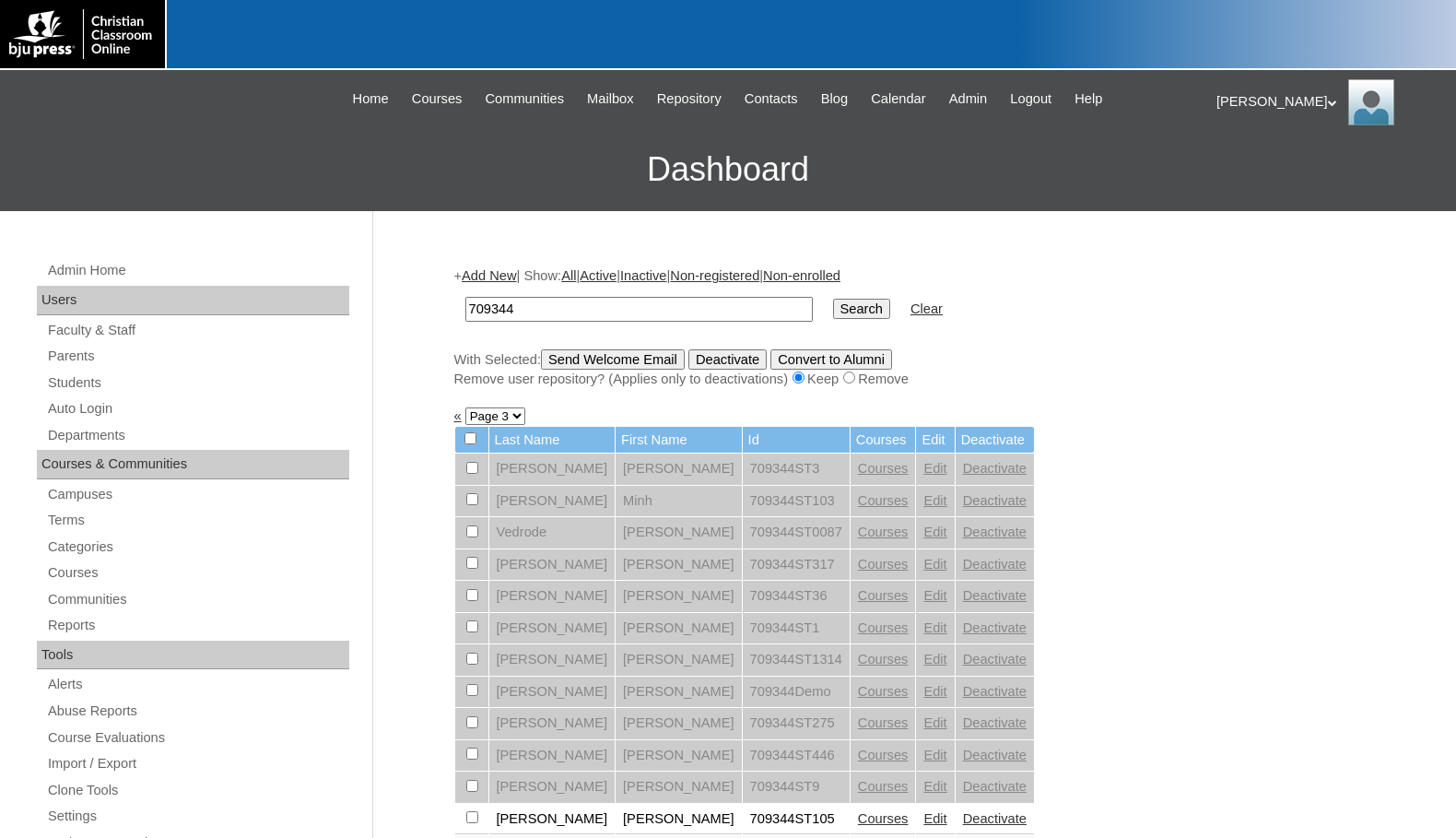
click at [510, 275] on link "Add New" at bounding box center [488, 276] width 54 height 15
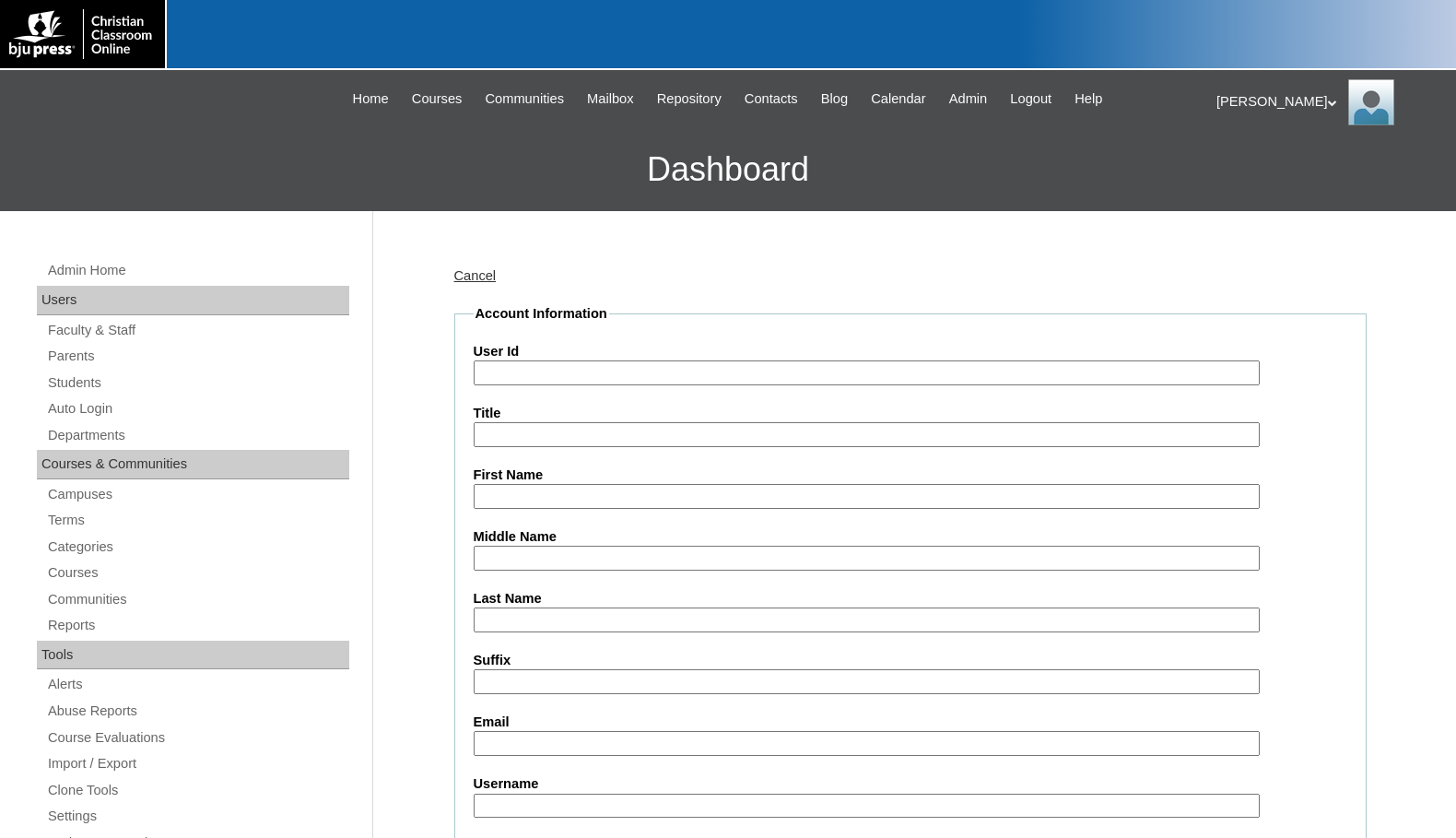
click at [533, 365] on input "User Id" at bounding box center [867, 373] width 786 height 25
paste input "709344"
type input "709344ST106"
type input "Victoria"
type input "Watt"
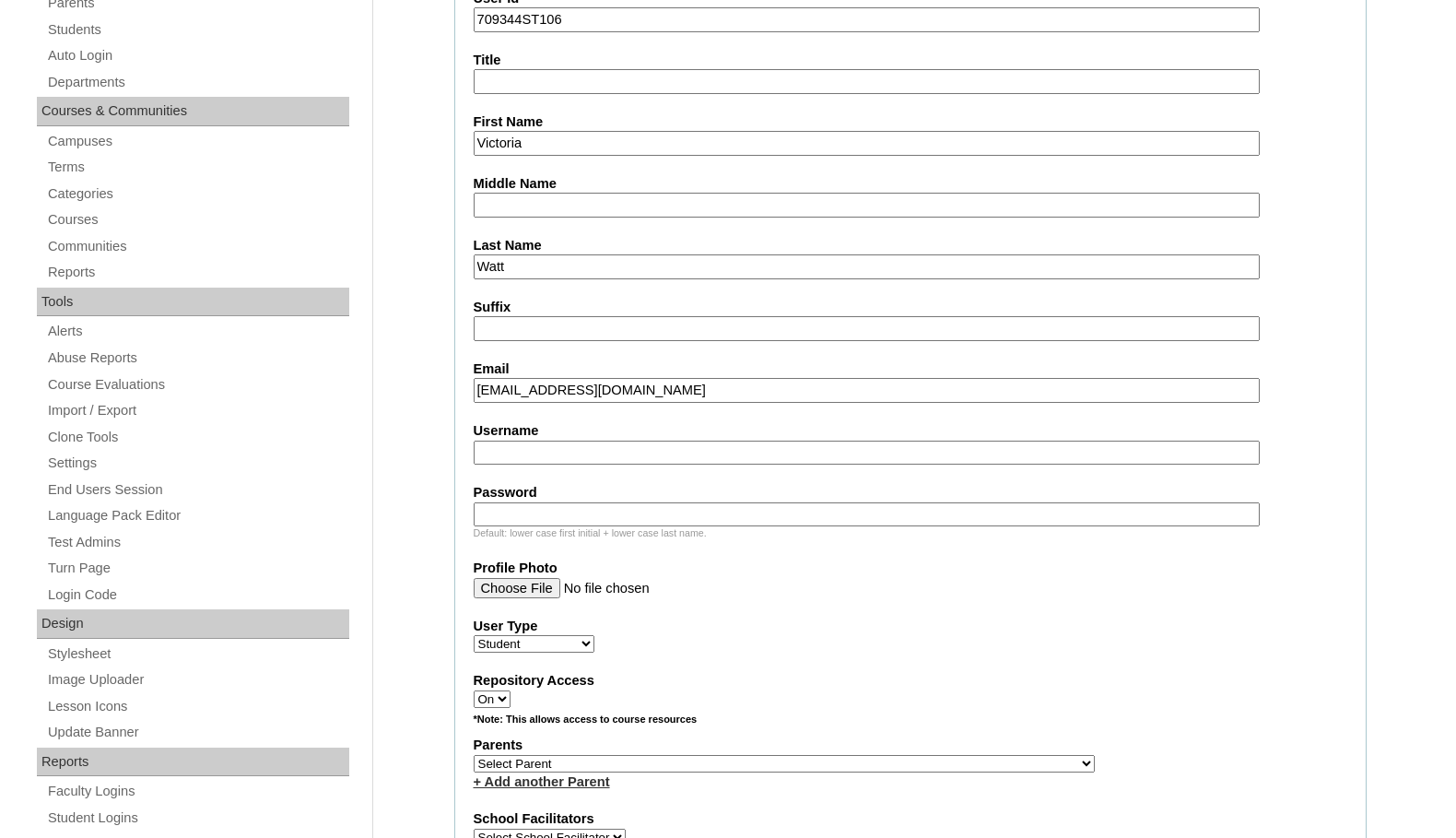
scroll to position [368, 0]
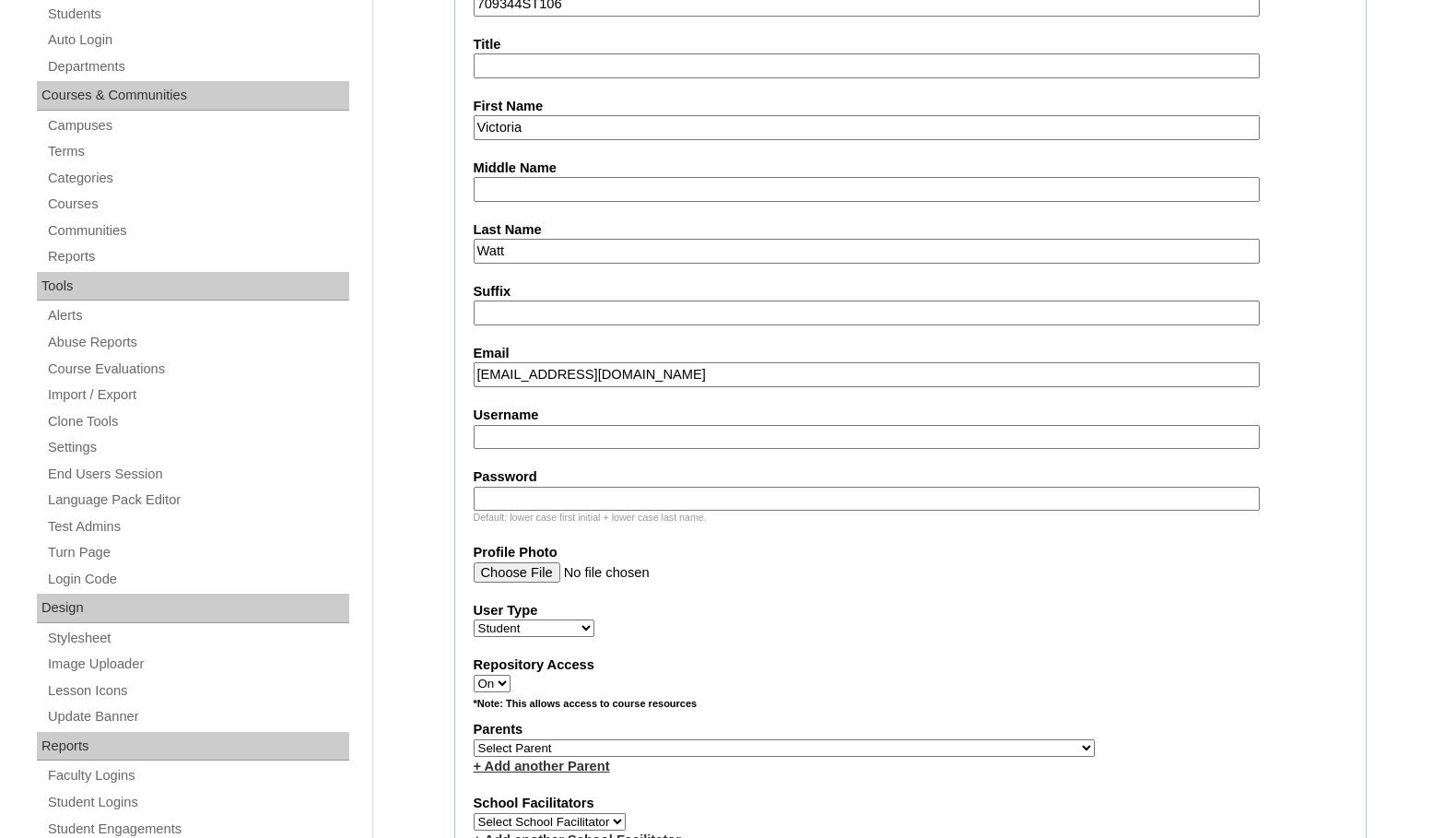
type input "[EMAIL_ADDRESS][DOMAIN_NAME]"
click at [870, 740] on select "Select Parent , [GEOGRAPHIC_DATA], Ma 1, 1 23-24 accountMorgan, [PERSON_NAME] 6…" at bounding box center [784, 748] width 621 height 17
select select "35920"
click at [935, 742] on div "Parents Select Parent , [GEOGRAPHIC_DATA], Ma 1, 1 23-24 accountMorgan, [PERSON…" at bounding box center [910, 747] width 873 height 55
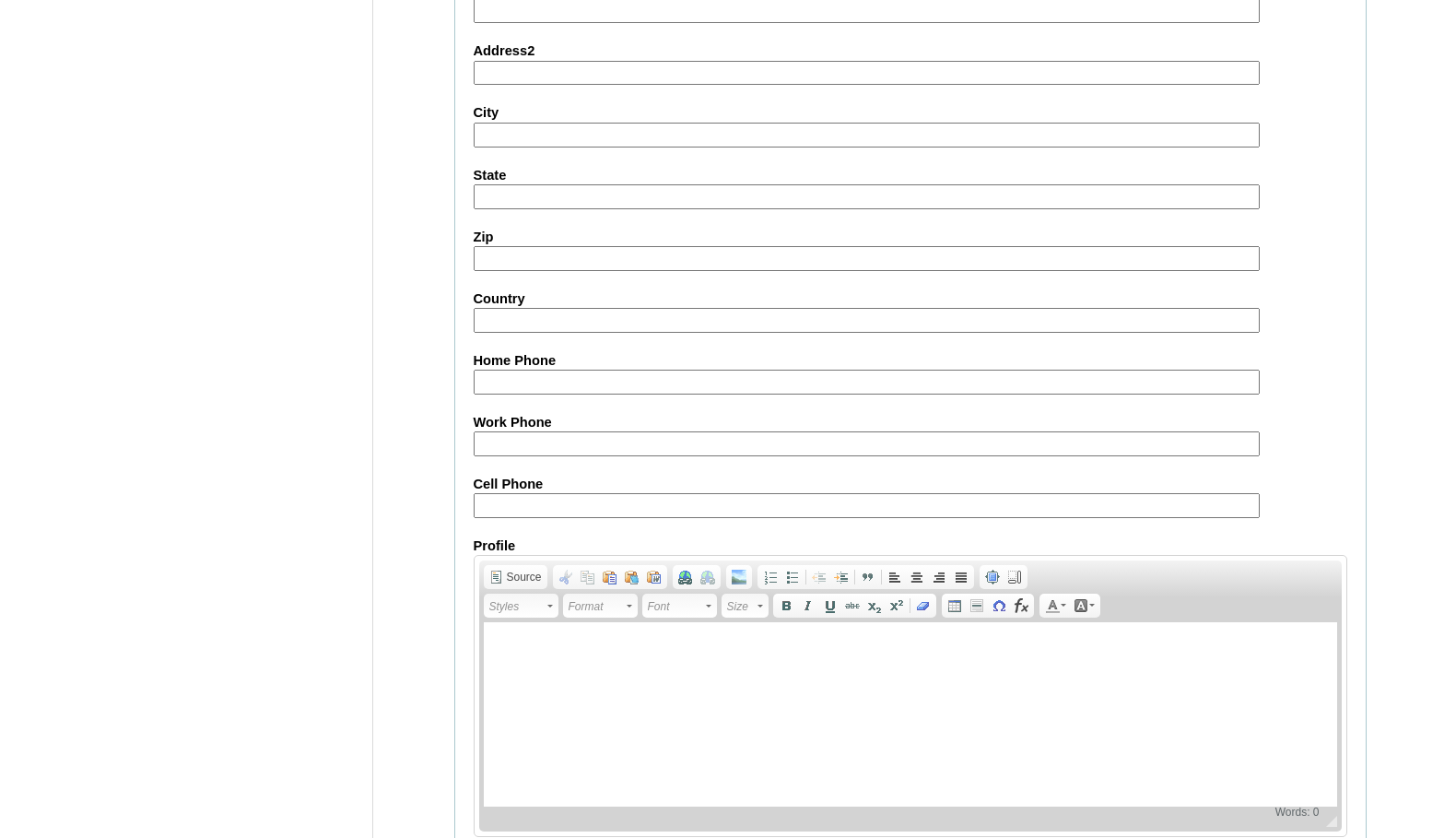
scroll to position [1966, 0]
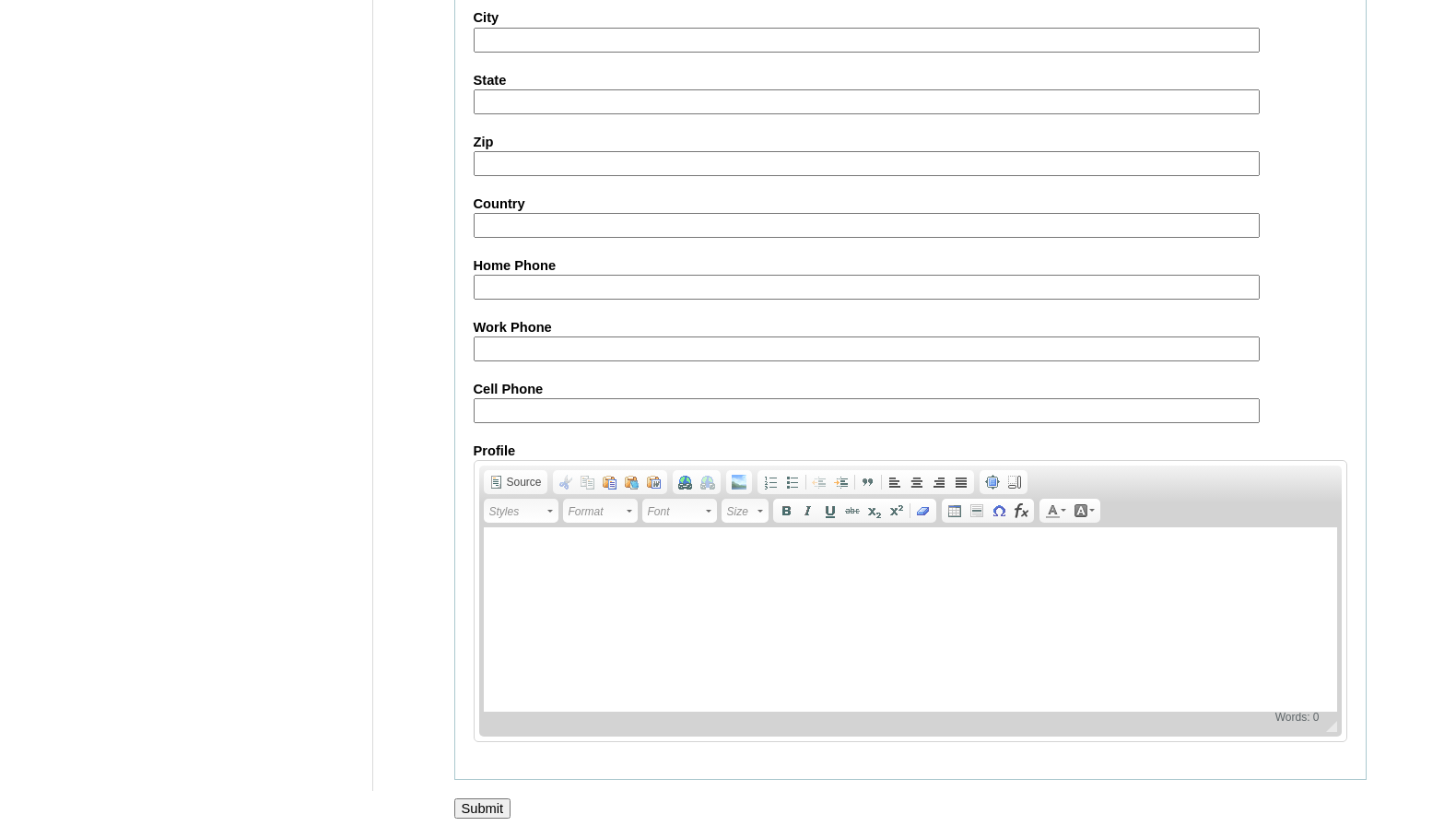
click at [460, 807] on input "Submit" at bounding box center [483, 808] width 57 height 20
